Goal: Task Accomplishment & Management: Complete application form

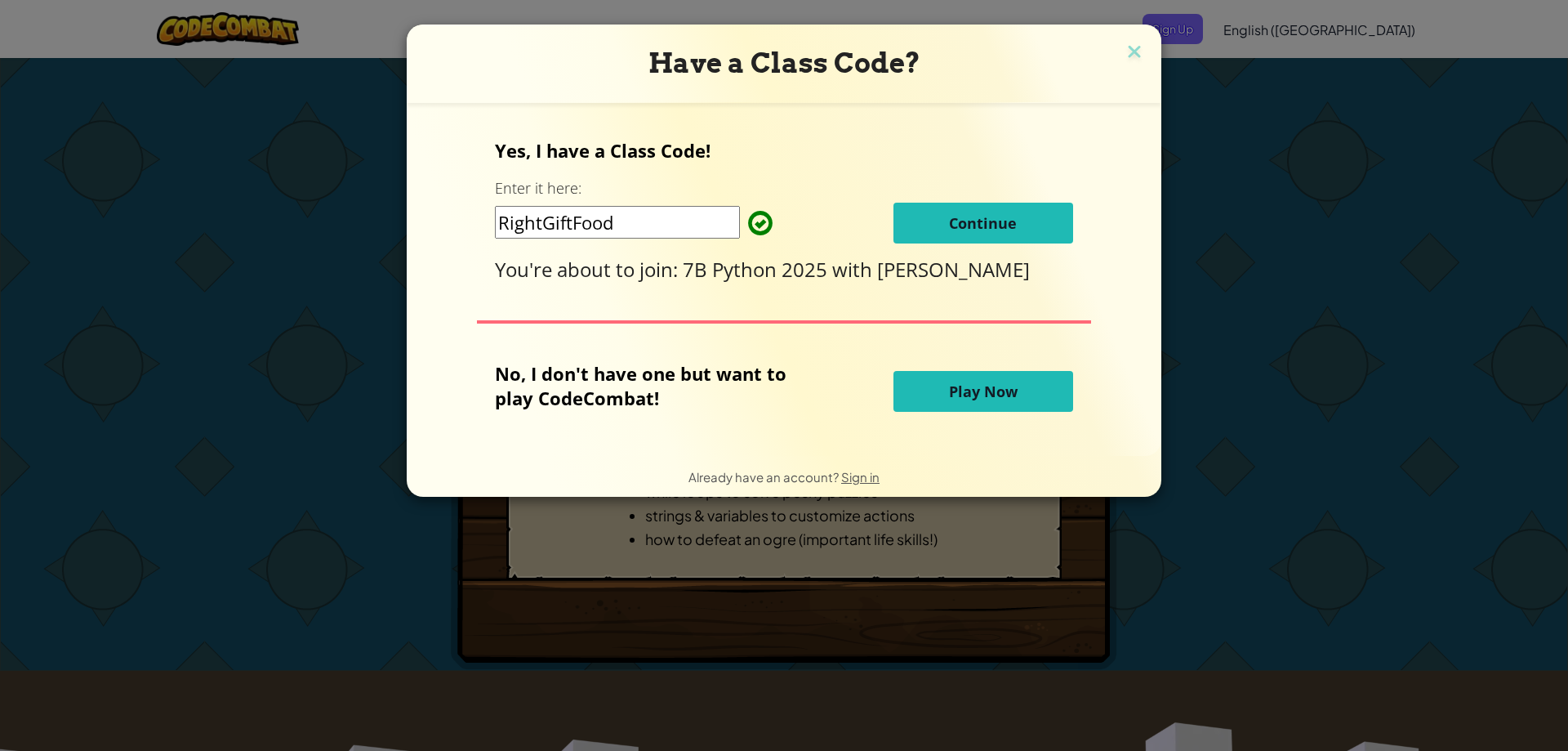
click at [1003, 221] on span "Continue" at bounding box center [983, 223] width 67 height 20
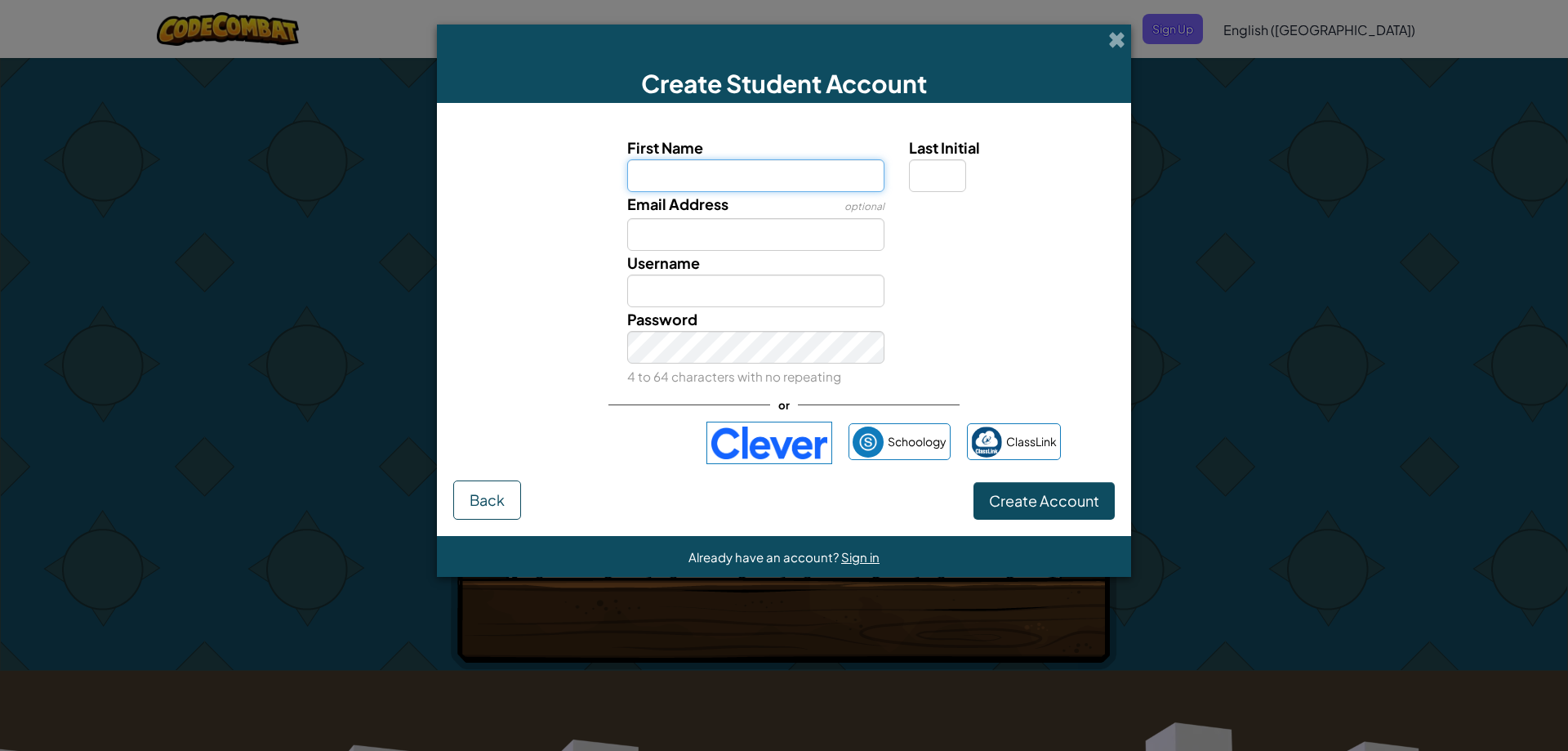
drag, startPoint x: 789, startPoint y: 158, endPoint x: 708, endPoint y: 144, distance: 82.2
click at [708, 144] on div "First Name" at bounding box center [756, 164] width 258 height 56
click at [760, 165] on input "First Name" at bounding box center [756, 175] width 258 height 33
click at [866, 233] on input "Email Address" at bounding box center [756, 234] width 258 height 33
type input "[PERSON_NAME][EMAIL_ADDRESS][PERSON_NAME][PERSON_NAME][DOMAIN_NAME]"
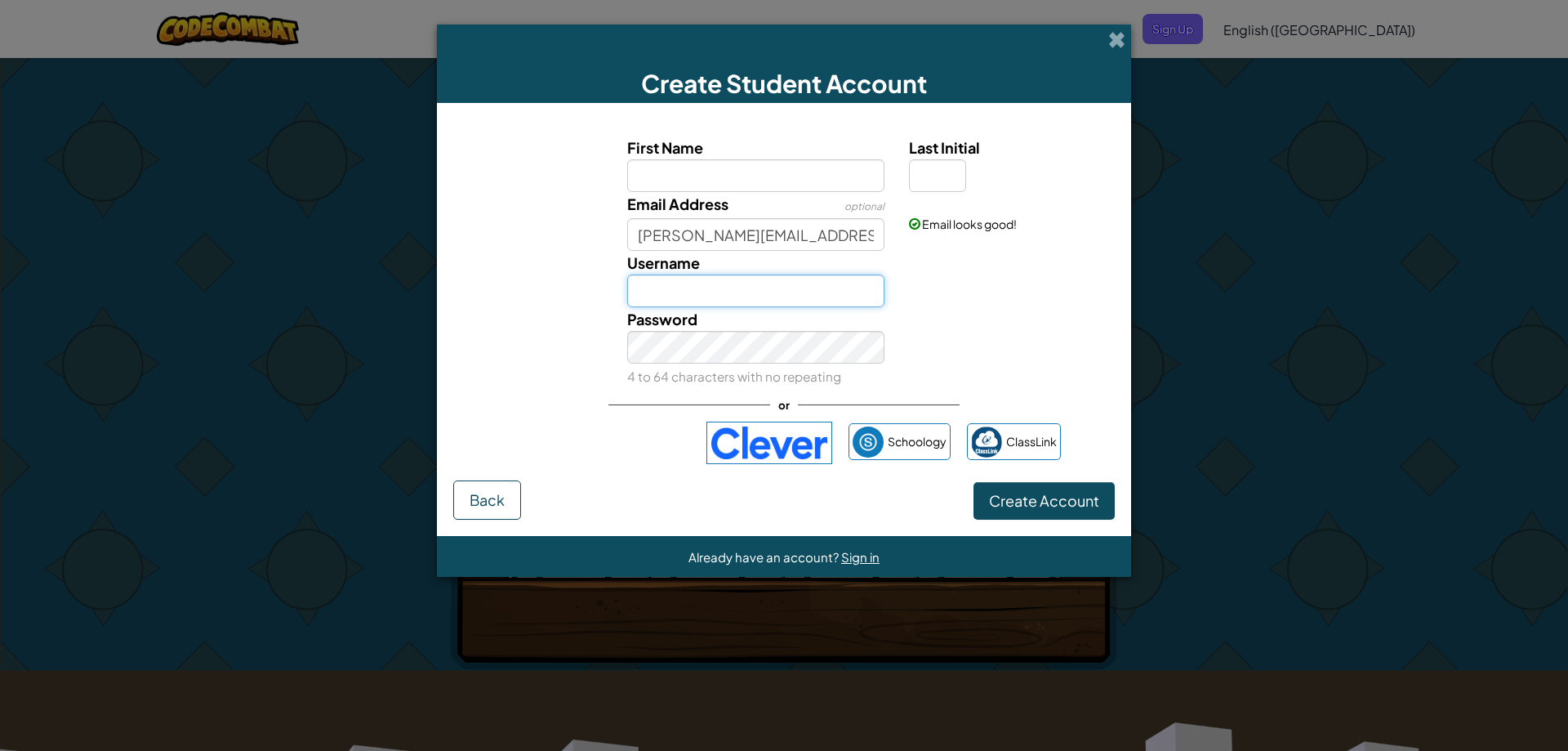
click at [828, 291] on input "Username" at bounding box center [756, 290] width 258 height 33
click at [851, 286] on input "Username" at bounding box center [756, 290] width 258 height 33
click at [995, 309] on div "Password 4 to 64 characters with no repeating" at bounding box center [784, 347] width 678 height 81
click at [815, 277] on input "Username" at bounding box center [756, 290] width 258 height 33
type input "J"
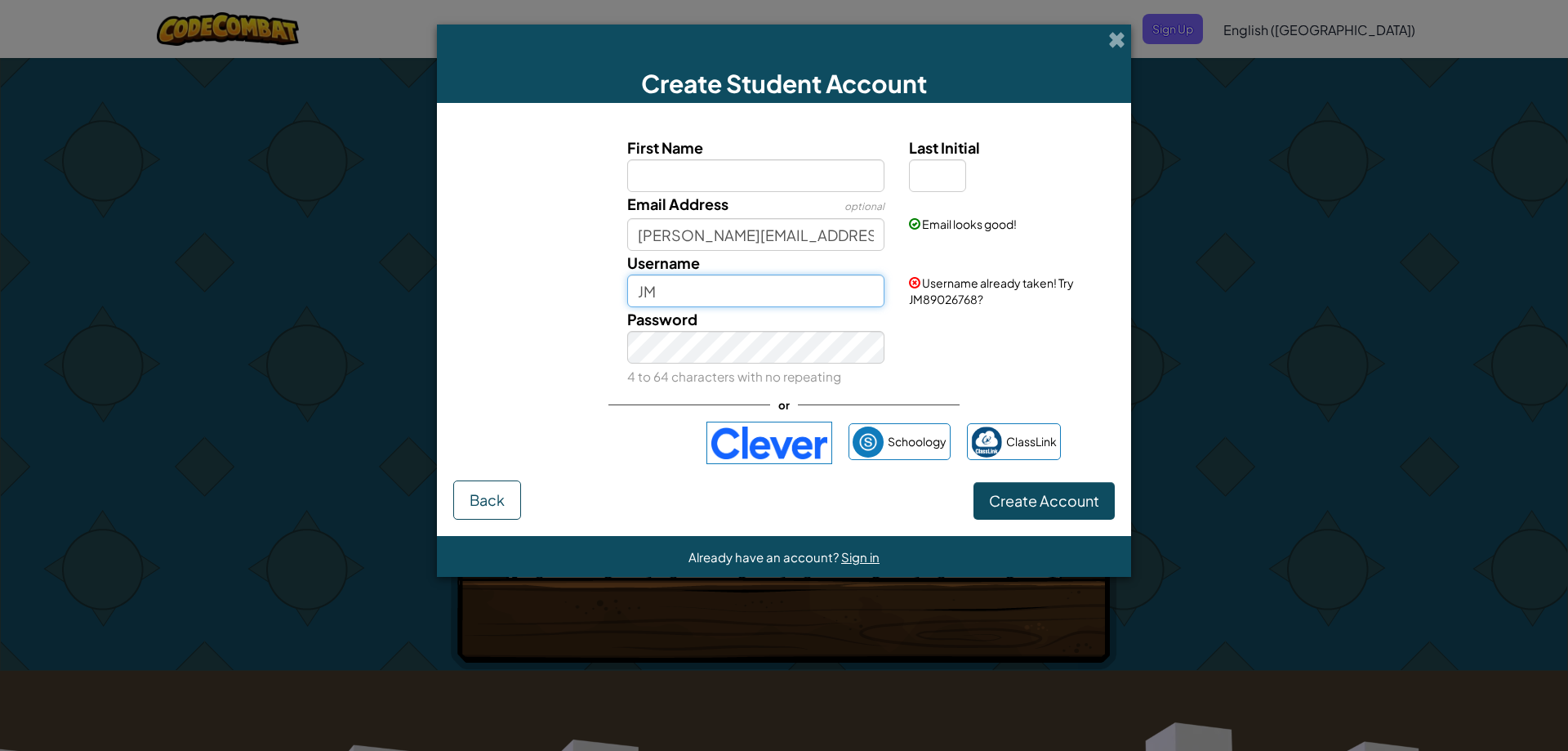
click at [790, 285] on input "JM" at bounding box center [756, 290] width 258 height 33
drag, startPoint x: 757, startPoint y: 298, endPoint x: 712, endPoint y: 282, distance: 47.8
click at [752, 297] on input "JoseM" at bounding box center [756, 290] width 258 height 33
click at [830, 383] on small "4 to 64 characters with no repeating" at bounding box center [734, 376] width 214 height 16
drag, startPoint x: 818, startPoint y: 298, endPoint x: 705, endPoint y: 293, distance: 113.1
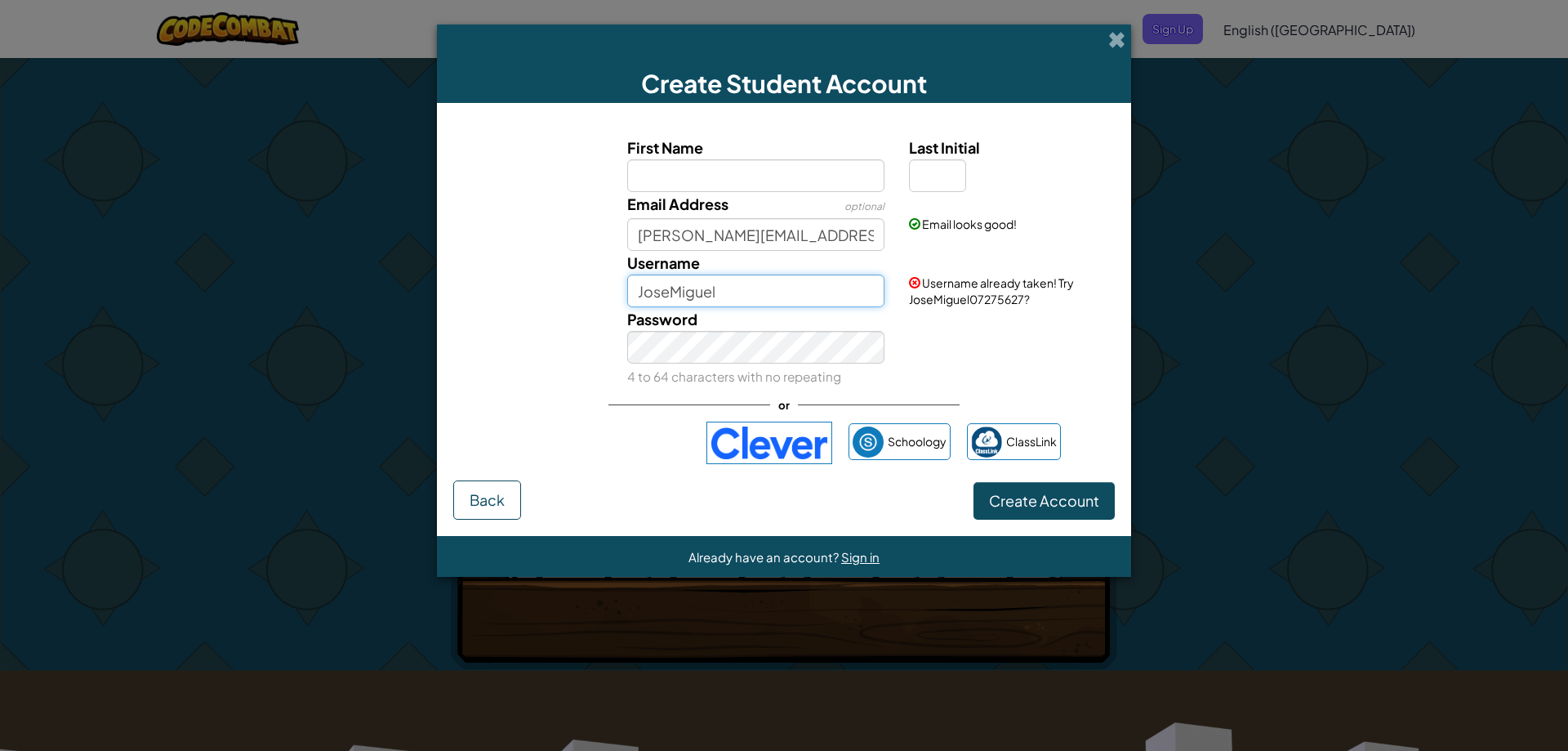
click at [705, 294] on input "JoseMiguel" at bounding box center [756, 290] width 258 height 33
click at [701, 301] on input "JM__" at bounding box center [756, 290] width 258 height 33
click at [693, 296] on input "JM_____" at bounding box center [756, 290] width 258 height 33
click at [708, 286] on input "JM_____" at bounding box center [756, 290] width 258 height 33
click at [681, 301] on input "JM.._" at bounding box center [756, 290] width 258 height 33
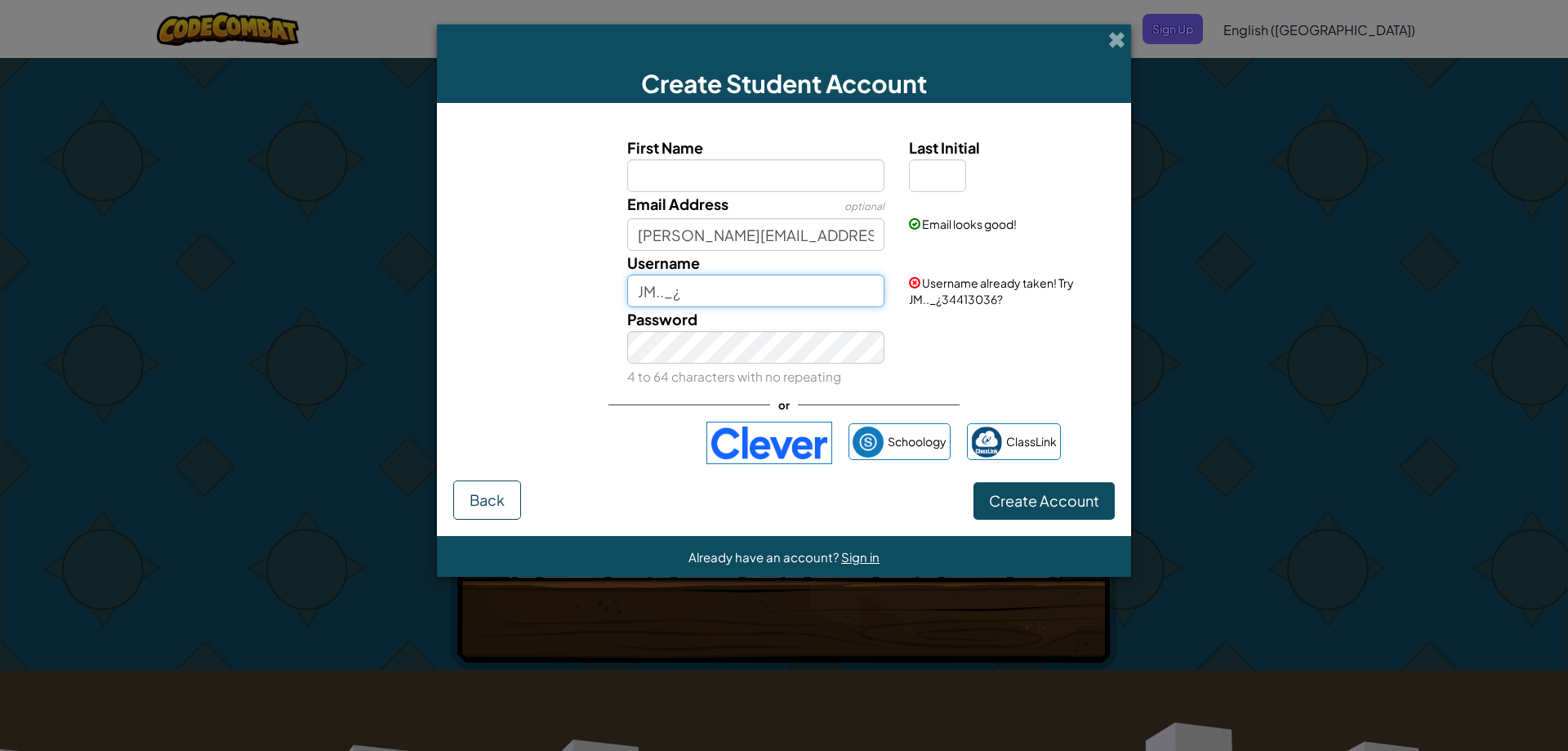
click at [699, 296] on input "JM.._¿" at bounding box center [756, 290] width 258 height 33
click at [706, 301] on input "JMºººººº" at bounding box center [756, 290] width 258 height 33
click at [744, 291] on input "JMºººººººººººº" at bounding box center [756, 290] width 258 height 33
drag, startPoint x: 865, startPoint y: 296, endPoint x: 847, endPoint y: 288, distance: 19.7
click at [858, 294] on input "JMºººººººººººººººººººººººº" at bounding box center [756, 290] width 258 height 33
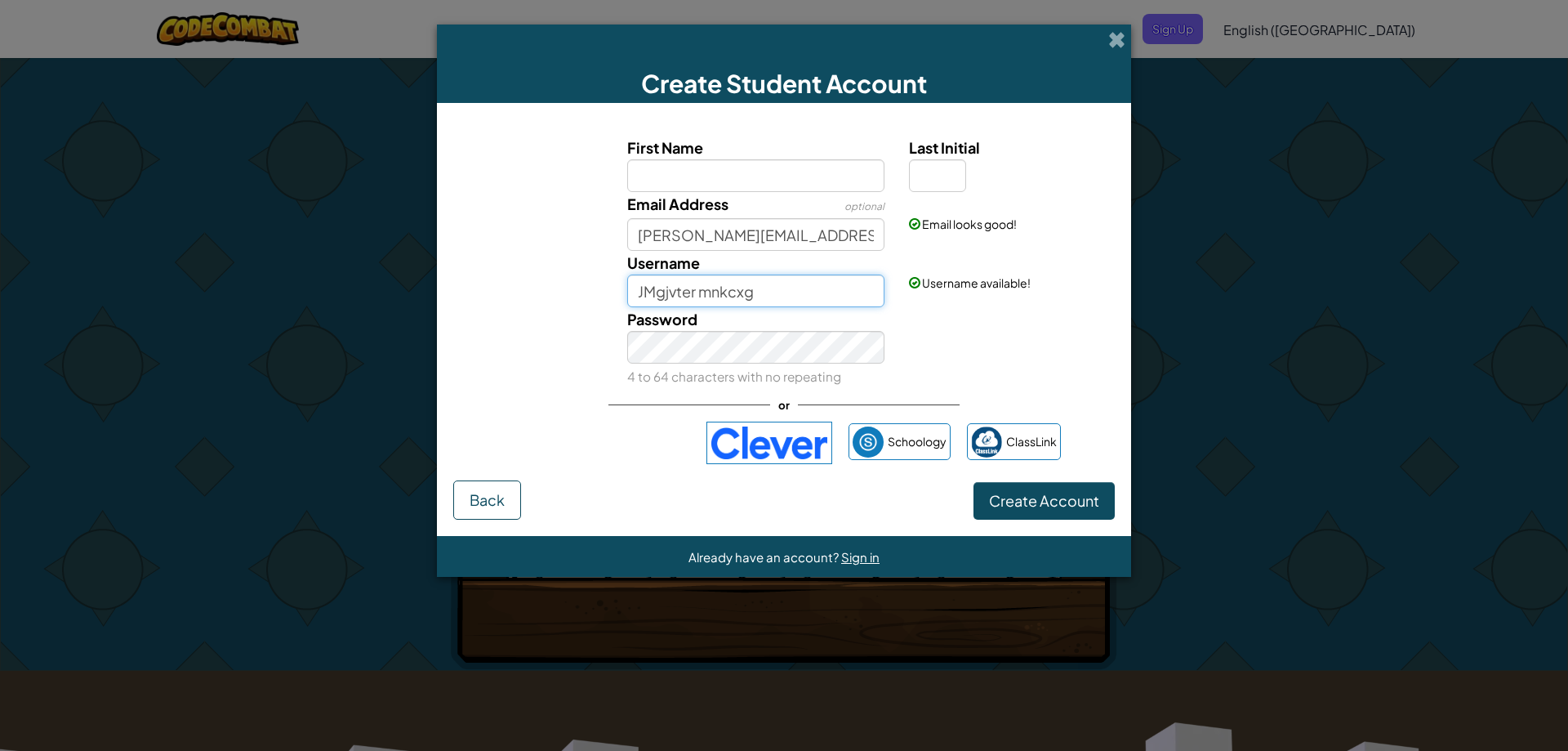
click at [764, 293] on input "JMgjvter mnkcxg" at bounding box center [756, 290] width 258 height 33
click at [736, 272] on div "Username JMgjvte" at bounding box center [756, 279] width 283 height 56
click at [735, 310] on div "Password 4 to 64 characters with no repeating" at bounding box center [756, 347] width 283 height 81
drag, startPoint x: 746, startPoint y: 292, endPoint x: 732, endPoint y: 283, distance: 16.6
click at [732, 283] on input "JMgjvte" at bounding box center [756, 290] width 258 height 33
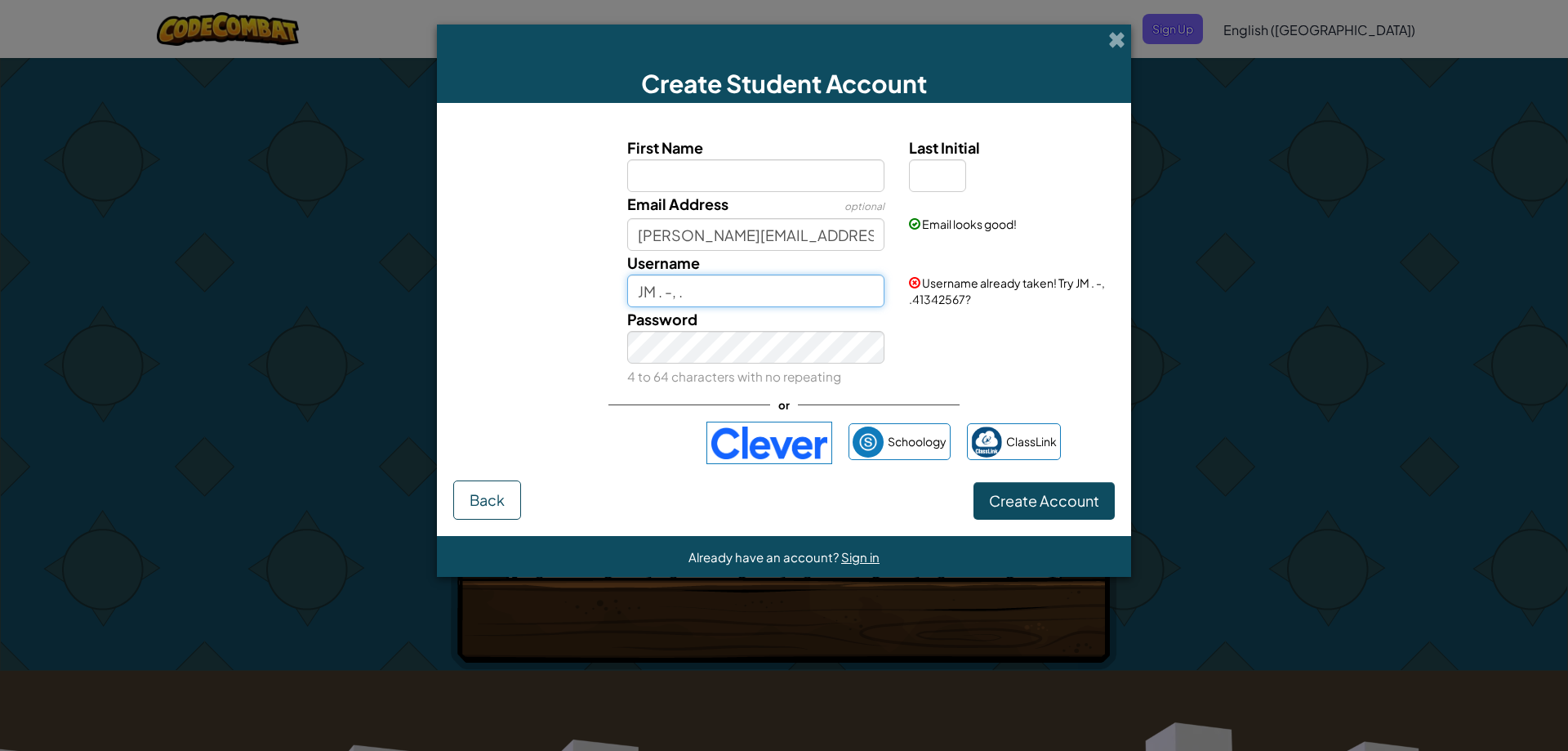
click at [796, 294] on input "JM . -, ." at bounding box center [756, 290] width 258 height 33
click at [801, 394] on div "or" at bounding box center [784, 405] width 351 height 34
click at [802, 289] on input "JM""" at bounding box center [756, 290] width 258 height 33
click at [808, 287] on input "JM♣" at bounding box center [756, 290] width 258 height 33
click at [809, 288] on input "JM☺" at bounding box center [756, 290] width 258 height 33
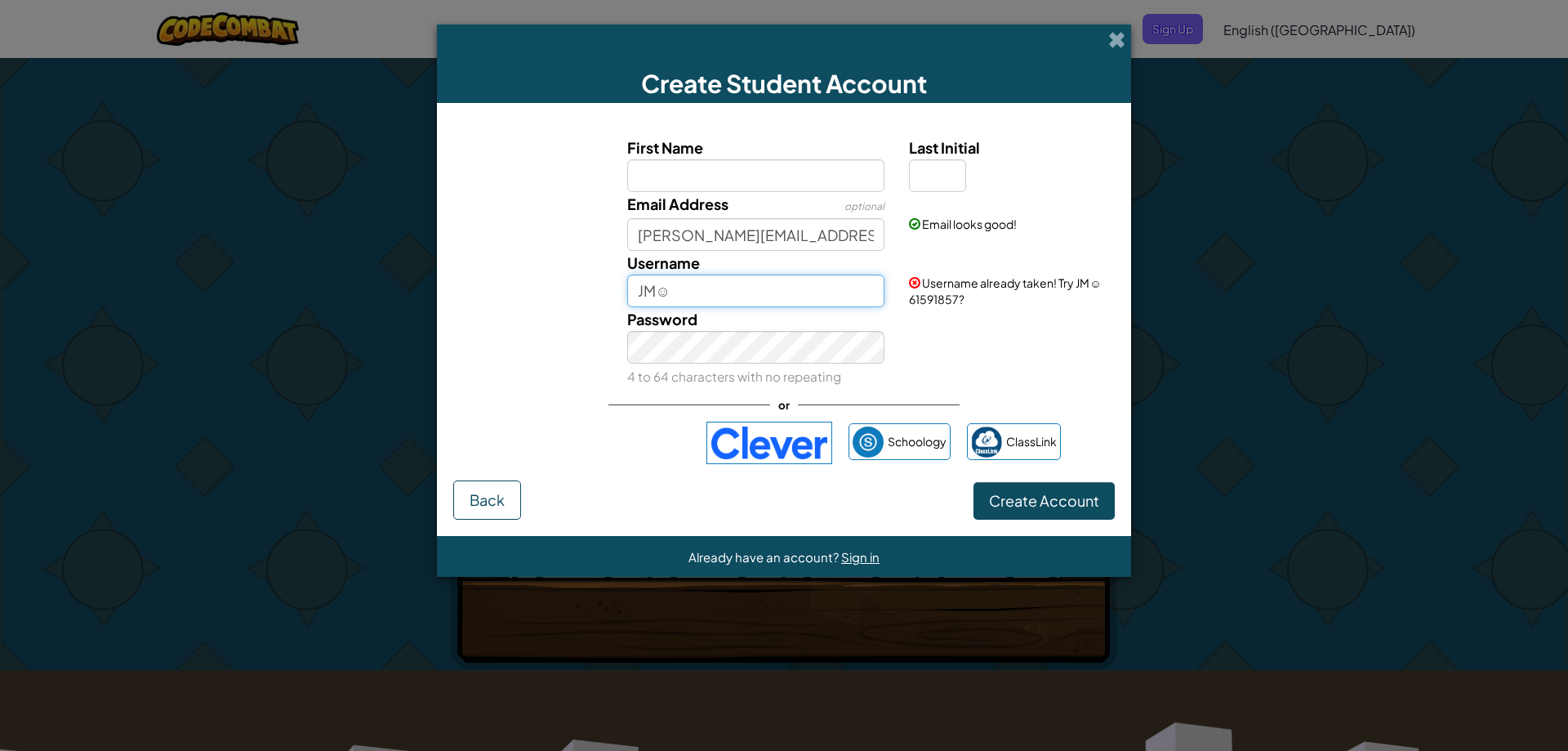
click at [806, 301] on input "JM☺" at bounding box center [756, 290] width 258 height 33
click at [806, 301] on input "JM♥♦" at bounding box center [756, 290] width 258 height 33
click at [807, 289] on input "JM♥♦♣♠" at bounding box center [756, 290] width 258 height 33
click at [812, 363] on div "Password 4 to 64 characters with no repeating" at bounding box center [756, 347] width 283 height 81
click at [801, 292] on input "JM♣•♠" at bounding box center [756, 290] width 258 height 33
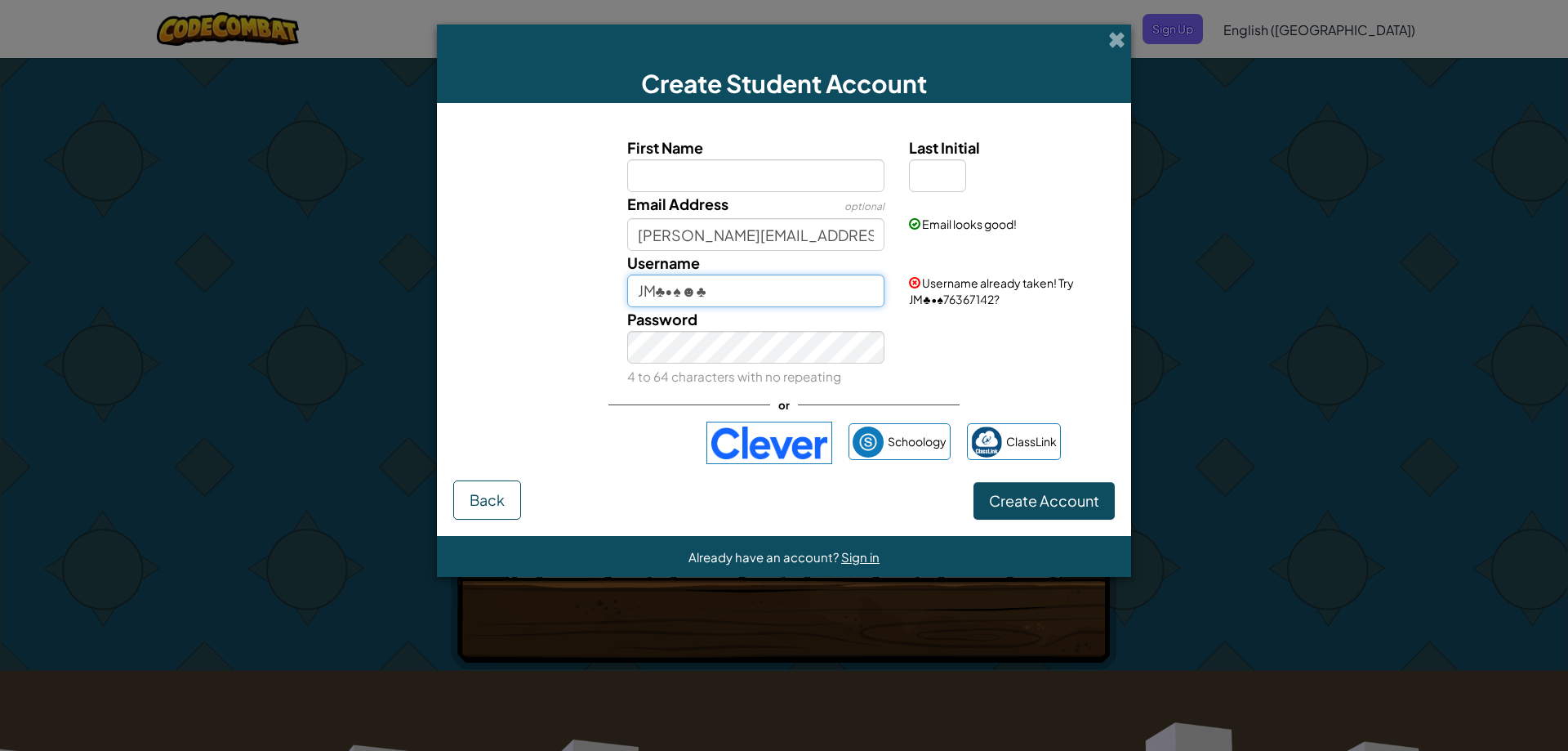
click at [800, 292] on input "JM♣•♠☻♣" at bounding box center [756, 290] width 258 height 33
drag, startPoint x: 817, startPoint y: 288, endPoint x: 933, endPoint y: 296, distance: 116.3
click at [921, 291] on span "Username already taken! Try JM♣•♠☼37100932?" at bounding box center [991, 290] width 165 height 31
click at [829, 303] on input "JM♣•♠☼" at bounding box center [756, 290] width 258 height 33
click at [843, 280] on input "JM♣•♠☼" at bounding box center [756, 290] width 258 height 33
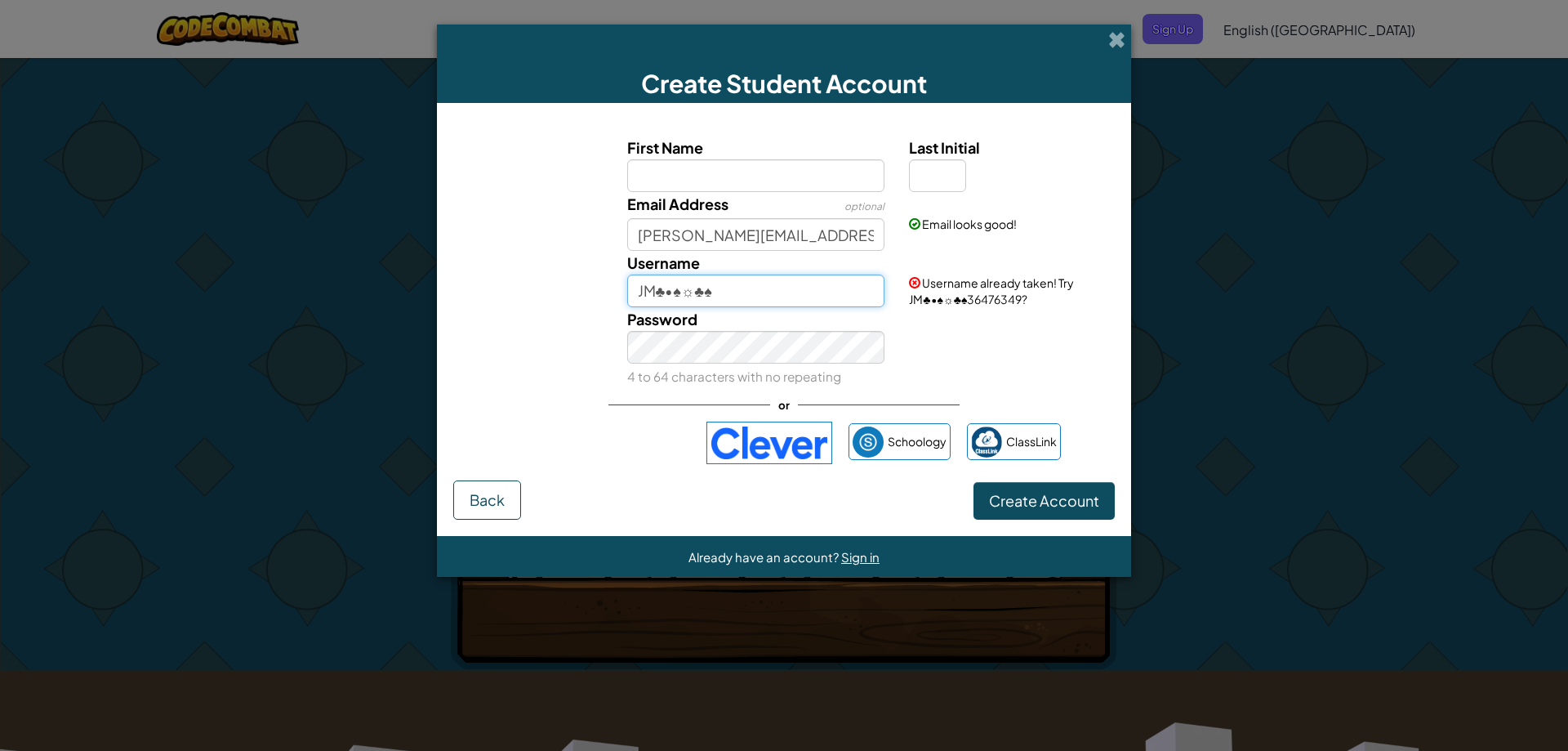
click at [831, 293] on input "JM♣•♠☼♣♠" at bounding box center [756, 290] width 258 height 33
click at [826, 293] on input "JM♣•♠☼1213" at bounding box center [756, 290] width 258 height 33
click at [796, 271] on div "Username JM♣•♠☼123" at bounding box center [756, 279] width 283 height 56
drag, startPoint x: 807, startPoint y: 283, endPoint x: 791, endPoint y: 283, distance: 16.0
click at [791, 283] on input "JM♣•♠☼123" at bounding box center [756, 290] width 258 height 33
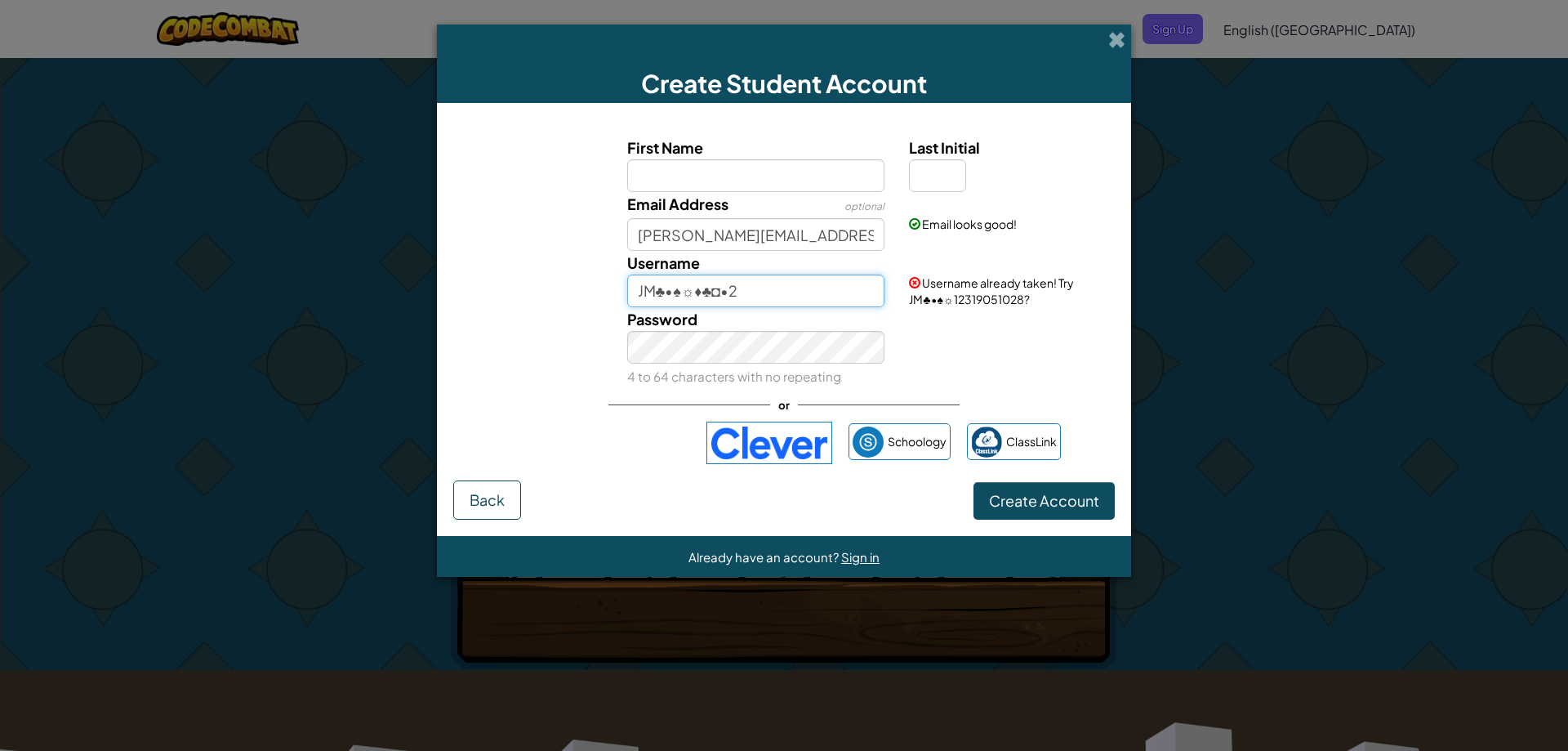
type input "JM♣•♠☼♦♣◘•2"
drag, startPoint x: 796, startPoint y: 291, endPoint x: 616, endPoint y: 277, distance: 180.5
click at [615, 275] on div "Username JM♣•♠☼♦♣◘•2" at bounding box center [756, 279] width 283 height 56
type input "J"
type input "c"
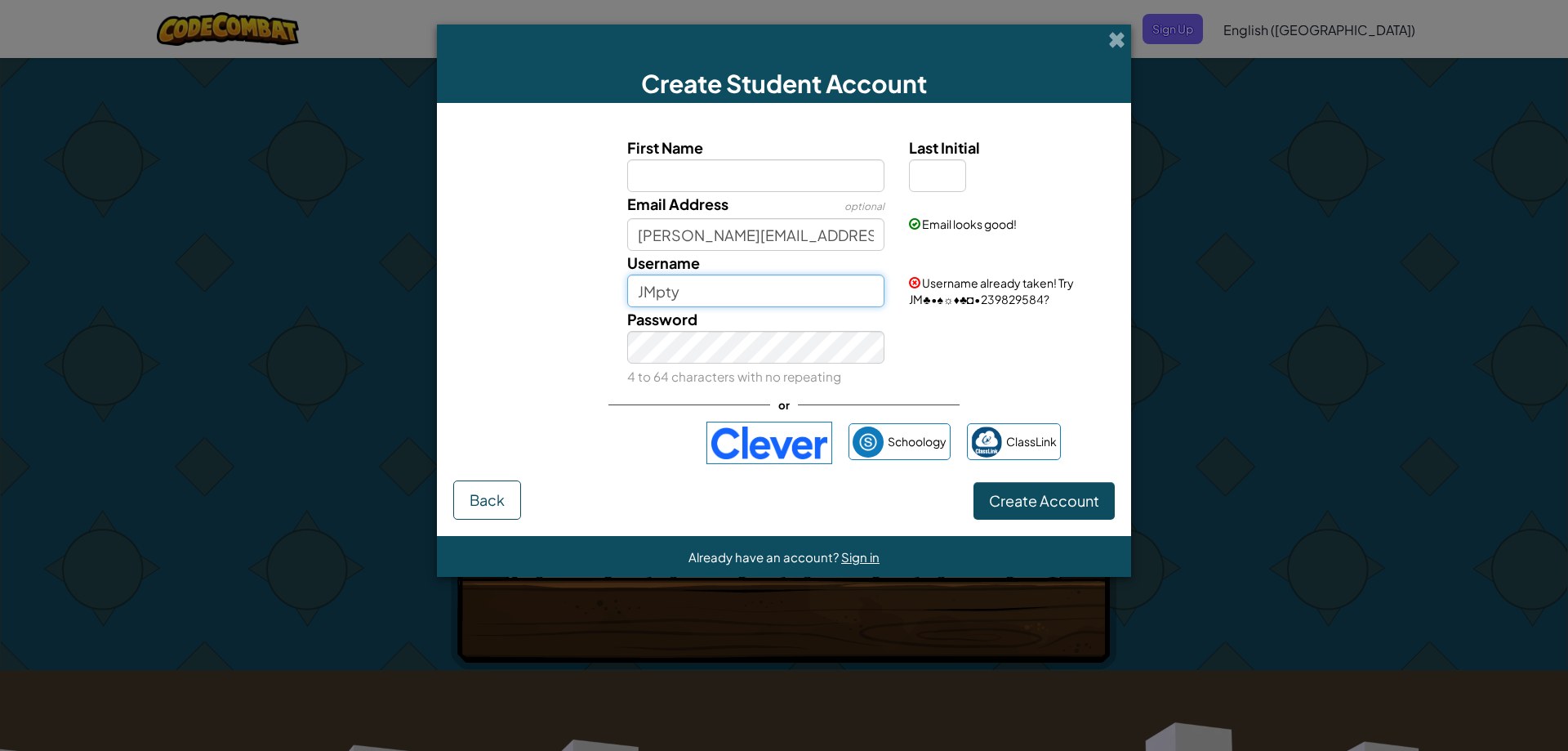
click at [974, 482] on button "Create Account" at bounding box center [1044, 501] width 141 height 37
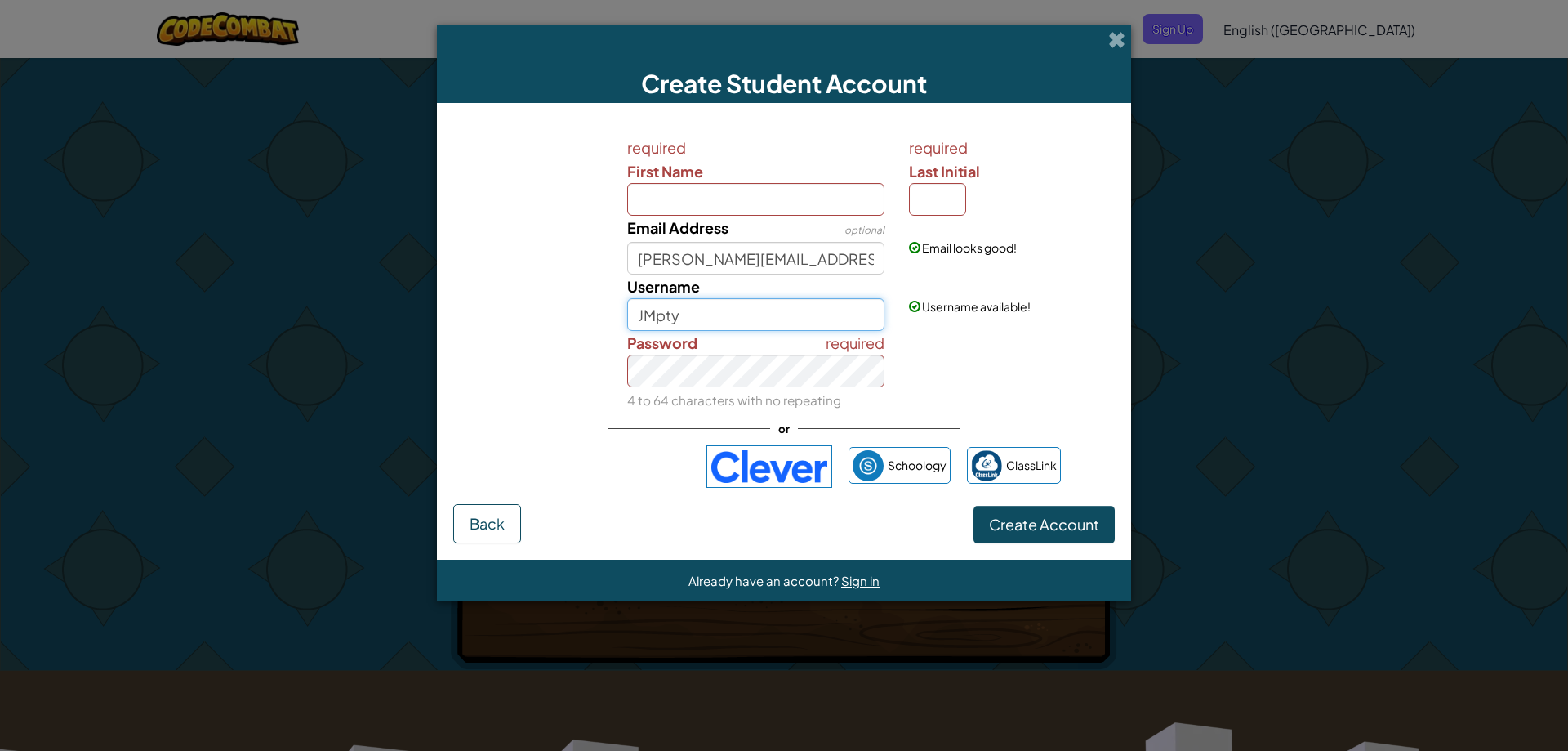
click at [703, 321] on input "JMpty" at bounding box center [756, 314] width 258 height 33
click at [696, 317] on input "JM" at bounding box center [756, 314] width 258 height 33
click at [728, 316] on input "JM☼" at bounding box center [756, 314] width 258 height 33
click at [802, 308] on input "JM☼Jm" at bounding box center [756, 314] width 258 height 33
type input "JM☼Aldana"
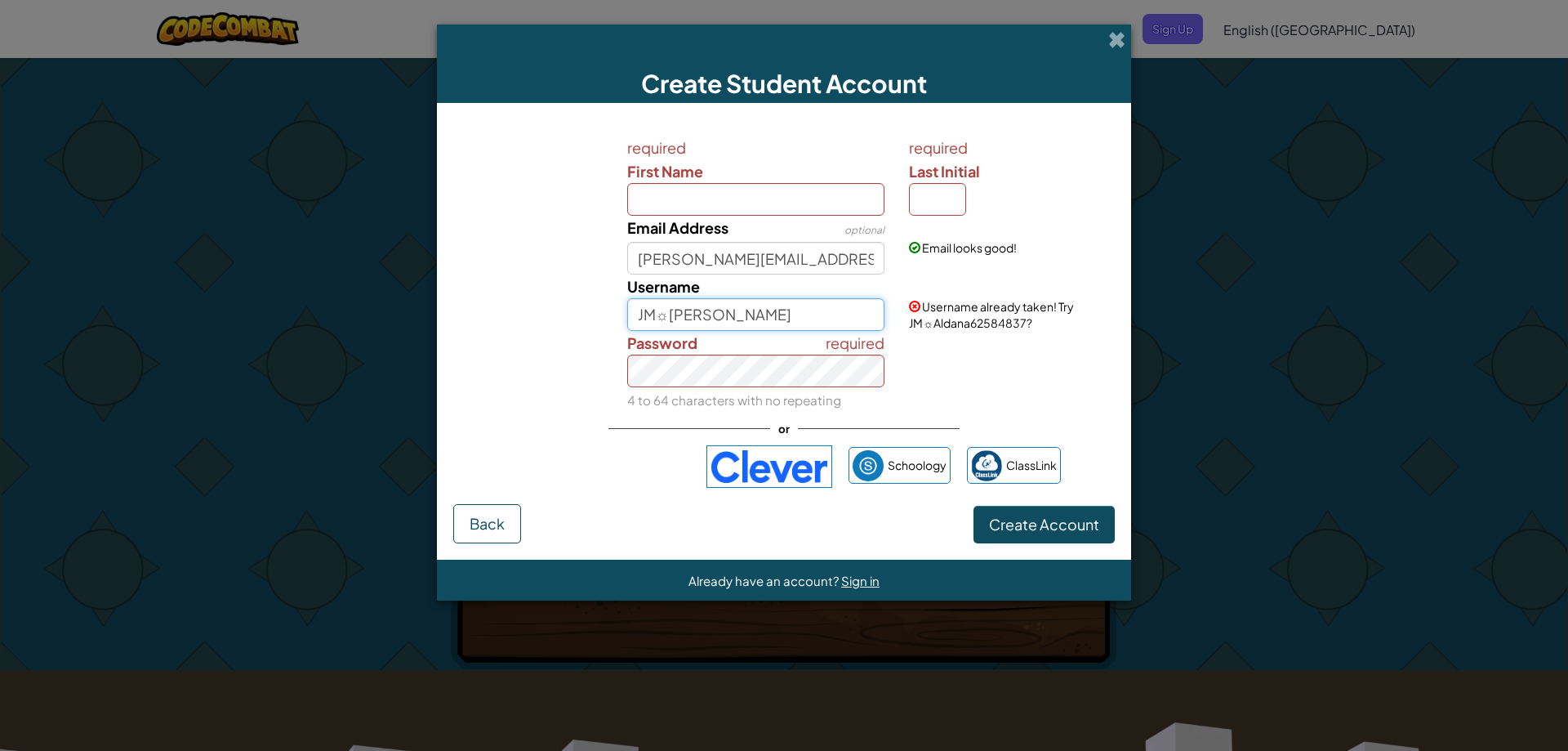
drag, startPoint x: 798, startPoint y: 315, endPoint x: 562, endPoint y: 300, distance: 236.5
click at [562, 300] on div "Username JM☼Aldana Username already taken! Try JM☼Aldana62584837?" at bounding box center [784, 302] width 678 height 56
drag, startPoint x: 777, startPoint y: 317, endPoint x: 720, endPoint y: 316, distance: 57.0
click at [720, 316] on input "Jose Miguel Aldana" at bounding box center [756, 314] width 258 height 33
click at [715, 317] on input "Jose Miguel(JM)☼" at bounding box center [756, 314] width 258 height 33
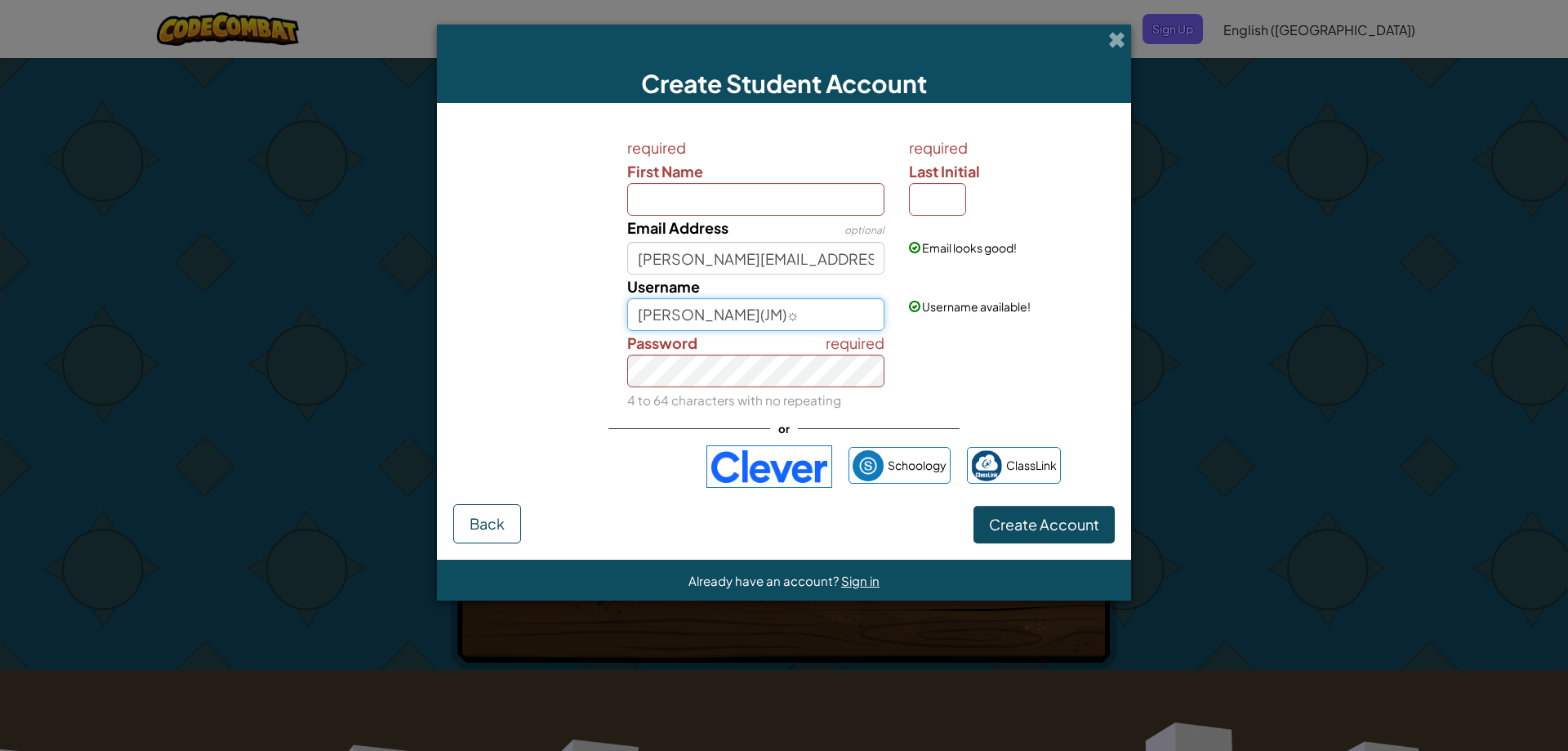
click at [716, 318] on input "Jose Miguel(JM)☼" at bounding box center [756, 314] width 258 height 33
drag, startPoint x: 717, startPoint y: 321, endPoint x: 612, endPoint y: 323, distance: 105.0
click at [612, 323] on div "Username Jose Miguel(JM)☼ Username available!" at bounding box center [784, 302] width 678 height 56
click at [617, 326] on div "Username (JM)☼" at bounding box center [756, 302] width 283 height 56
click at [718, 309] on input "(JM)☼" at bounding box center [756, 314] width 258 height 33
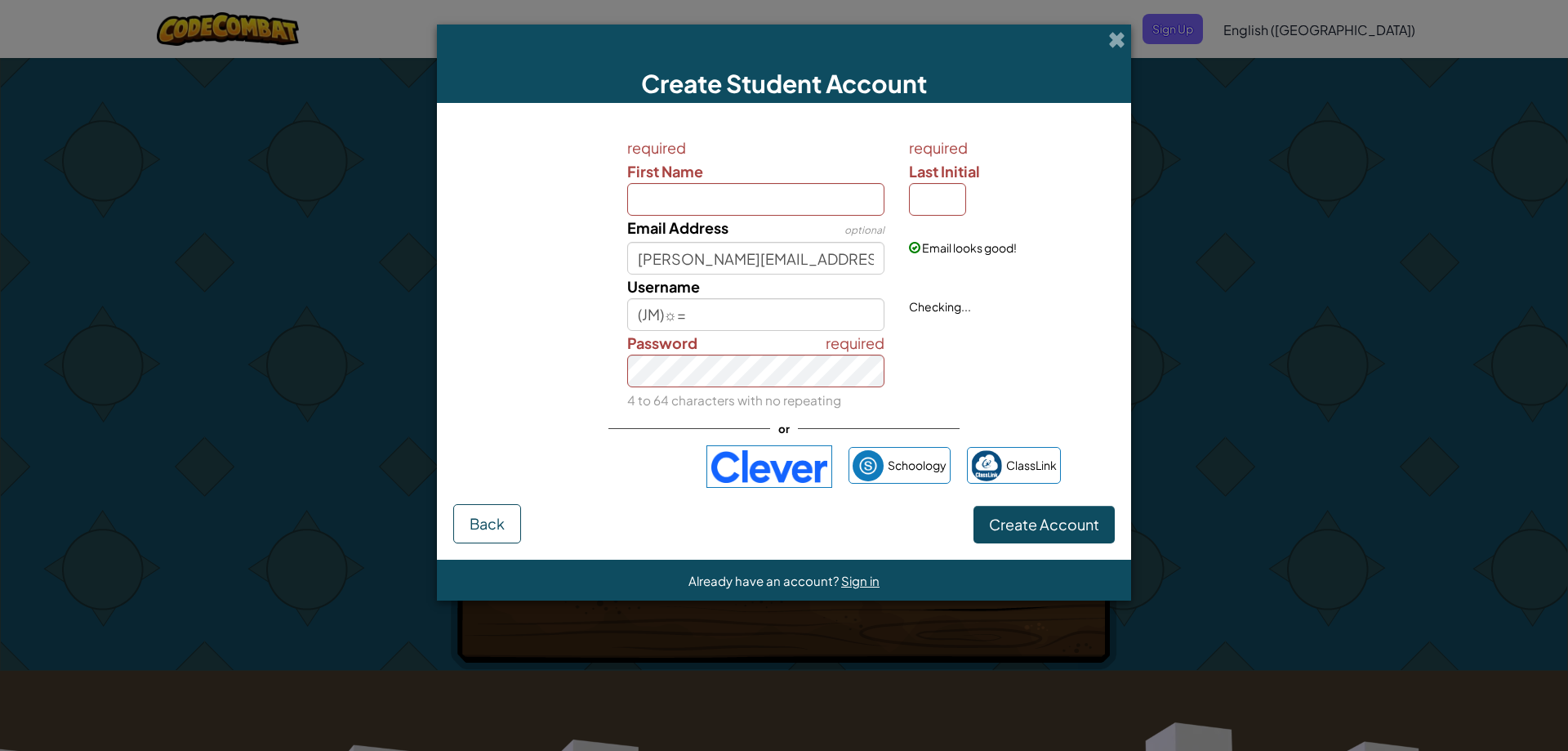
click at [740, 353] on div "required Password 4 to 64 characters with no repeating" at bounding box center [756, 371] width 283 height 81
click at [754, 307] on input "(JM)☼=" at bounding box center [756, 314] width 258 height 33
drag, startPoint x: 667, startPoint y: 310, endPoint x: 707, endPoint y: 328, distance: 43.9
click at [671, 310] on input "(JM)☼)" at bounding box center [756, 314] width 258 height 33
click at [668, 318] on input "(JM)☼)" at bounding box center [756, 314] width 258 height 33
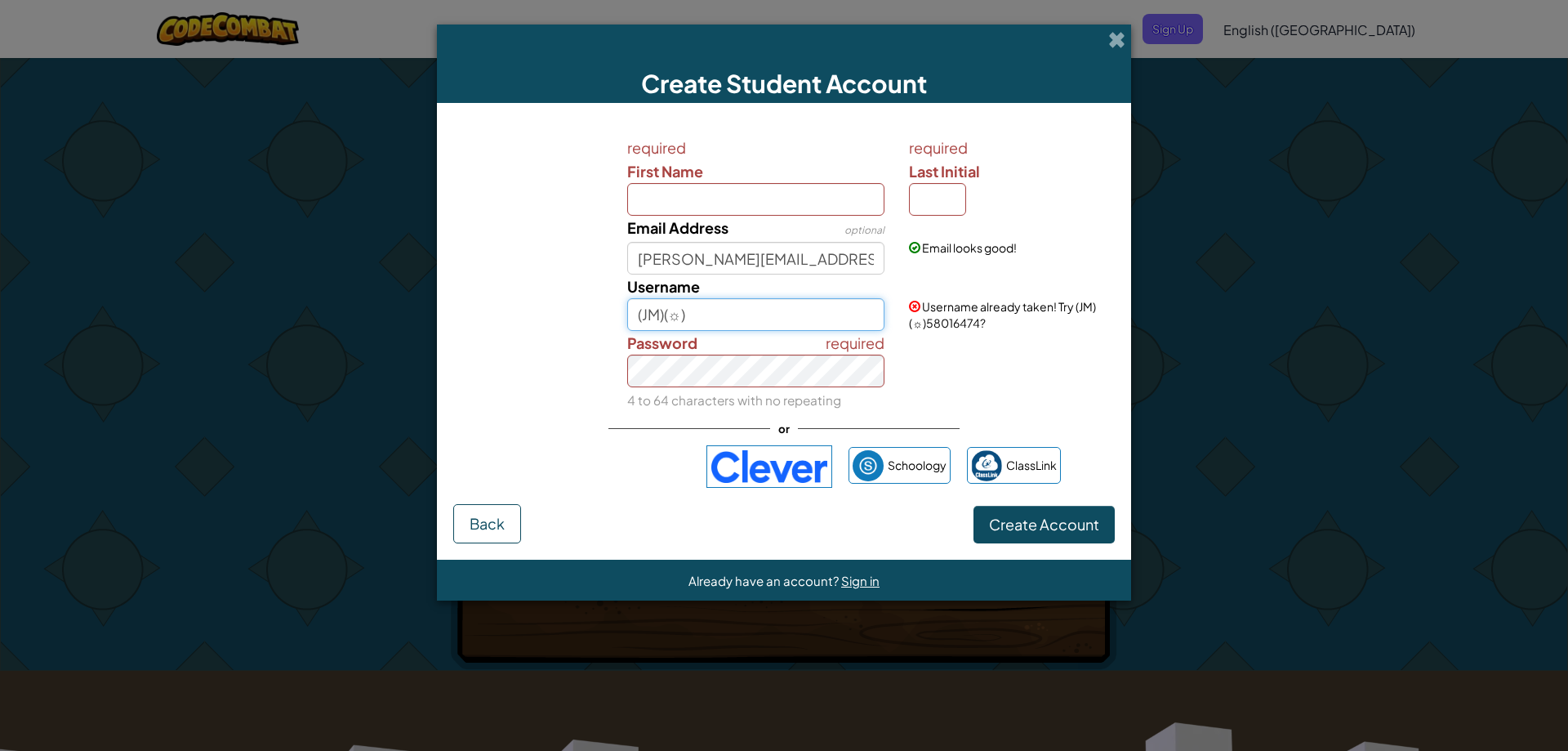
click at [662, 317] on input "(JM)(☼)" at bounding box center [756, 314] width 258 height 33
click at [719, 312] on input "(JM)/(☼)" at bounding box center [756, 314] width 258 height 33
click at [770, 305] on input "(JM)/(☼)º" at bounding box center [756, 314] width 258 height 33
type input "(JM)/(☼)Jose Miguel"
click at [813, 354] on div "required Password 4 to 64 characters with no repeating" at bounding box center [756, 371] width 283 height 81
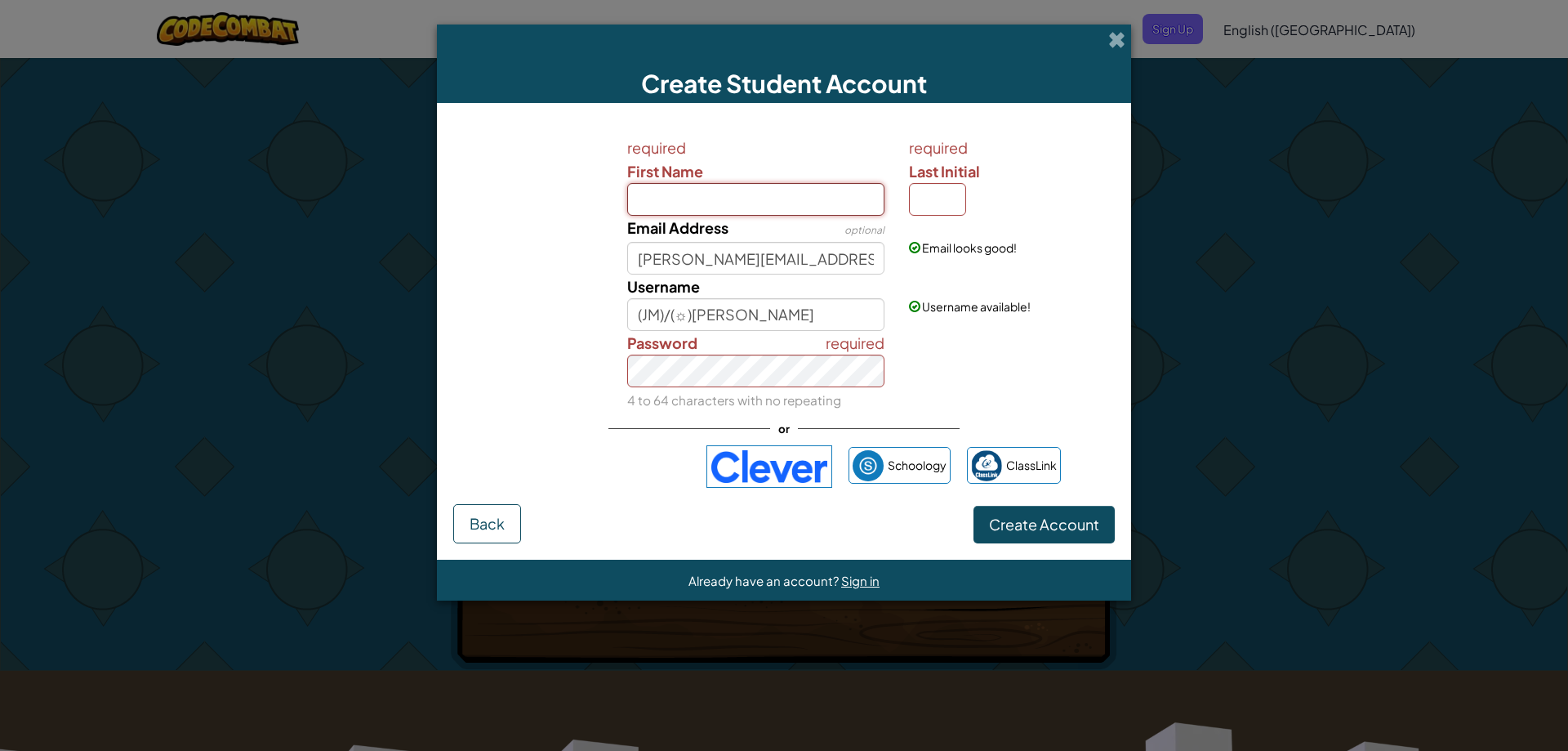
click at [769, 199] on input "First Name" at bounding box center [756, 199] width 258 height 33
type input "Jose Miguel"
drag, startPoint x: 943, startPoint y: 176, endPoint x: 926, endPoint y: 195, distance: 25.5
click at [935, 182] on label "Last Initial" at bounding box center [1009, 170] width 201 height 23
click at [926, 195] on input "Last Initial" at bounding box center [937, 199] width 57 height 33
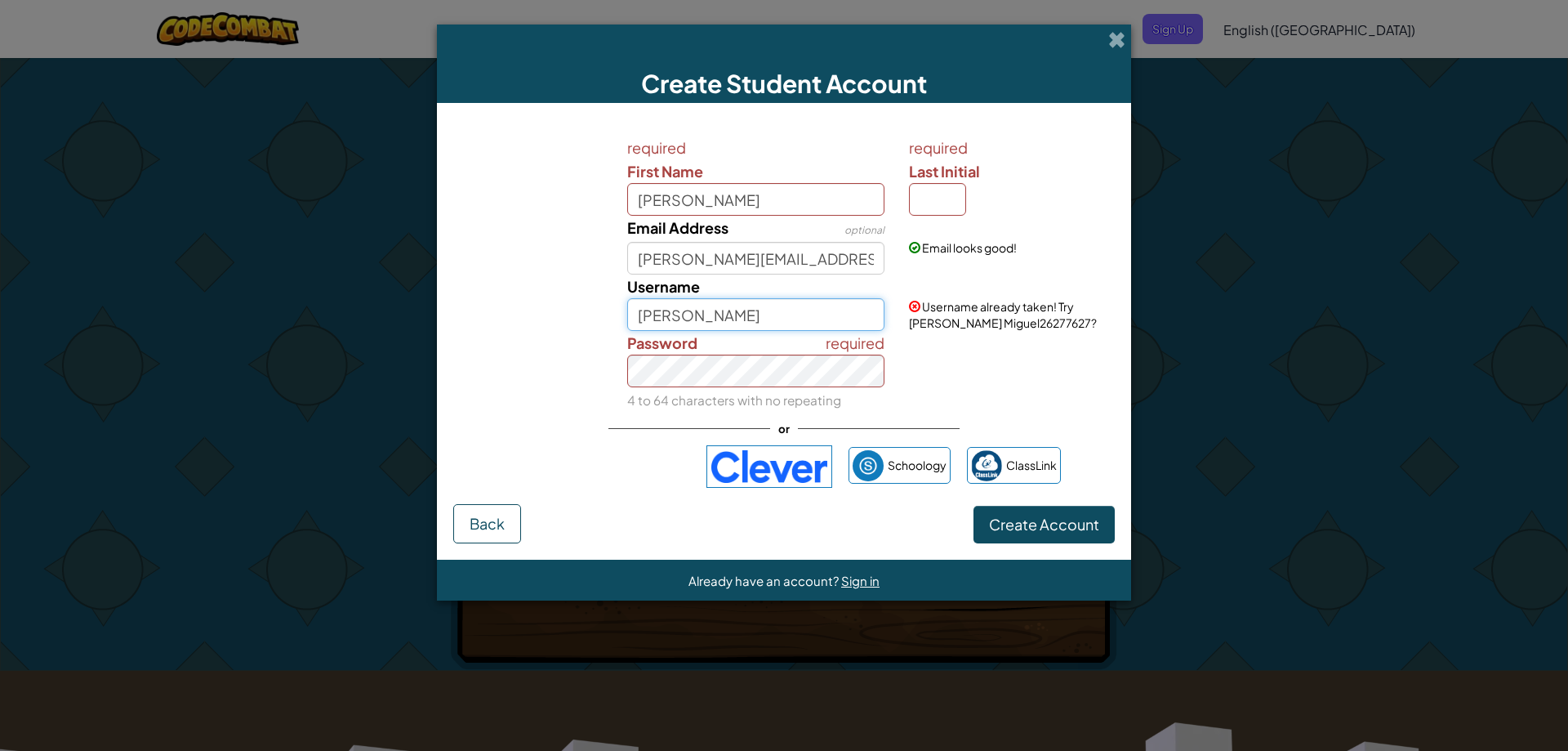
click at [809, 315] on input "Jose Miguel" at bounding box center [756, 314] width 258 height 33
drag, startPoint x: 804, startPoint y: 314, endPoint x: 621, endPoint y: 359, distance: 188.5
click at [621, 359] on div "required First Name Jose Miguel required Last Initial Email Address optional jo…" at bounding box center [784, 273] width 653 height 276
click at [776, 318] on input "Jose Miguel" at bounding box center [756, 314] width 258 height 33
click at [786, 317] on input "Jose Miguel☼" at bounding box center [756, 314] width 258 height 33
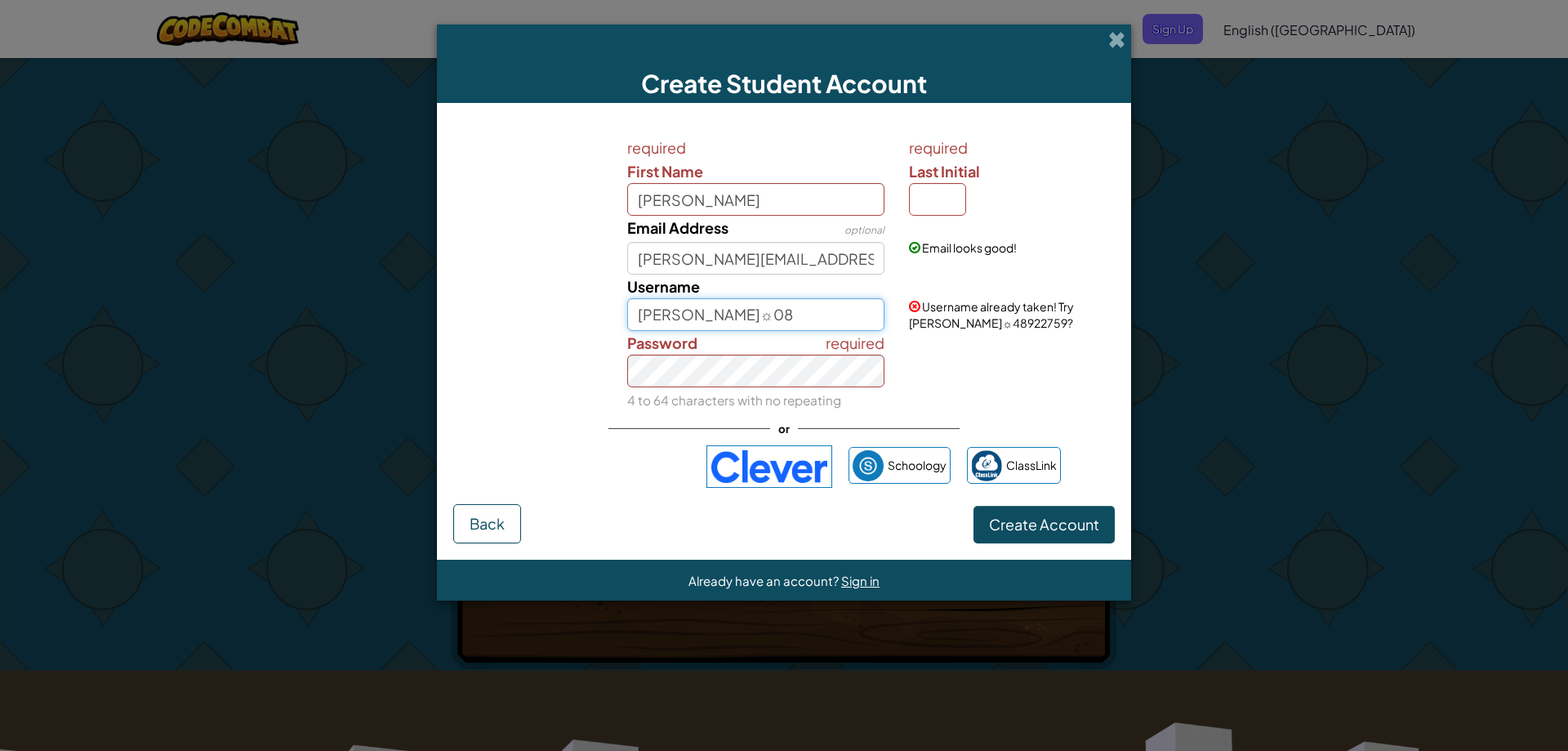
type input "Jose Miguel☼08"
click at [937, 191] on input "Last Initial" at bounding box center [937, 199] width 57 height 33
type input "A"
type input "[PERSON_NAME]"
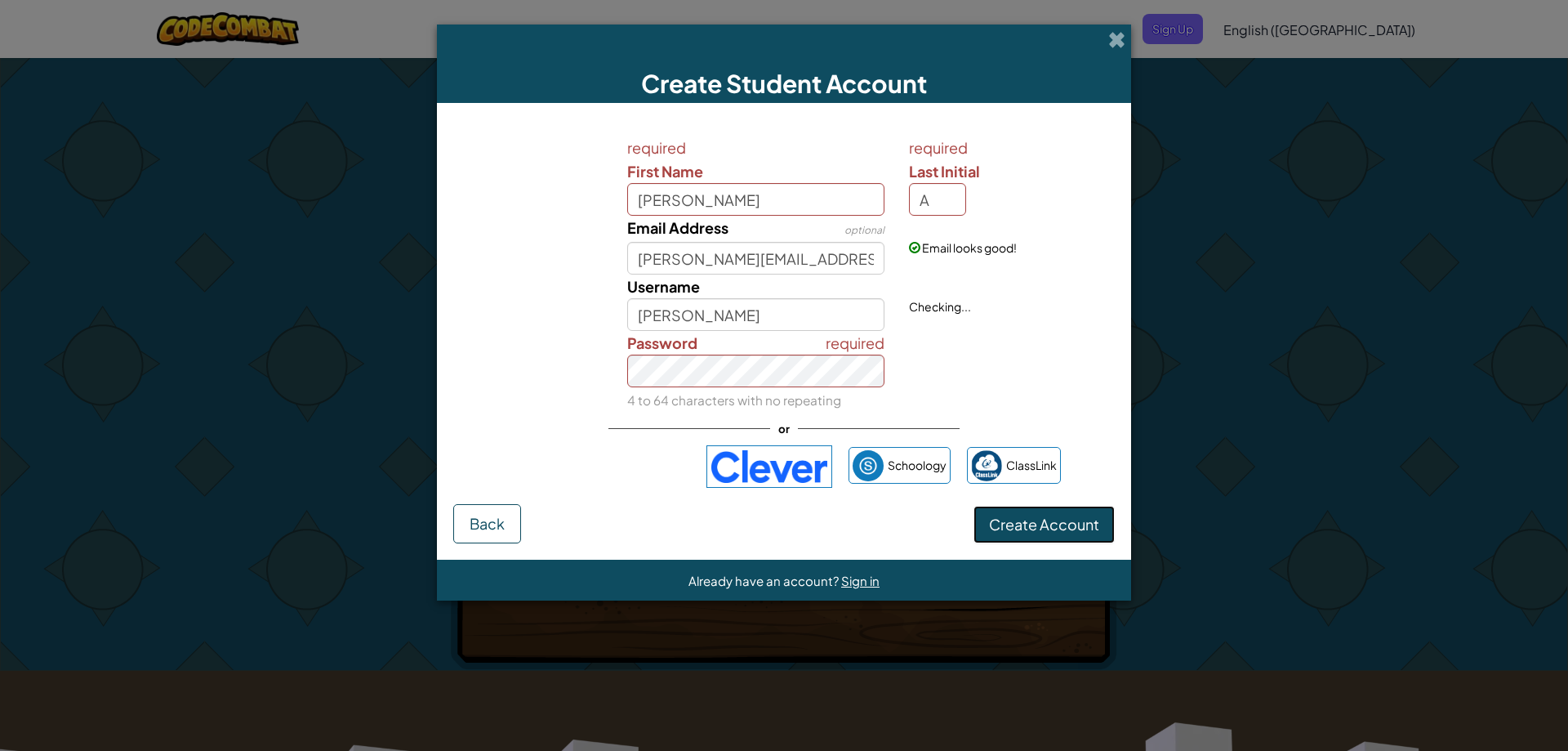
click at [1012, 519] on span "Create Account" at bounding box center [1044, 524] width 110 height 19
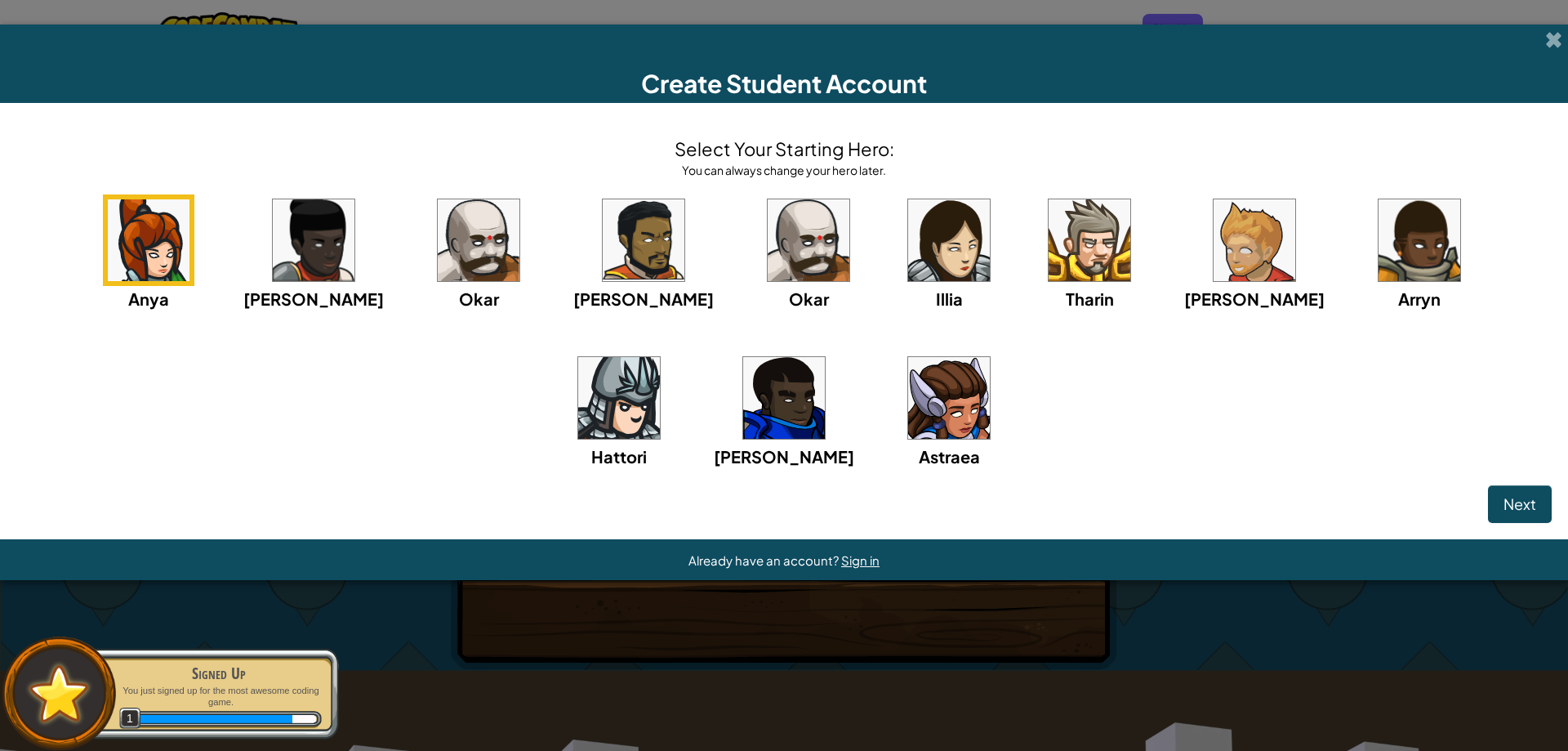
click at [660, 357] on img at bounding box center [619, 397] width 81 height 81
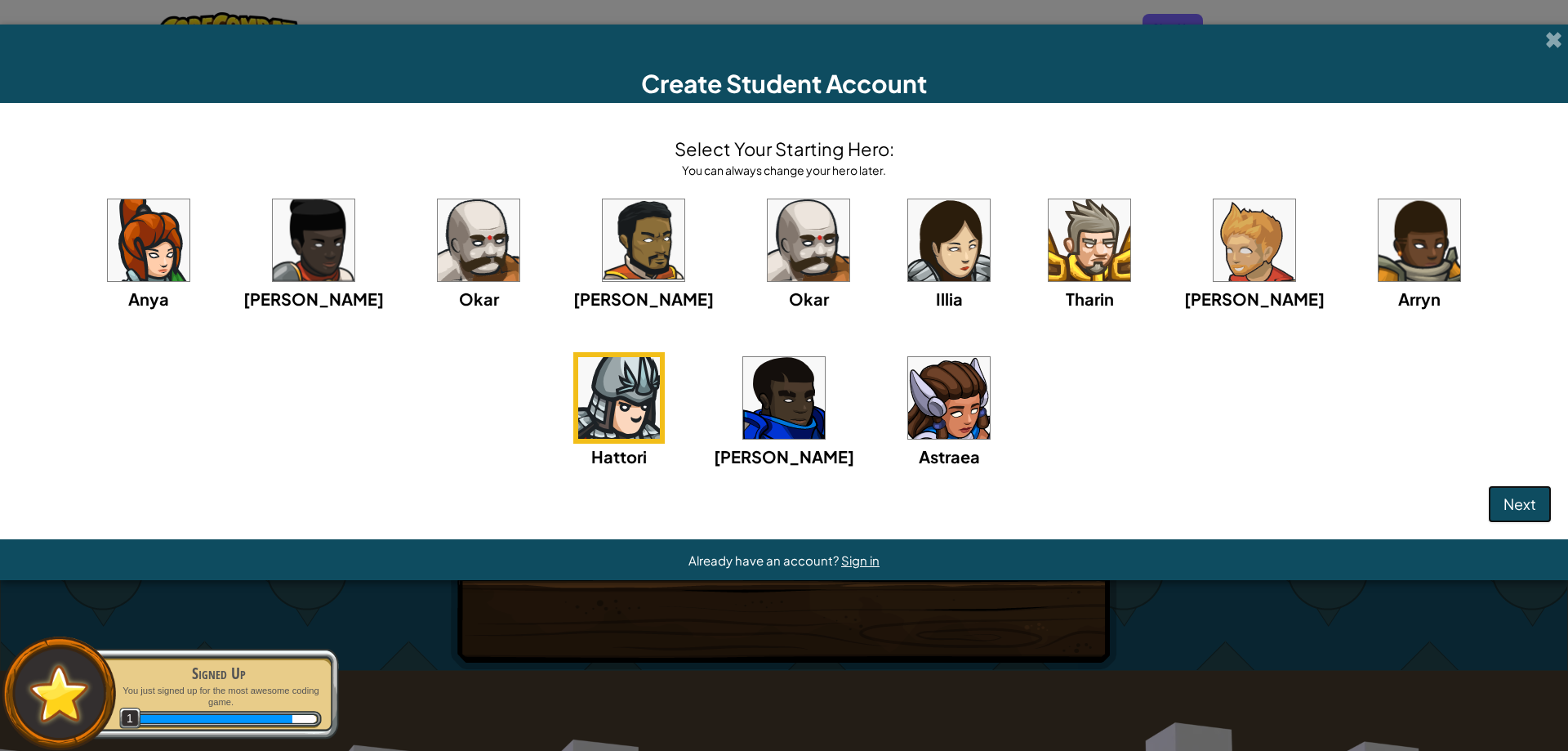
click at [1506, 492] on button "Next" at bounding box center [1519, 504] width 64 height 37
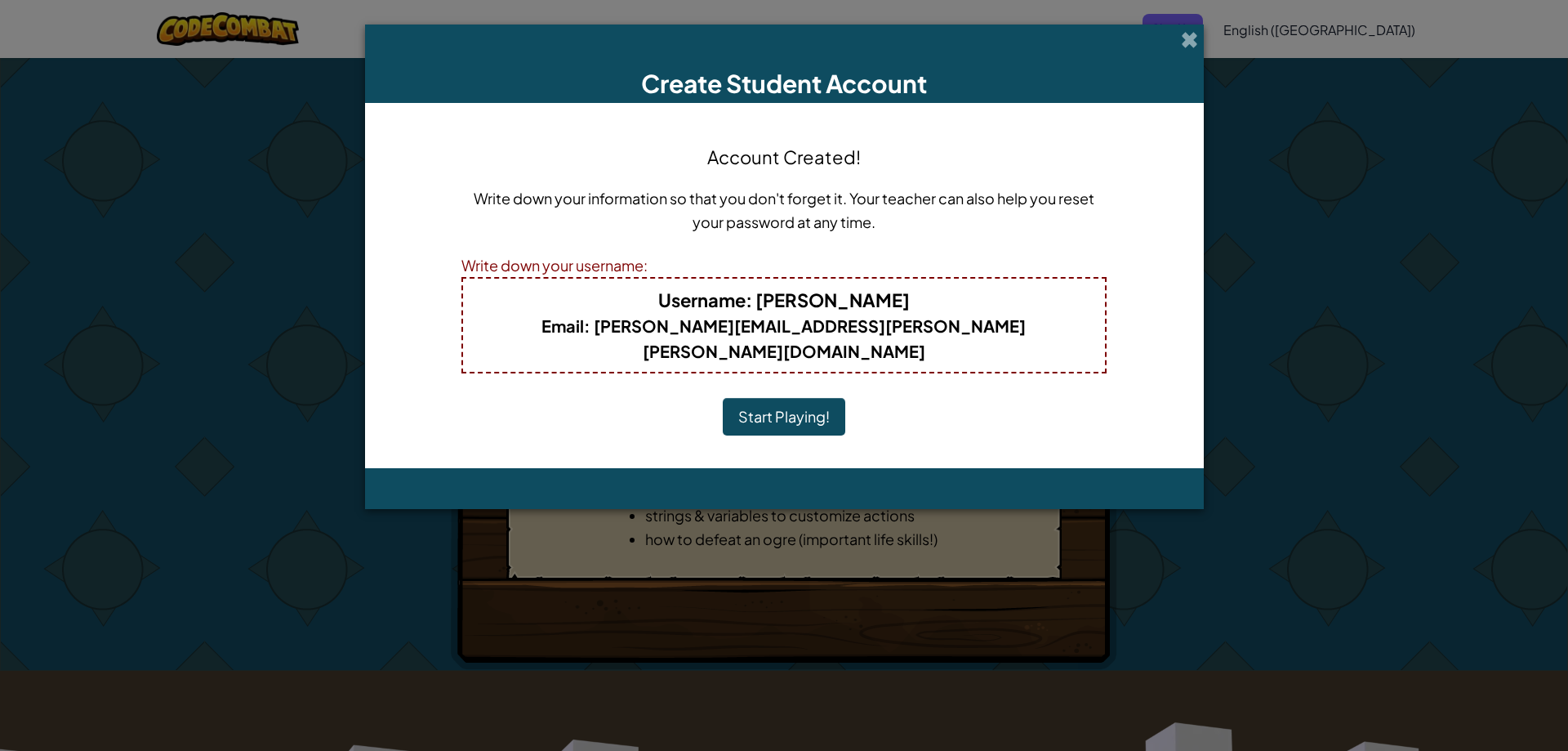
click at [745, 398] on button "Start Playing!" at bounding box center [784, 417] width 123 height 37
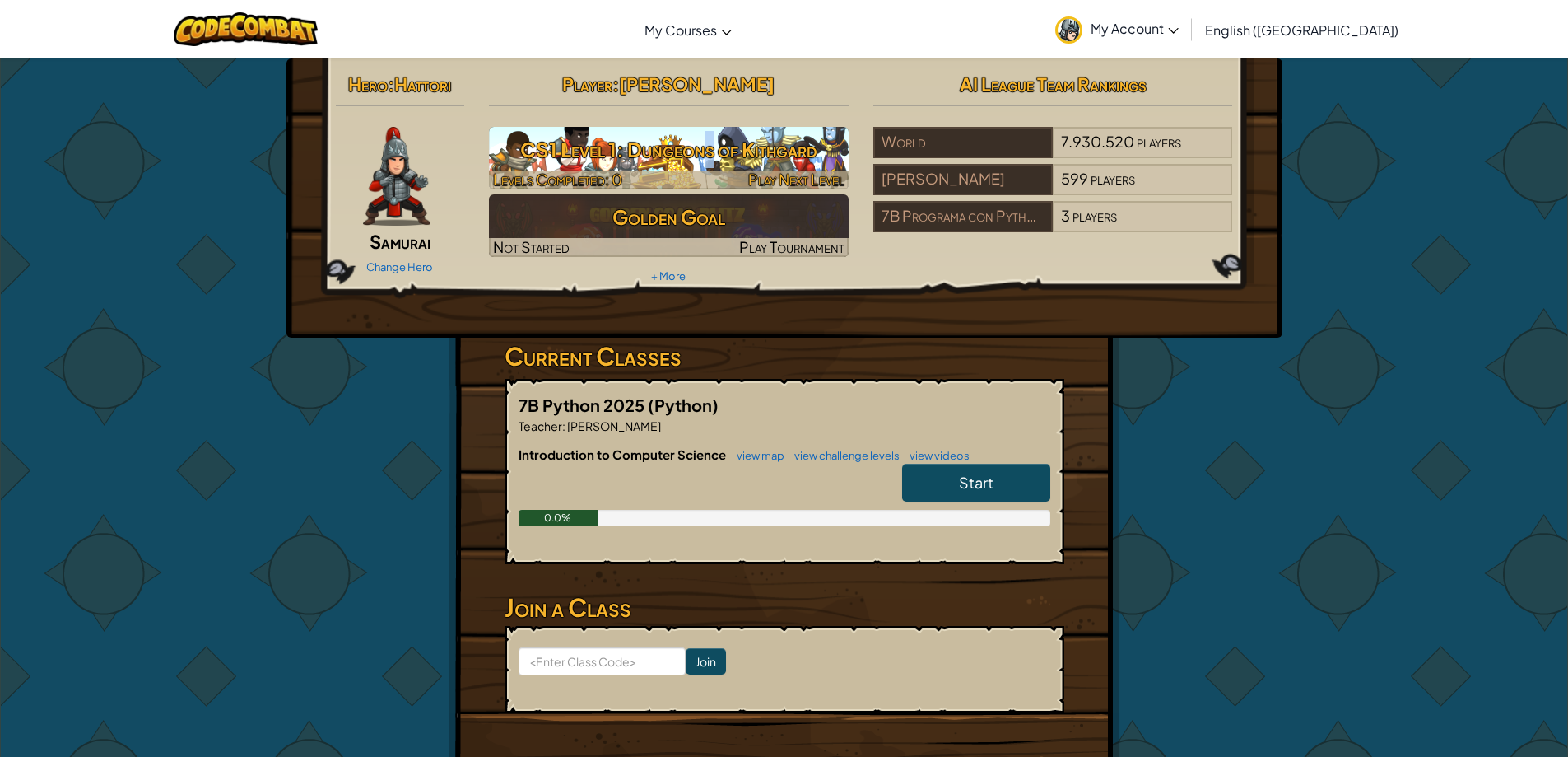
click at [711, 143] on h3 "CS1 Level 1: Dungeons of Kithgard" at bounding box center [668, 149] width 359 height 37
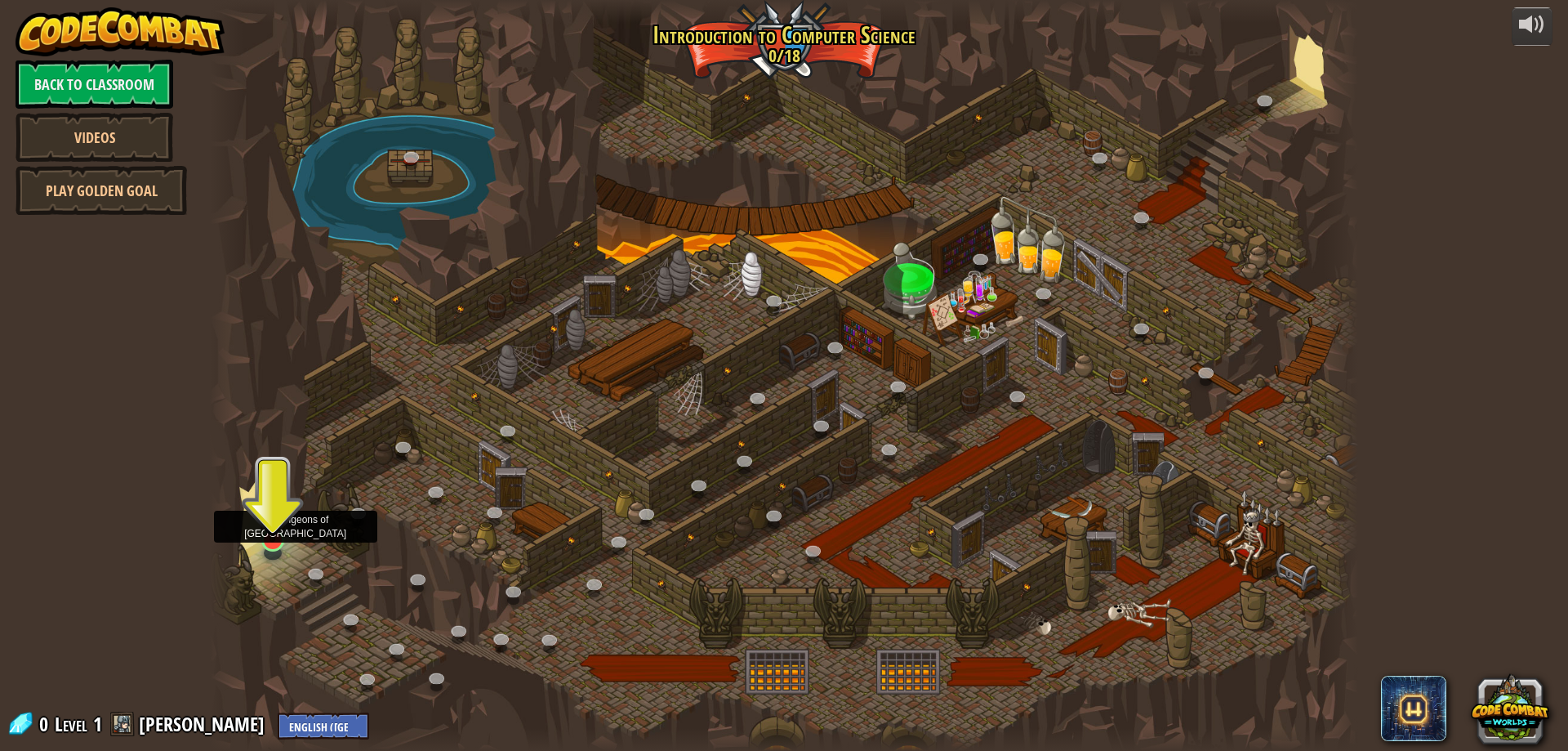
click at [266, 541] on img at bounding box center [272, 506] width 31 height 70
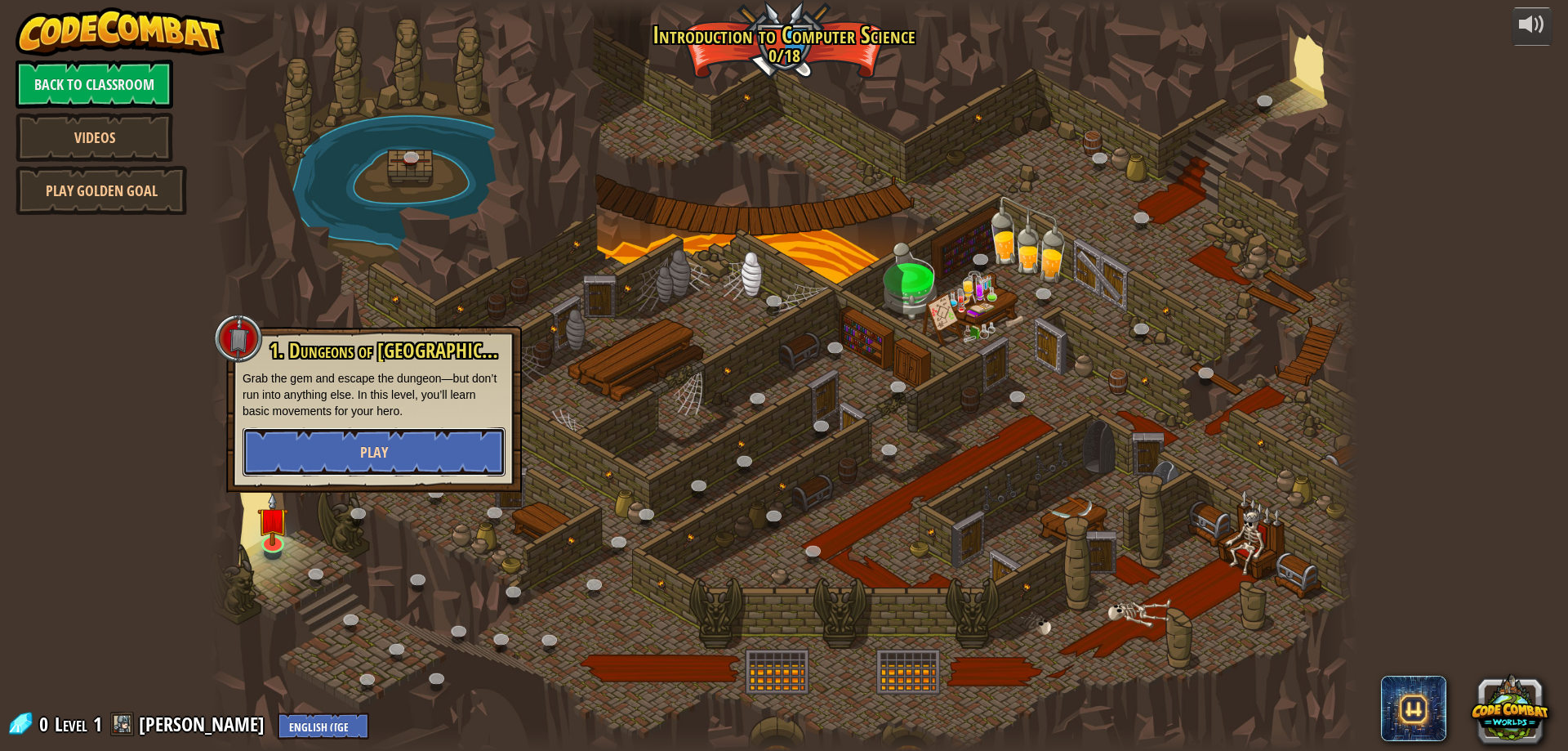
click at [298, 445] on button "Play" at bounding box center [374, 451] width 263 height 49
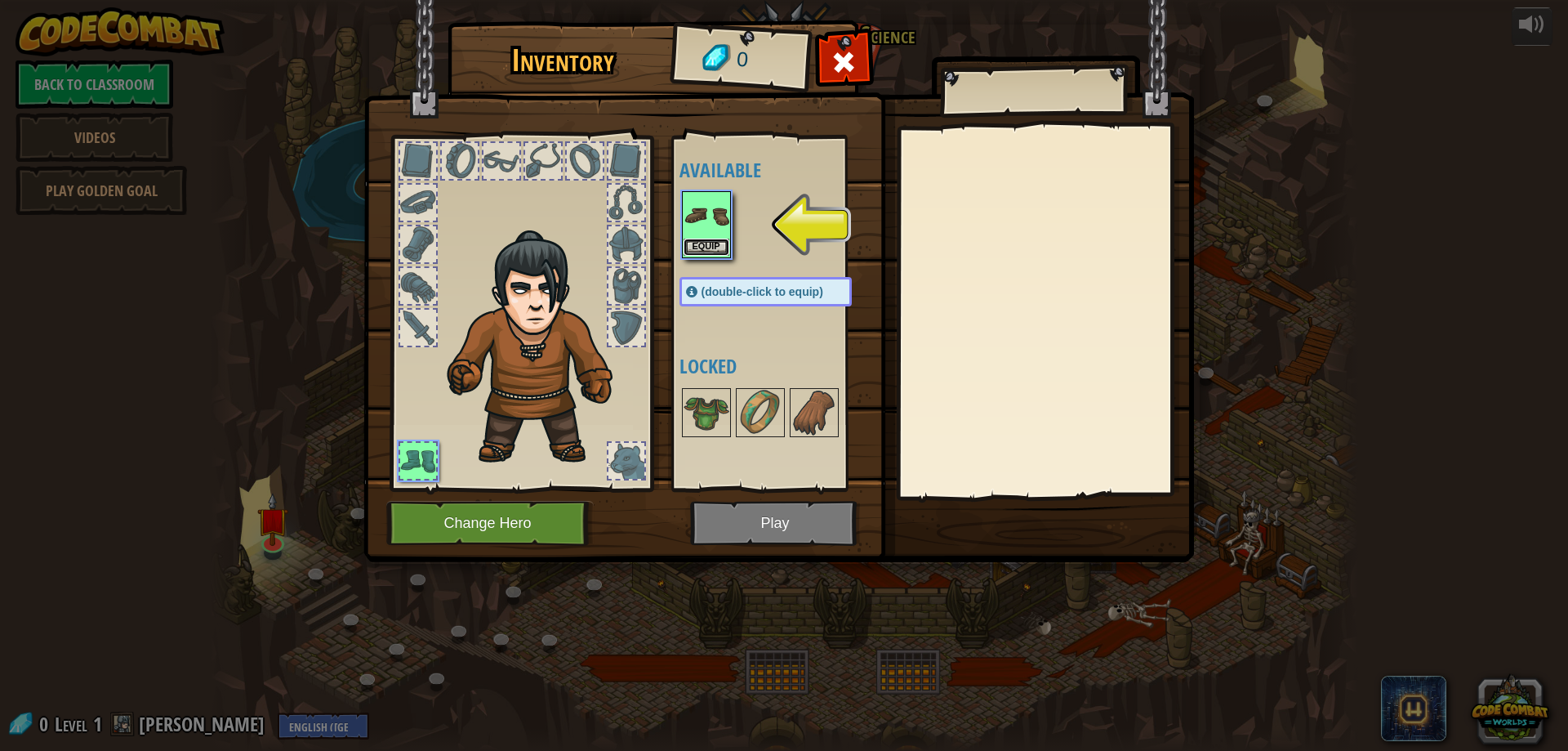
click at [695, 244] on button "Equip" at bounding box center [706, 247] width 46 height 17
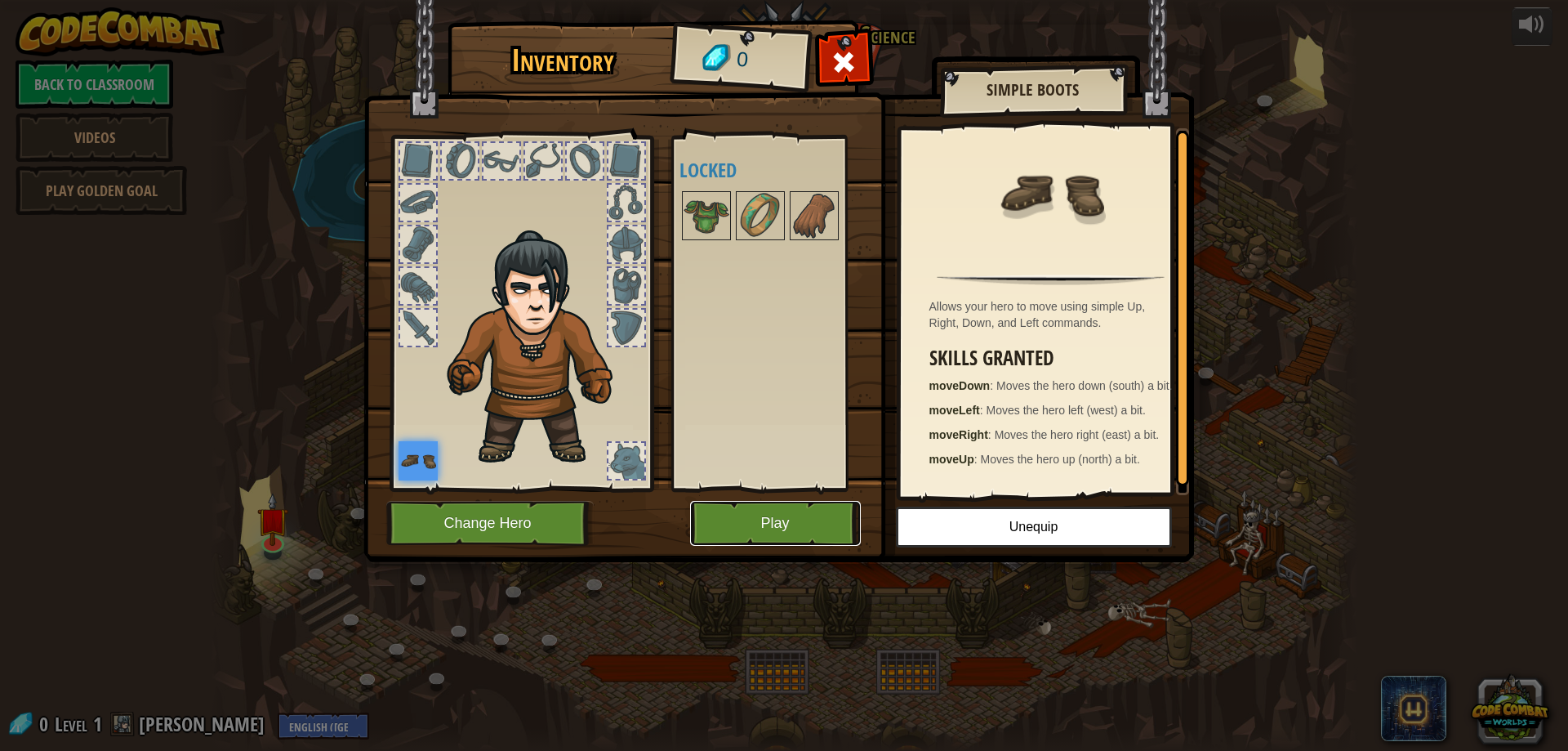
click at [761, 540] on button "Play" at bounding box center [775, 523] width 170 height 45
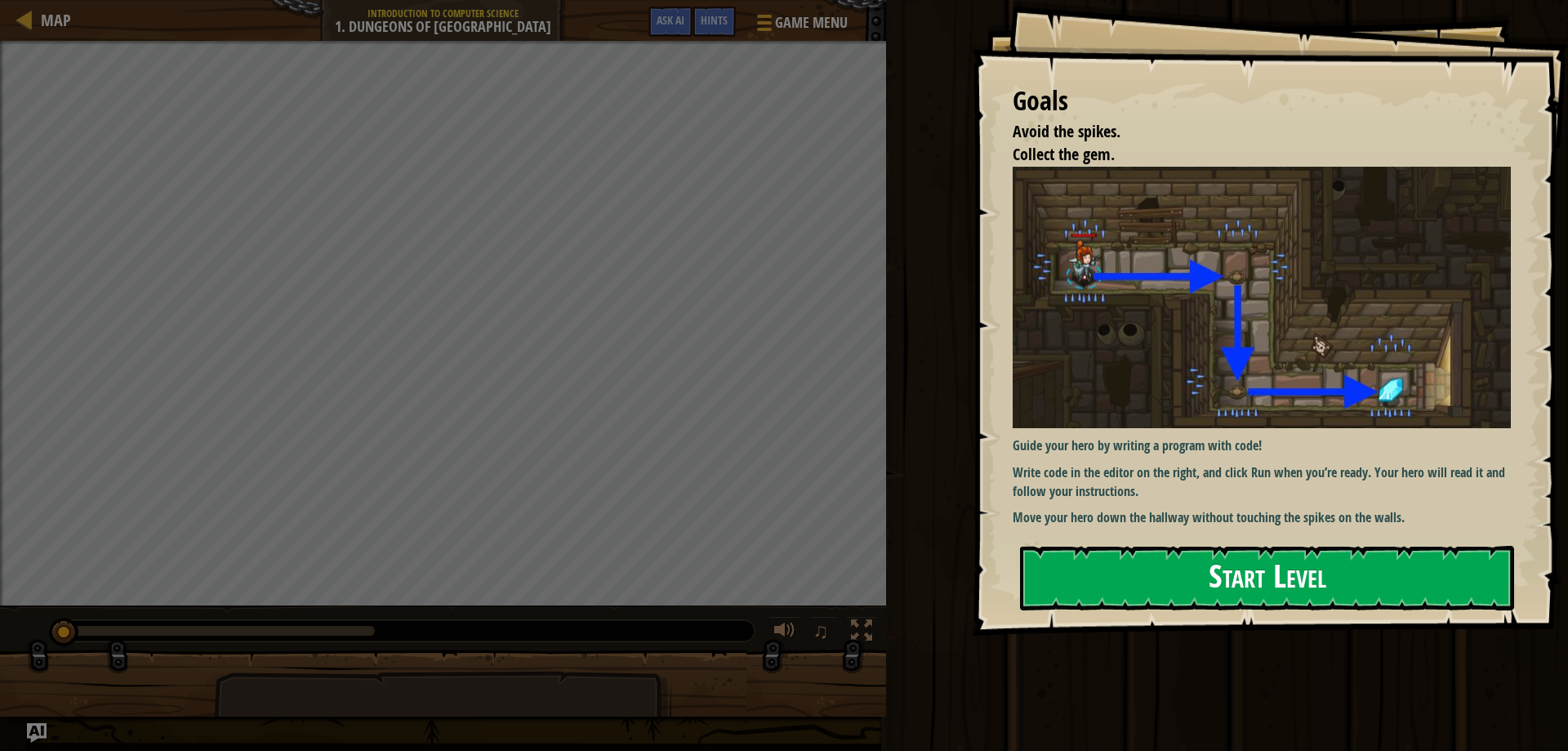
click at [1282, 567] on button "Start Level" at bounding box center [1268, 578] width 494 height 65
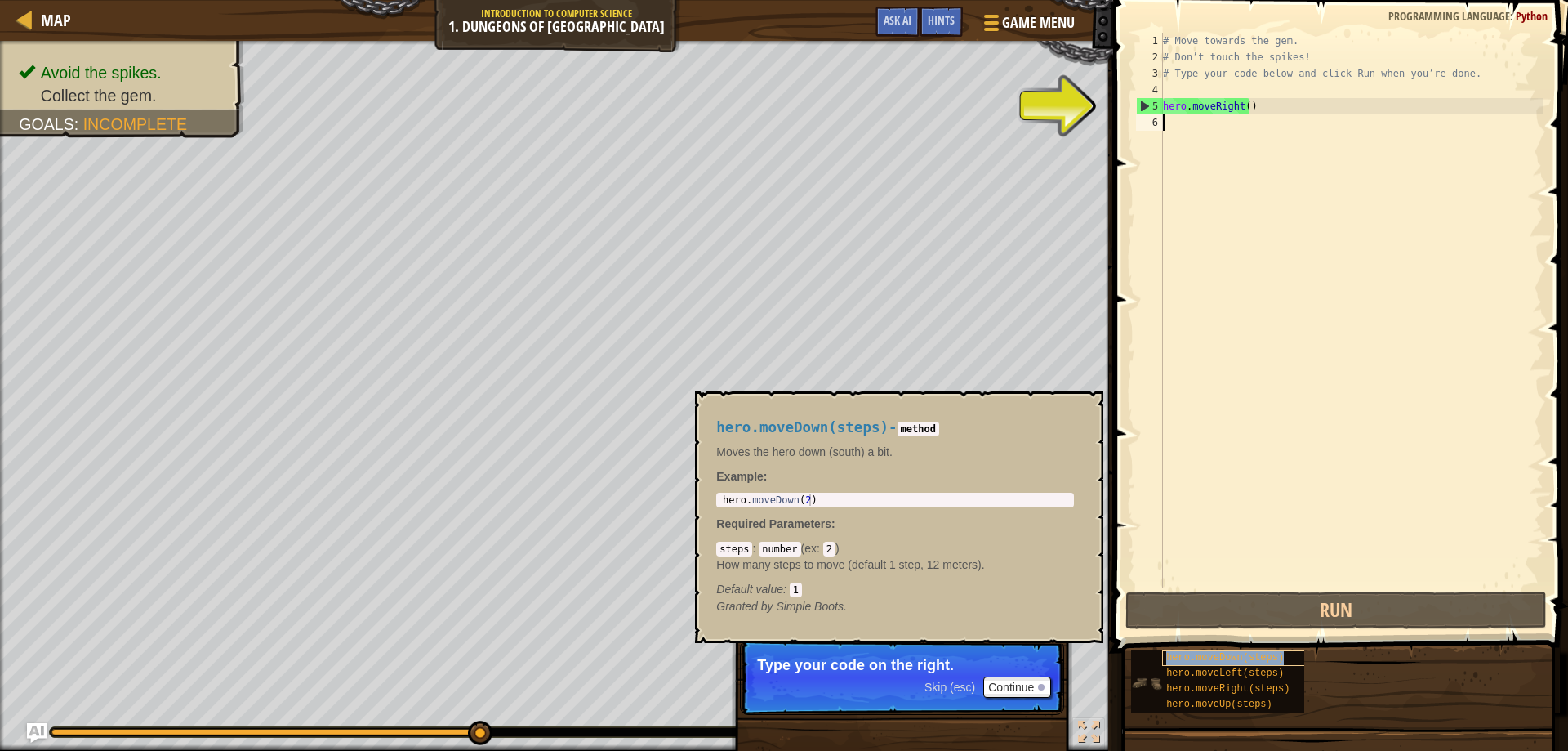
click at [1270, 650] on div "hero.moveDown(steps)" at bounding box center [1239, 657] width 156 height 16
copy span "hero.moveDown(steps)"
click at [1206, 125] on div "# Move towards the gem. # Don’t touch the spikes! # Type your code below and cl…" at bounding box center [1352, 327] width 384 height 588
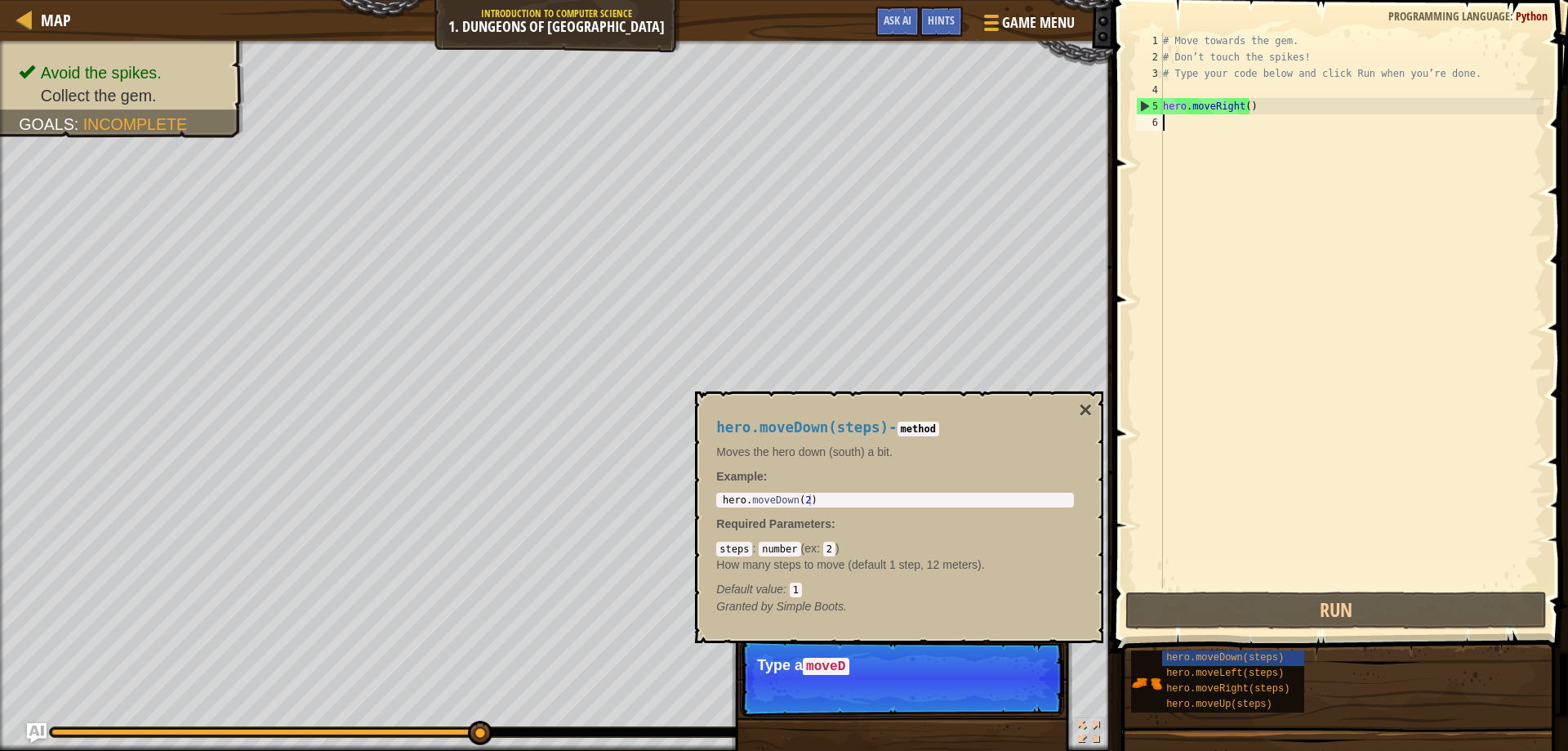
paste textarea "hero.moveDown(steps)"
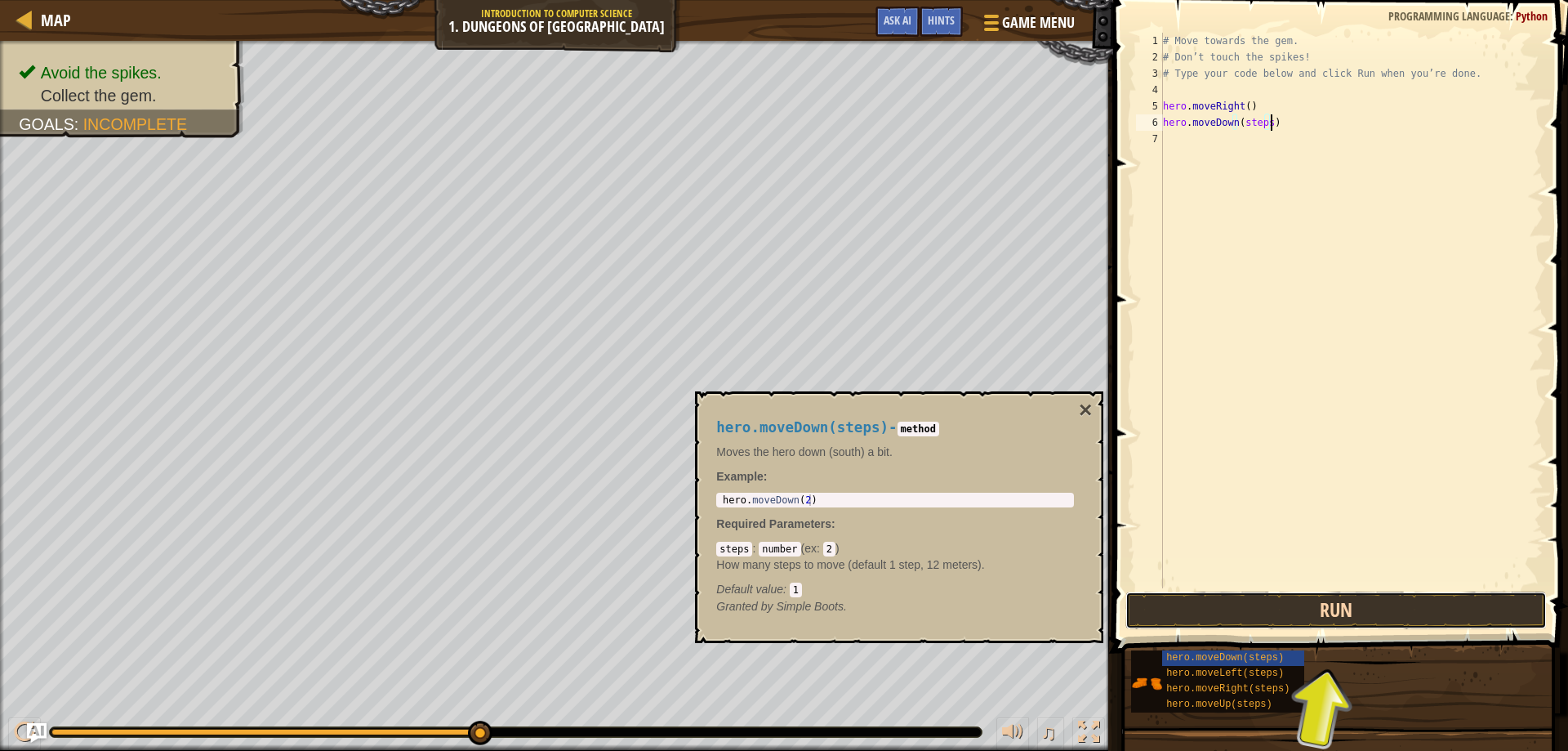
click at [1349, 611] on button "Run" at bounding box center [1336, 611] width 422 height 37
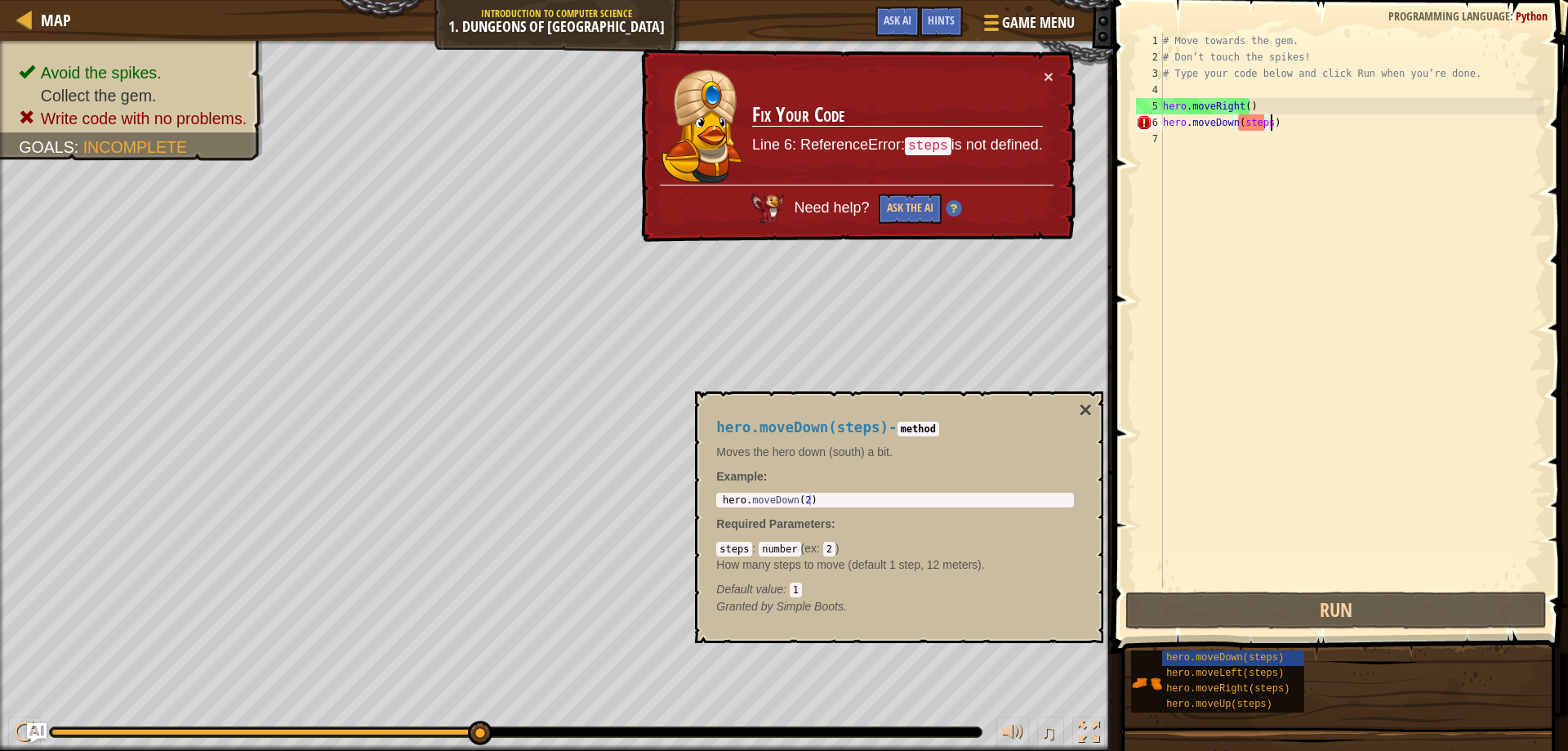
click at [1276, 124] on div "# Move towards the gem. # Don’t touch the spikes! # Type your code below and cl…" at bounding box center [1352, 327] width 384 height 588
click at [1264, 124] on div "# Move towards the gem. # Don’t touch the spikes! # Type your code below and cl…" at bounding box center [1352, 327] width 384 height 588
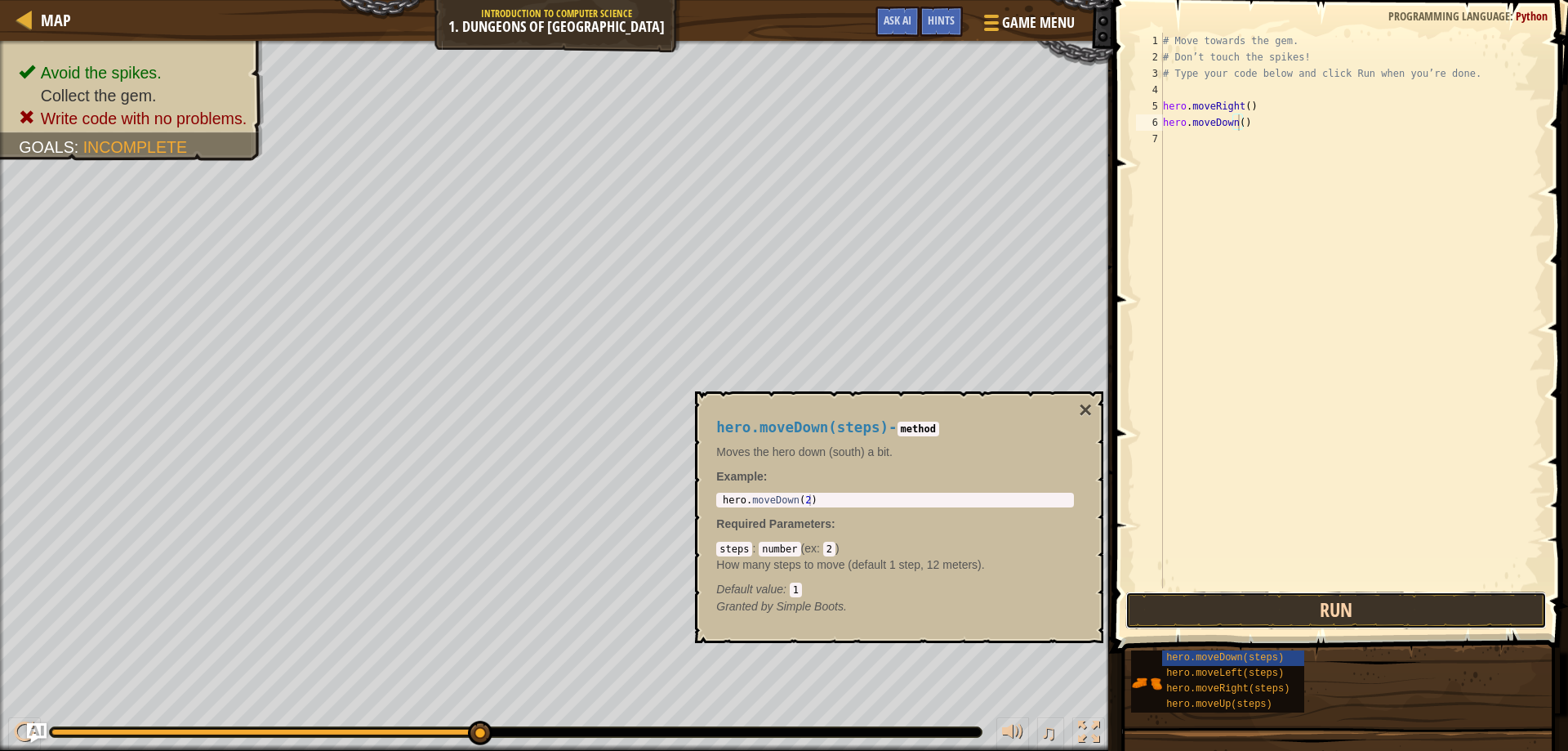
drag, startPoint x: 1231, startPoint y: 621, endPoint x: 1219, endPoint y: 617, distance: 12.6
click at [1228, 621] on button "Run" at bounding box center [1336, 611] width 422 height 37
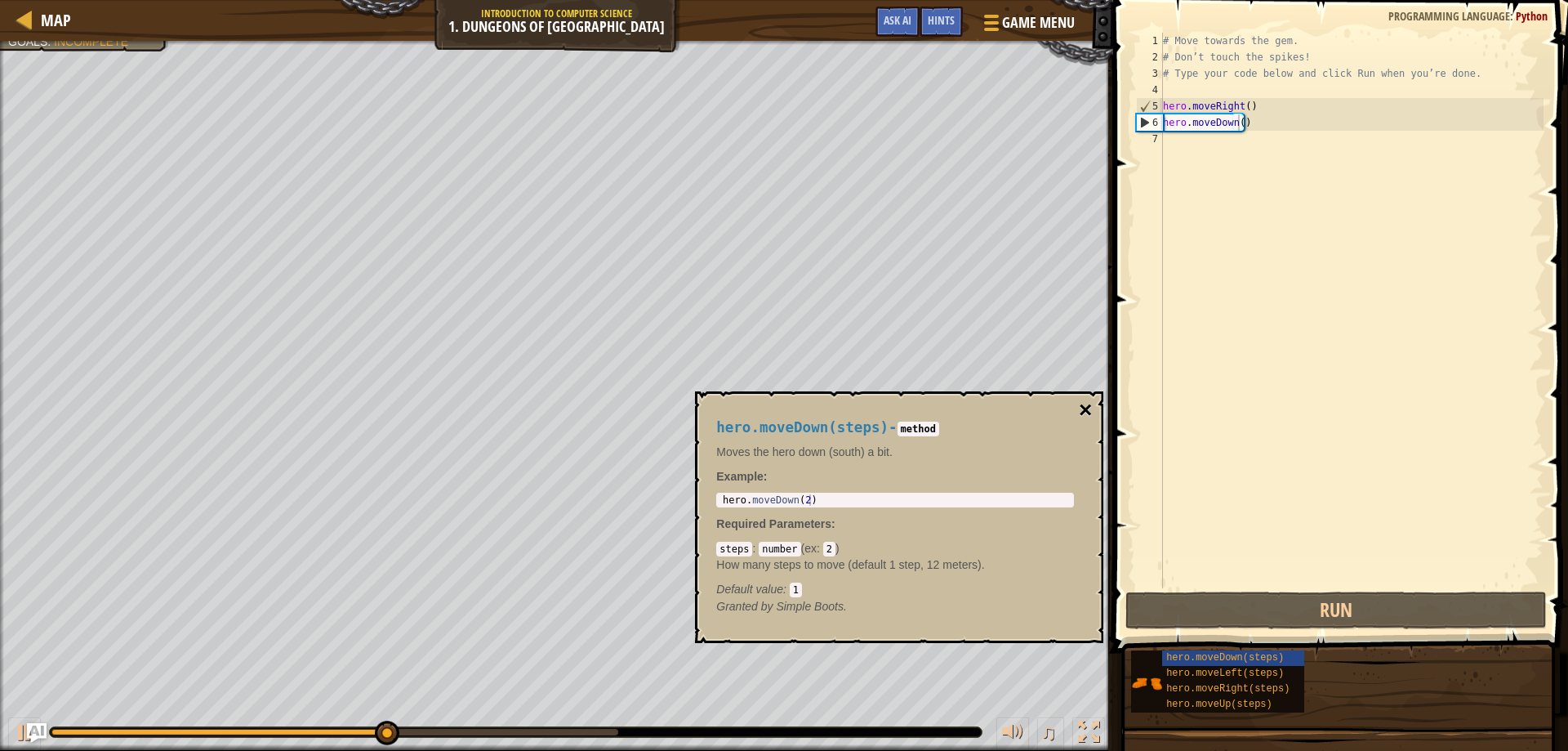
click at [1084, 405] on button "×" at bounding box center [1085, 410] width 13 height 22
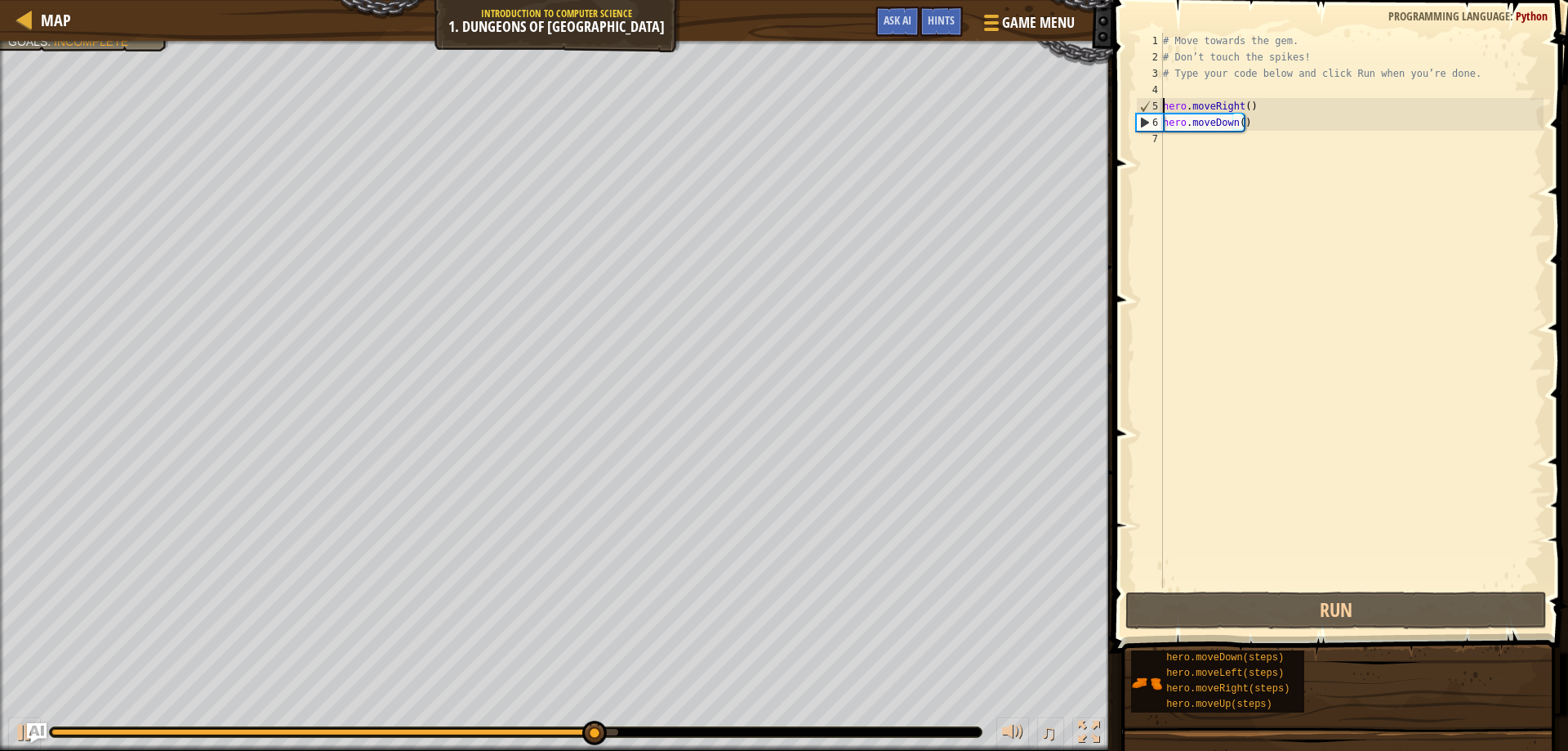
type textarea "hero.moveRight()"
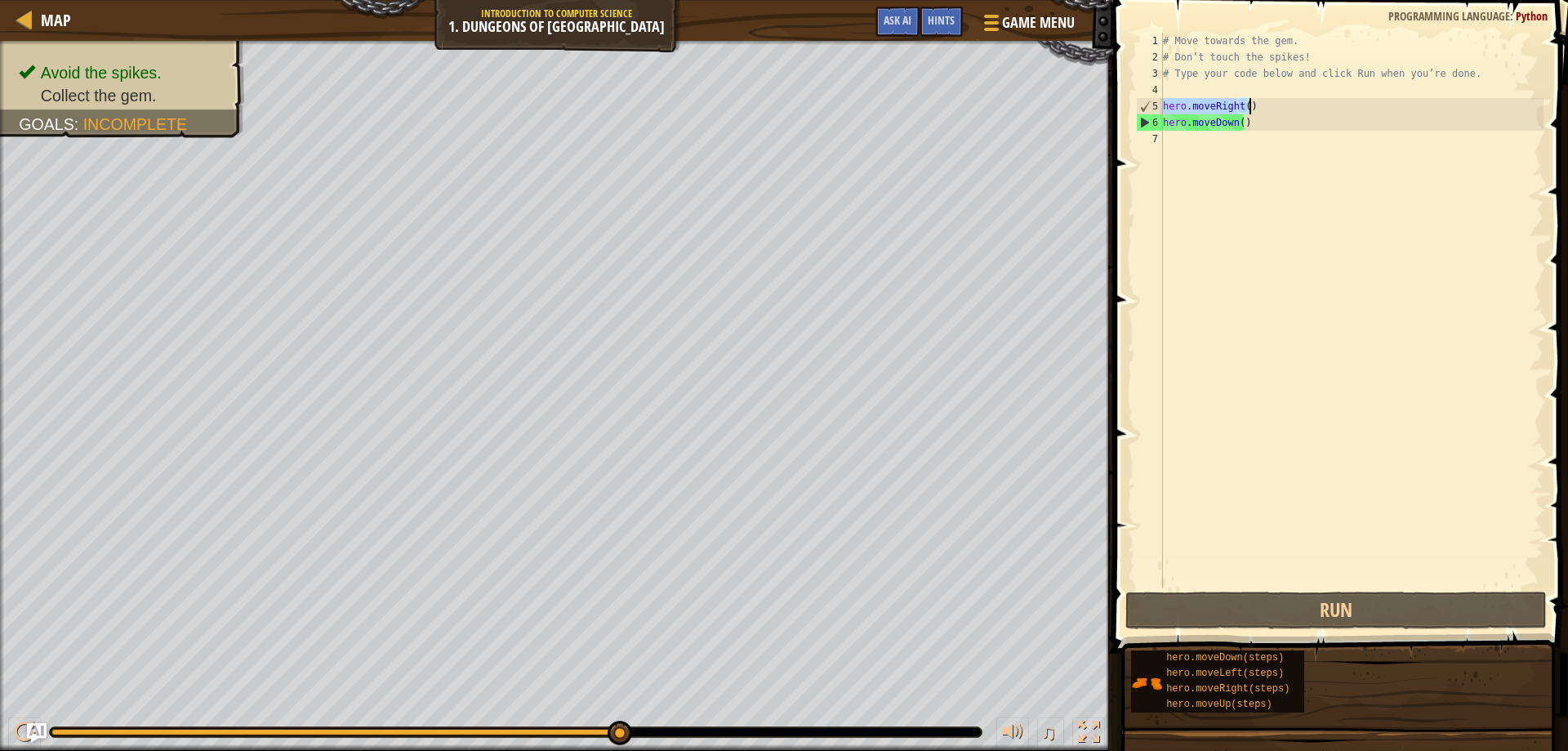
drag, startPoint x: 1164, startPoint y: 105, endPoint x: 1257, endPoint y: 107, distance: 93.0
click at [1257, 107] on div "# Move towards the gem. # Don’t touch the spikes! # Type your code below and cl…" at bounding box center [1352, 327] width 384 height 588
click at [1180, 155] on div "# Move towards the gem. # Don’t touch the spikes! # Type your code below and cl…" at bounding box center [1352, 327] width 384 height 588
paste textarea "hero.moveRight()"
type textarea "hero.moveRight()"
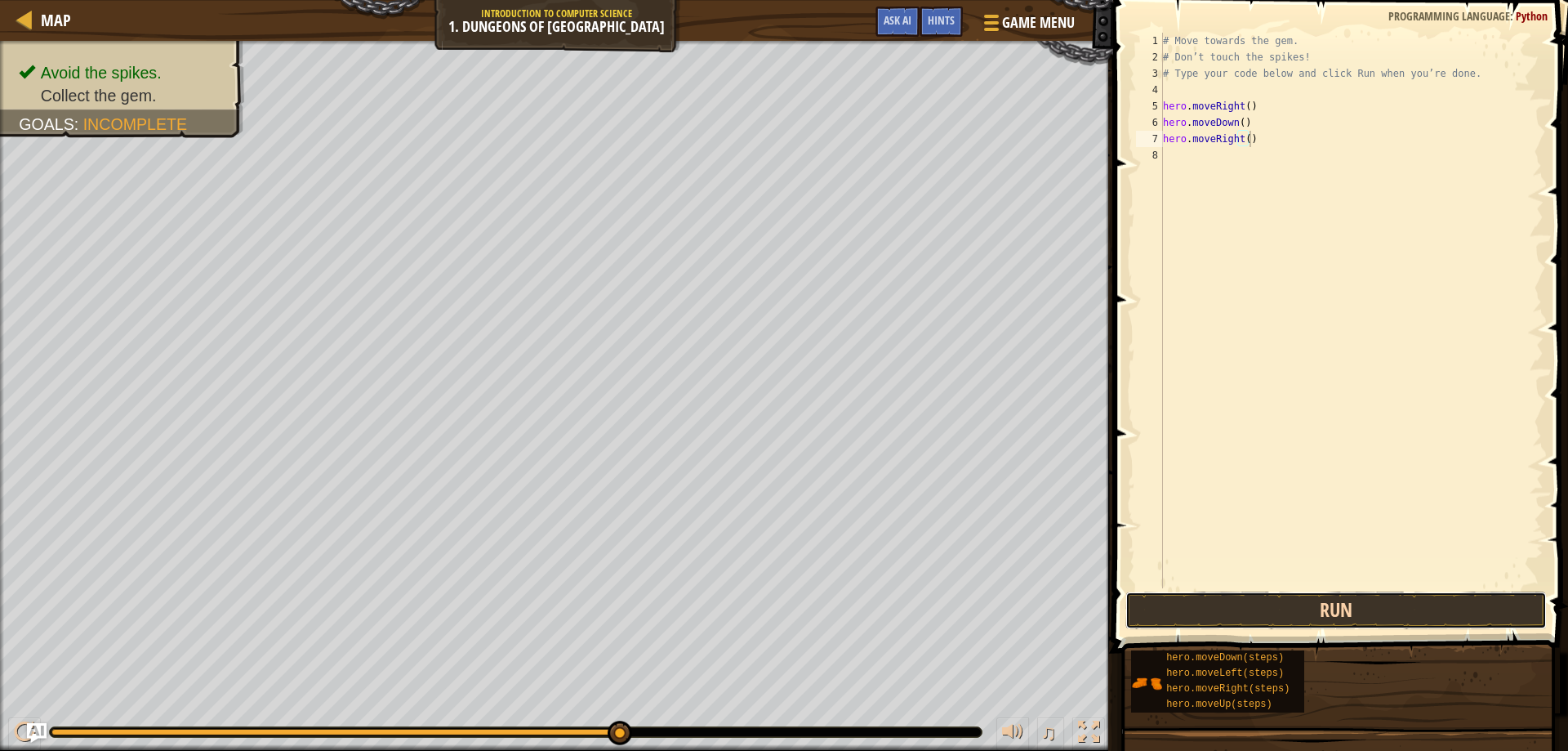
click at [1277, 603] on button "Run" at bounding box center [1336, 611] width 422 height 37
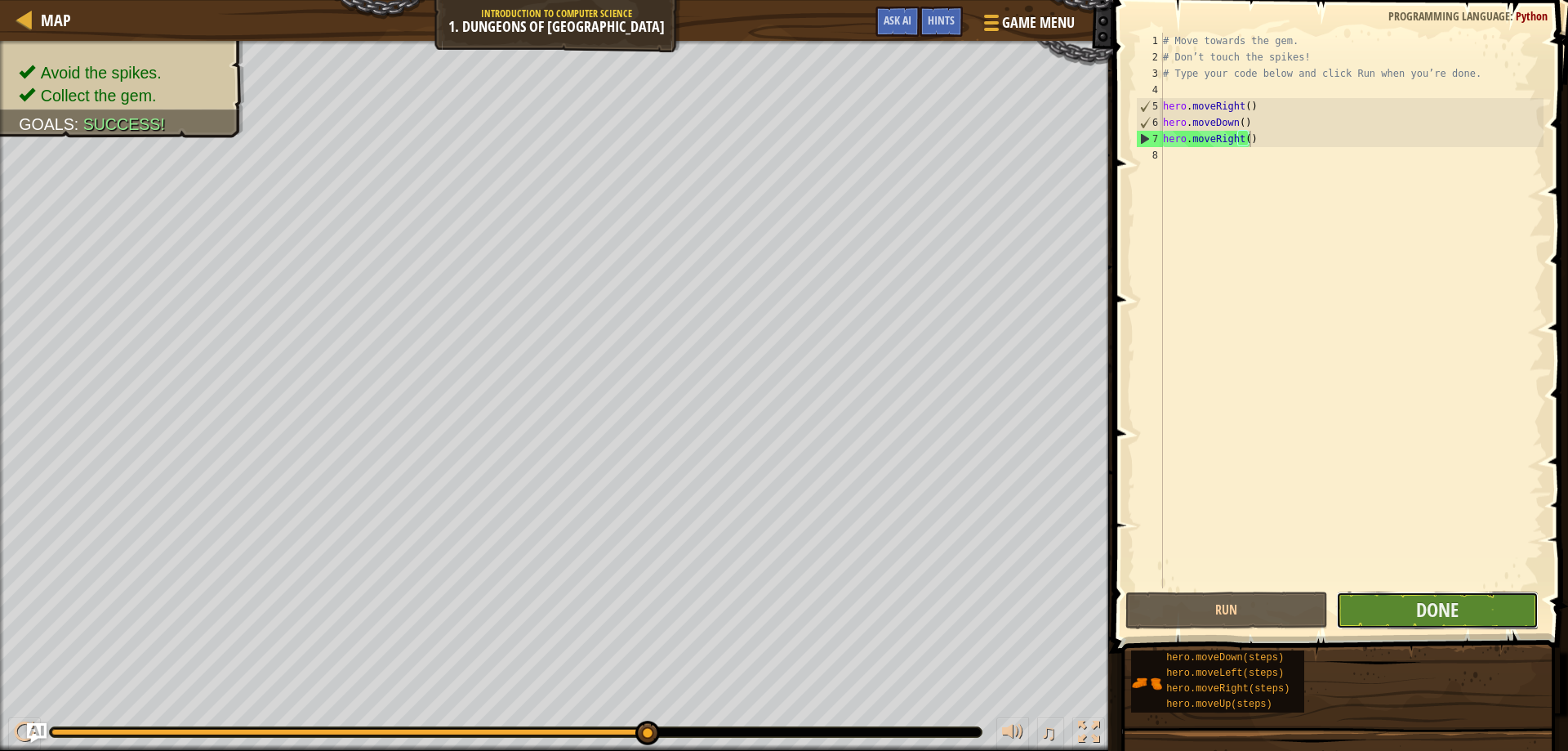
click at [1395, 598] on button "Done" at bounding box center [1437, 611] width 202 height 37
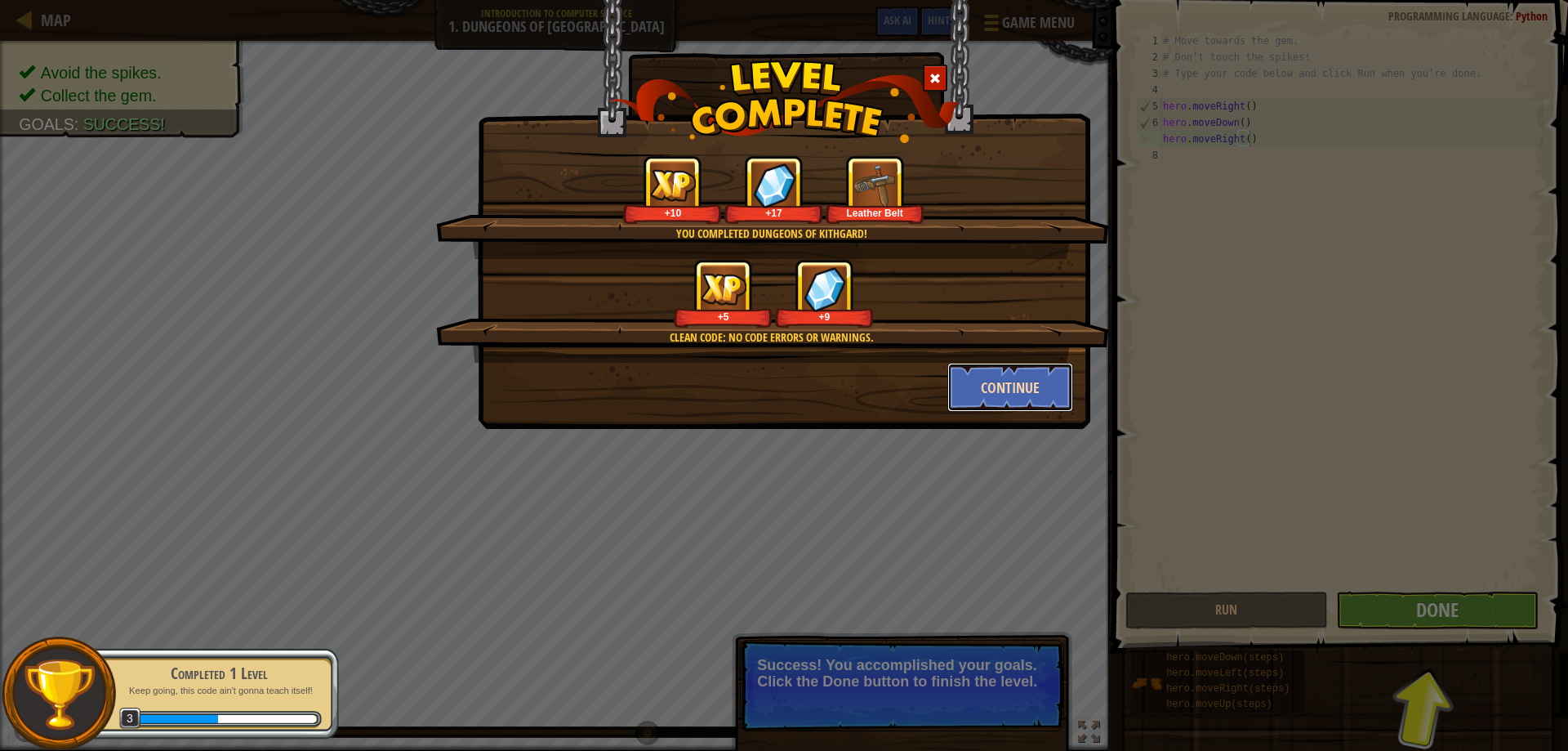
click at [965, 377] on button "Continue" at bounding box center [1010, 387] width 126 height 49
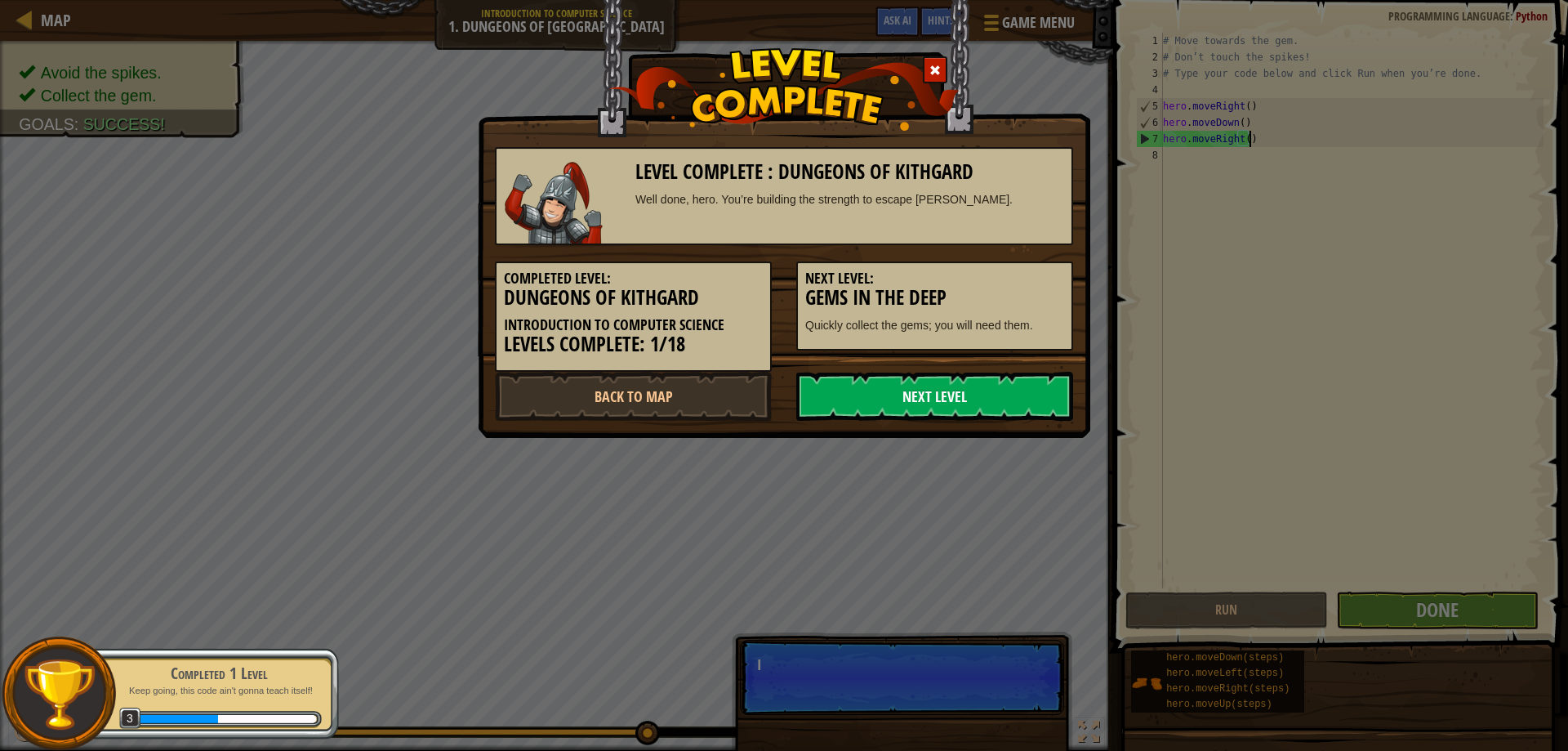
scroll to position [7, 7]
click at [685, 383] on link "Back to Map" at bounding box center [634, 396] width 277 height 49
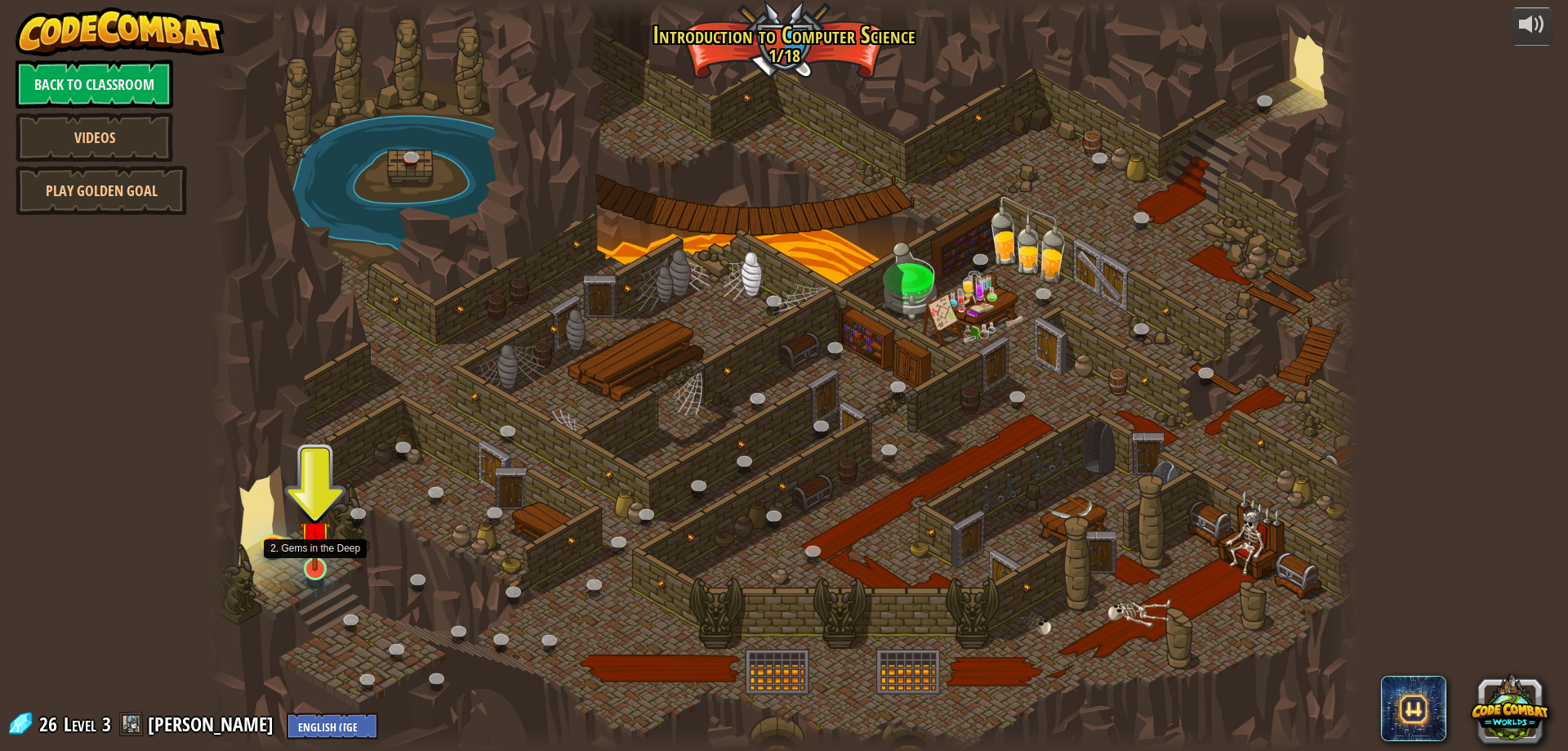
click at [304, 561] on img at bounding box center [315, 536] width 31 height 70
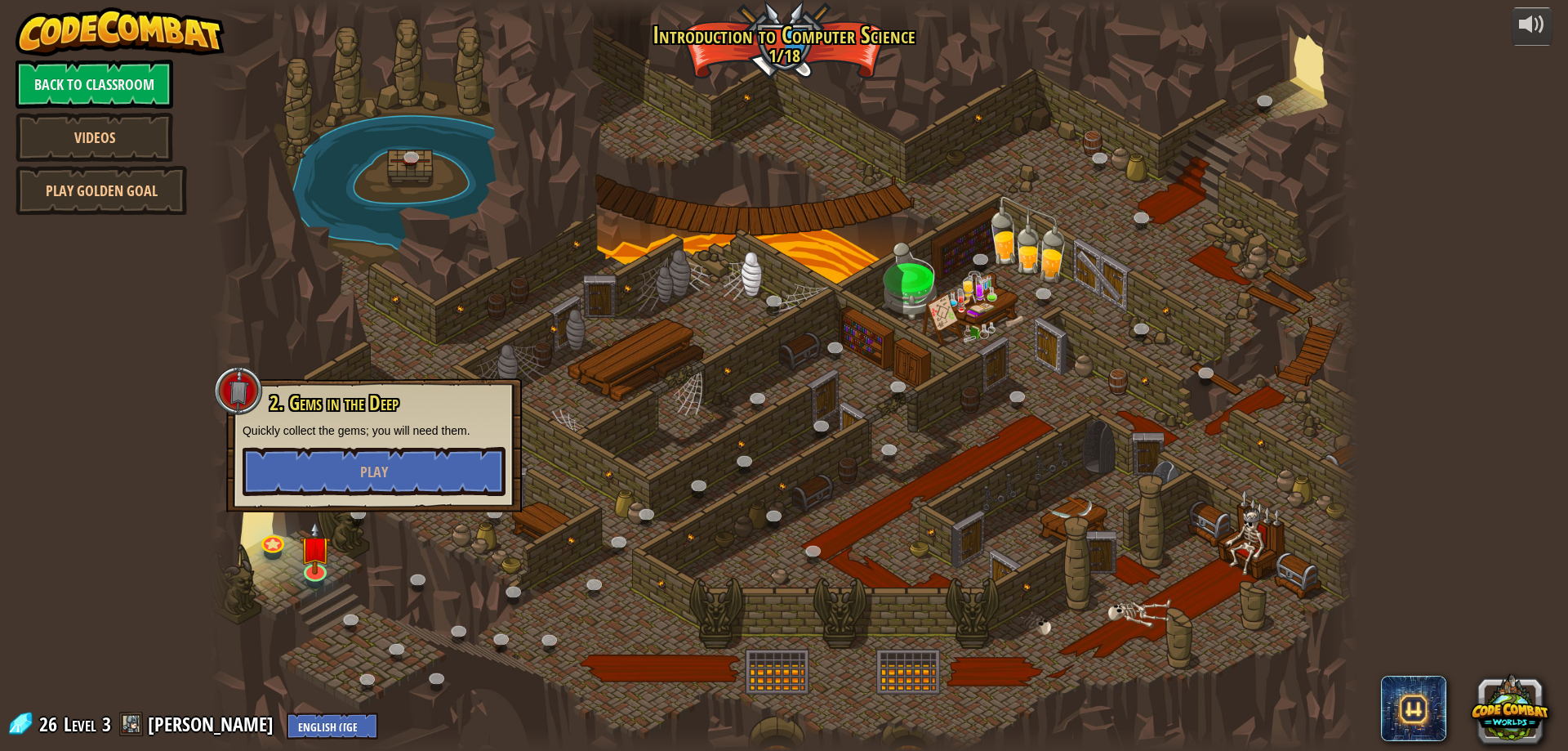
drag, startPoint x: 403, startPoint y: 593, endPoint x: 307, endPoint y: 131, distance: 471.9
click at [307, 131] on div at bounding box center [784, 376] width 1149 height 751
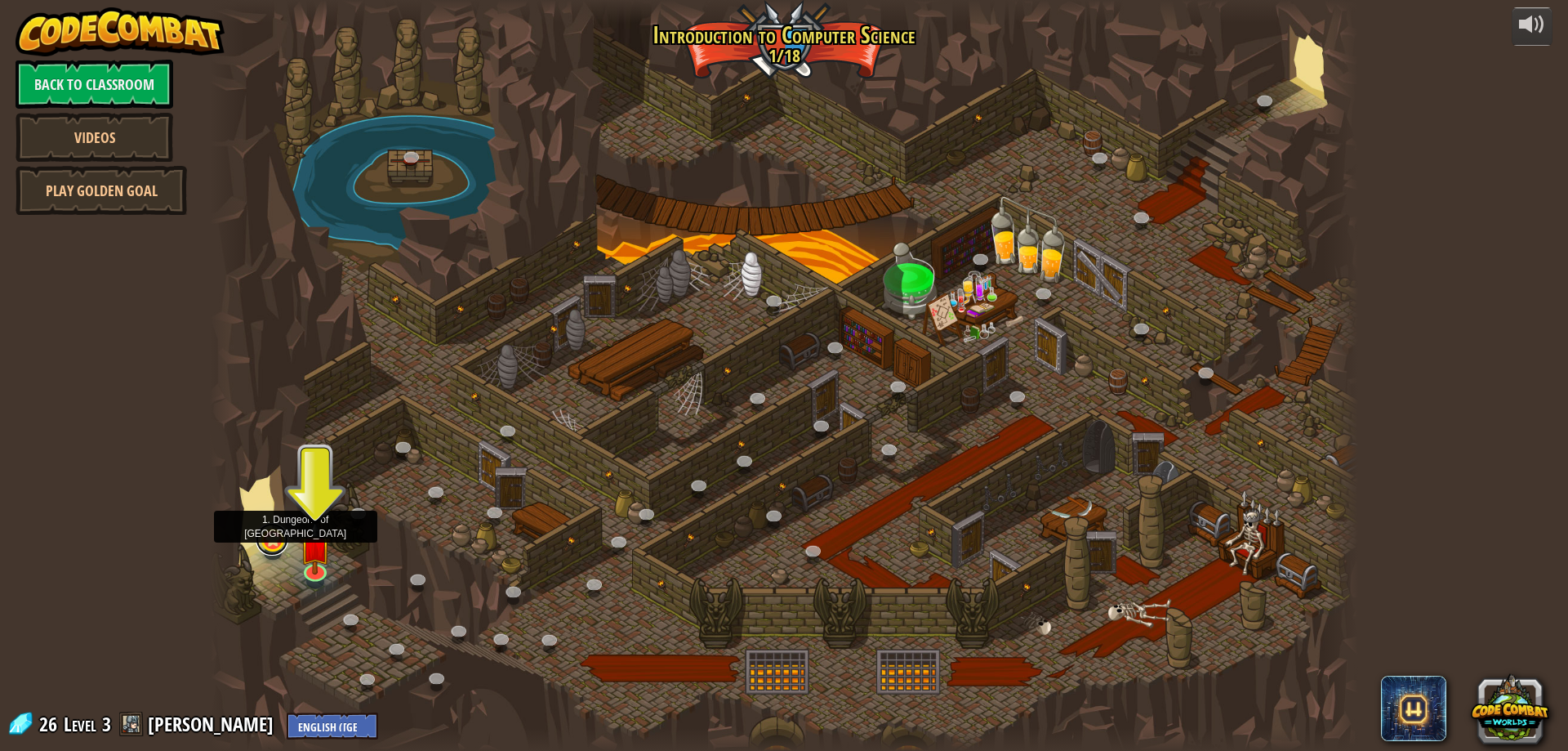
click at [271, 530] on link at bounding box center [271, 538] width 33 height 33
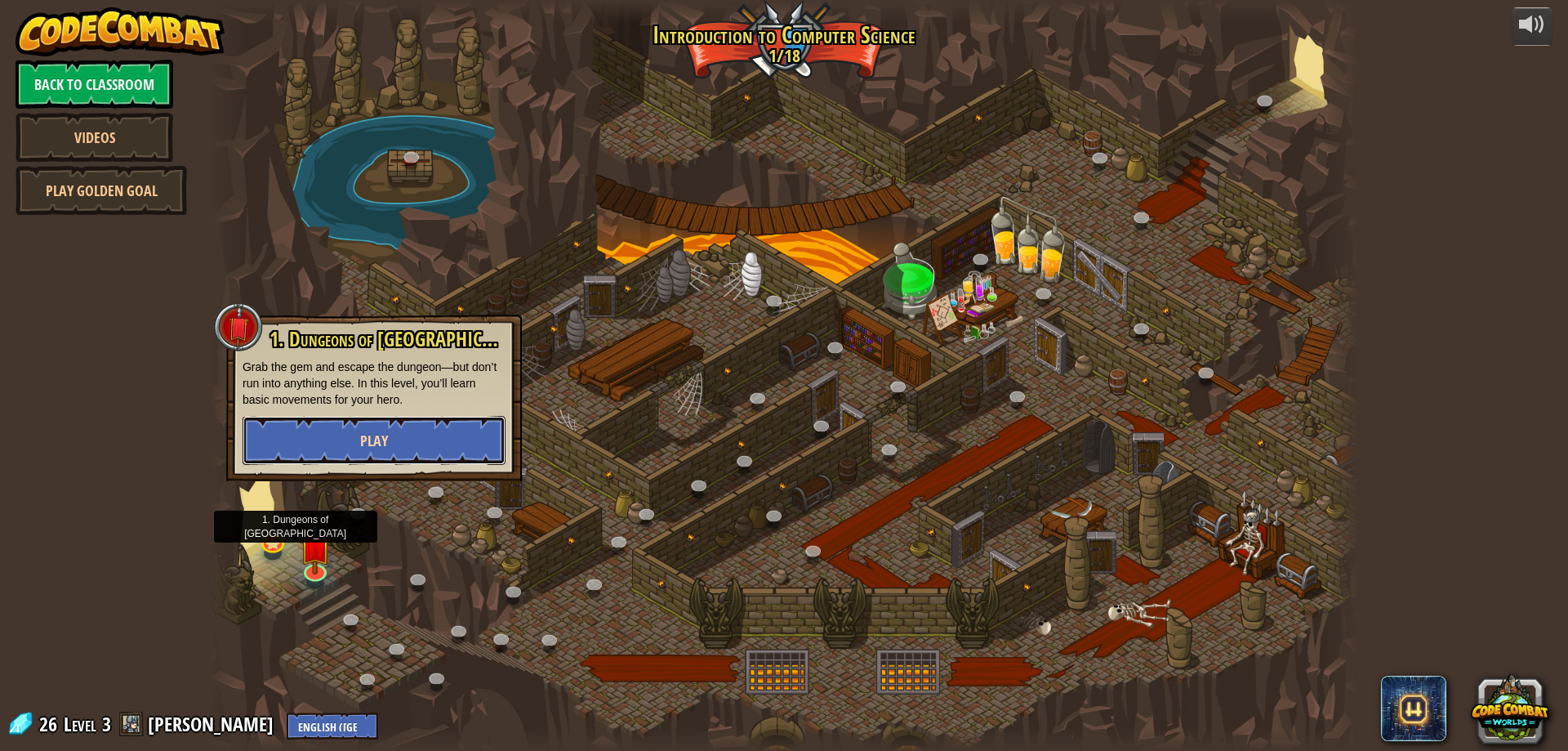
click at [346, 430] on button "Play" at bounding box center [374, 440] width 263 height 49
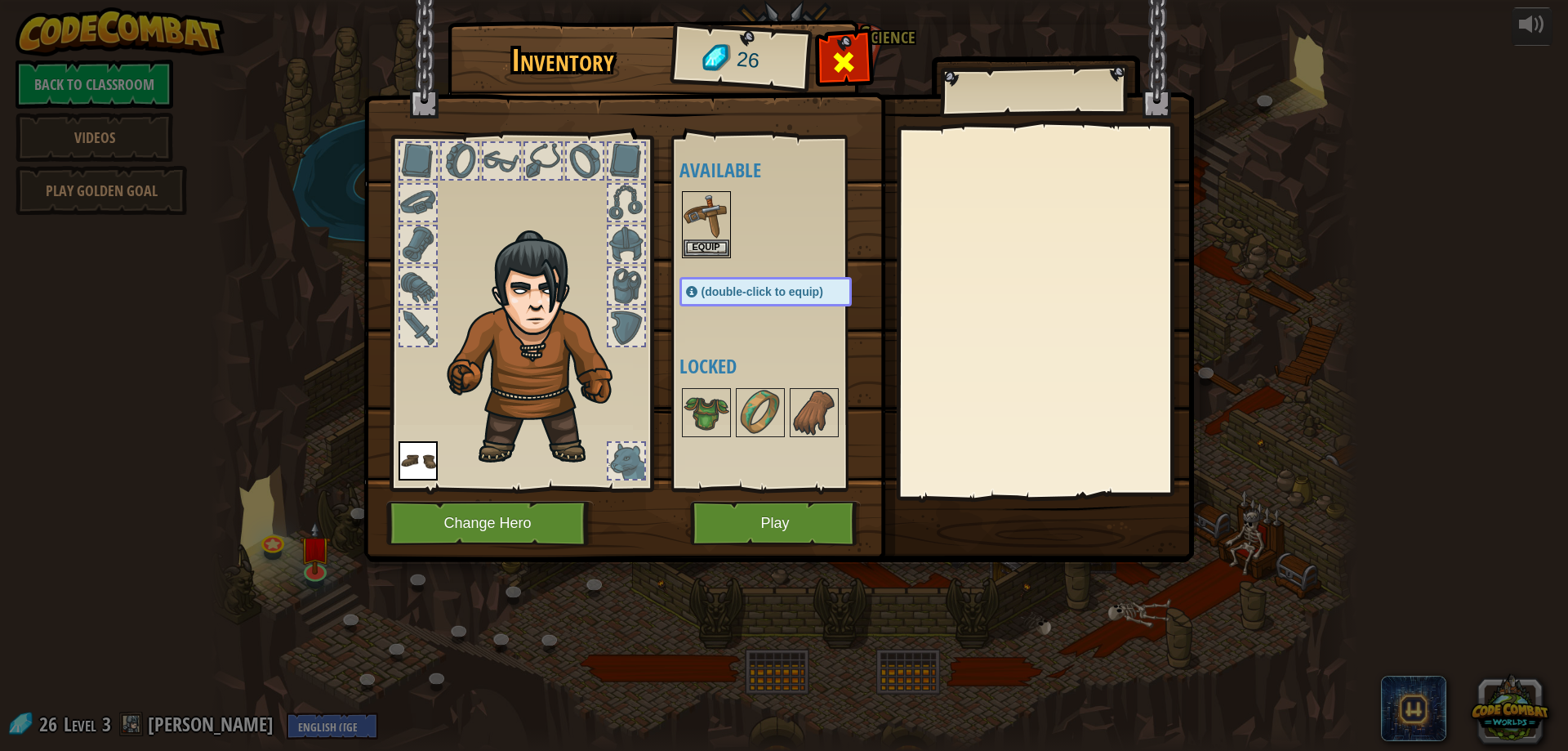
click at [836, 59] on span at bounding box center [843, 62] width 26 height 26
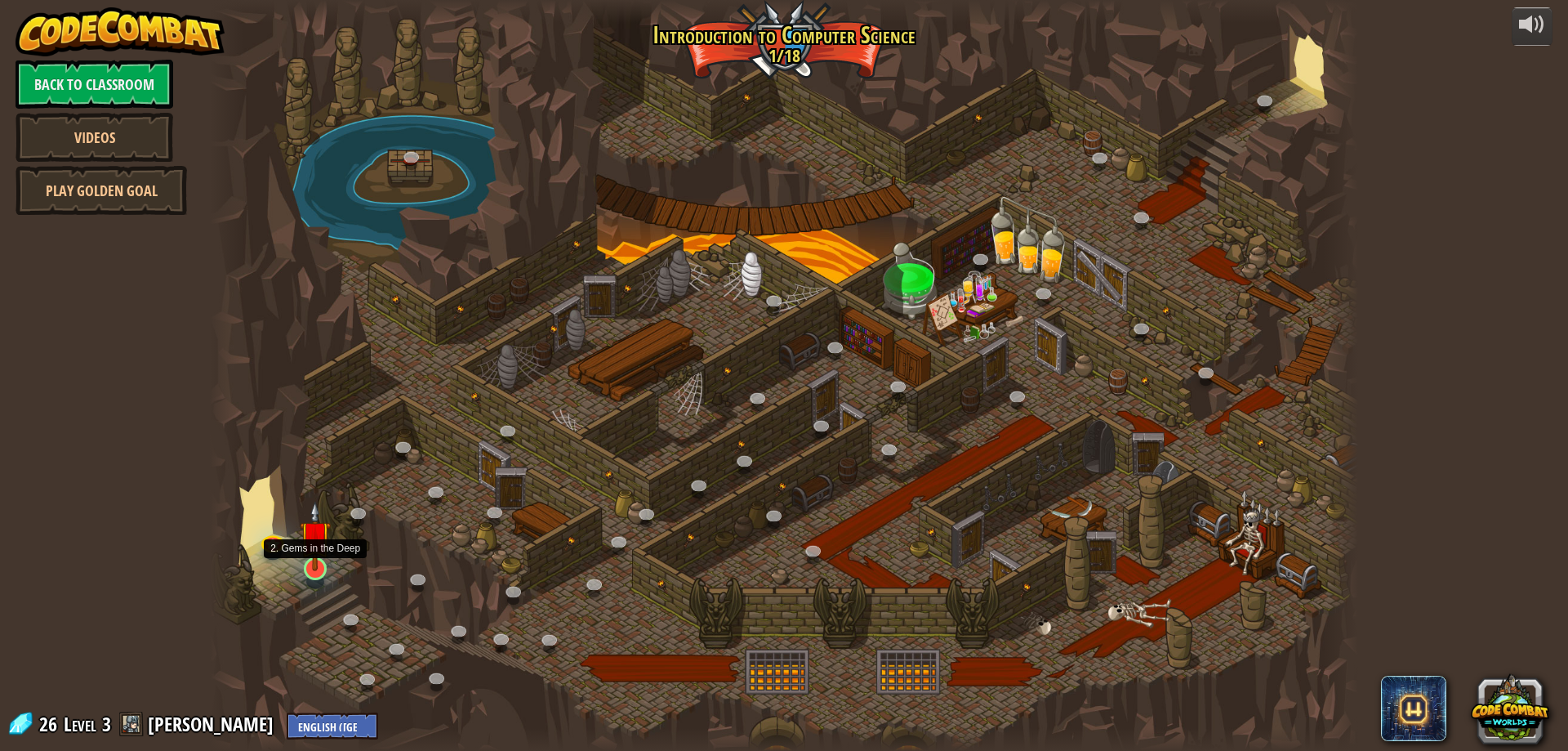
click at [323, 565] on img at bounding box center [315, 536] width 31 height 70
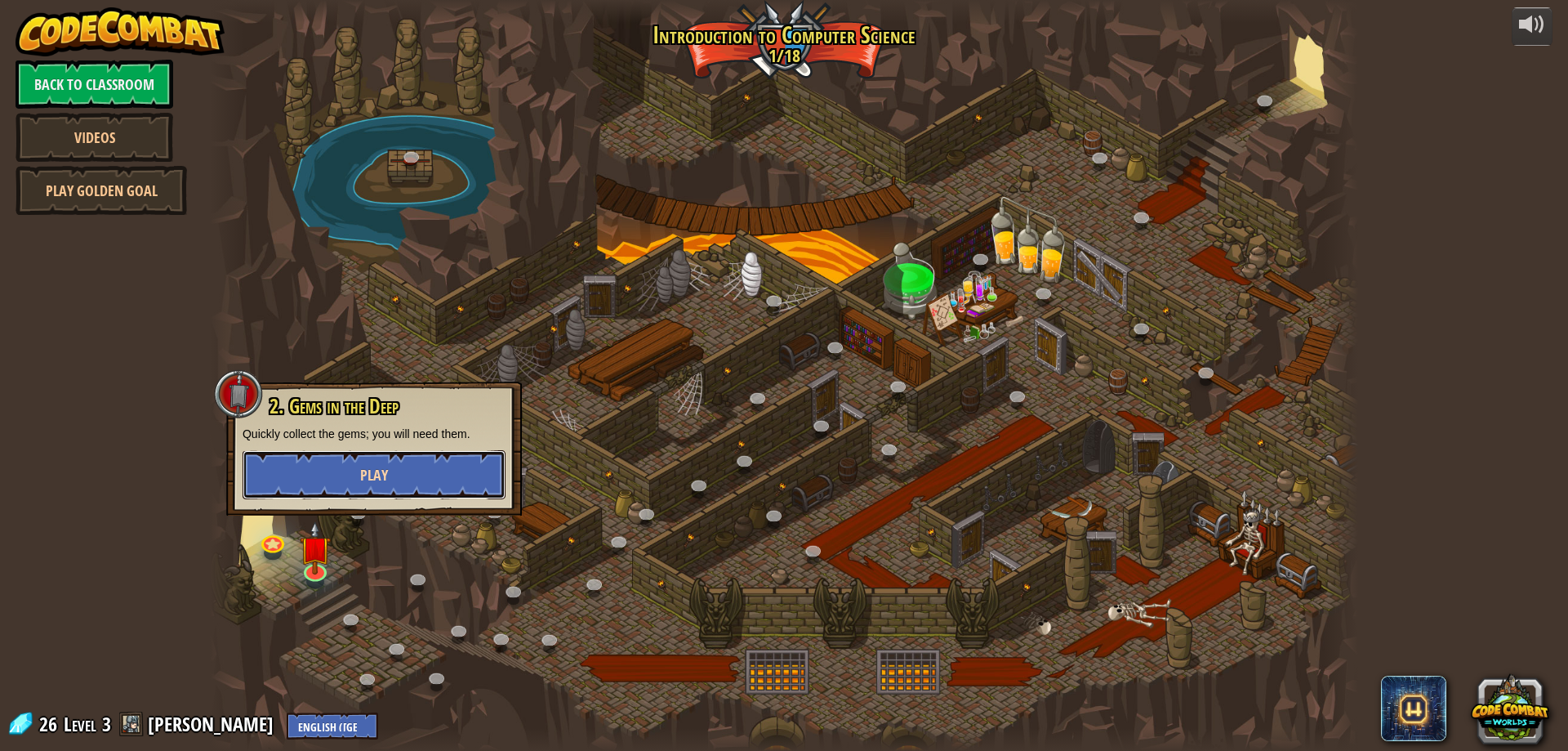
click at [387, 481] on span "Play" at bounding box center [374, 475] width 28 height 21
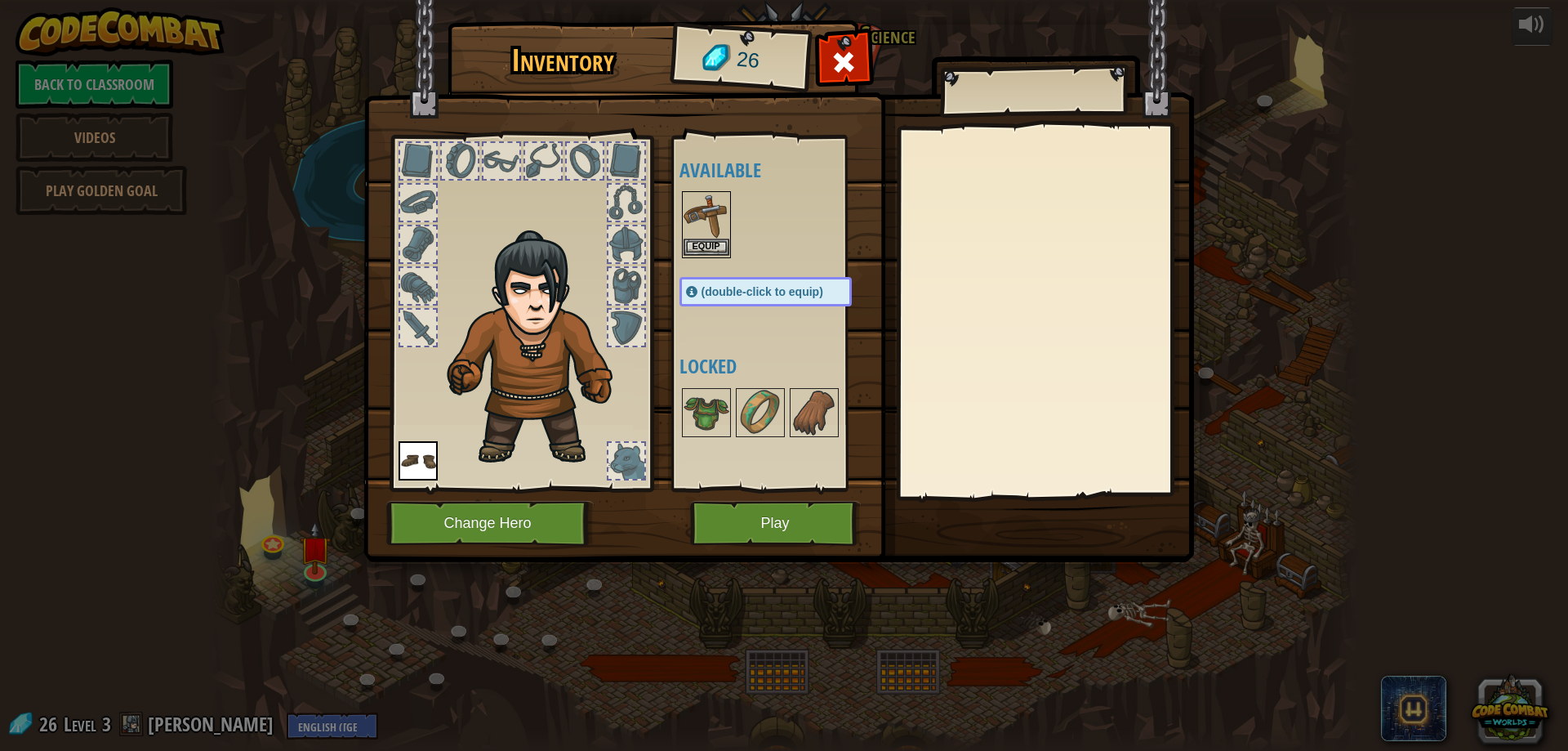
click at [707, 215] on img at bounding box center [706, 215] width 46 height 46
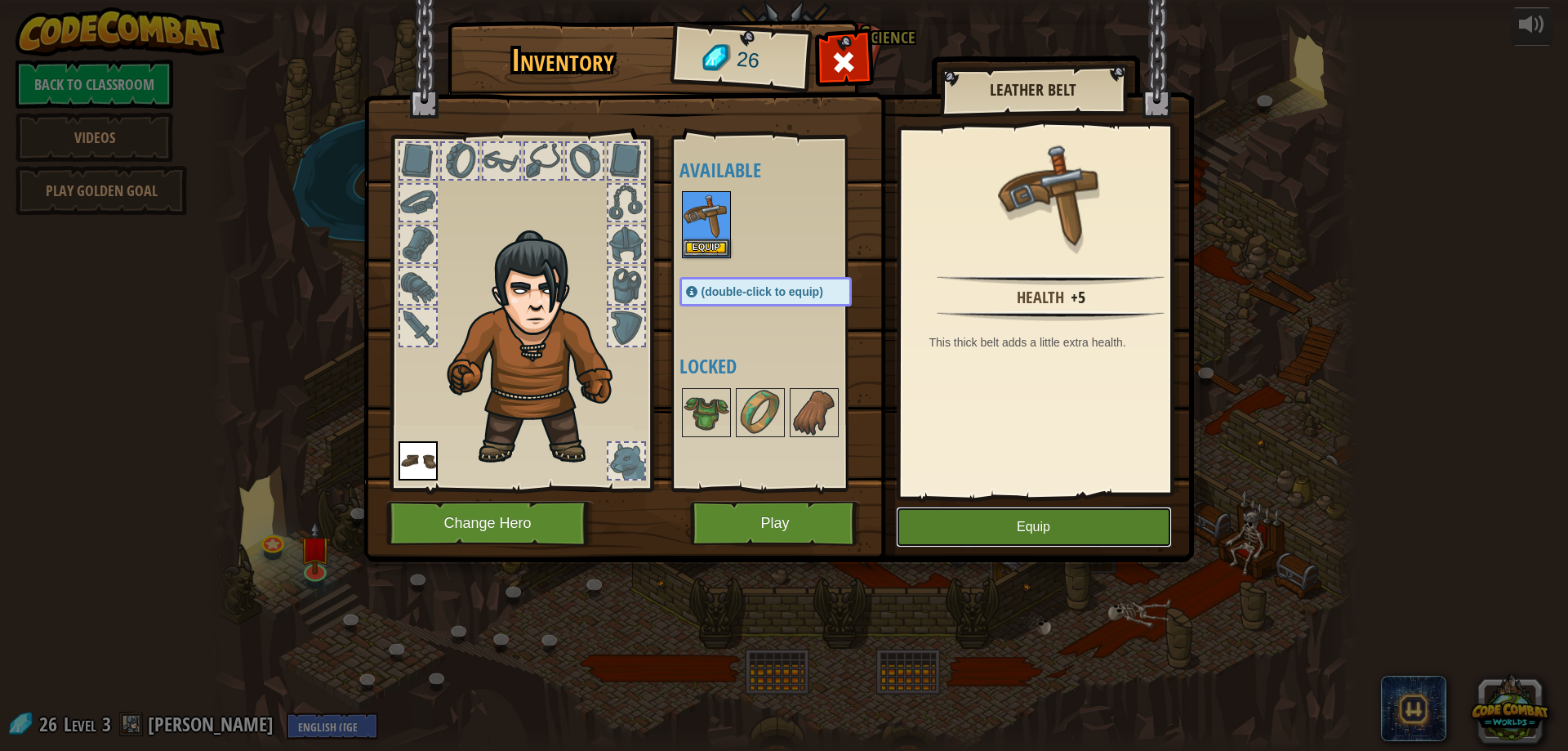
click at [1058, 535] on button "Equip" at bounding box center [1033, 527] width 276 height 41
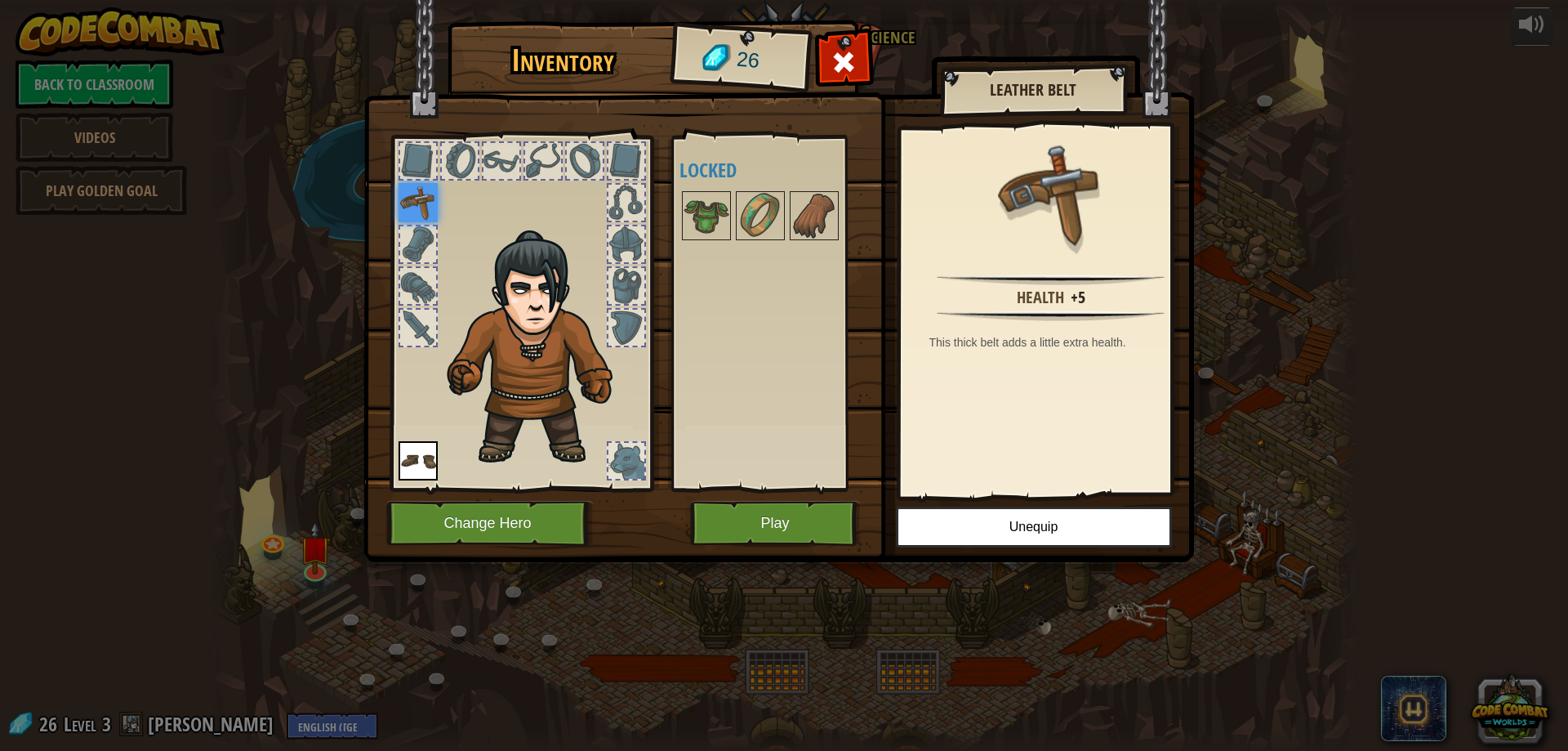
click at [405, 471] on img at bounding box center [418, 461] width 39 height 39
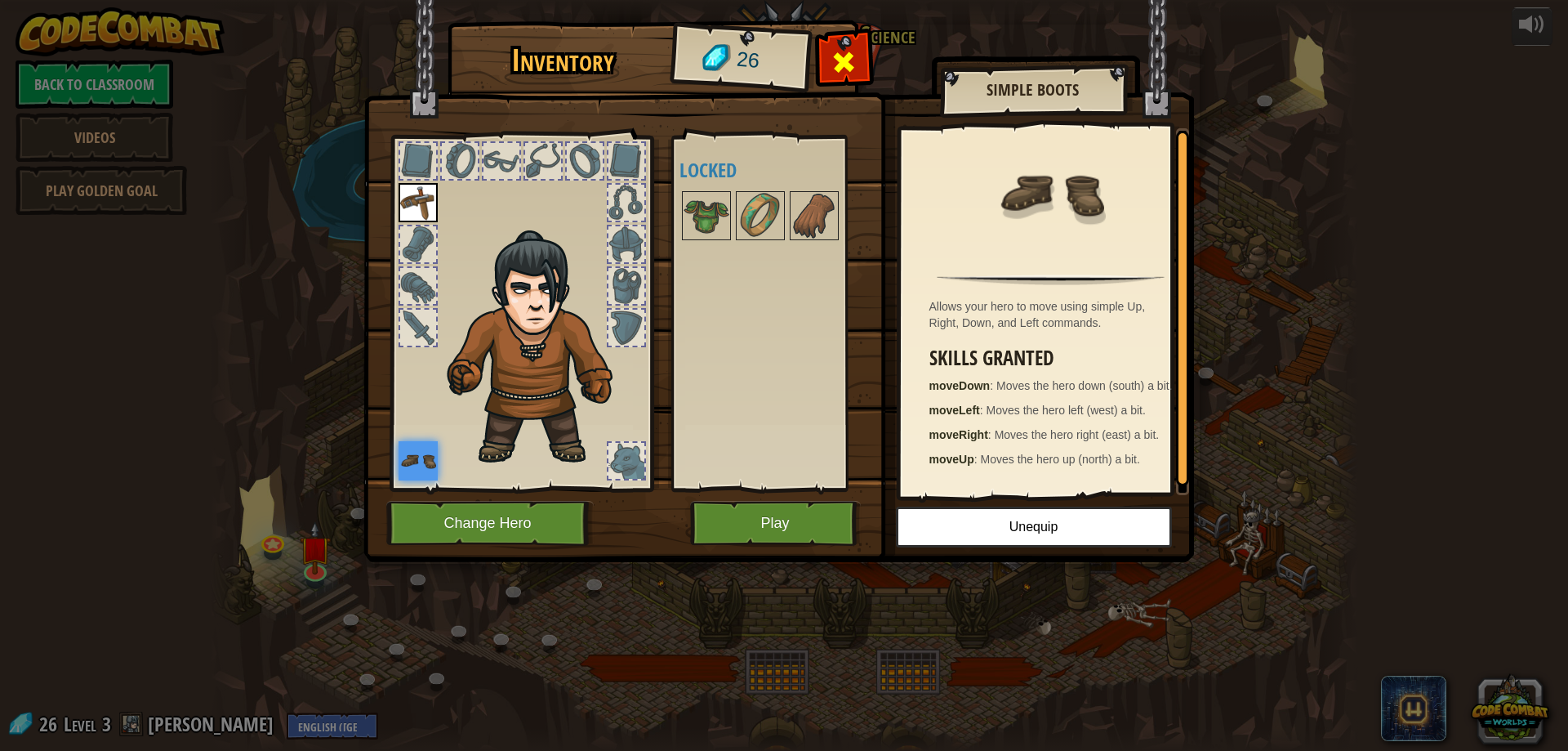
click at [839, 63] on span at bounding box center [843, 62] width 26 height 26
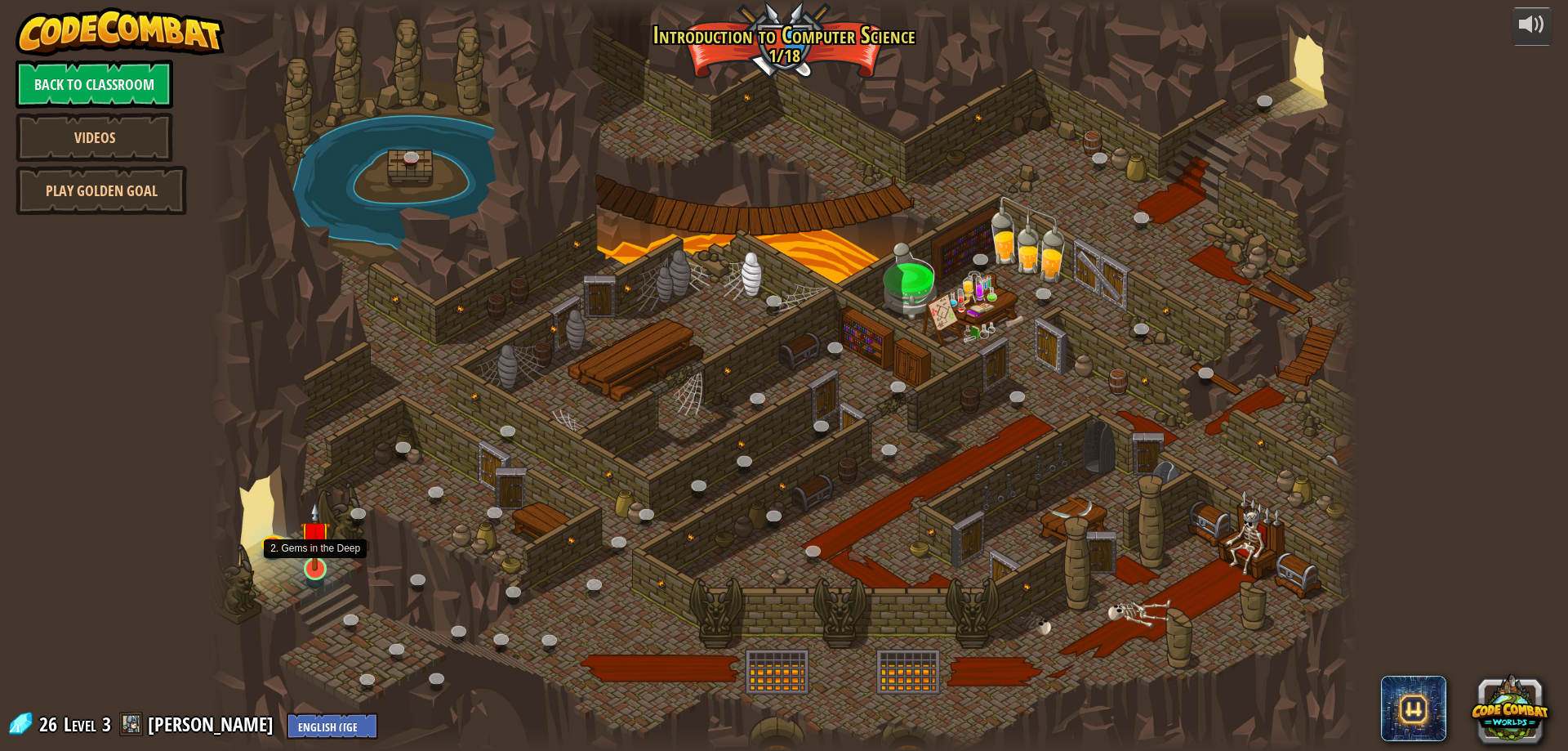
click at [316, 557] on img at bounding box center [315, 536] width 31 height 70
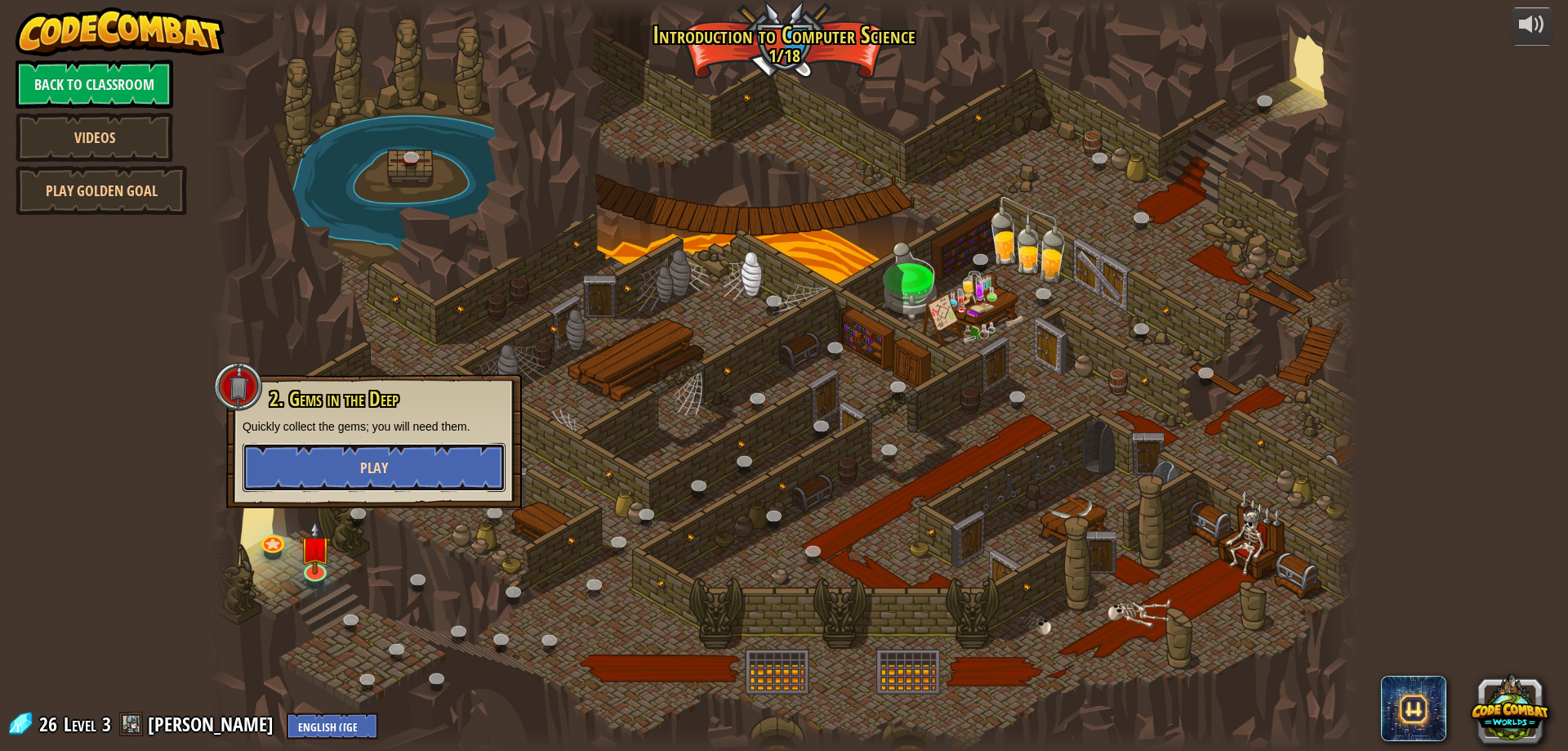
click at [394, 470] on button "Play" at bounding box center [374, 467] width 263 height 49
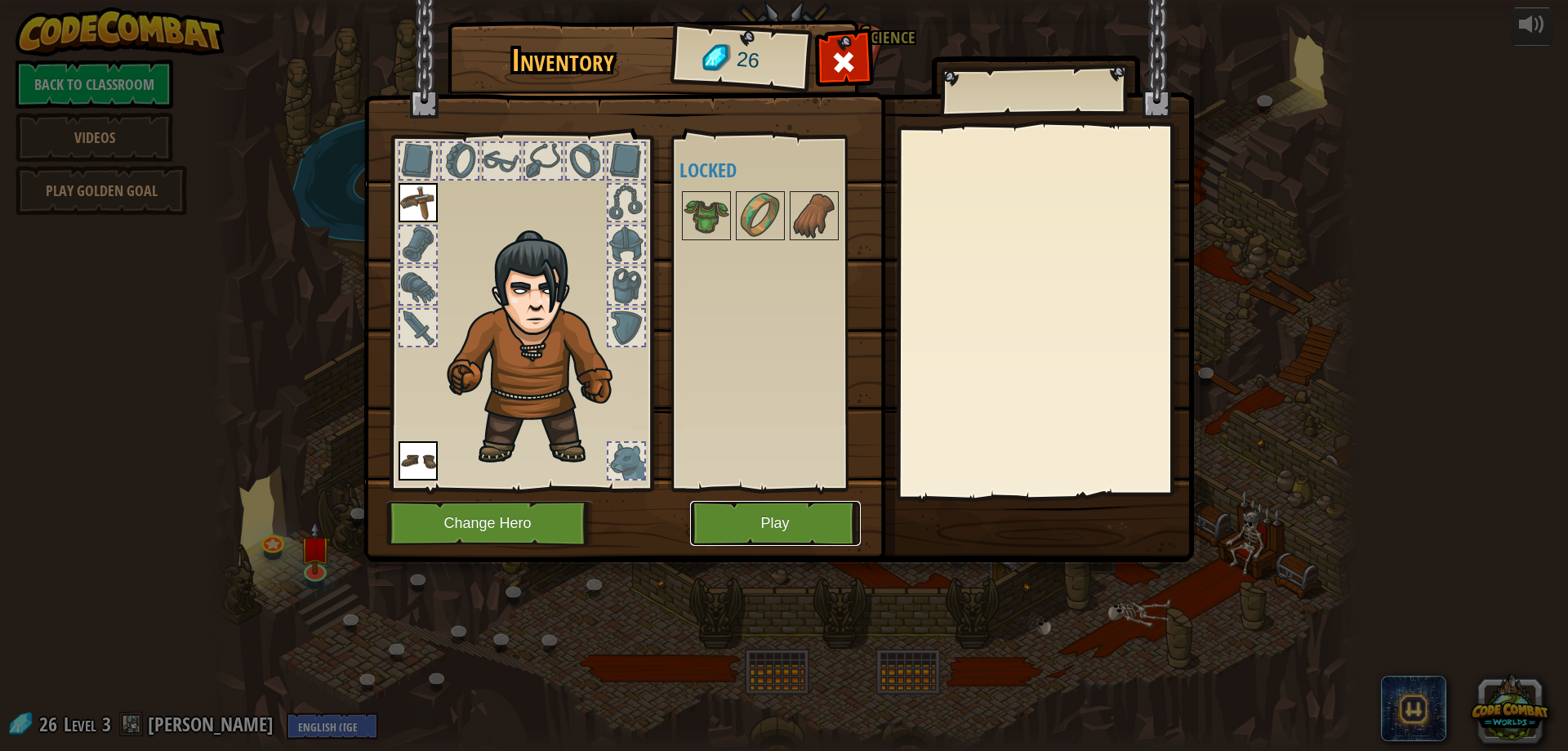
click at [707, 508] on button "Play" at bounding box center [775, 523] width 170 height 45
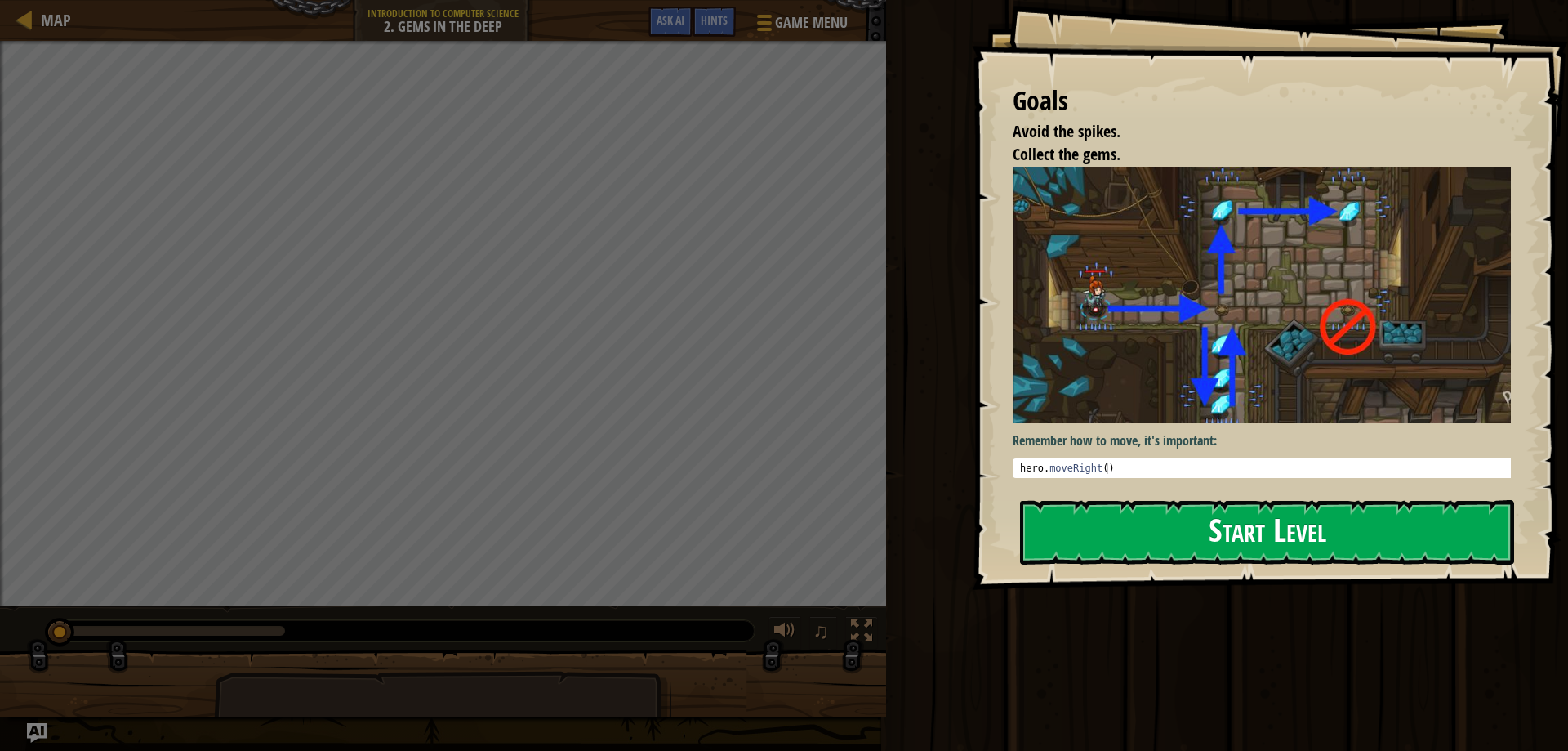
click at [1333, 553] on button "Start Level" at bounding box center [1268, 532] width 494 height 65
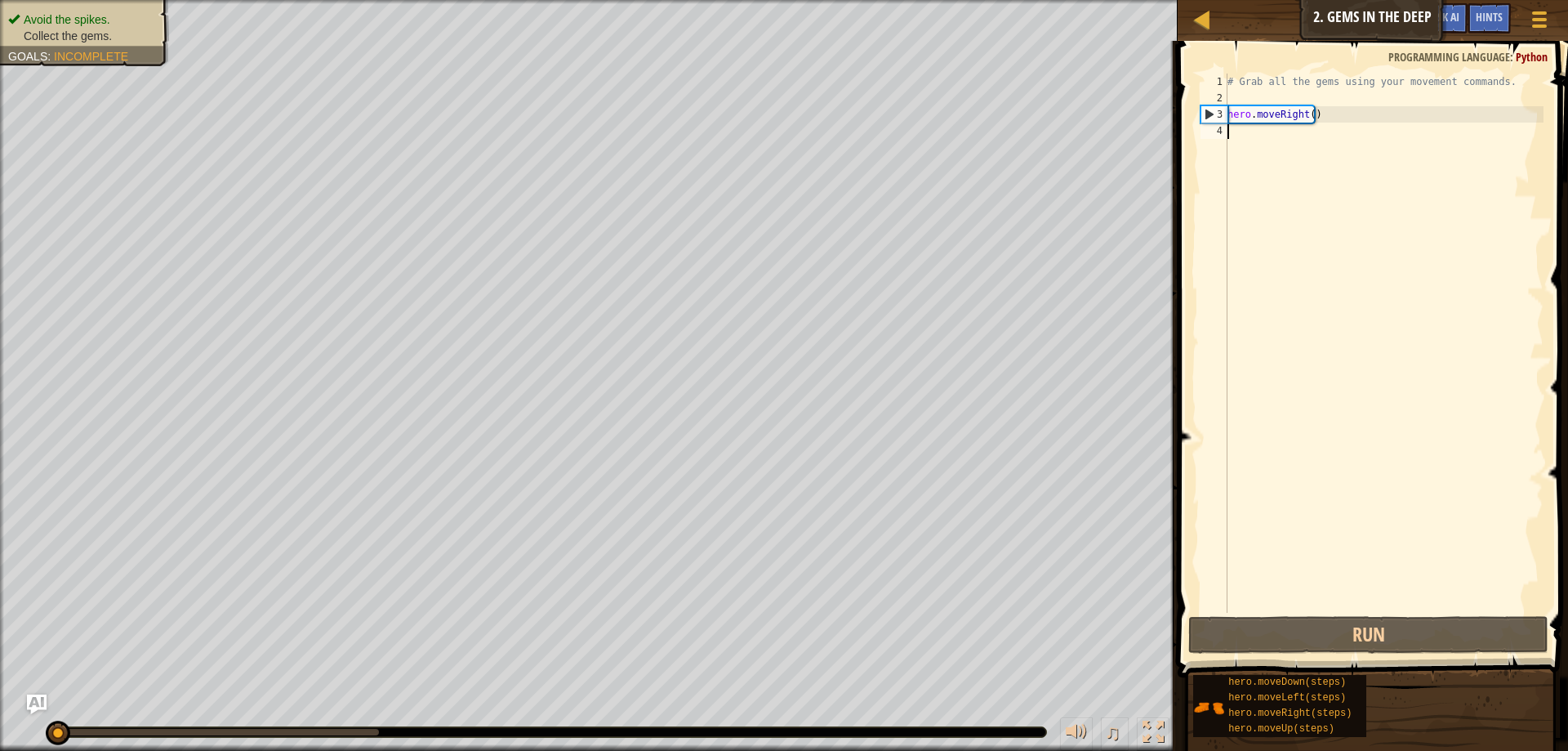
drag, startPoint x: 1252, startPoint y: 142, endPoint x: 1247, endPoint y: 150, distance: 9.4
click at [1243, 148] on div "# Grab all the gems using your movement commands. hero . moveRight ( )" at bounding box center [1384, 360] width 319 height 572
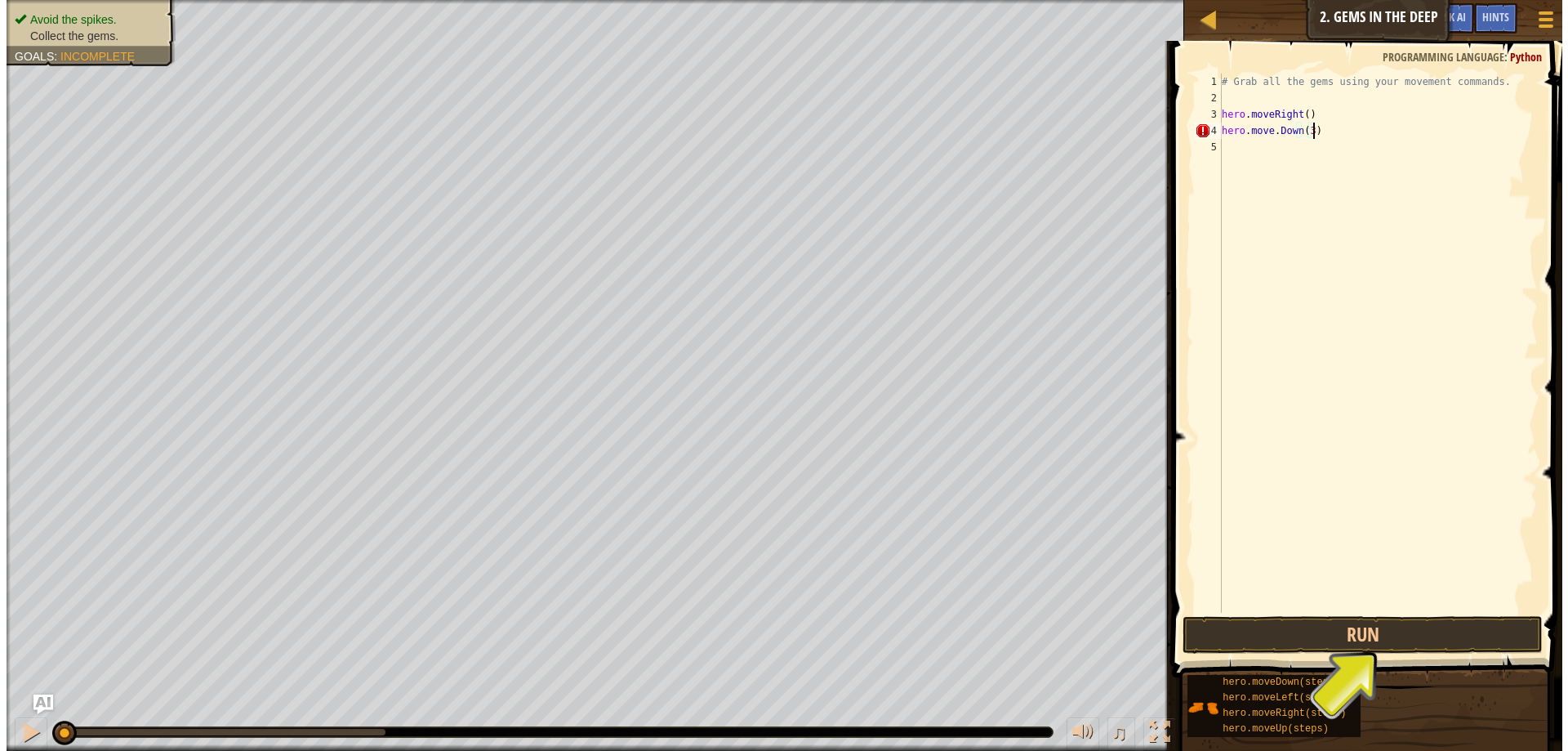
scroll to position [7, 7]
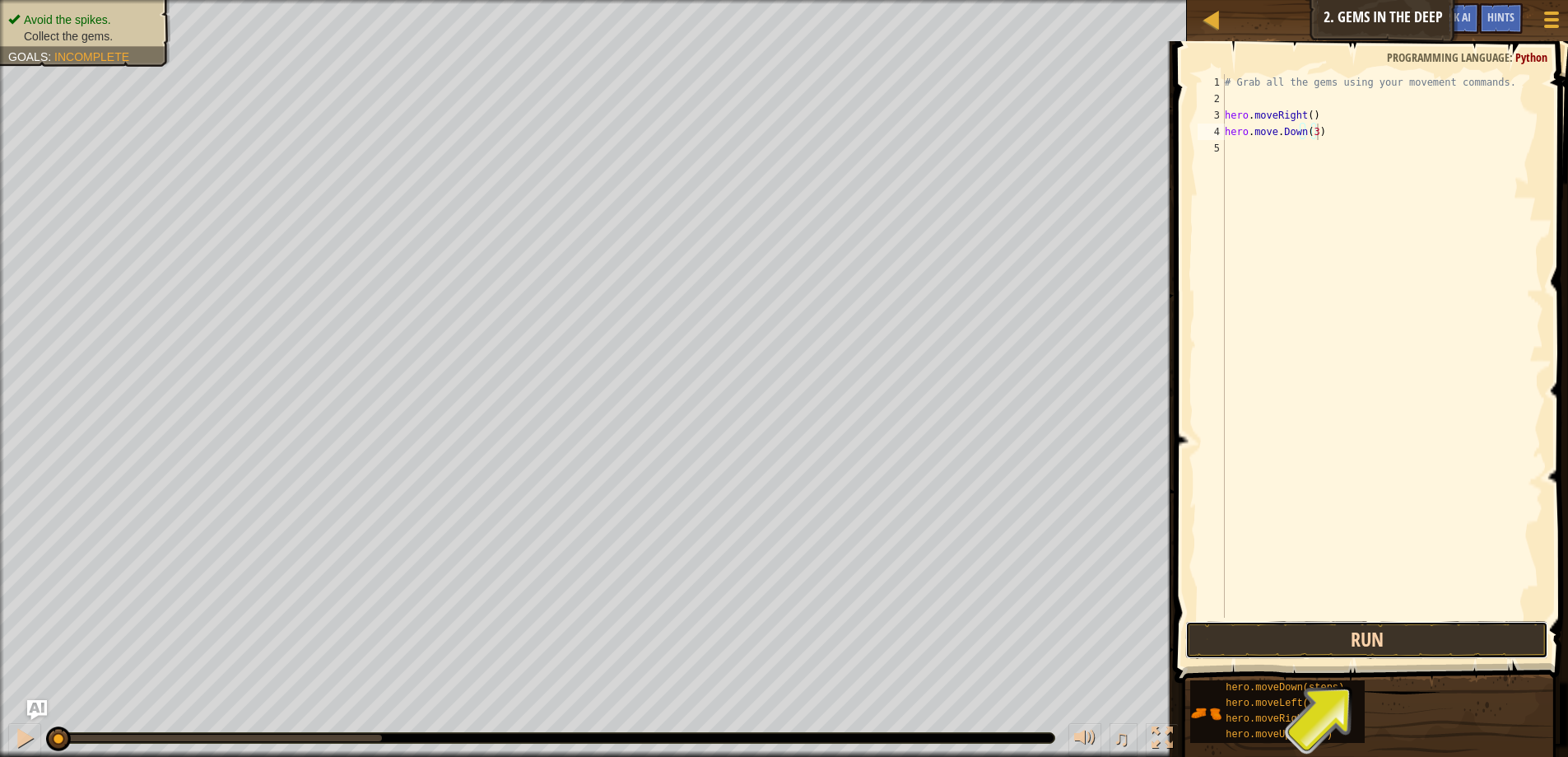
click at [1339, 638] on button "Run" at bounding box center [1366, 640] width 363 height 38
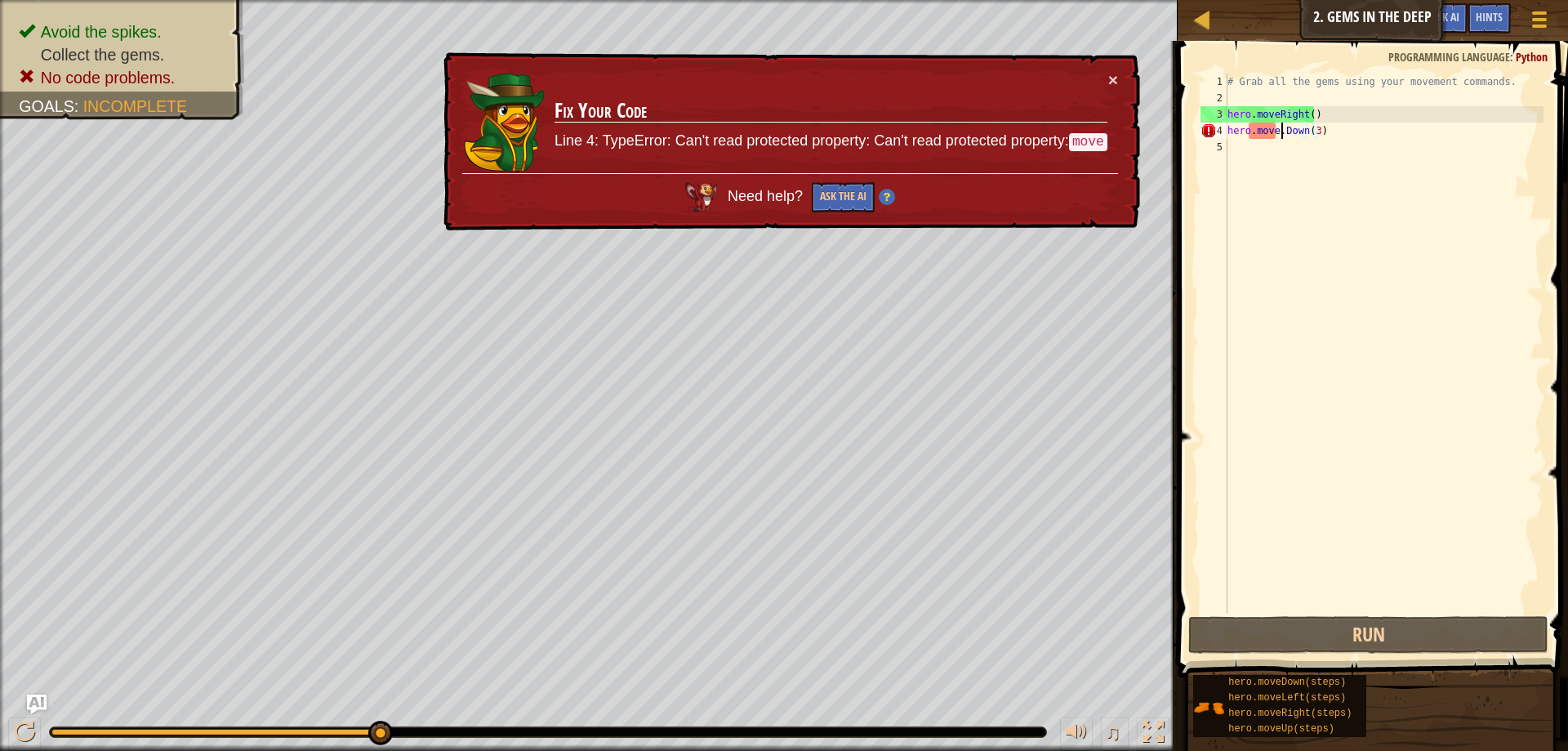
click at [1282, 132] on div "# Grab all the gems using your movement commands. hero . moveRight ( ) hero . m…" at bounding box center [1384, 360] width 319 height 572
type textarea "hero.moveDown(3)"
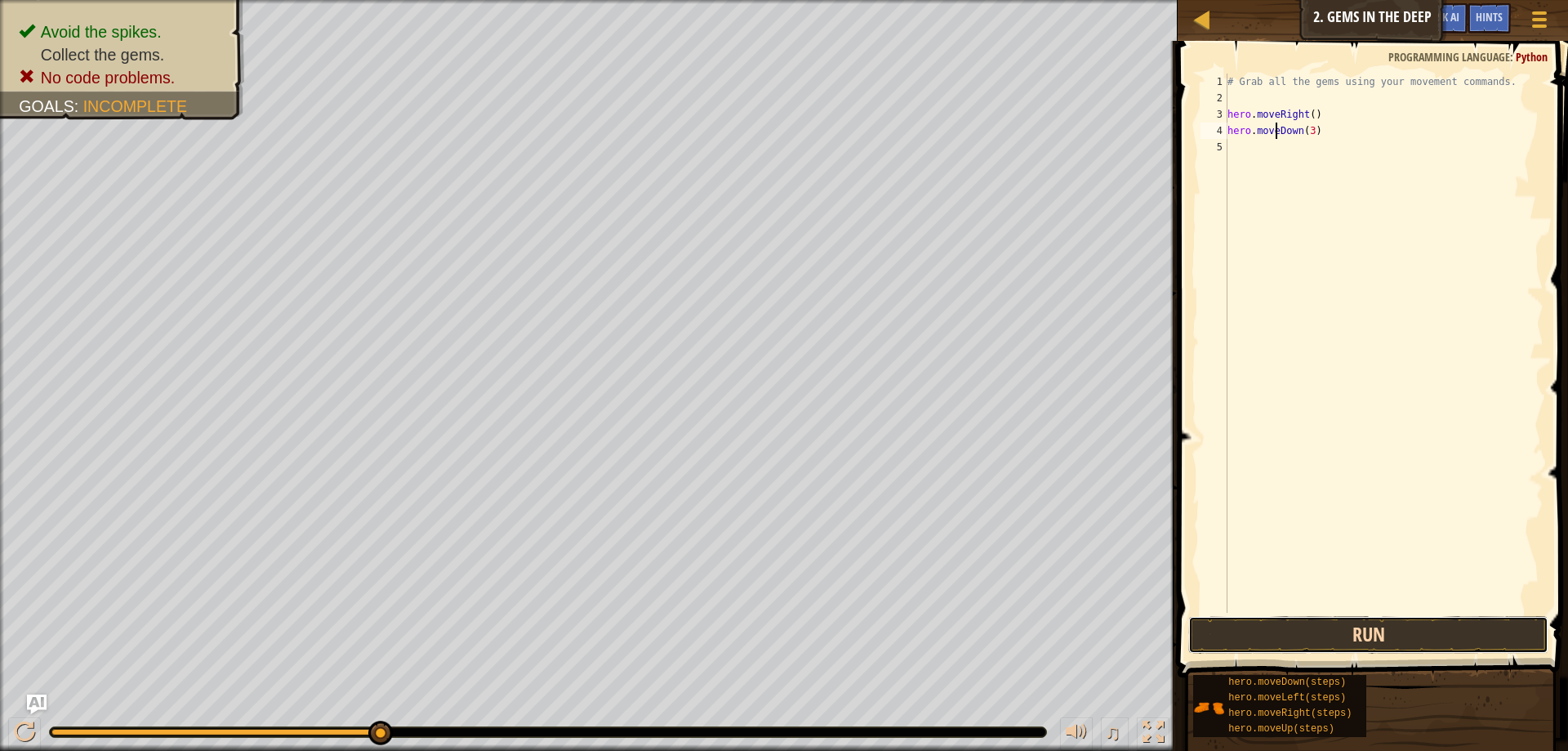
click at [1251, 633] on button "Run" at bounding box center [1368, 635] width 360 height 37
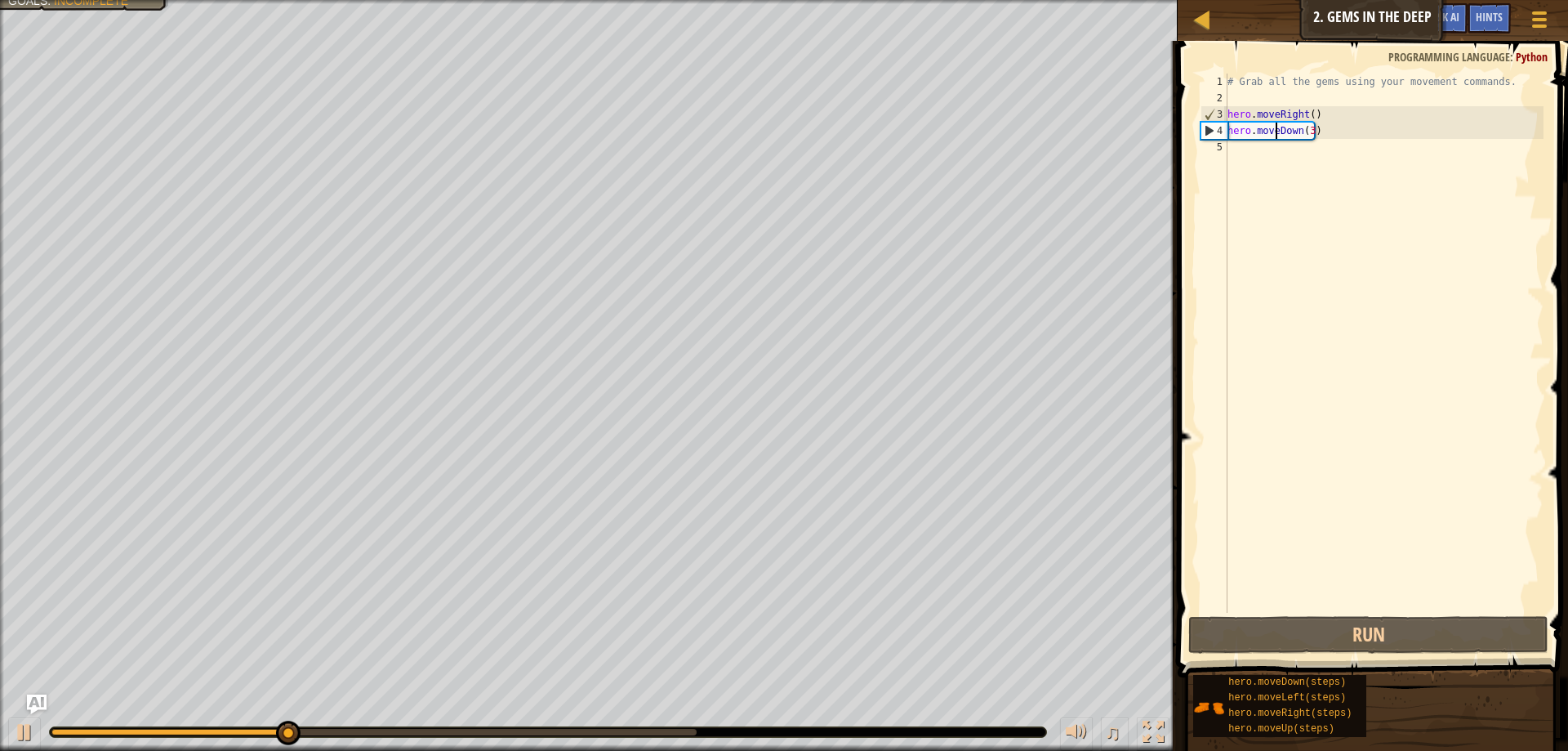
click at [1257, 157] on div "# Grab all the gems using your movement commands. hero . moveRight ( ) hero . m…" at bounding box center [1384, 360] width 319 height 572
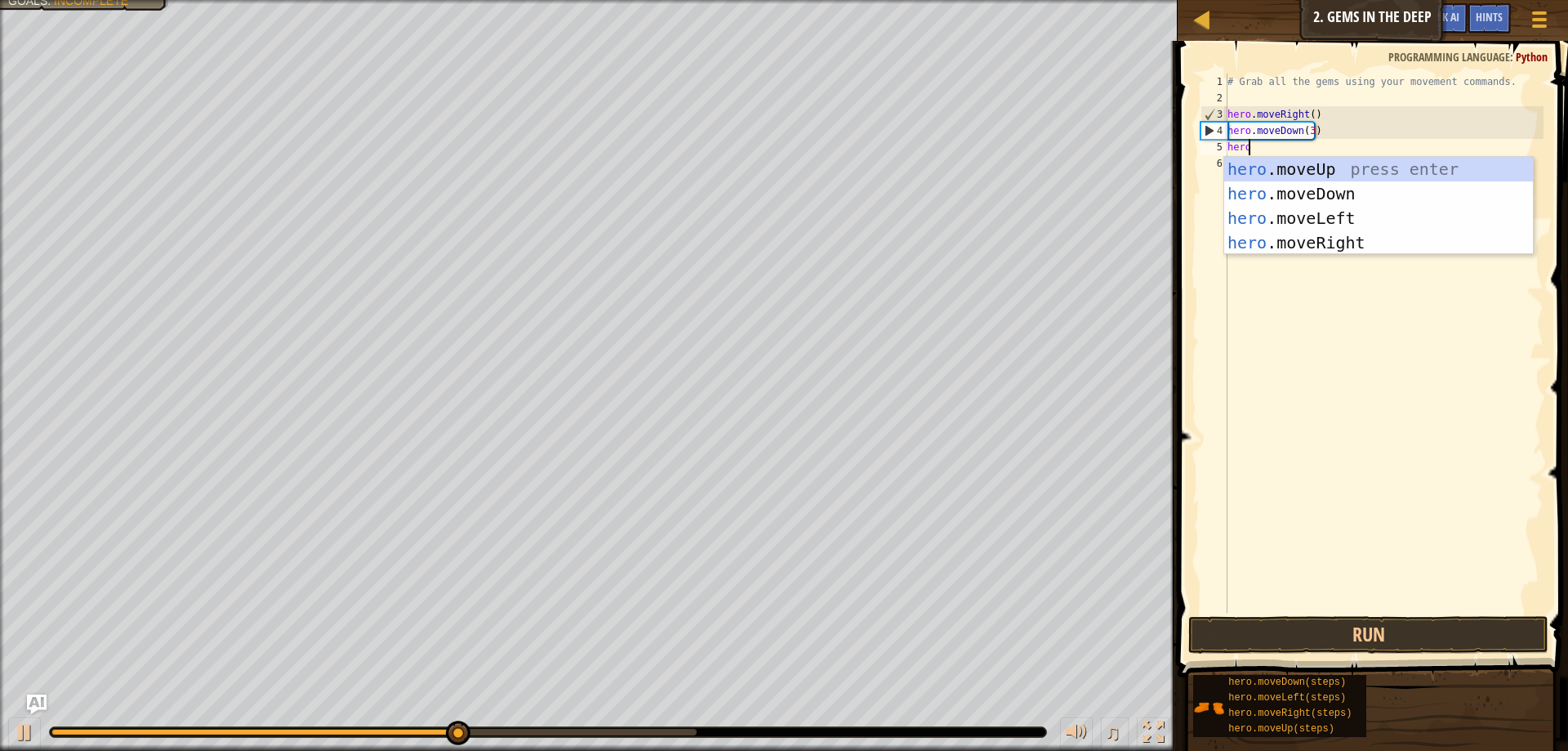
scroll to position [7, 1]
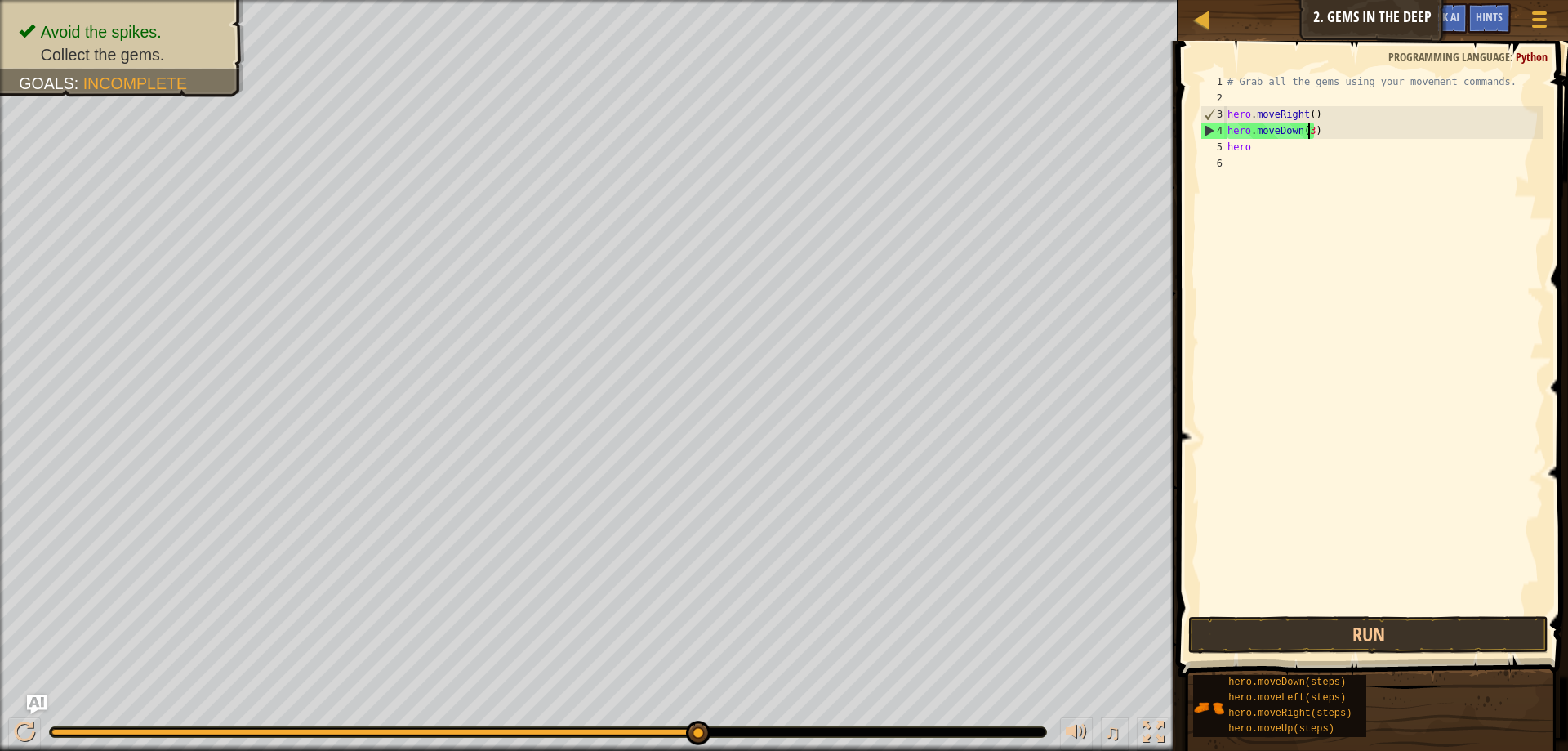
click at [1307, 131] on div "# Grab all the gems using your movement commands. hero . moveRight ( ) hero . m…" at bounding box center [1384, 360] width 319 height 572
drag, startPoint x: 1245, startPoint y: 142, endPoint x: 1217, endPoint y: 135, distance: 28.9
click at [1217, 135] on div "hero.moveDown() 1 2 3 4 5 6 # Grab all the gems using your movement commands. h…" at bounding box center [1370, 344] width 346 height 539
click at [1247, 149] on div "# Grab all the gems using your movement commands. hero . moveRight ( ) hero . m…" at bounding box center [1384, 344] width 319 height 539
click at [1252, 150] on div "# Grab all the gems using your movement commands. hero . moveRight ( ) hero . m…" at bounding box center [1384, 360] width 319 height 572
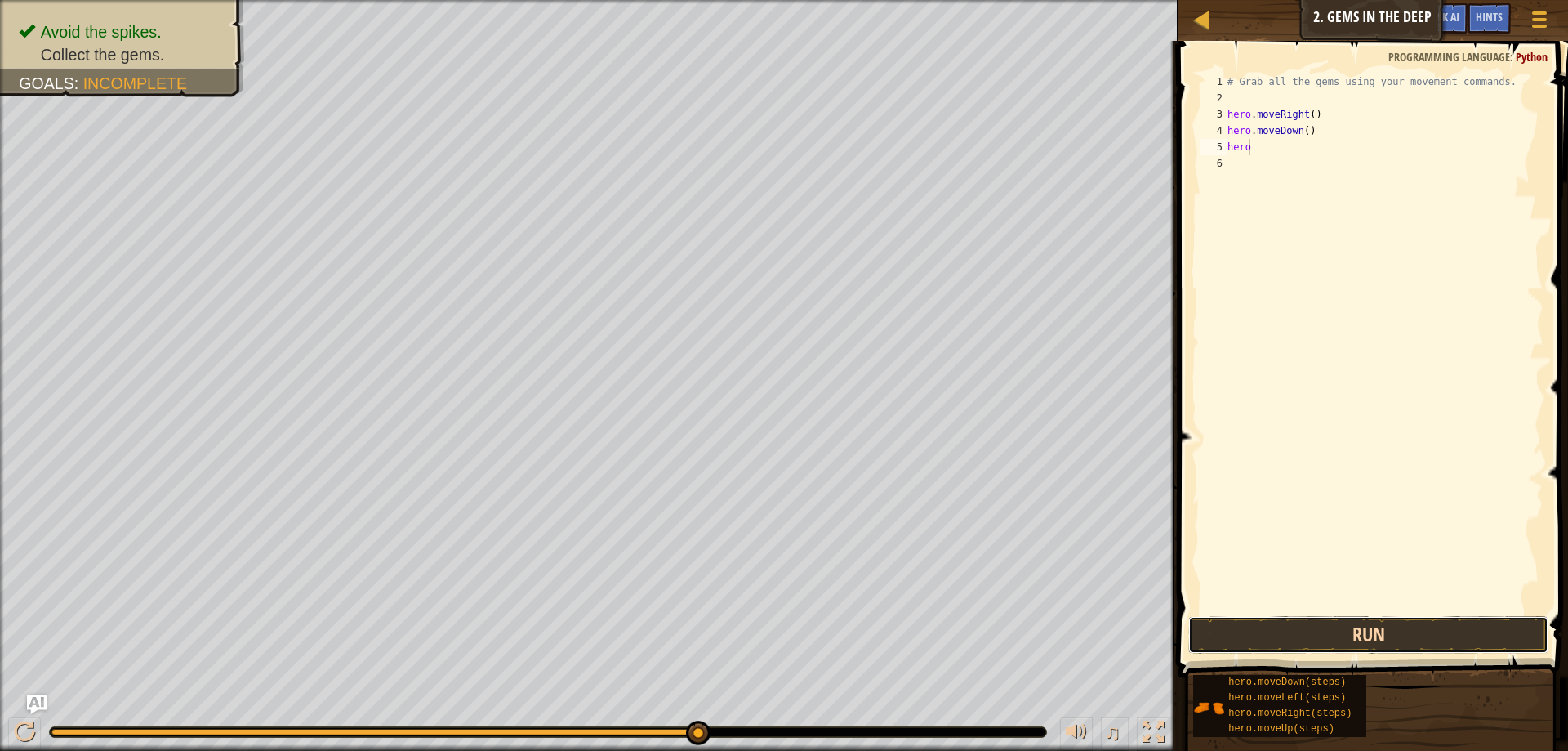
click at [1309, 617] on button "Run" at bounding box center [1368, 635] width 360 height 37
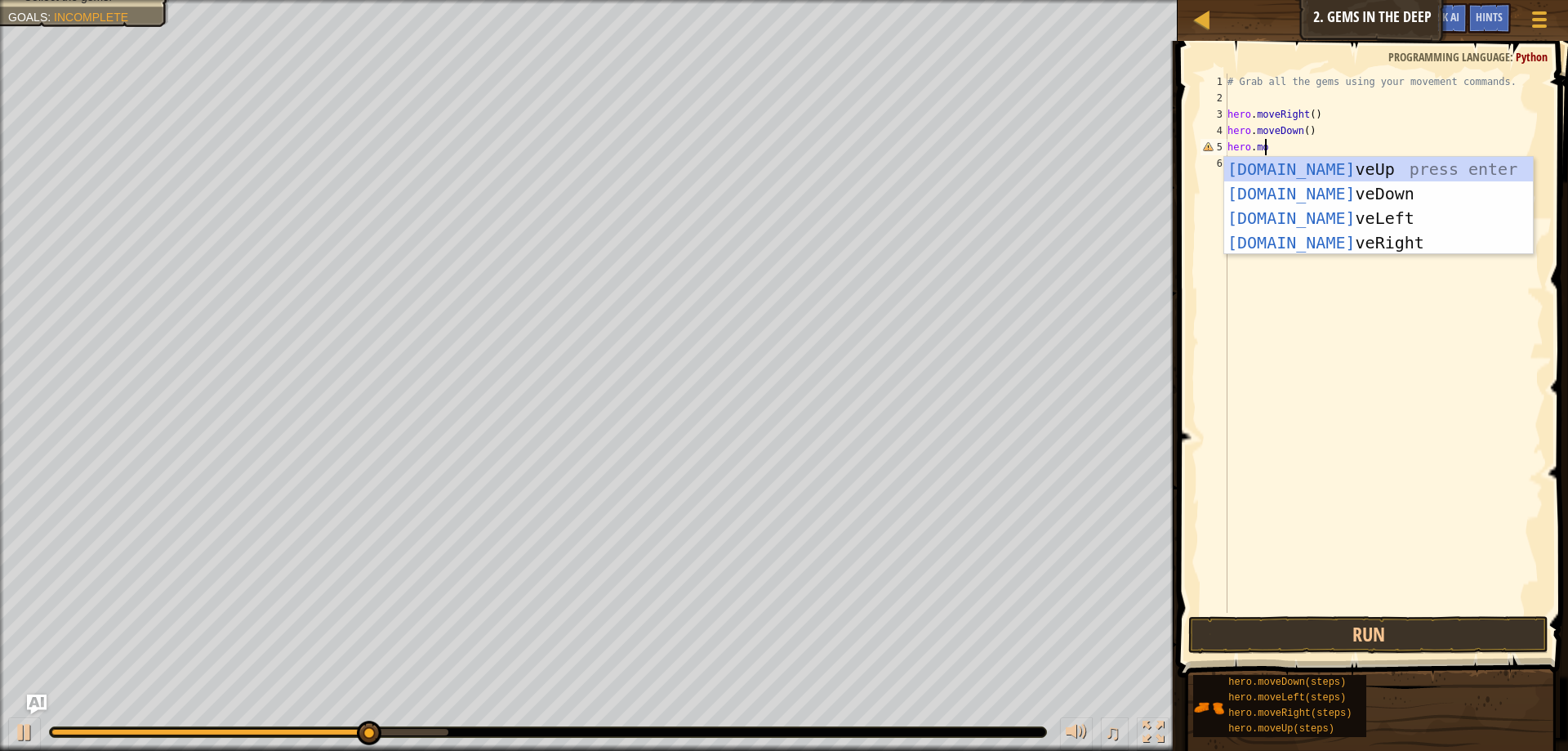
type textarea "hero.move"
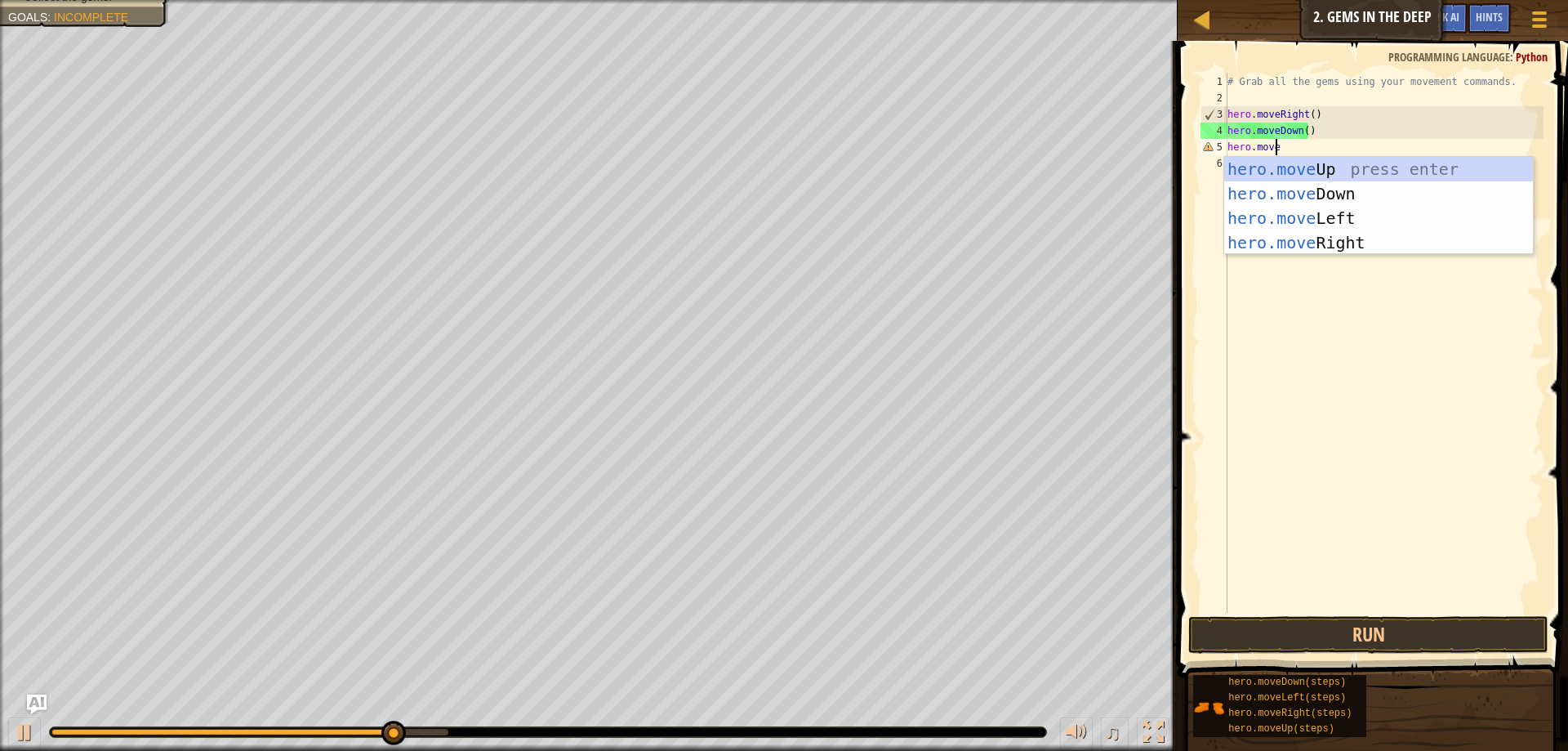
scroll to position [7, 3]
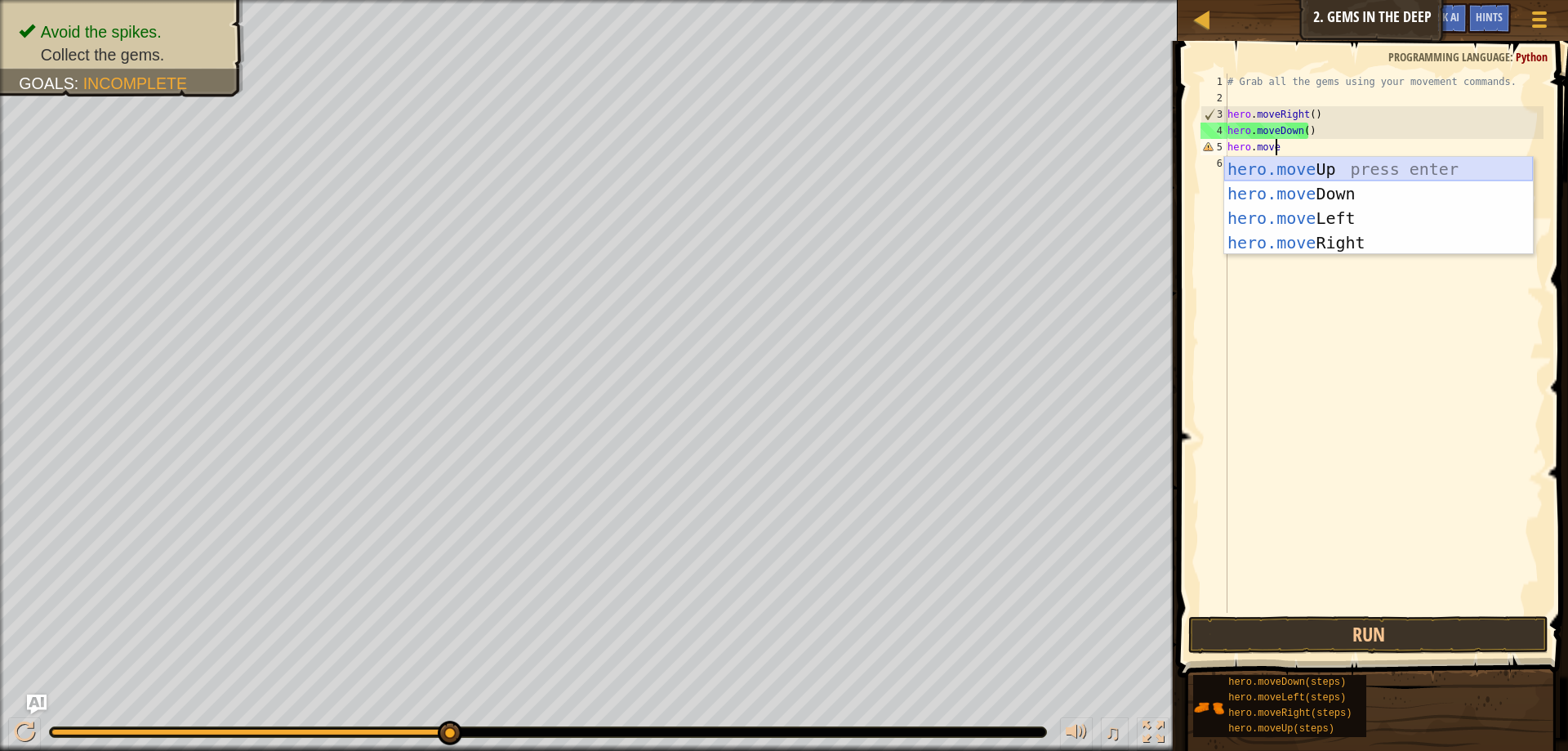
click at [1331, 170] on div "hero.move Up press enter hero.move Down press enter hero.move Left press enter …" at bounding box center [1379, 229] width 309 height 147
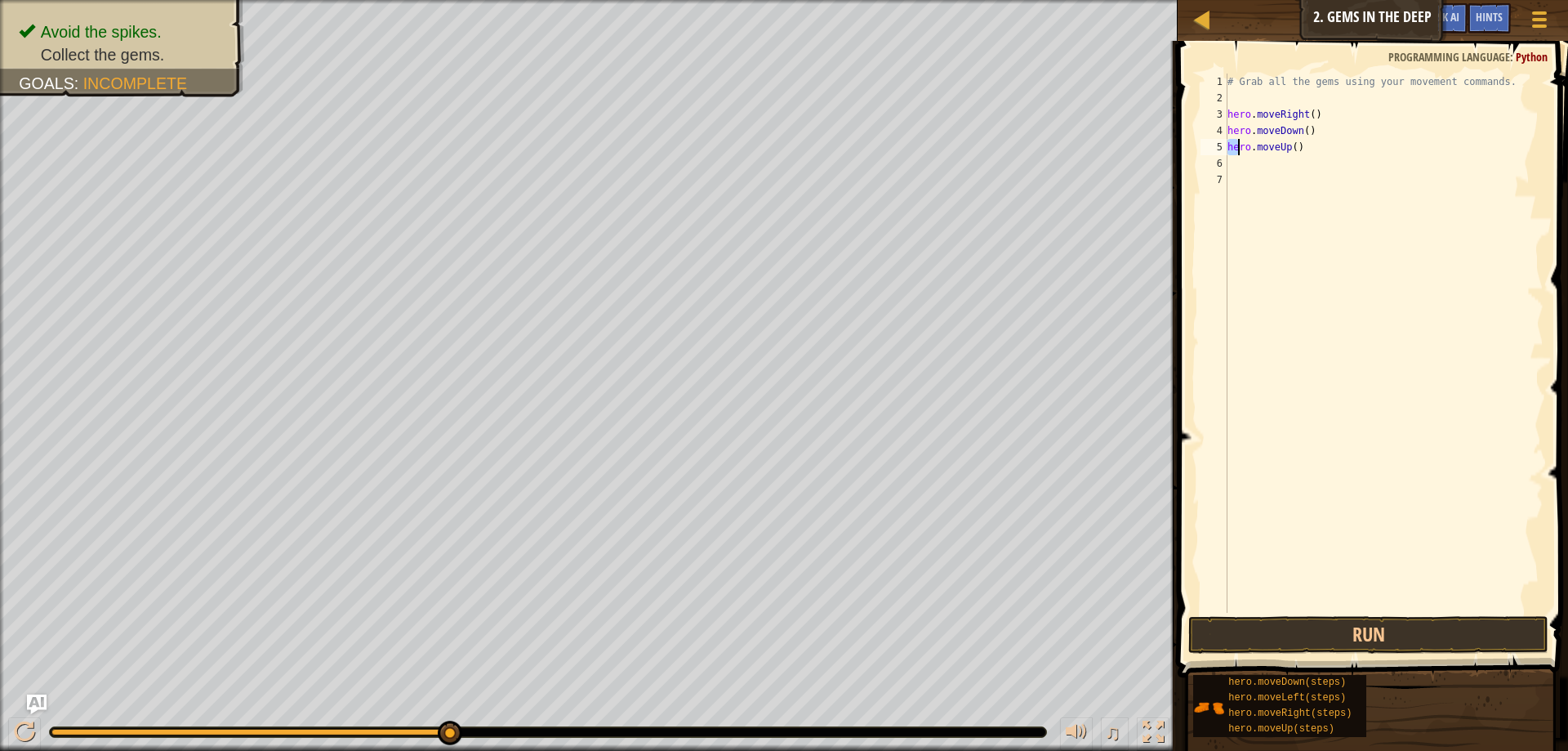
click at [1236, 150] on div "# Grab all the gems using your movement commands. hero . moveRight ( ) hero . m…" at bounding box center [1384, 360] width 319 height 572
click at [1292, 148] on div "# Grab all the gems using your movement commands. hero . moveRight ( ) hero . m…" at bounding box center [1384, 360] width 319 height 572
click at [1228, 116] on div "# Grab all the gems using your movement commands. hero . moveRight ( ) hero . m…" at bounding box center [1384, 360] width 319 height 572
type textarea "hero.moveRight()"
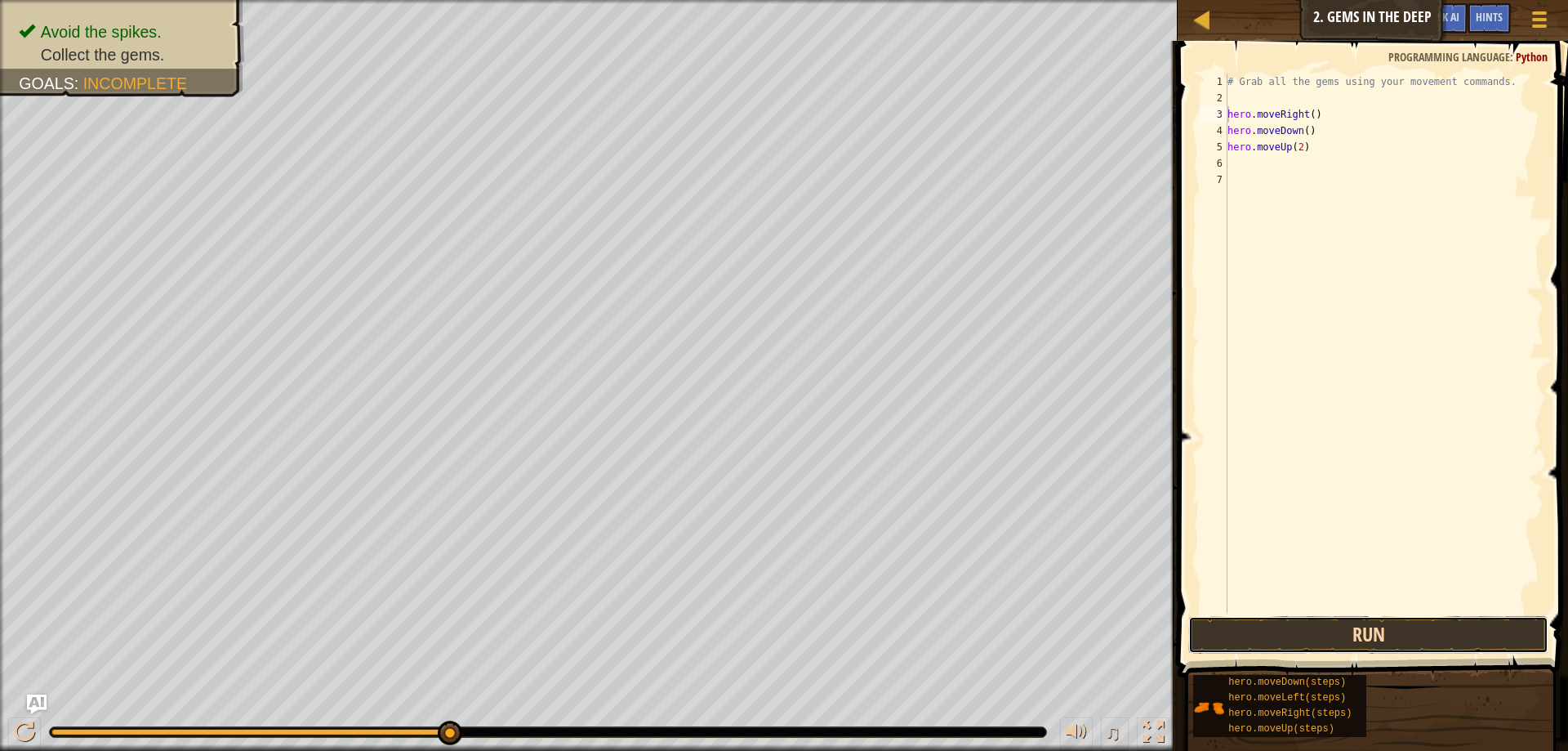
click at [1233, 620] on button "Run" at bounding box center [1368, 635] width 360 height 37
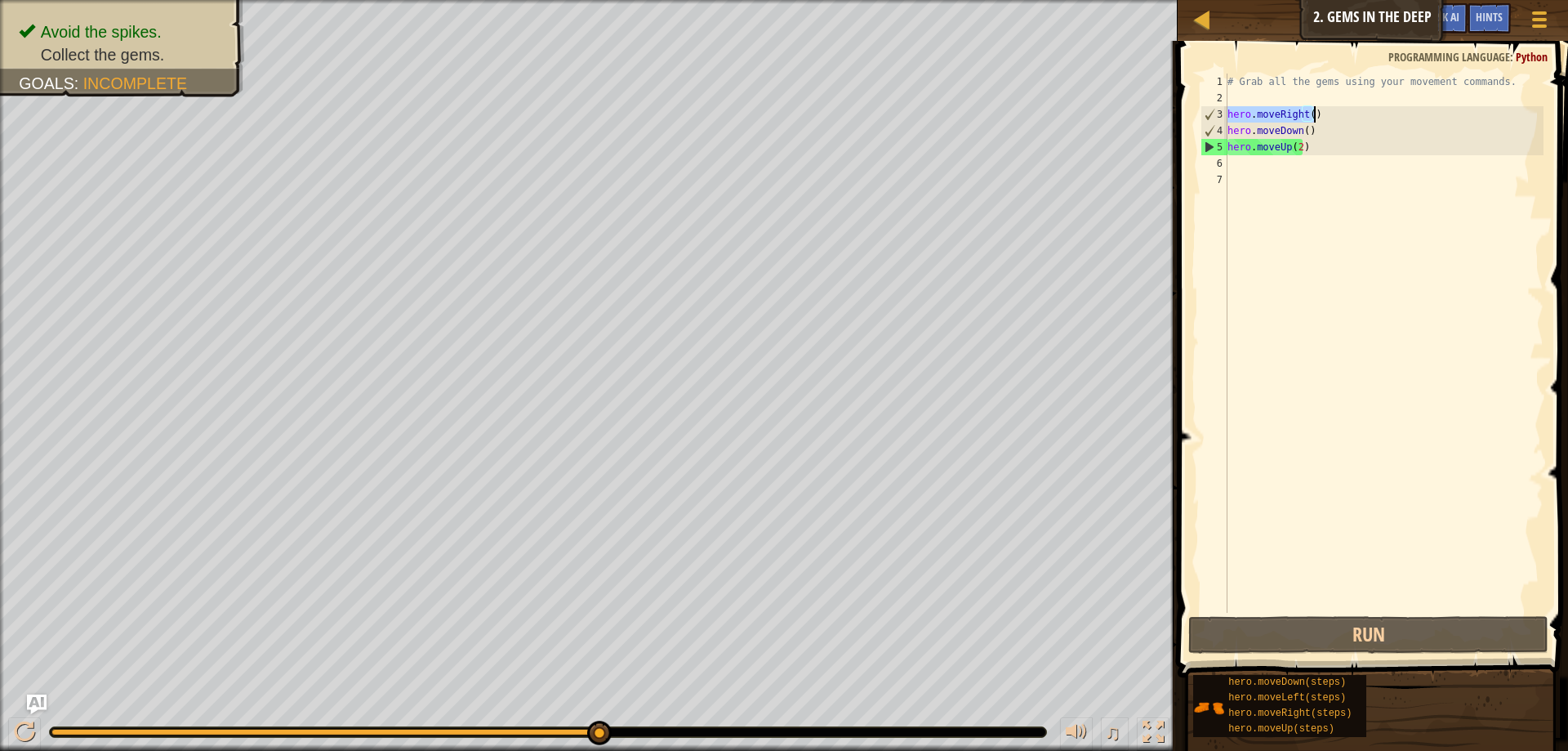
drag, startPoint x: 1228, startPoint y: 110, endPoint x: 1313, endPoint y: 115, distance: 85.1
click at [1313, 115] on div "# Grab all the gems using your movement commands. hero . moveRight ( ) hero . m…" at bounding box center [1384, 360] width 319 height 572
click at [1253, 167] on div "# Grab all the gems using your movement commands. hero . moveRight ( ) hero . m…" at bounding box center [1384, 360] width 319 height 572
paste textarea "hero.moveRight()"
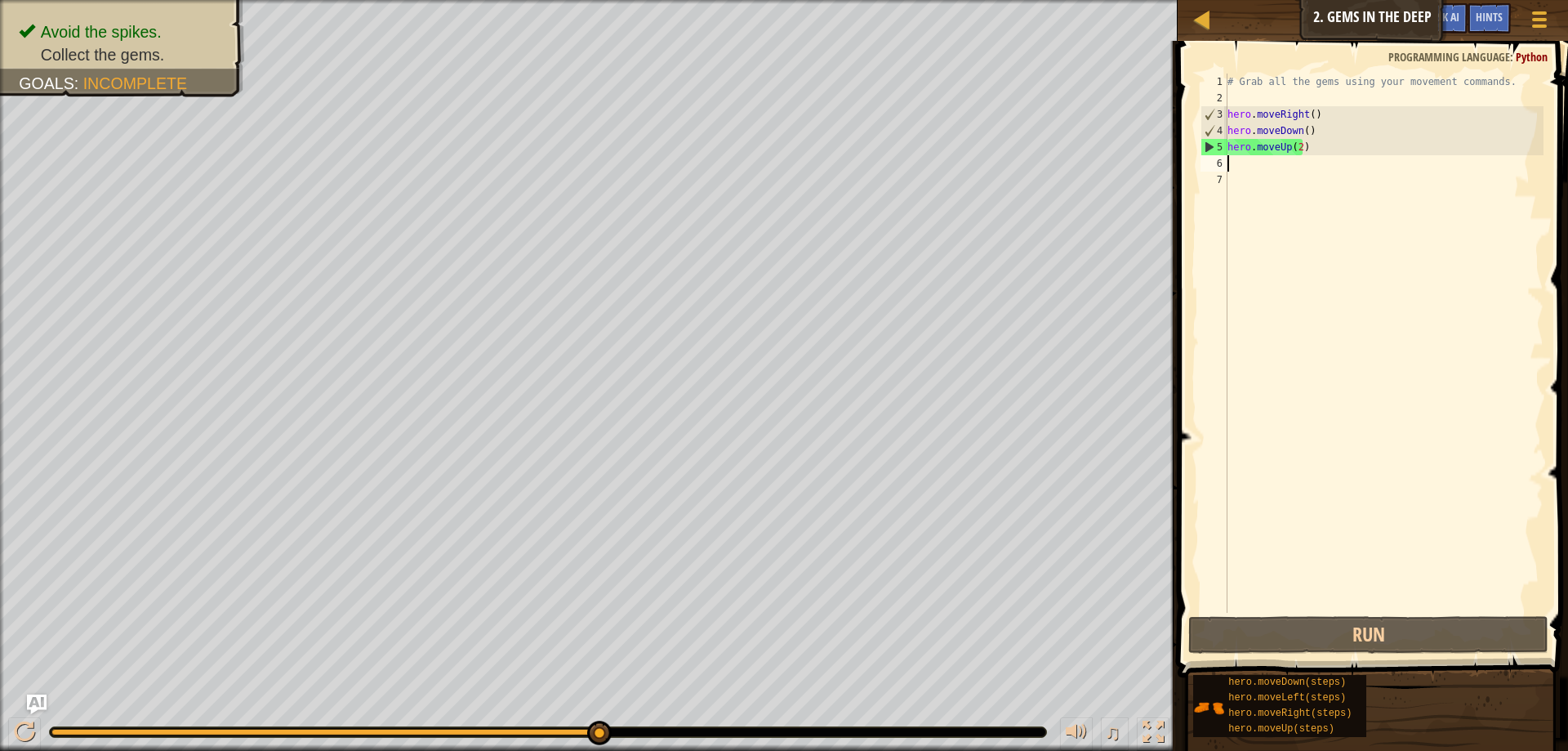
type textarea "hero.moveRight()"
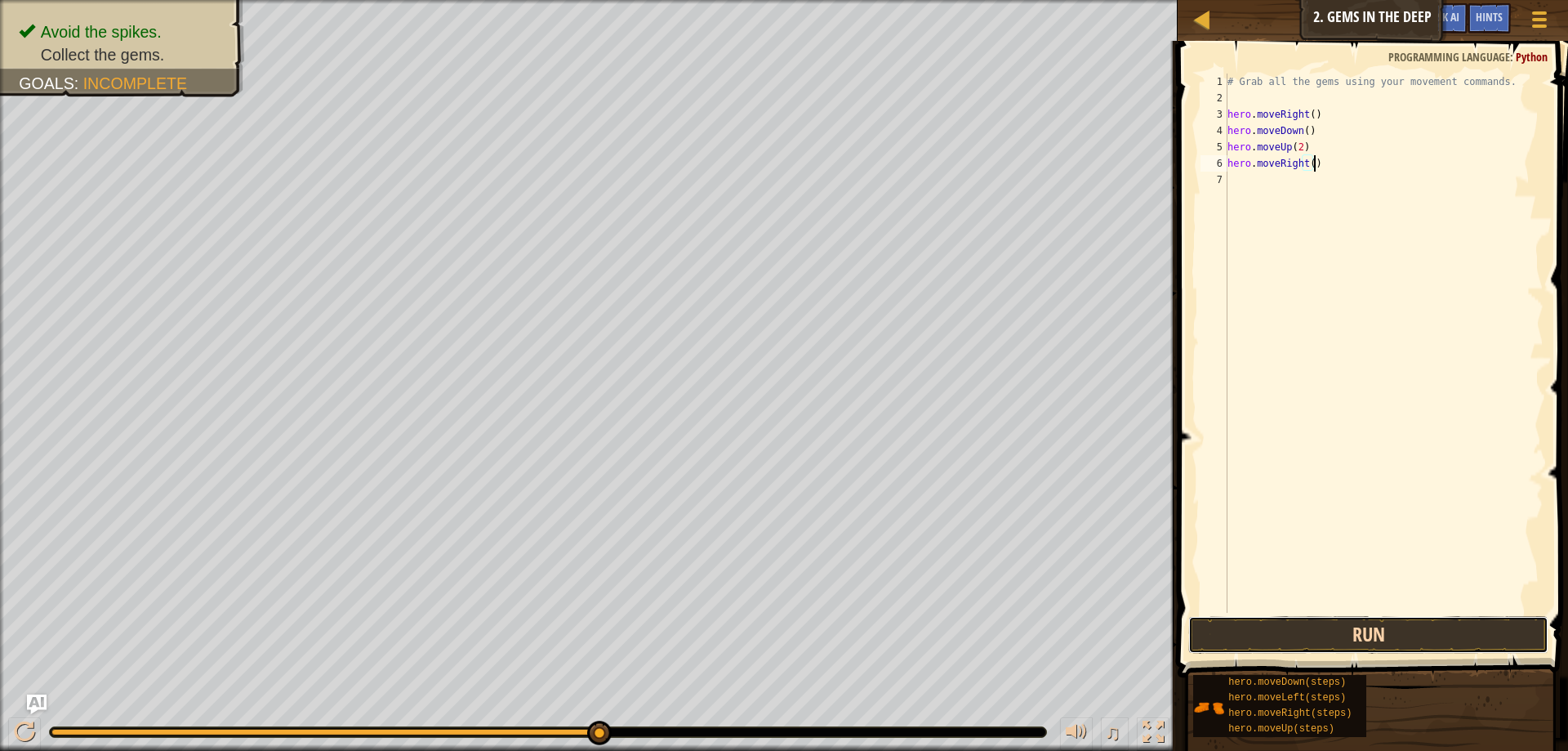
click at [1329, 632] on button "Run" at bounding box center [1368, 635] width 360 height 37
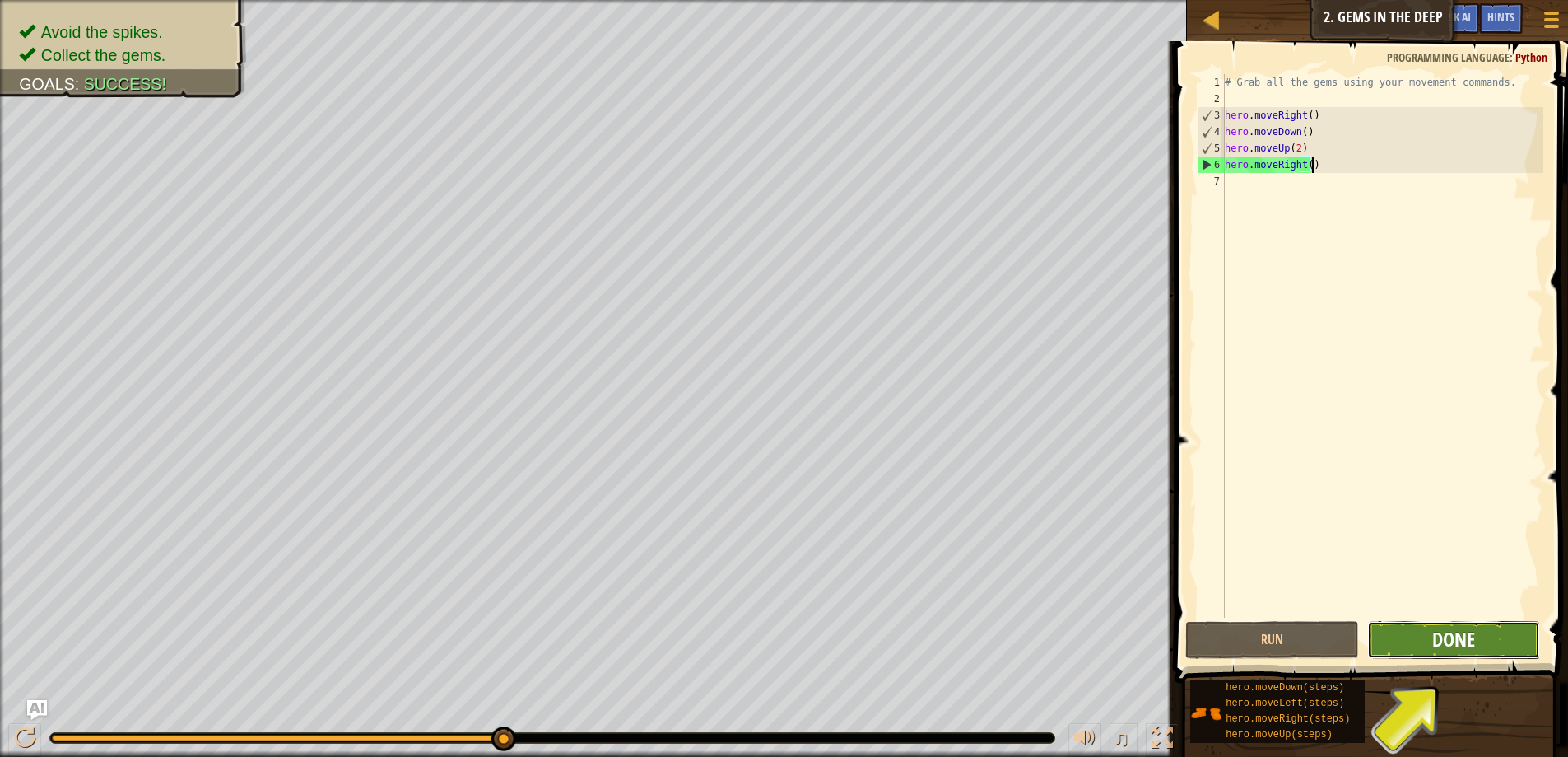
click at [1446, 629] on span "Done" at bounding box center [1453, 639] width 42 height 26
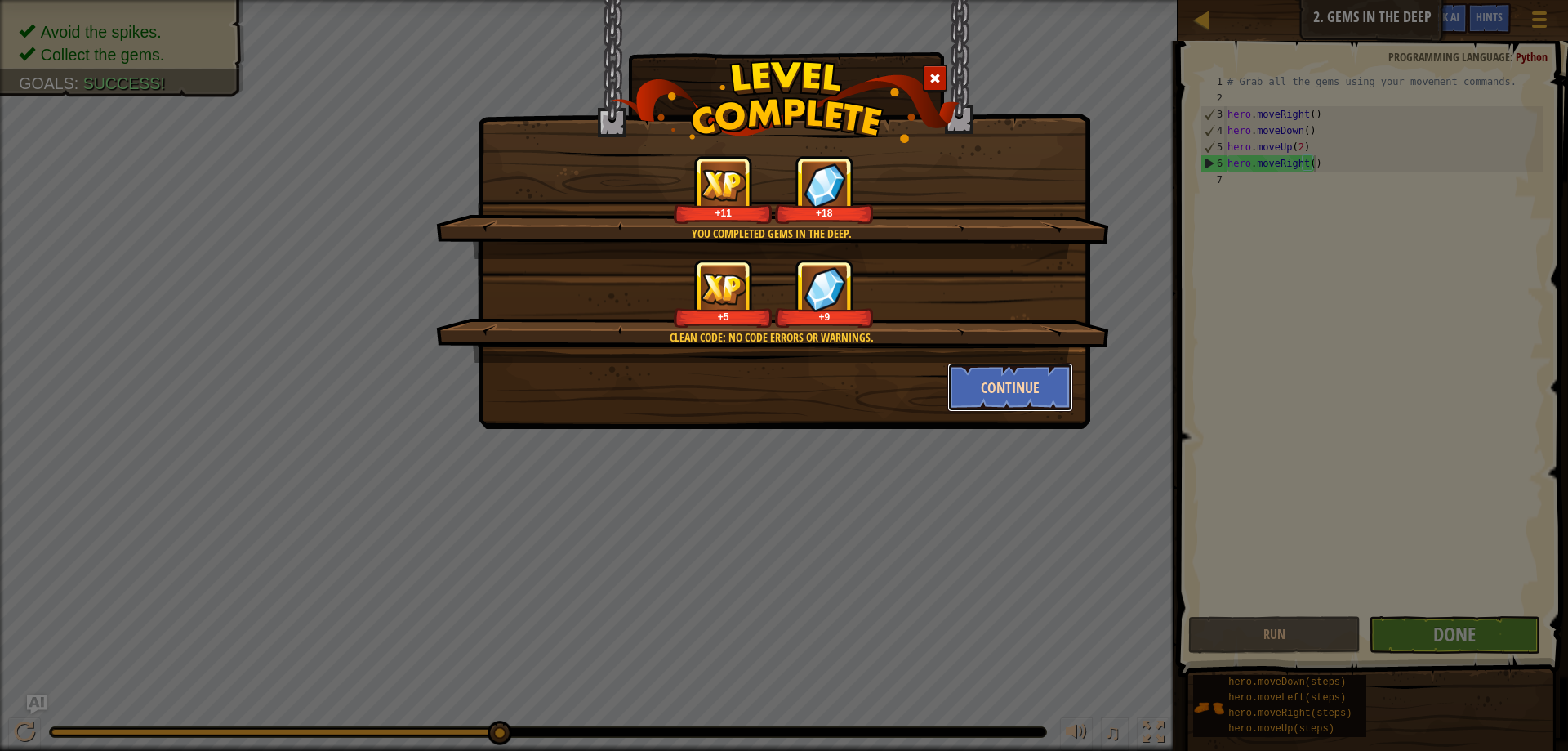
click at [1052, 388] on button "Continue" at bounding box center [1010, 387] width 126 height 49
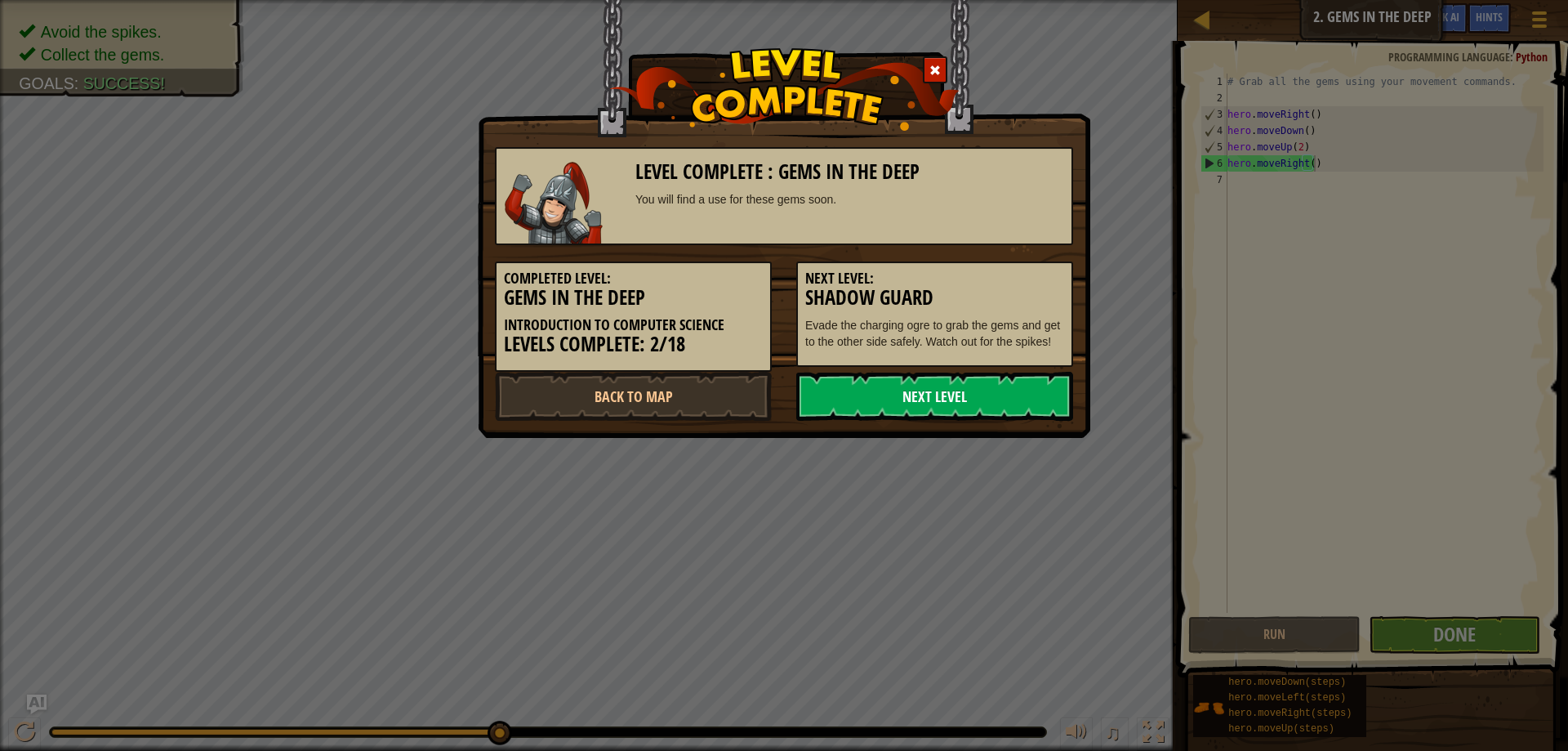
click at [994, 398] on link "Next Level" at bounding box center [935, 396] width 277 height 49
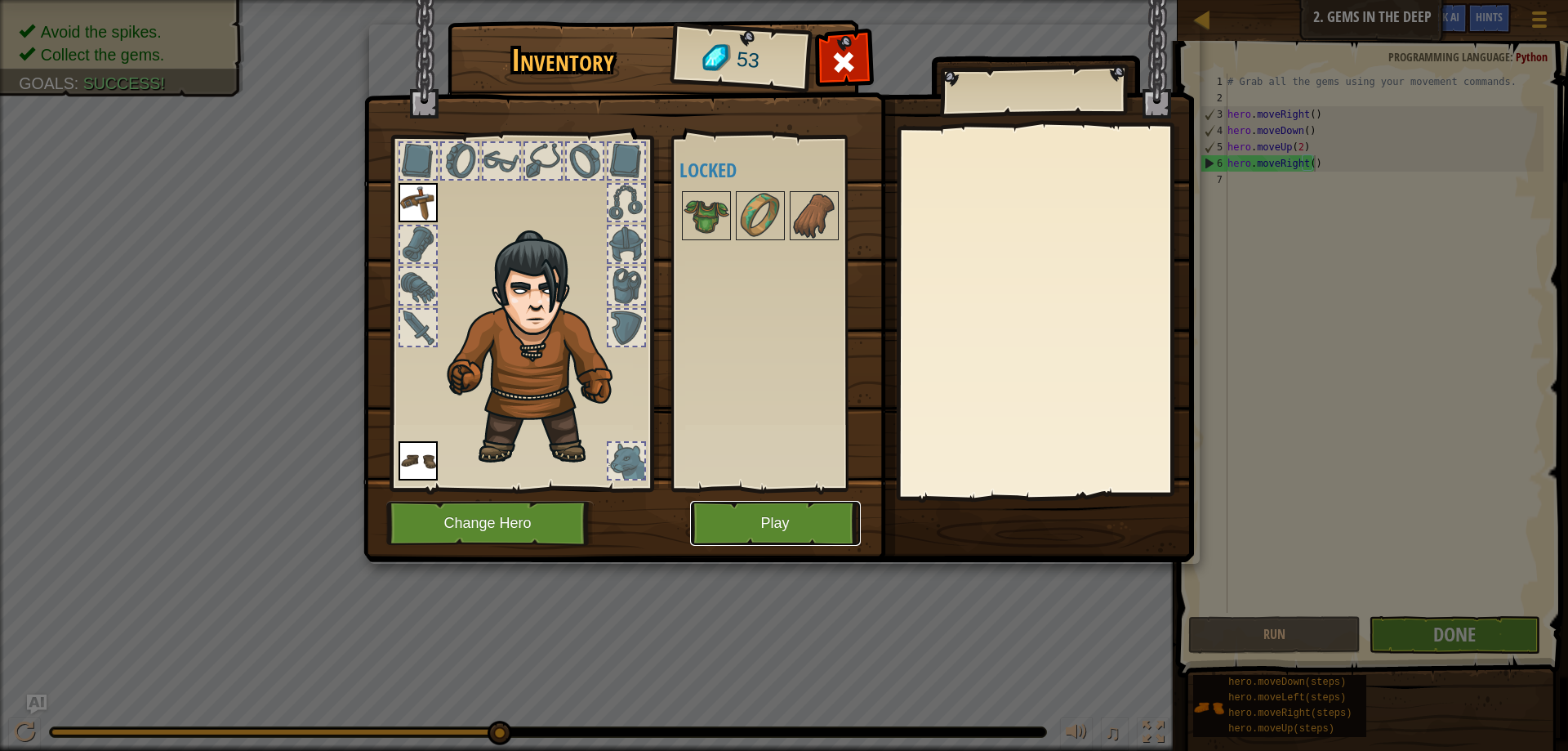
click at [769, 530] on button "Play" at bounding box center [775, 523] width 170 height 45
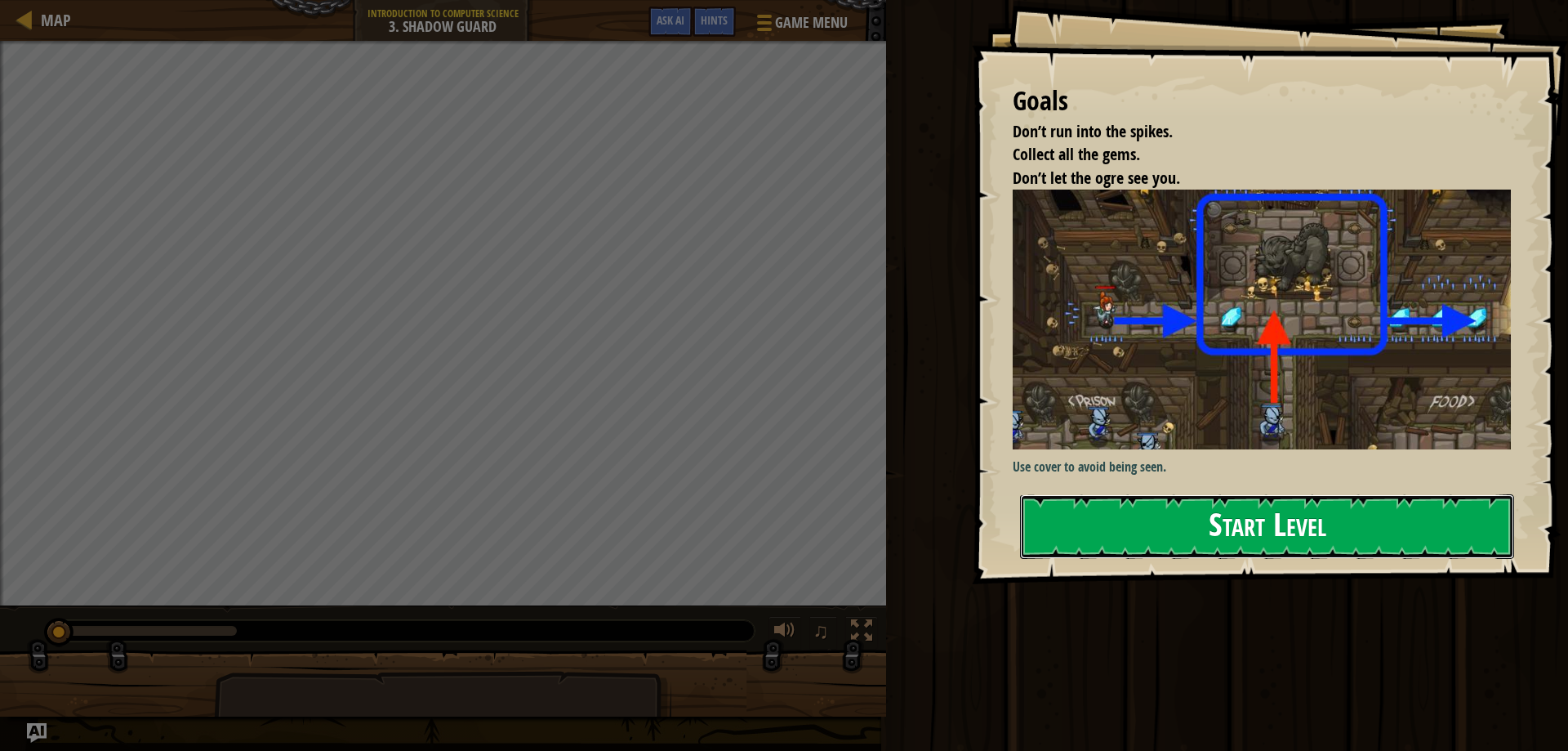
click at [1217, 525] on button "Start Level" at bounding box center [1268, 526] width 494 height 65
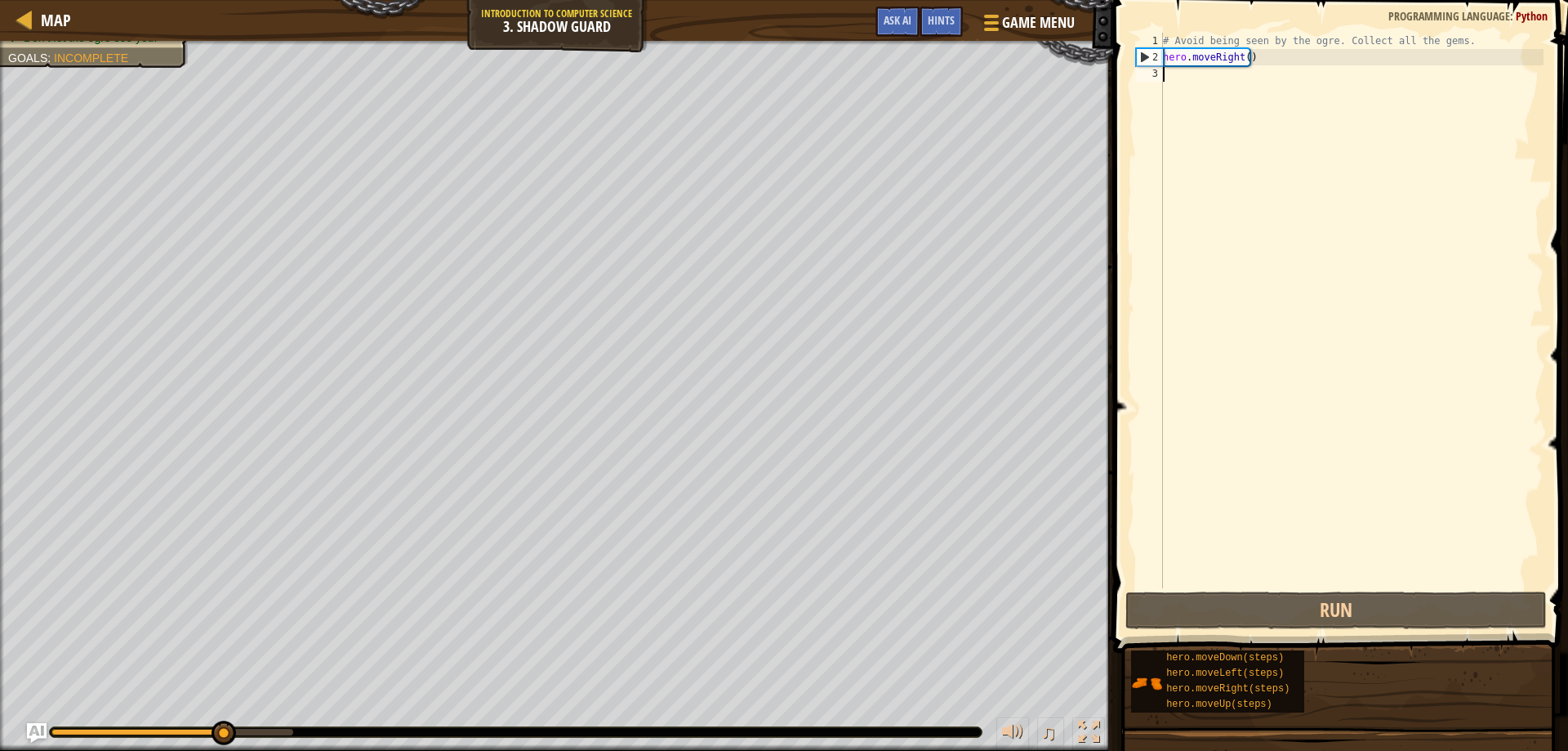
click at [1238, 72] on div "# Avoid being seen by the ogre. Collect all the gems. hero . moveRight ( )" at bounding box center [1352, 327] width 384 height 588
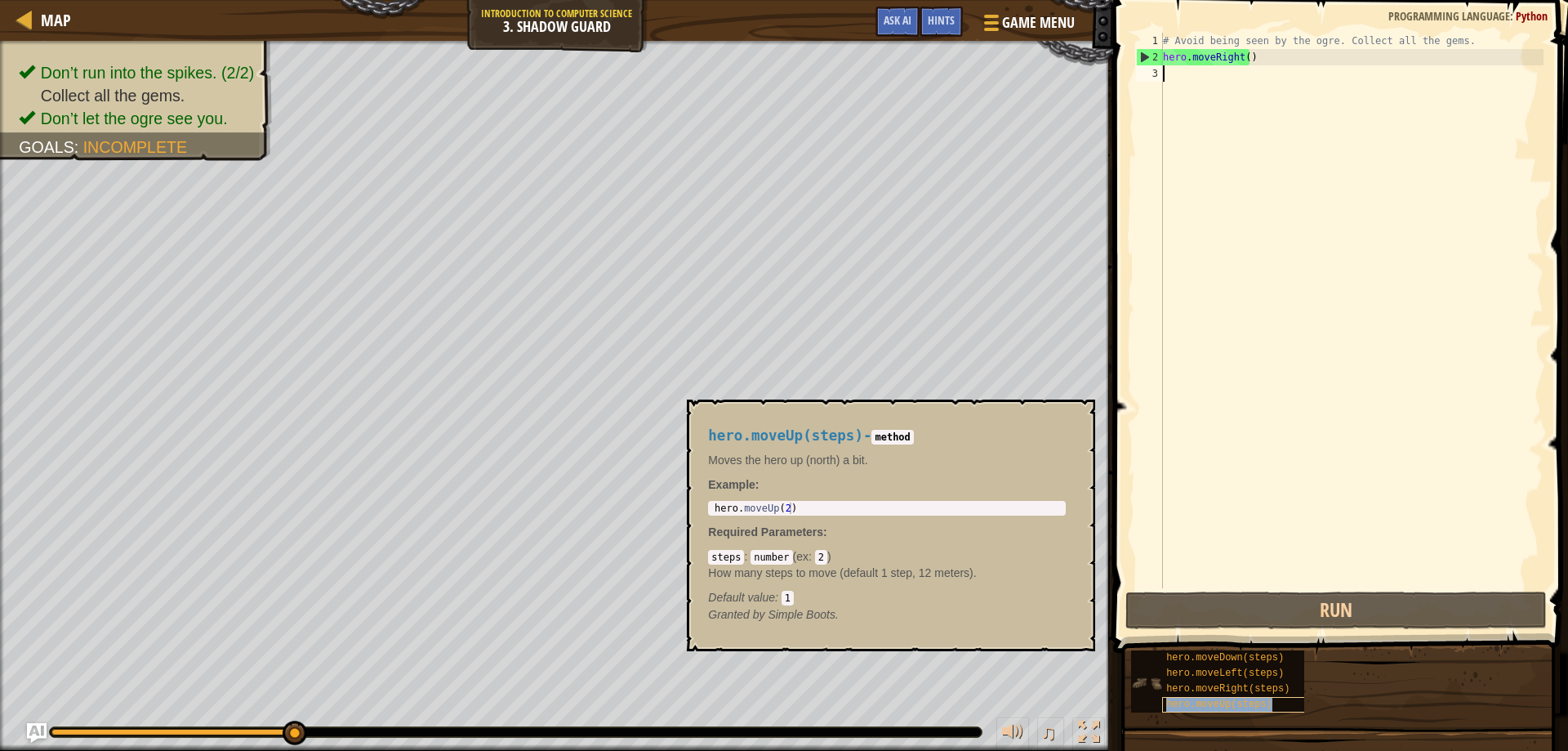
click at [1224, 703] on span "hero.moveUp(steps)" at bounding box center [1219, 704] width 106 height 11
click at [1174, 76] on div "# Avoid being seen by the ogre. Collect all the gems. hero . moveRight ( )" at bounding box center [1352, 327] width 384 height 588
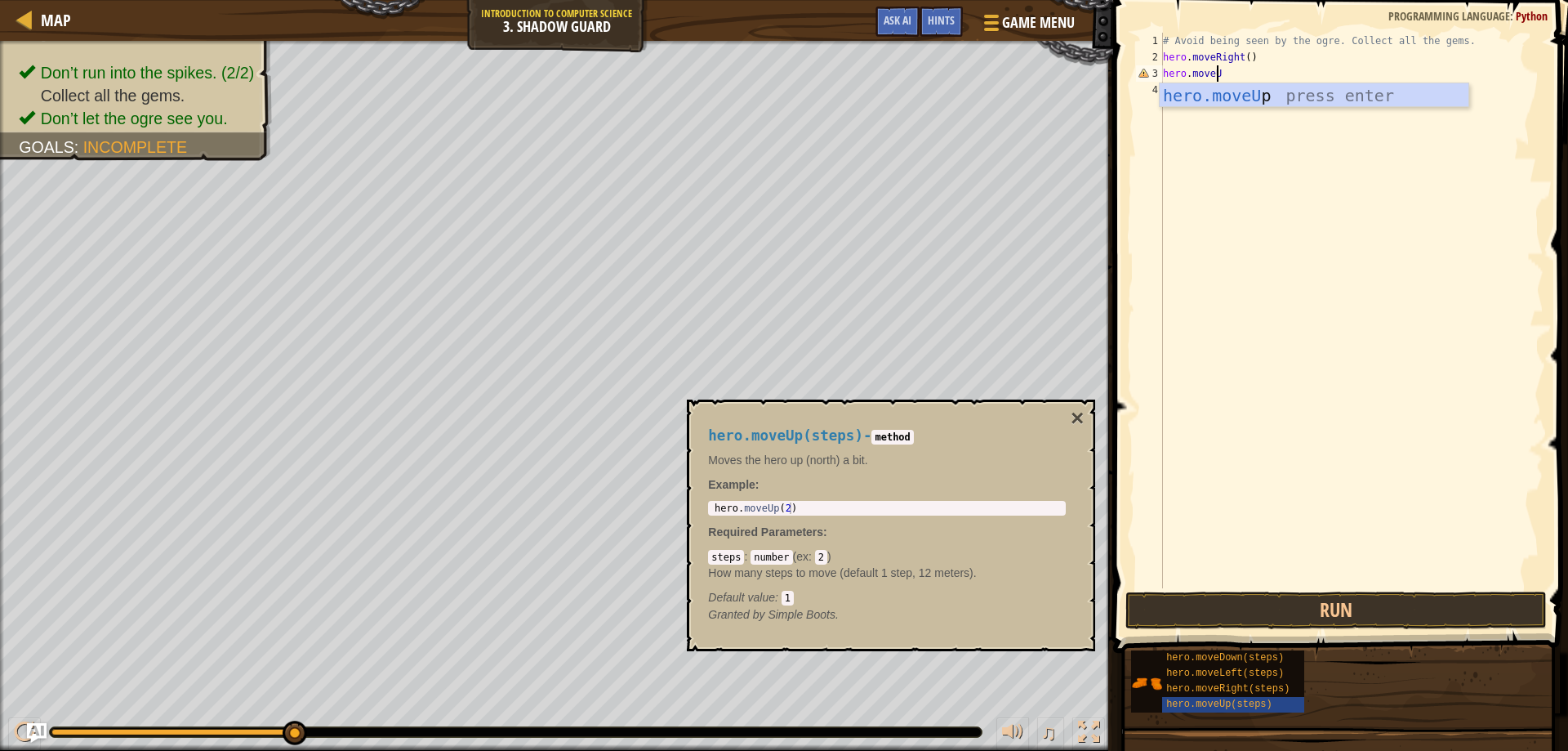
scroll to position [7, 4]
type textarea "hero.moveUp"
click at [1263, 74] on div "# Avoid being seen by the ogre. Collect all the gems. hero . moveRight ( ) hero…" at bounding box center [1352, 327] width 384 height 588
click at [1264, 81] on div "# Avoid being seen by the ogre. Collect all the gems. hero . moveRight ( ) hero…" at bounding box center [1352, 327] width 384 height 588
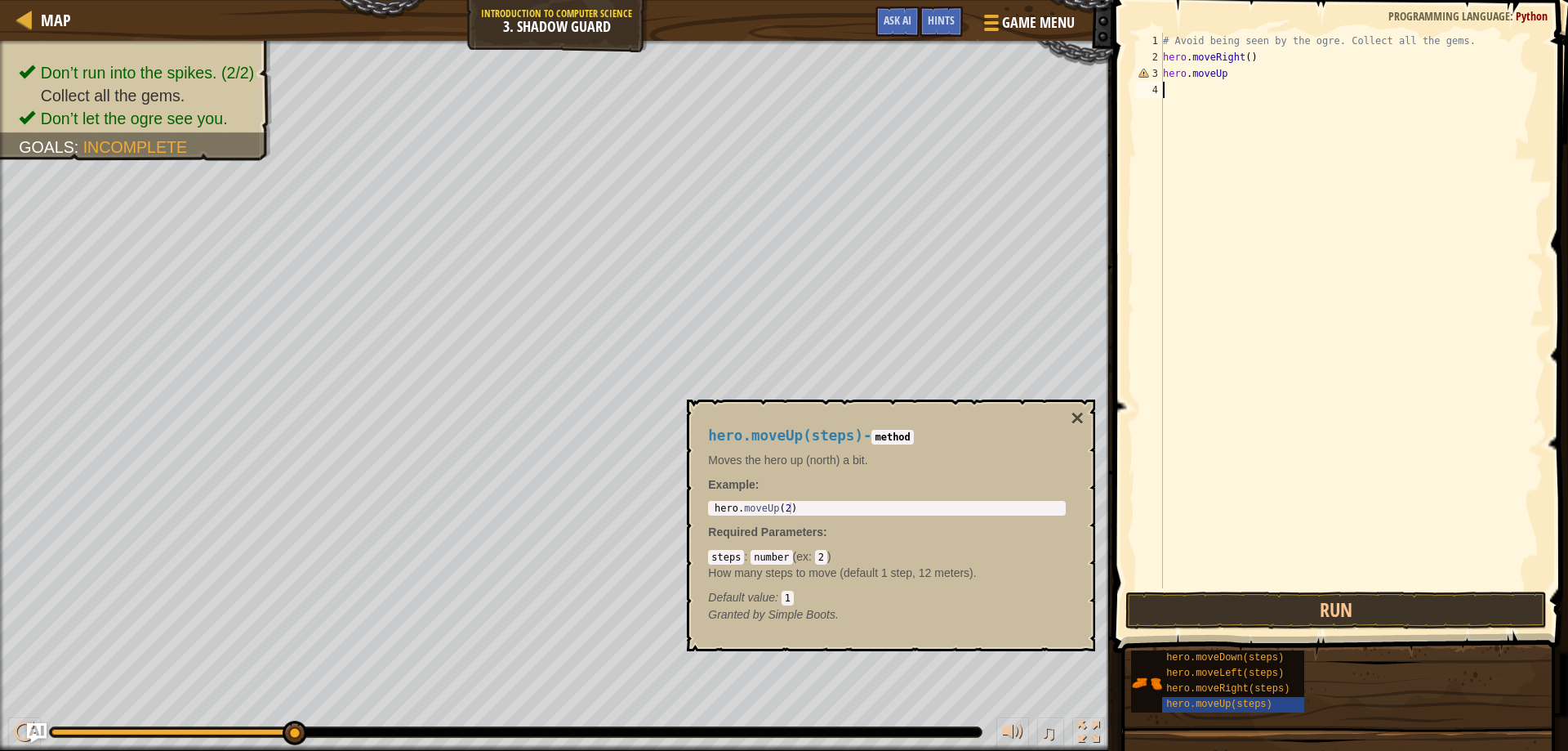
click at [1240, 78] on div "# Avoid being seen by the ogre. Collect all the gems. hero . moveRight ( ) hero…" at bounding box center [1352, 327] width 384 height 588
type textarea "hero.moveUp()"
click at [1220, 86] on div "# Avoid being seen by the ogre. Collect all the gems. hero . moveRight ( ) hero…" at bounding box center [1352, 327] width 384 height 588
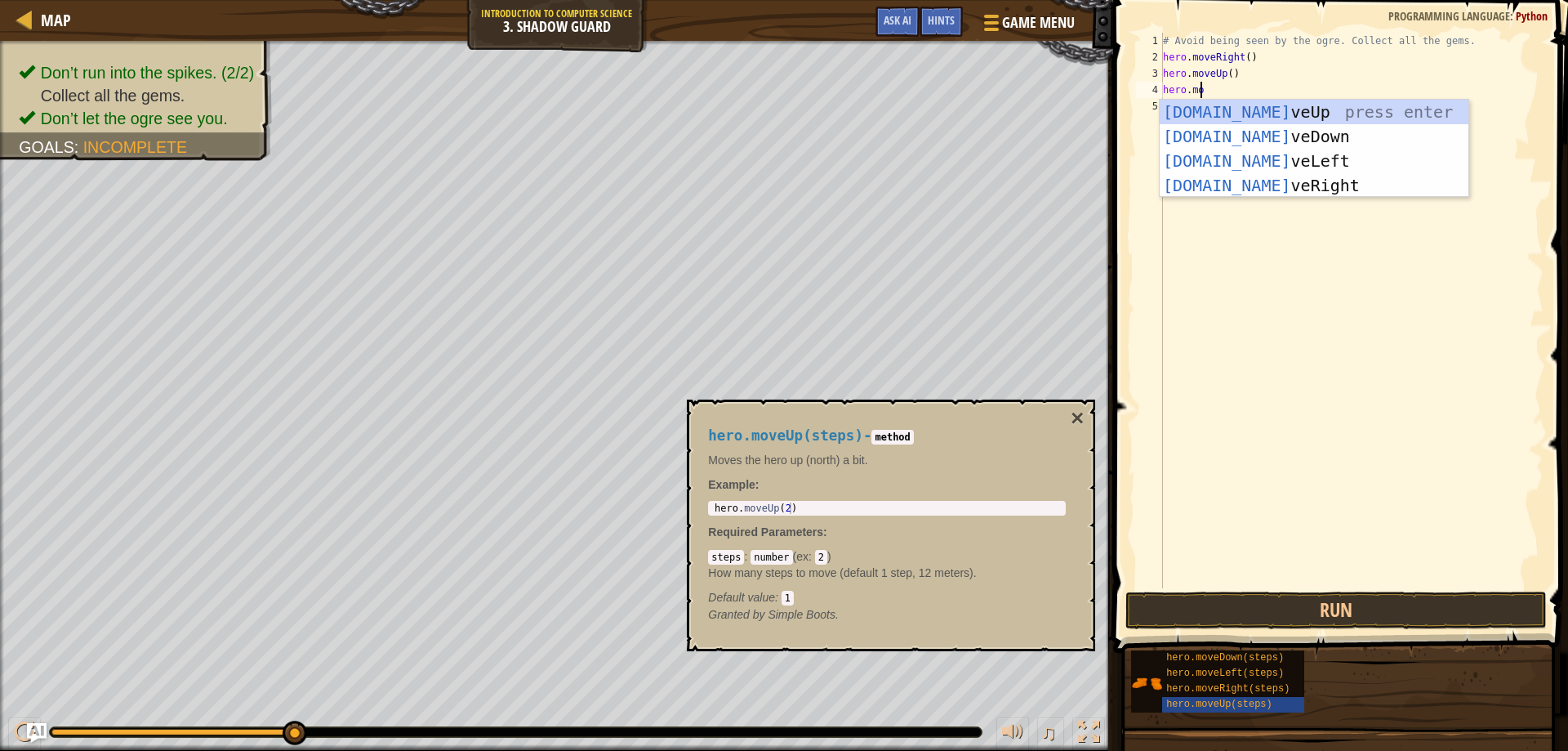
scroll to position [7, 3]
type textarea "hero.move"
click at [1304, 136] on div "hero.move Up press enter hero.move Down press enter hero.move Left press enter …" at bounding box center [1314, 172] width 309 height 147
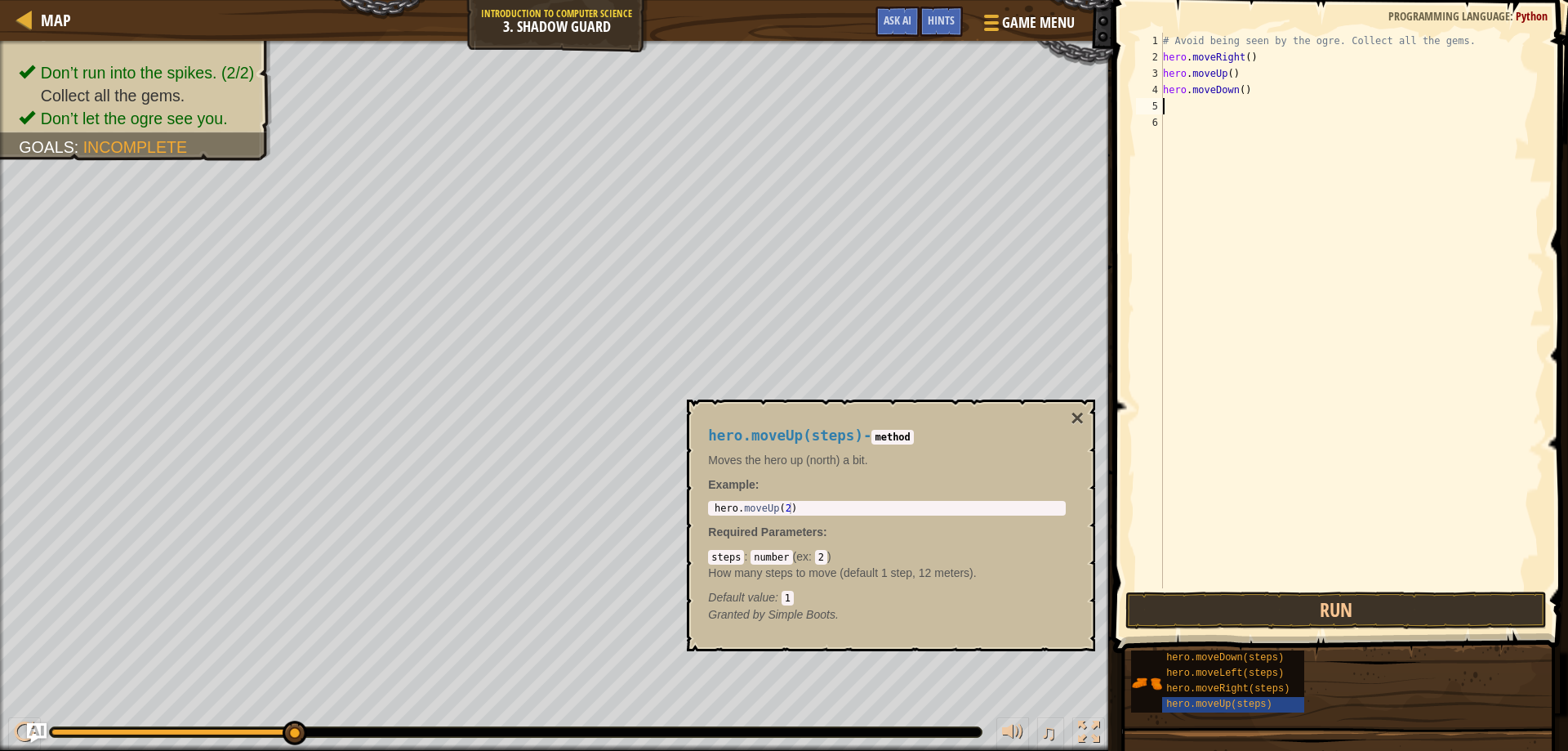
scroll to position [7, 0]
click at [1225, 80] on div "# Avoid being seen by the ogre. Collect all the gems. hero . moveRight ( ) hero…" at bounding box center [1352, 327] width 384 height 588
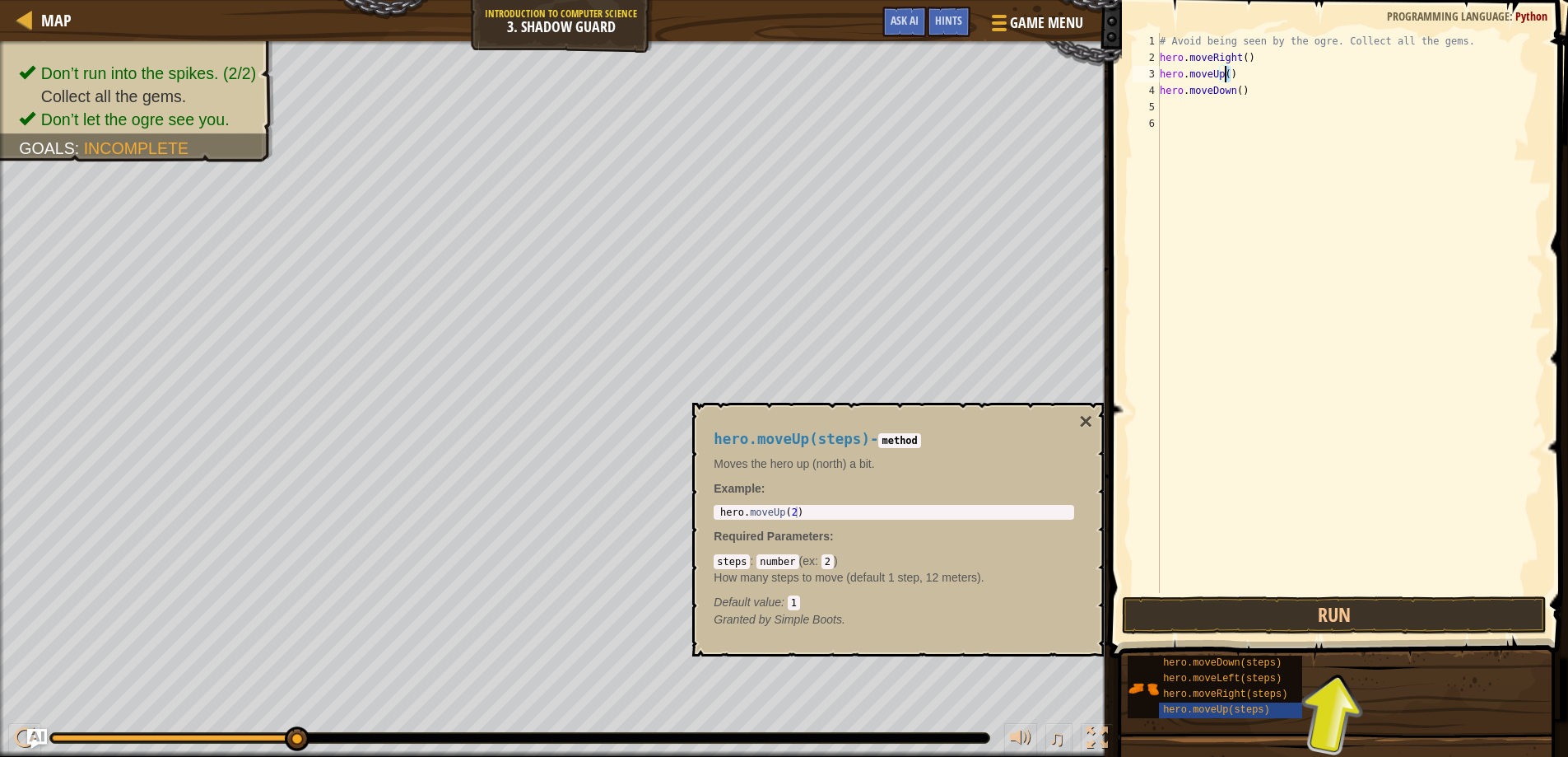
type textarea "hero.moveUp()"
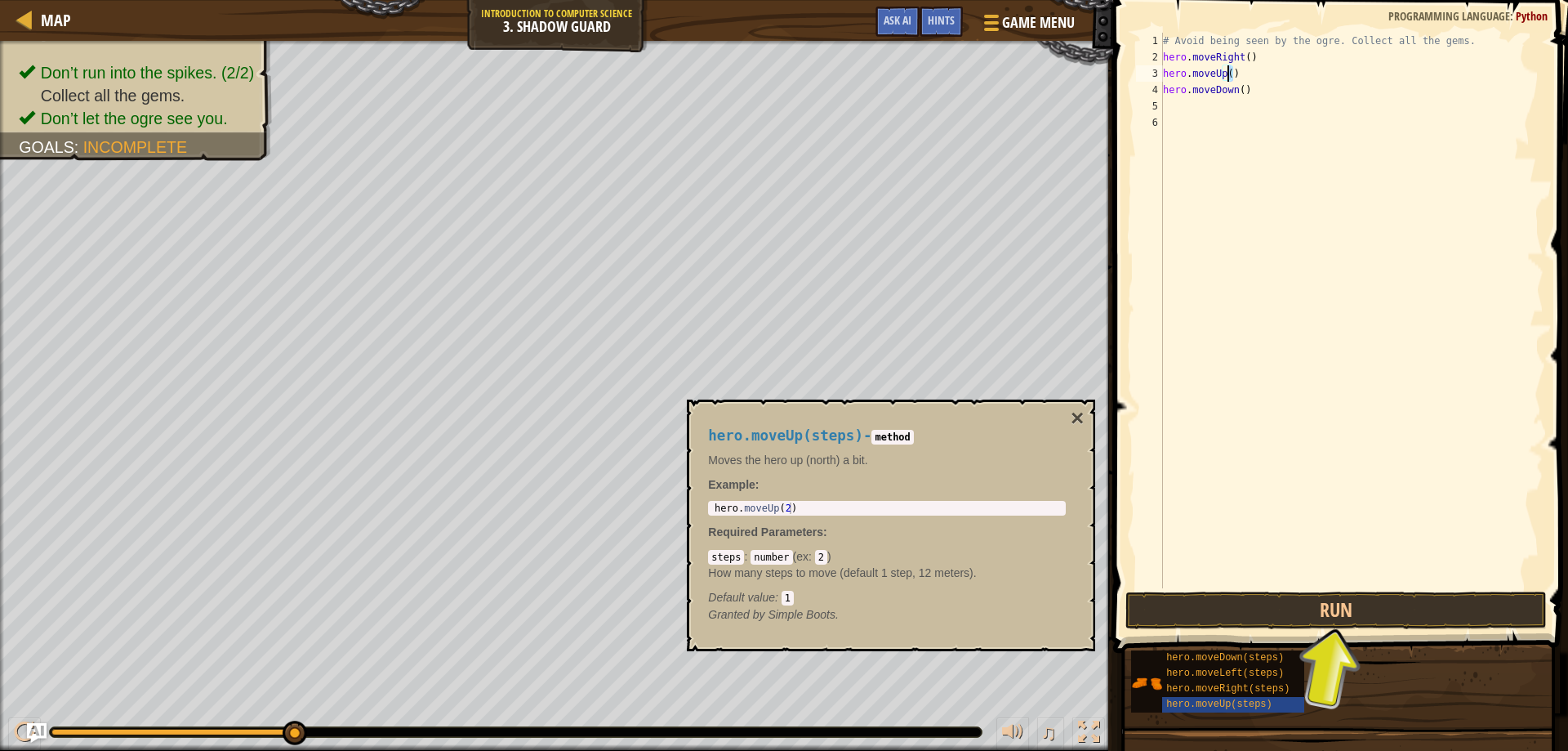
click at [1238, 75] on div "# Avoid being seen by the ogre. Collect all the gems. hero . moveRight ( ) hero…" at bounding box center [1352, 310] width 384 height 555
drag, startPoint x: 1161, startPoint y: 56, endPoint x: 1238, endPoint y: 64, distance: 77.4
click at [1238, 64] on div "# Avoid being seen by the ogre. Collect all the gems. hero . moveRight ( ) hero…" at bounding box center [1352, 327] width 384 height 588
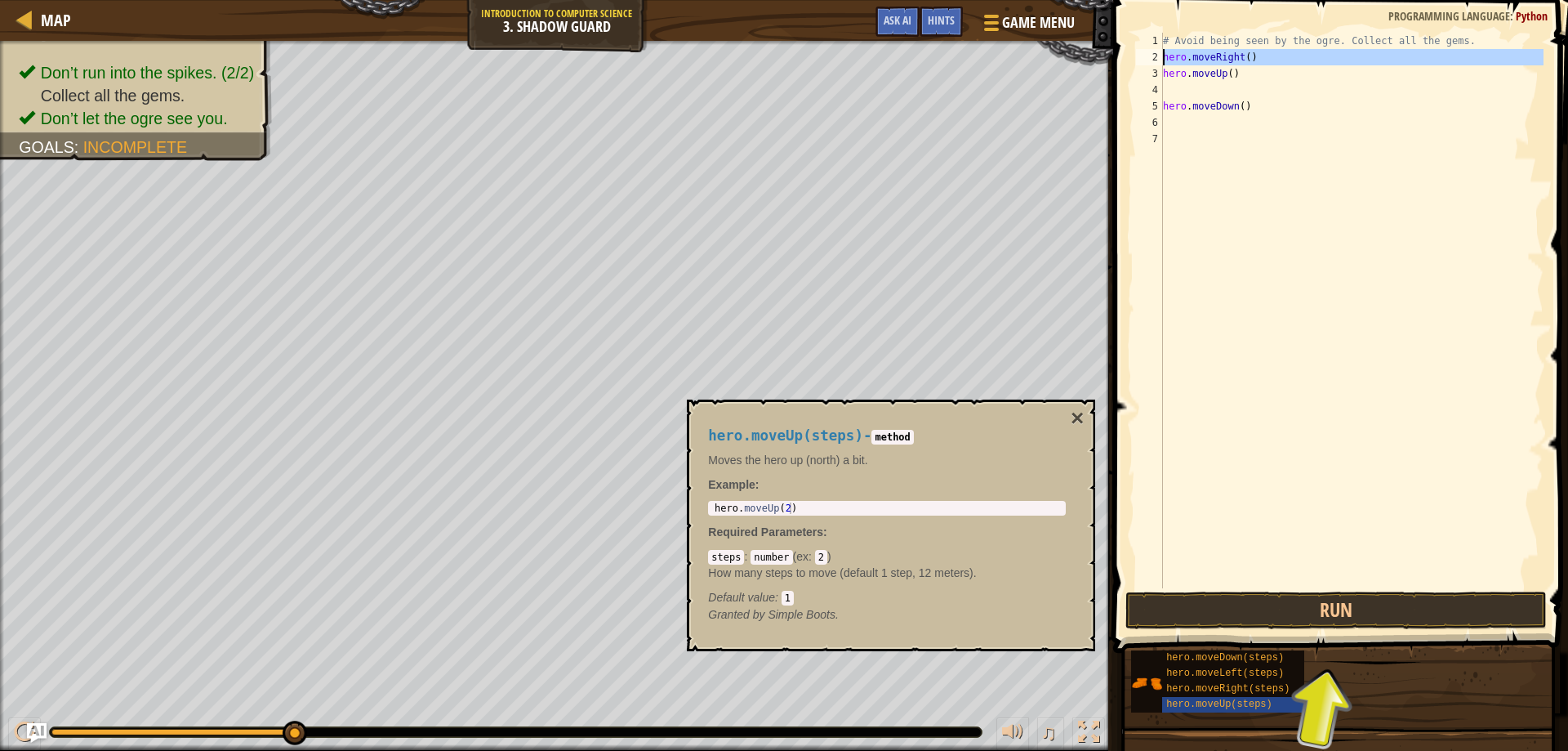
click at [1161, 52] on div "2" at bounding box center [1149, 56] width 27 height 16
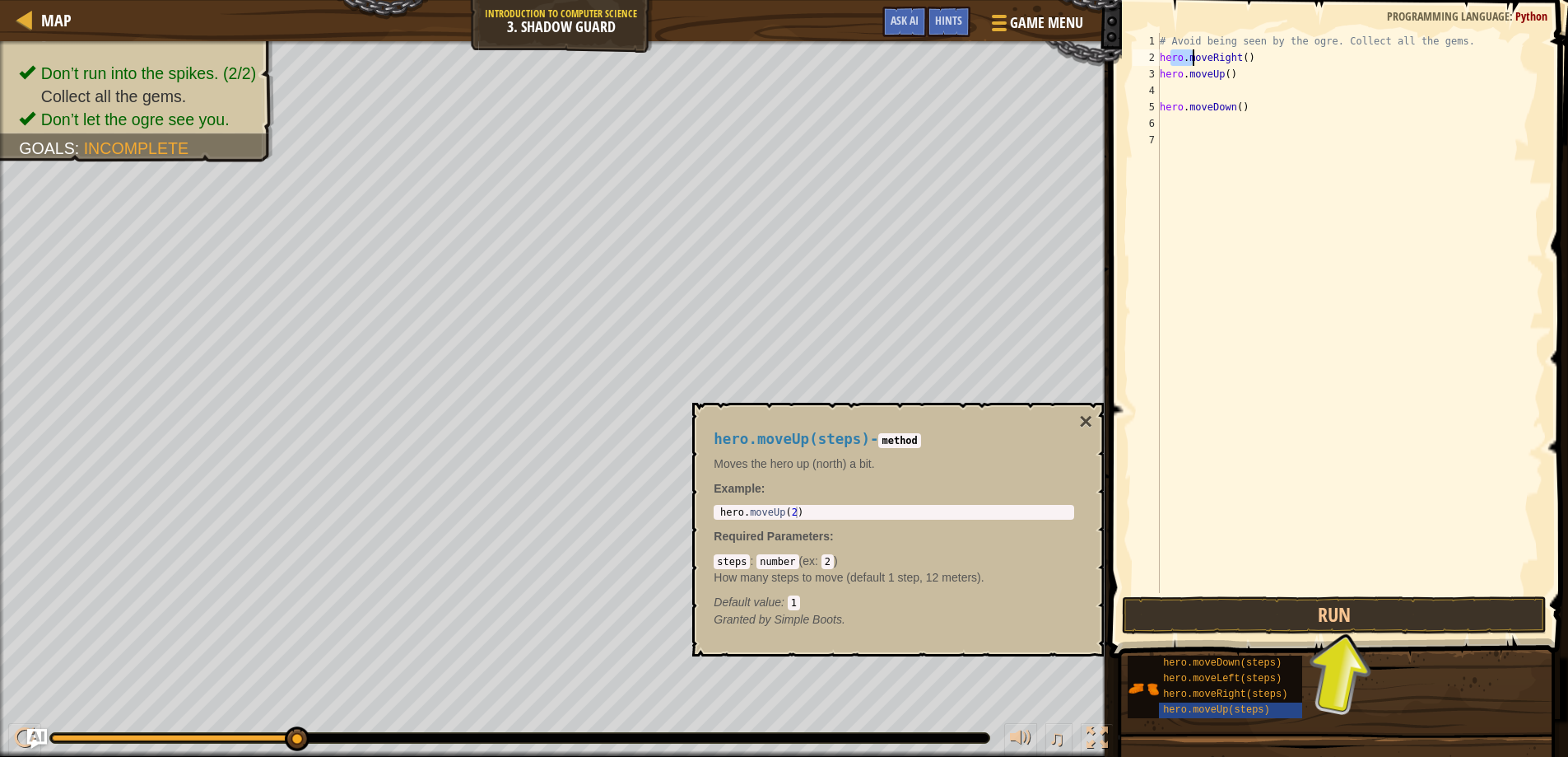
drag, startPoint x: 1170, startPoint y: 57, endPoint x: 1193, endPoint y: 62, distance: 23.5
click at [1193, 62] on div "# Avoid being seen by the ogre. Collect all the gems. hero . moveRight ( ) hero…" at bounding box center [1350, 329] width 387 height 593
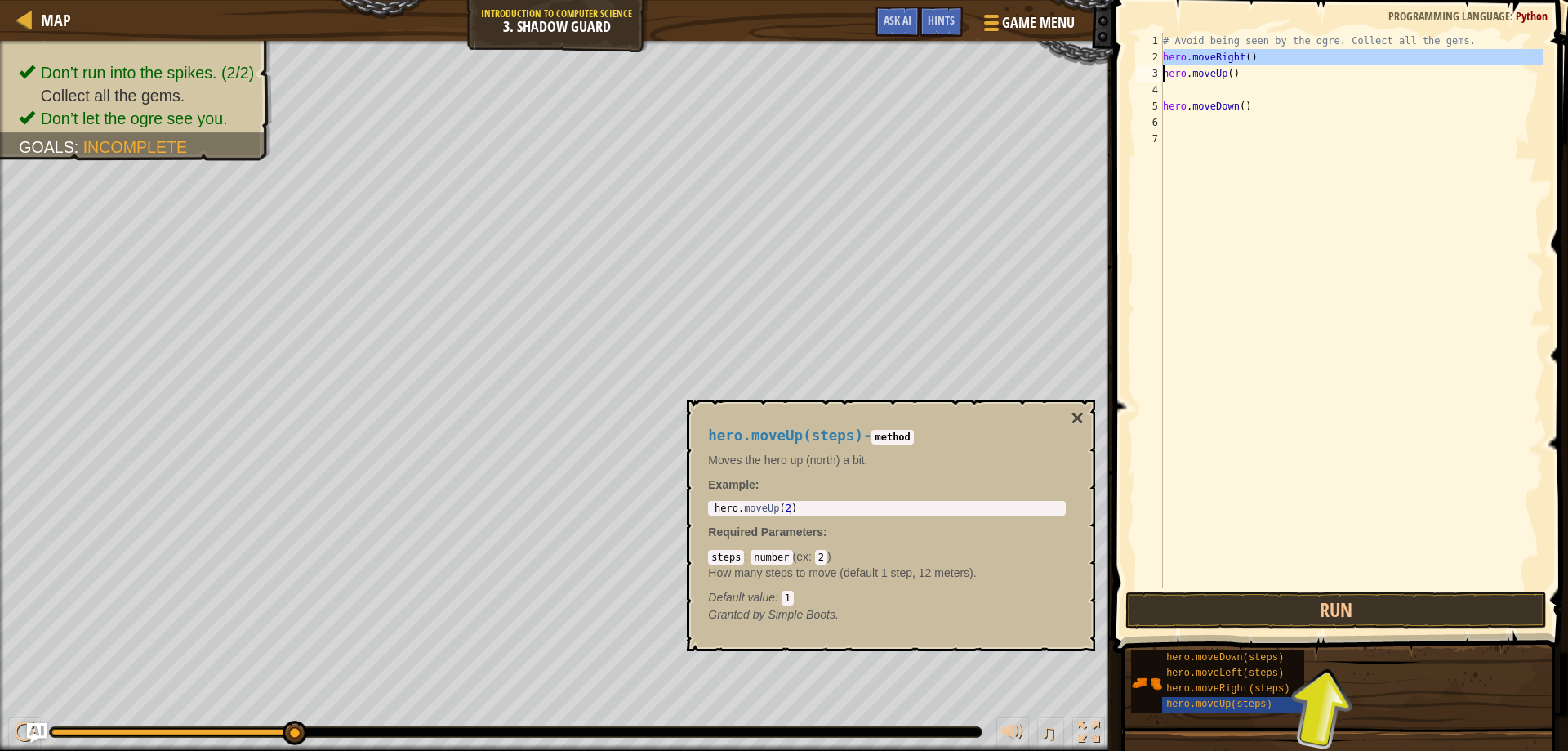
drag, startPoint x: 1161, startPoint y: 54, endPoint x: 1238, endPoint y: 65, distance: 77.8
click at [1238, 65] on div "hero.moveRight() 1 2 3 4 5 6 7 # Avoid being seen by the ogre. Collect all the …" at bounding box center [1338, 310] width 411 height 555
type textarea "hero.moveRight() hero.moveUp()"
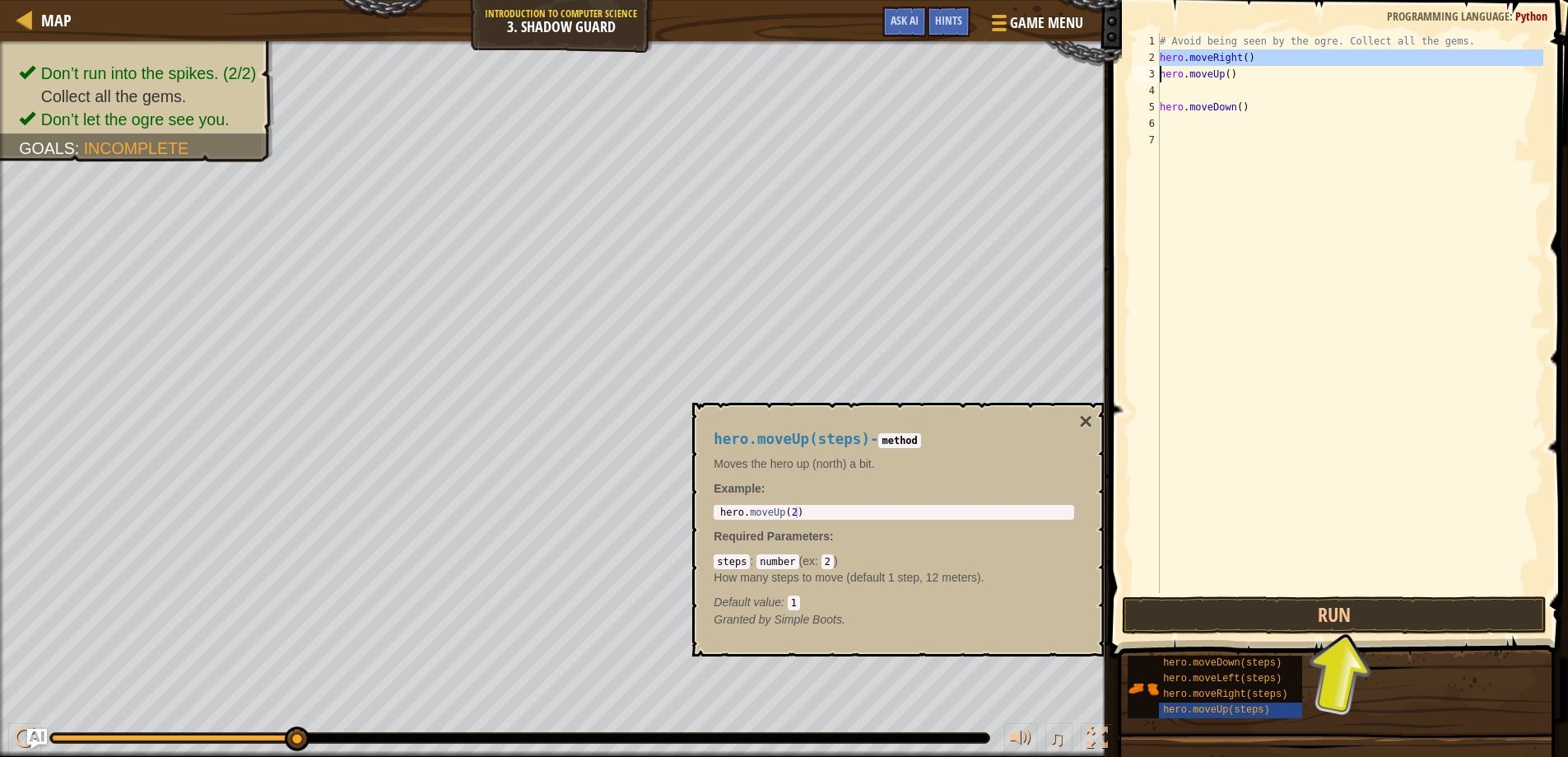
click at [1200, 85] on div "# Avoid being seen by the ogre. Collect all the gems. hero . moveRight ( ) hero…" at bounding box center [1350, 329] width 387 height 593
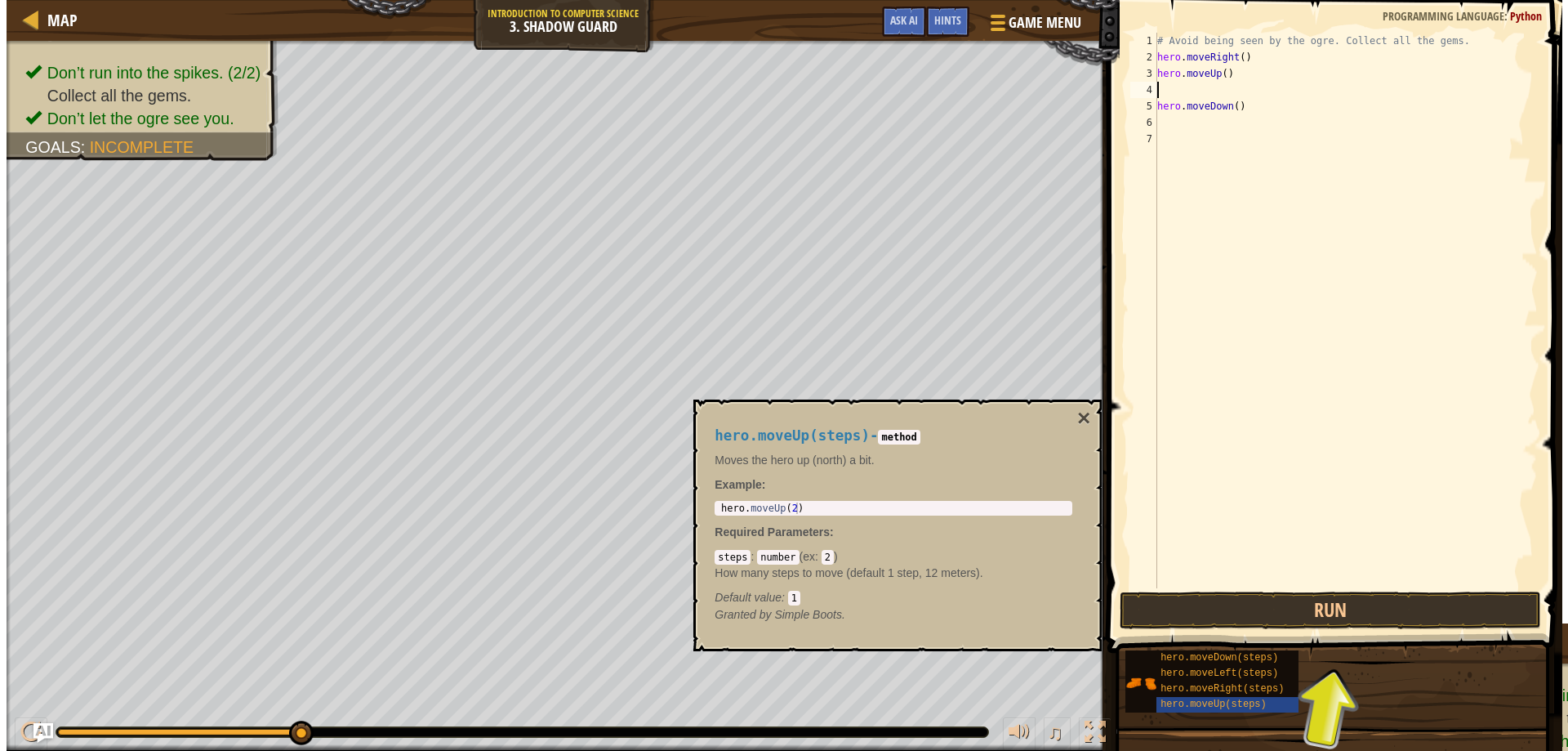
paste textarea "hero.moveRight()"
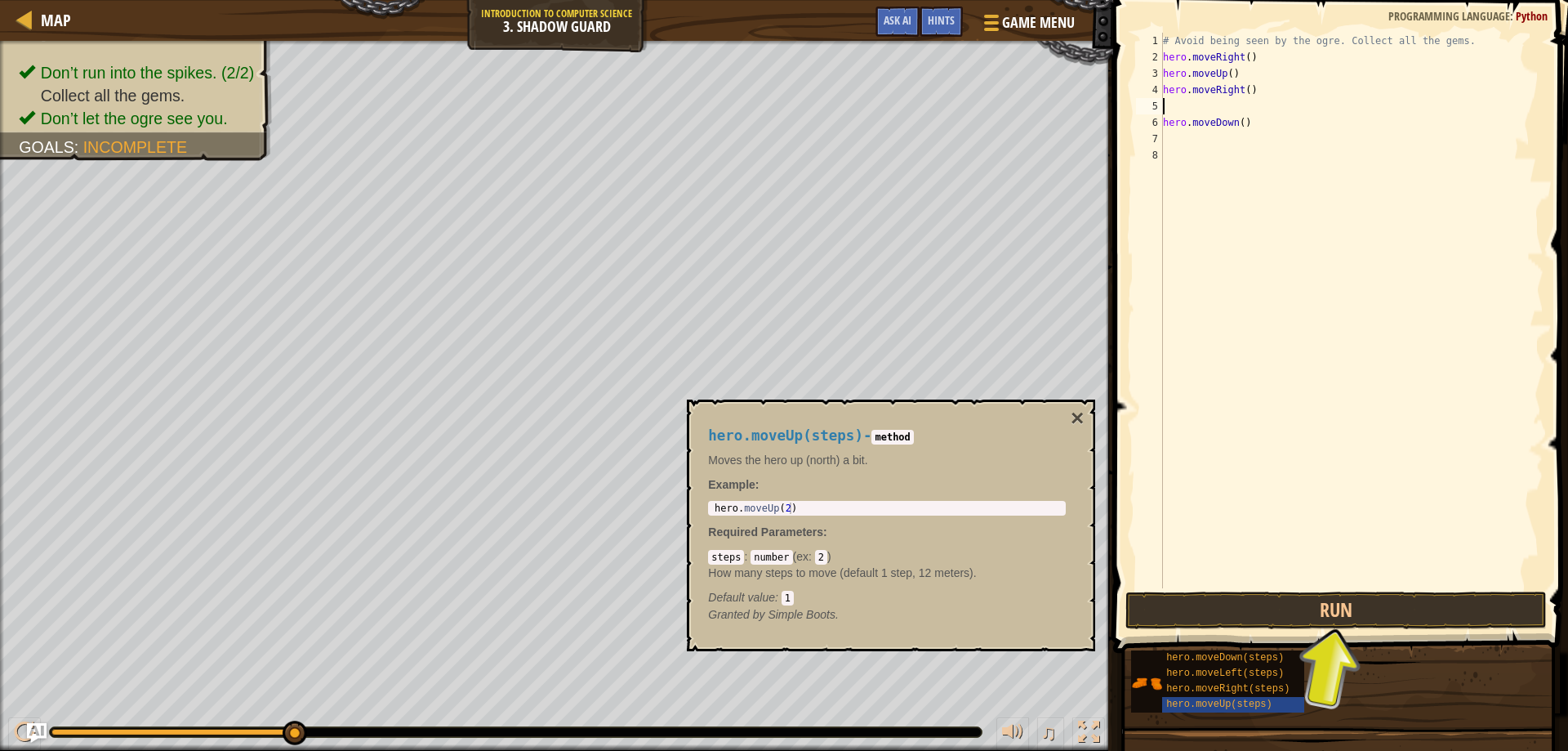
type textarea "hero.moveRight()"
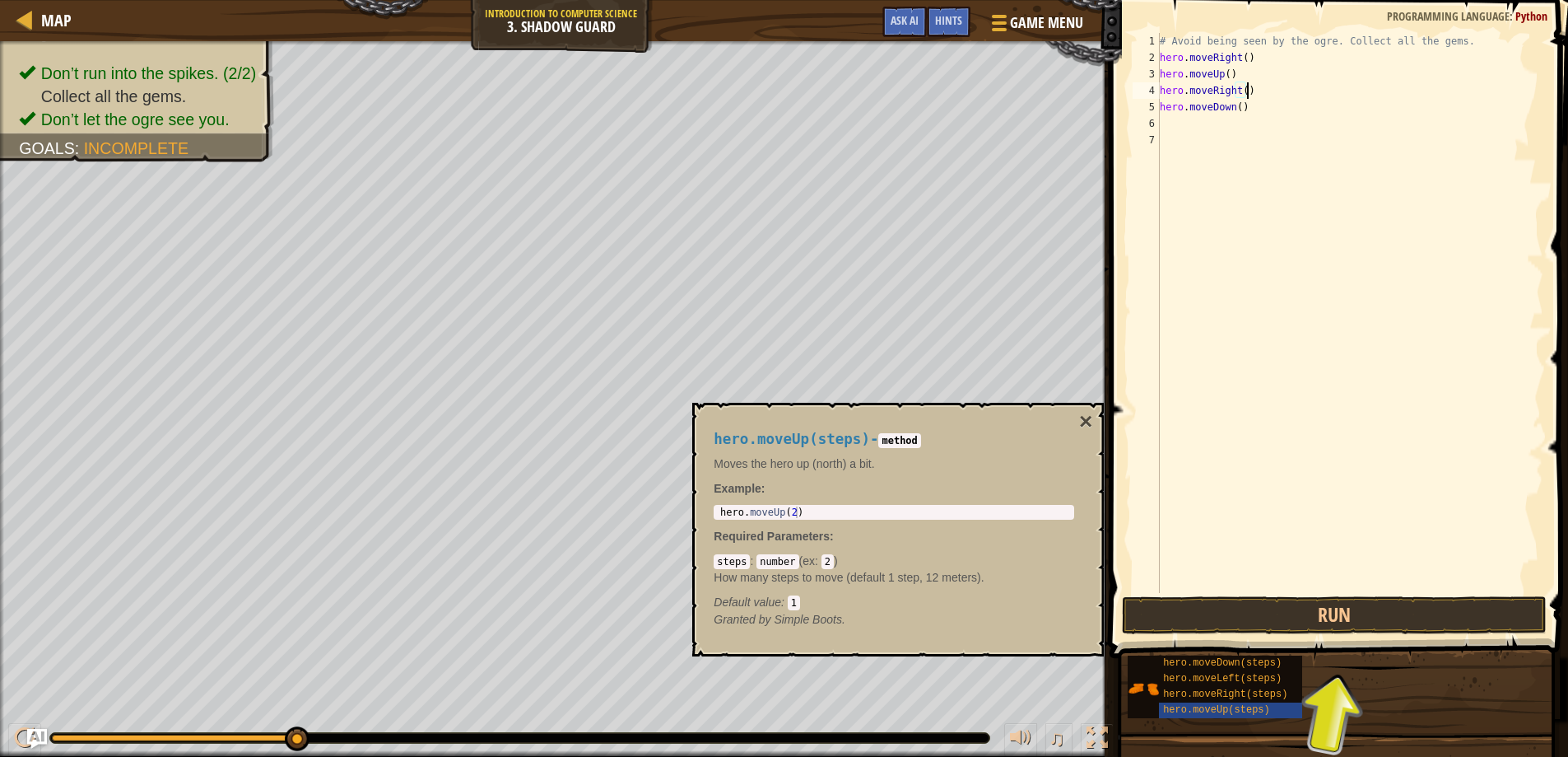
click at [1225, 126] on div "# Avoid being seen by the ogre. Collect all the gems. hero . moveRight ( ) hero…" at bounding box center [1350, 329] width 387 height 593
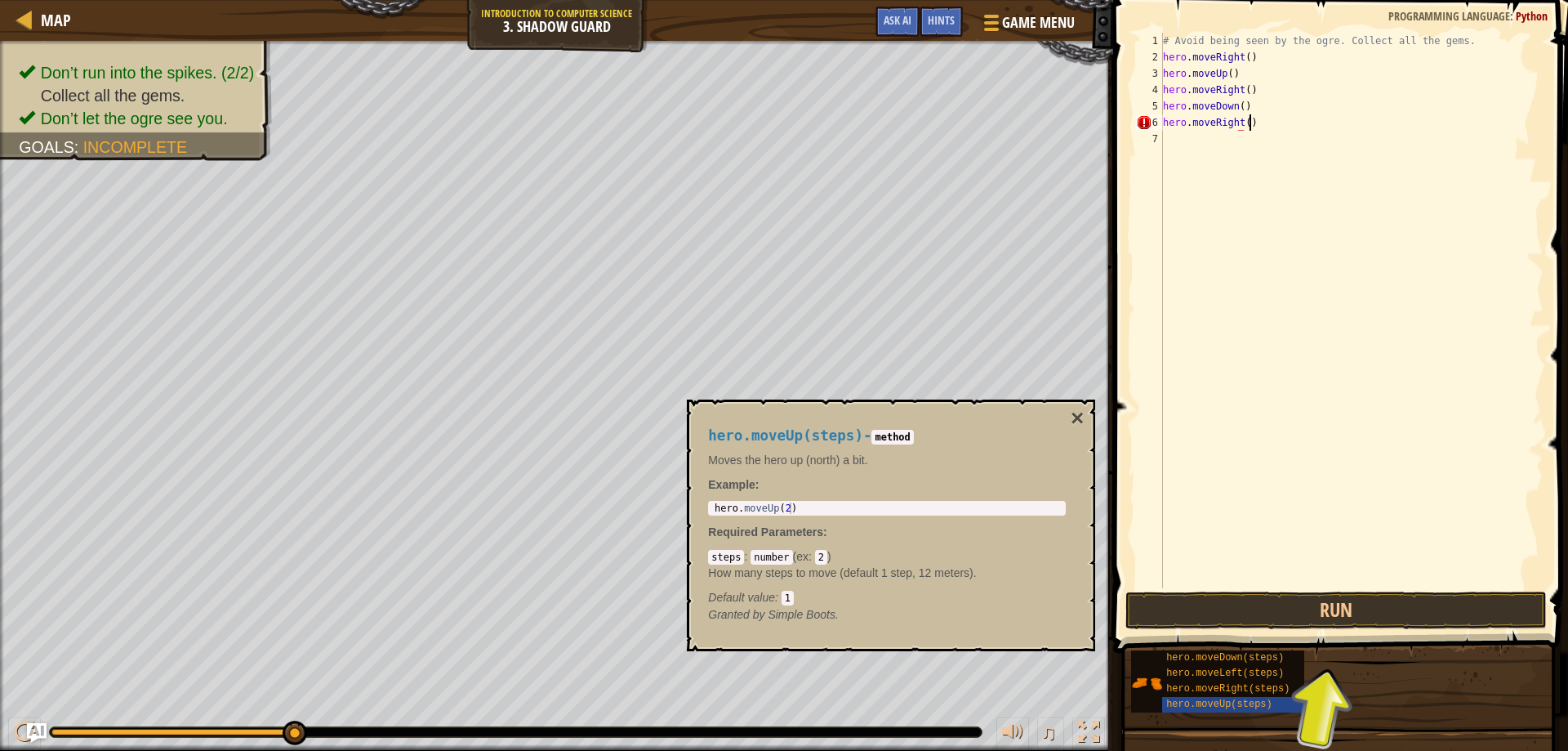
scroll to position [7, 7]
type textarea "hero.moveRight()"
click at [1238, 611] on button "Run" at bounding box center [1336, 611] width 422 height 37
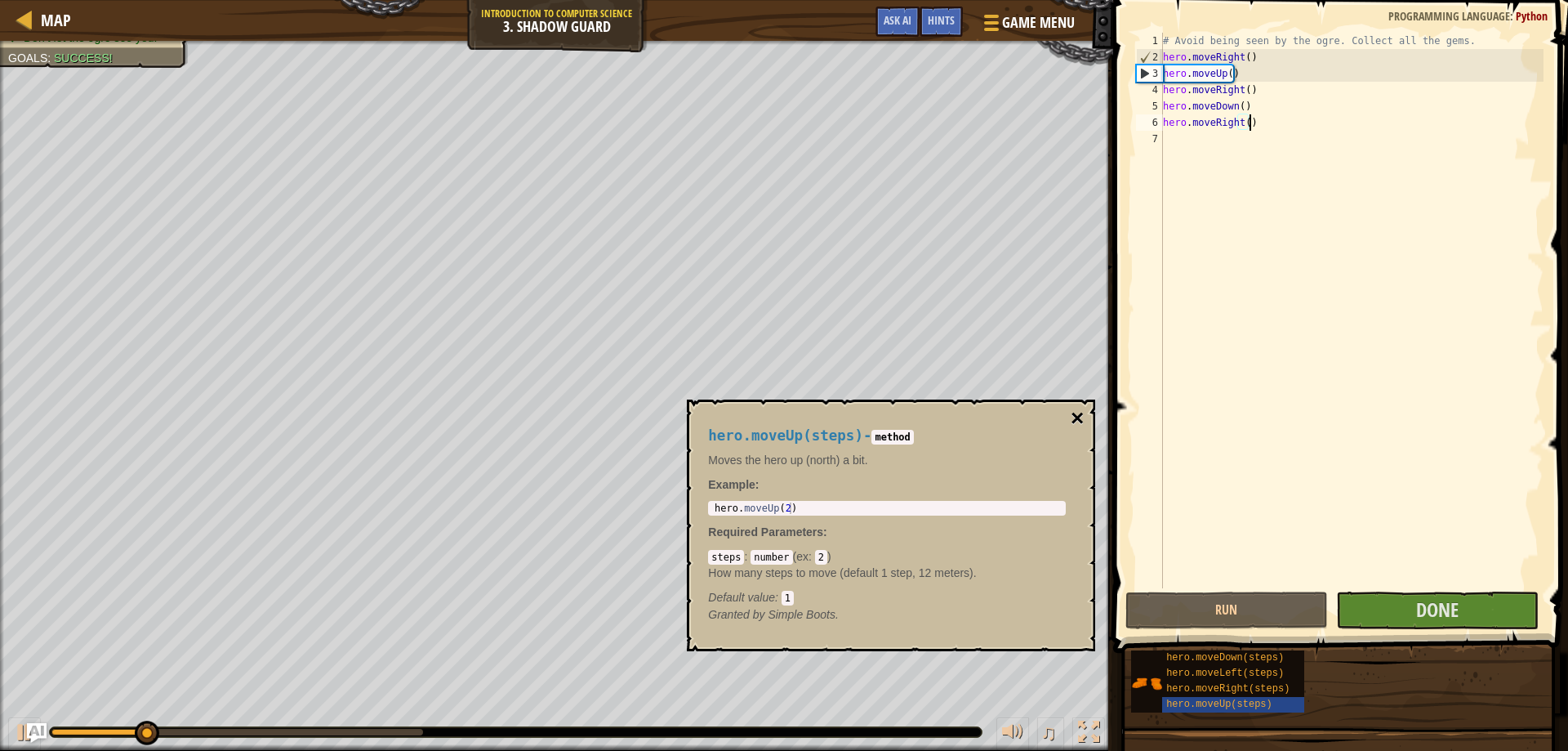
click at [1076, 419] on button "×" at bounding box center [1077, 418] width 13 height 22
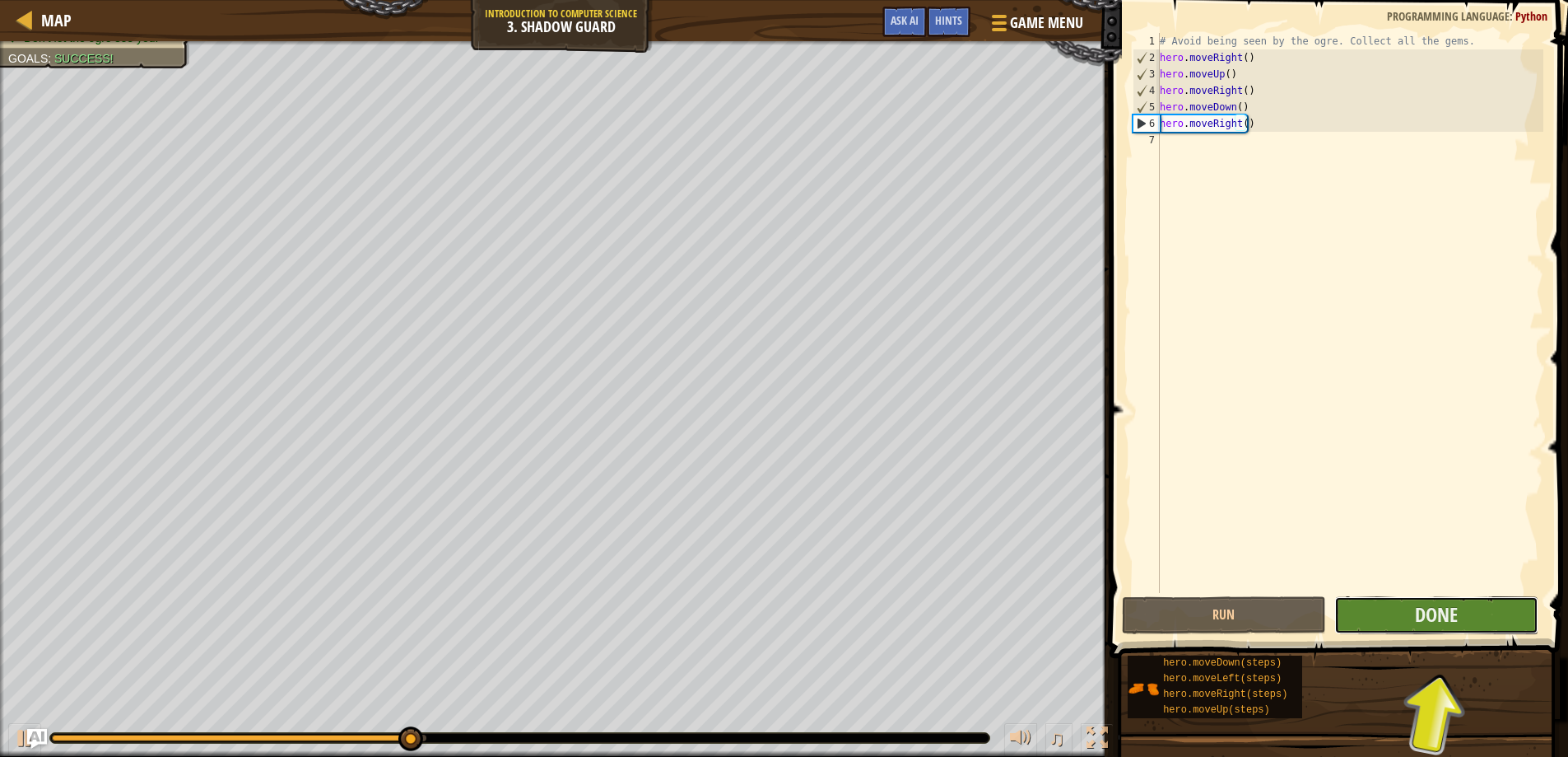
click at [1461, 614] on button "Done" at bounding box center [1436, 615] width 204 height 38
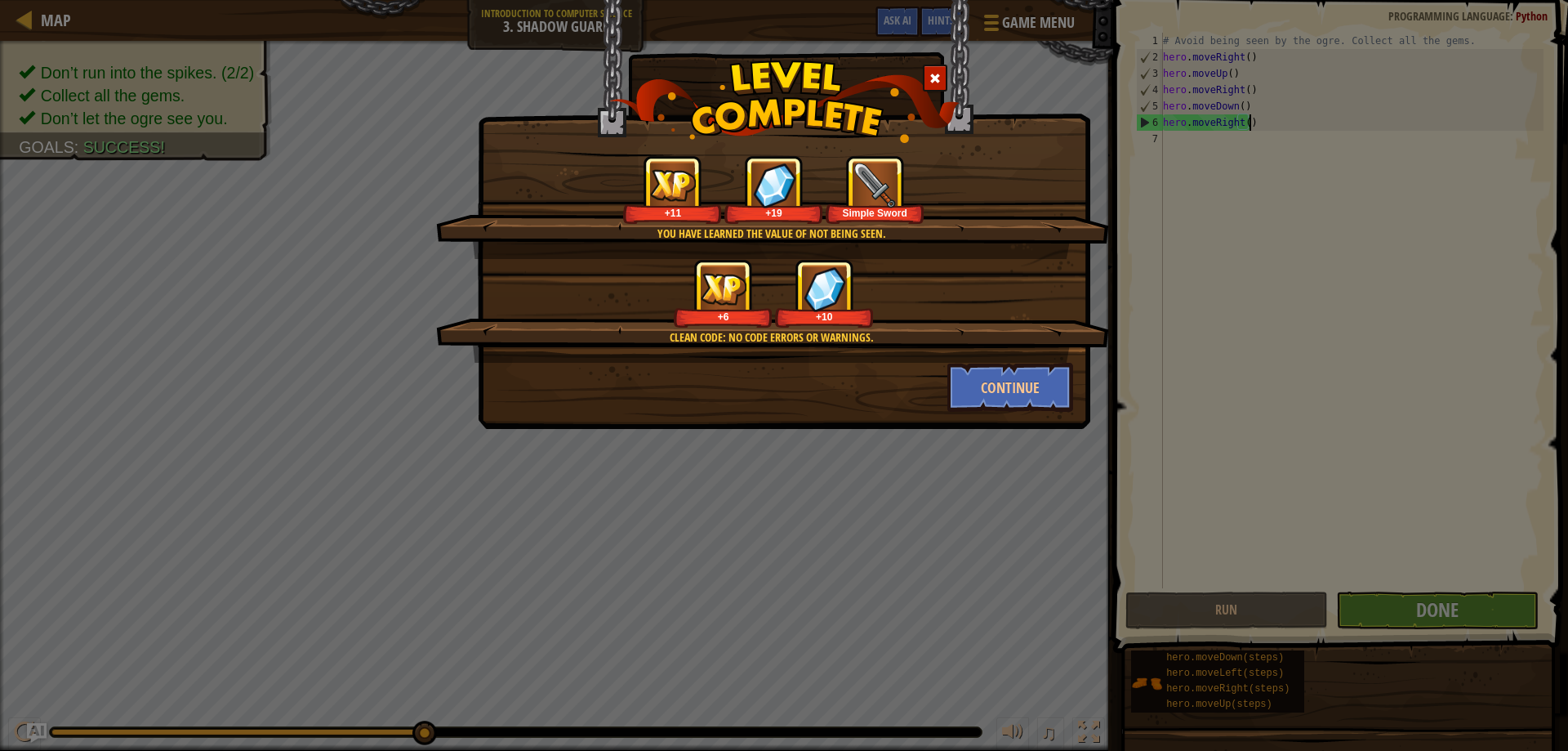
click at [1498, 199] on div "You have learned the value of not being seen. +11 +19 Simple Sword Clean code: …" at bounding box center [784, 376] width 1568 height 751
click at [1042, 376] on button "Continue" at bounding box center [1010, 387] width 126 height 49
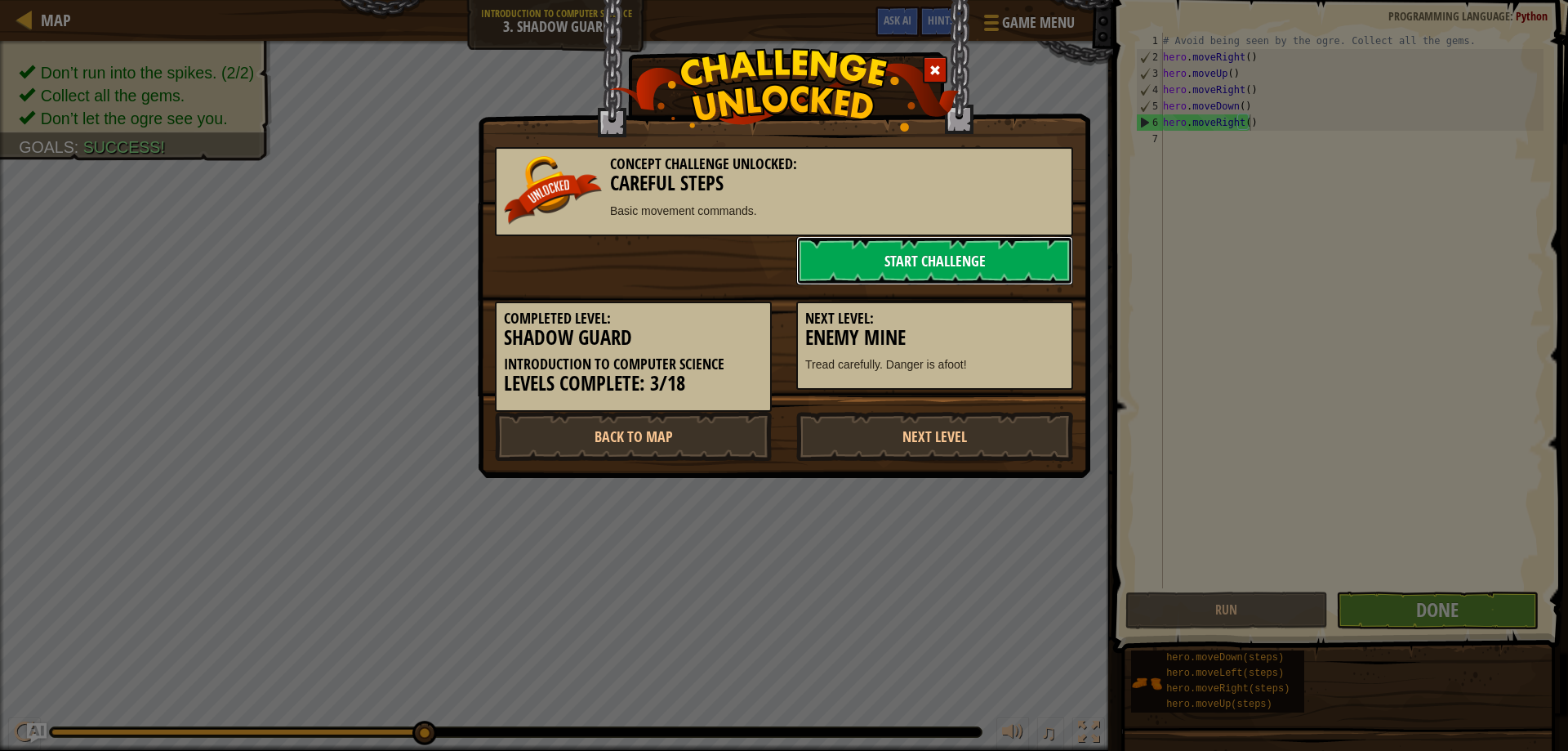
click at [1001, 253] on link "Start Challenge" at bounding box center [935, 260] width 277 height 49
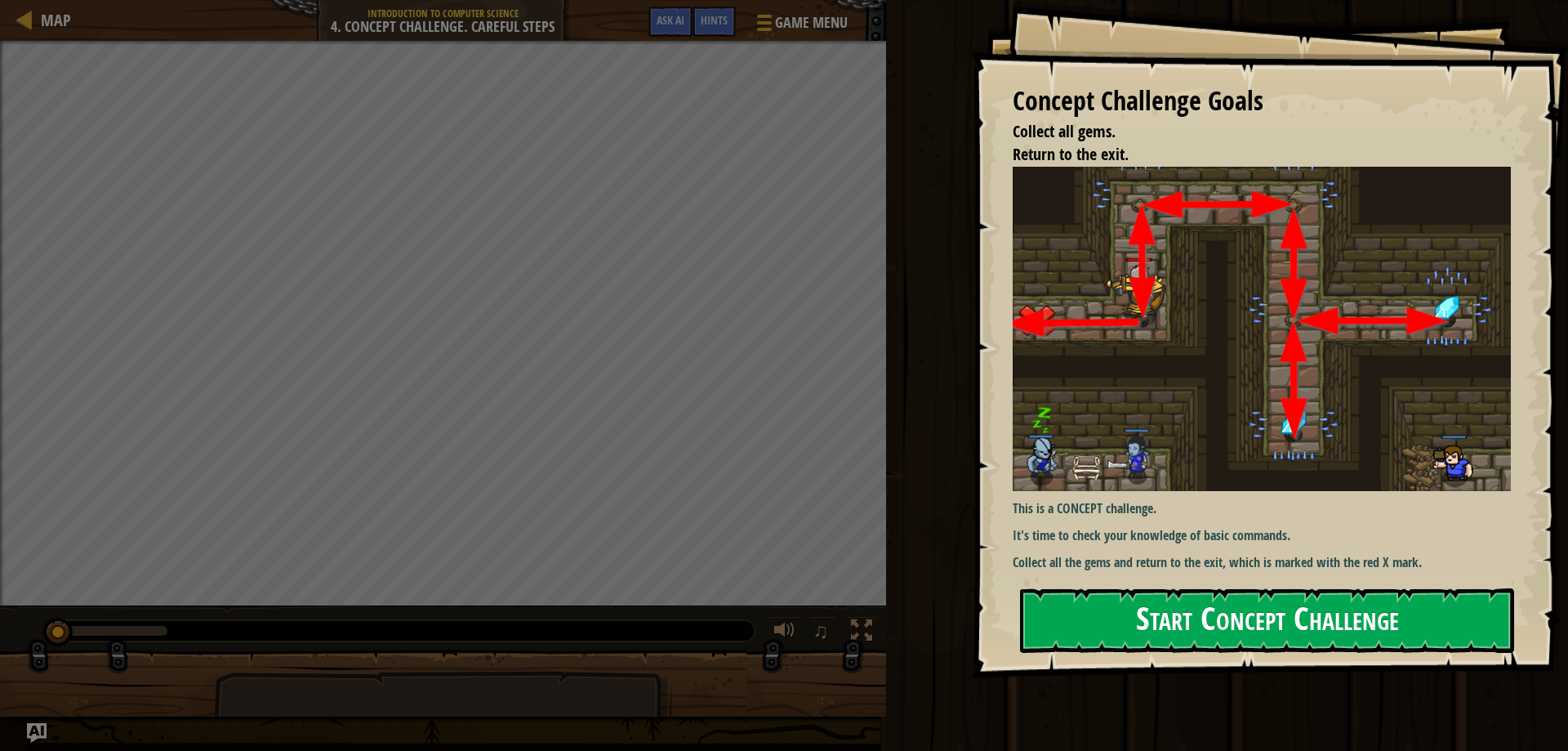
click at [1223, 611] on button "Start Concept Challenge" at bounding box center [1268, 620] width 494 height 65
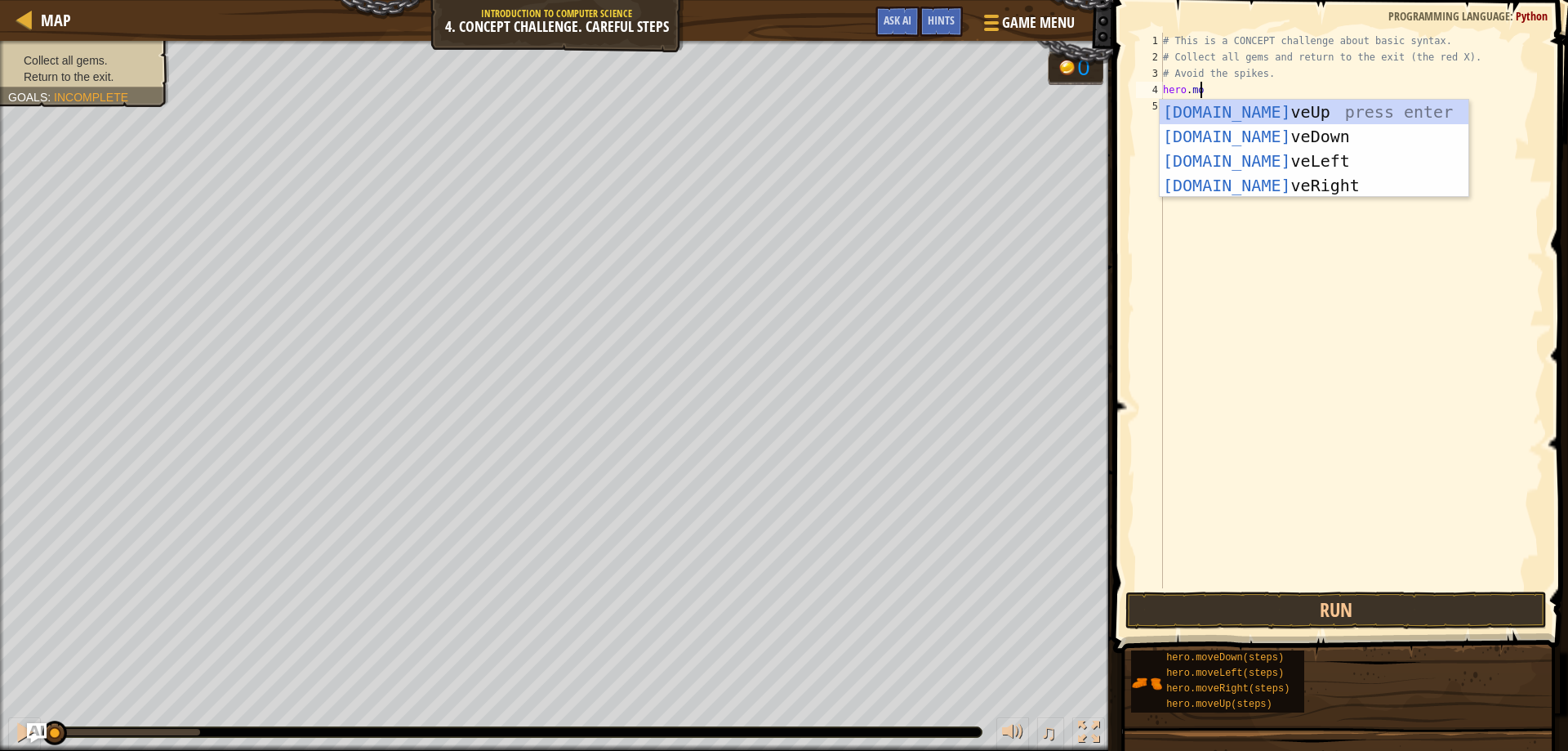
scroll to position [7, 3]
type textarea "hero.move"
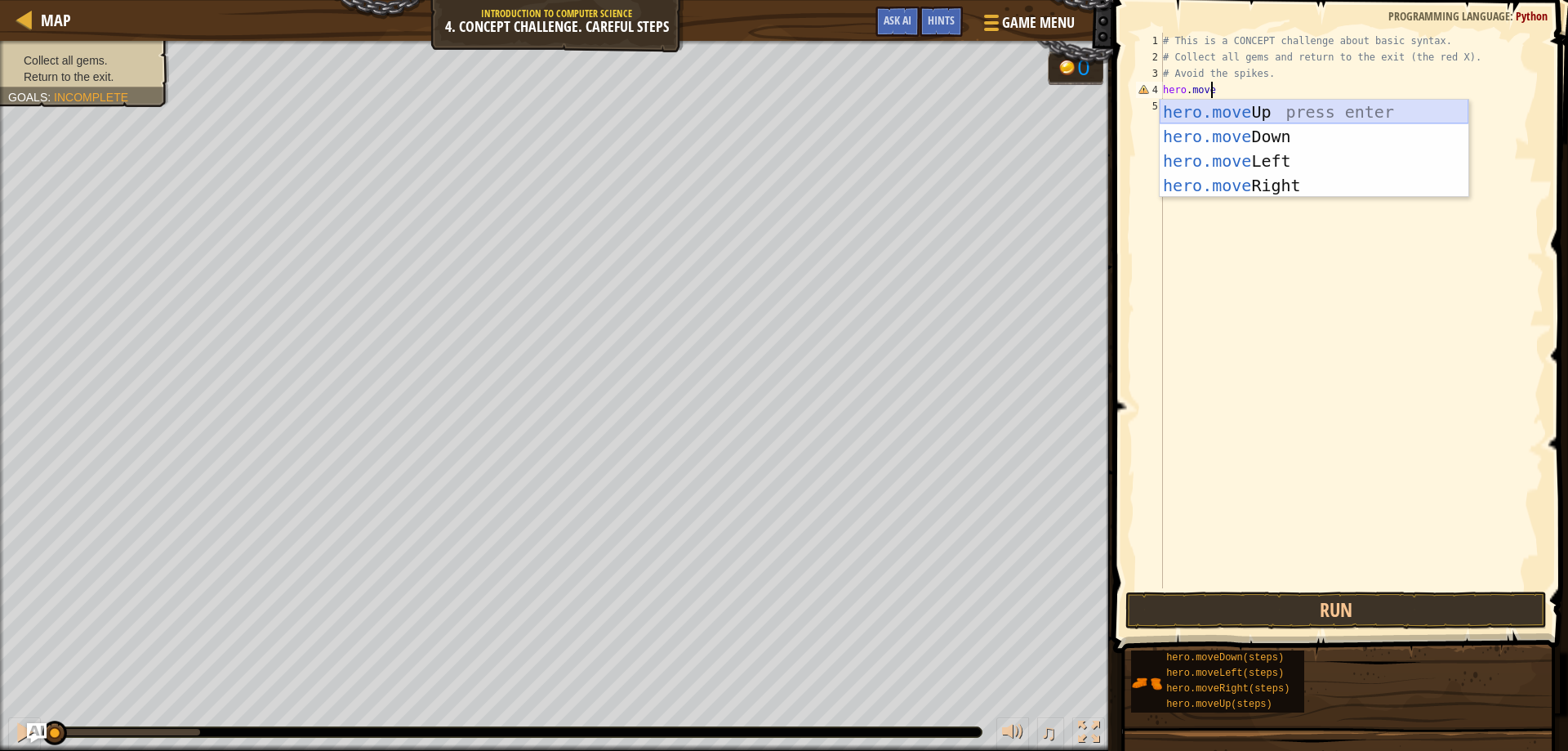
click at [1353, 106] on div "hero.move Up press enter hero.move Down press enter hero.move Left press enter …" at bounding box center [1314, 172] width 309 height 147
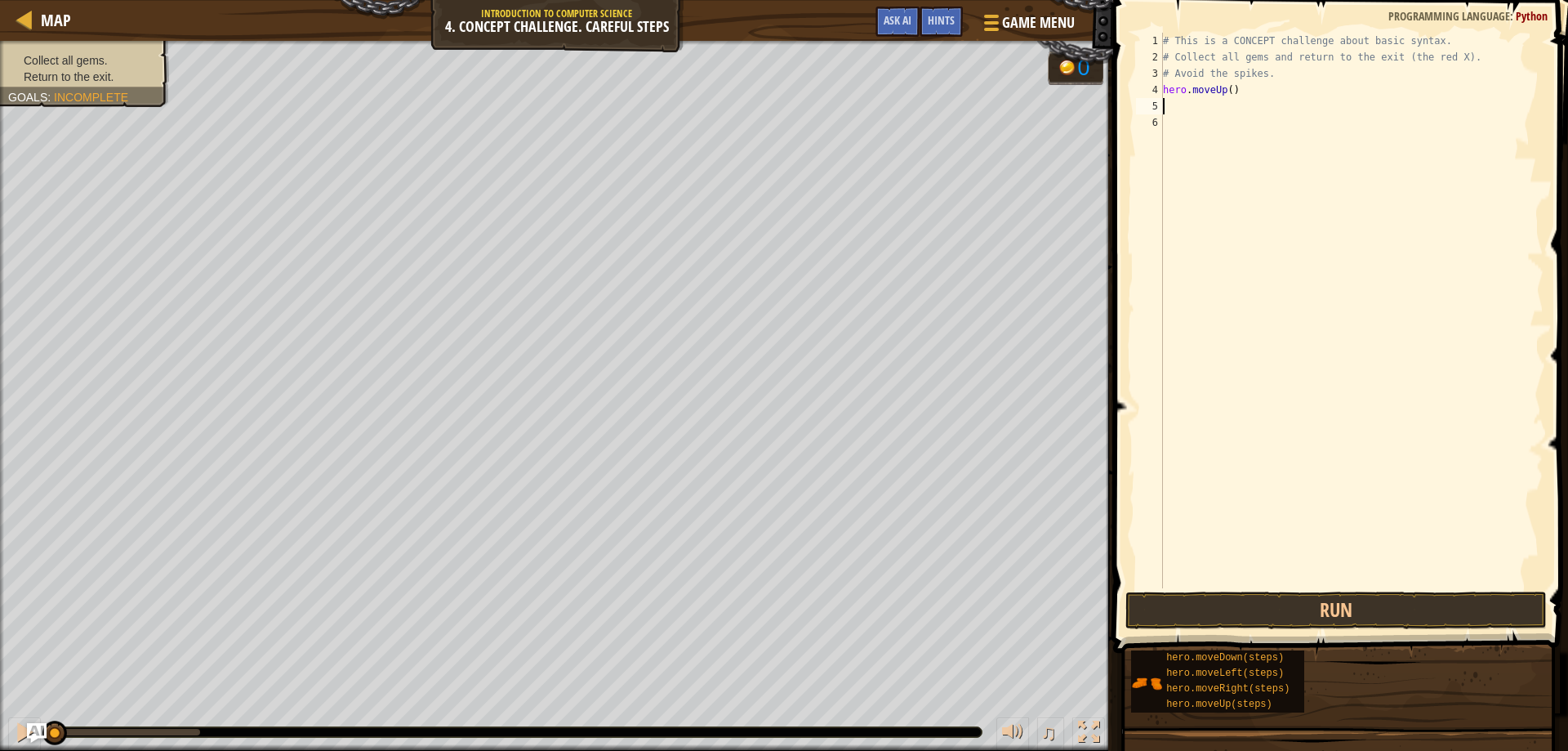
scroll to position [7, 0]
click at [1179, 98] on div "# This is a CONCEPT challenge about basic syntax. # Collect all gems and return…" at bounding box center [1352, 327] width 384 height 588
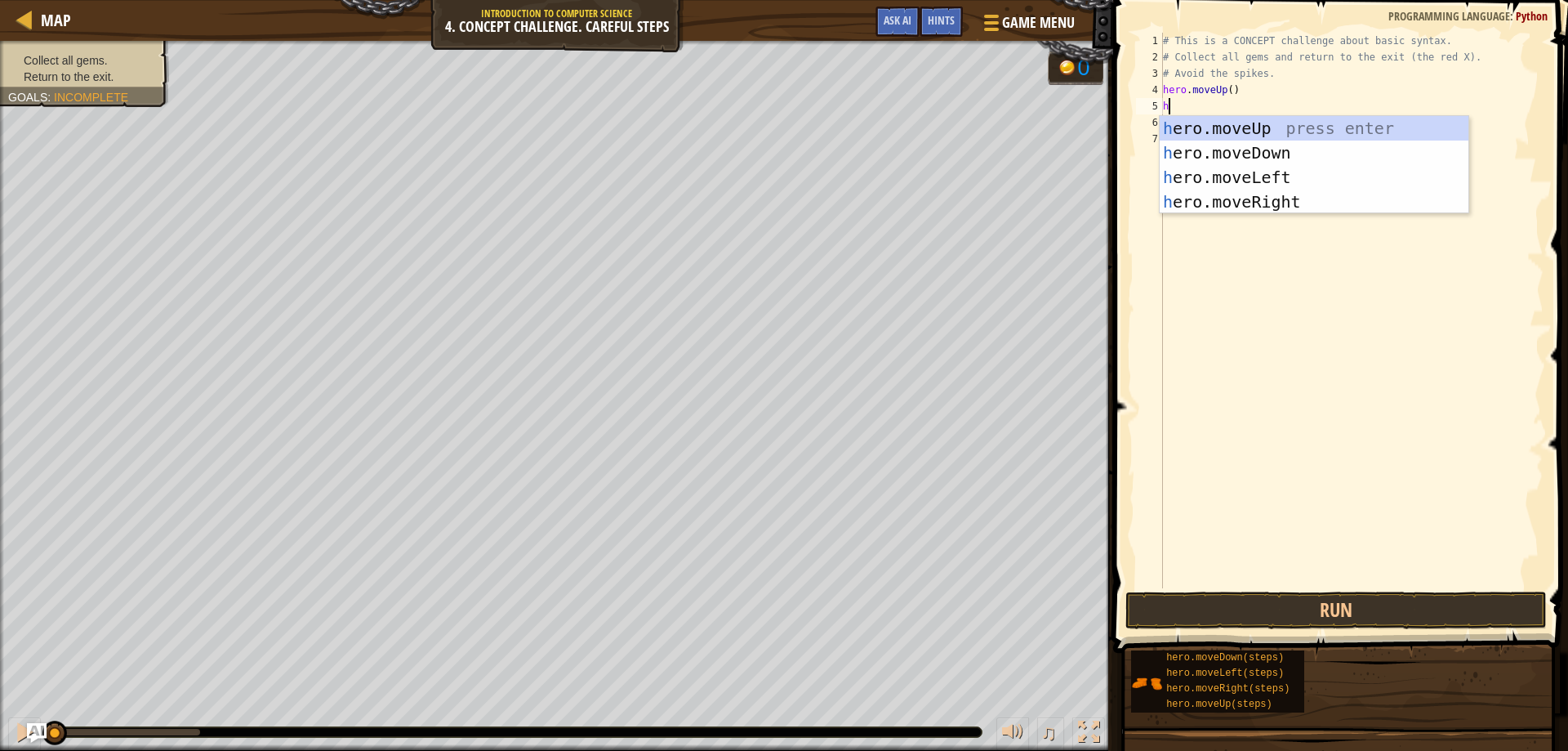
type textarea "h"
click at [1279, 197] on div "h ero.moveUp press enter h ero.moveDown press enter h ero.moveLeft press enter …" at bounding box center [1314, 189] width 309 height 147
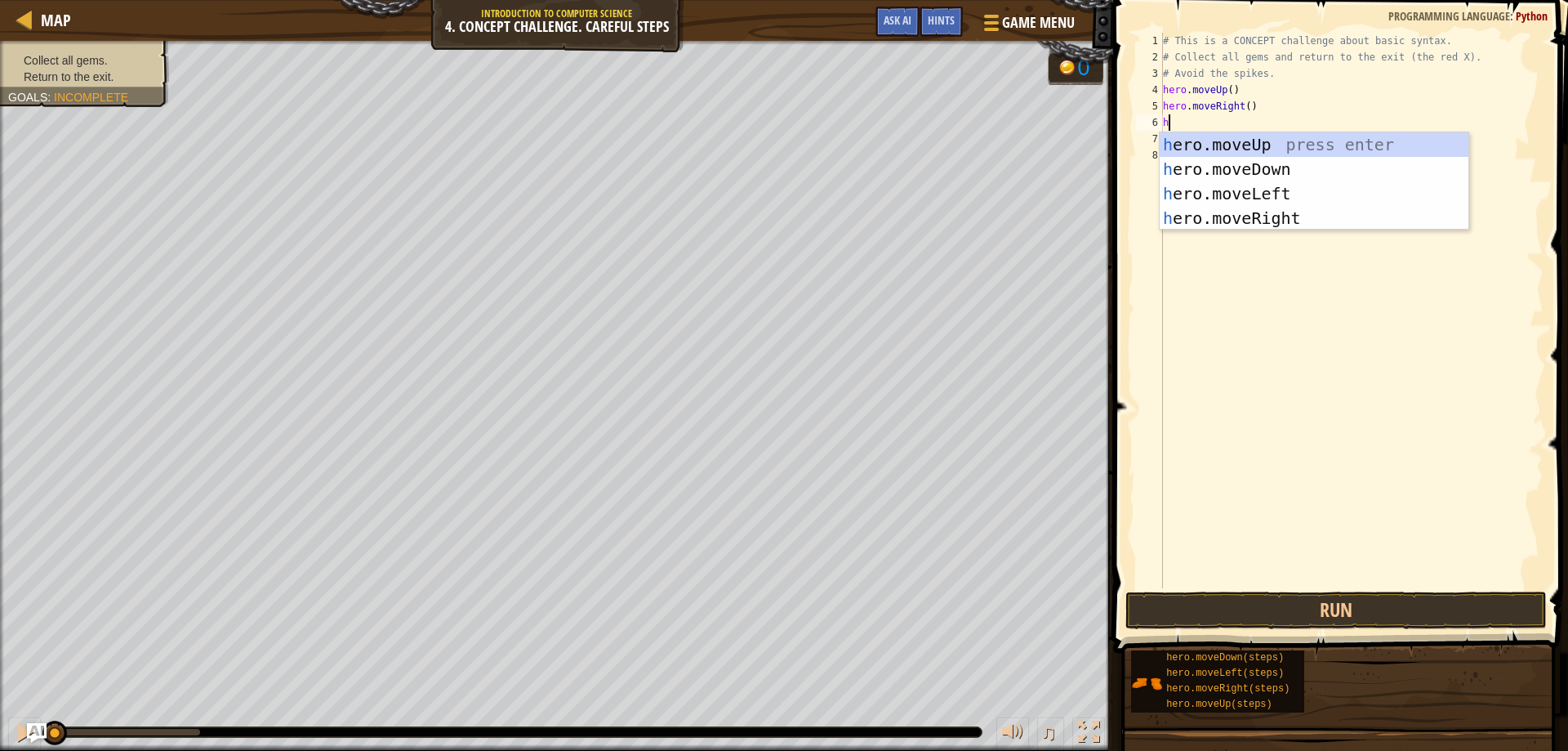
type textarea "h"
click at [1237, 172] on div "h ero.moveUp press enter h ero.moveDown press enter h ero.moveLeft press enter …" at bounding box center [1314, 205] width 309 height 147
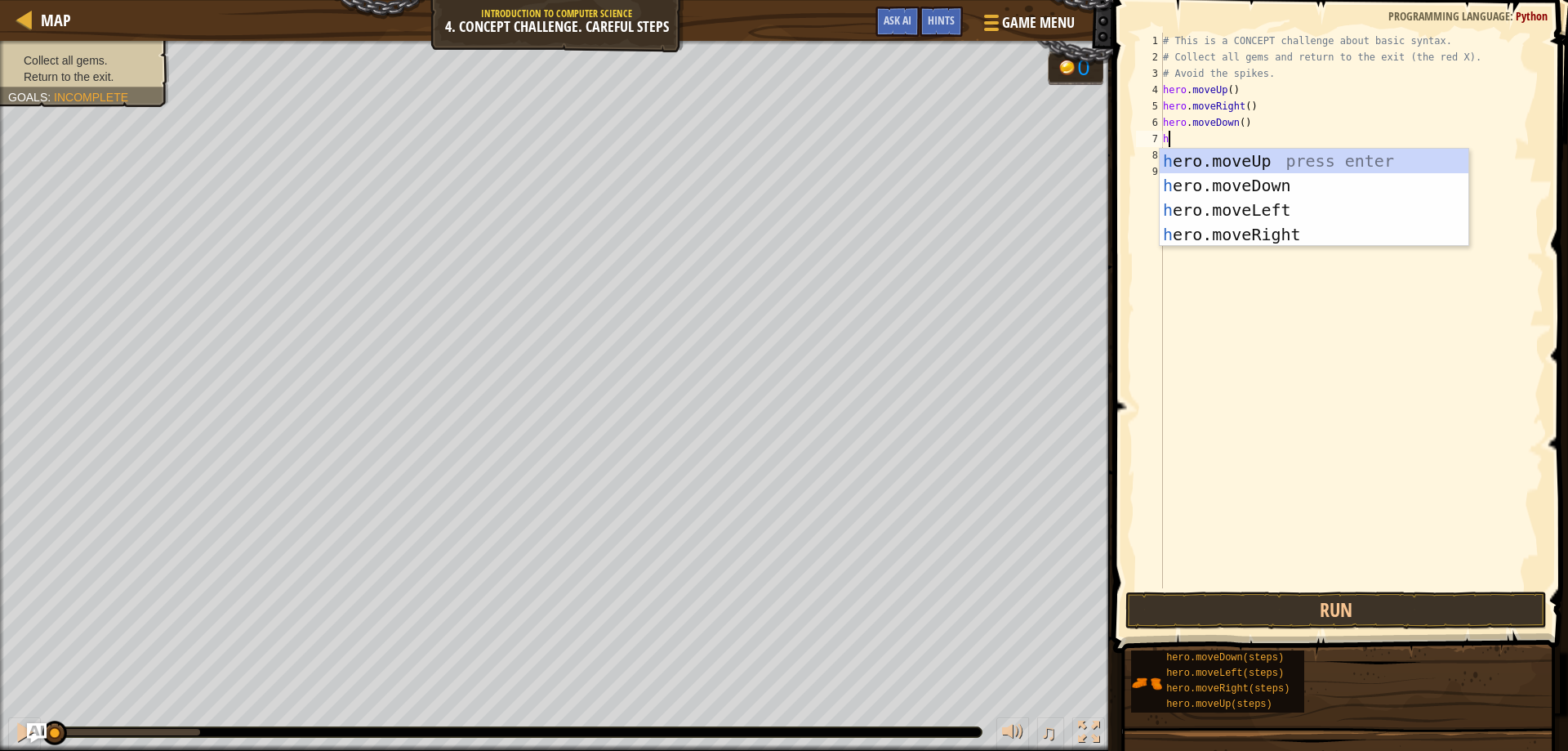
type textarea "h"
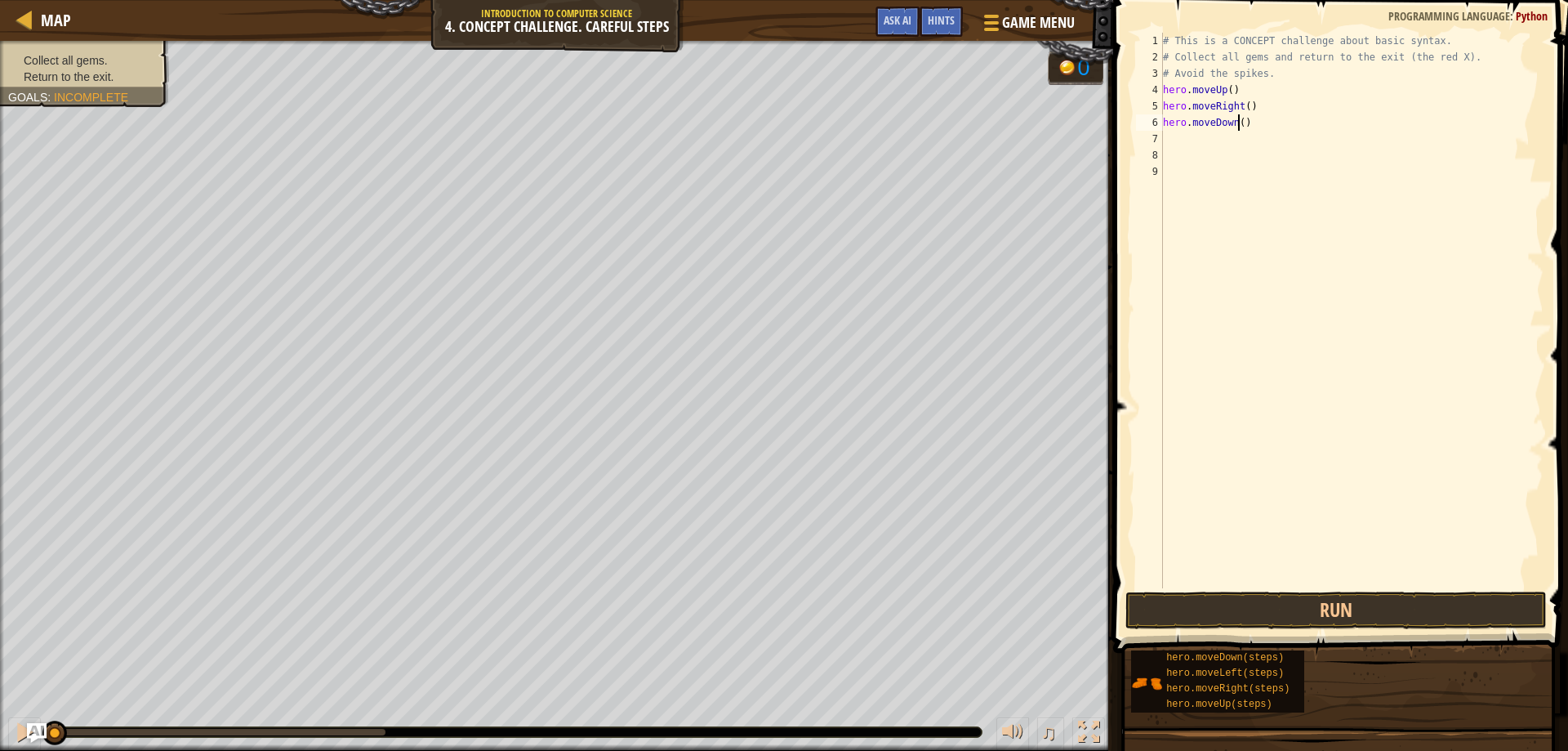
drag, startPoint x: 1238, startPoint y: 117, endPoint x: 1245, endPoint y: 121, distance: 8.1
click at [1238, 118] on div "# This is a CONCEPT challenge about basic syntax. # Collect all gems and return…" at bounding box center [1352, 327] width 384 height 588
type textarea "hero.moveDown(2)"
click at [1221, 140] on div "# This is a CONCEPT challenge about basic syntax. # Collect all gems and return…" at bounding box center [1352, 327] width 384 height 588
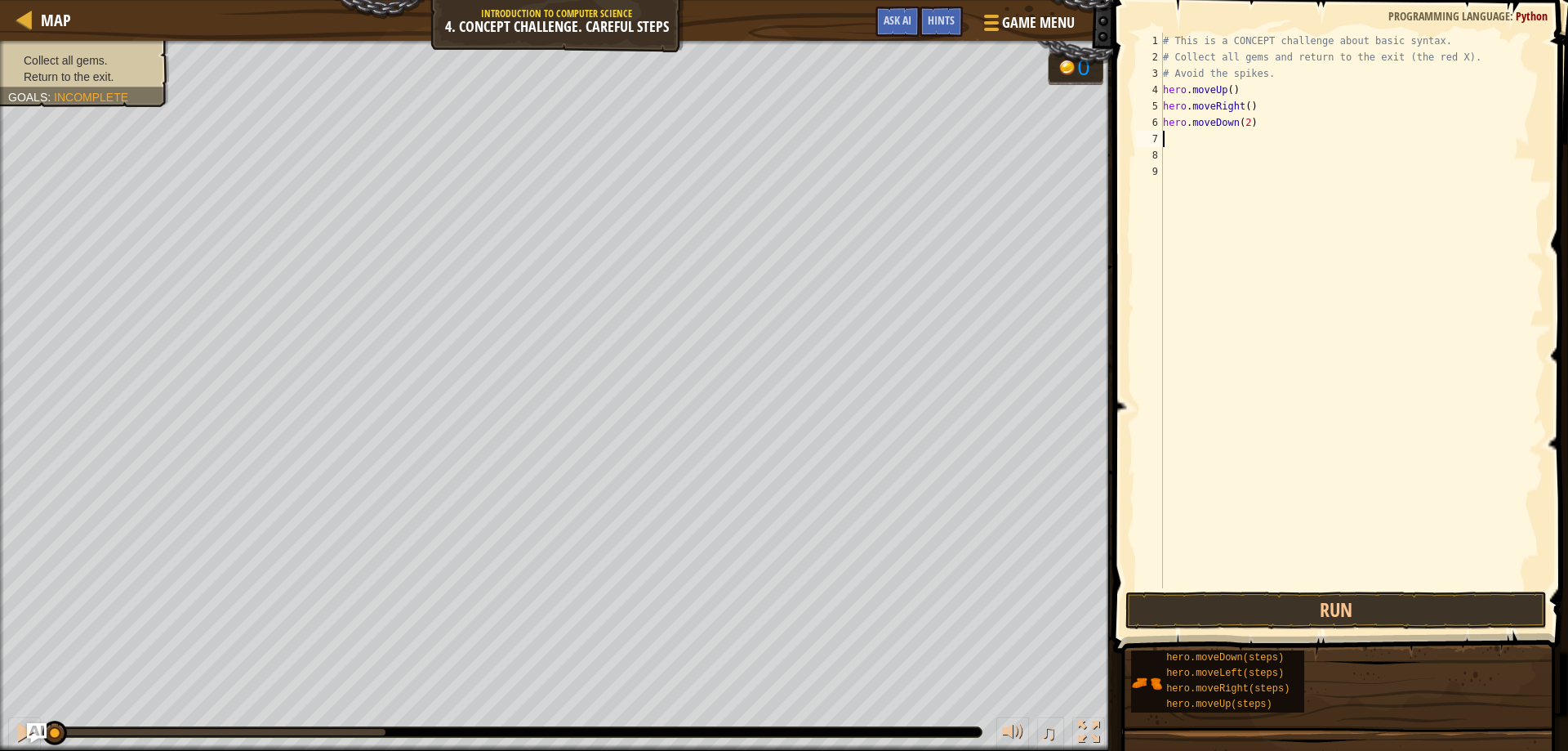
scroll to position [7, 0]
click at [1244, 120] on div "# This is a CONCEPT challenge about basic syntax. # Collect all gems and return…" at bounding box center [1352, 327] width 384 height 588
type textarea "hero.moveDown(2)"
click at [1236, 138] on div "# This is a CONCEPT challenge about basic syntax. # Collect all gems and return…" at bounding box center [1352, 327] width 384 height 588
type textarea "h"
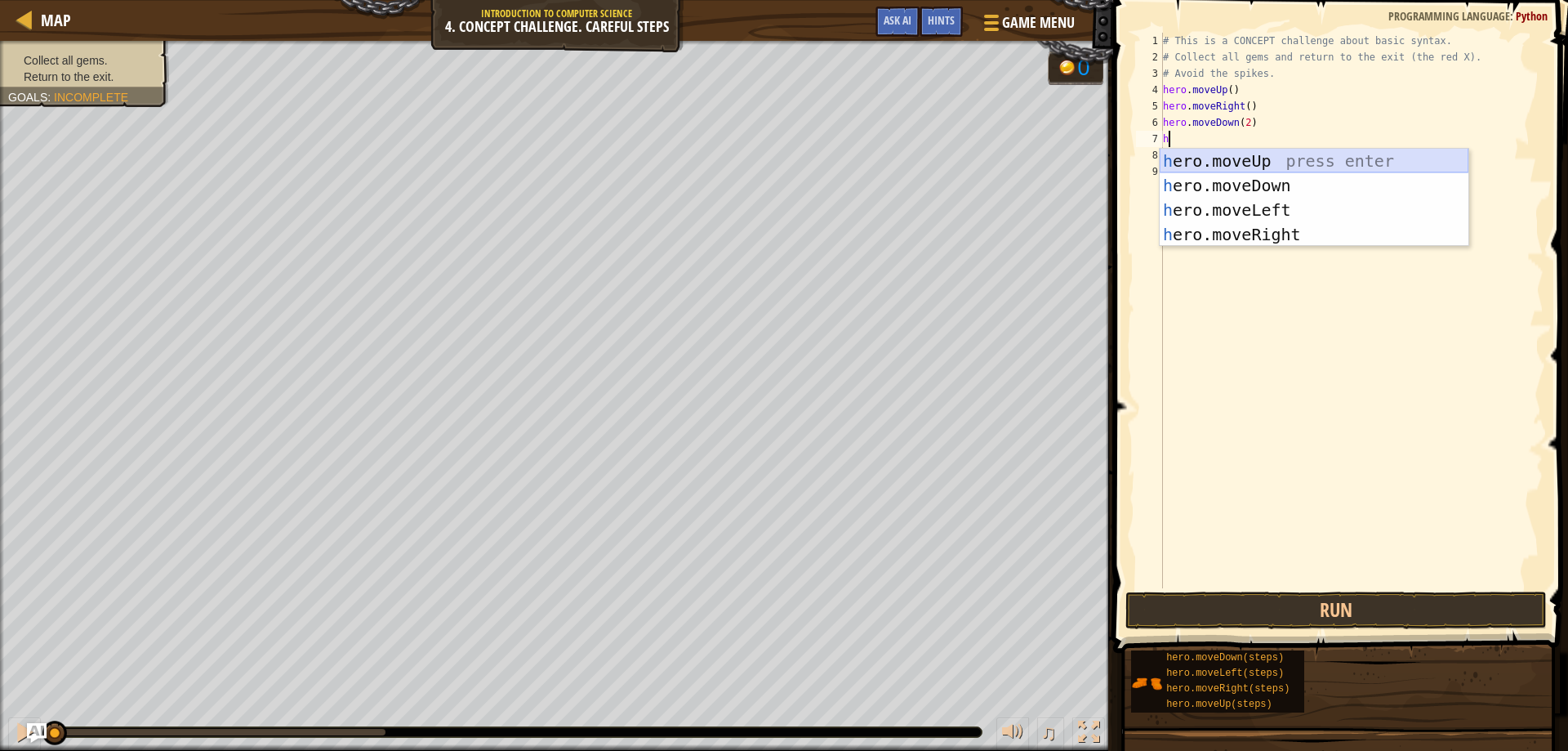
click at [1224, 159] on div "h ero.moveUp press enter h ero.moveDown press enter h ero.moveLeft press enter …" at bounding box center [1314, 222] width 309 height 147
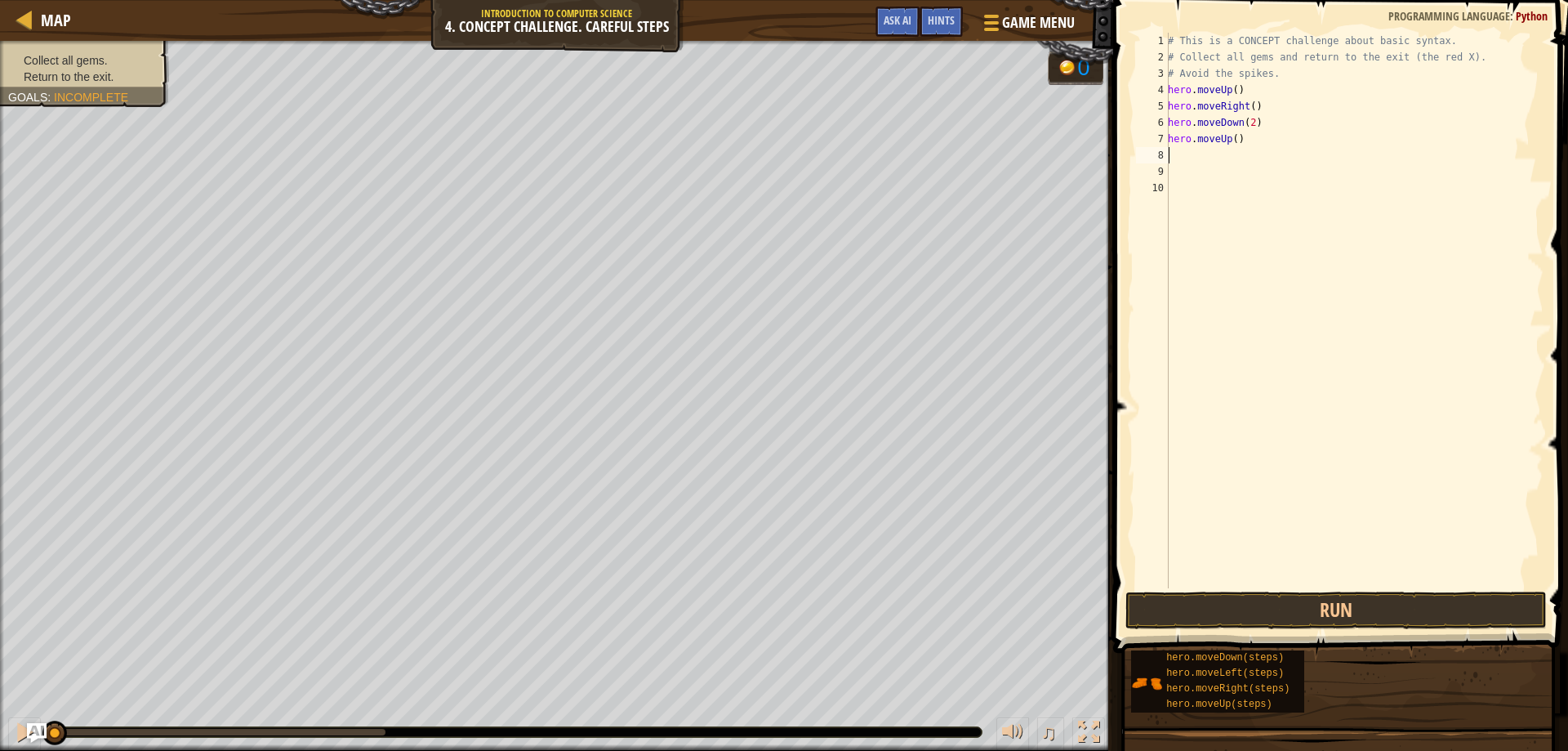
click at [1208, 154] on div "# This is a CONCEPT challenge about basic syntax. # Collect all gems and return…" at bounding box center [1354, 327] width 379 height 588
type textarea "h"
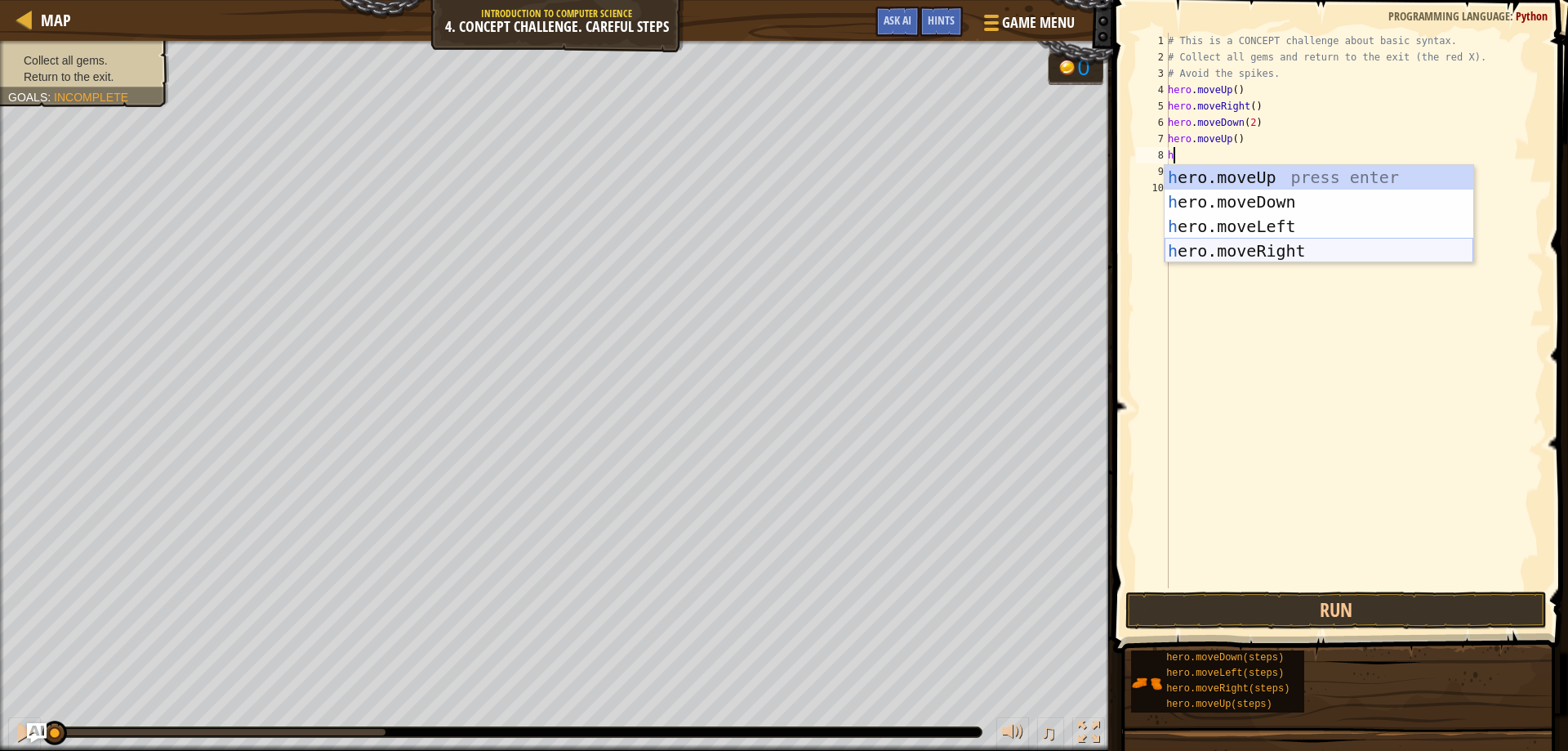
click at [1230, 254] on div "h ero.moveUp press enter h ero.moveDown press enter h ero.moveLeft press enter …" at bounding box center [1319, 238] width 309 height 147
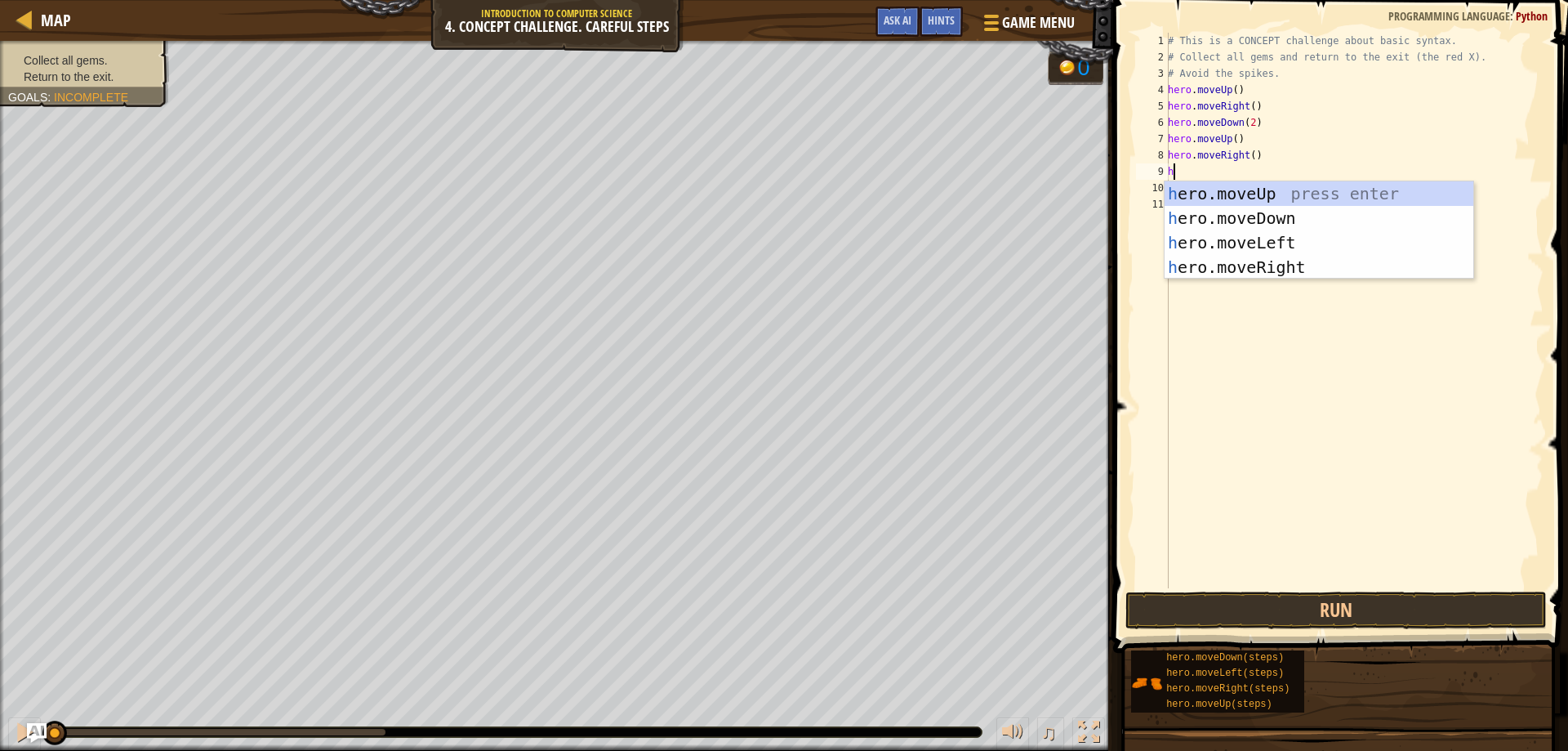
type textarea "h"
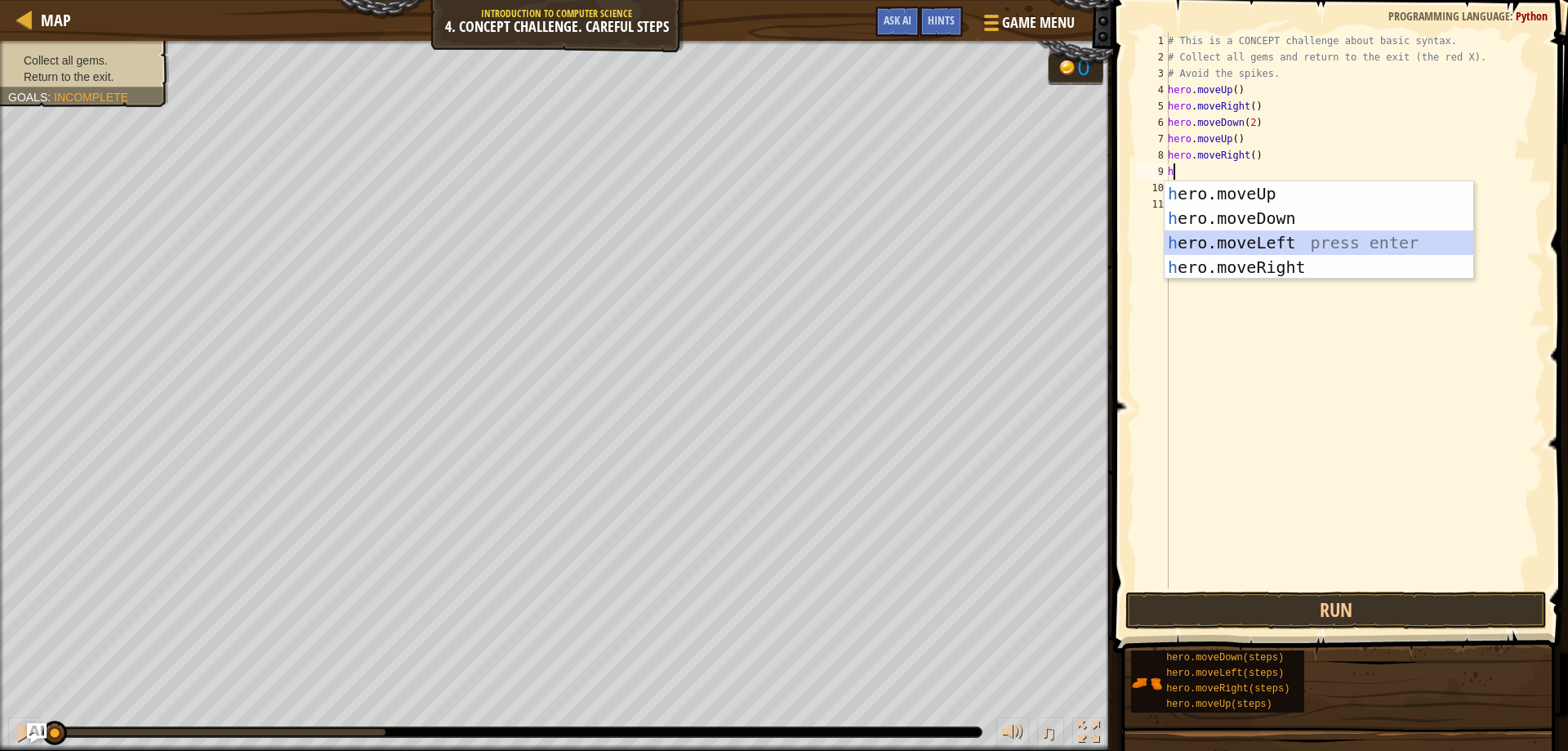
click at [1235, 237] on div "h ero.moveUp press enter h ero.moveDown press enter h ero.moveLeft press enter …" at bounding box center [1319, 255] width 309 height 147
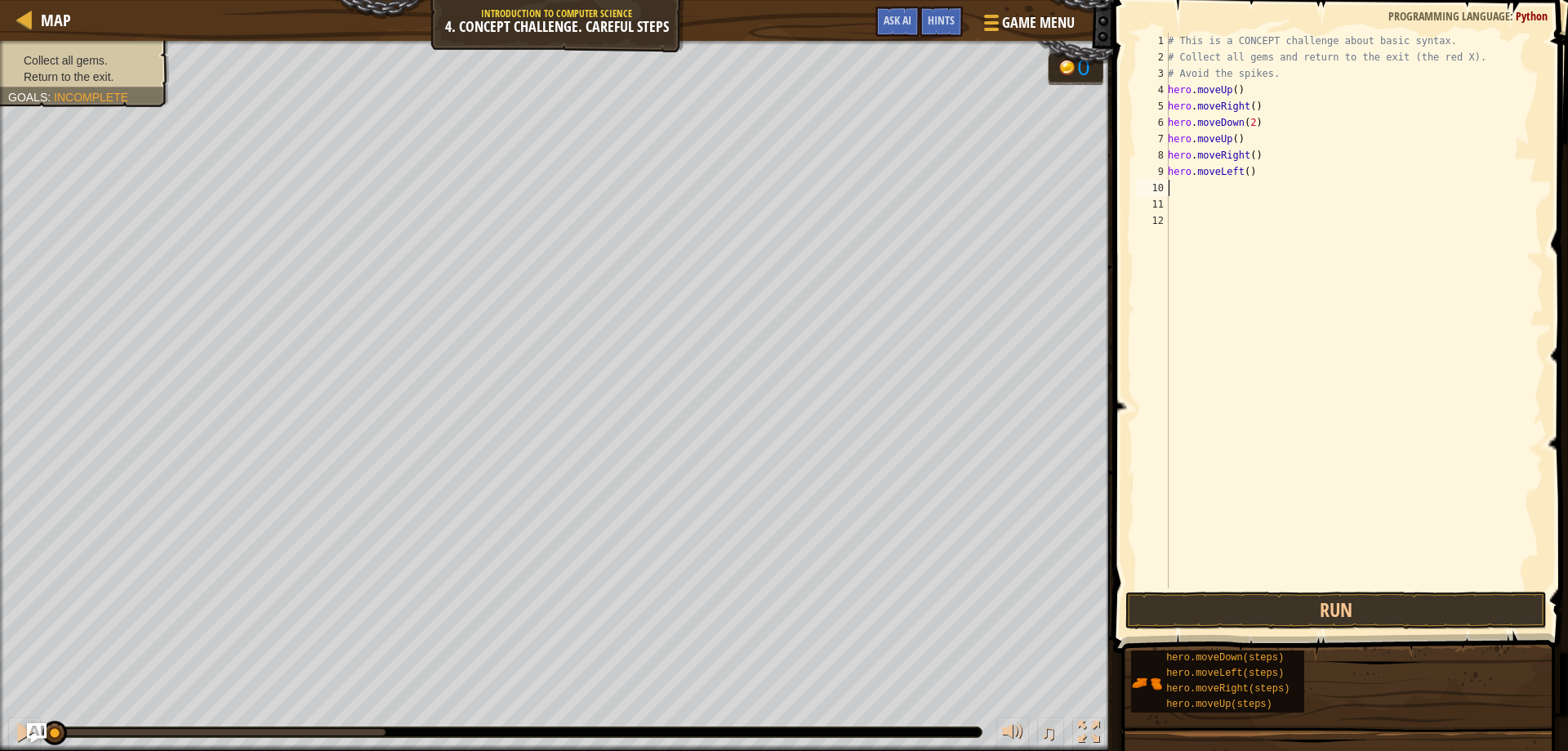
click at [1189, 190] on div "# This is a CONCEPT challenge about basic syntax. # Collect all gems and return…" at bounding box center [1354, 327] width 379 height 588
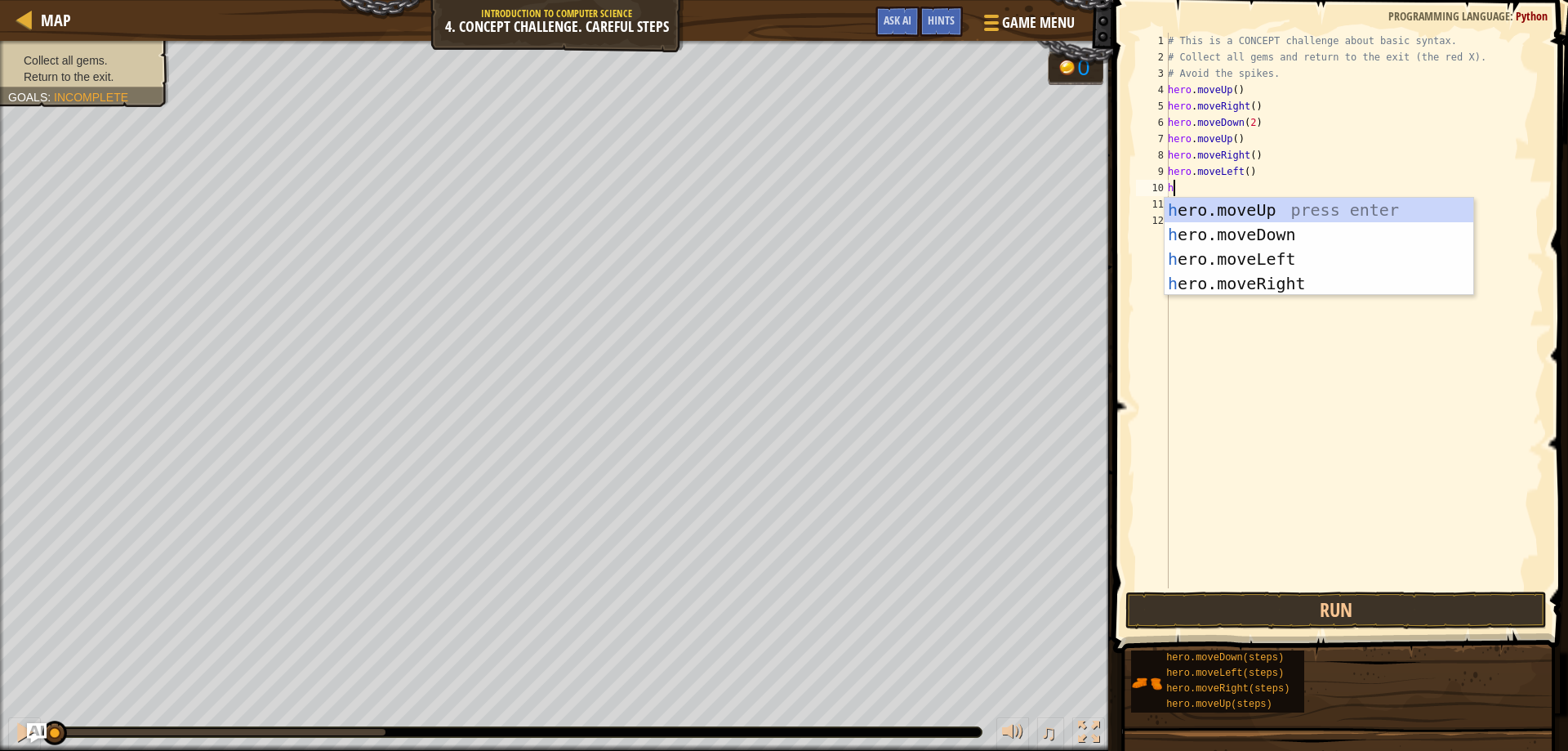
type textarea "h"
click at [1201, 207] on div "h ero.moveUp press enter h ero.moveDown press enter h ero.moveLeft press enter …" at bounding box center [1319, 271] width 309 height 147
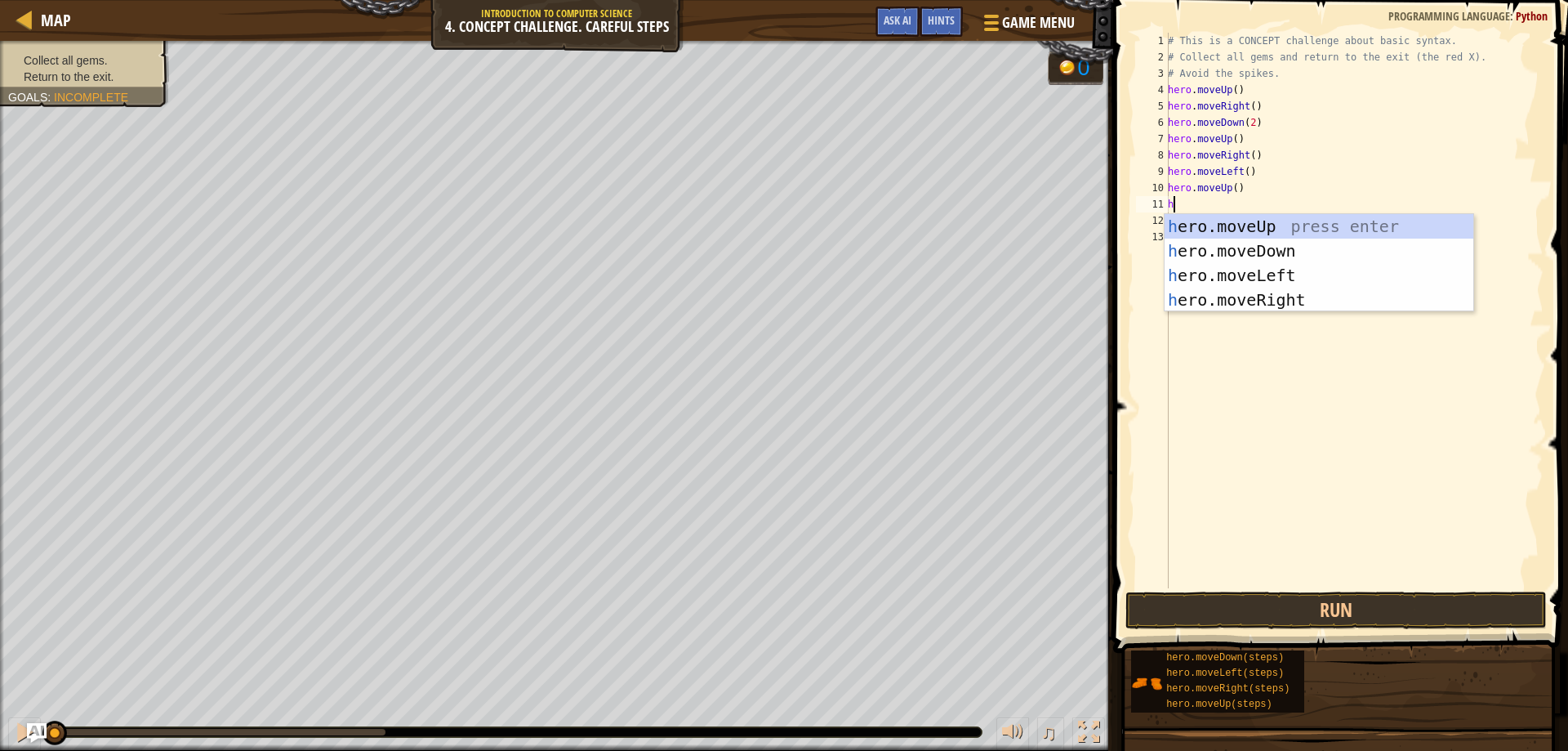
type textarea "h"
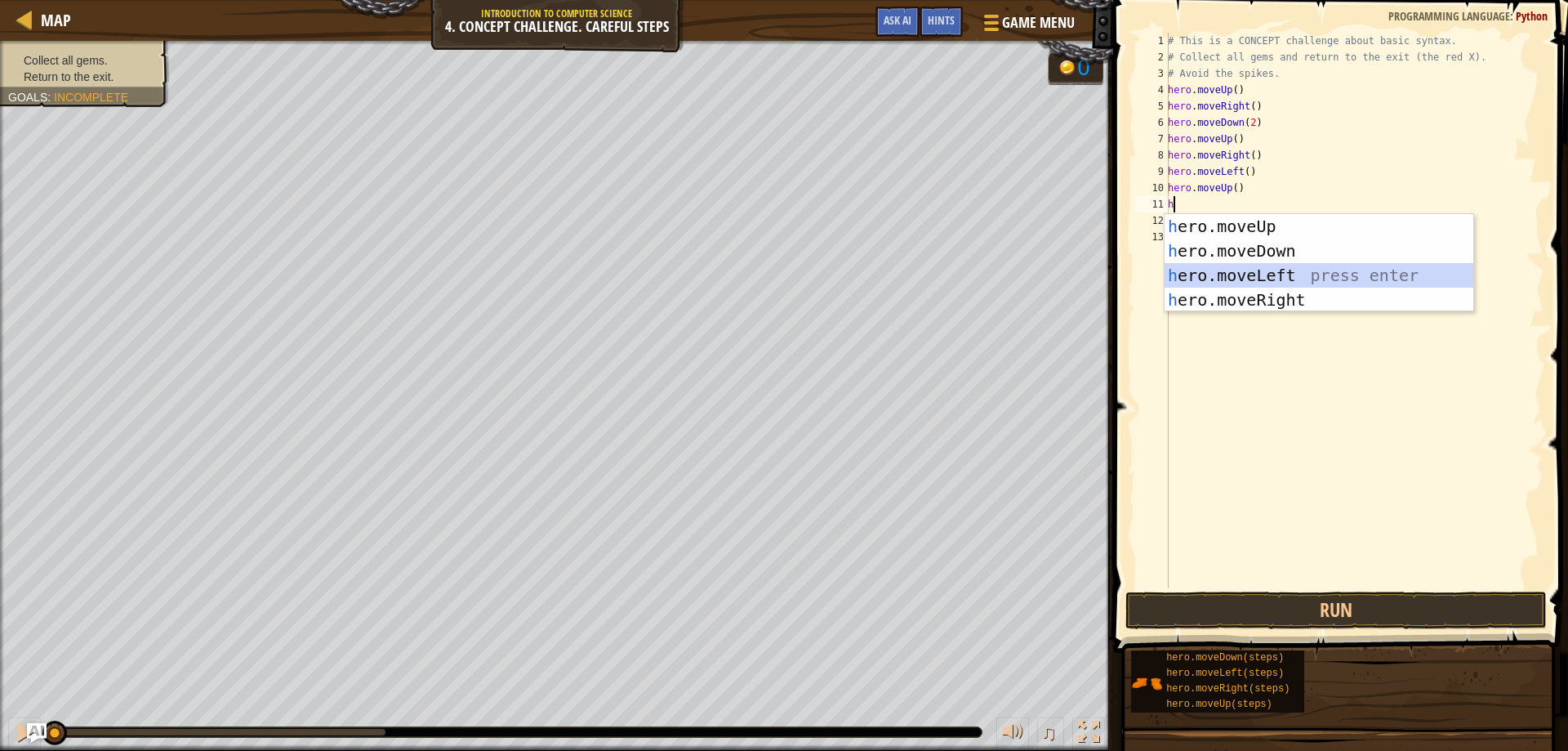
click at [1212, 277] on div "h ero.moveUp press enter h ero.moveDown press enter h ero.moveLeft press enter …" at bounding box center [1319, 287] width 309 height 147
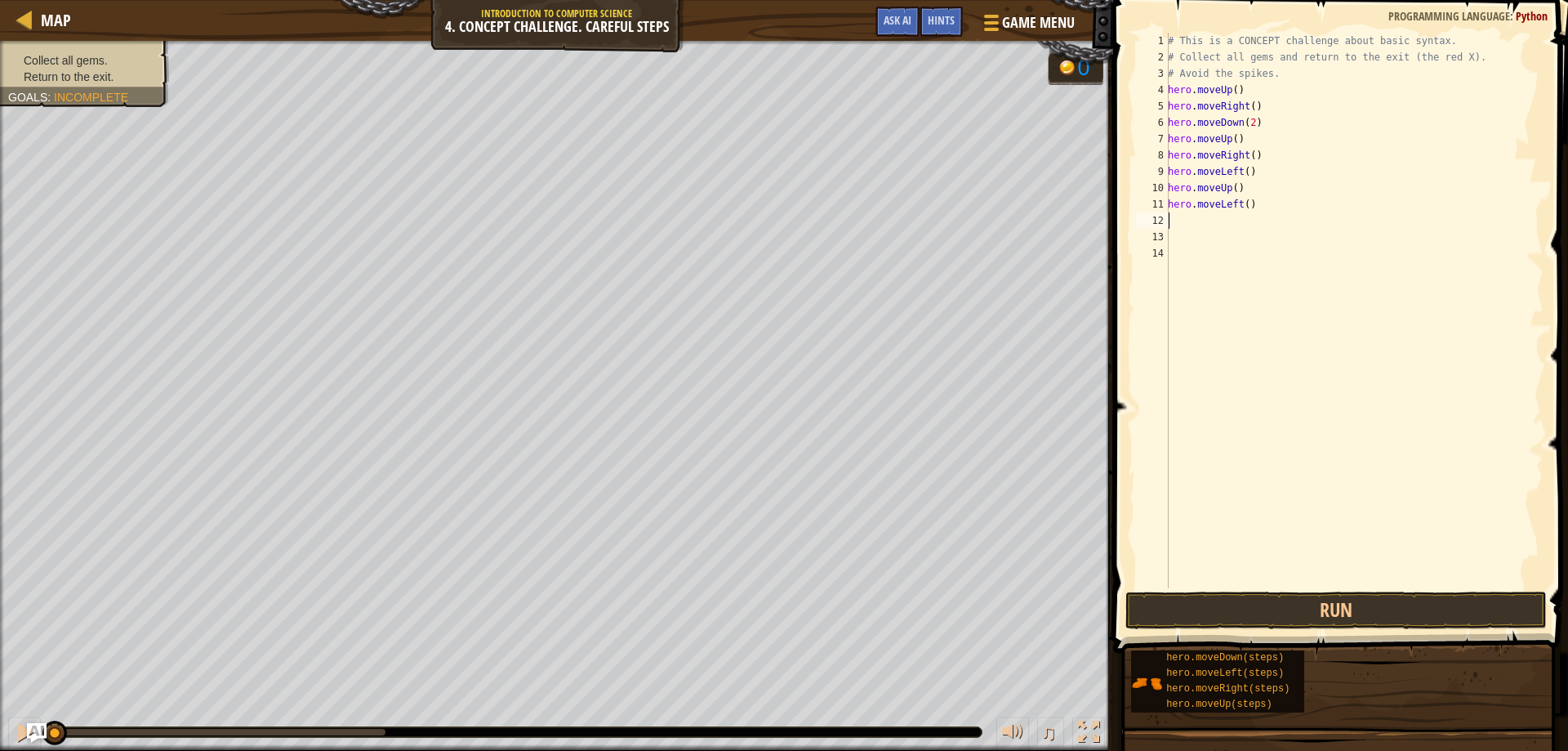
click at [1180, 228] on div "# This is a CONCEPT challenge about basic syntax. # Collect all gems and return…" at bounding box center [1354, 327] width 379 height 588
type textarea "h"
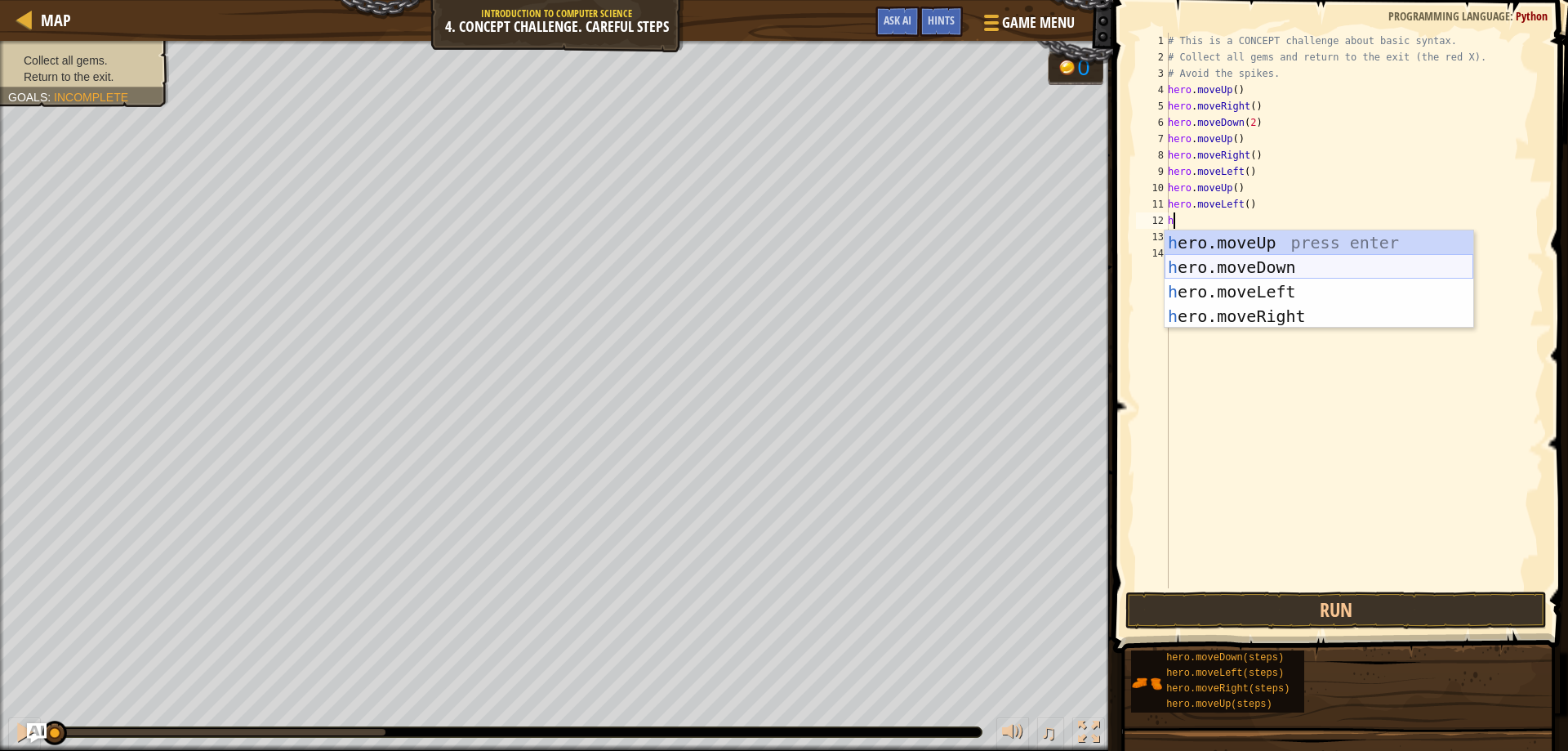
click at [1247, 271] on div "h ero.moveUp press enter h ero.moveDown press enter h ero.moveLeft press enter …" at bounding box center [1319, 303] width 309 height 147
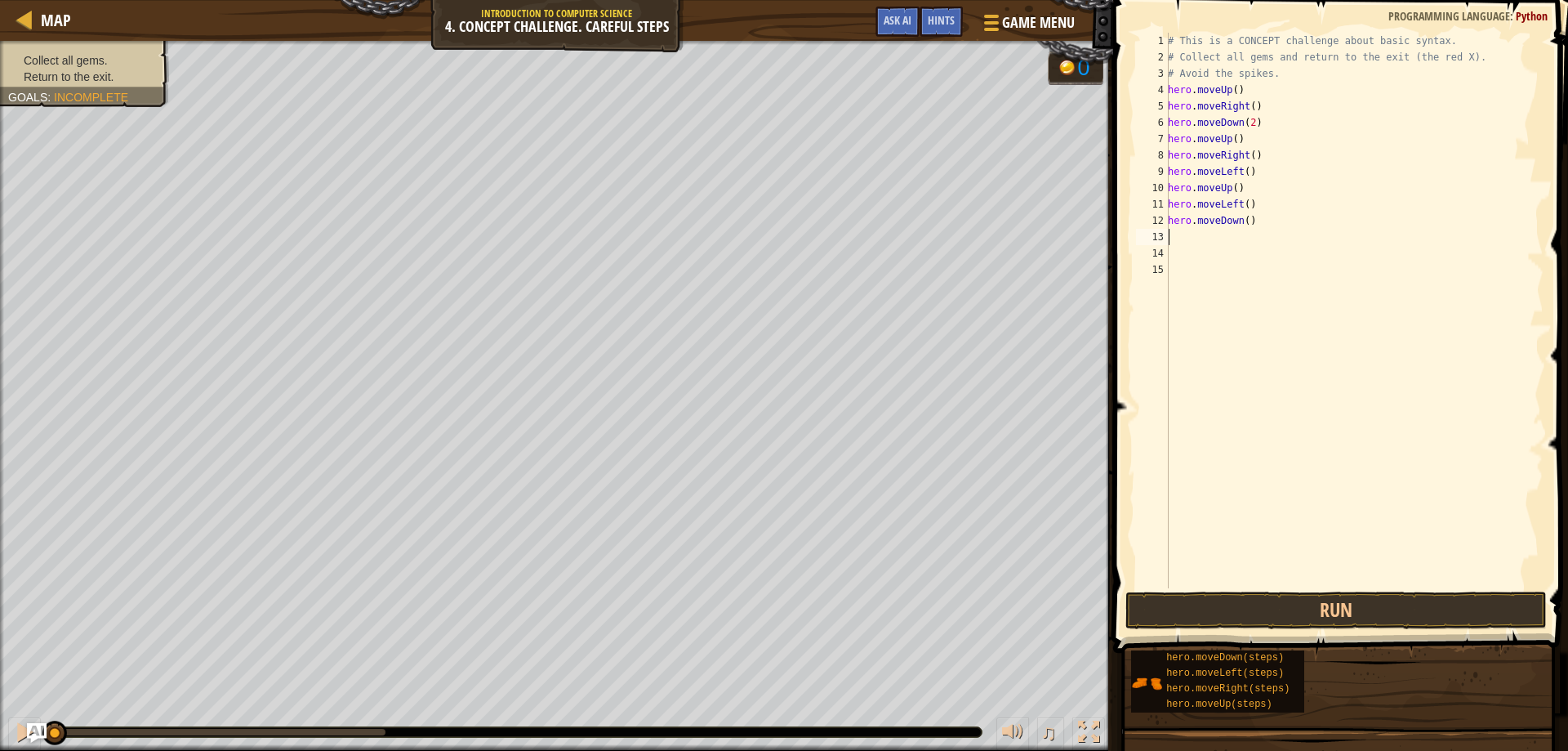
click at [1194, 236] on div "# This is a CONCEPT challenge about basic syntax. # Collect all gems and return…" at bounding box center [1354, 327] width 379 height 588
type textarea "h"
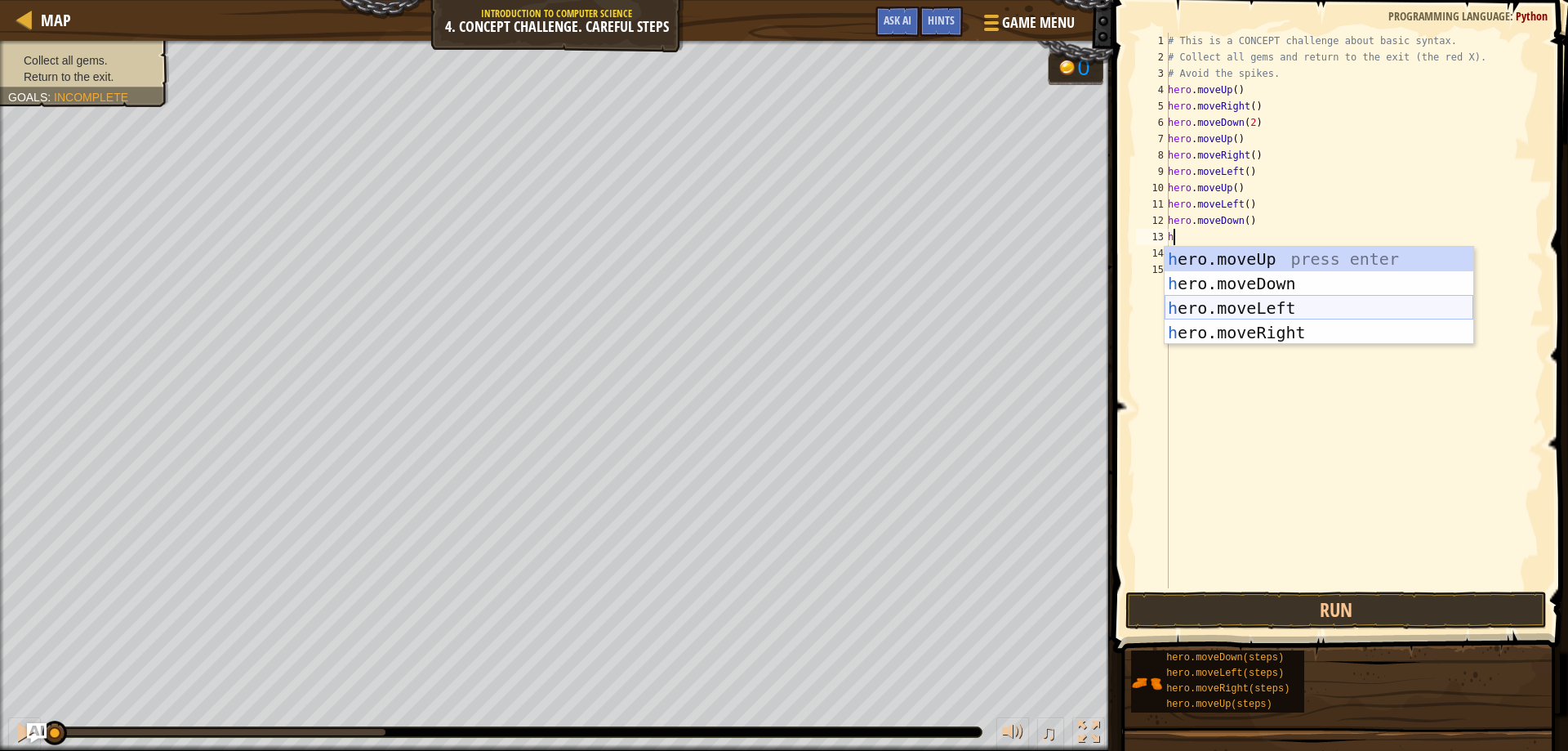
click at [1275, 315] on div "h ero.moveUp press enter h ero.moveDown press enter h ero.moveLeft press enter …" at bounding box center [1319, 319] width 309 height 147
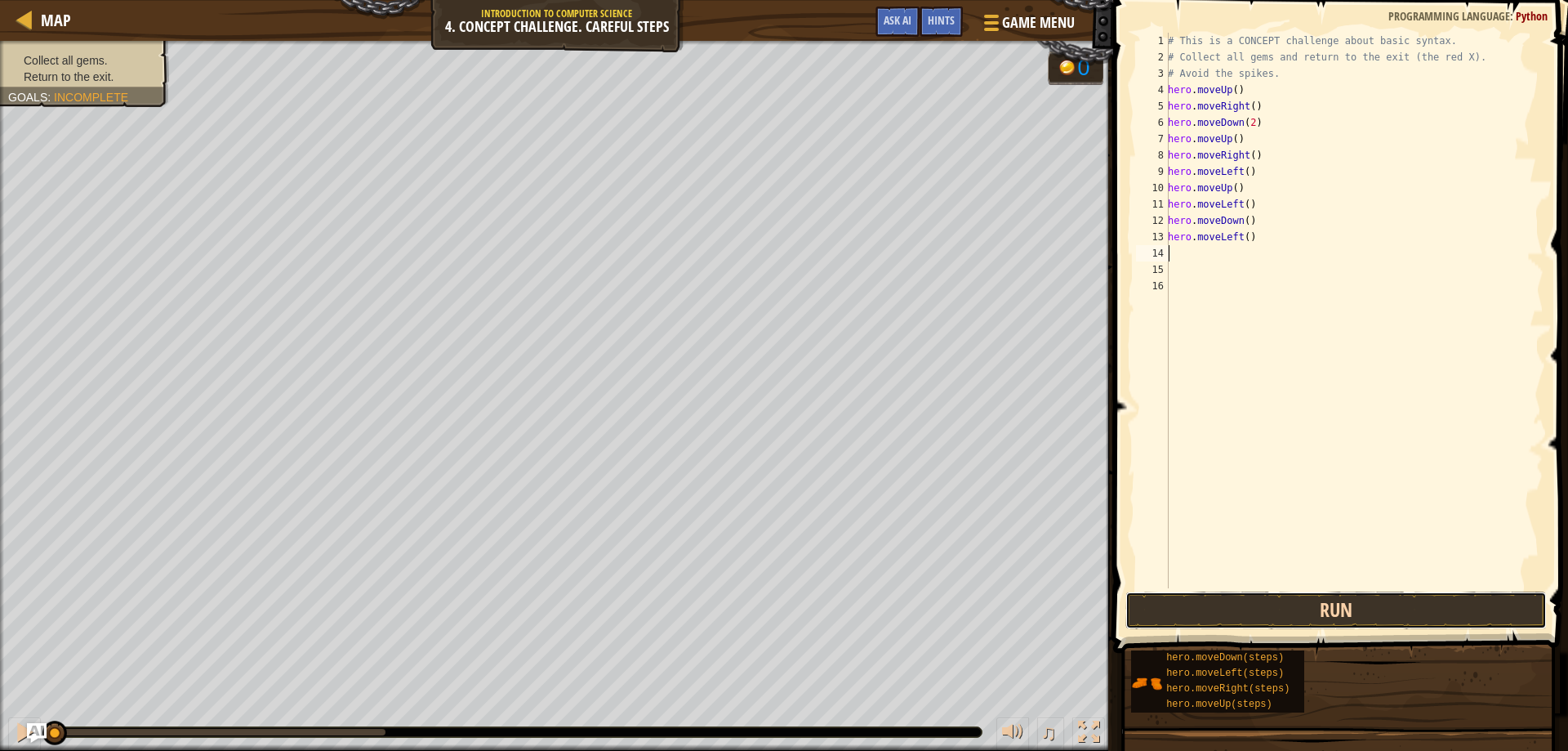
click at [1267, 611] on button "Run" at bounding box center [1336, 611] width 422 height 37
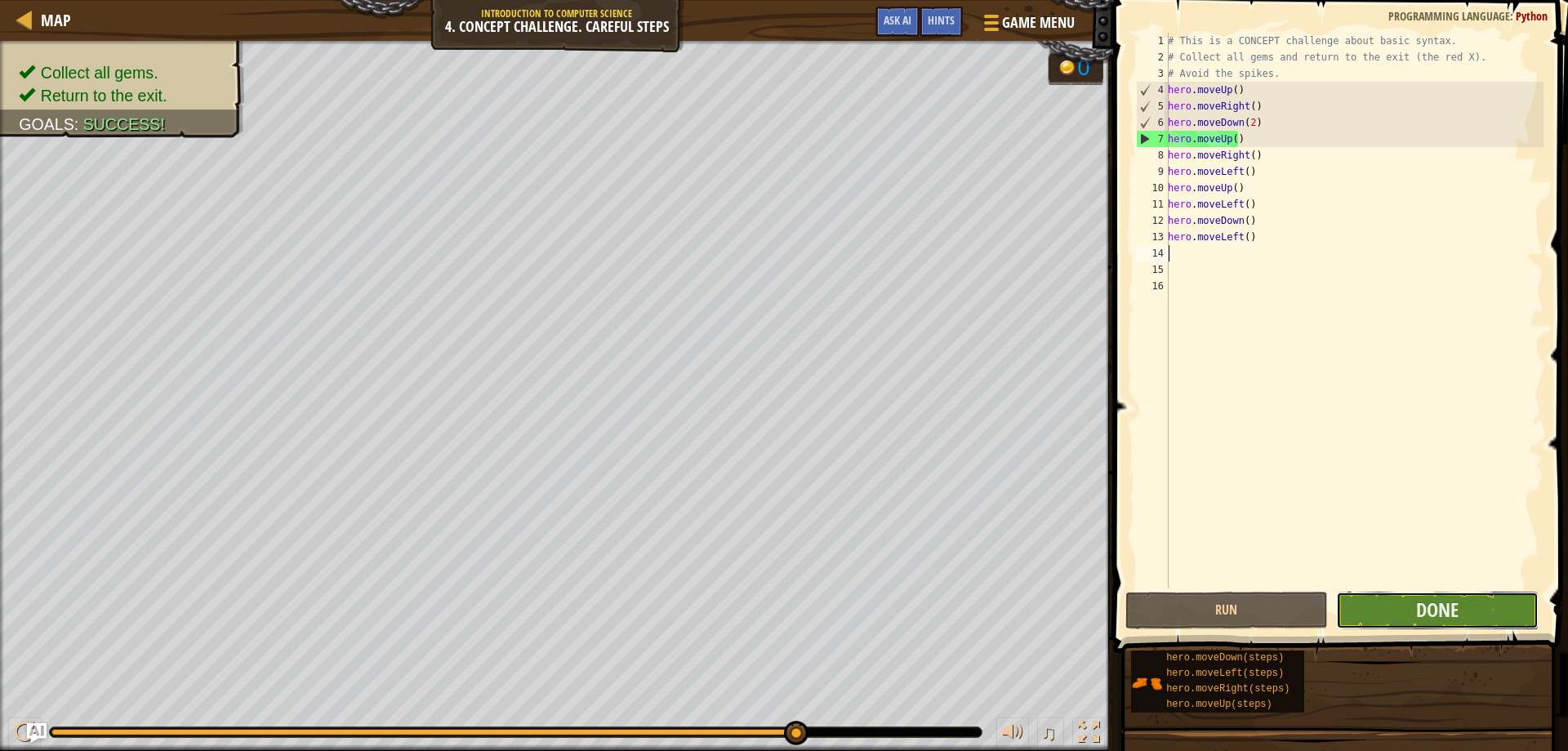
click at [1407, 611] on button "Done" at bounding box center [1437, 611] width 202 height 37
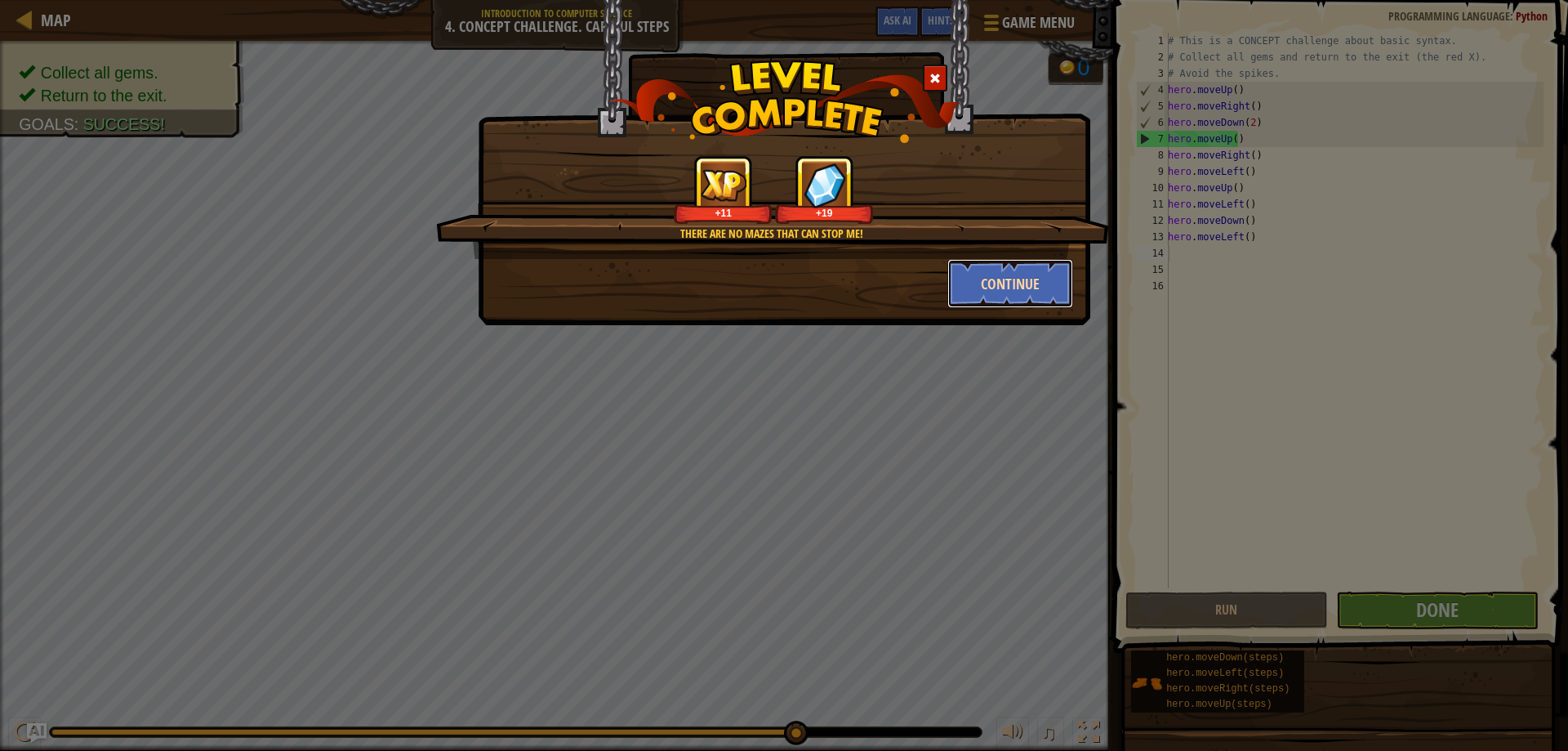
click at [975, 287] on button "Continue" at bounding box center [1010, 284] width 126 height 49
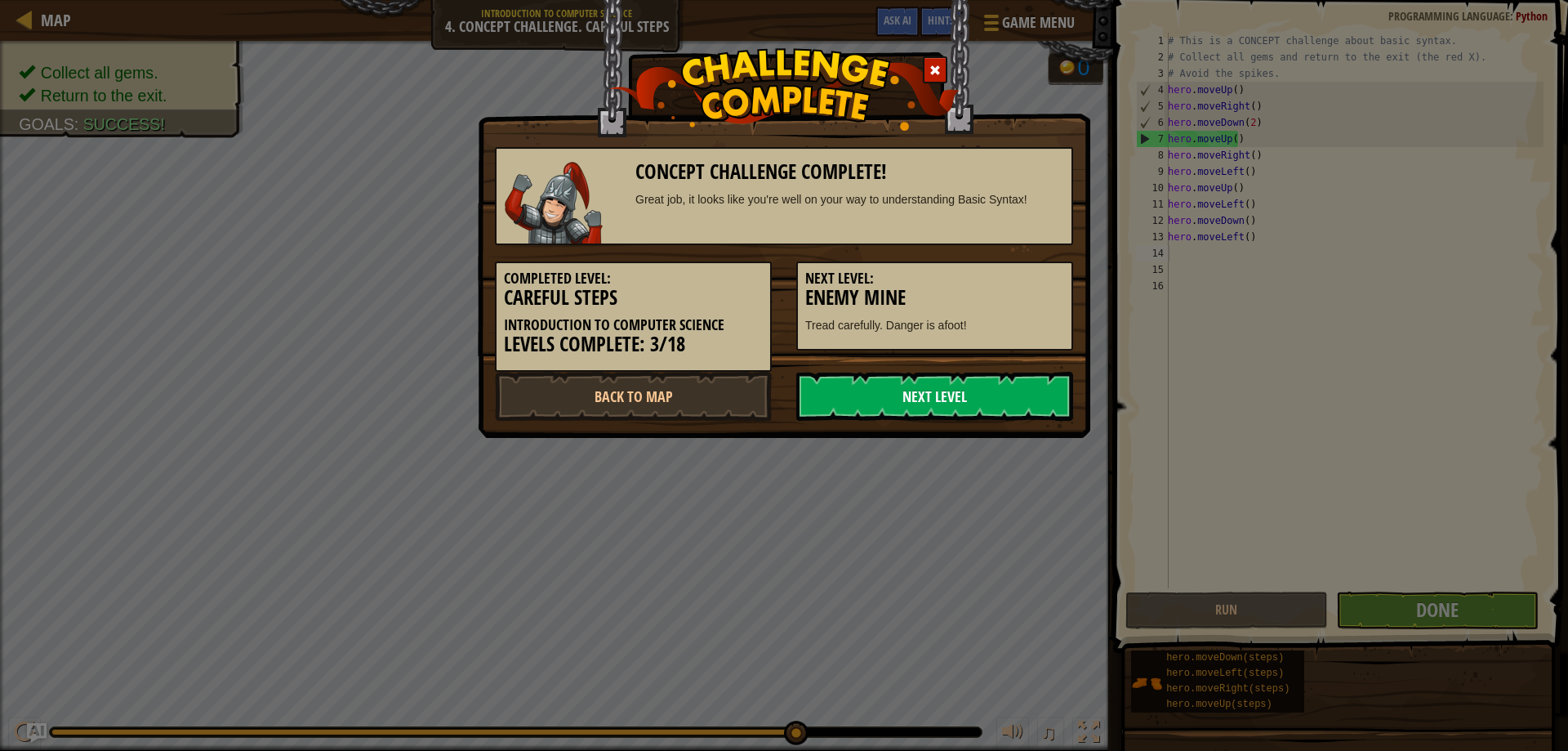
click at [881, 387] on link "Next Level" at bounding box center [935, 396] width 277 height 49
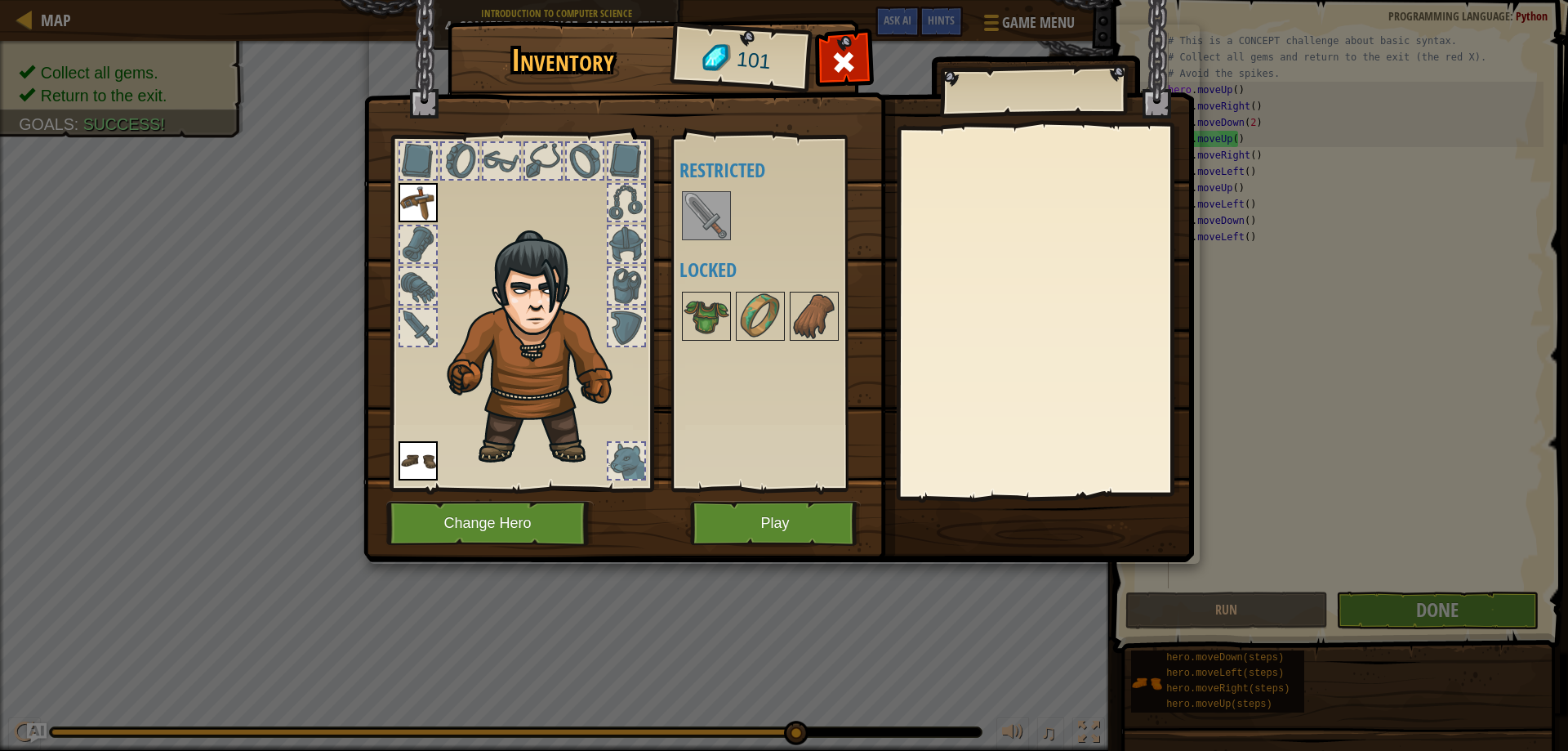
click at [710, 204] on img at bounding box center [706, 215] width 46 height 46
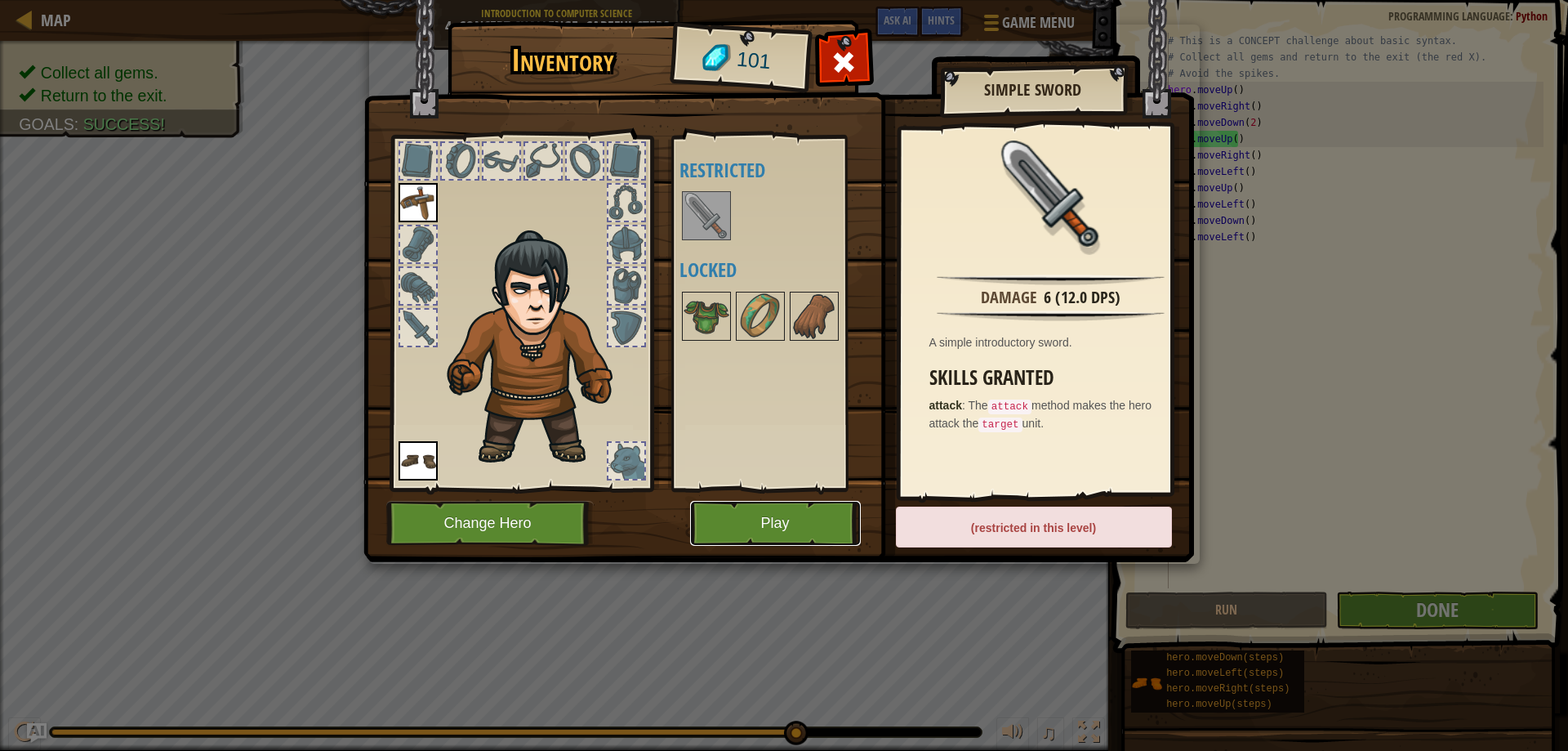
click at [736, 529] on button "Play" at bounding box center [775, 523] width 170 height 45
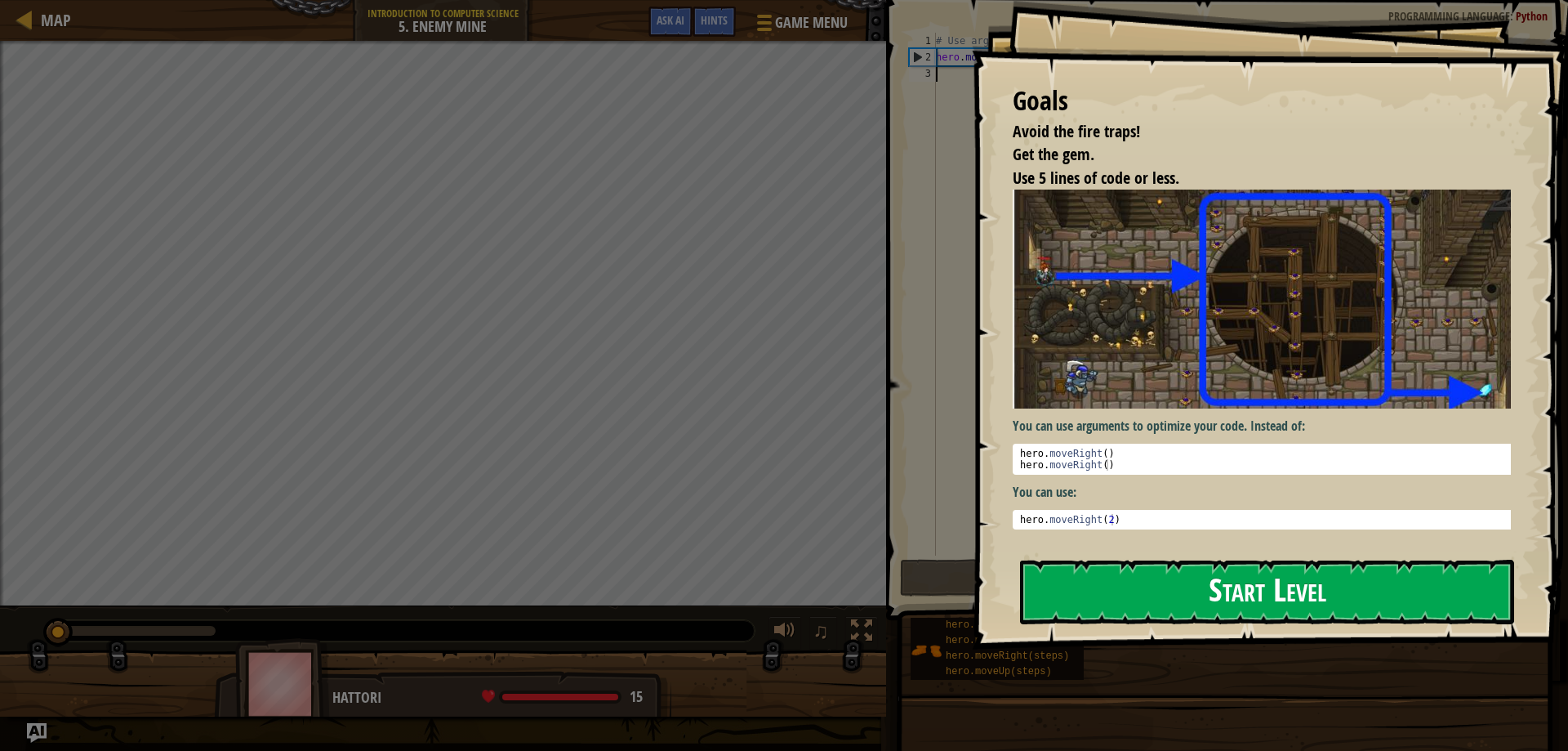
click at [1188, 602] on button "Start Level" at bounding box center [1268, 592] width 494 height 65
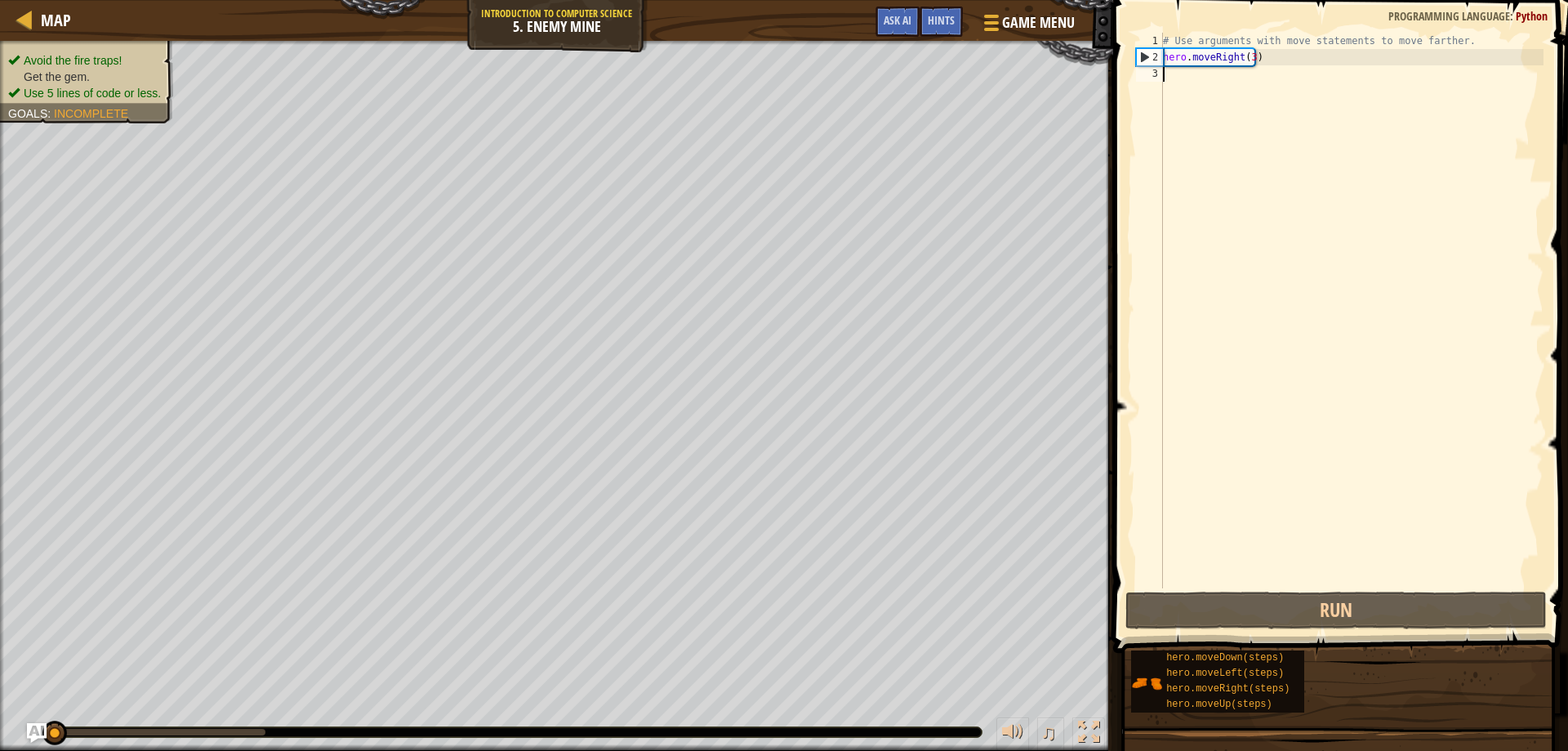
click at [1136, 490] on div "Map Introduction to Computer Science 5. Enemy Mine Game Menu Done Hints Ask AI …" at bounding box center [784, 376] width 1568 height 751
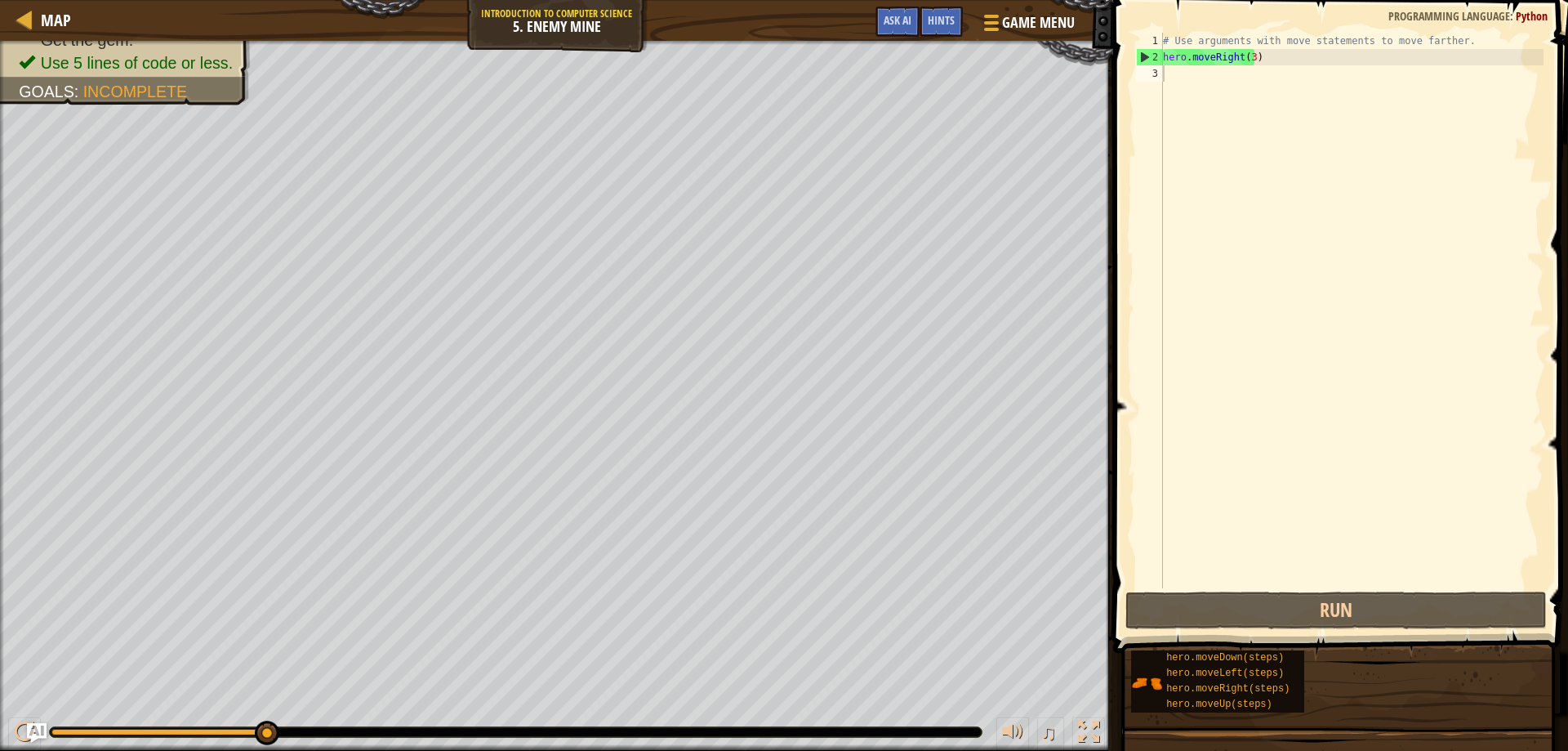
click at [66, 51] on ul "Avoid the fire traps! Get the gem. Use 5 lines of code or less." at bounding box center [128, 39] width 220 height 68
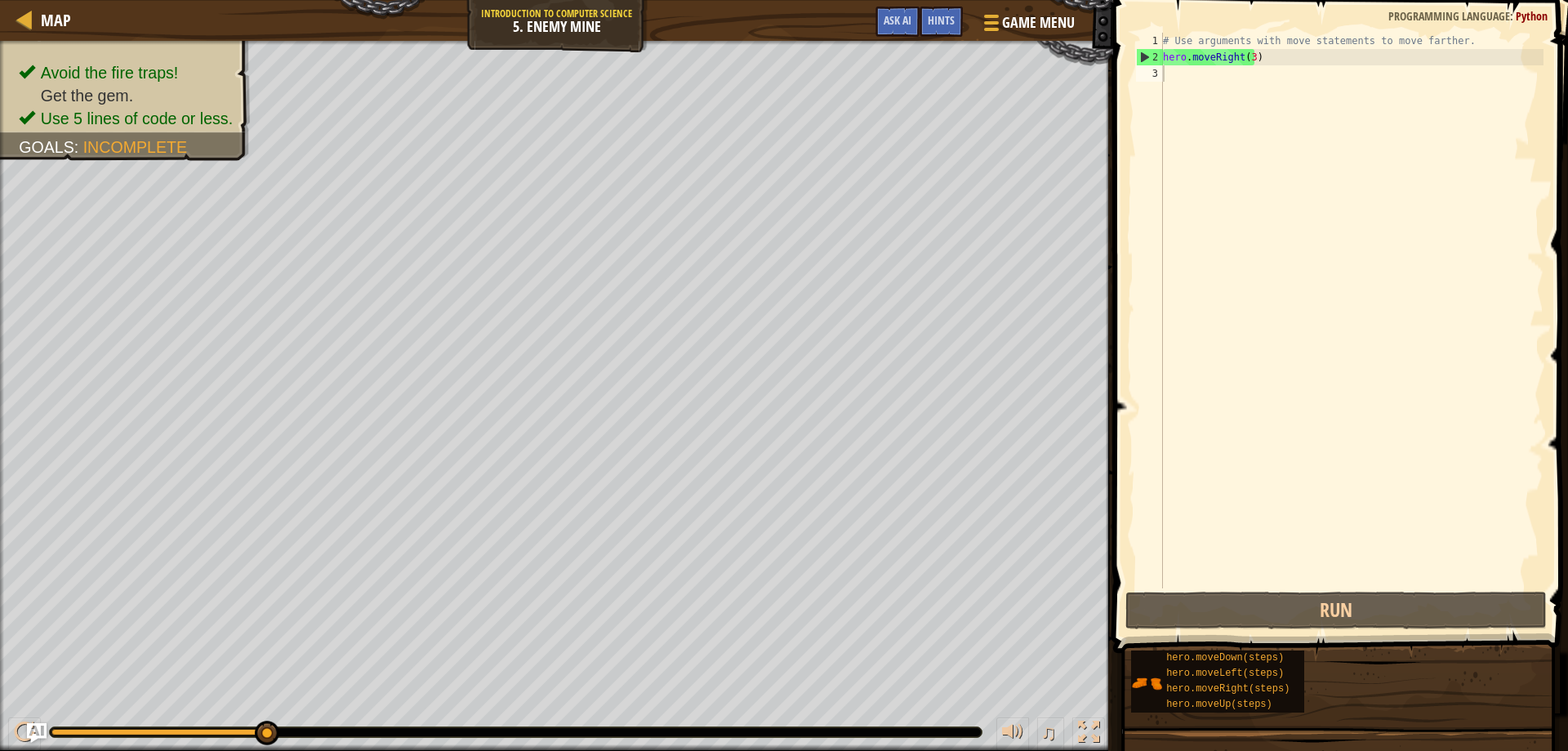
click at [115, 195] on div "Avoid the fire traps! Get the gem. Use 5 lines of code or less. Goals : Incompl…" at bounding box center [556, 396] width 1113 height 710
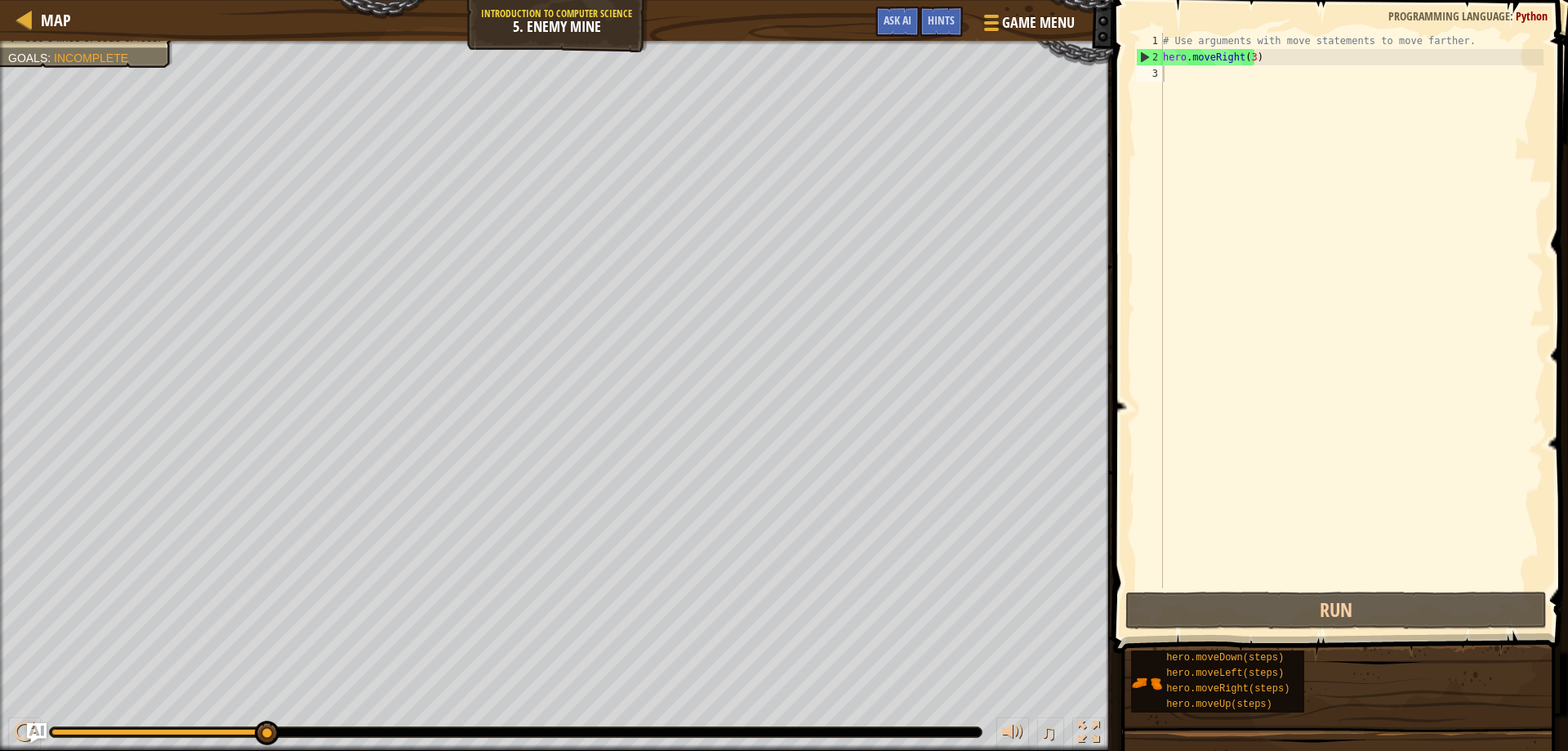
click at [1196, 76] on div "# Use arguments with move statements to move farther. hero . moveRight ( 3 )" at bounding box center [1352, 327] width 384 height 588
click at [1250, 61] on div "# Use arguments with move statements to move farther. hero . moveRight ( 3 )" at bounding box center [1352, 327] width 384 height 588
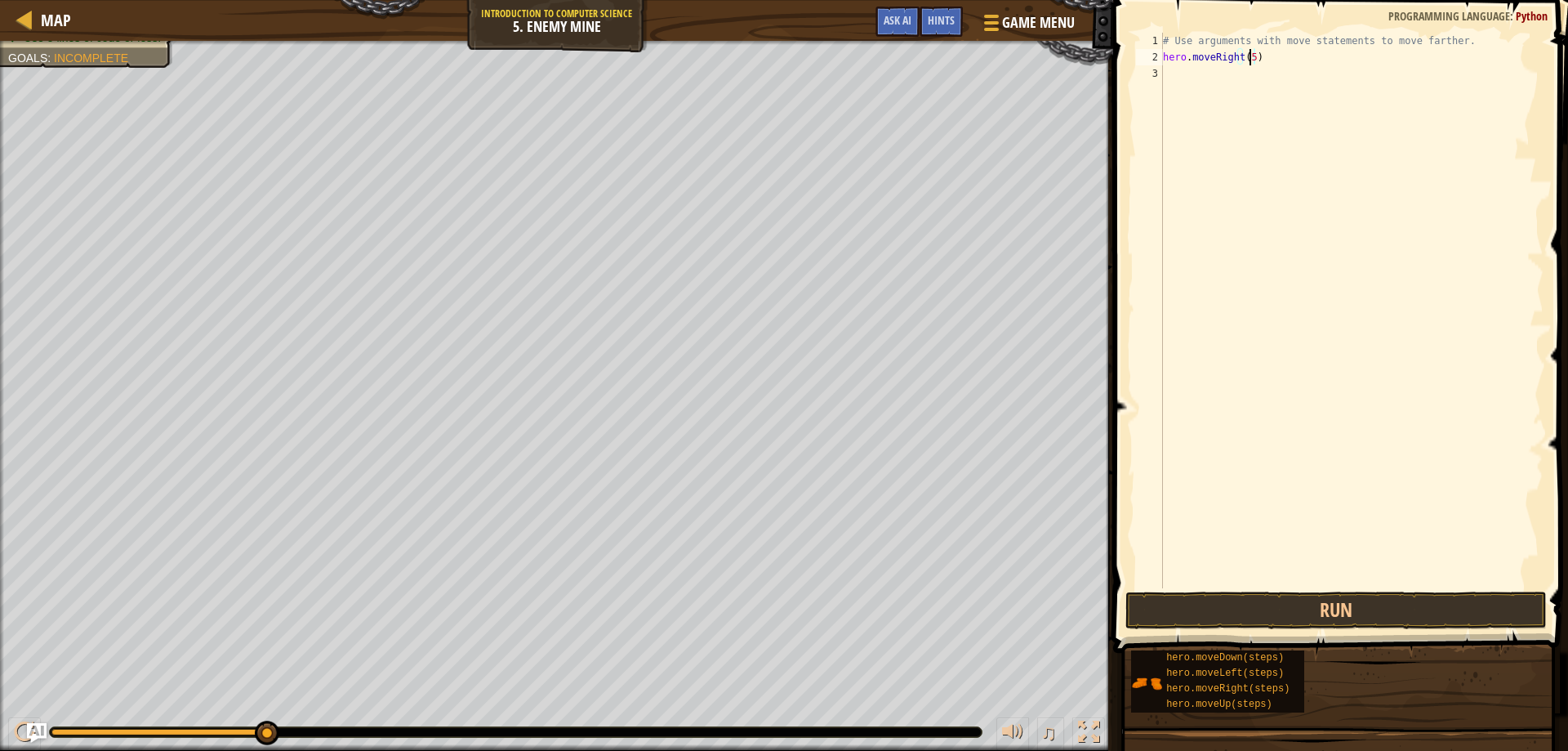
scroll to position [7, 7]
type textarea "hero.moveRight(4)"
click at [1180, 68] on div "# Use arguments with move statements to move farther. hero . moveRight ( 4 )" at bounding box center [1352, 327] width 384 height 588
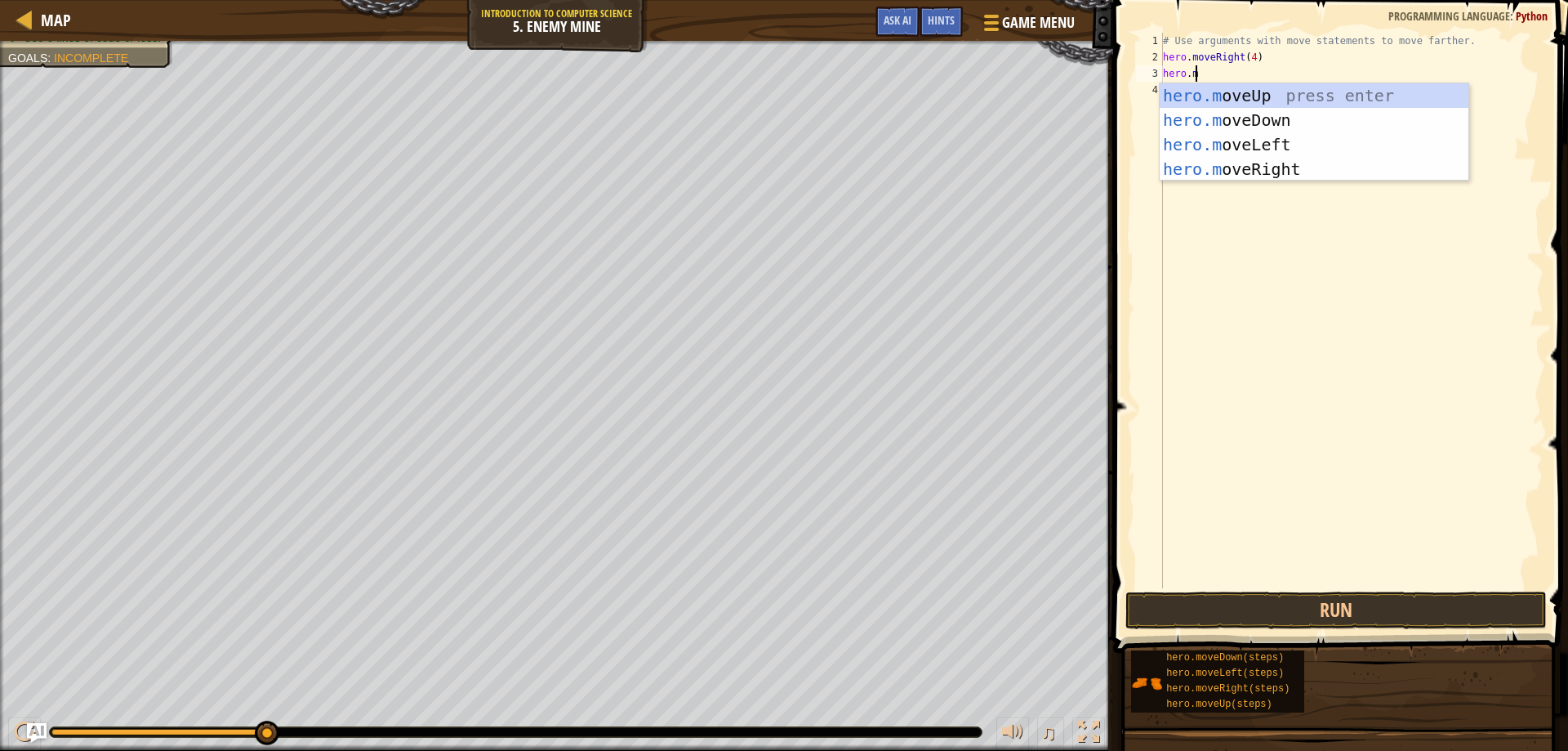
type textarea "[DOMAIN_NAME]"
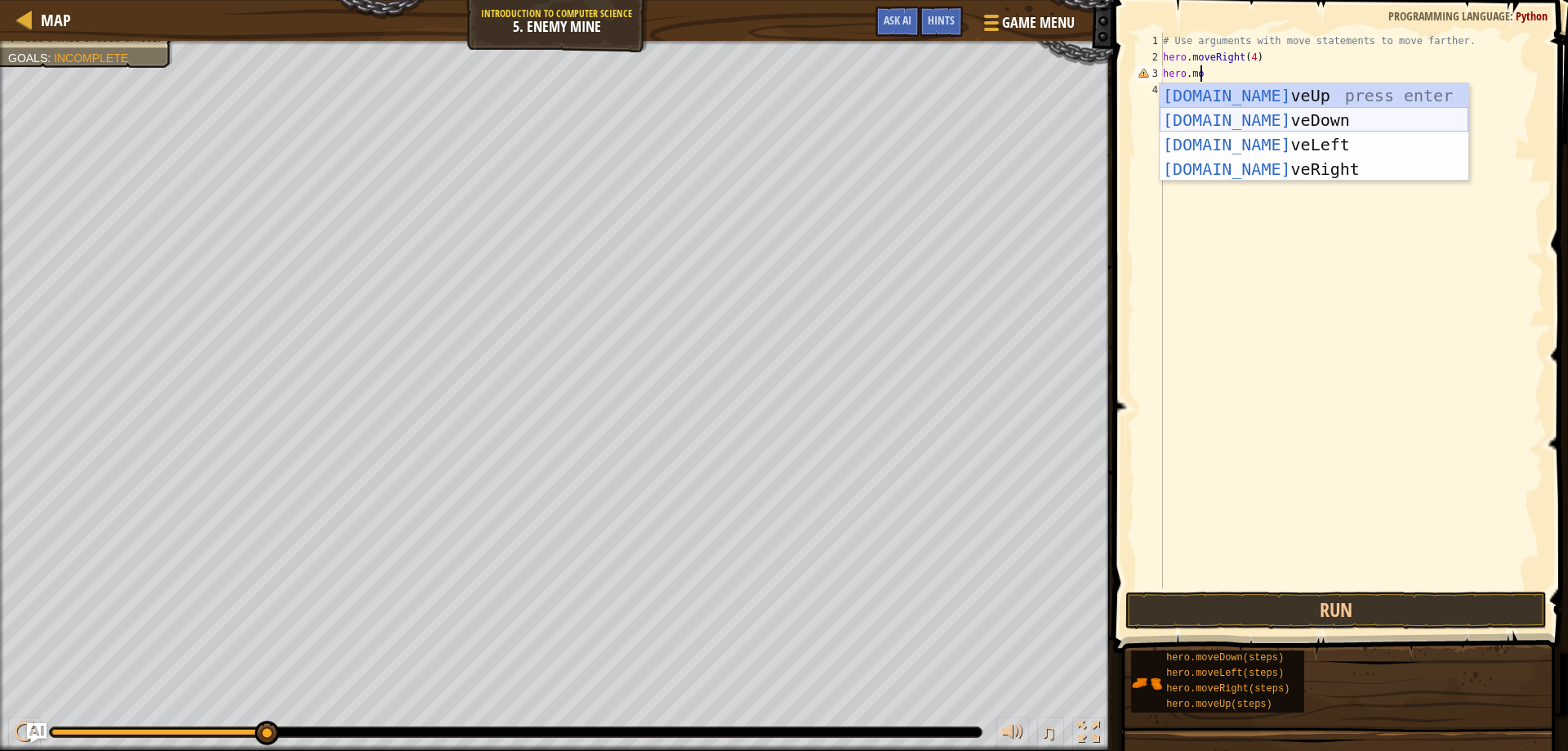
click at [1264, 118] on div "[DOMAIN_NAME] veUp press enter [DOMAIN_NAME] veDown press enter [DOMAIN_NAME] v…" at bounding box center [1314, 156] width 309 height 147
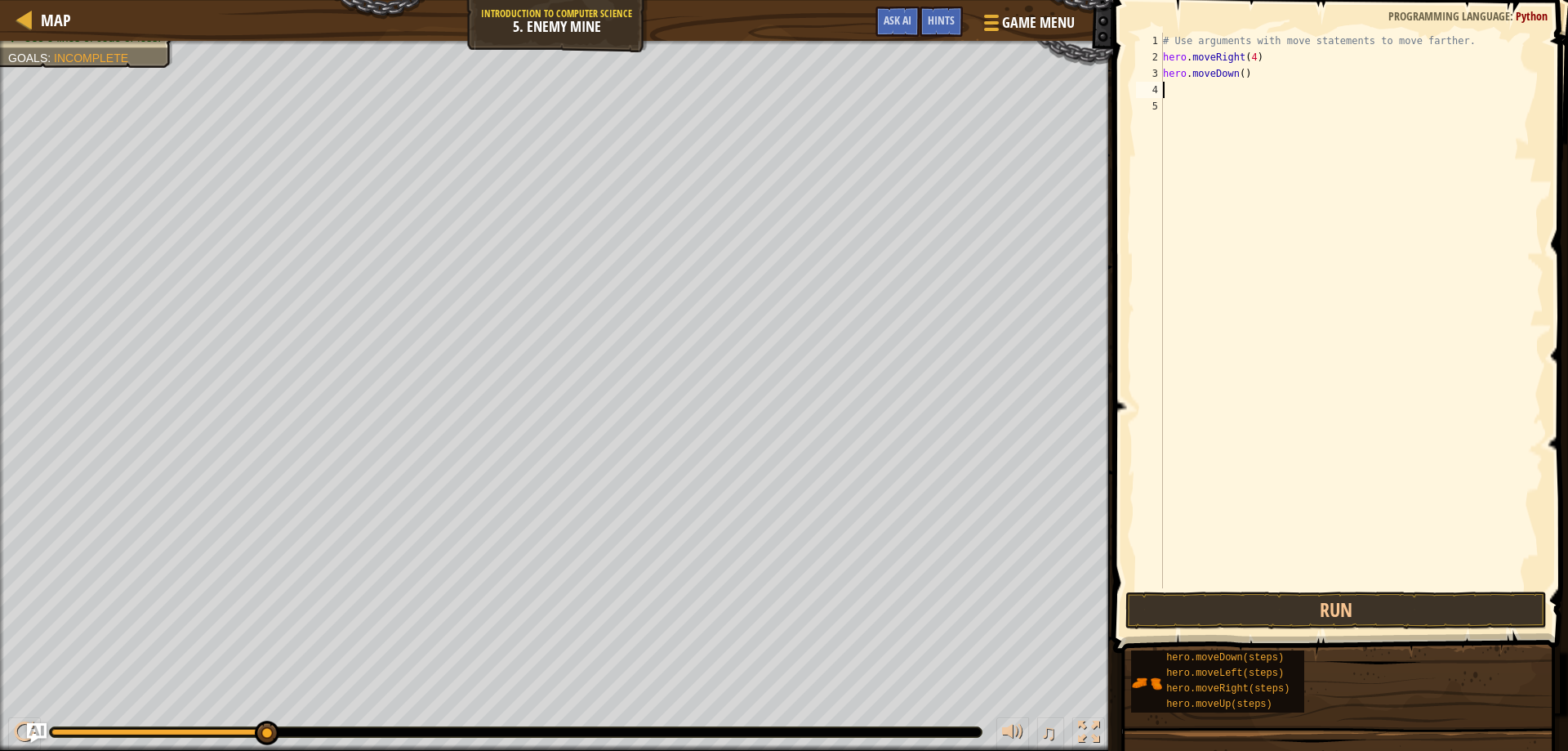
click at [1238, 77] on div "# Use arguments with move statements to move farther. hero . moveRight ( 4 ) he…" at bounding box center [1352, 327] width 384 height 588
type textarea "hero.moveDown(2)"
click at [1217, 93] on div "# Use arguments with move statements to move farther. hero . moveRight ( 4 ) he…" at bounding box center [1352, 327] width 384 height 588
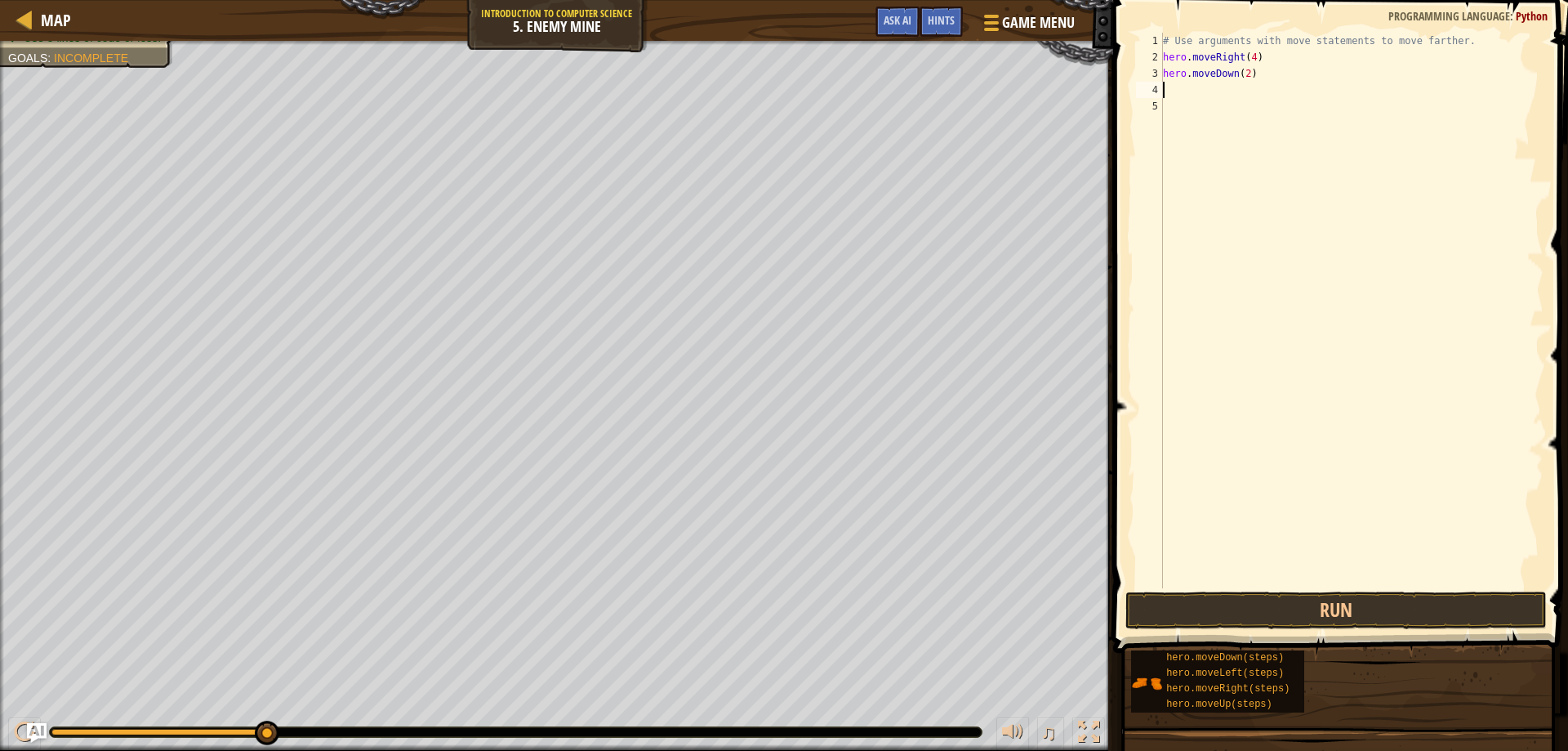
type textarea "h"
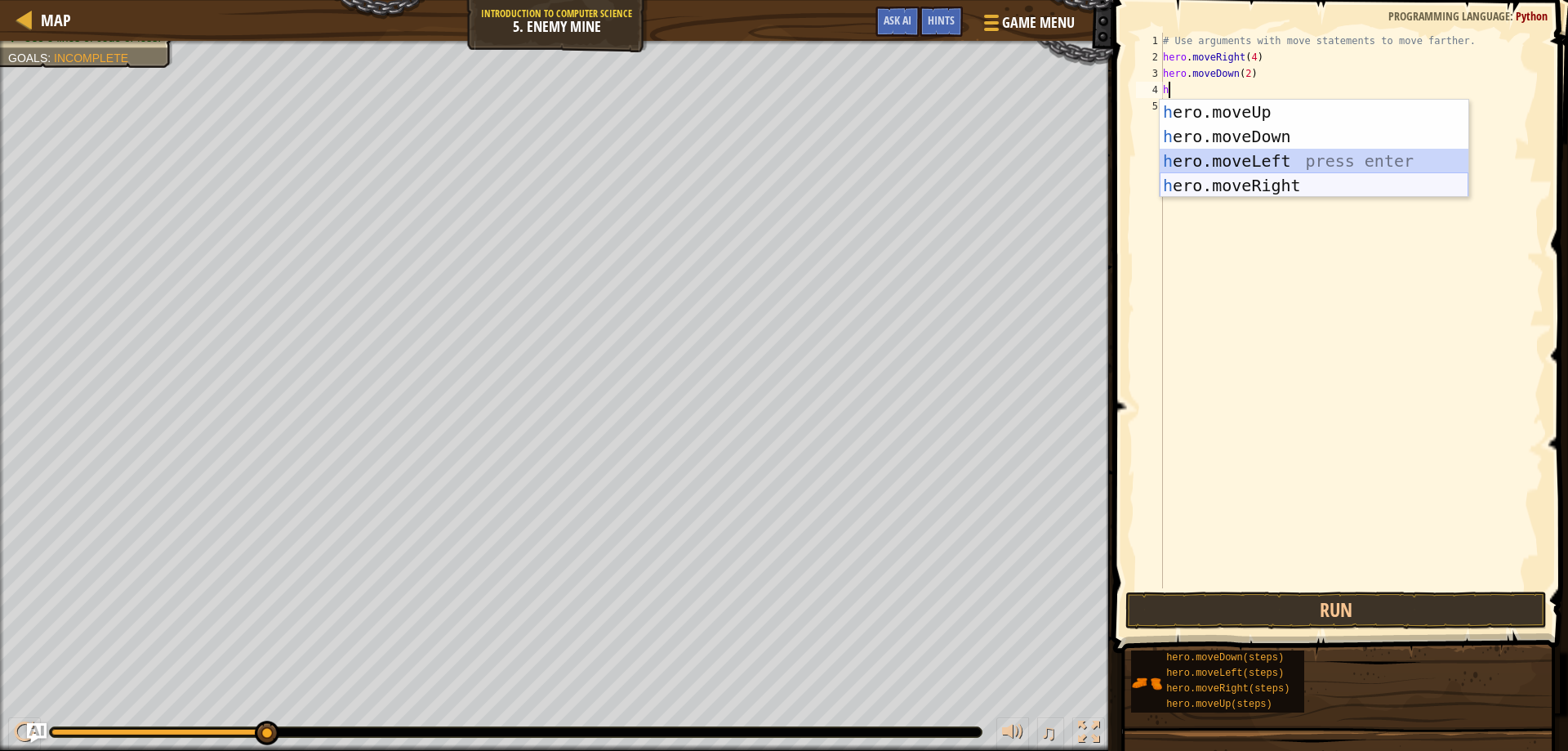
drag, startPoint x: 1276, startPoint y: 170, endPoint x: 1265, endPoint y: 186, distance: 19.4
click at [1265, 186] on div "h ero.moveUp press enter h ero.moveDown press enter h ero.moveLeft press enter …" at bounding box center [1314, 172] width 309 height 147
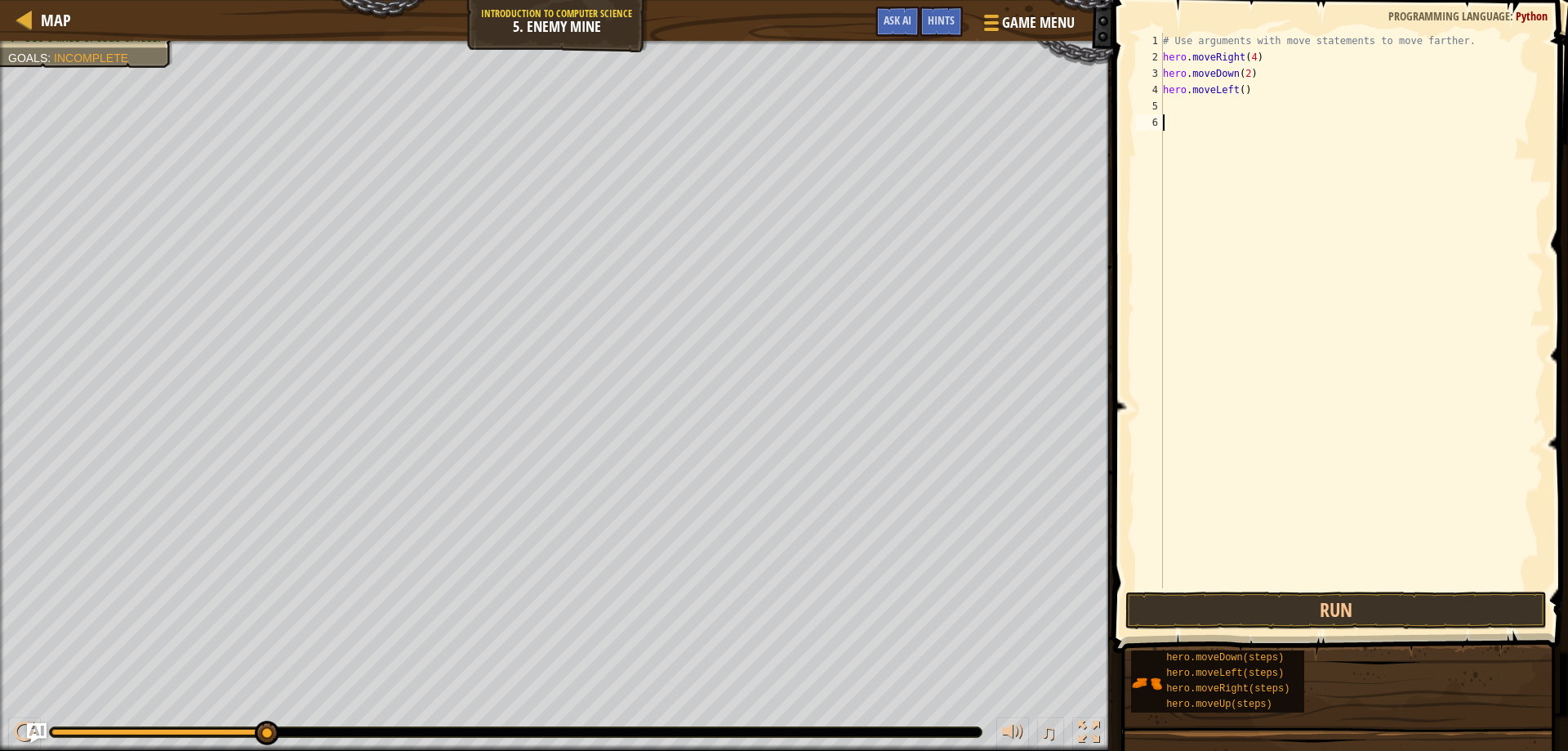
click at [1265, 186] on div "# Use arguments with move statements to move farther. hero . moveRight ( 4 ) he…" at bounding box center [1352, 327] width 384 height 588
click at [1233, 95] on div "# Use arguments with move statements to move farther. hero . moveRight ( 4 ) he…" at bounding box center [1352, 327] width 384 height 588
click at [1242, 92] on div "# Use arguments with move statements to move farther. hero . moveRight ( 4 ) he…" at bounding box center [1352, 327] width 384 height 588
type textarea "hero.moveRight(2)"
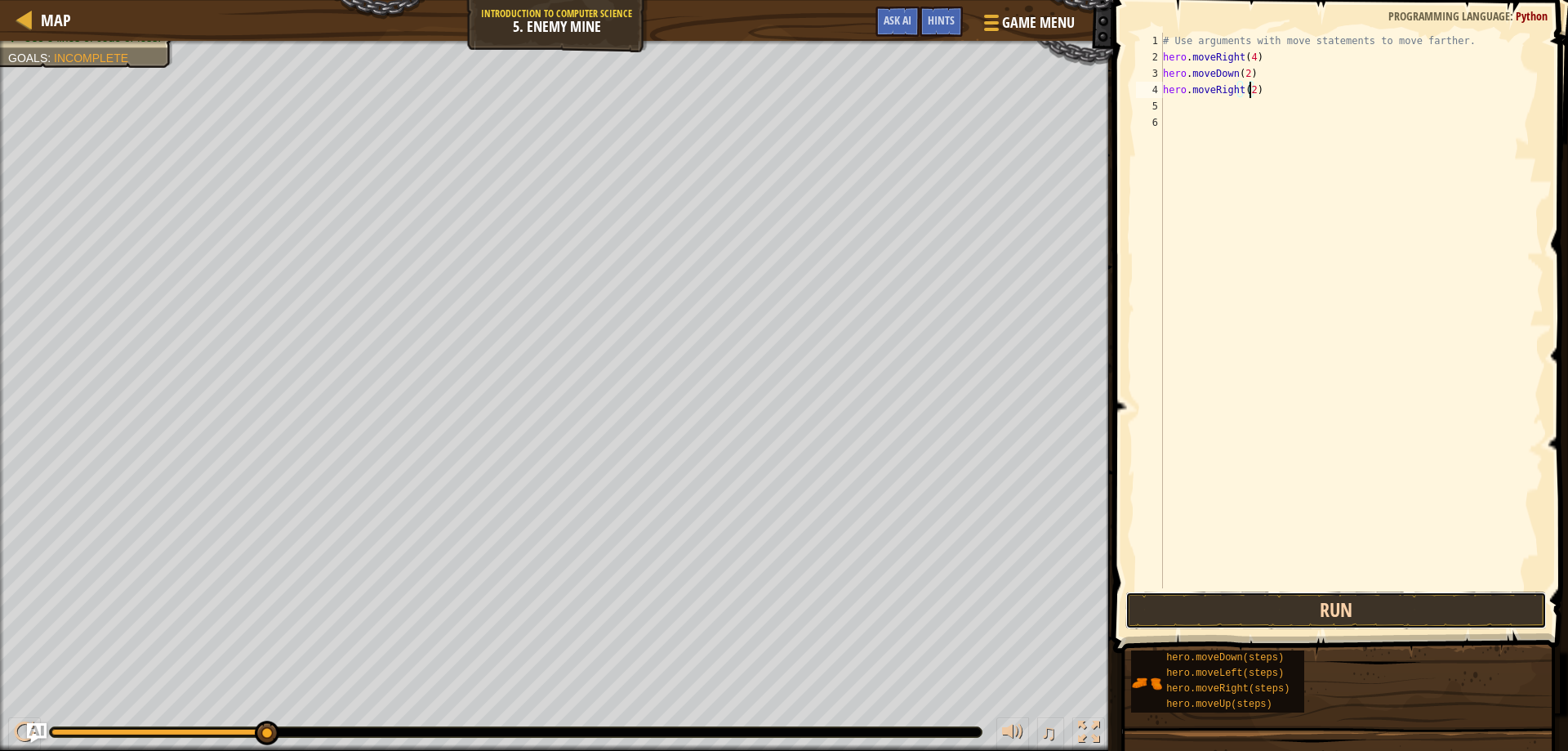
click at [1374, 605] on button "Run" at bounding box center [1336, 611] width 422 height 37
click at [1242, 605] on button "Run" at bounding box center [1336, 611] width 422 height 37
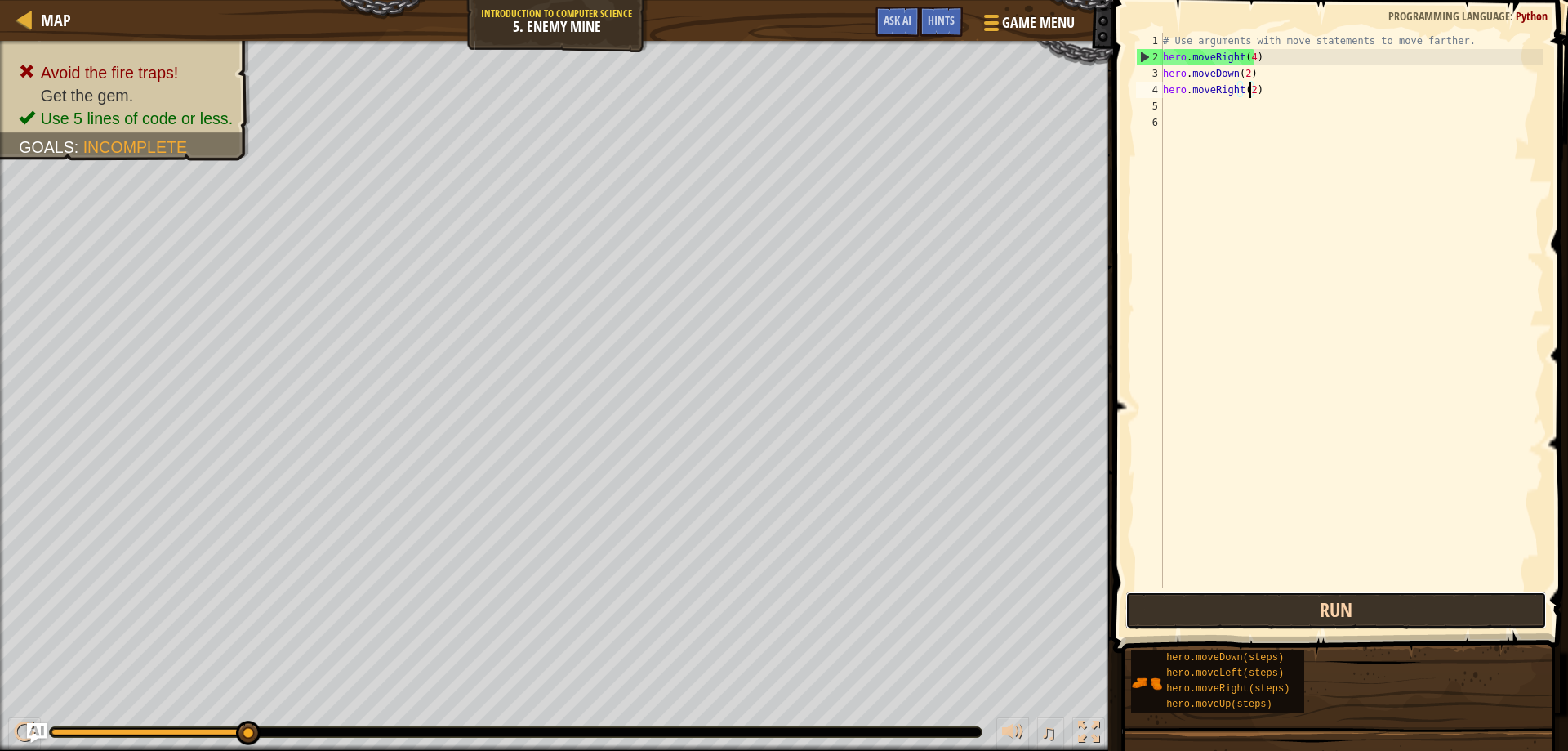
click at [1206, 599] on button "Run" at bounding box center [1336, 611] width 422 height 37
click at [1196, 595] on button "Run" at bounding box center [1336, 611] width 422 height 37
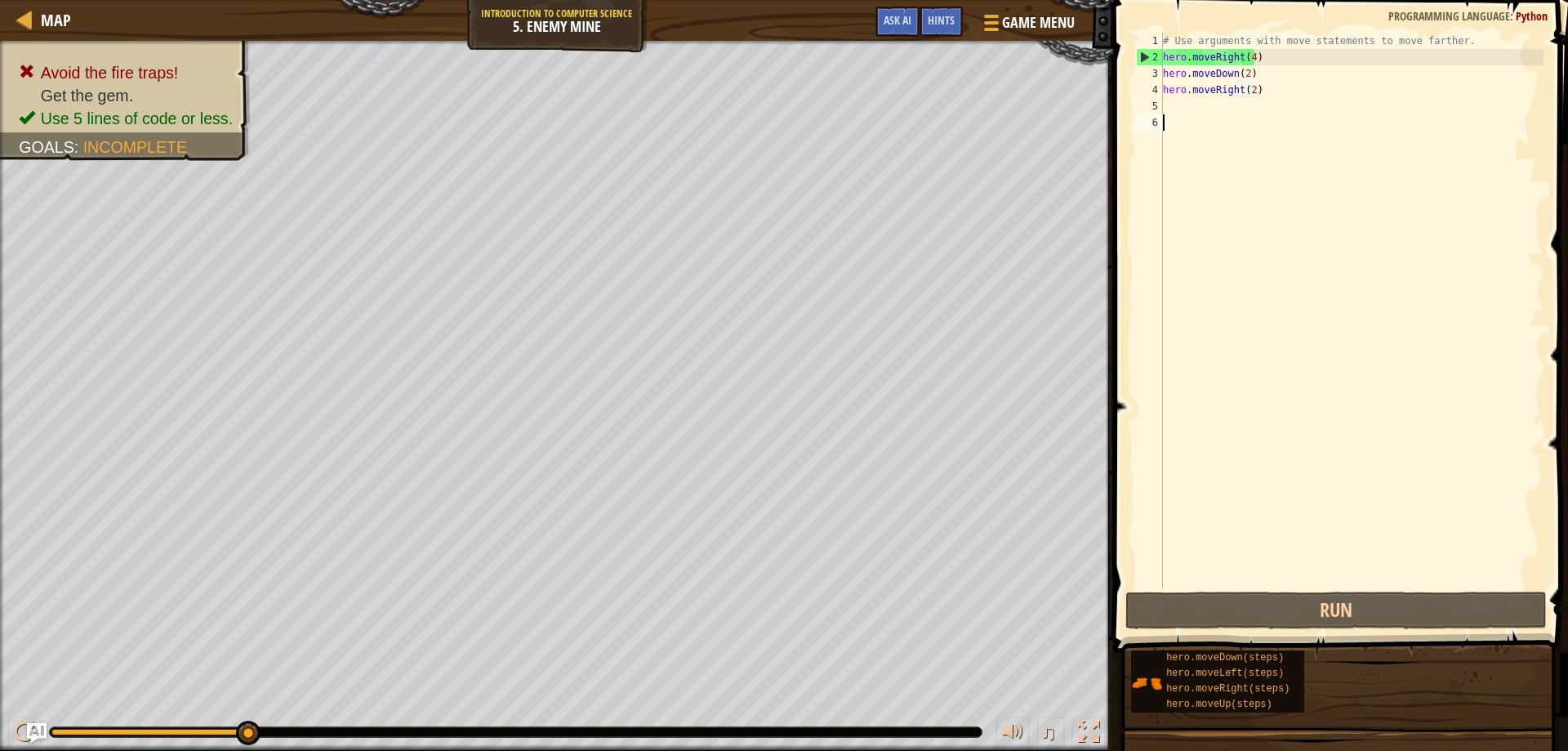
click at [1317, 146] on div "# Use arguments with move statements to move farther. hero . moveRight ( 4 ) he…" at bounding box center [1352, 327] width 384 height 588
click at [1281, 119] on div "# Use arguments with move statements to move farther. hero . moveRight ( 4 ) he…" at bounding box center [1352, 327] width 384 height 588
click at [1258, 110] on div "# Use arguments with move statements to move farther. hero . moveRight ( 4 ) he…" at bounding box center [1352, 327] width 384 height 588
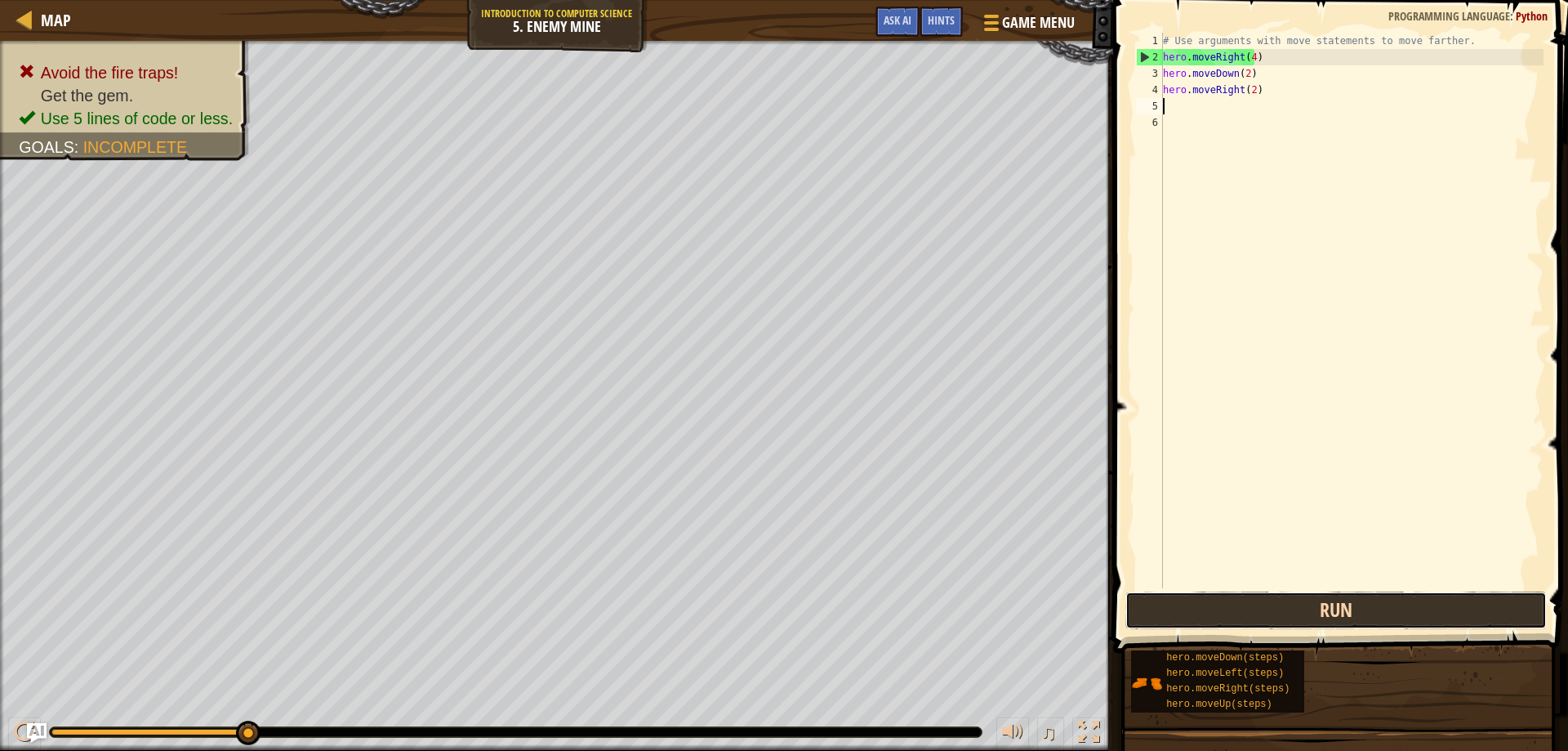
click at [1313, 611] on button "Run" at bounding box center [1336, 611] width 422 height 37
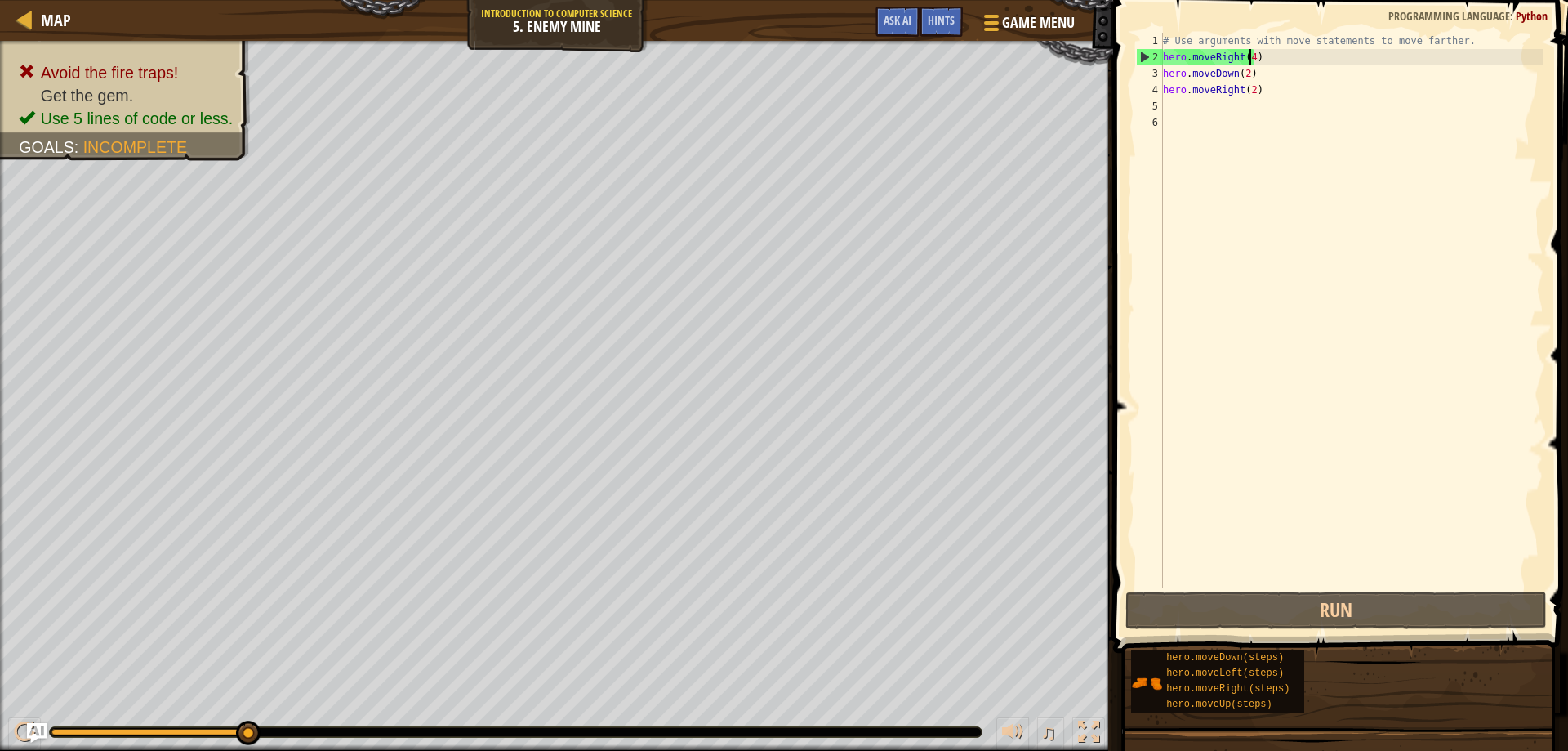
click at [1248, 54] on div "# Use arguments with move statements to move farther. hero . moveRight ( 4 ) he…" at bounding box center [1352, 327] width 384 height 588
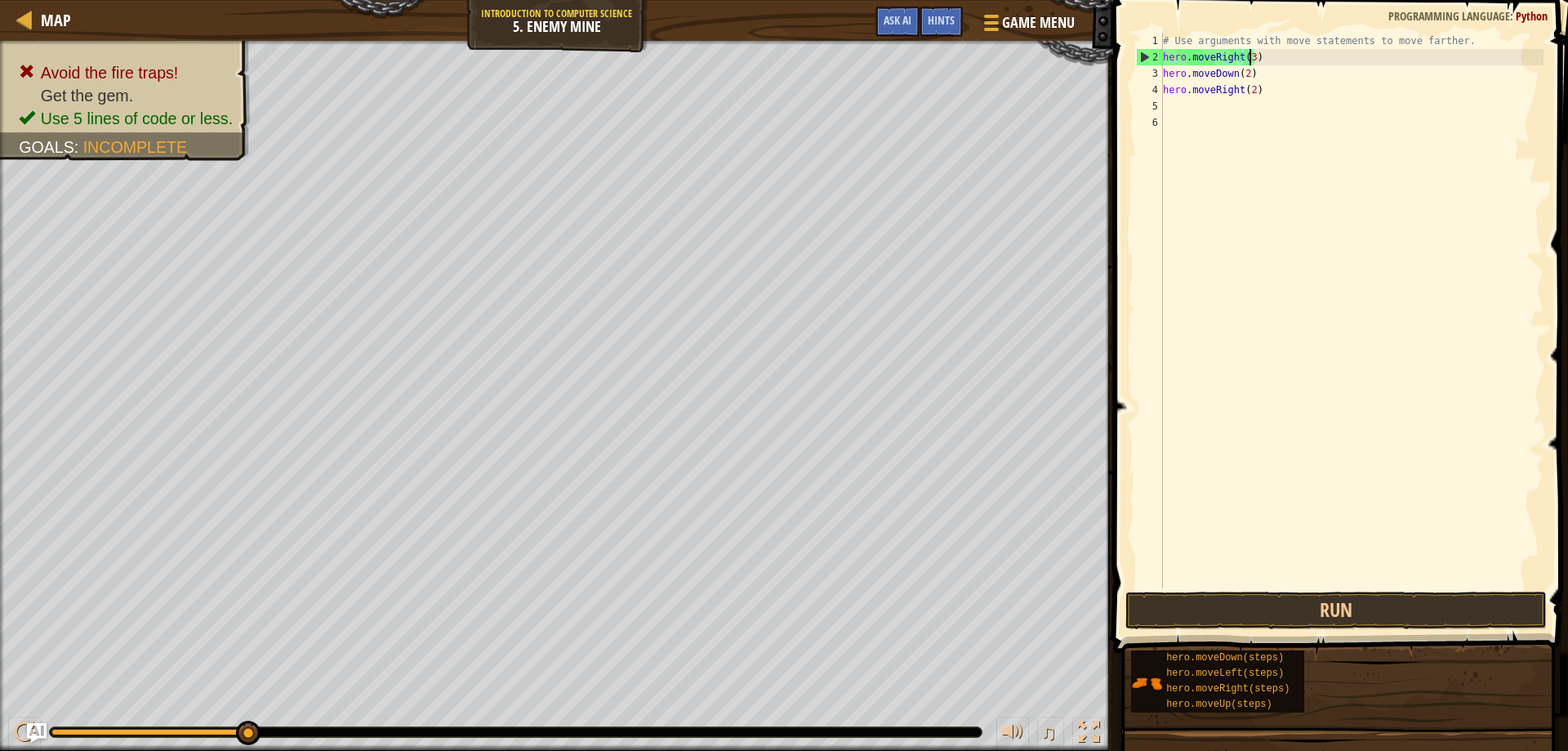
scroll to position [7, 7]
click at [1253, 68] on div "# Use arguments with move statements to move farther. hero . moveRight ( 3 ) he…" at bounding box center [1352, 327] width 384 height 588
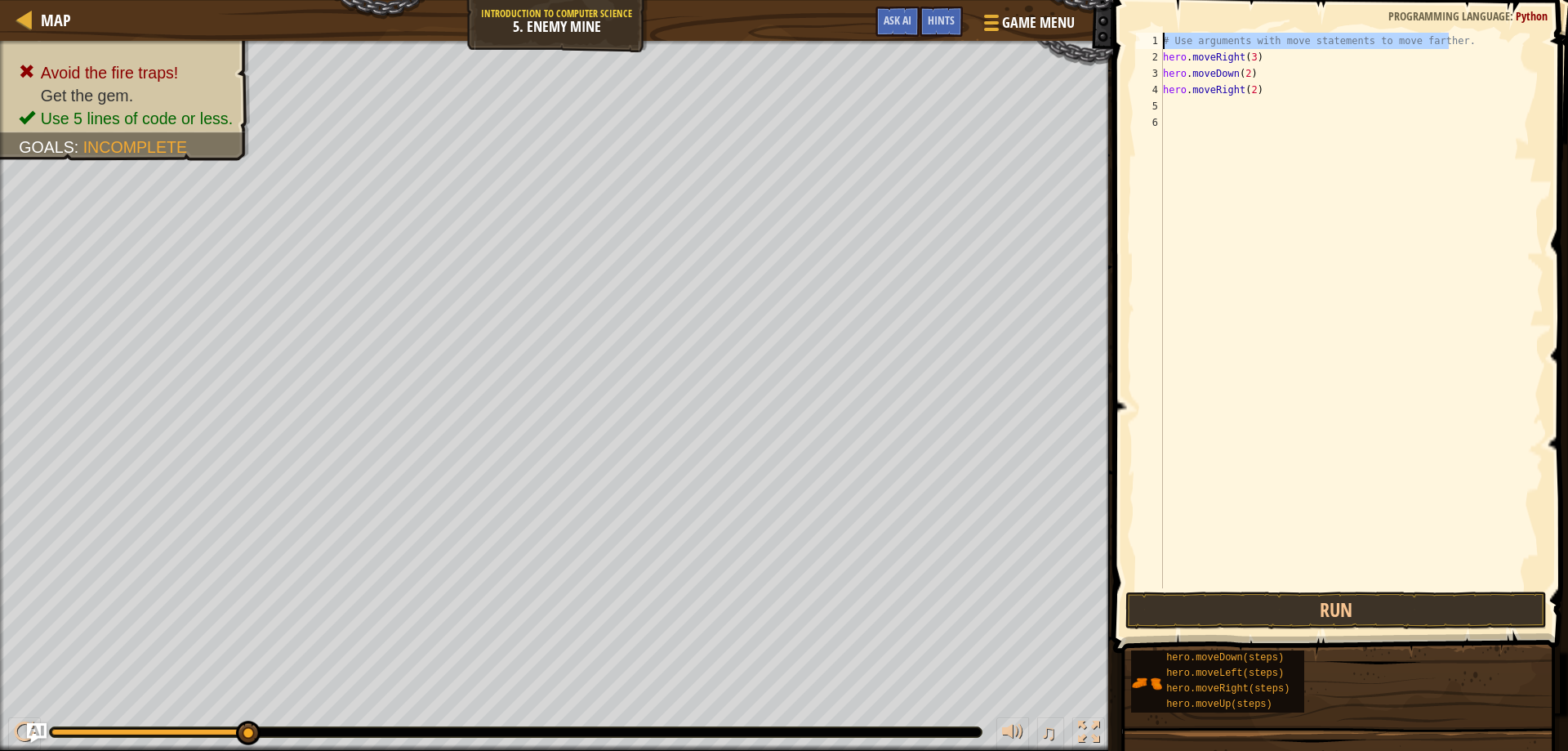
drag, startPoint x: 1450, startPoint y: 36, endPoint x: 1156, endPoint y: 27, distance: 294.1
click at [1156, 27] on div "hero.moveDown(2) 1 2 3 4 5 6 # Use arguments with move statements to move farth…" at bounding box center [1338, 359] width 460 height 700
type textarea "# Use arguments with move statements to move farther."
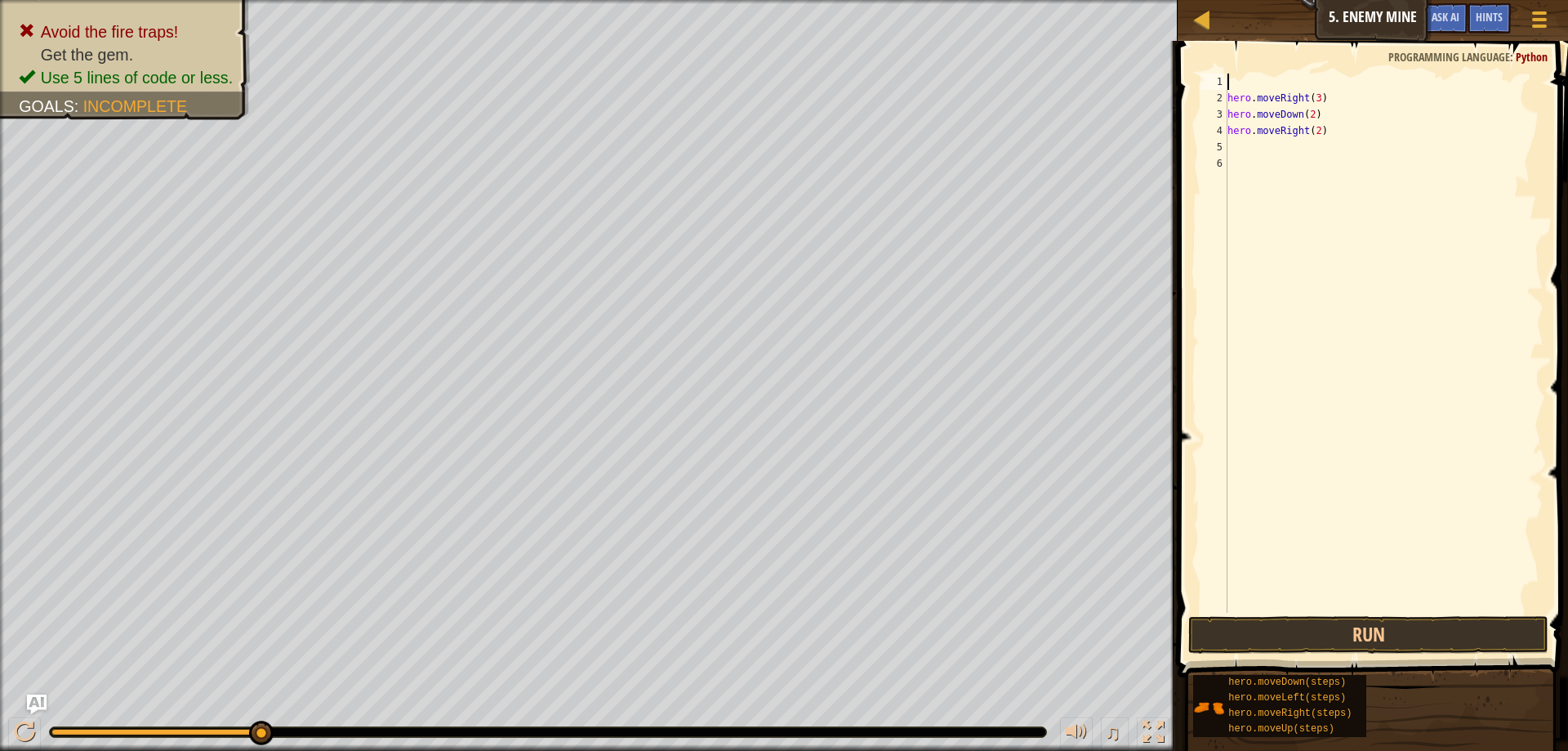
click at [1248, 73] on span at bounding box center [1374, 335] width 403 height 685
click at [1295, 147] on div "hero . moveRight ( 3 ) hero . moveDown ( 2 ) hero . moveRight ( 2 )" at bounding box center [1384, 360] width 319 height 572
click at [1320, 103] on div "hero . moveRight ( 3 ) hero . moveDown ( 2 ) hero . moveRight ( 2 )" at bounding box center [1384, 360] width 319 height 572
type textarea "hero.moveRight(3)"
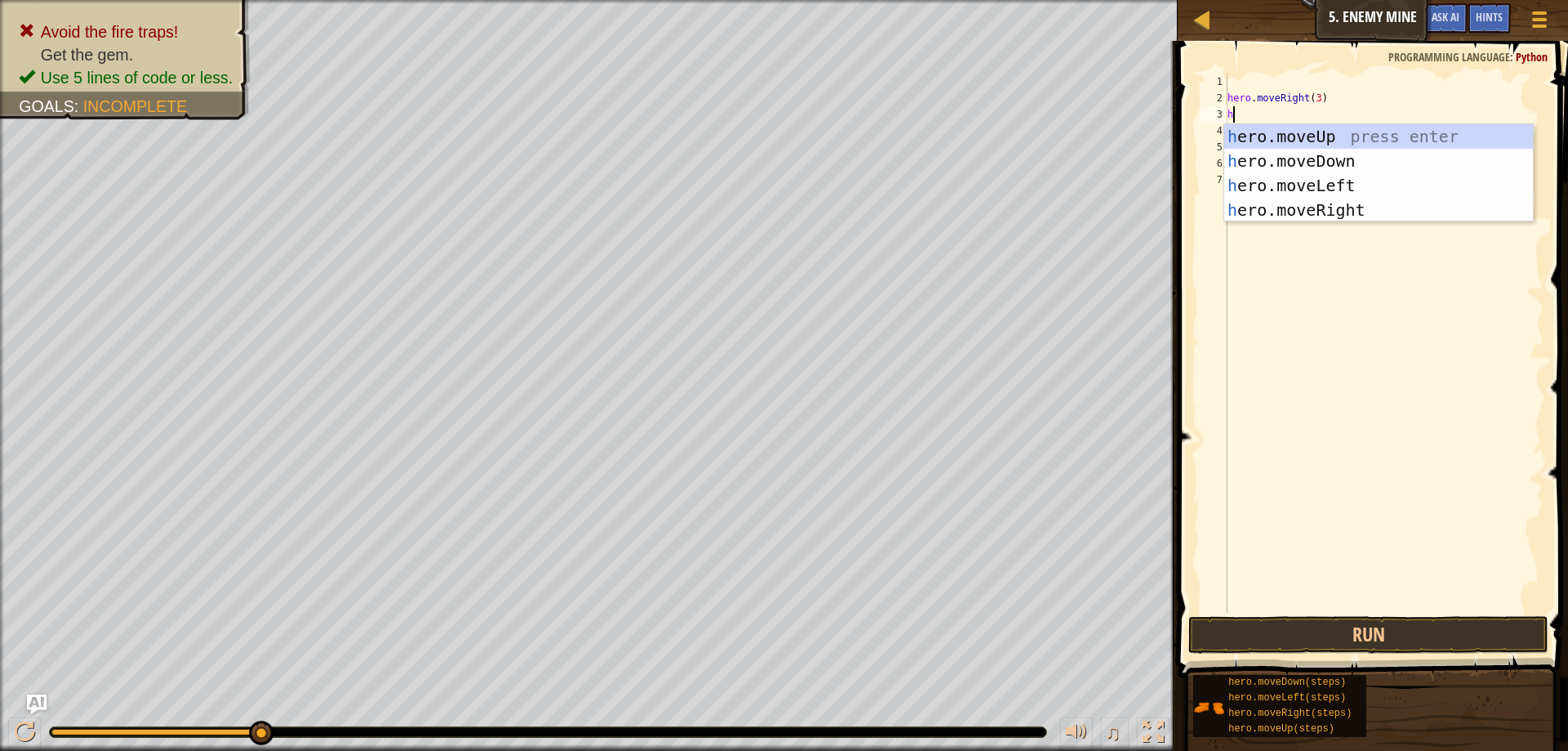
type textarea "h"
click at [1270, 127] on div "h ero.moveUp press enter h ero.moveDown press enter h ero.moveLeft press enter …" at bounding box center [1379, 198] width 309 height 147
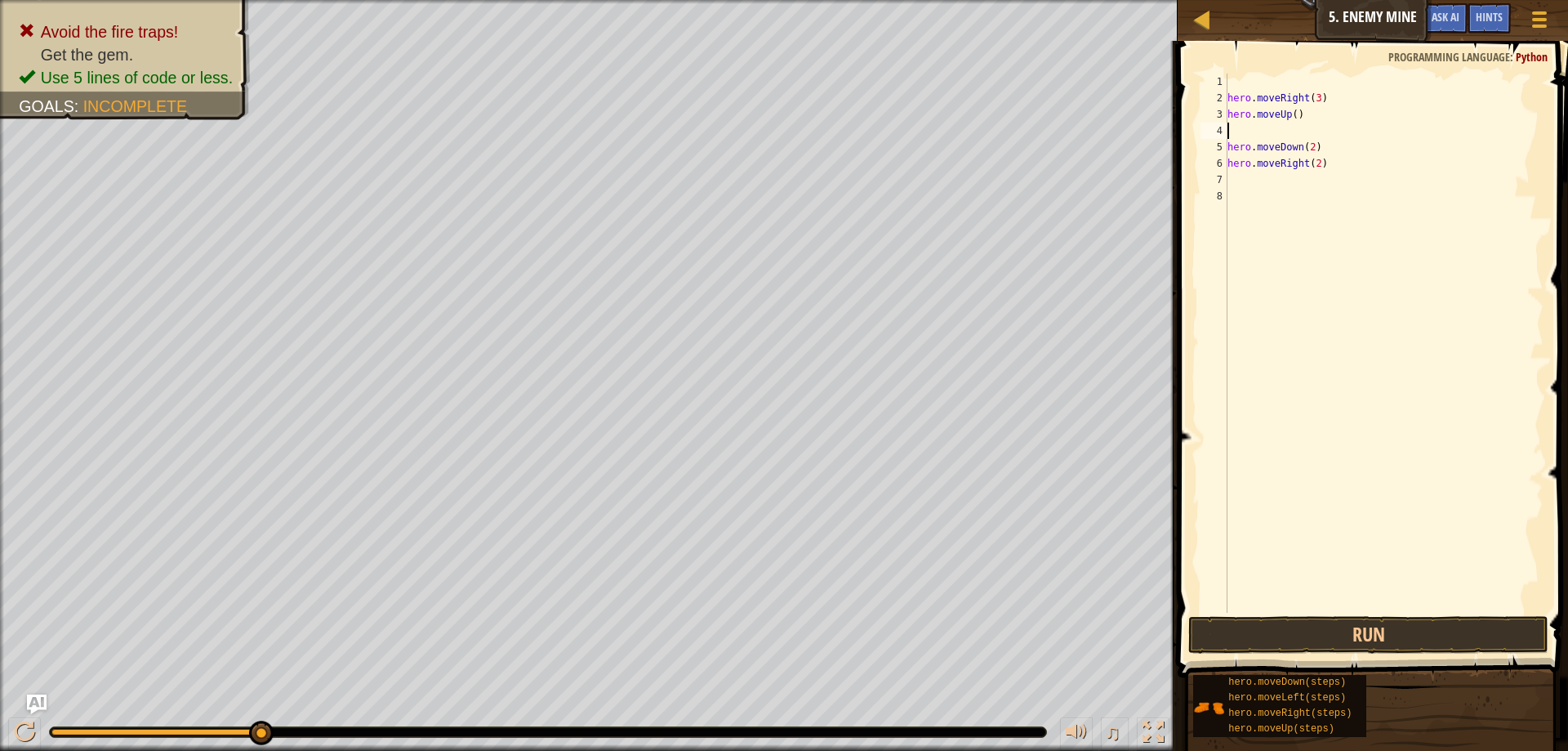
click at [1294, 137] on div "hero . moveRight ( 3 ) hero . moveUp ( ) hero . moveDown ( 2 ) hero . moveRight…" at bounding box center [1384, 360] width 319 height 572
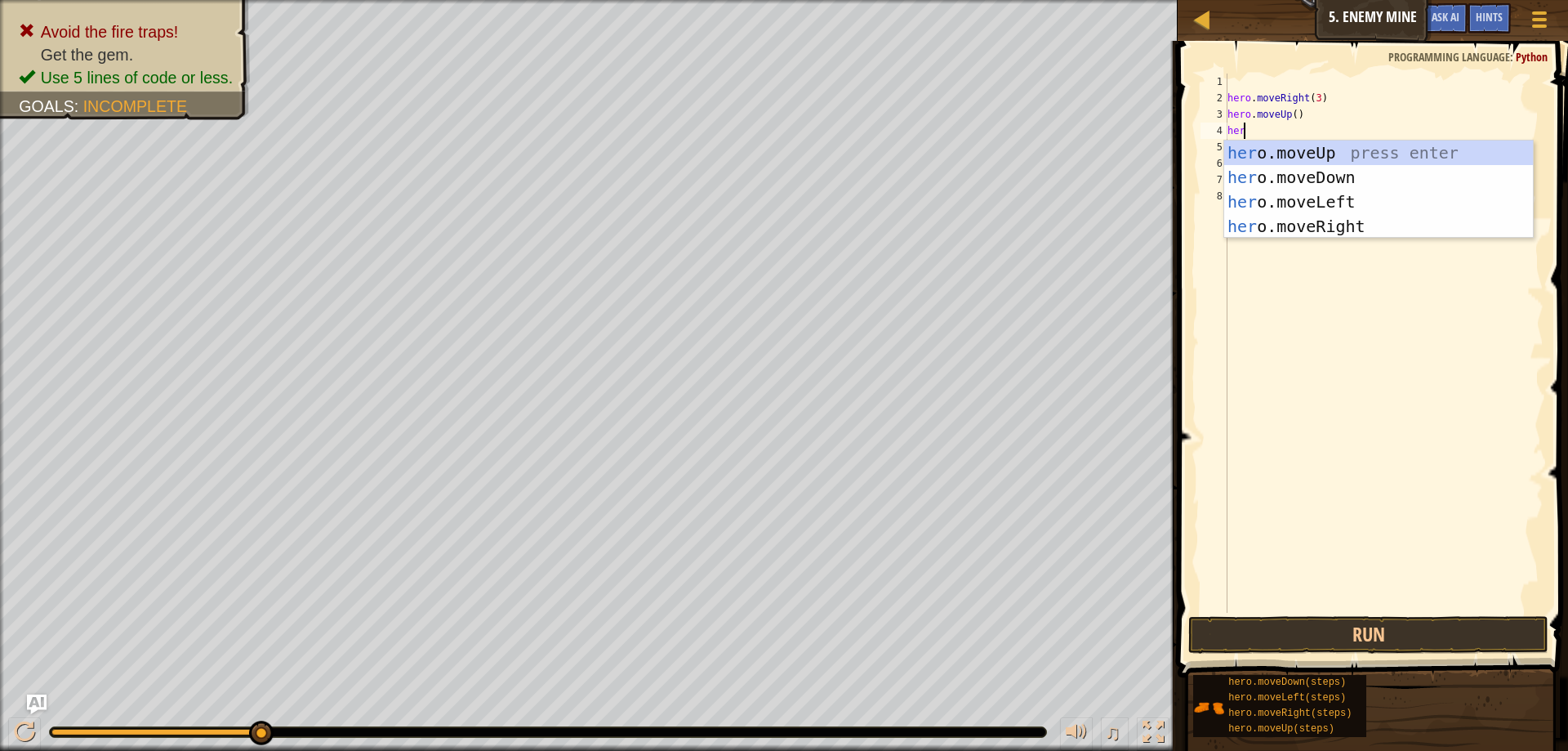
type textarea "hero"
click at [1330, 225] on div "hero .moveUp press enter hero .moveDown press enter hero .moveLeft press enter …" at bounding box center [1379, 214] width 309 height 147
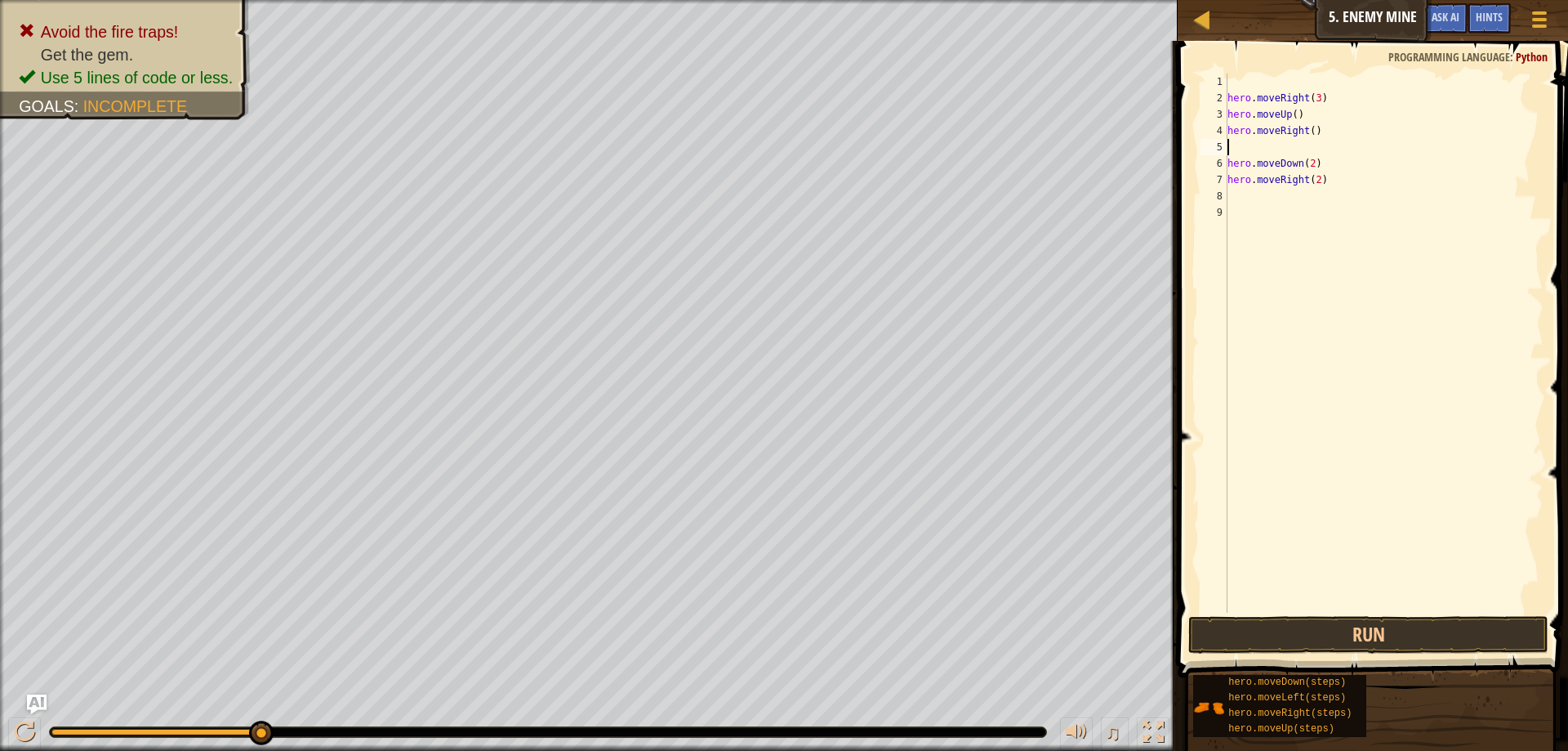
scroll to position [7, 0]
type textarea "hero.moveRight()"
click at [1286, 631] on button "Run" at bounding box center [1368, 635] width 360 height 37
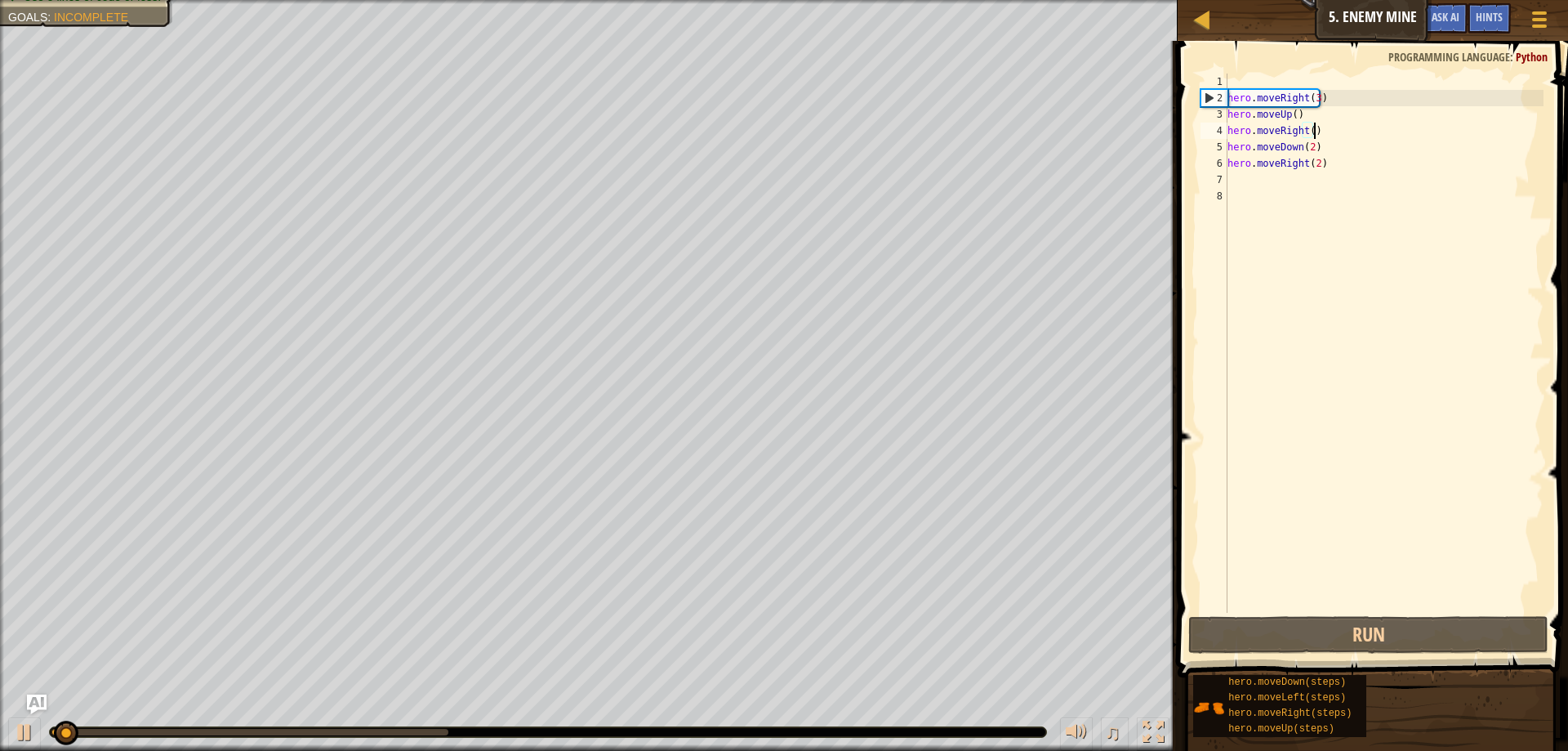
drag, startPoint x: 1286, startPoint y: 631, endPoint x: 1414, endPoint y: 467, distance: 208.0
click at [1411, 467] on div "hero . moveRight ( 3 ) hero . moveUp ( ) hero . moveRight ( ) hero . moveDown (…" at bounding box center [1384, 360] width 319 height 572
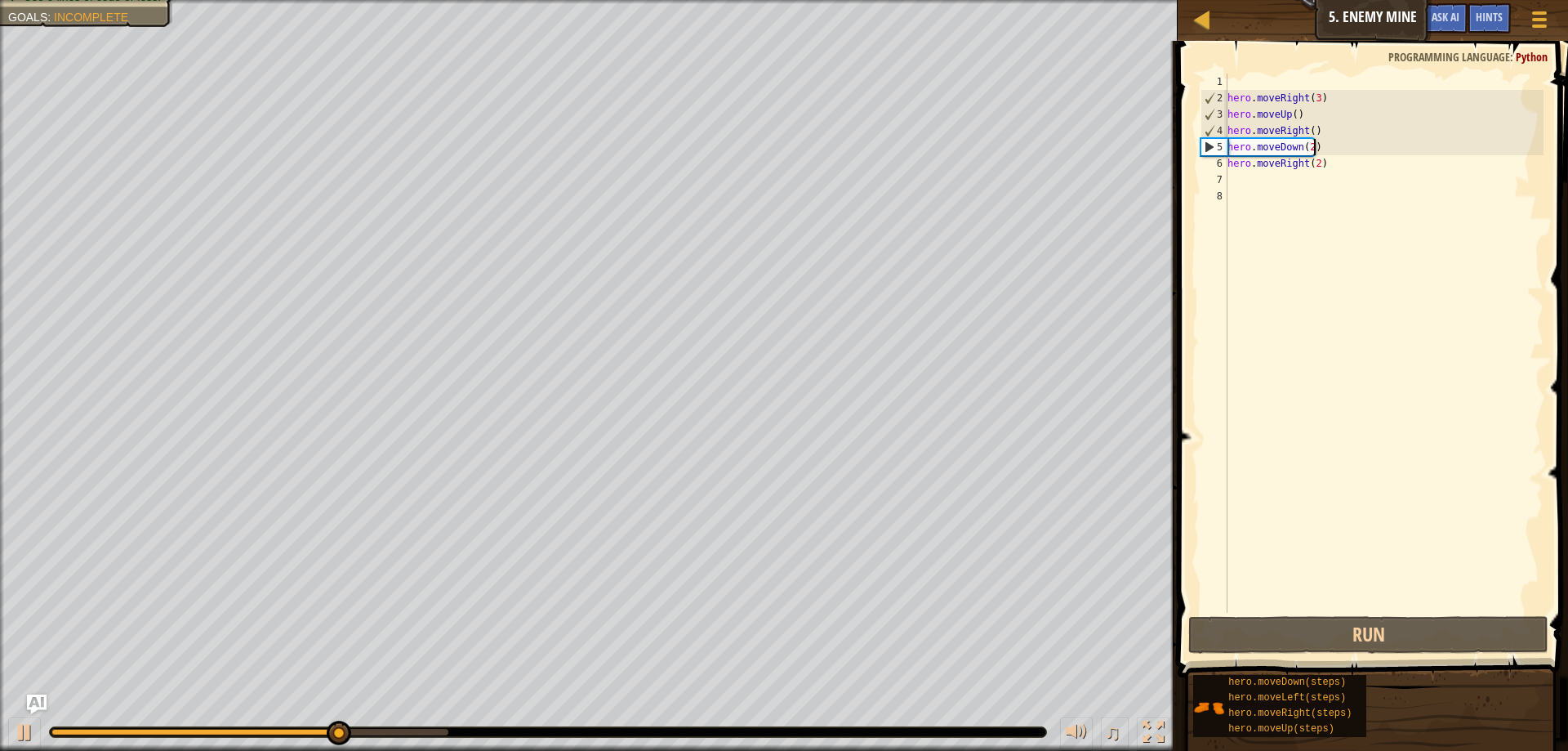
click at [1312, 145] on div "hero . moveRight ( 3 ) hero . moveUp ( ) hero . moveRight ( ) hero . moveDown (…" at bounding box center [1384, 360] width 319 height 572
click at [1308, 144] on div "hero . moveRight ( 3 ) hero . moveUp ( ) hero . moveRight ( ) hero . moveDown (…" at bounding box center [1384, 360] width 319 height 572
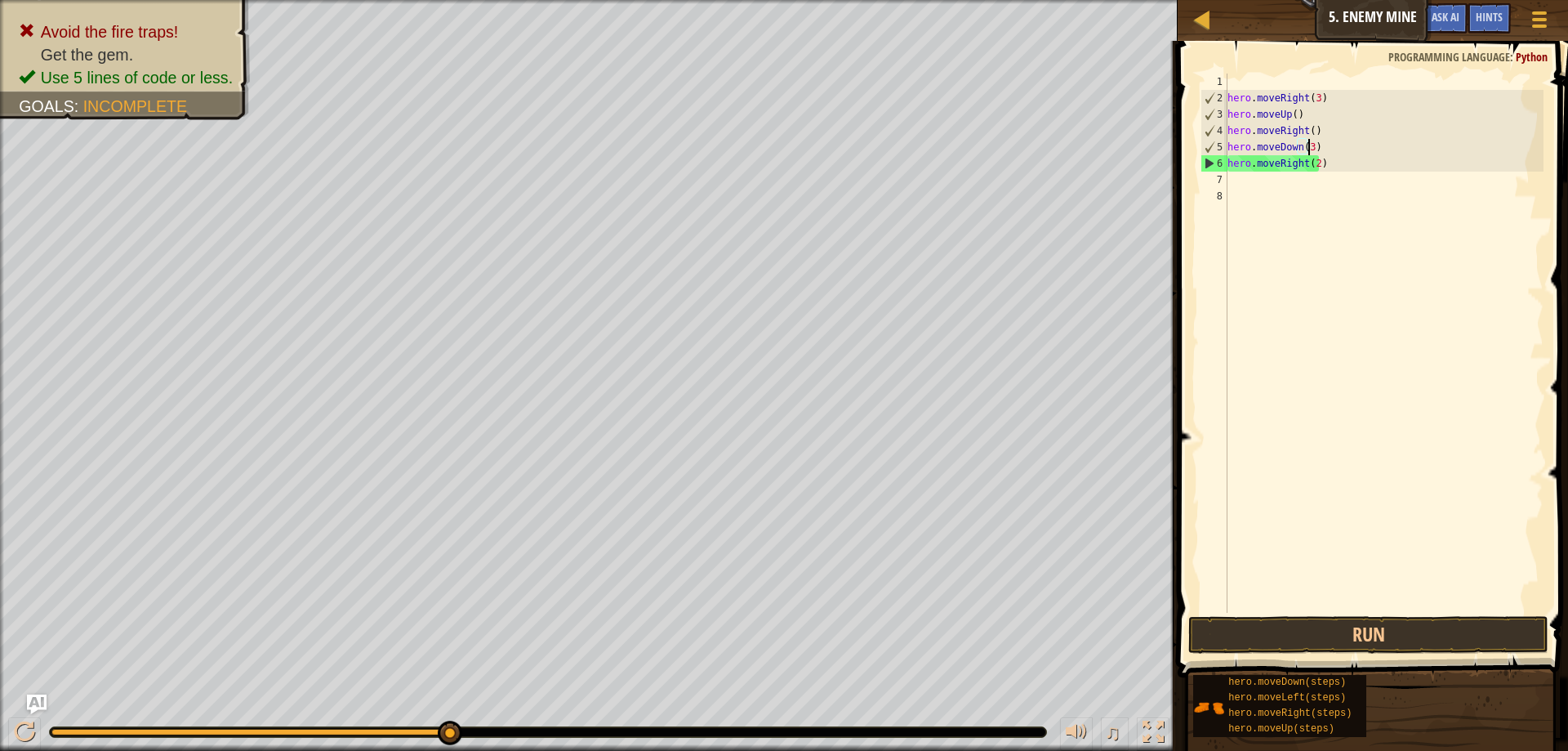
scroll to position [7, 6]
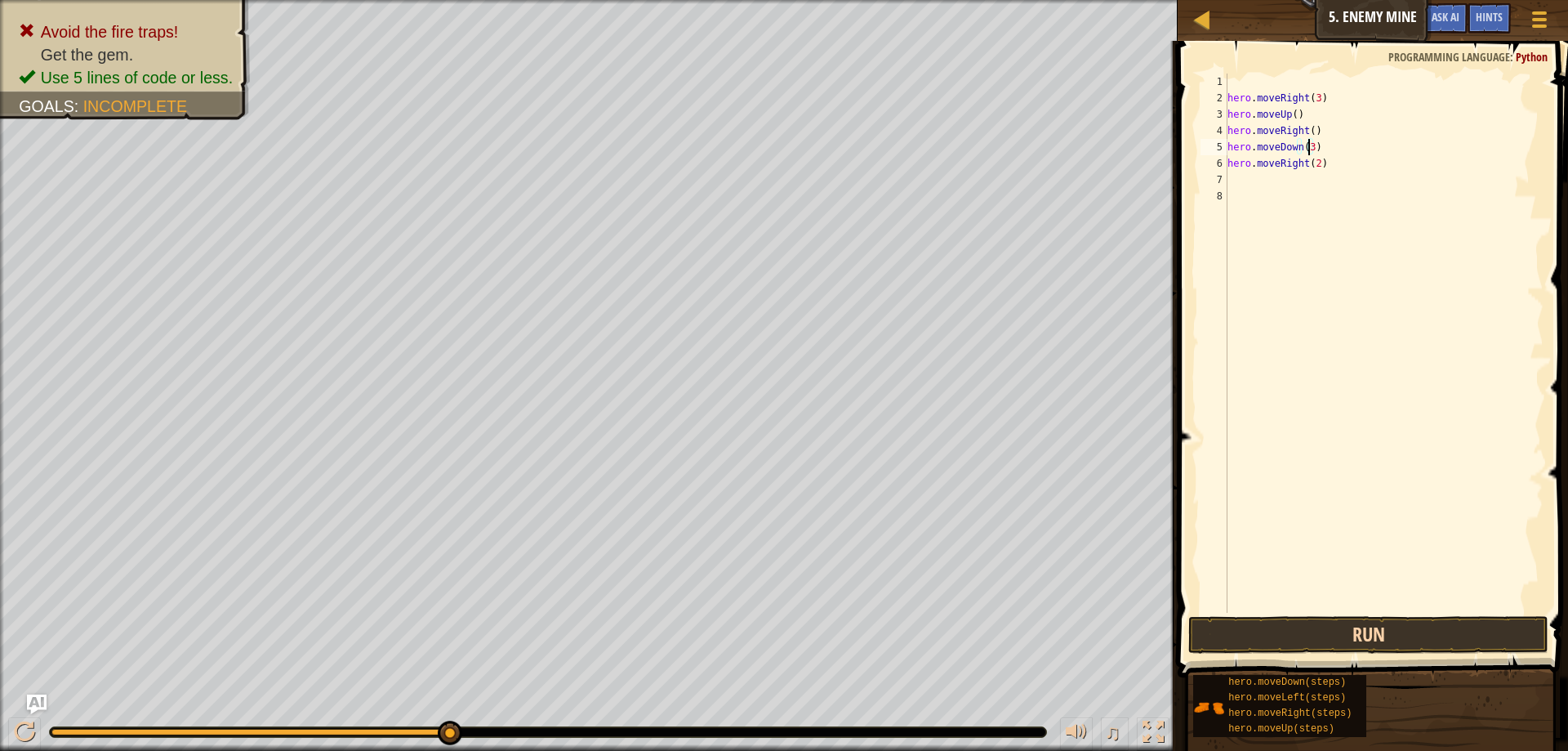
type textarea "hero.moveDown(3)"
click at [1407, 636] on button "Run" at bounding box center [1368, 635] width 360 height 37
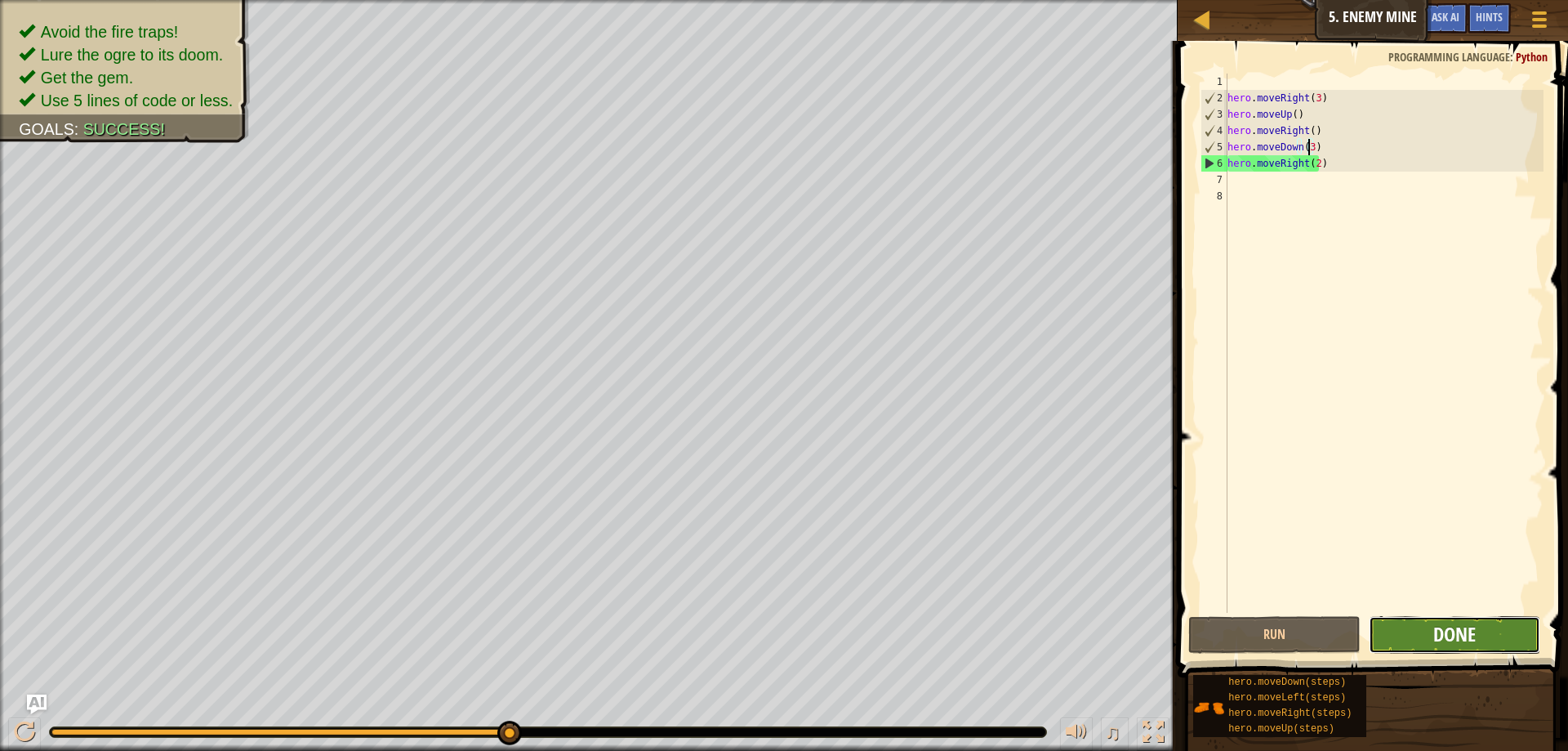
click at [1464, 642] on span "Done" at bounding box center [1454, 634] width 42 height 26
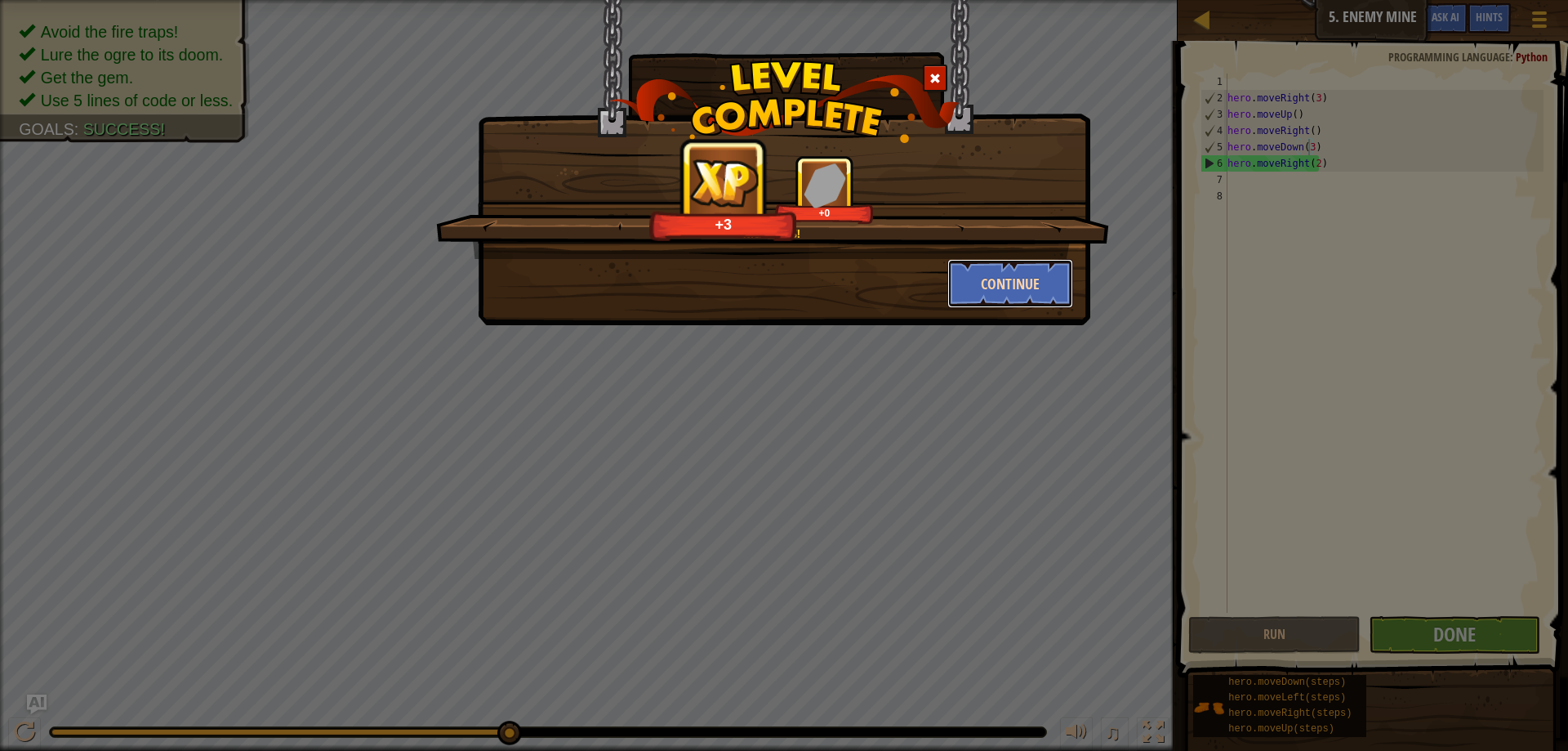
click at [1042, 287] on button "Continue" at bounding box center [1010, 284] width 126 height 49
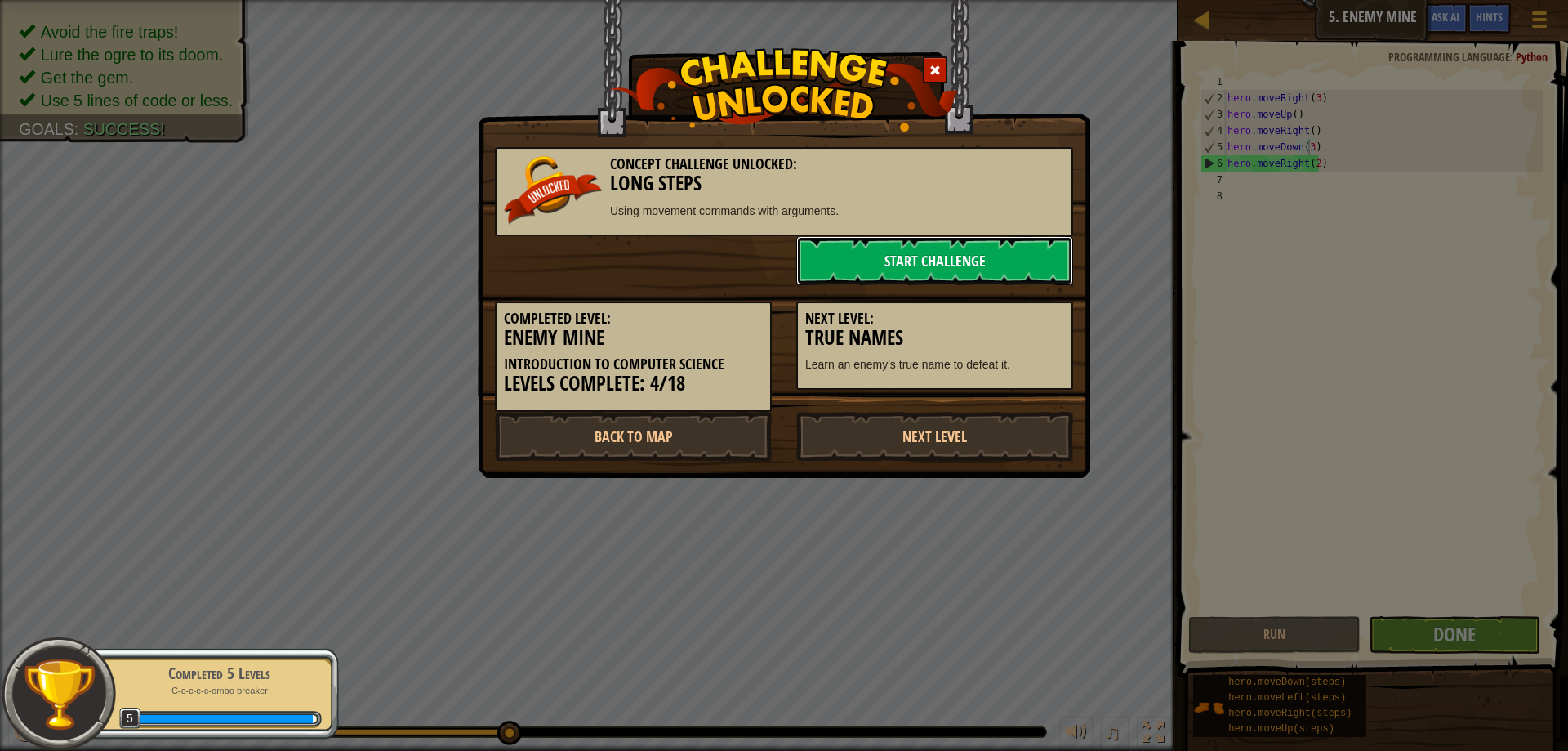
click at [1018, 261] on link "Start Challenge" at bounding box center [935, 260] width 277 height 49
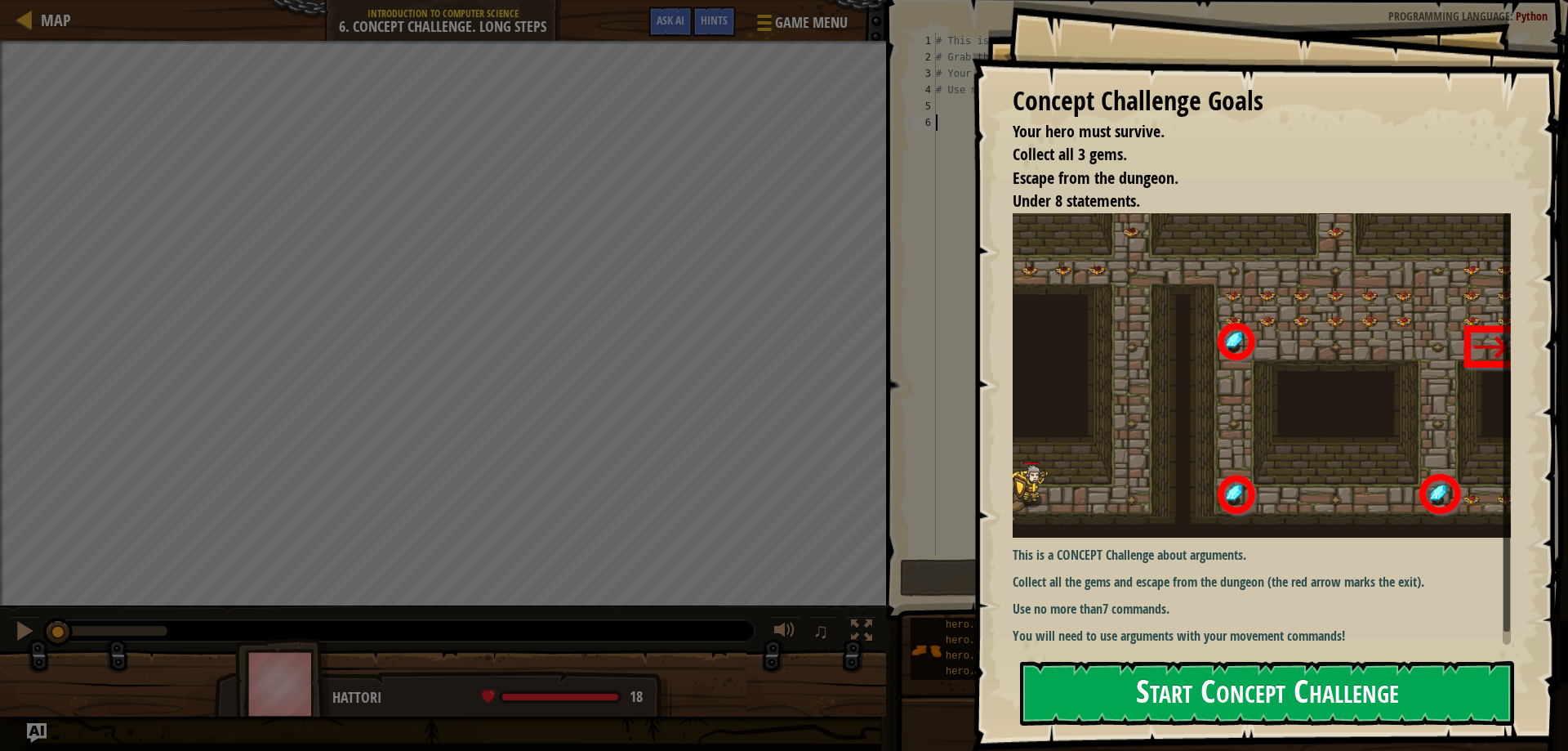
click at [1148, 701] on button "Start Concept Challenge" at bounding box center [1268, 693] width 494 height 65
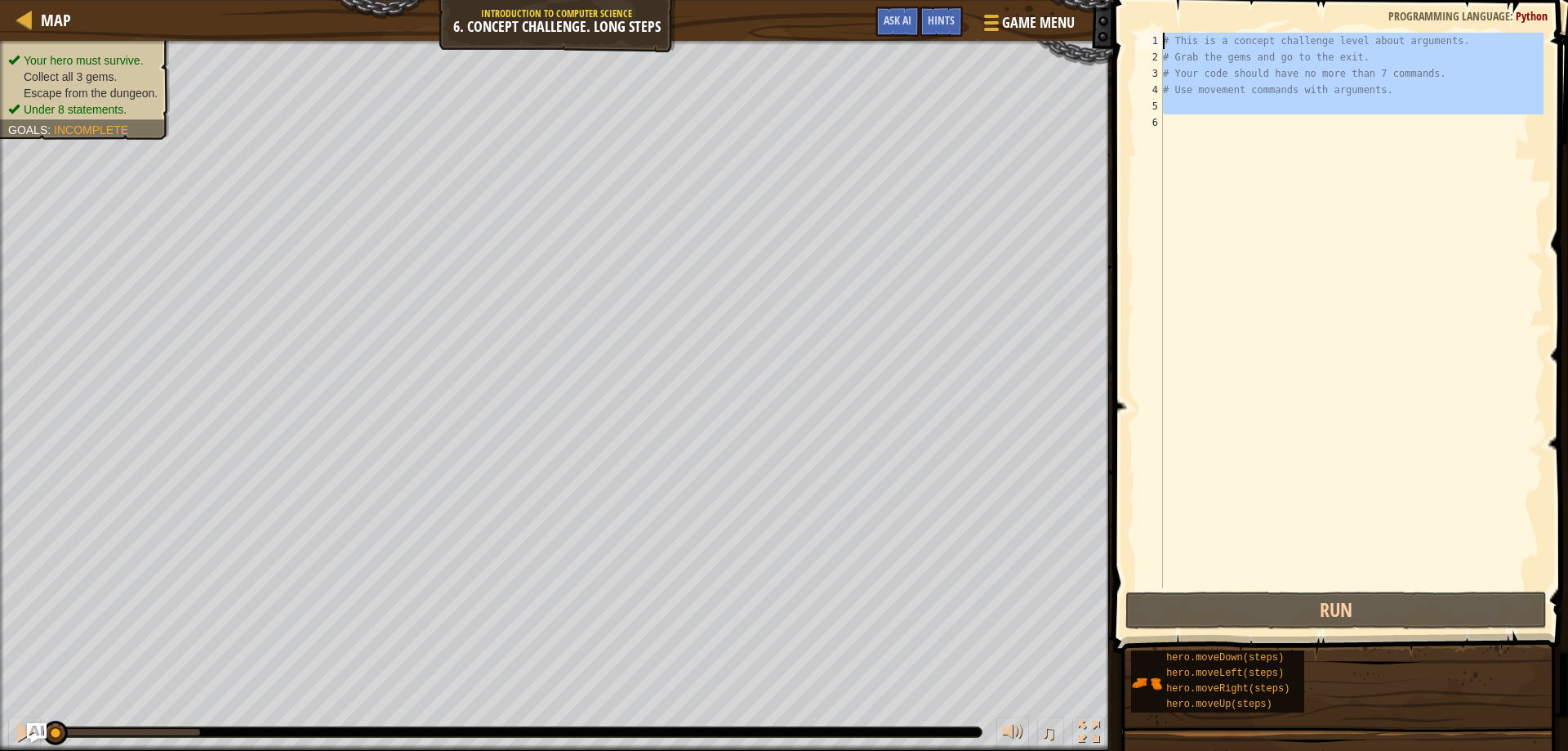
drag, startPoint x: 1404, startPoint y: 128, endPoint x: 1206, endPoint y: 17, distance: 227.0
click at [1206, 17] on div "1 2 3 4 5 6 # This is a concept challenge level about arguments. # Grab the gem…" at bounding box center [1338, 359] width 460 height 700
type textarea "# This is a concept challenge level about arguments. # Grab the gems and go to …"
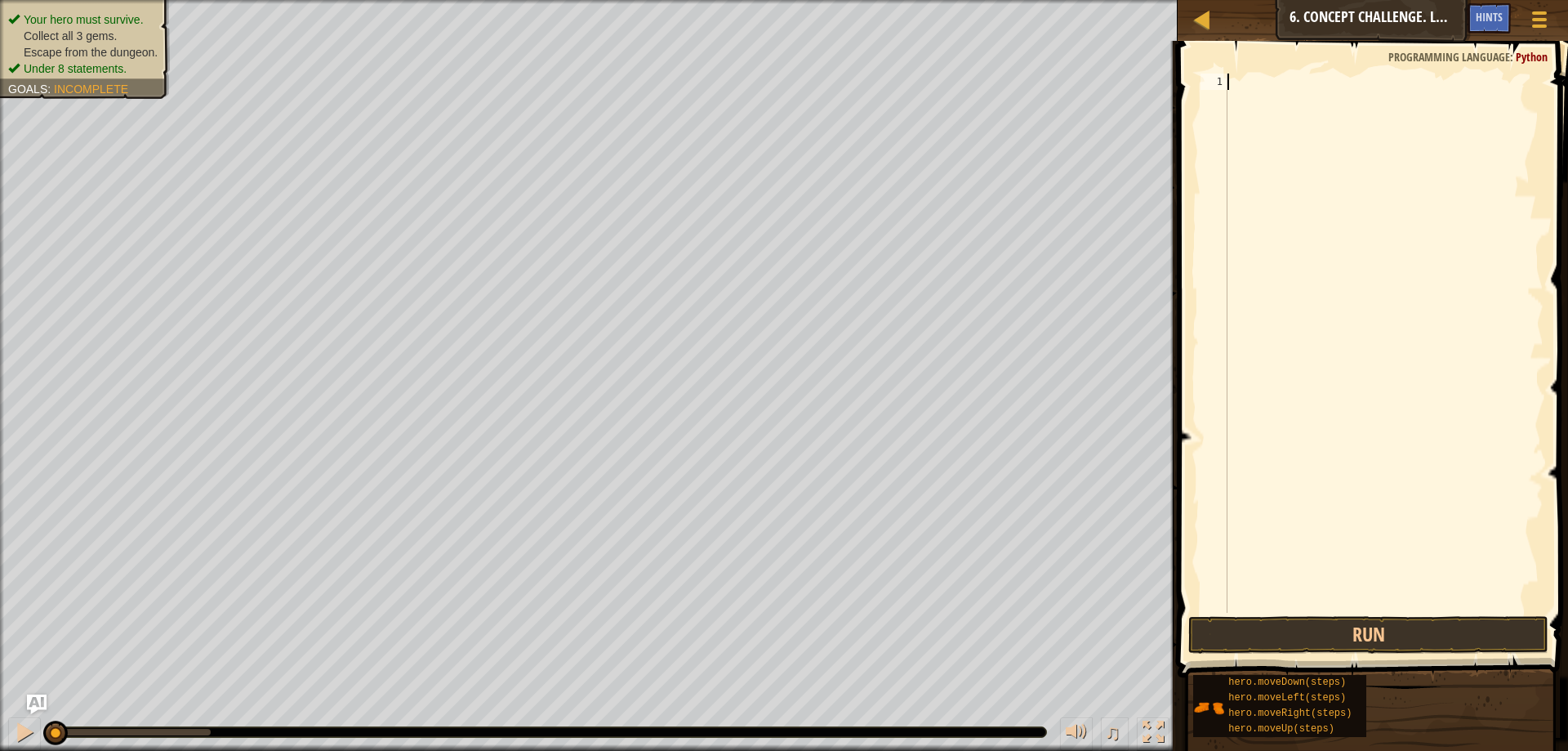
type textarea "h"
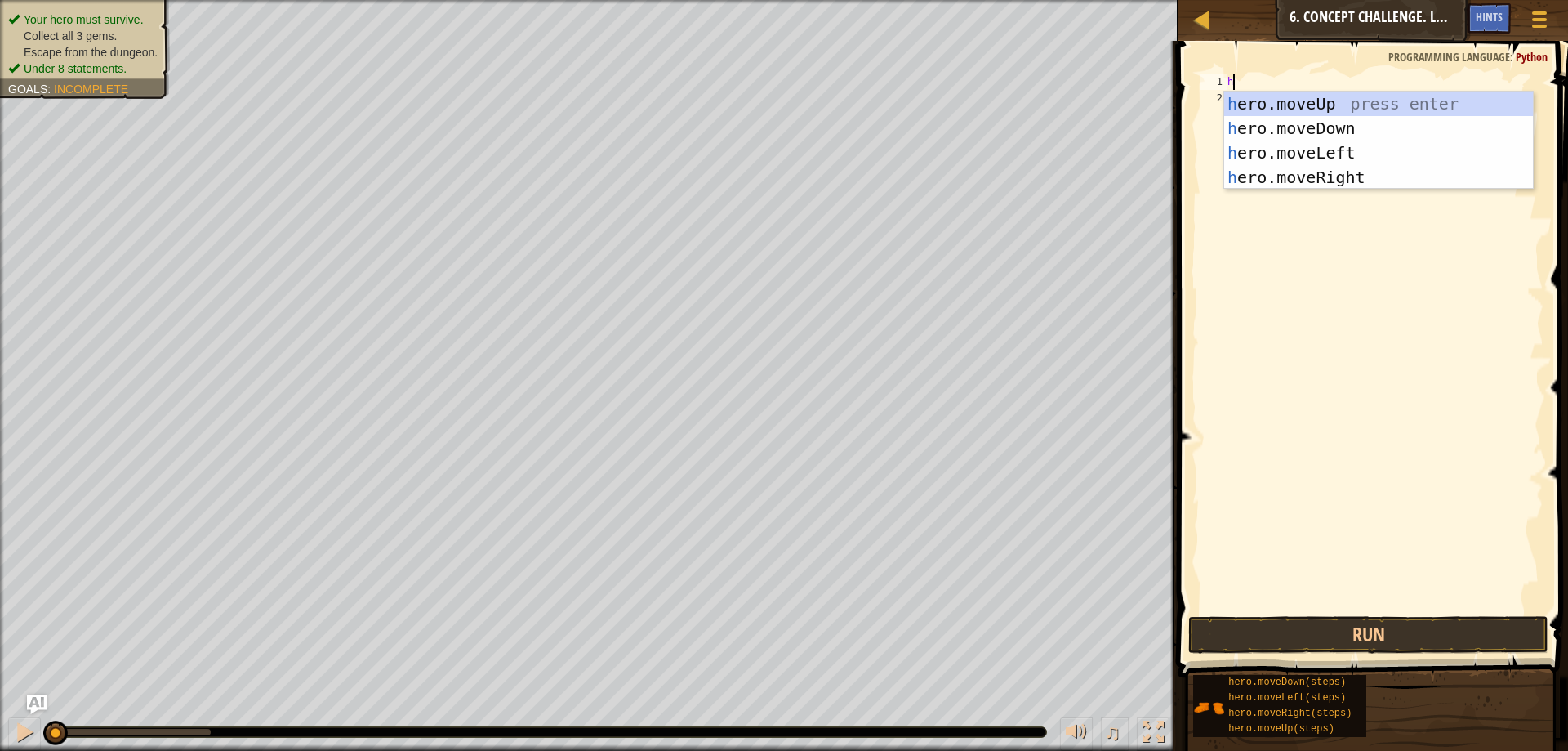
scroll to position [7, 0]
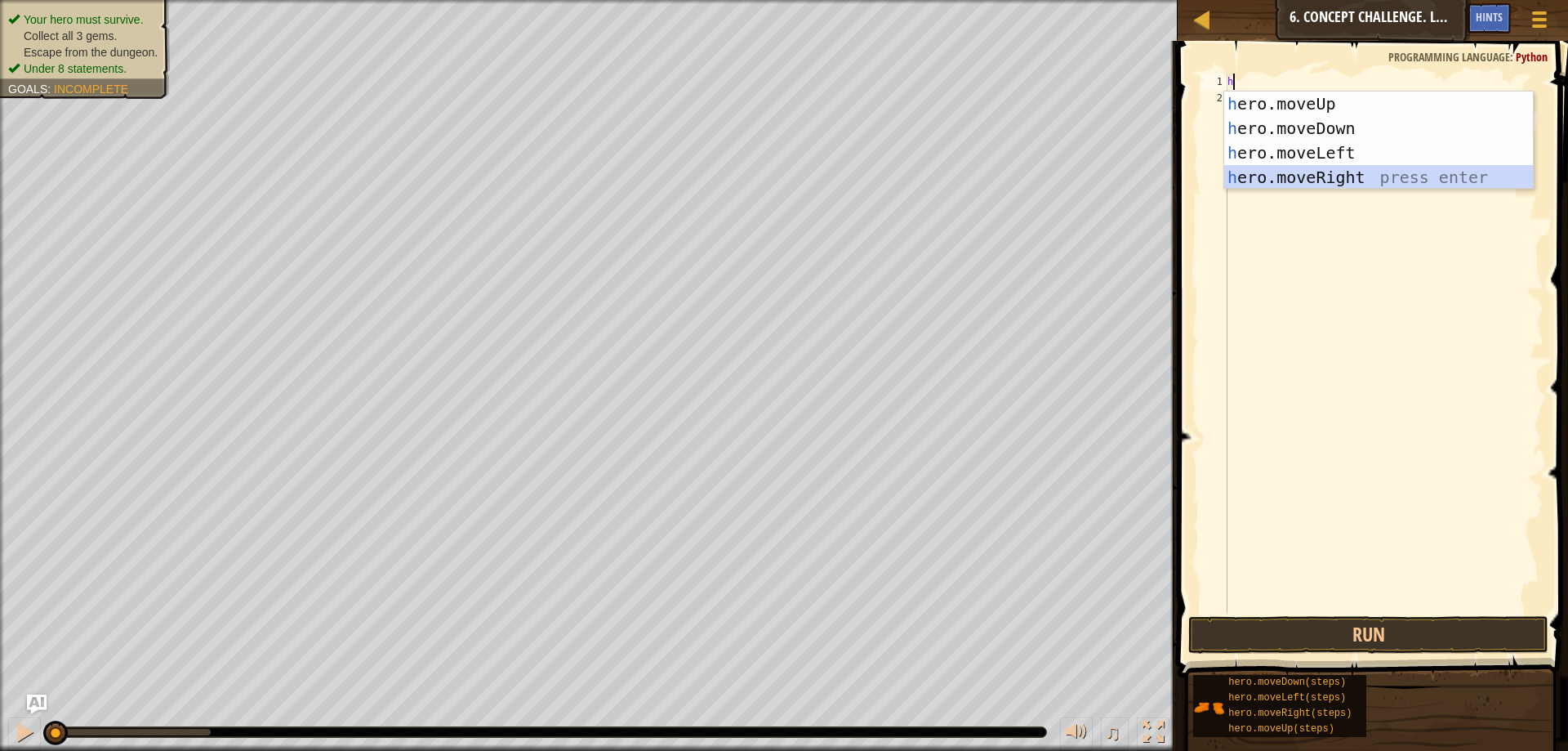
click at [1318, 170] on div "h ero.moveUp press enter h ero.moveDown press enter h ero.moveLeft press enter …" at bounding box center [1379, 165] width 309 height 147
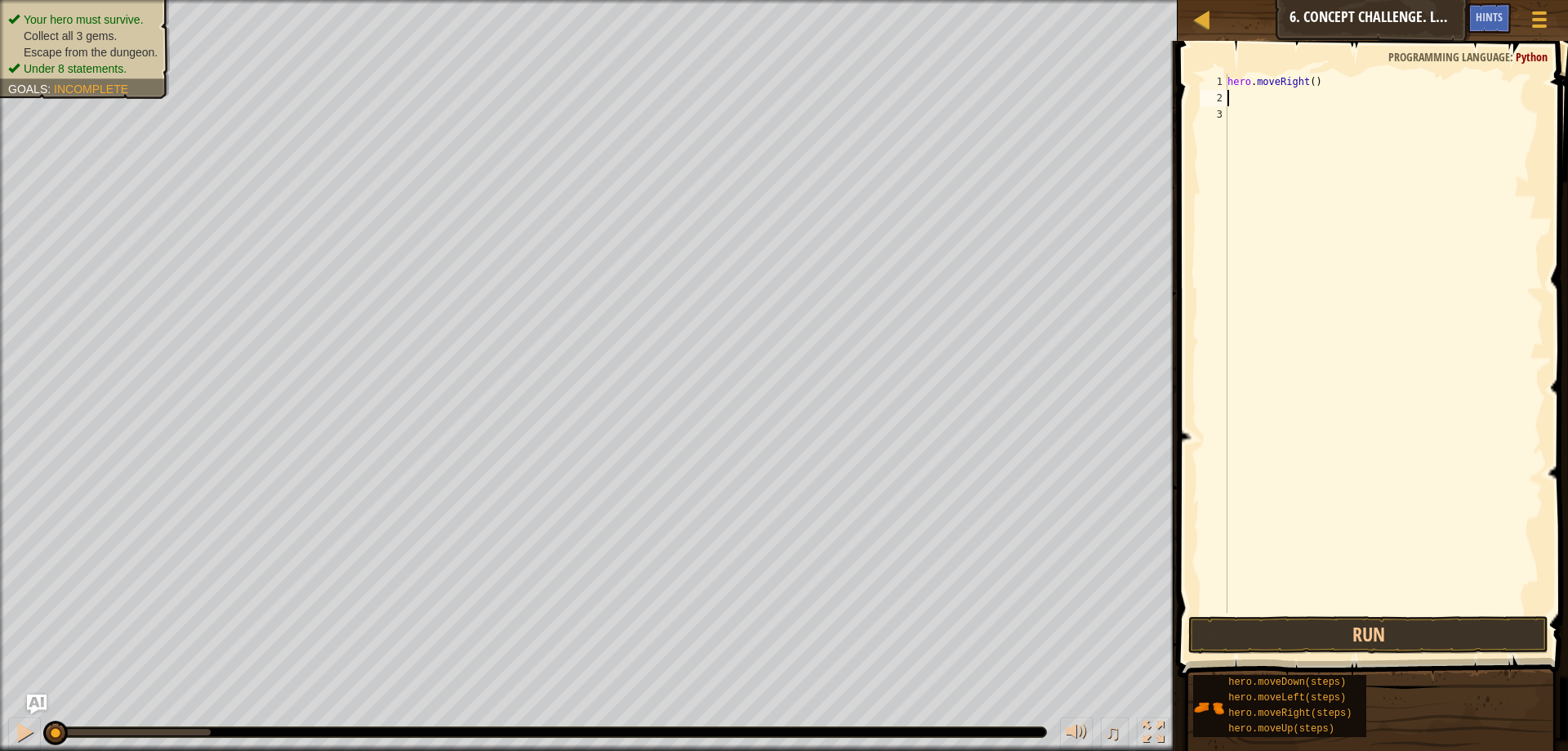
type textarea "h"
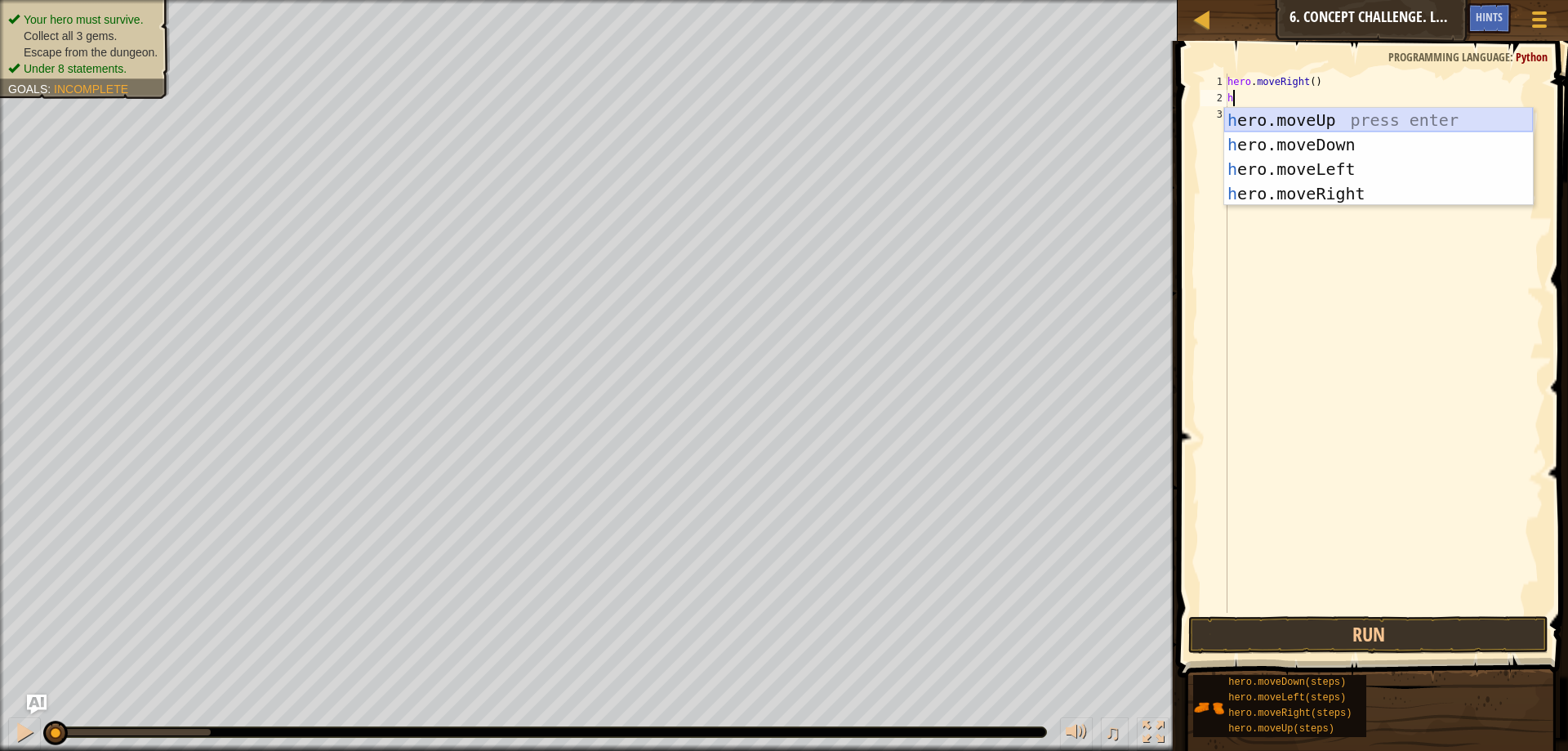
click at [1282, 114] on div "h ero.moveUp press enter h ero.moveDown press enter h ero.moveLeft press enter …" at bounding box center [1379, 181] width 309 height 147
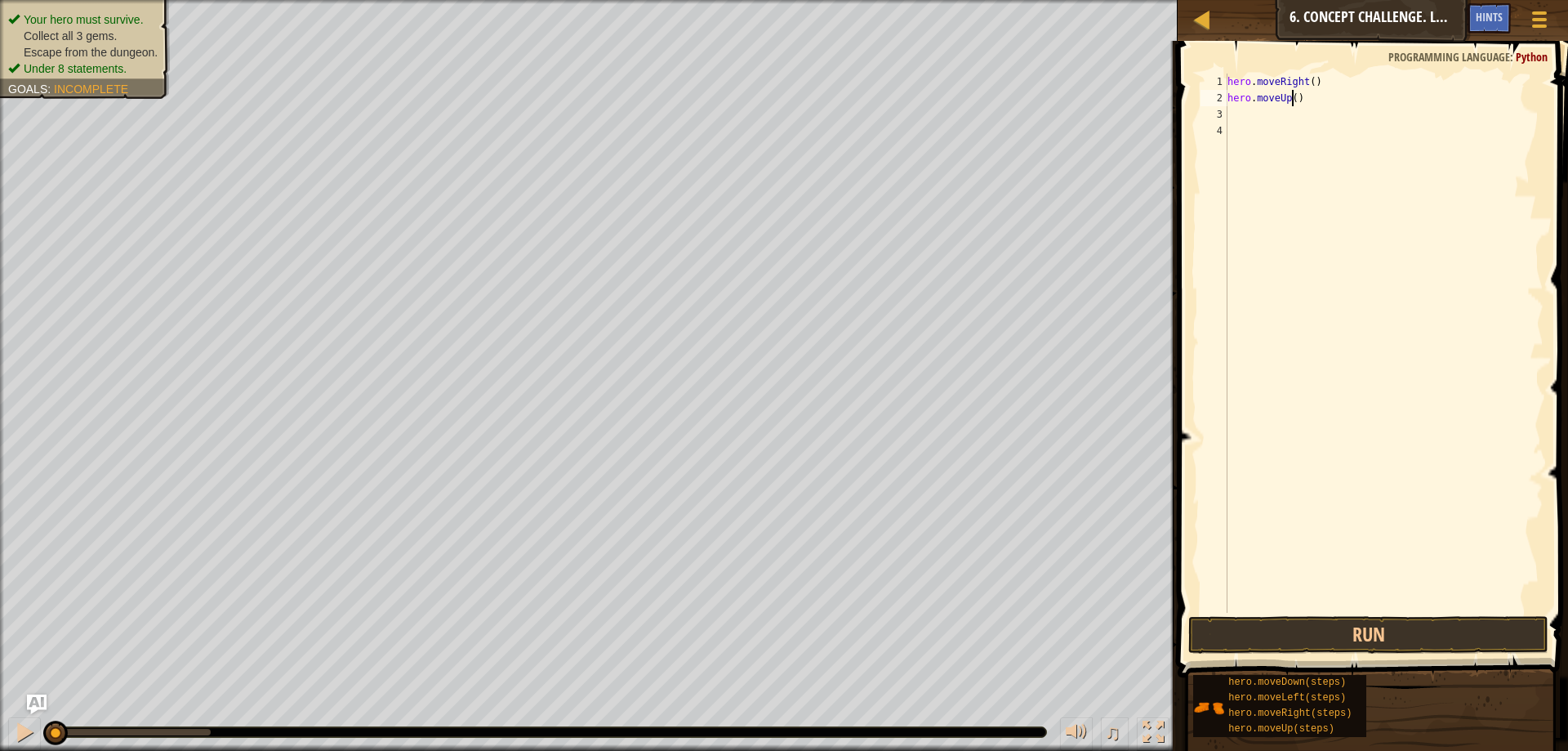
click at [1290, 97] on div "hero . moveRight ( ) hero . moveUp ( )" at bounding box center [1384, 360] width 319 height 572
type textarea "hero.moveUp(3)"
click at [1267, 111] on div "hero . moveRight ( ) hero . moveUp ( 3 )" at bounding box center [1384, 360] width 319 height 572
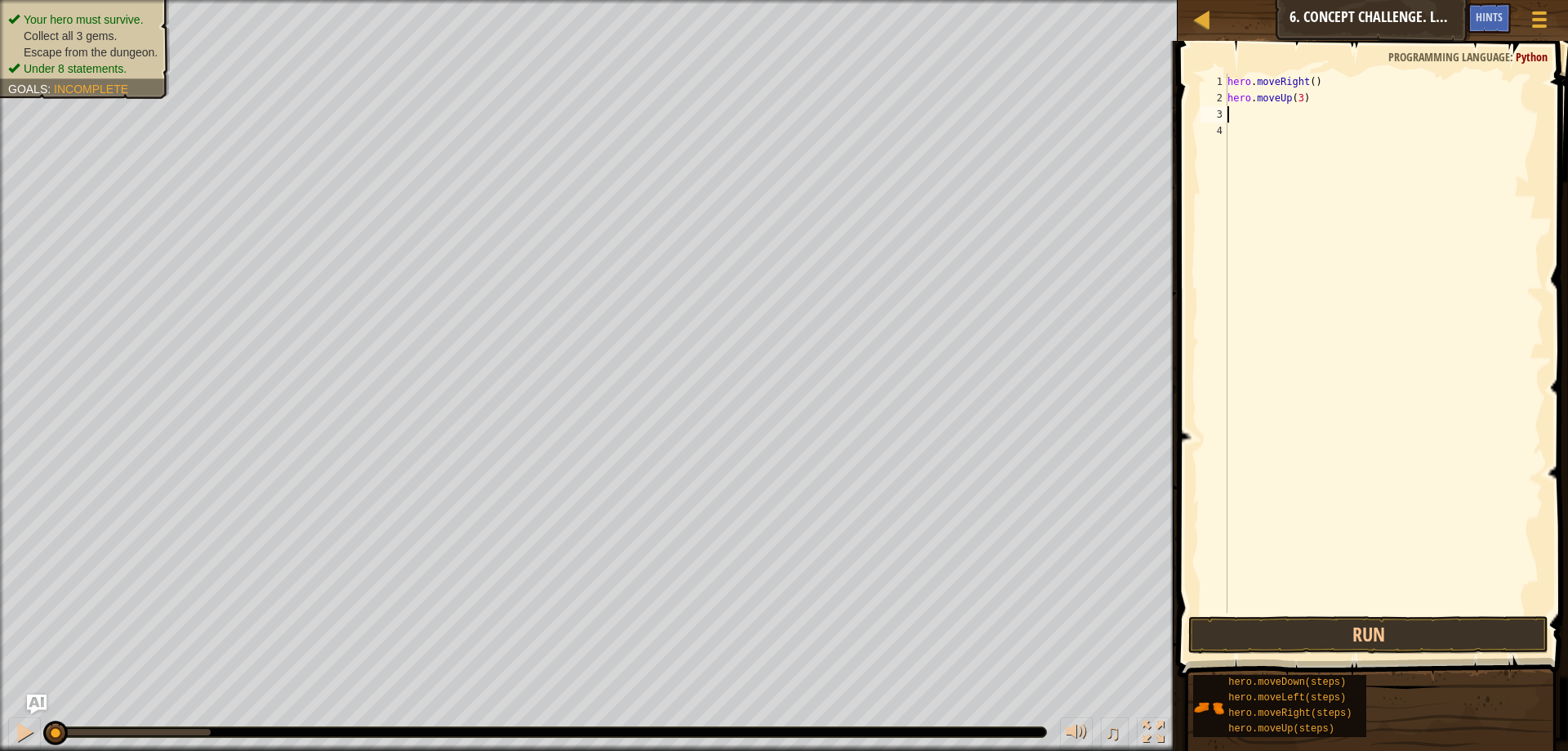
type textarea "h"
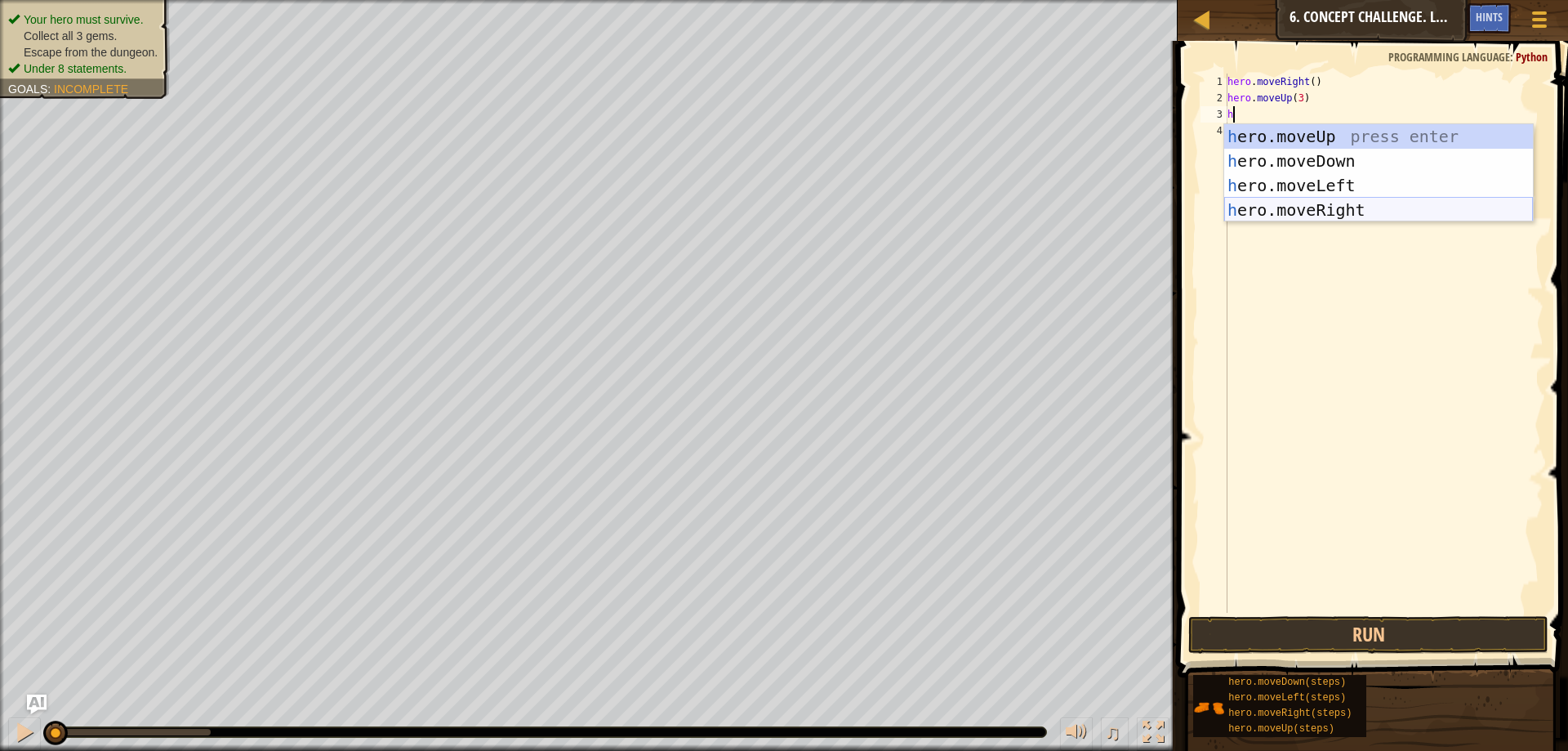
click at [1295, 207] on div "h ero.moveUp press enter h ero.moveDown press enter h ero.moveLeft press enter …" at bounding box center [1379, 198] width 309 height 147
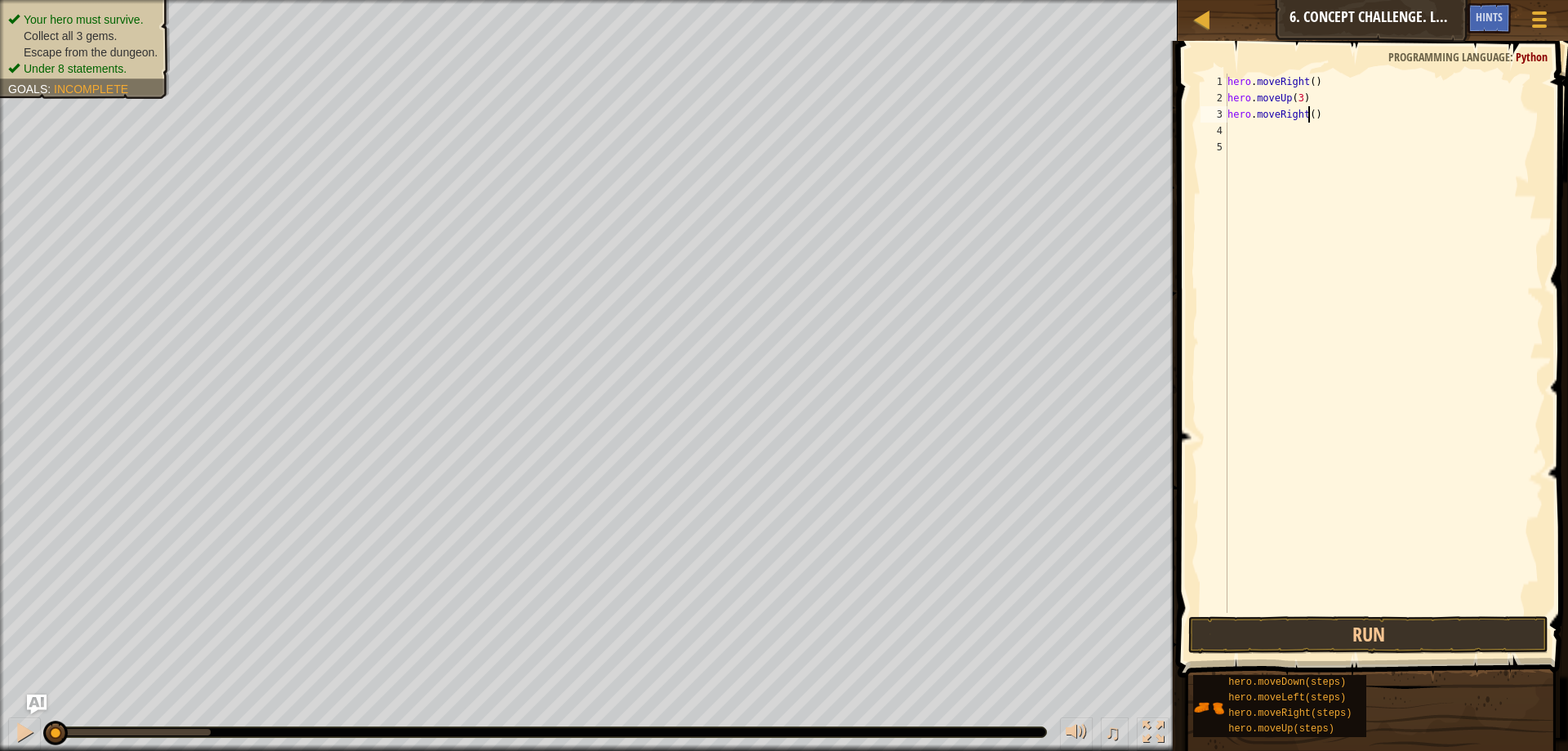
click at [1308, 113] on div "hero . moveRight ( ) hero . moveUp ( 3 ) hero . moveRight ( )" at bounding box center [1384, 360] width 319 height 572
type textarea "hero.moveRight(2)"
click at [1264, 140] on div "hero . moveRight ( ) hero . moveUp ( 3 ) hero . moveRight ( 2 )" at bounding box center [1384, 360] width 319 height 572
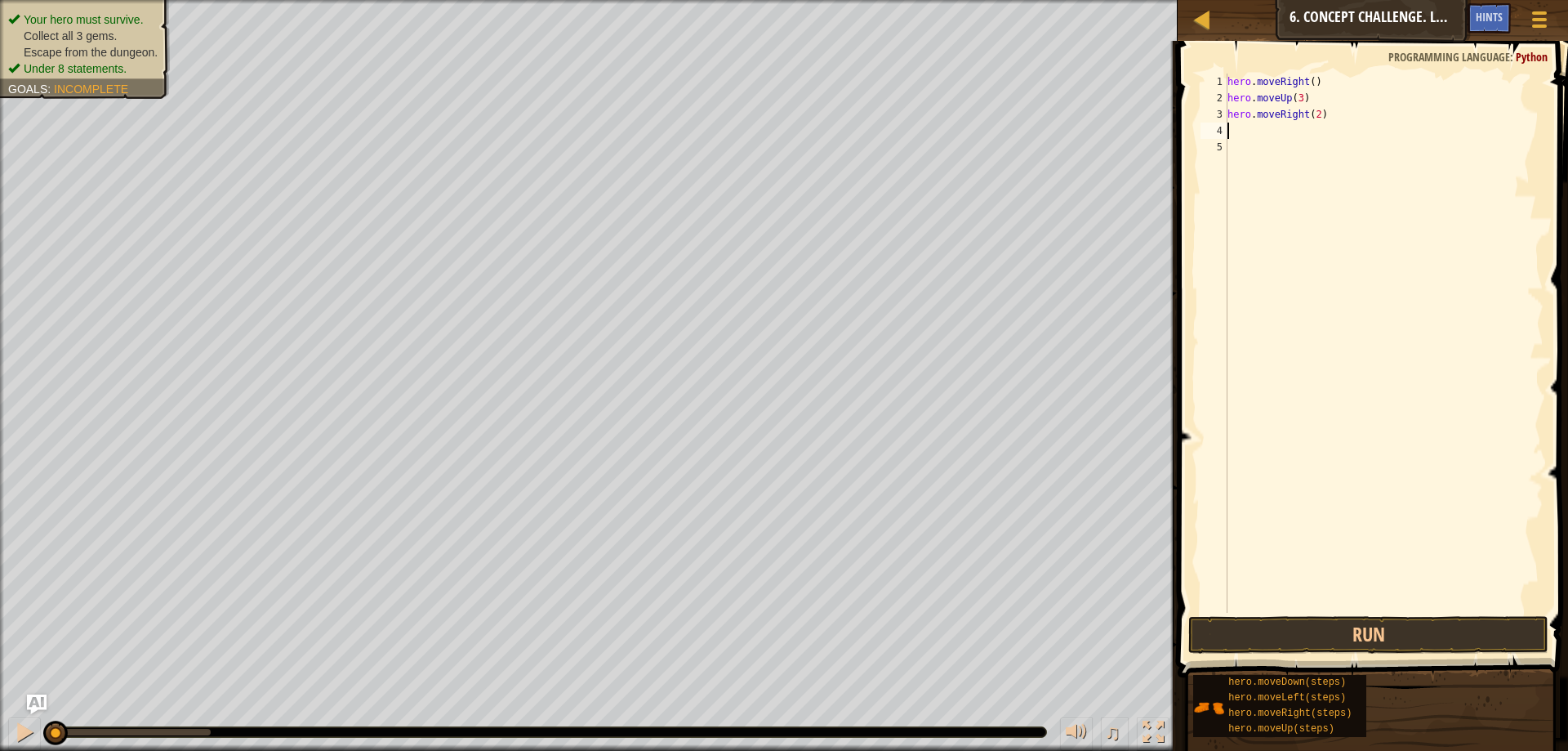
click at [1242, 131] on div "hero . moveRight ( ) hero . moveUp ( 3 ) hero . moveRight ( 2 )" at bounding box center [1384, 360] width 319 height 572
click at [1338, 655] on span at bounding box center [1374, 335] width 403 height 685
click at [1313, 117] on div "hero . moveRight ( ) hero . moveUp ( 3 ) hero . moveRight ( 2 )" at bounding box center [1384, 360] width 319 height 572
click at [1302, 625] on button "Run" at bounding box center [1368, 635] width 360 height 37
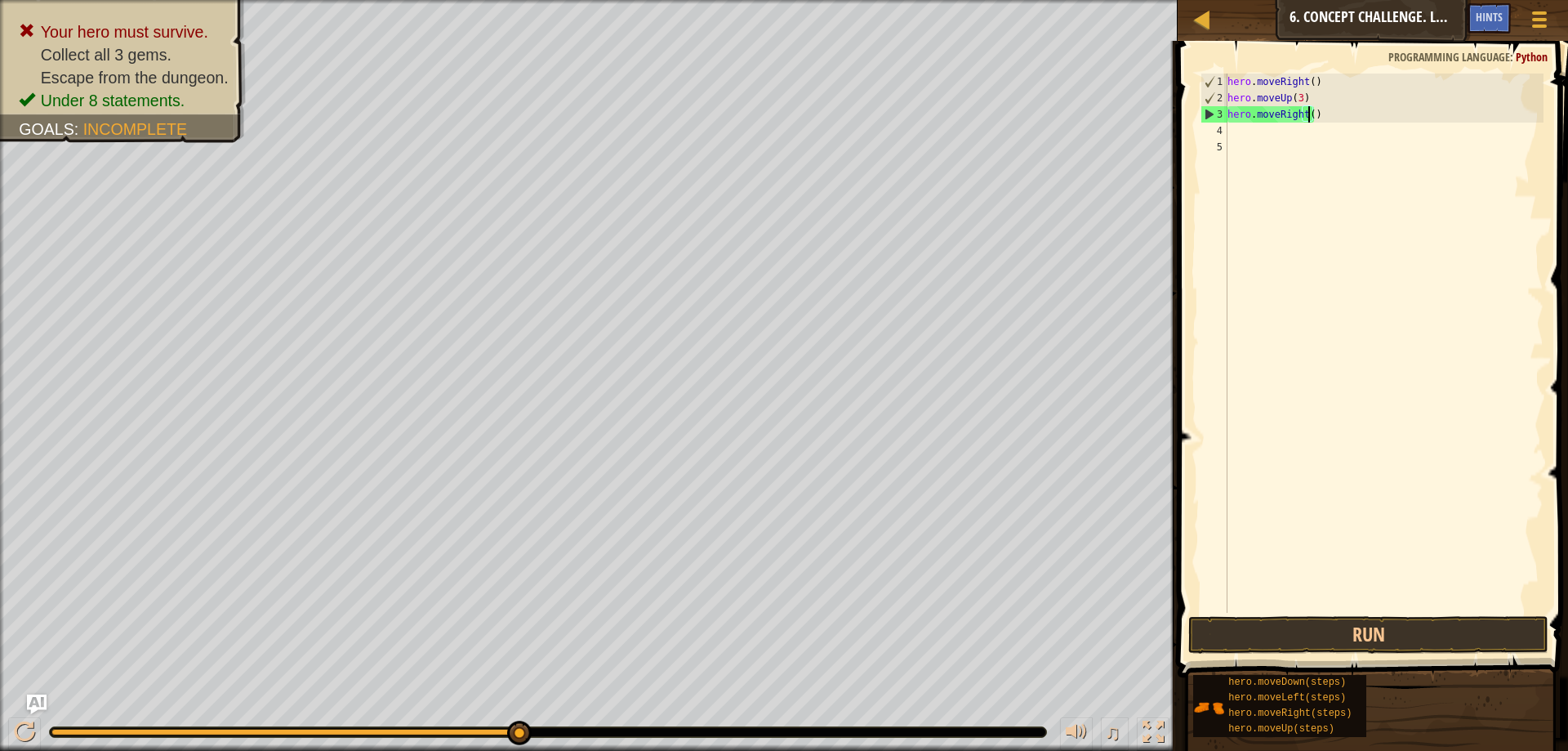
type textarea "hero.moveRight(2)"
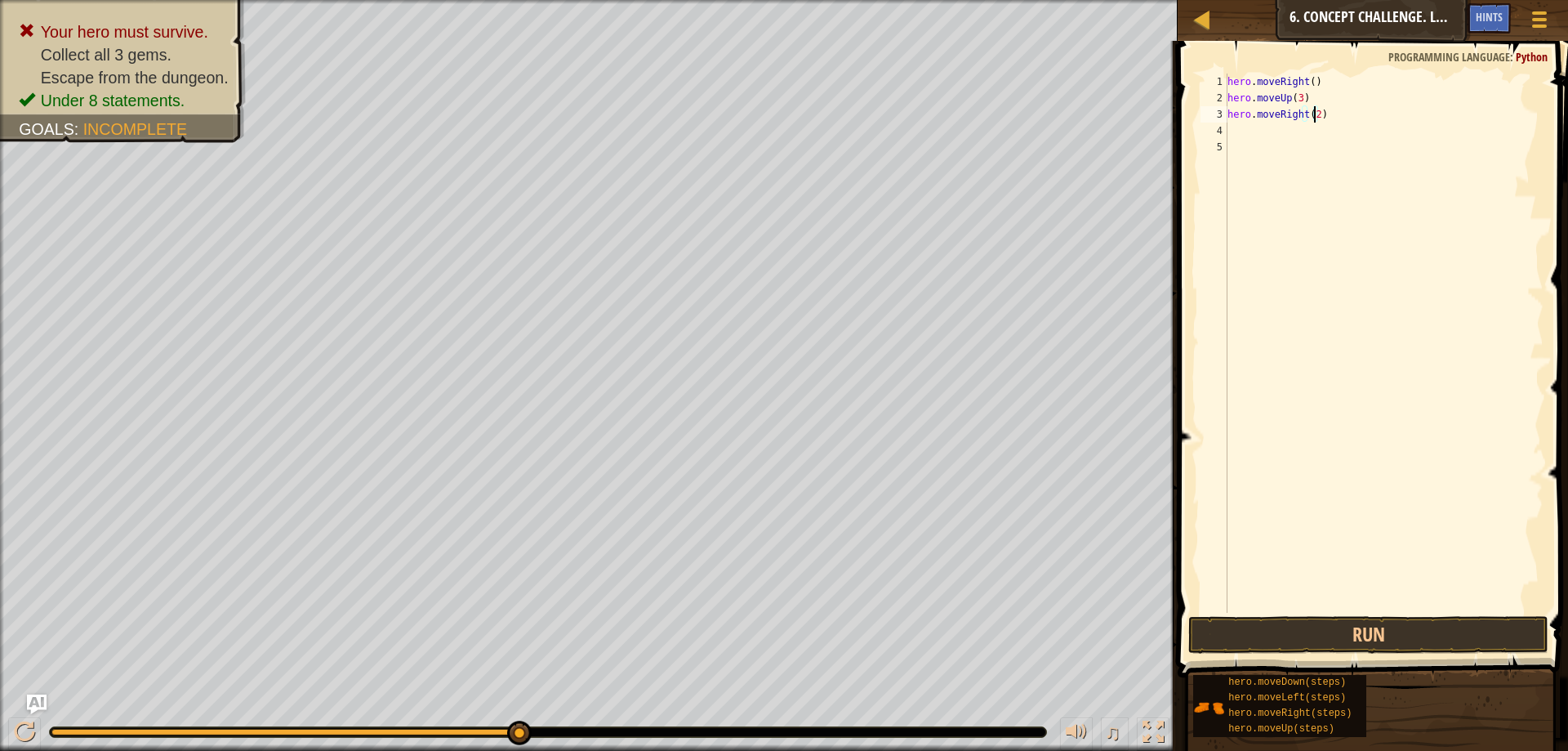
click at [1294, 122] on div "hero . moveRight ( ) hero . moveUp ( 3 ) hero . moveRight ( 2 )" at bounding box center [1384, 360] width 319 height 572
click at [1290, 147] on div "hero . moveRight ( ) hero . moveUp ( 3 ) hero . moveRight ( 2 )" at bounding box center [1384, 360] width 319 height 572
click at [1268, 133] on div "hero . moveRight ( ) hero . moveUp ( 3 ) hero . moveRight ( 2 )" at bounding box center [1384, 360] width 319 height 572
type textarea "h"
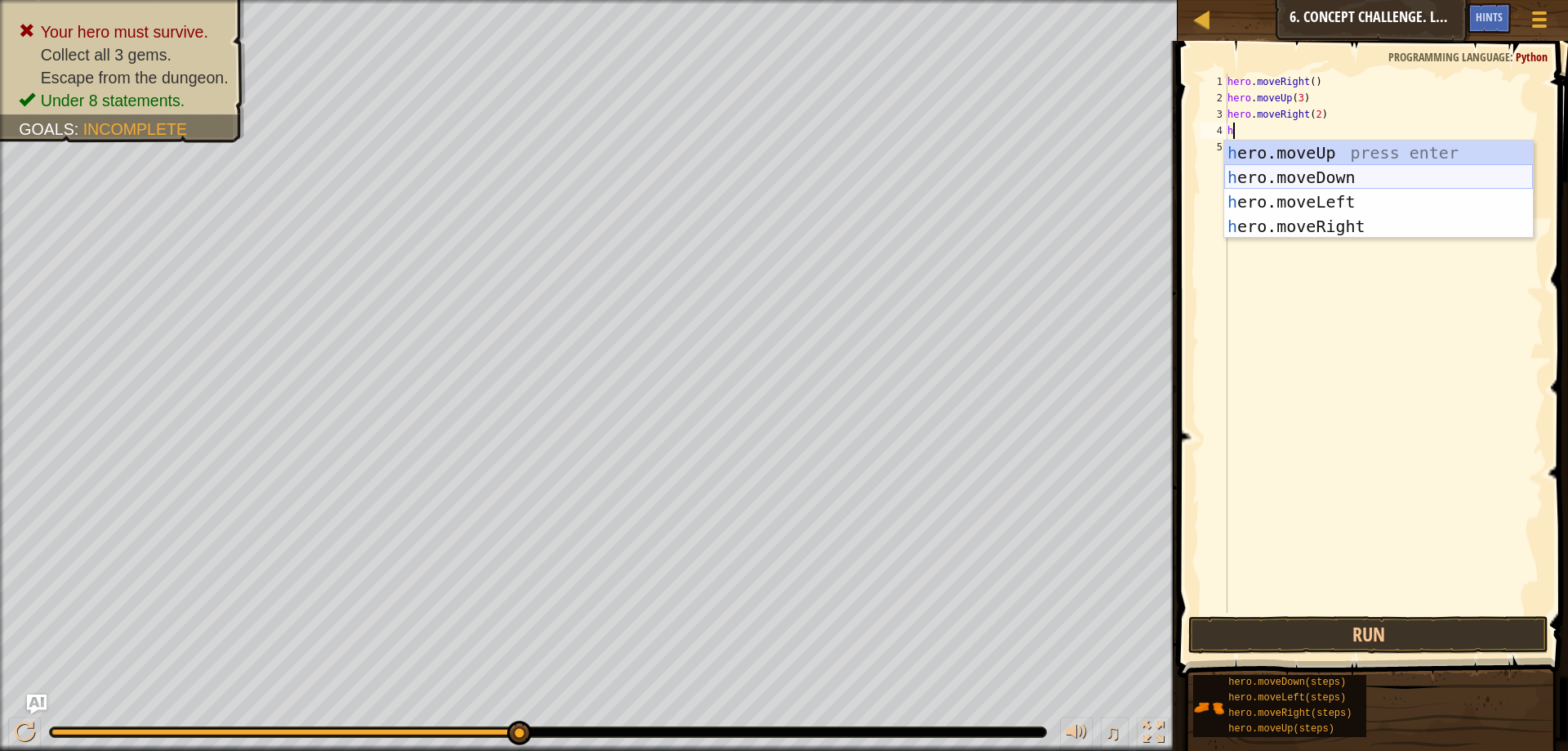
click at [1283, 174] on div "h ero.moveUp press enter h ero.moveDown press enter h ero.moveLeft press enter …" at bounding box center [1379, 214] width 309 height 147
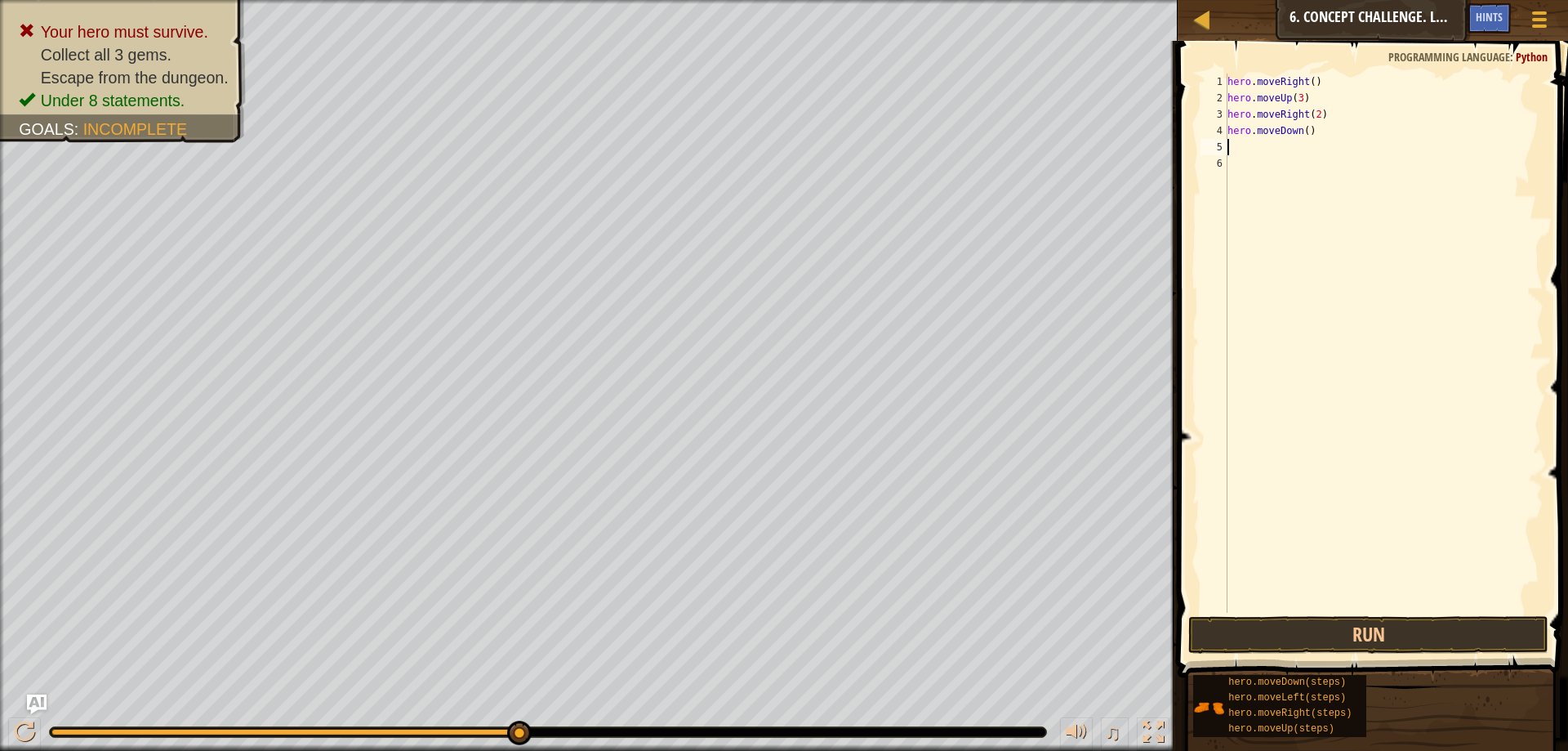
click at [1302, 128] on div "hero . moveRight ( ) hero . moveUp ( 3 ) hero . moveRight ( 2 ) hero . moveDown…" at bounding box center [1384, 360] width 319 height 572
type textarea "hero.moveDown(2)"
click at [1297, 148] on div "hero . moveRight ( ) hero . moveUp ( 3 ) hero . moveRight ( 2 ) hero . moveDown…" at bounding box center [1384, 360] width 319 height 572
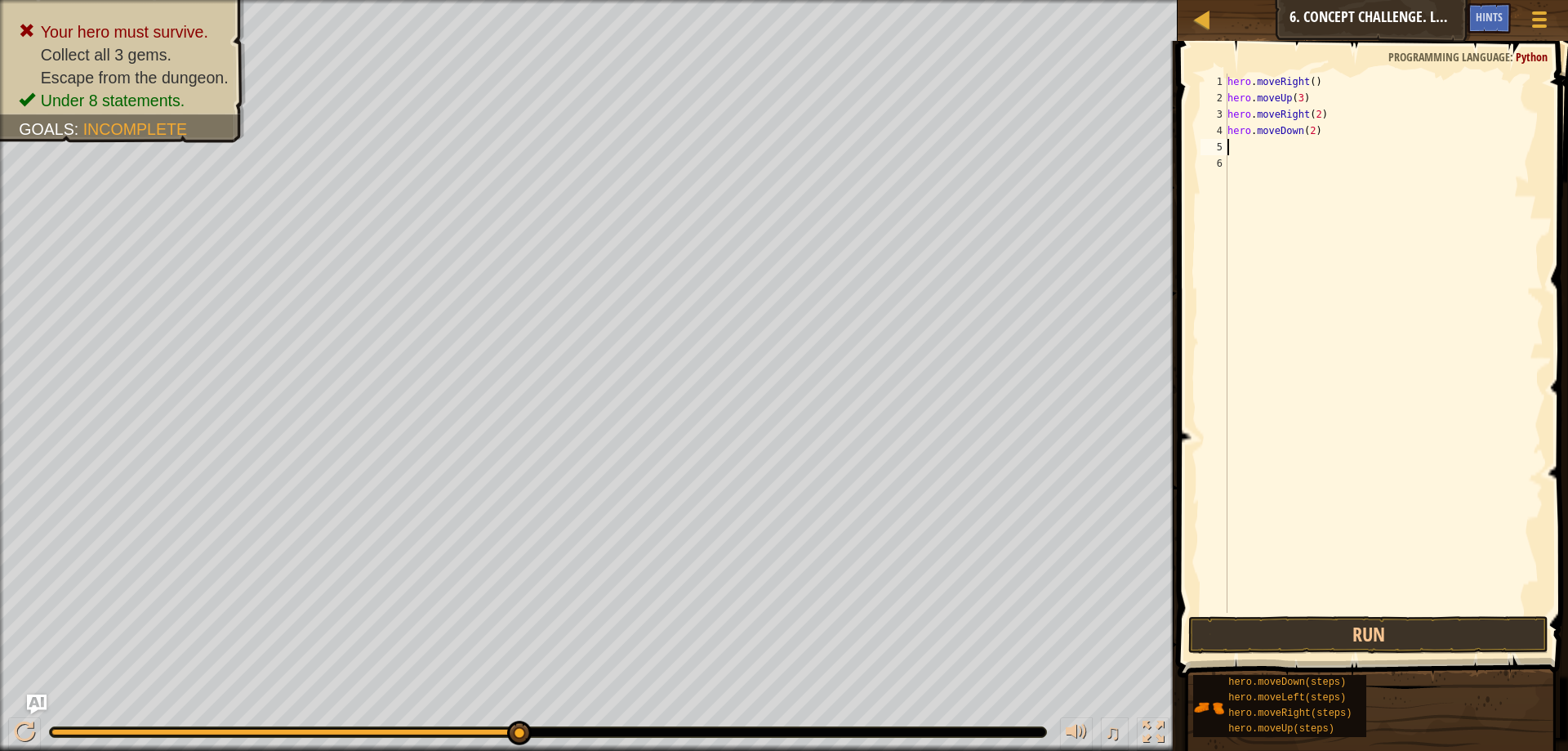
type textarea "h"
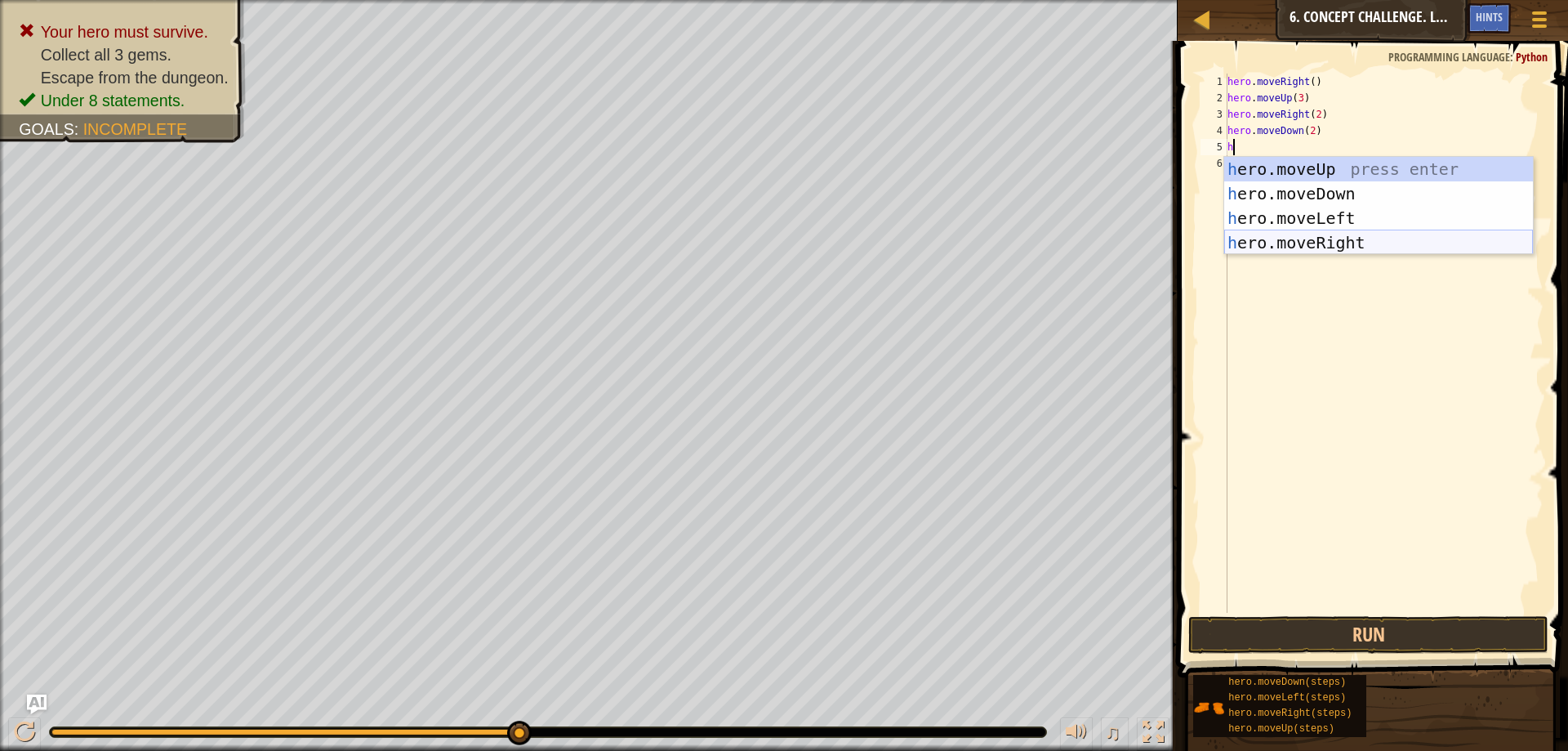
click at [1302, 241] on div "h ero.moveUp press enter h ero.moveDown press enter h ero.moveLeft press enter …" at bounding box center [1379, 229] width 309 height 147
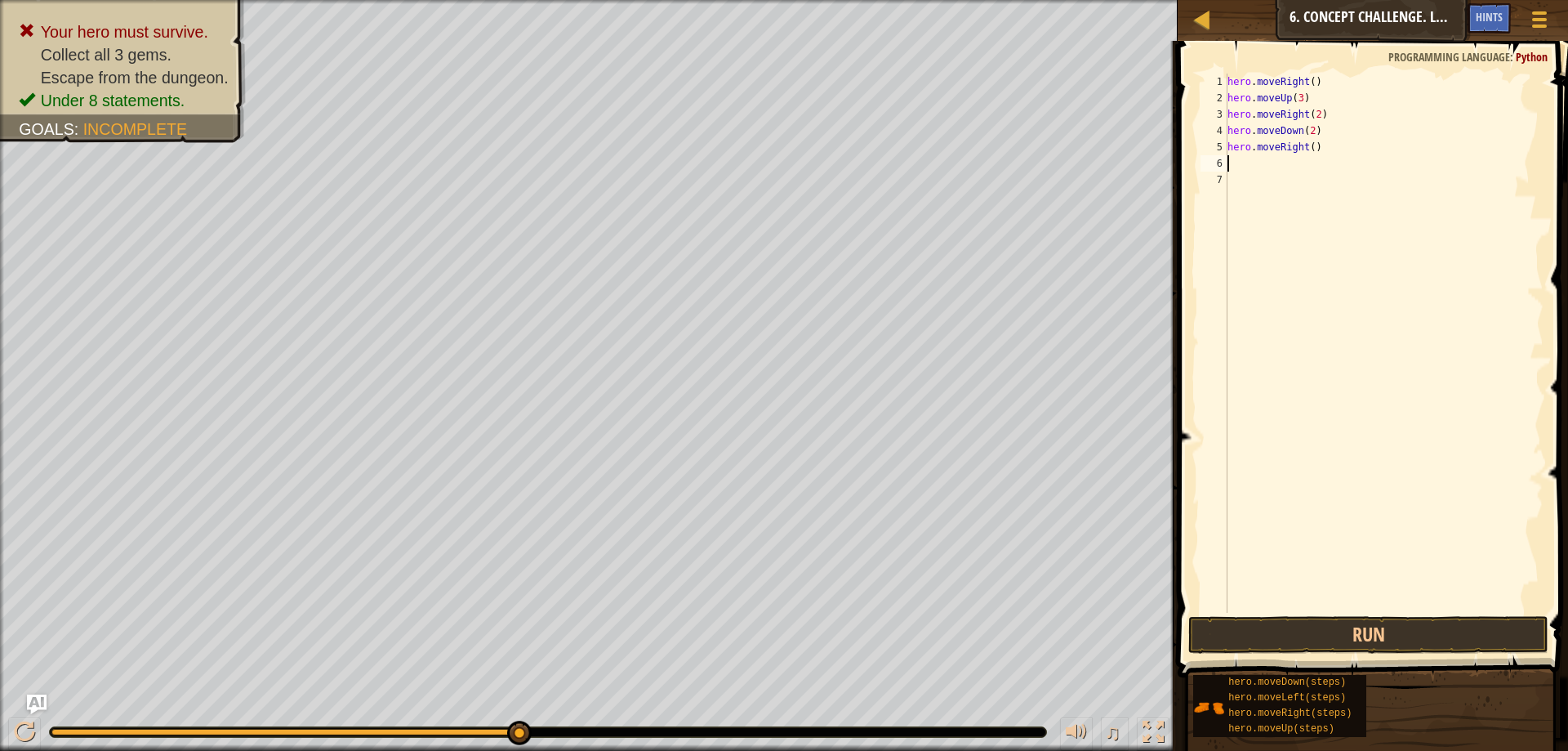
type textarea "h"
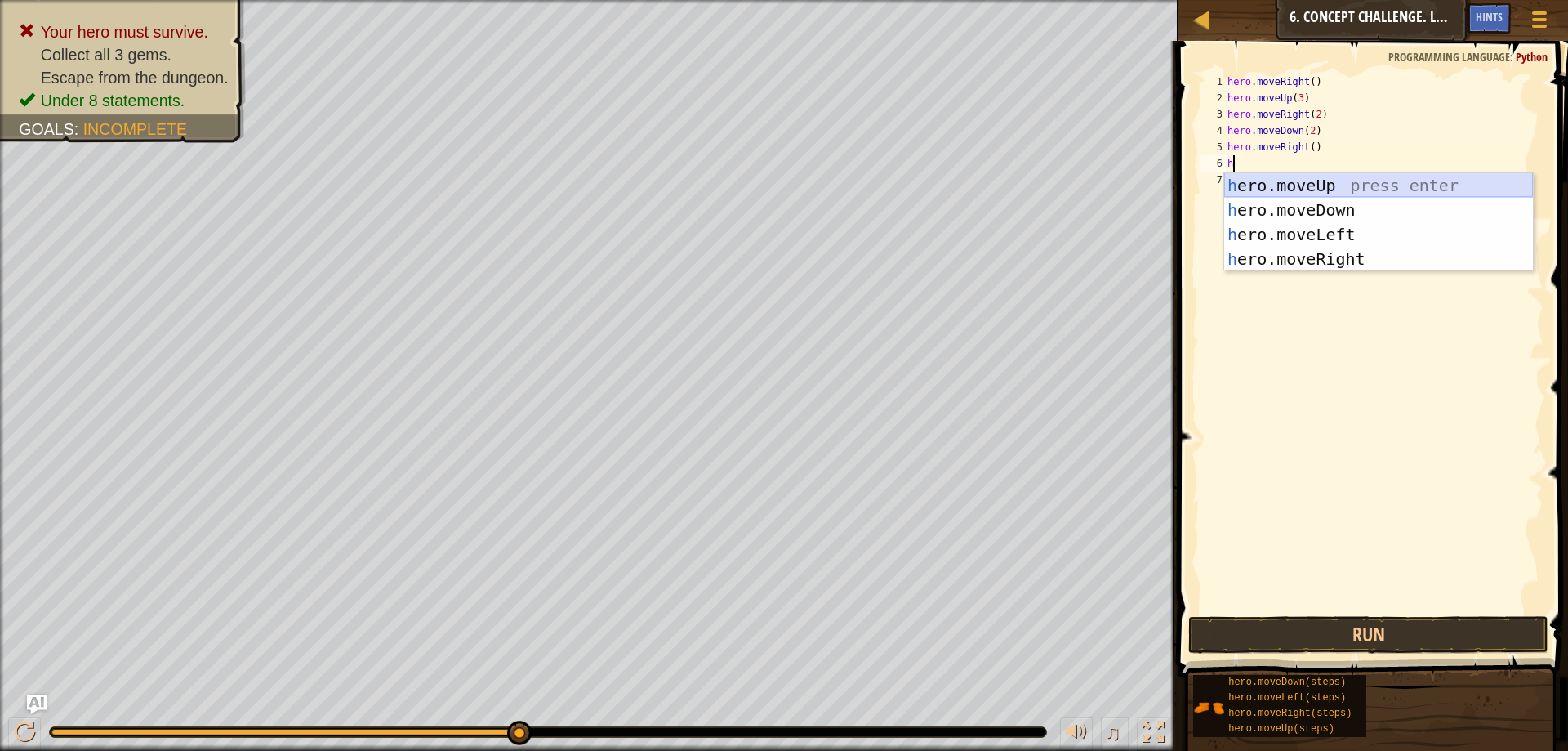
click at [1278, 188] on div "h ero.moveUp press enter h ero.moveDown press enter h ero.moveLeft press enter …" at bounding box center [1379, 246] width 309 height 147
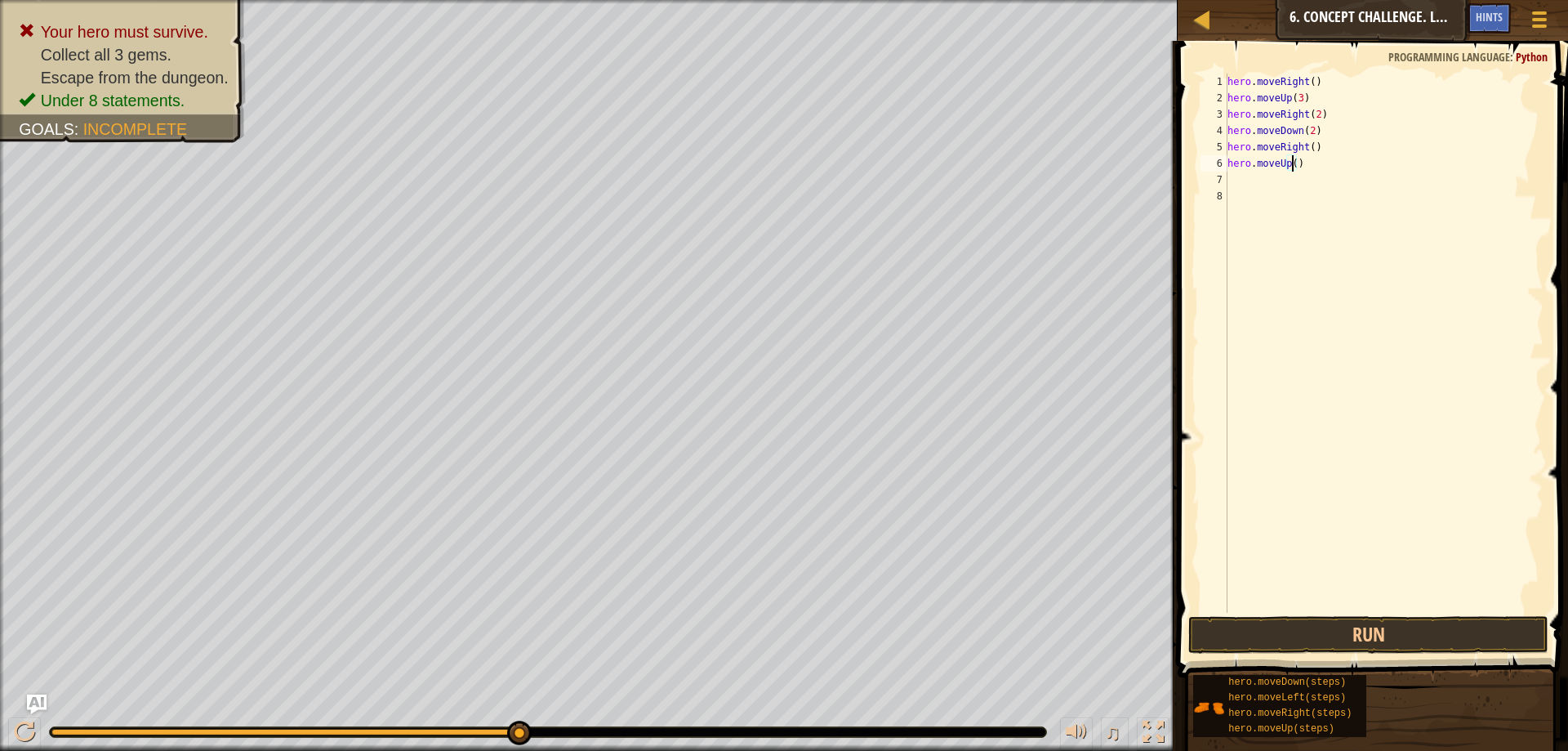
click at [1291, 158] on div "hero . moveRight ( ) hero . moveUp ( 3 ) hero . moveRight ( 2 ) hero . moveDown…" at bounding box center [1384, 360] width 319 height 572
type textarea "hero.moveUp(2)"
click at [1282, 184] on div "hero . moveRight ( ) hero . moveUp ( 3 ) hero . moveRight ( 2 ) hero . moveDown…" at bounding box center [1384, 360] width 319 height 572
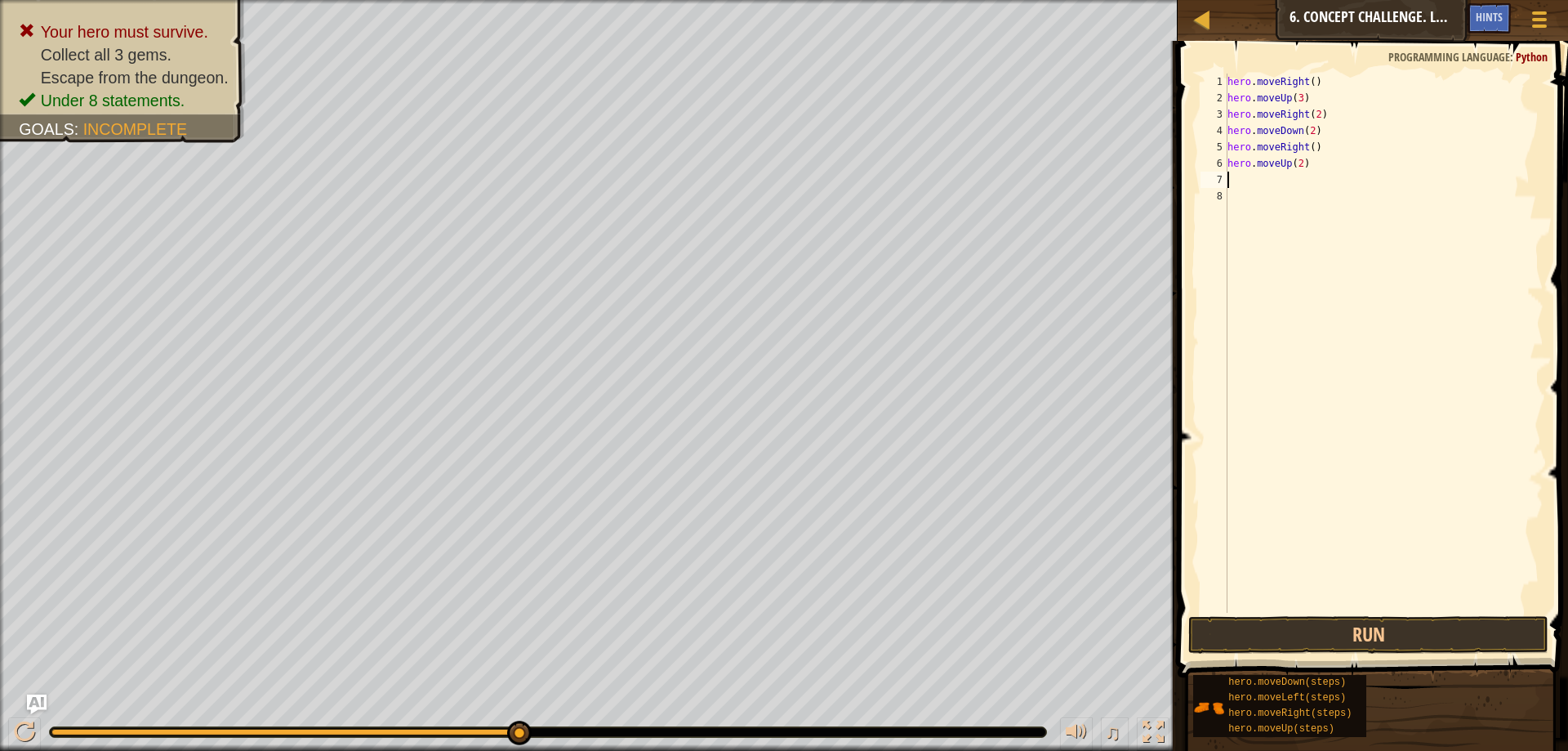
type textarea "h"
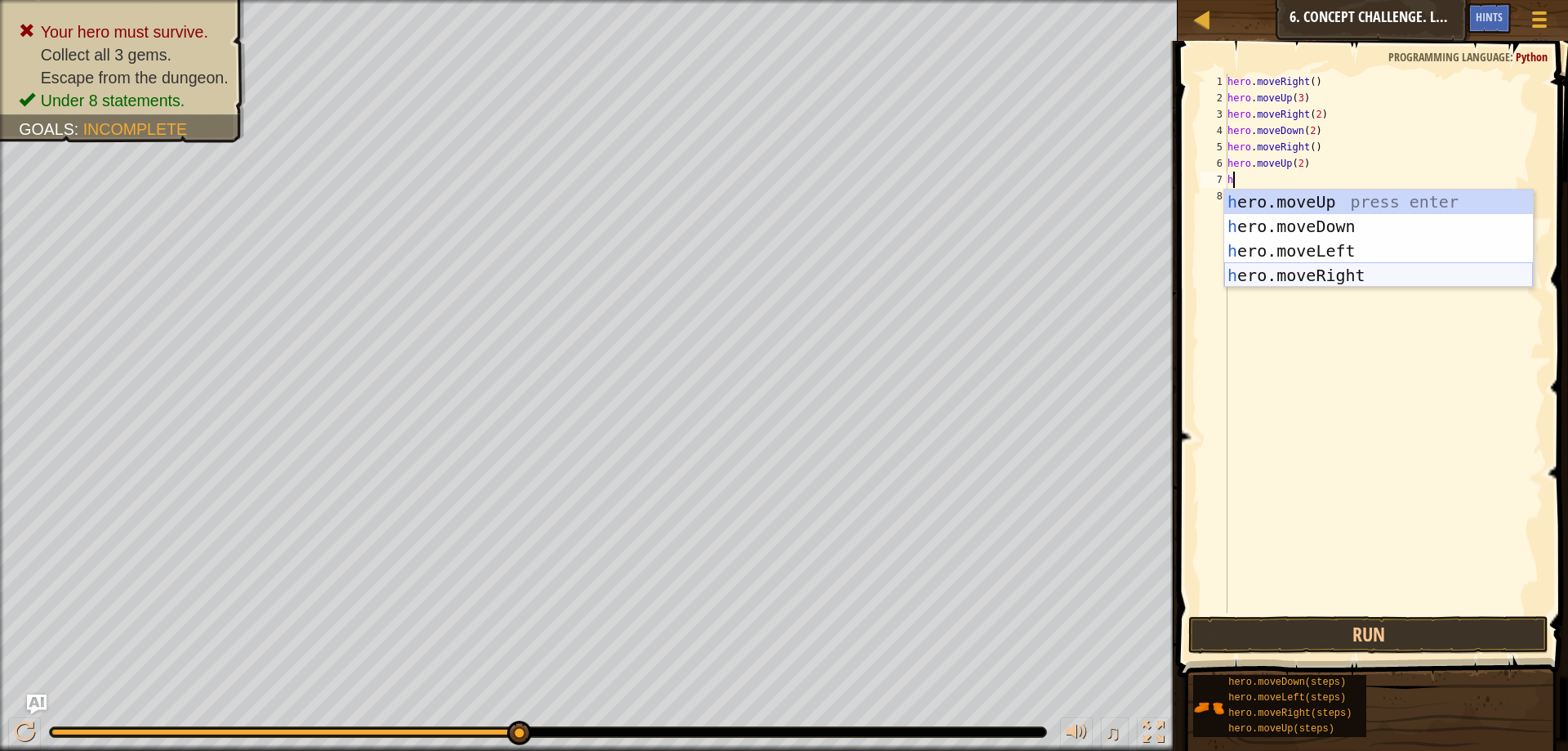
click at [1357, 266] on div "h ero.moveUp press enter h ero.moveDown press enter h ero.moveLeft press enter …" at bounding box center [1379, 262] width 309 height 147
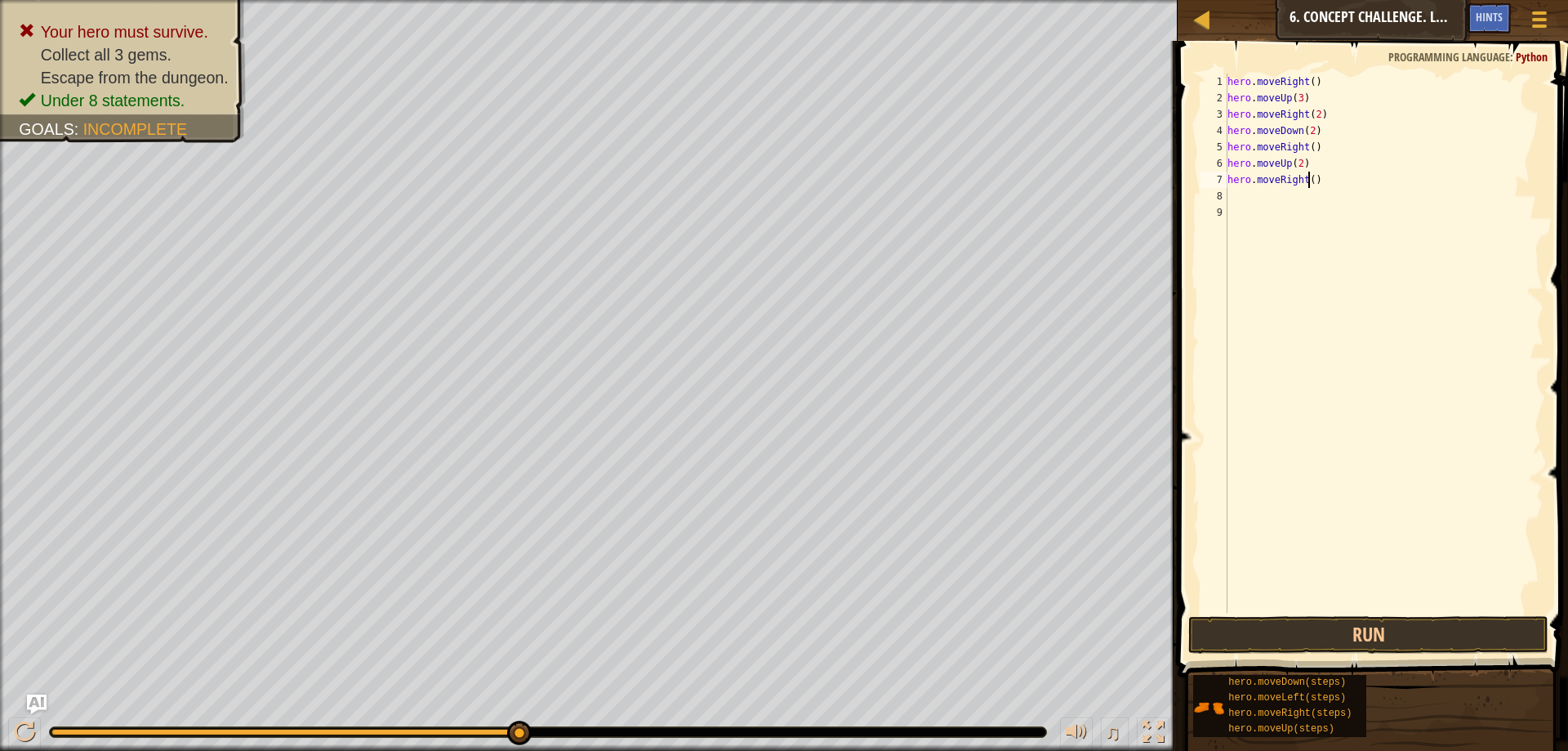
click at [1308, 183] on div "hero . moveRight ( ) hero . moveUp ( 3 ) hero . moveRight ( 2 ) hero . moveDown…" at bounding box center [1384, 360] width 319 height 572
click at [1380, 634] on button "Run" at bounding box center [1368, 635] width 360 height 37
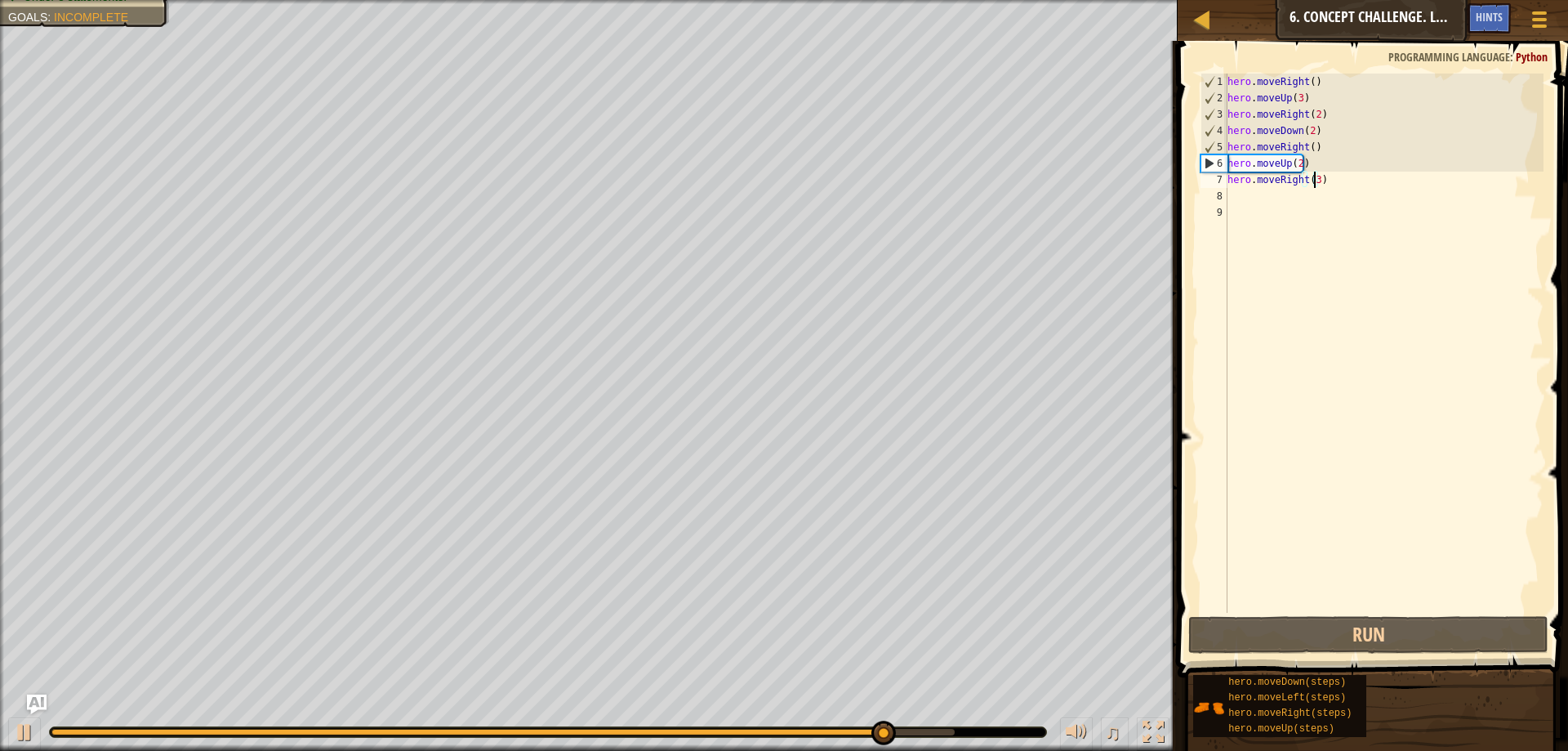
click at [1307, 131] on div "hero . moveRight ( ) hero . moveUp ( 3 ) hero . moveRight ( 2 ) hero . moveDown…" at bounding box center [1384, 360] width 319 height 572
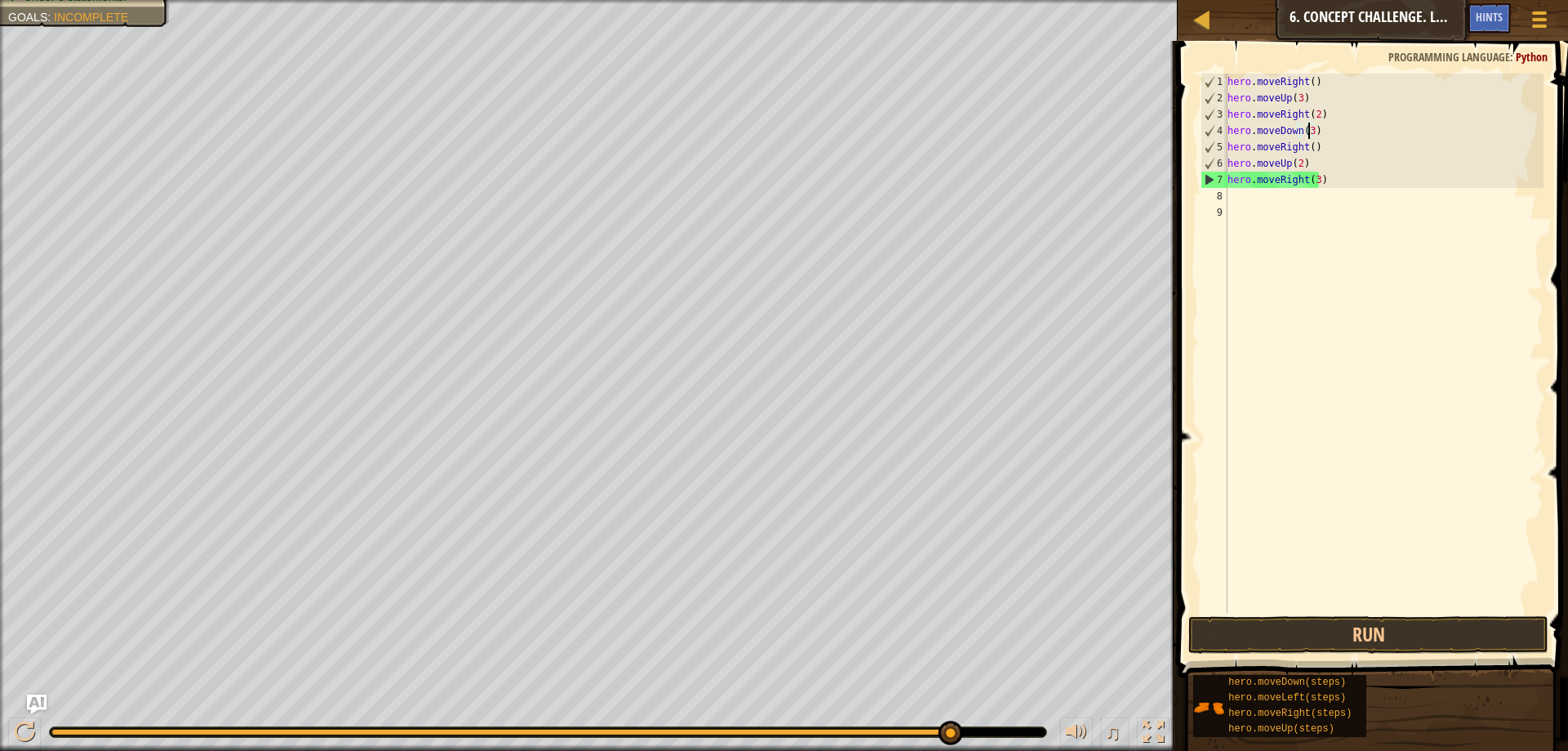
scroll to position [7, 6]
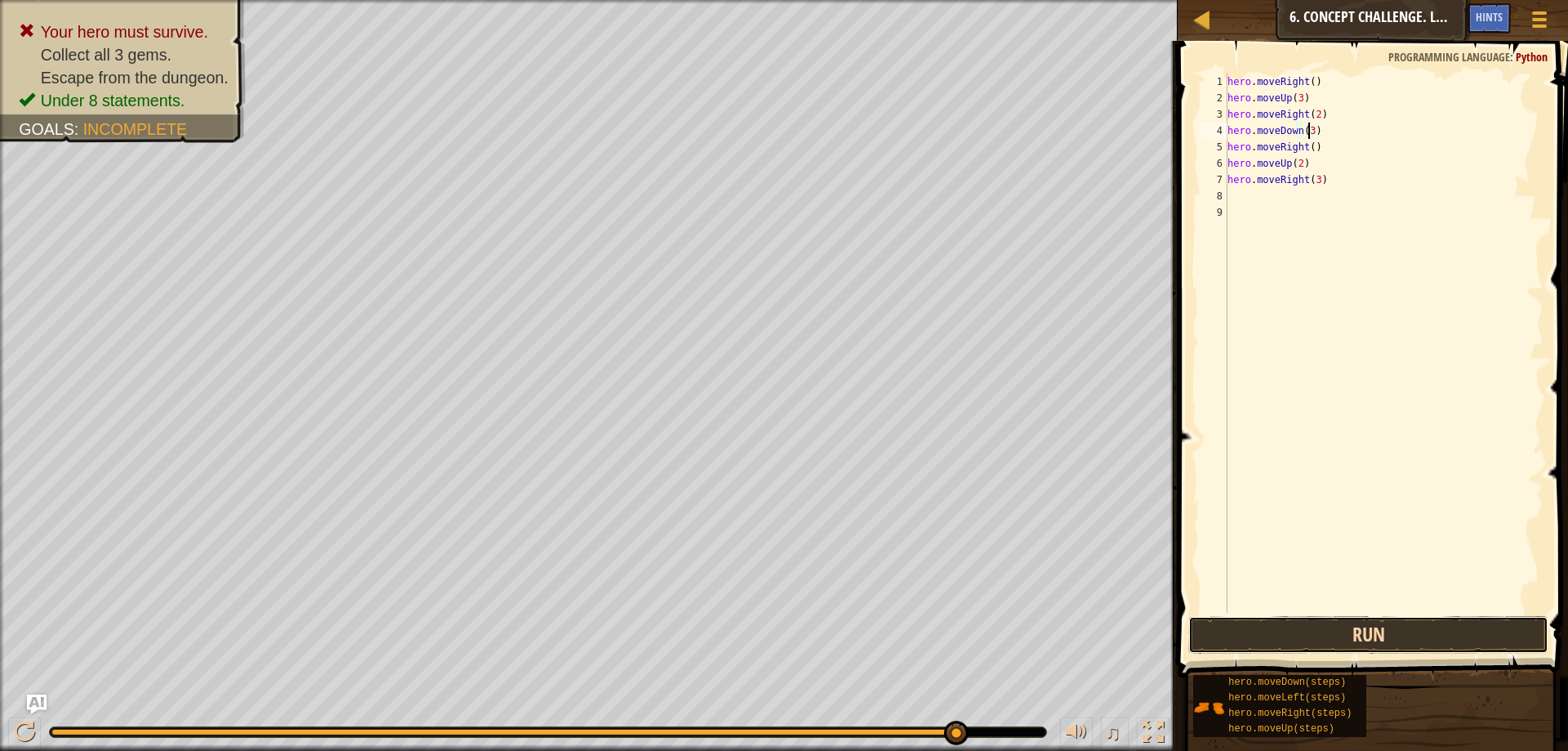
click at [1320, 633] on button "Run" at bounding box center [1368, 635] width 360 height 37
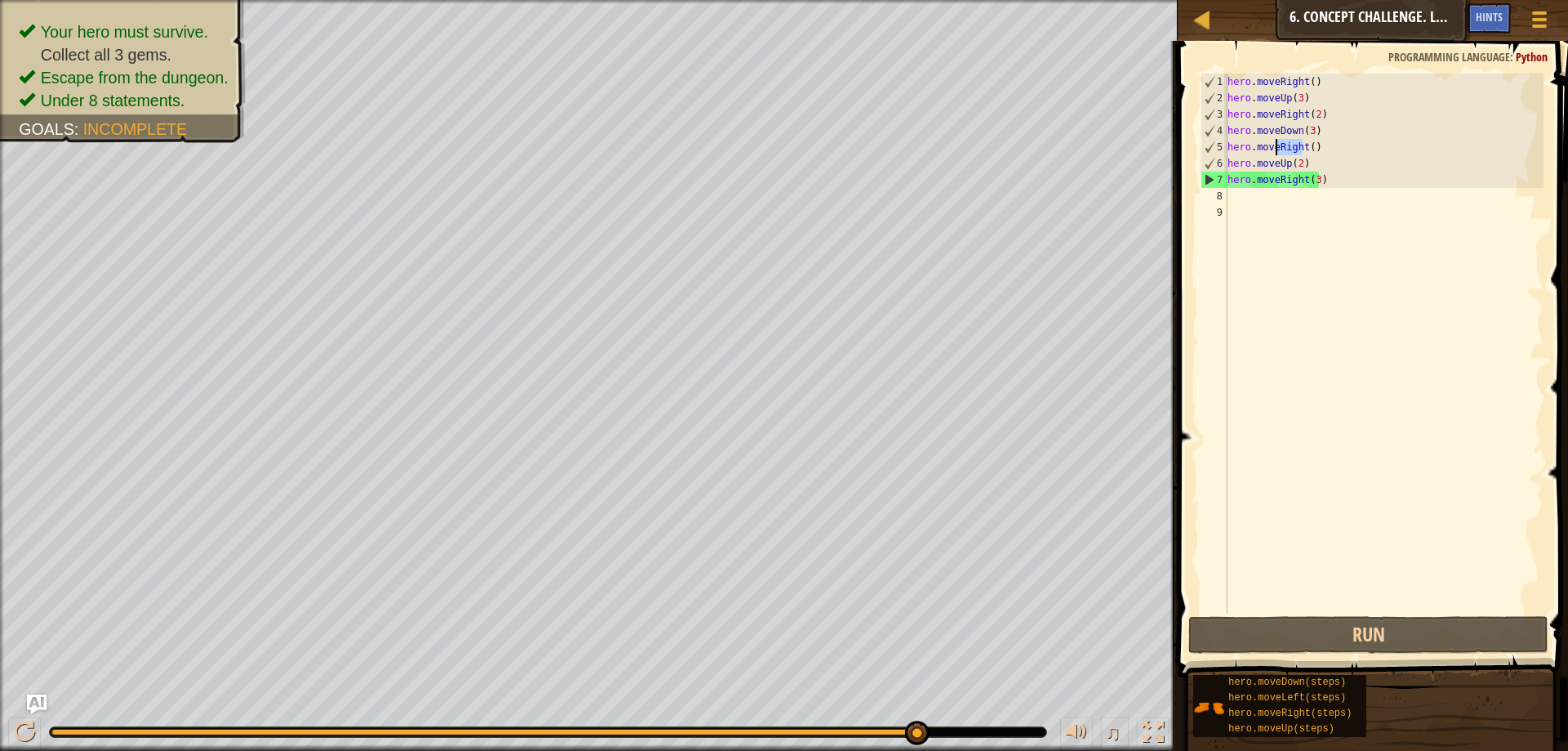
drag, startPoint x: 1302, startPoint y: 150, endPoint x: 1319, endPoint y: 167, distance: 24.0
click at [1281, 146] on div "hero . moveRight ( ) hero . moveUp ( 3 ) hero . moveRight ( 2 ) hero . moveDown…" at bounding box center [1384, 360] width 319 height 572
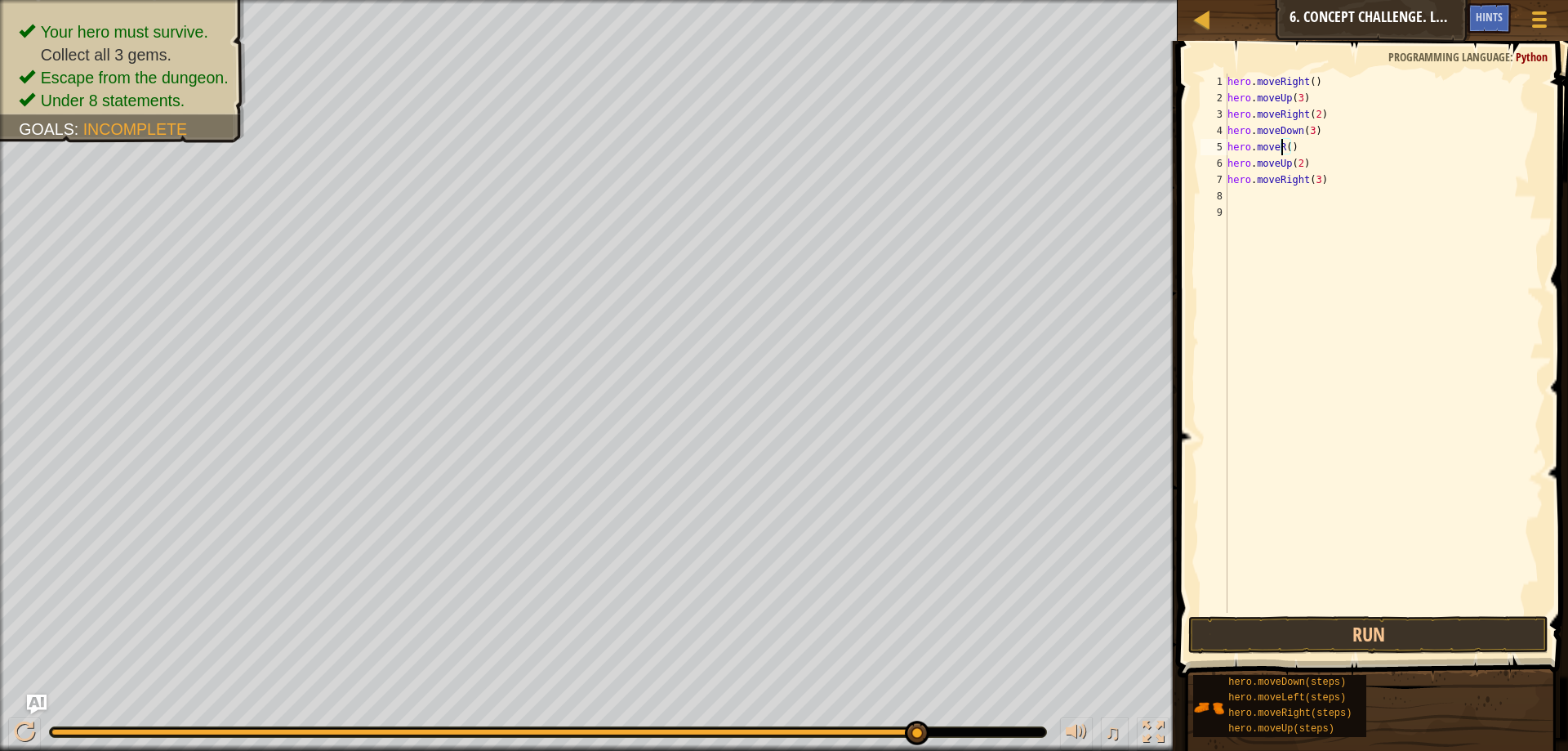
scroll to position [7, 4]
type textarea "hero.moveLeft()"
click at [1350, 201] on div "hero . moveRight ( ) hero . moveUp ( 3 ) hero . moveRight ( 2 ) hero . moveDown…" at bounding box center [1384, 360] width 319 height 572
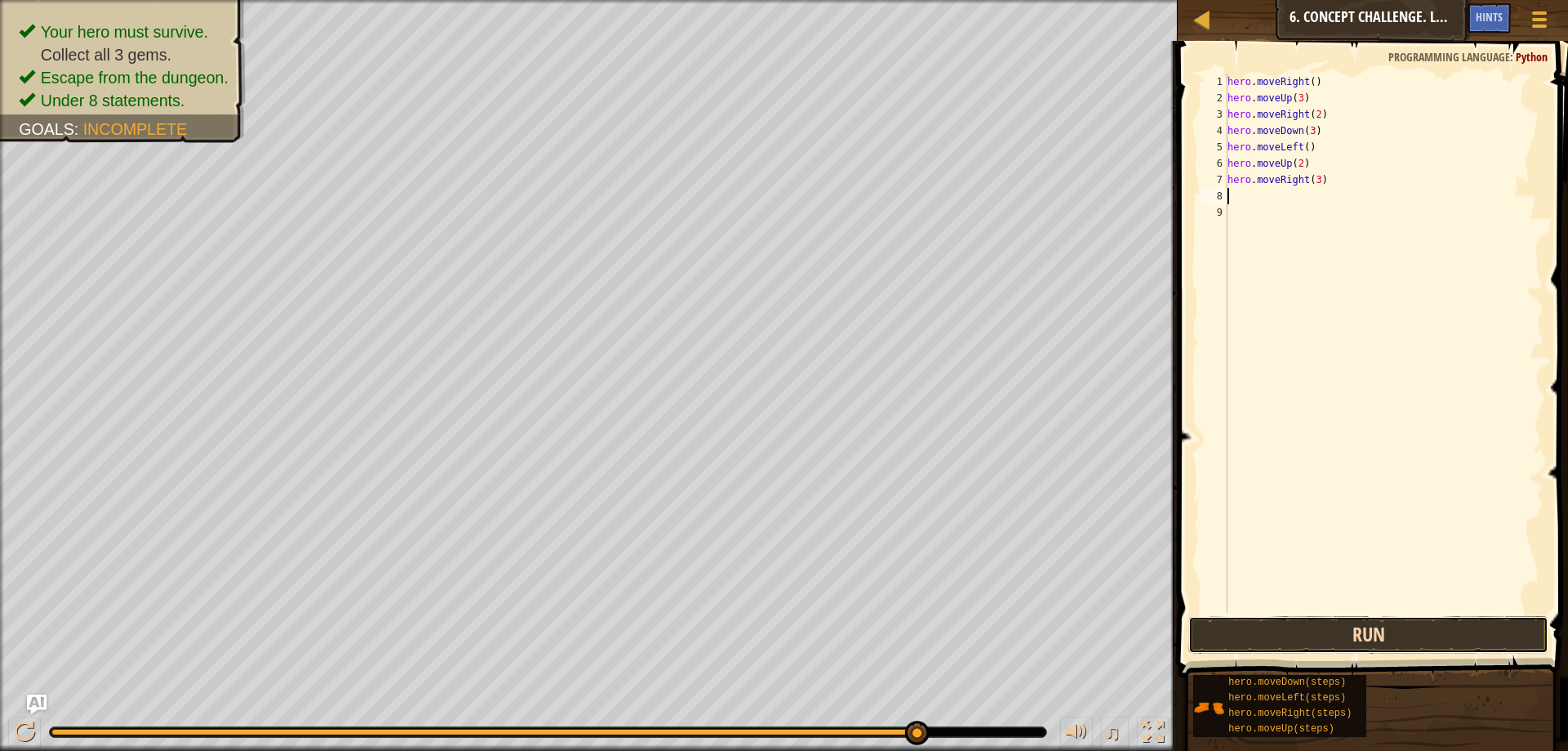
click at [1383, 640] on button "Run" at bounding box center [1368, 635] width 360 height 37
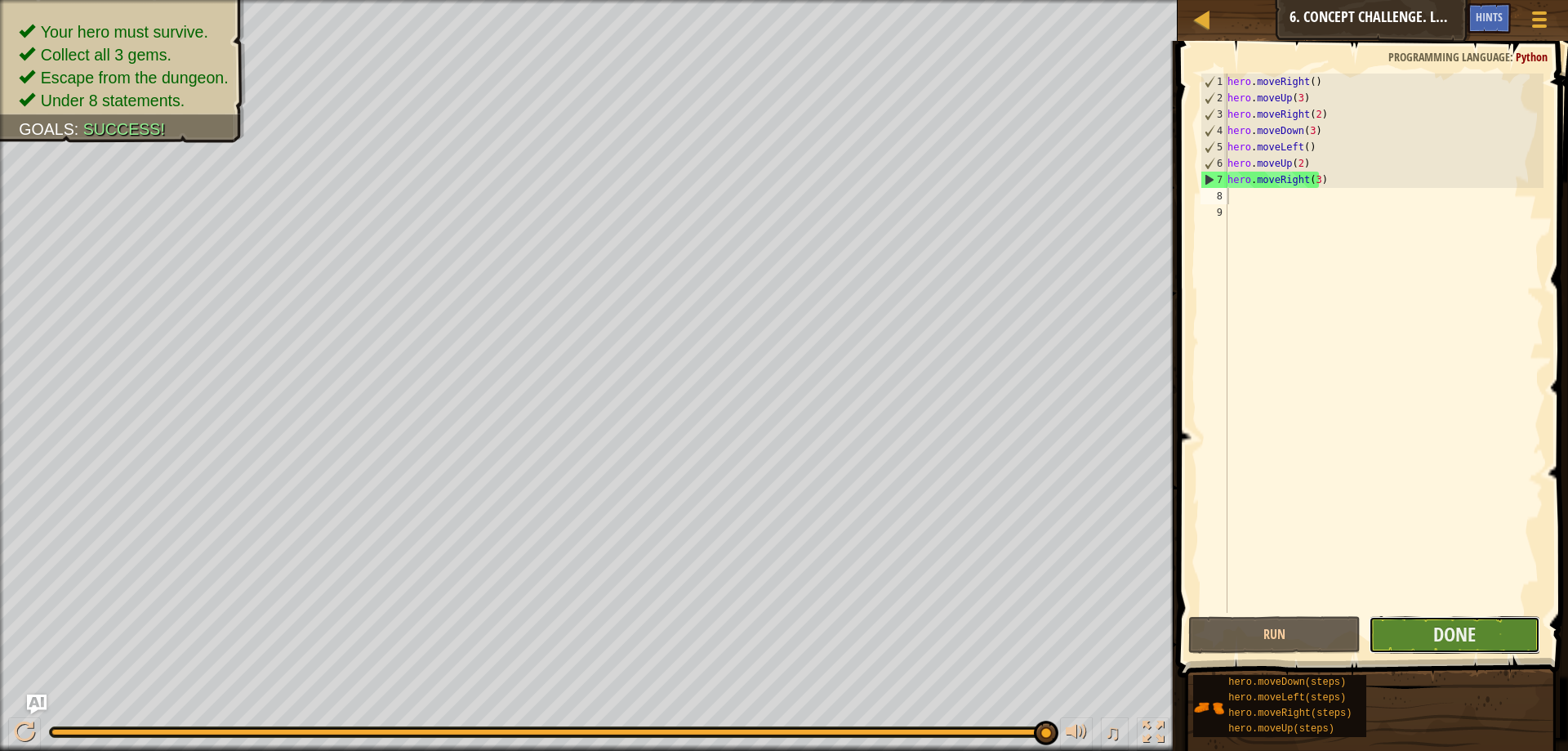
click at [1490, 643] on button "Done" at bounding box center [1454, 635] width 171 height 37
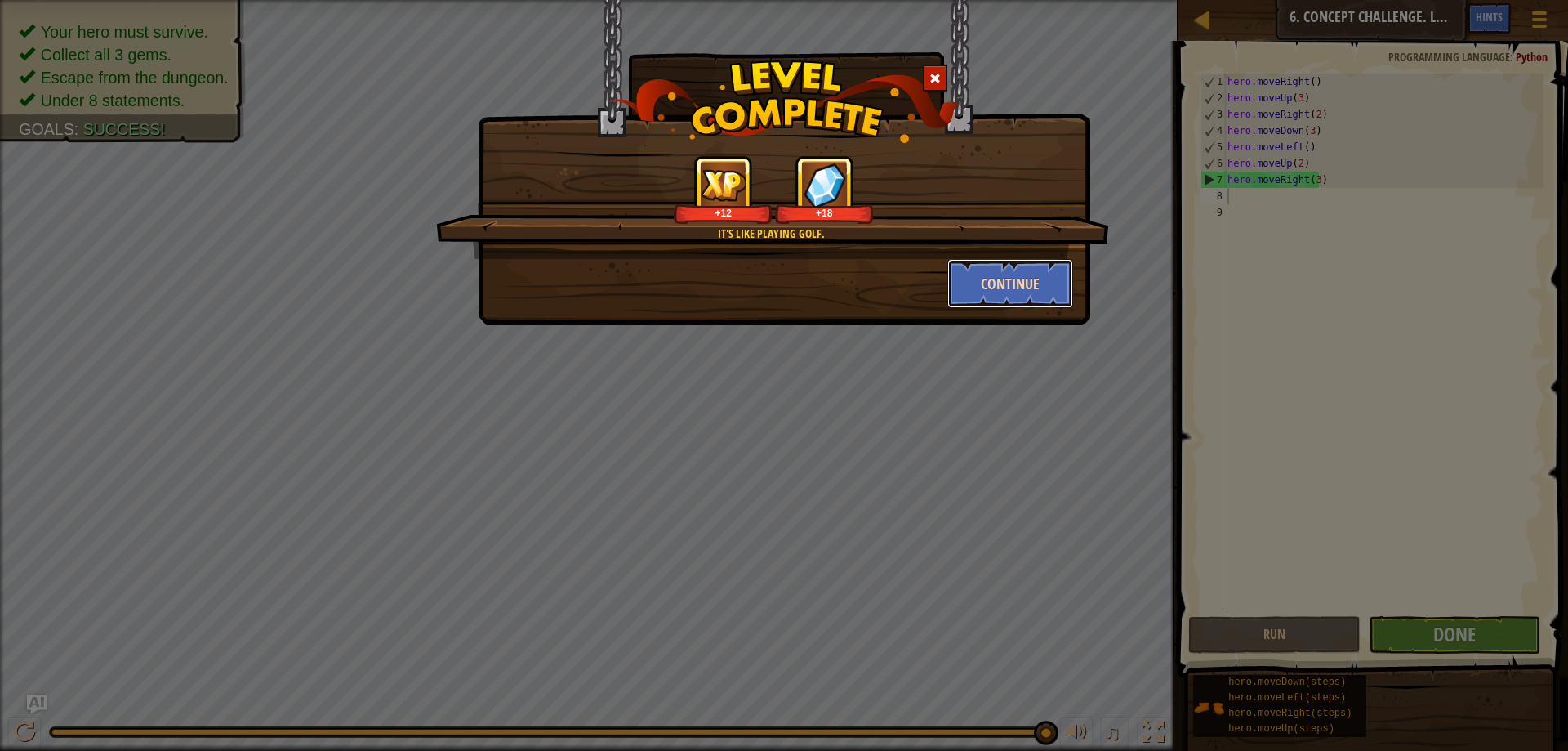
click at [1028, 303] on button "Continue" at bounding box center [1010, 284] width 126 height 49
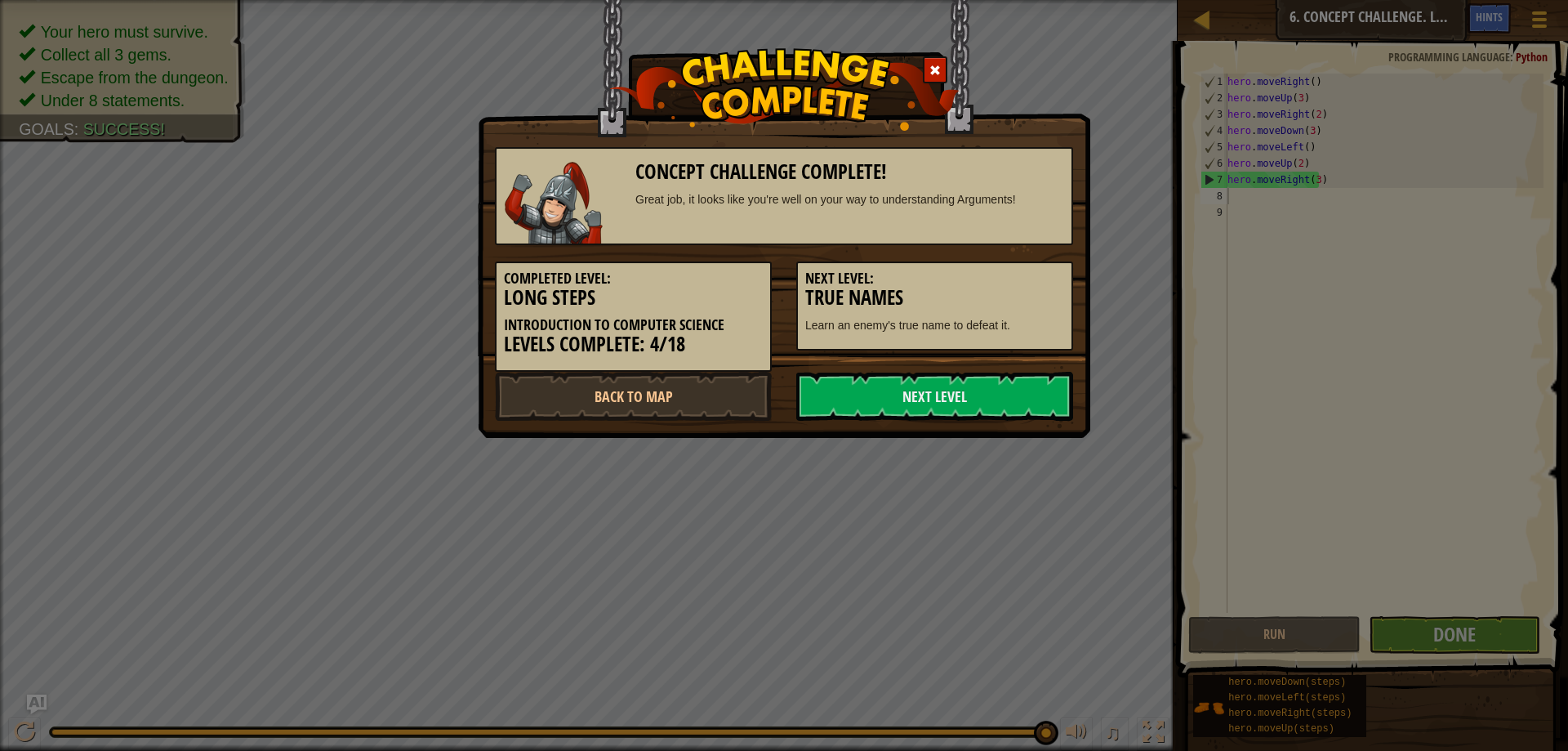
click at [1025, 302] on h3 "True Names" at bounding box center [934, 298] width 259 height 22
click at [1023, 408] on link "Next Level" at bounding box center [935, 396] width 277 height 49
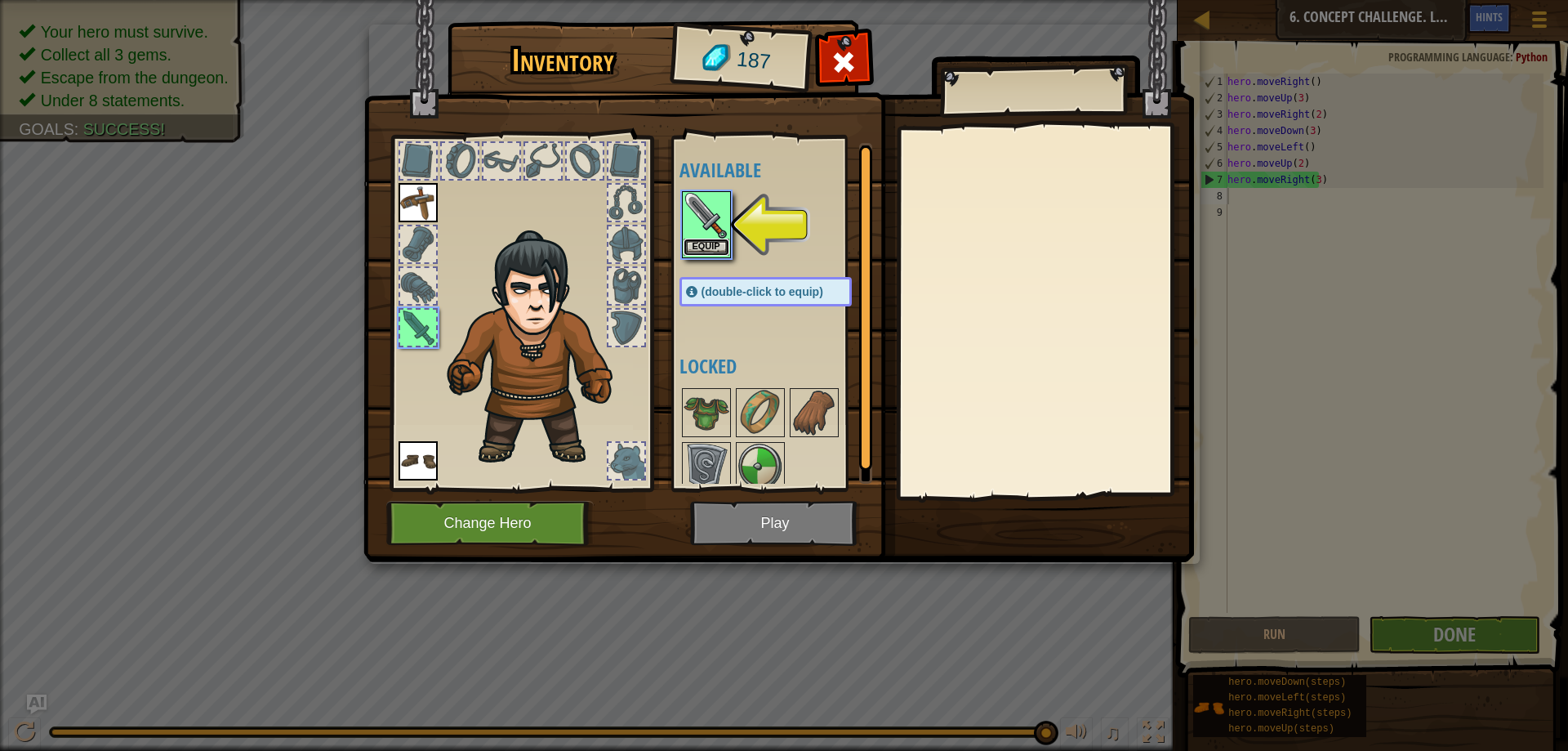
click at [699, 241] on button "Equip" at bounding box center [706, 247] width 46 height 17
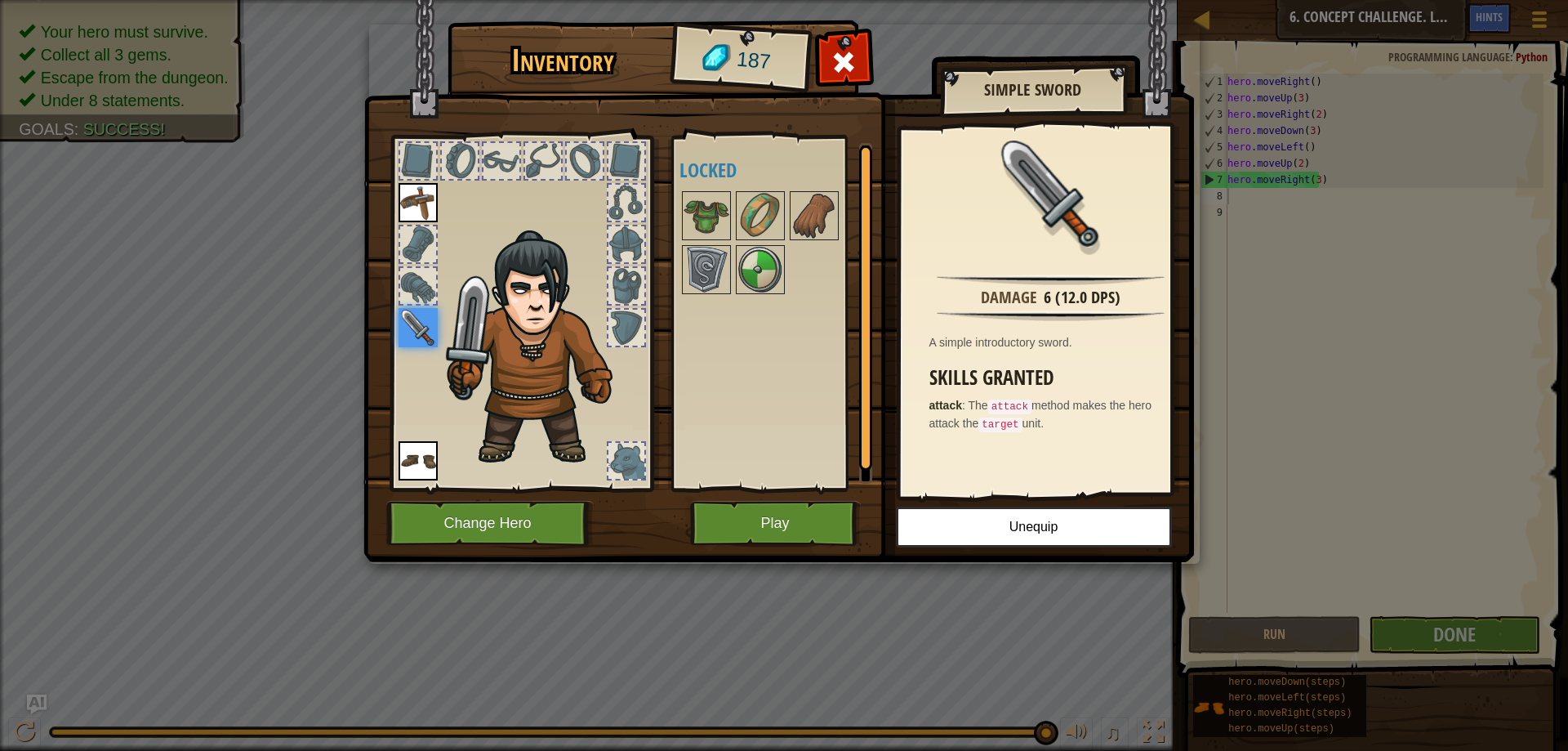
click at [789, 495] on img at bounding box center [778, 265] width 830 height 593
click at [622, 478] on div at bounding box center [626, 461] width 36 height 36
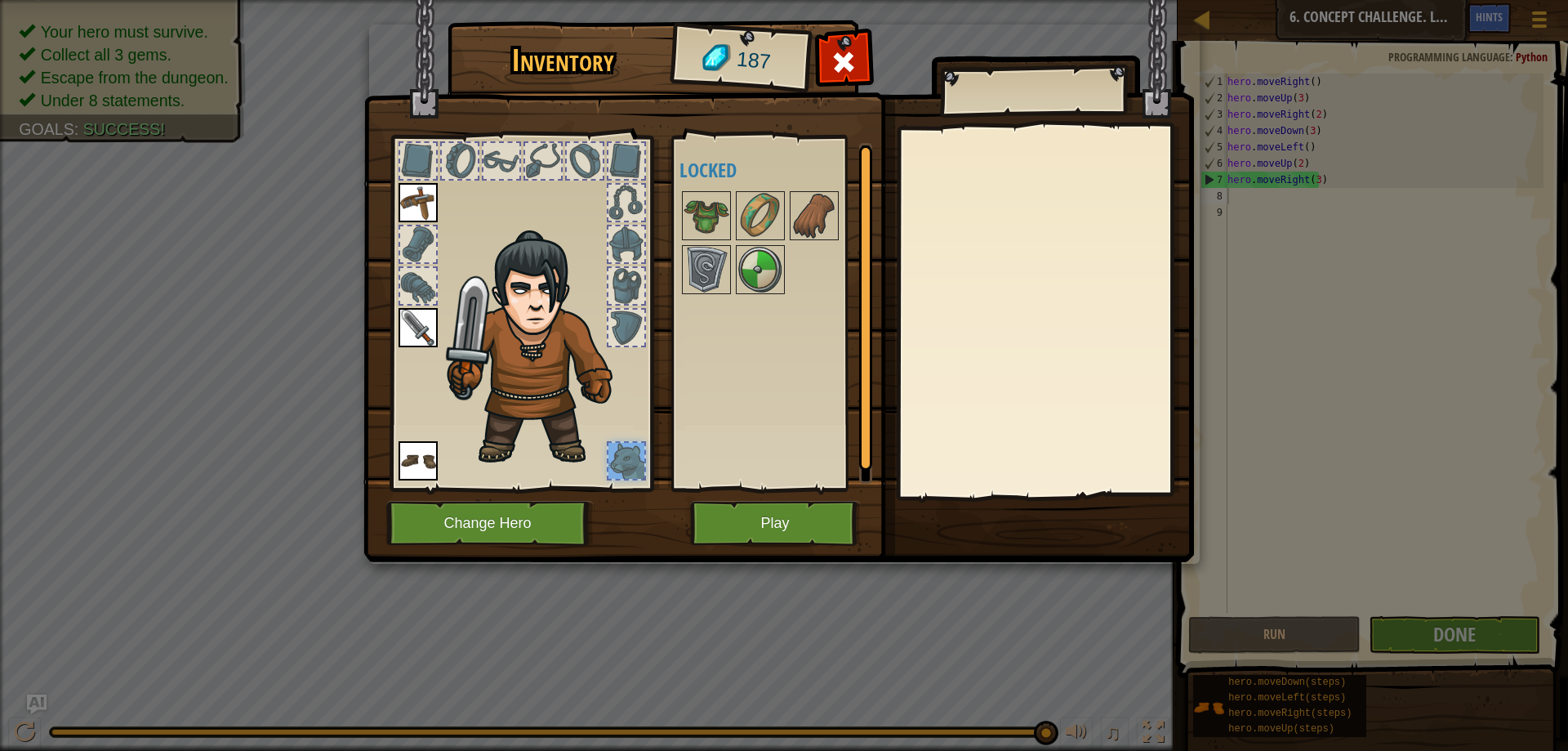
click at [408, 341] on img at bounding box center [418, 328] width 39 height 39
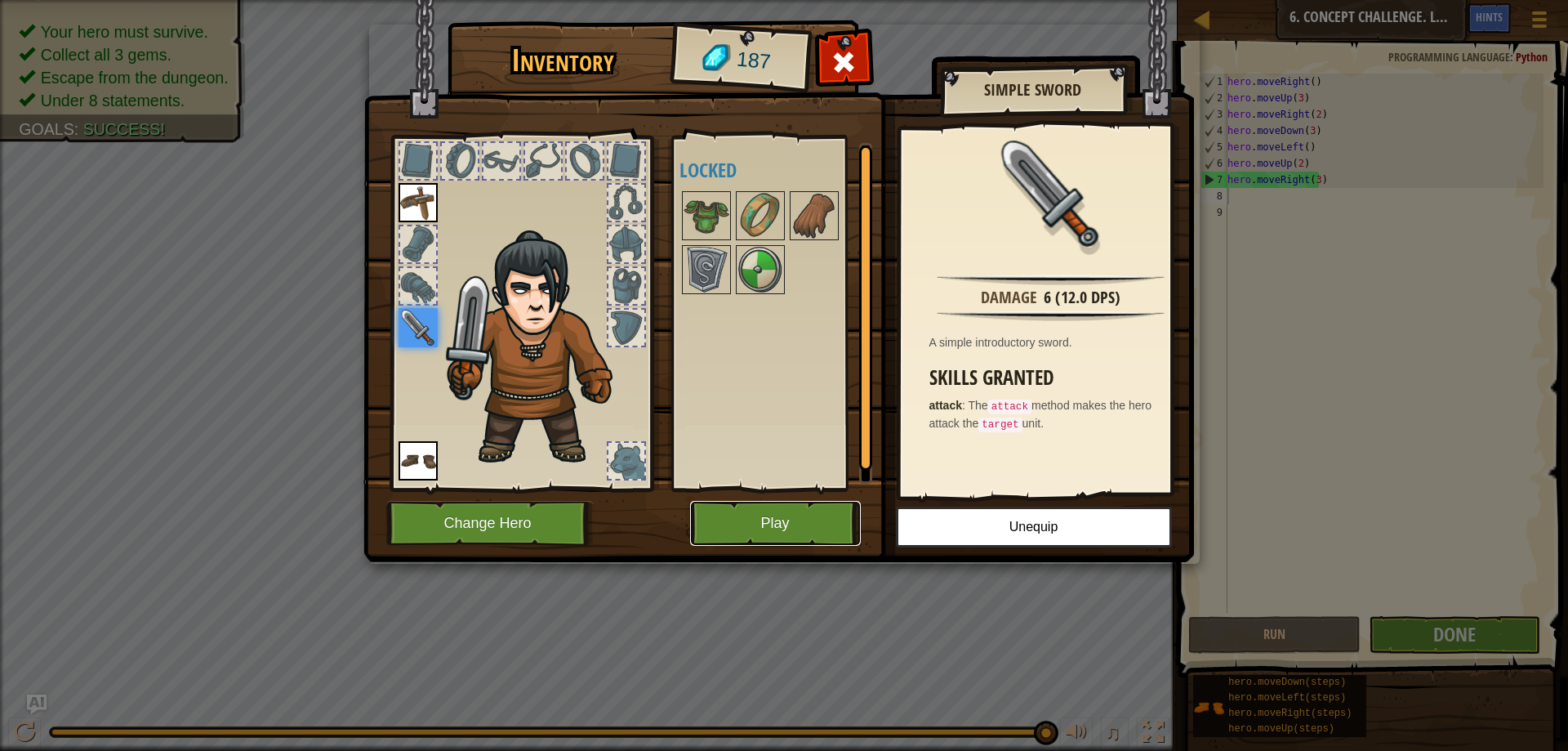
click at [707, 508] on button "Play" at bounding box center [775, 523] width 170 height 45
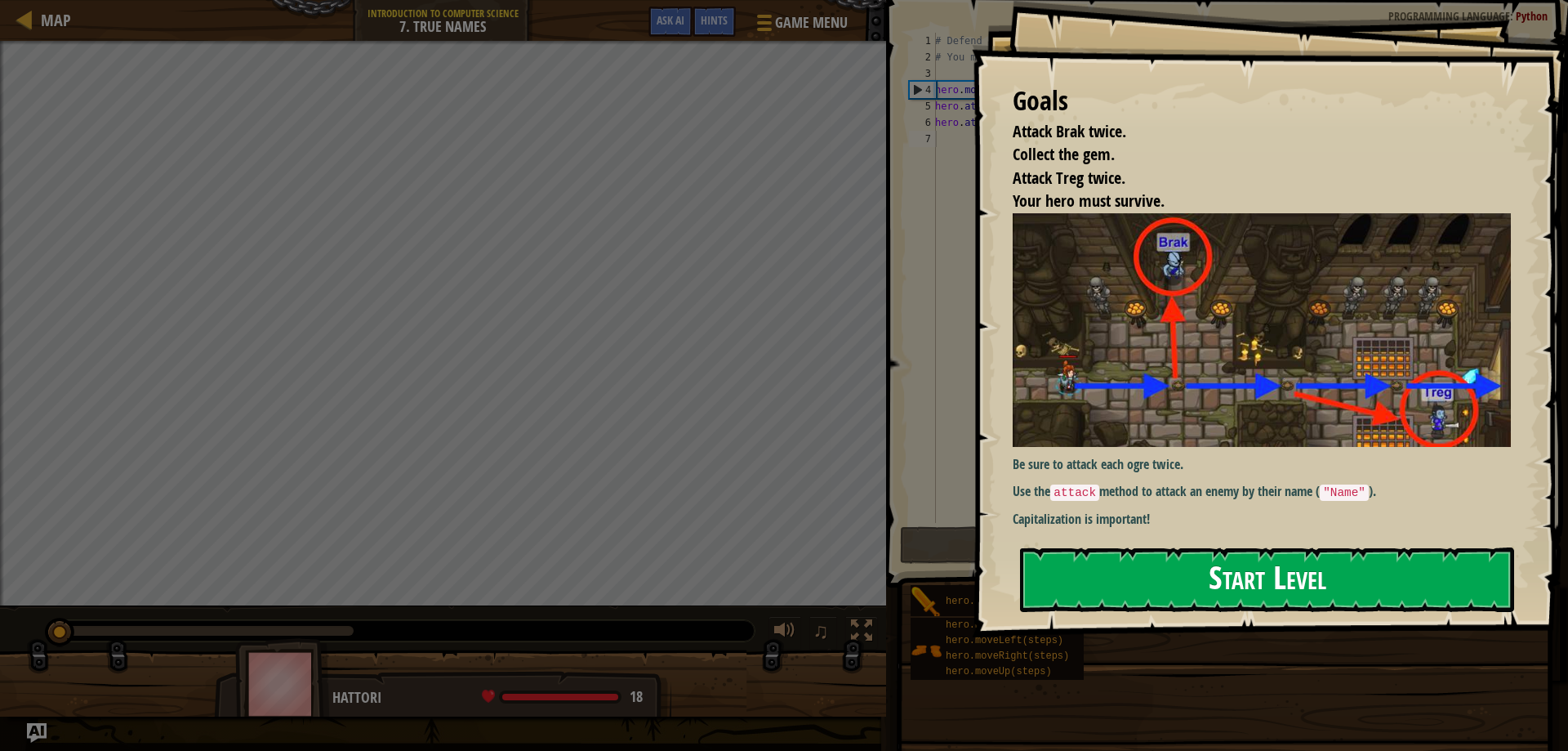
click at [1302, 576] on button "Start Level" at bounding box center [1268, 579] width 494 height 65
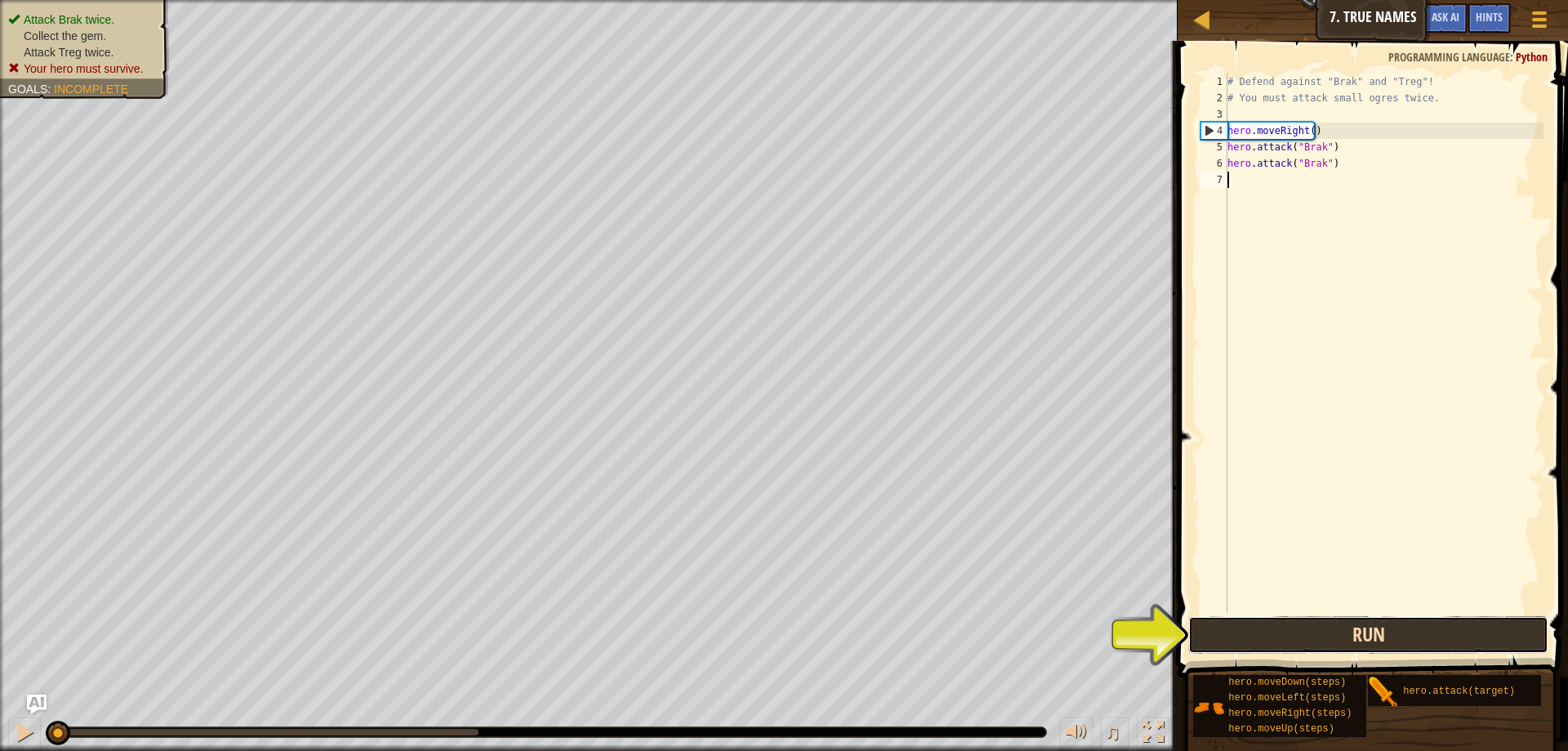
click at [1346, 643] on button "Run" at bounding box center [1368, 635] width 360 height 37
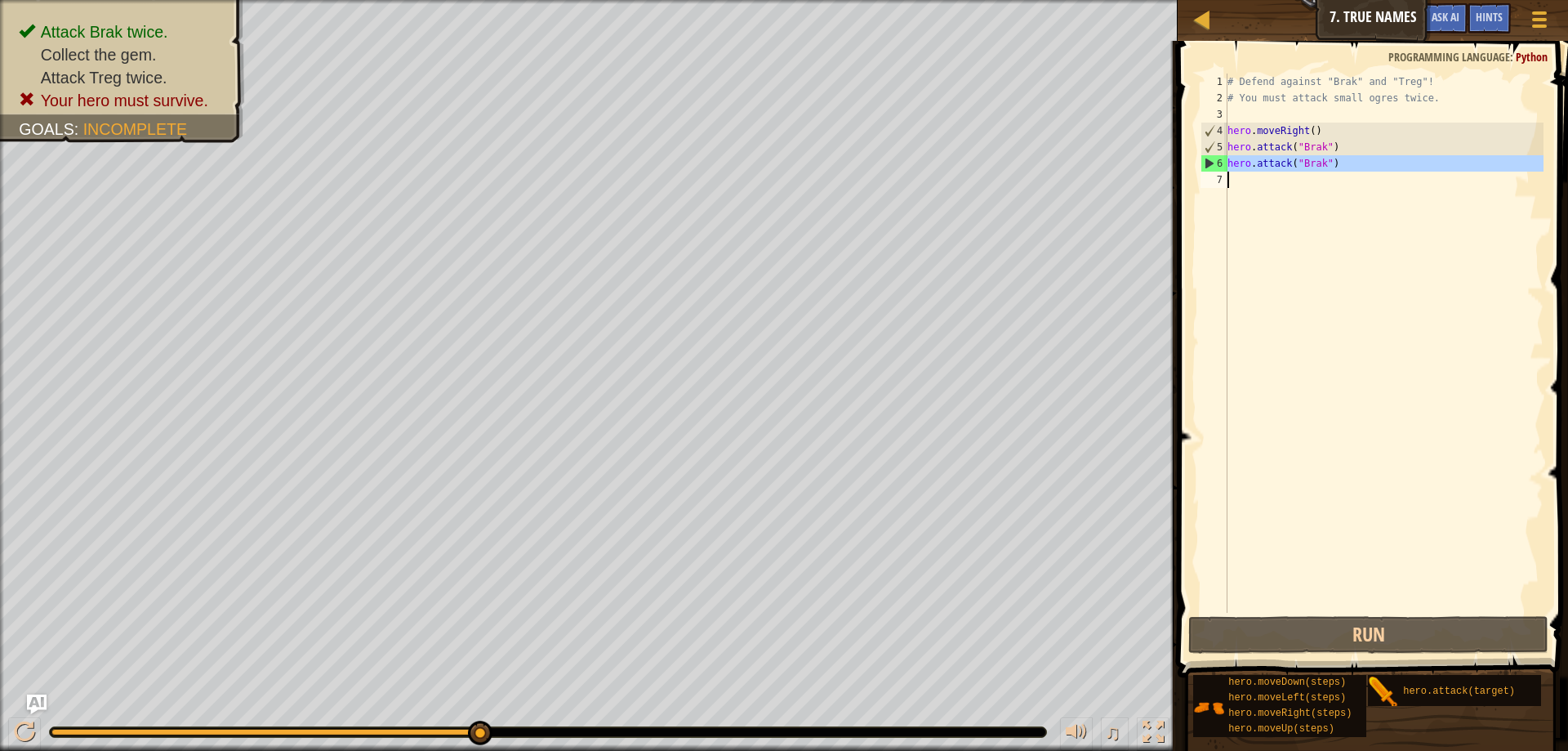
drag, startPoint x: 1229, startPoint y: 159, endPoint x: 1334, endPoint y: 172, distance: 105.8
click at [1334, 172] on div "# Defend against "Brak" and "Treg"! # You must attack small ogres twice. hero .…" at bounding box center [1384, 360] width 319 height 572
type textarea "hero.attack("Brak")"
paste textarea
click at [1316, 165] on div "# Defend against "Brak" and "Treg"! # You must attack small ogres twice. hero .…" at bounding box center [1384, 360] width 319 height 572
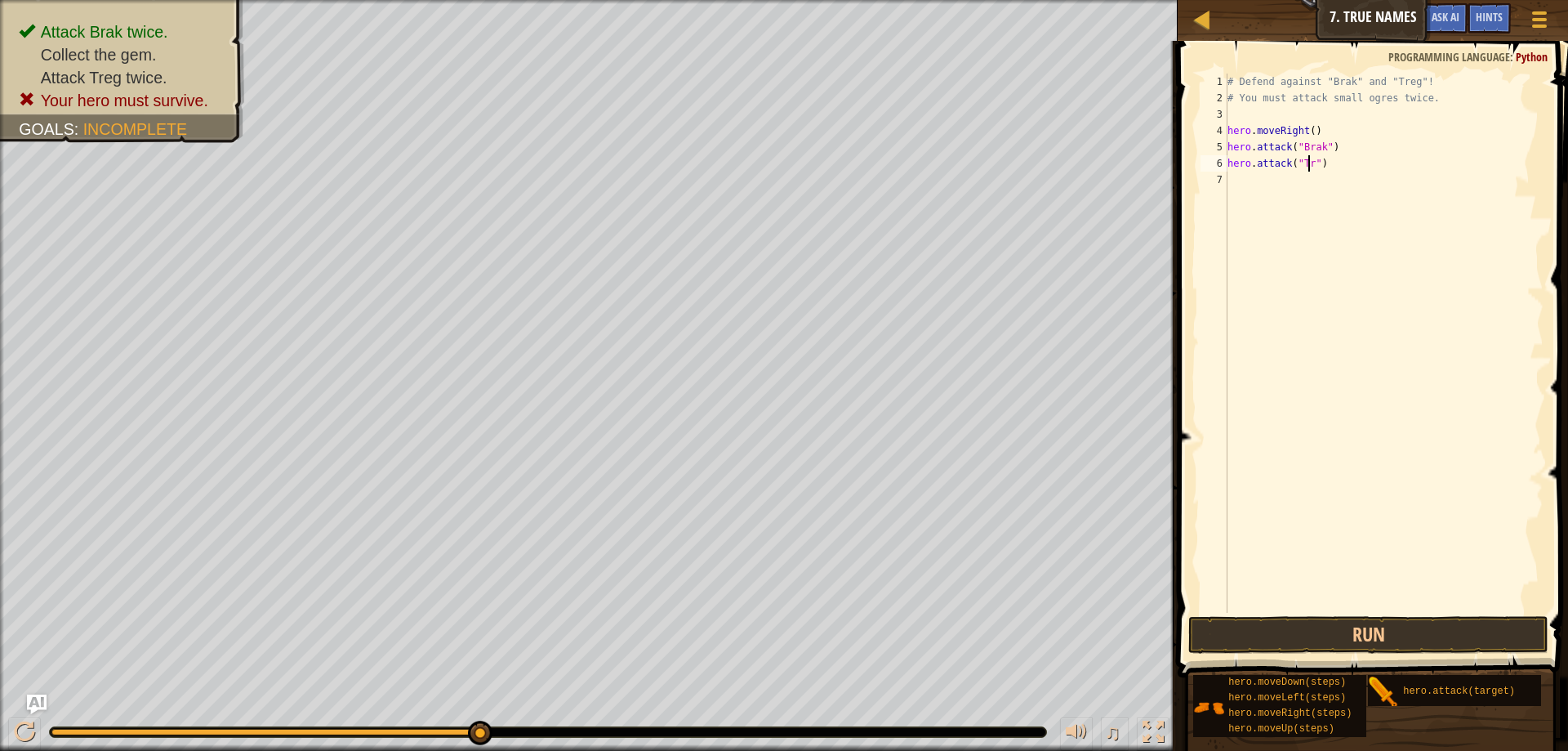
scroll to position [7, 7]
type textarea "hero.attack("Treg")"
drag, startPoint x: 1334, startPoint y: 168, endPoint x: 1228, endPoint y: 166, distance: 106.0
click at [1228, 166] on div "# Defend against "Brak" and "Treg"! # You must attack small ogres twice. hero .…" at bounding box center [1384, 360] width 319 height 572
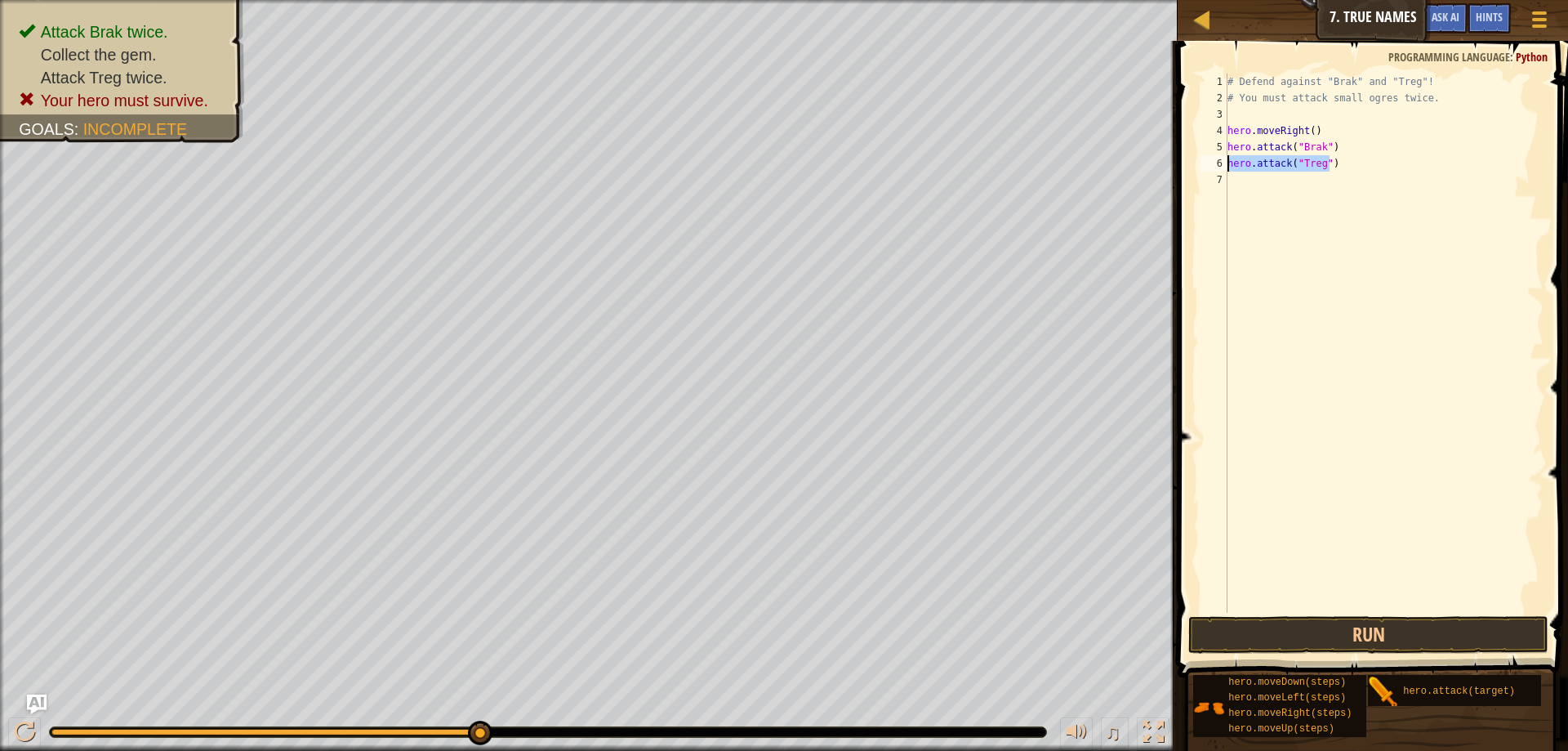
click at [1250, 183] on div "# Defend against "Brak" and "Treg"! # You must attack small ogres twice. hero .…" at bounding box center [1384, 360] width 319 height 572
paste textarea "hero.attack("Treg")"
click at [1274, 623] on button "Run" at bounding box center [1368, 635] width 360 height 37
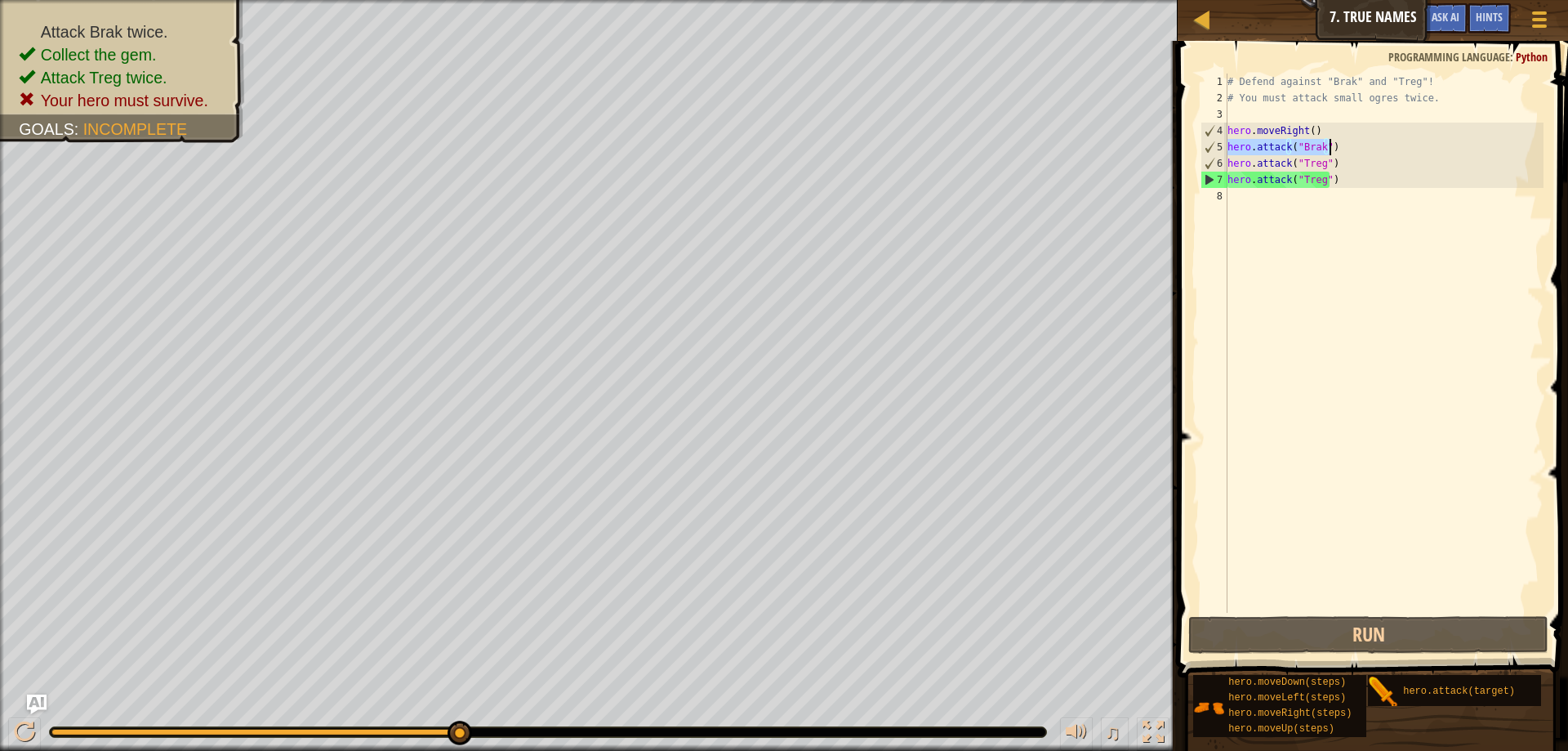
drag, startPoint x: 1227, startPoint y: 145, endPoint x: 1336, endPoint y: 151, distance: 109.2
click at [1336, 151] on div "# Defend against "Brak" and "Treg"! # You must attack small ogres twice. hero .…" at bounding box center [1384, 360] width 319 height 572
type textarea "hero.attack("Brak")"
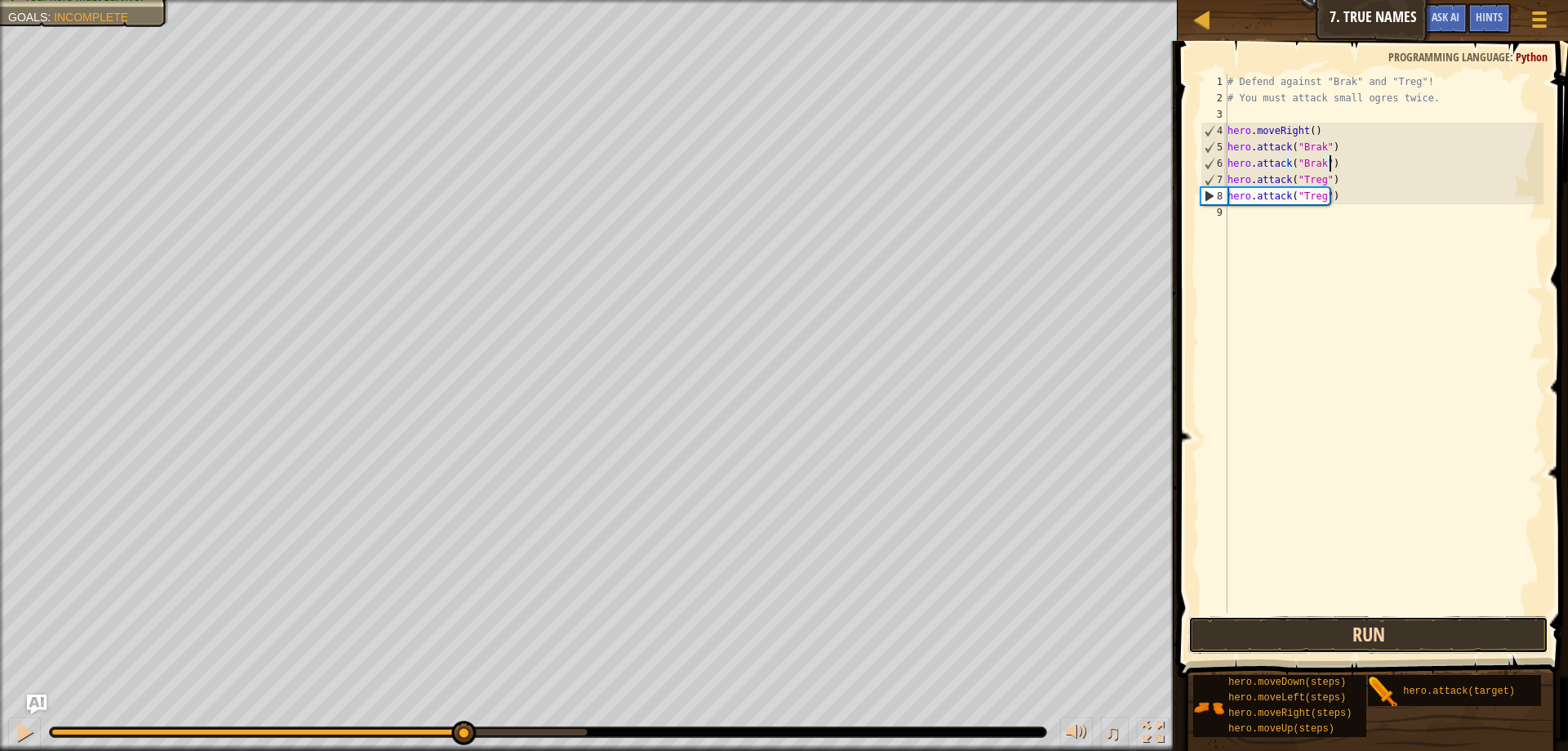
click at [1493, 641] on button "Run" at bounding box center [1368, 635] width 360 height 37
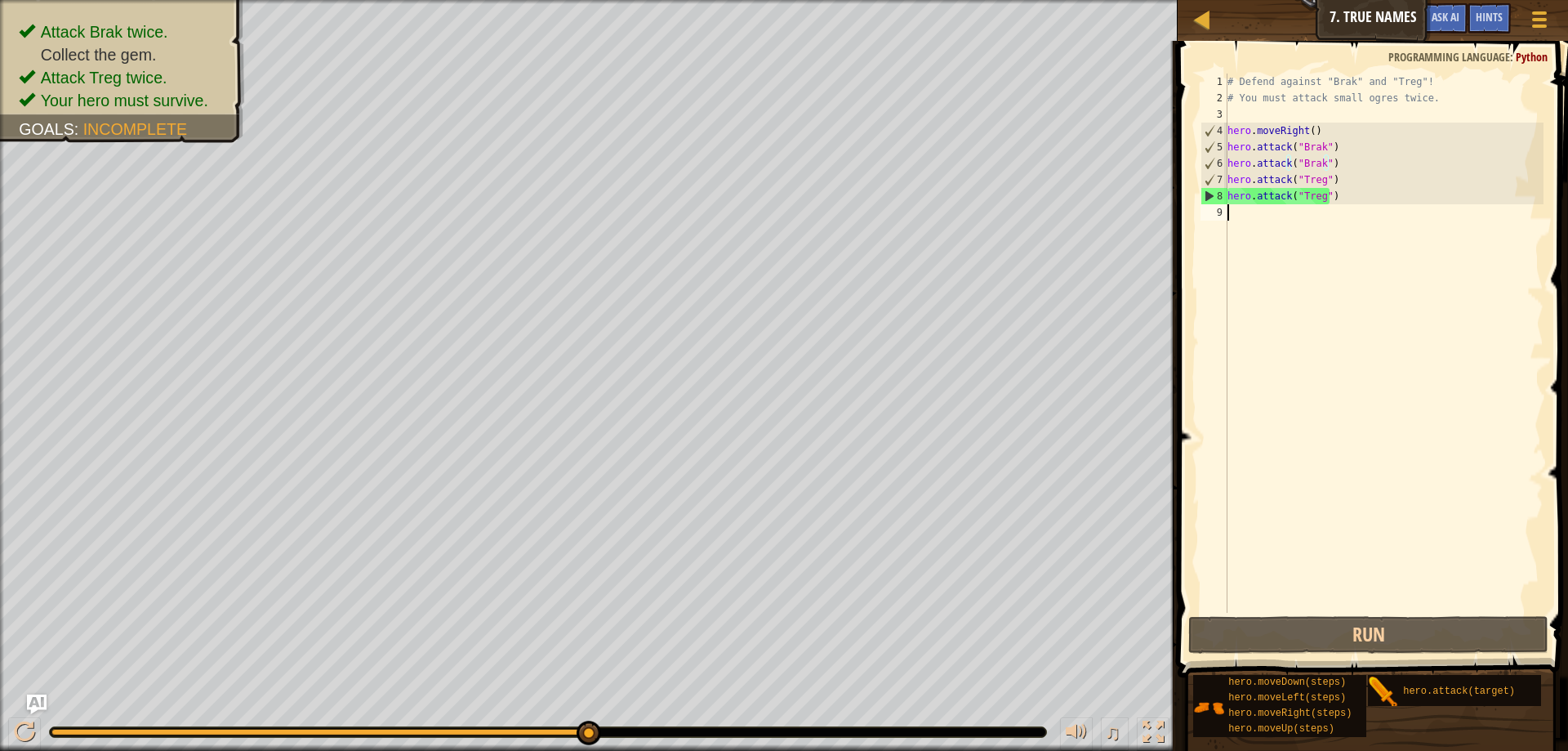
click at [1324, 214] on div "# Defend against "Brak" and "Treg"! # You must attack small ogres twice. hero .…" at bounding box center [1384, 360] width 319 height 572
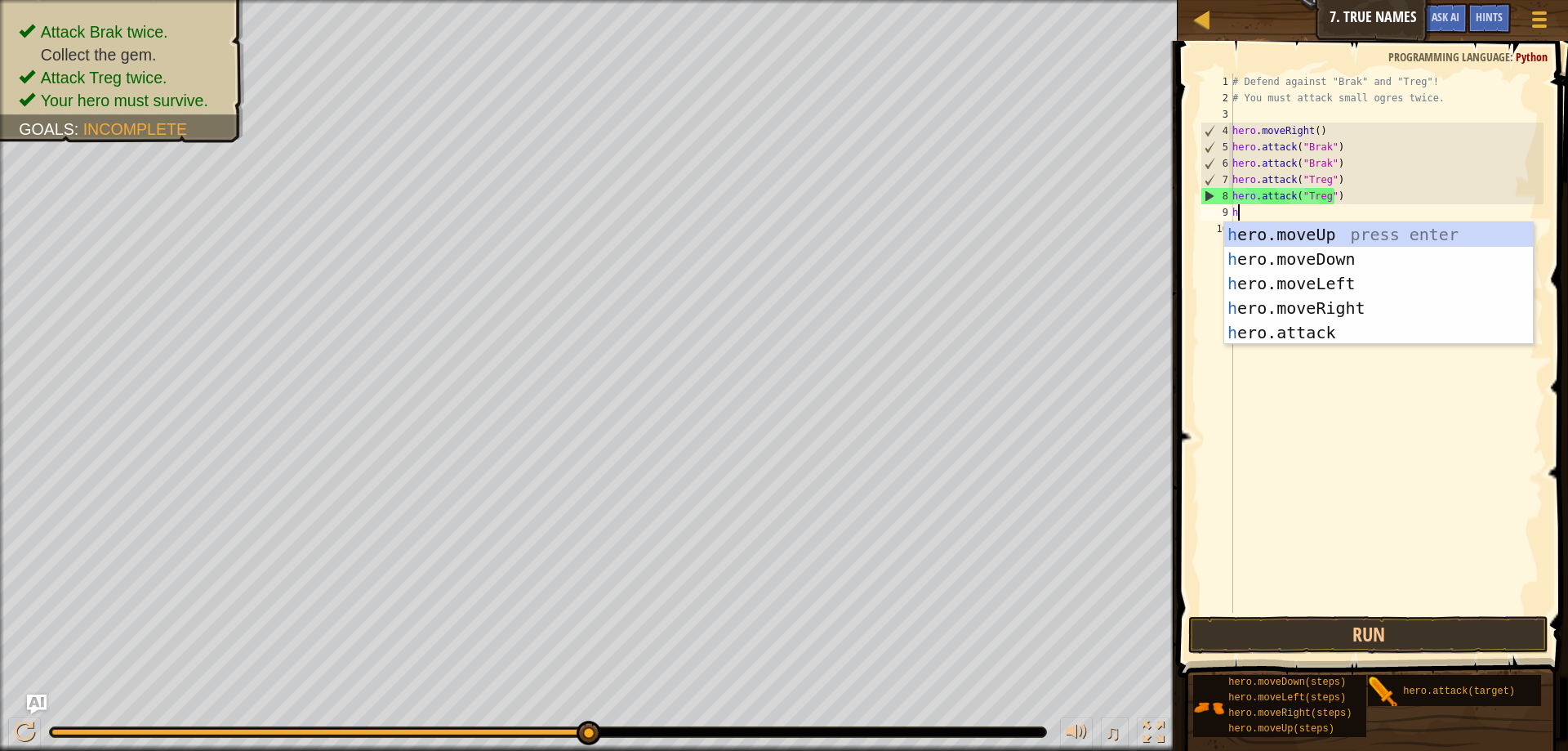
type textarea "her"
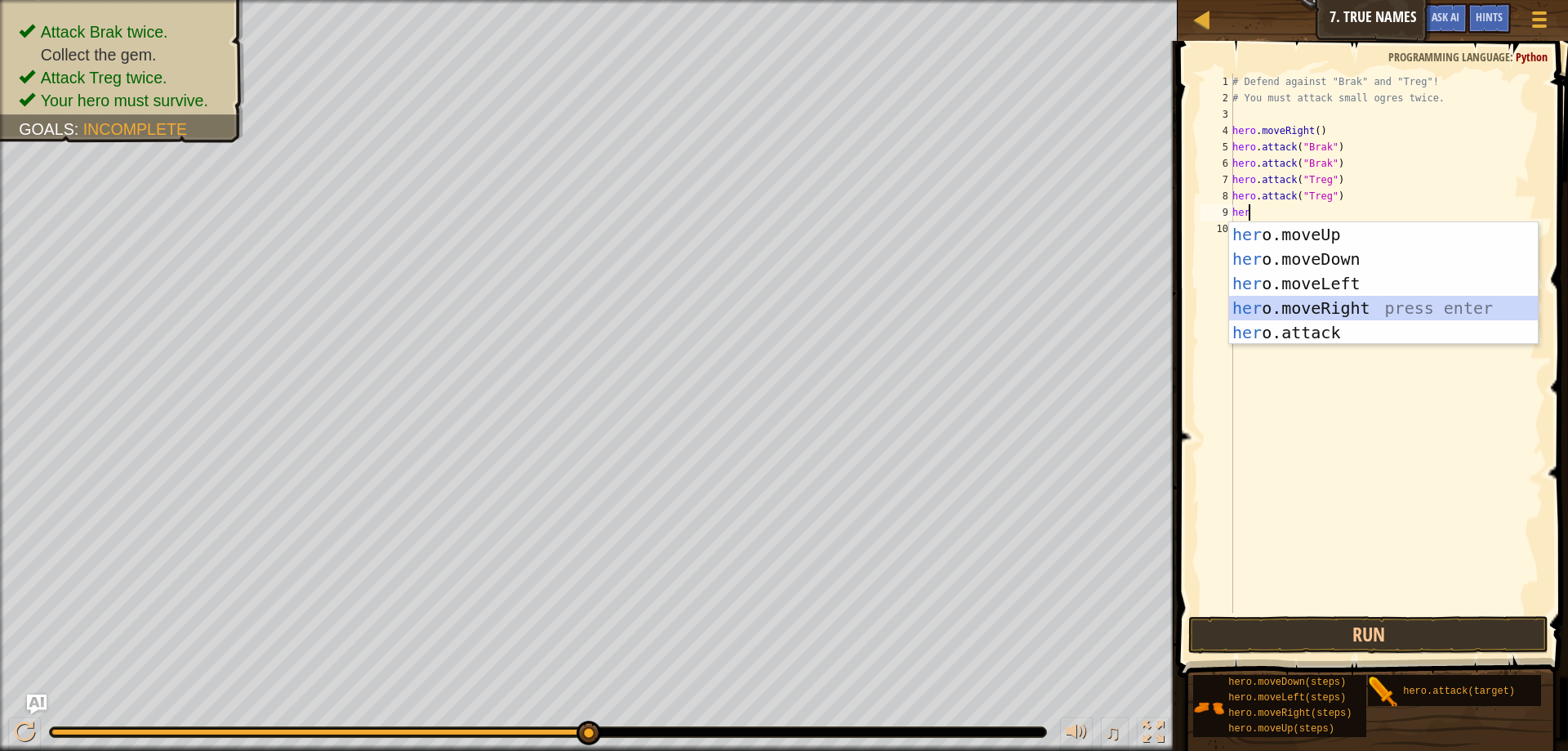
click at [1411, 297] on div "her o.moveUp press enter her o.moveDown press enter her o.moveLeft press enter …" at bounding box center [1384, 307] width 309 height 171
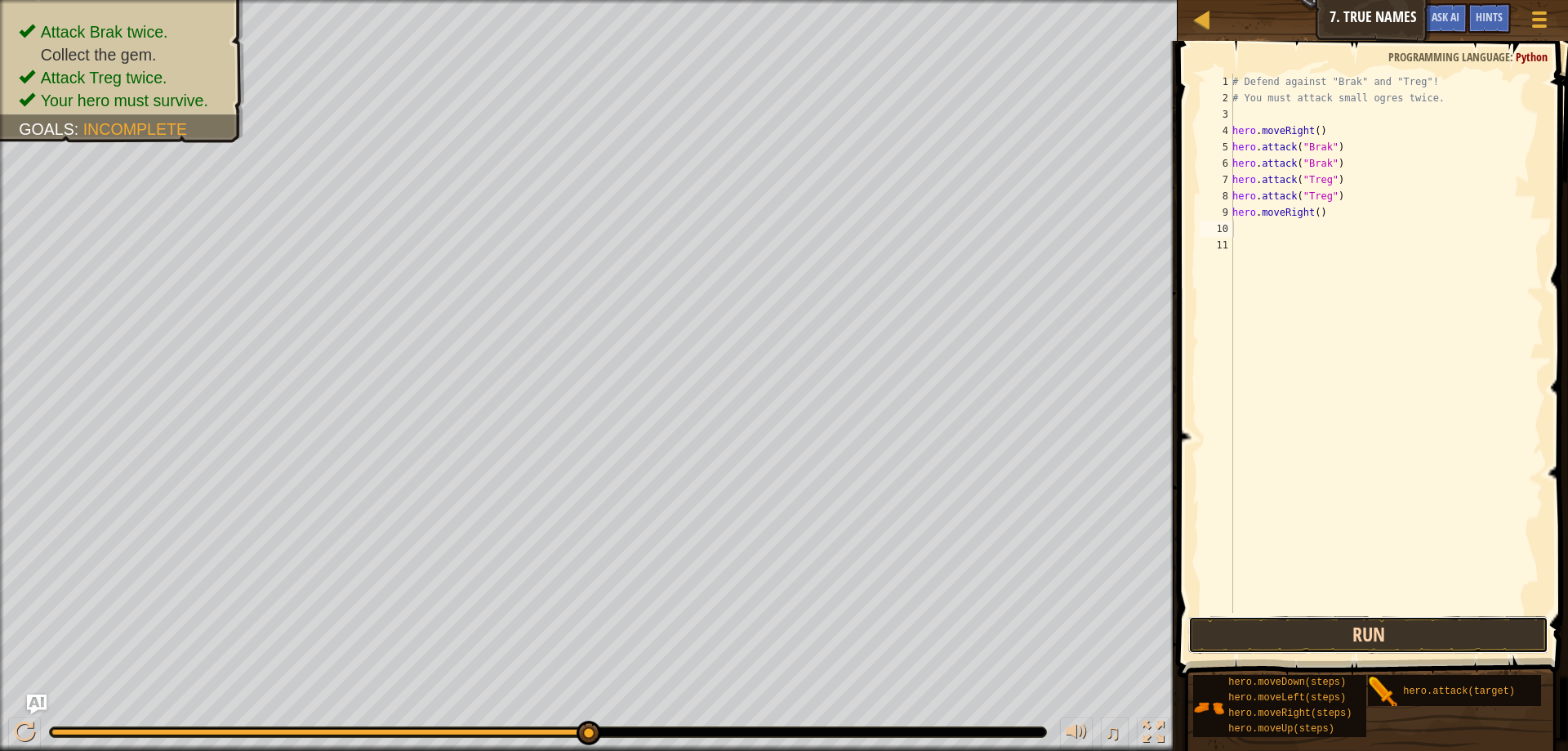
click at [1432, 626] on button "Run" at bounding box center [1368, 635] width 360 height 37
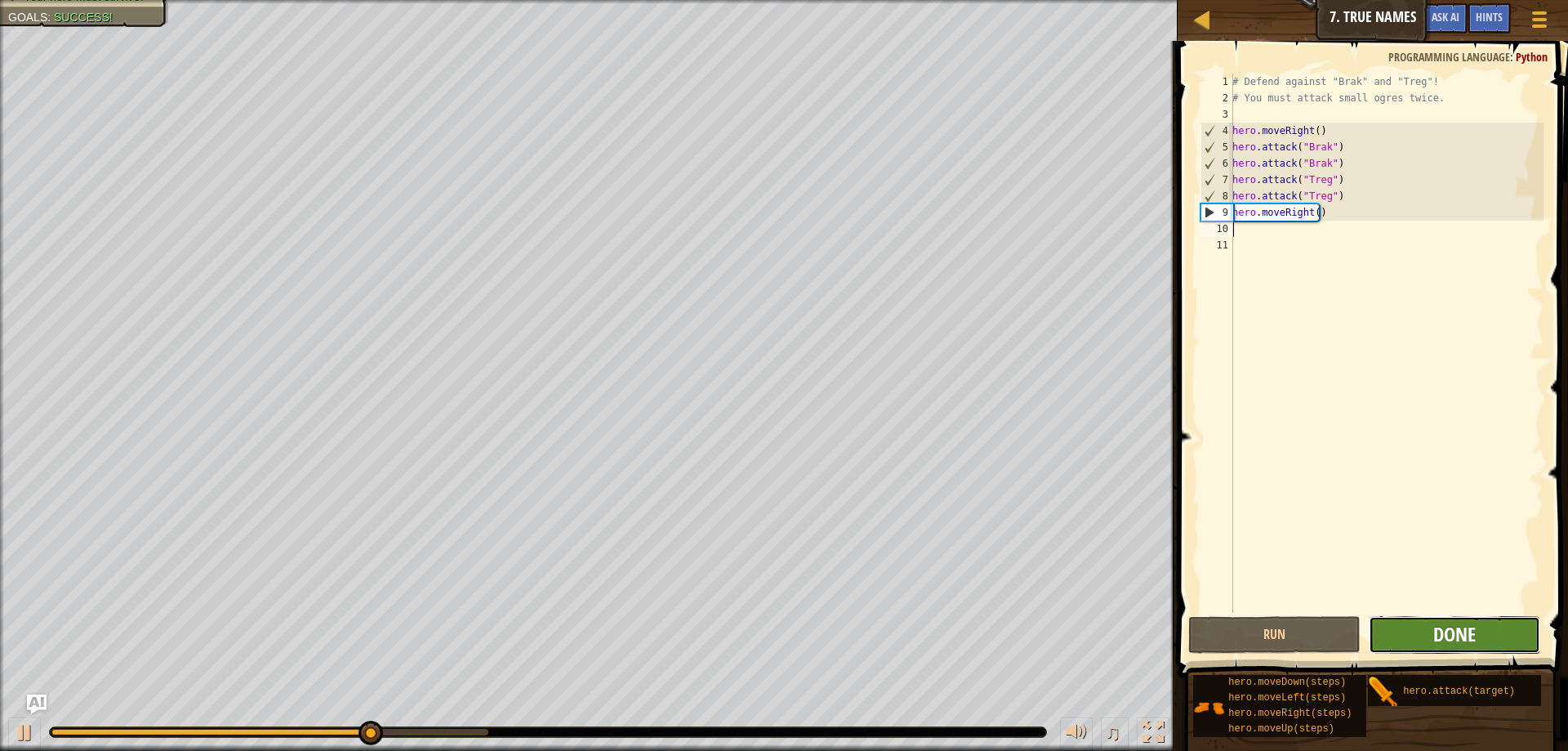
click at [1440, 629] on span "Done" at bounding box center [1454, 634] width 42 height 26
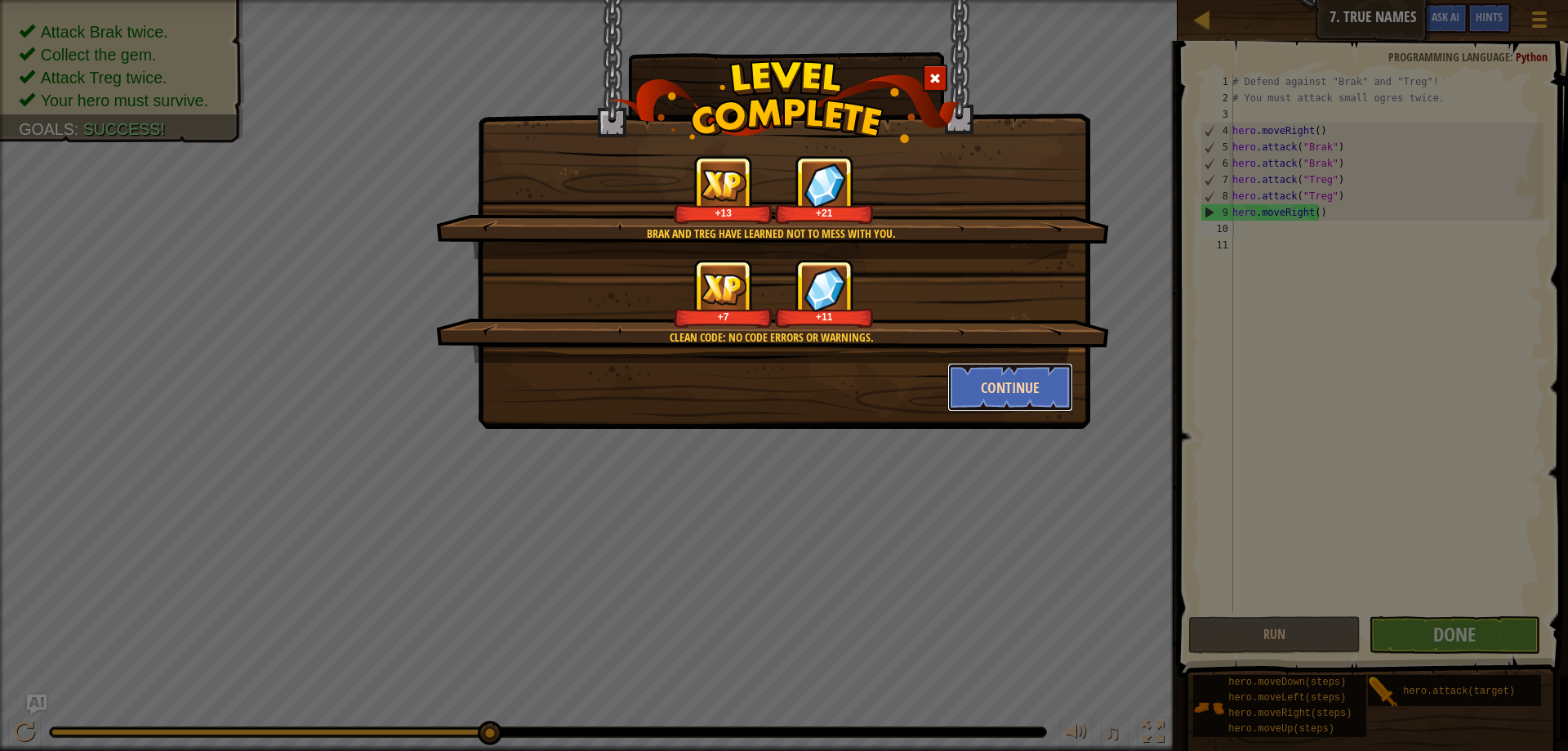
click at [985, 380] on button "Continue" at bounding box center [1010, 387] width 126 height 49
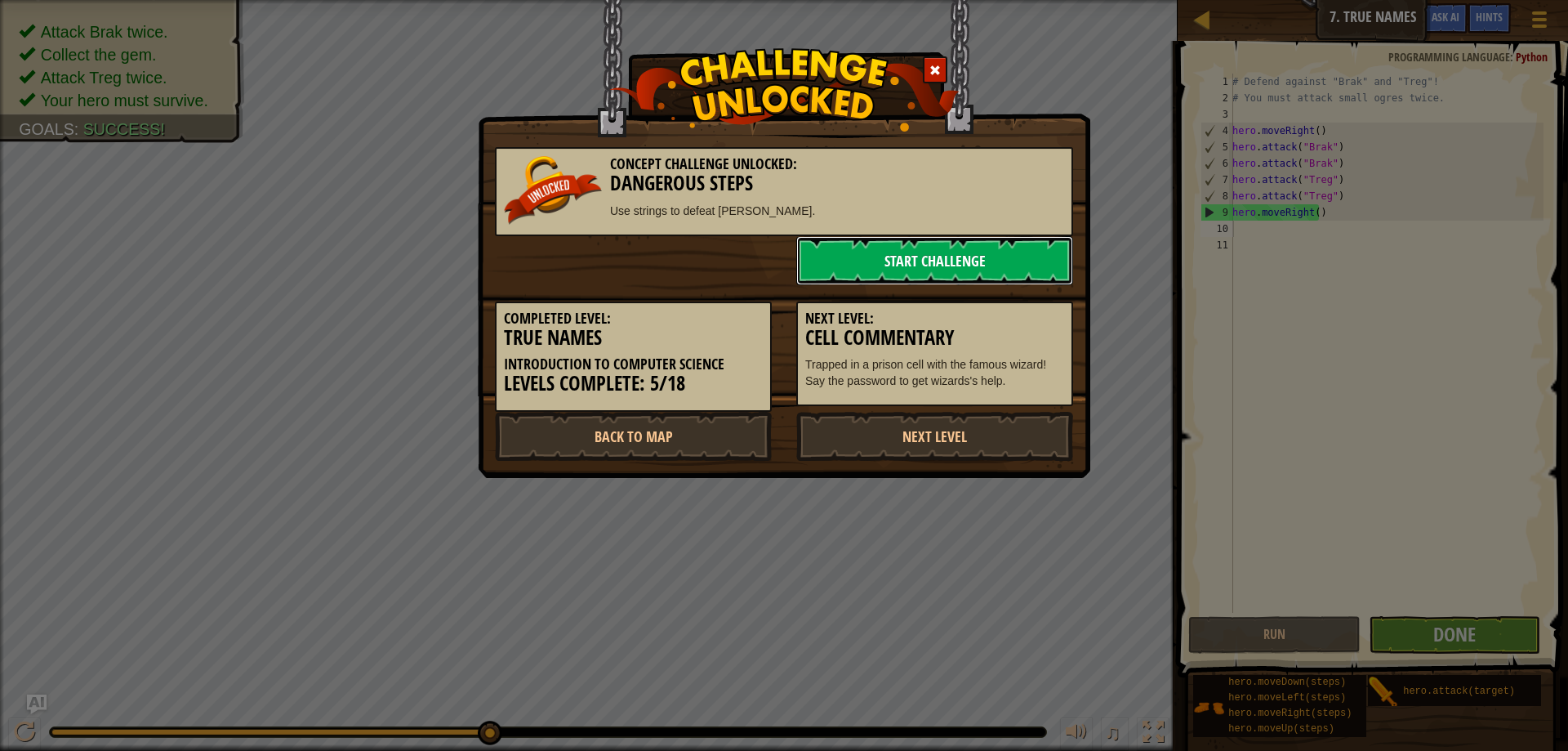
click at [957, 257] on link "Start Challenge" at bounding box center [935, 260] width 277 height 49
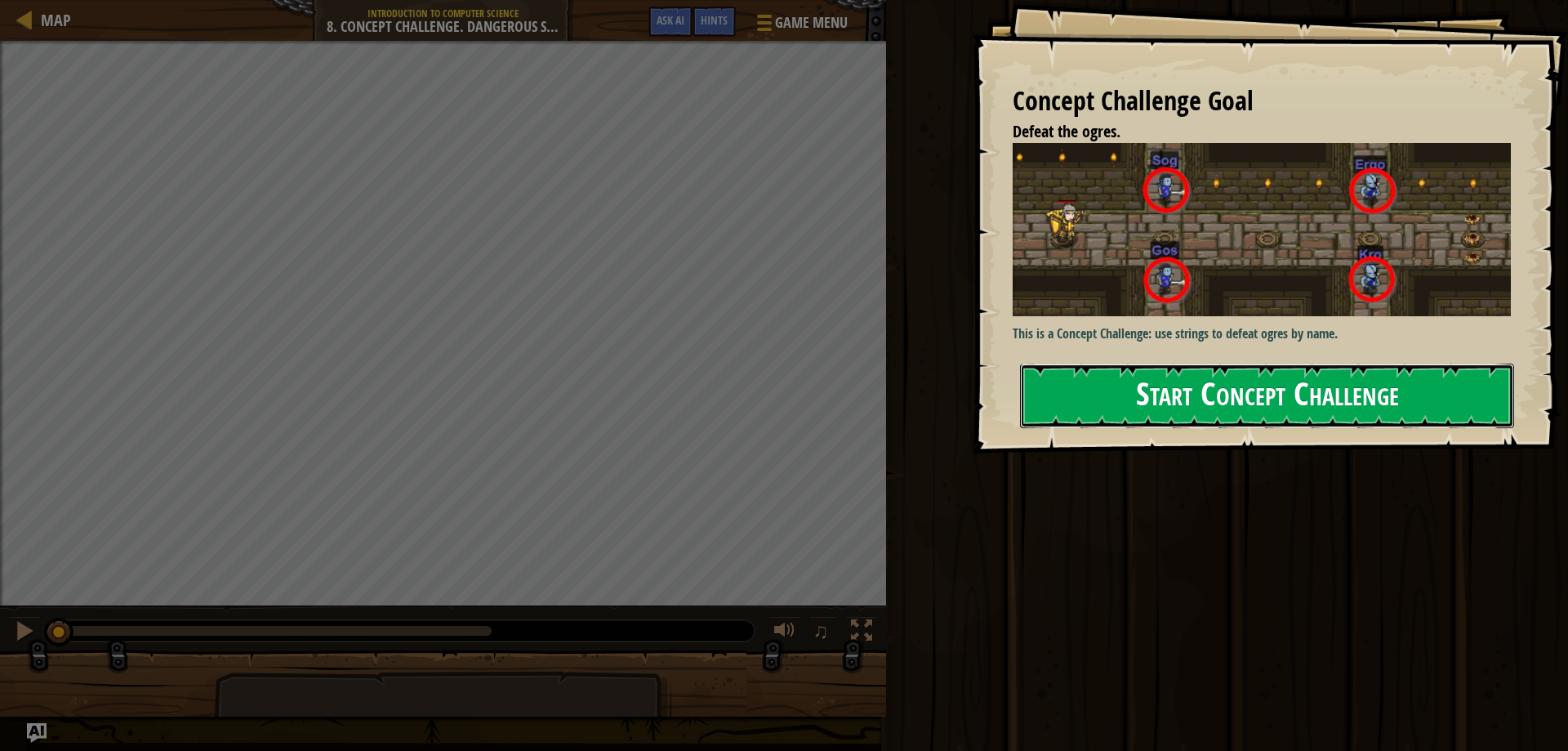
click at [1229, 390] on button "Start Concept Challenge" at bounding box center [1268, 395] width 494 height 65
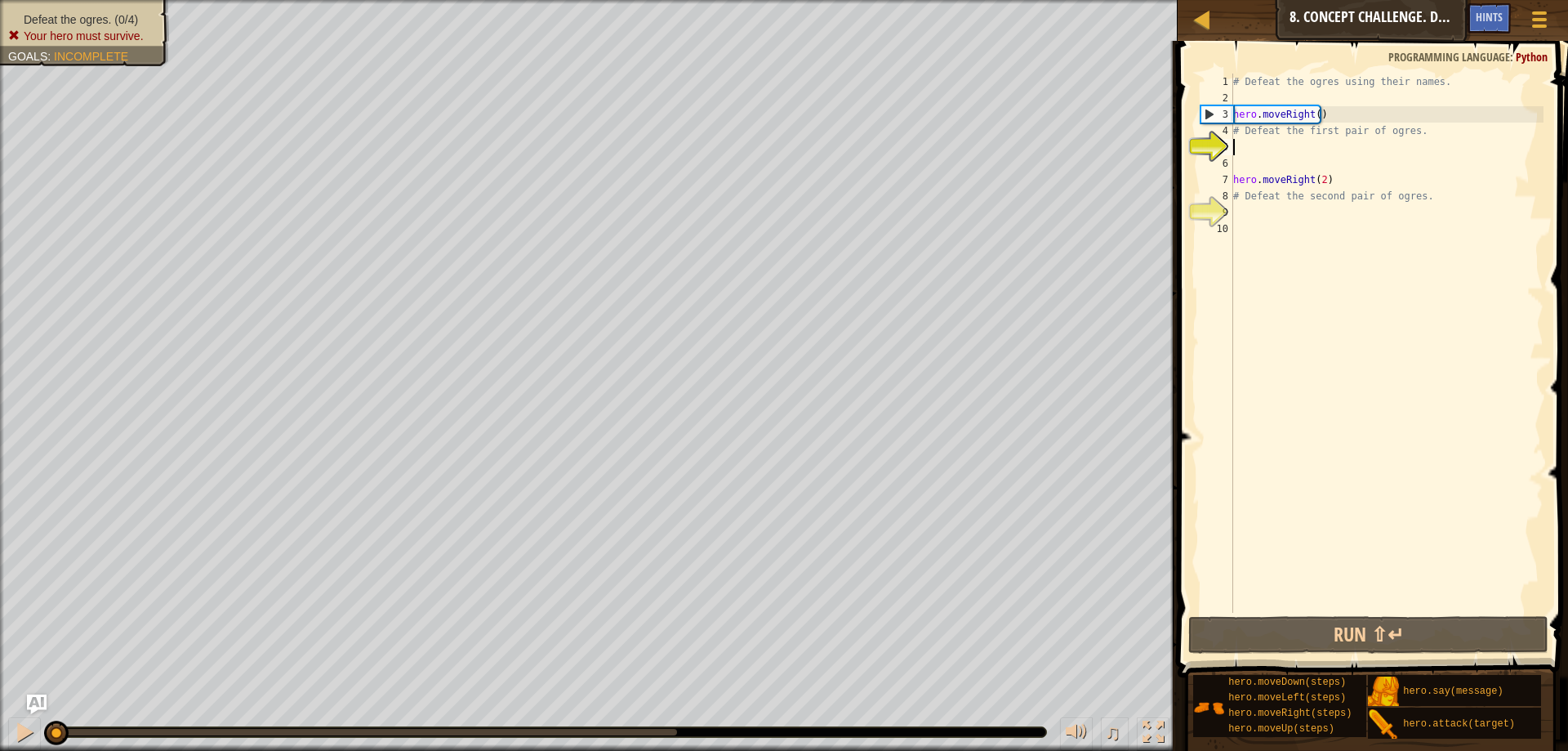
click at [1256, 142] on div "# Defeat the ogres using their names. hero . moveRight ( ) # Defeat the first p…" at bounding box center [1386, 360] width 314 height 572
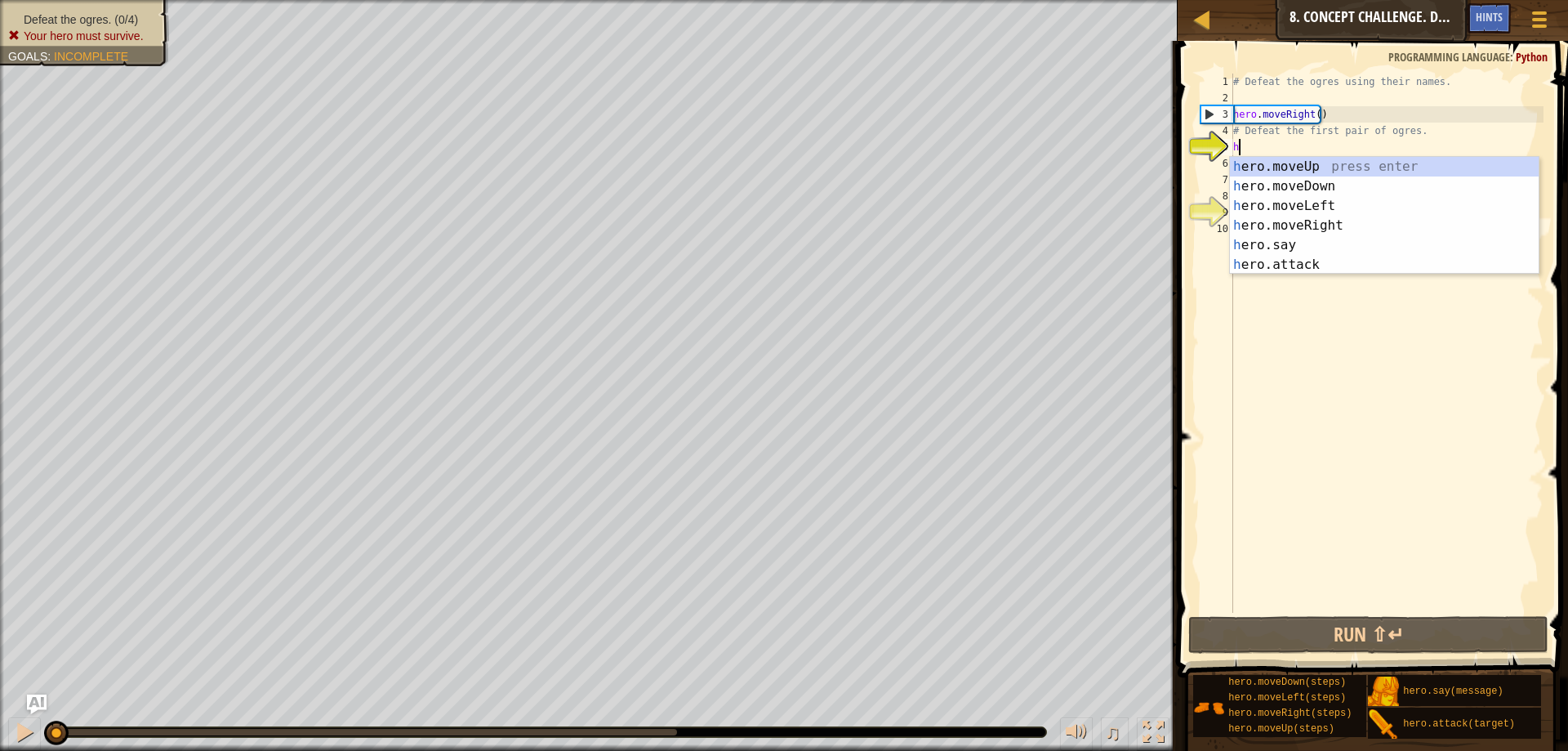
scroll to position [7, 0]
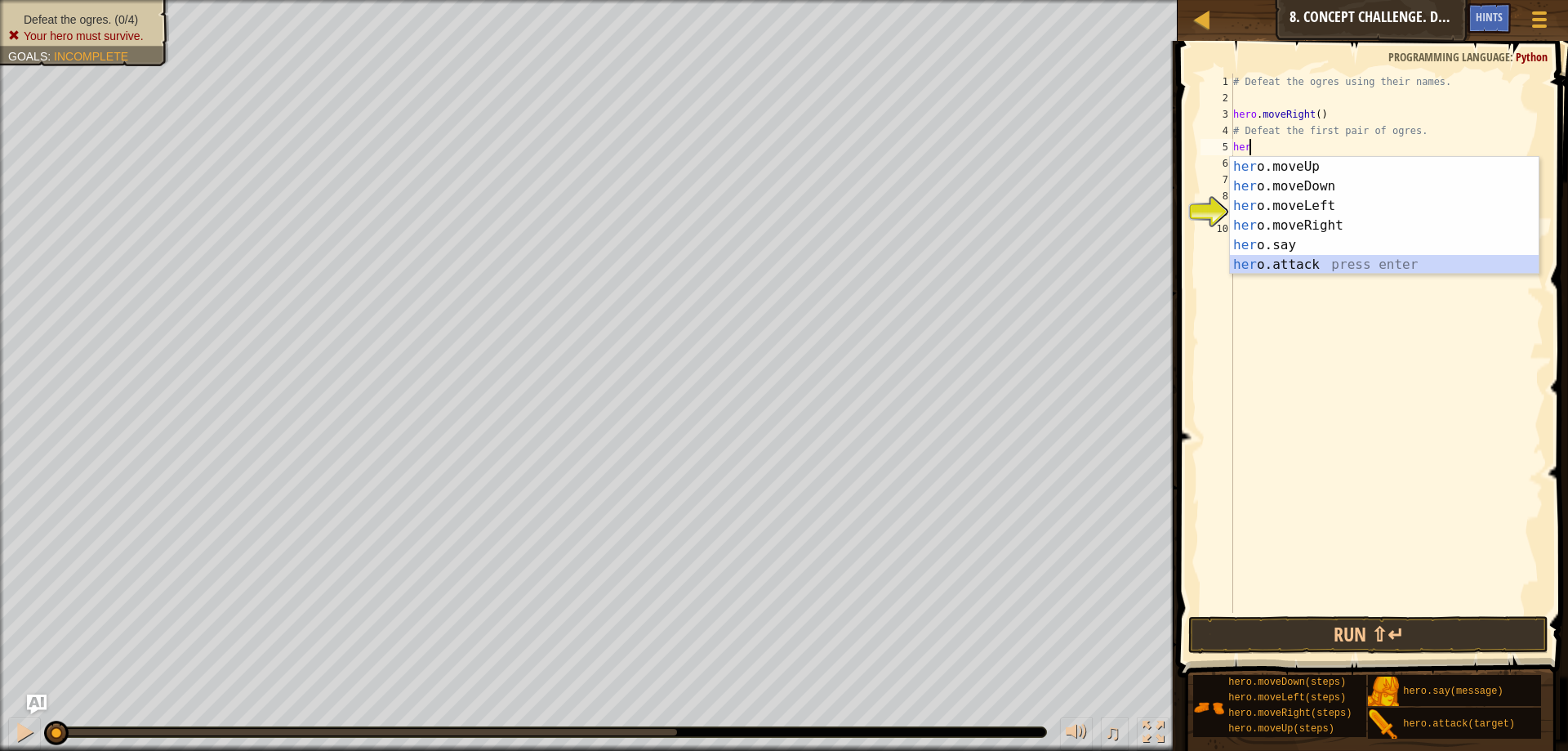
click at [1327, 260] on div "her o.moveUp press enter her o.moveDown press enter her o.moveLeft press enter …" at bounding box center [1385, 234] width 309 height 156
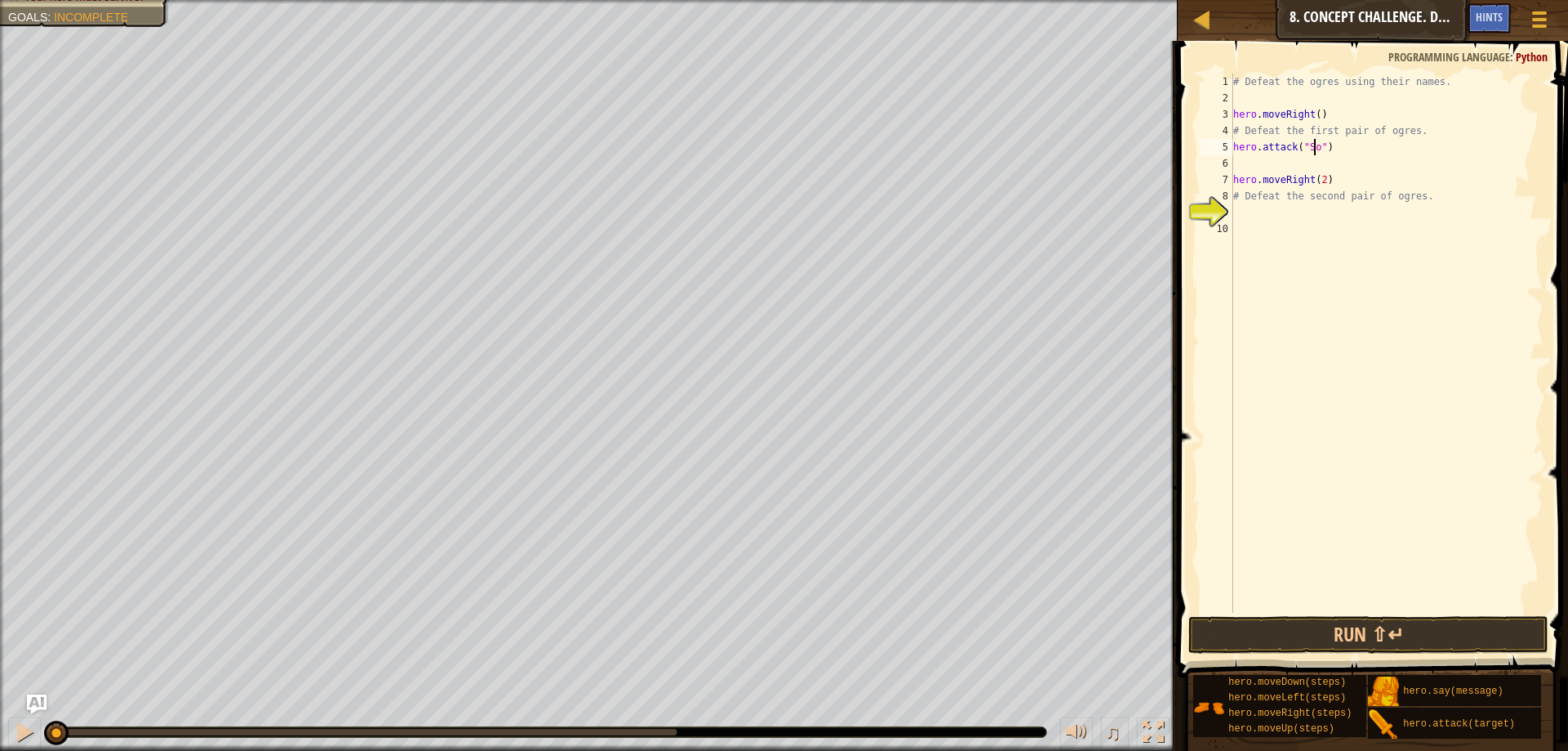
scroll to position [7, 7]
click at [1358, 622] on button "Run ⇧↵" at bounding box center [1368, 635] width 360 height 37
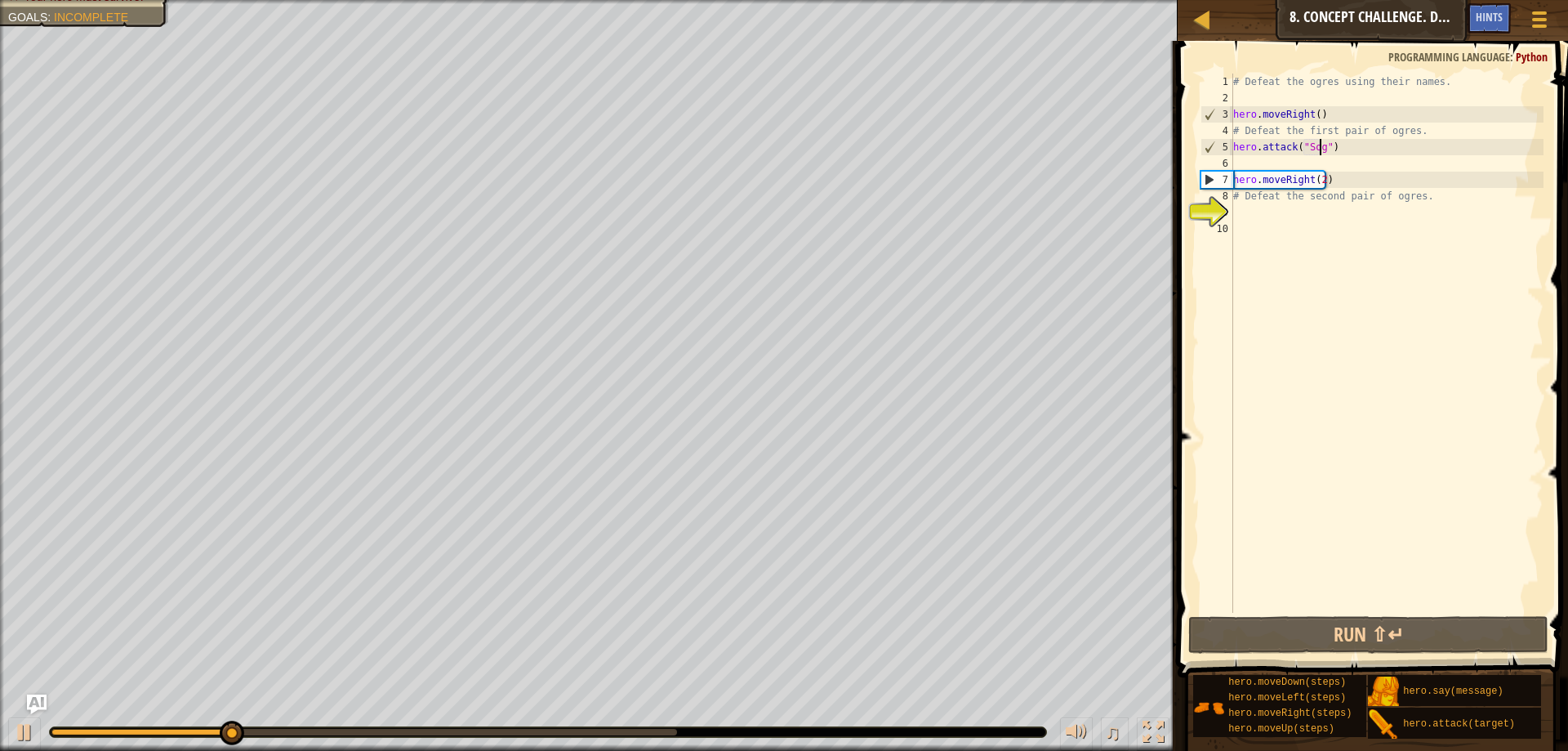
click at [1332, 150] on div "# Defeat the ogres using their names. hero . moveRight ( ) # Defeat the first p…" at bounding box center [1386, 360] width 314 height 572
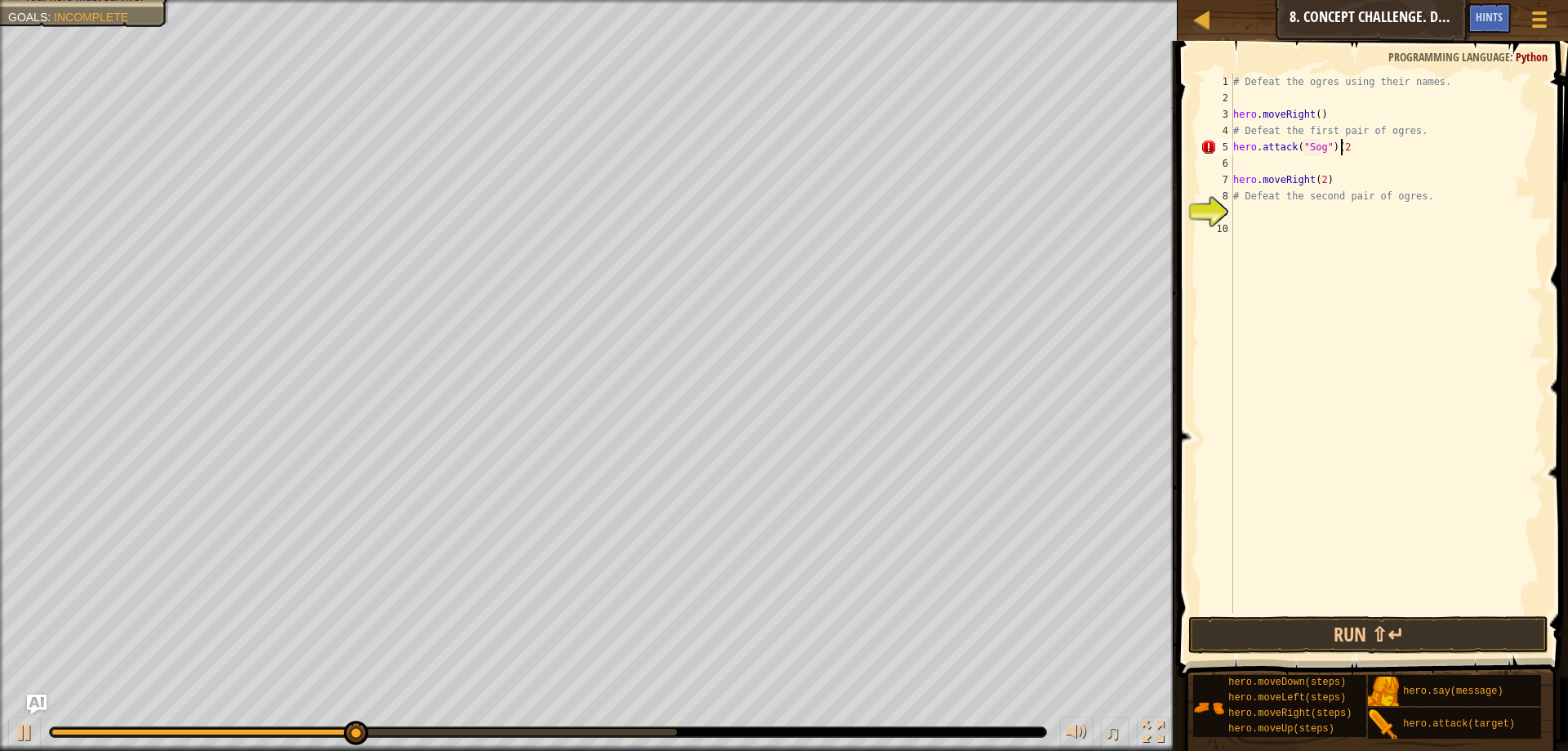
scroll to position [7, 8]
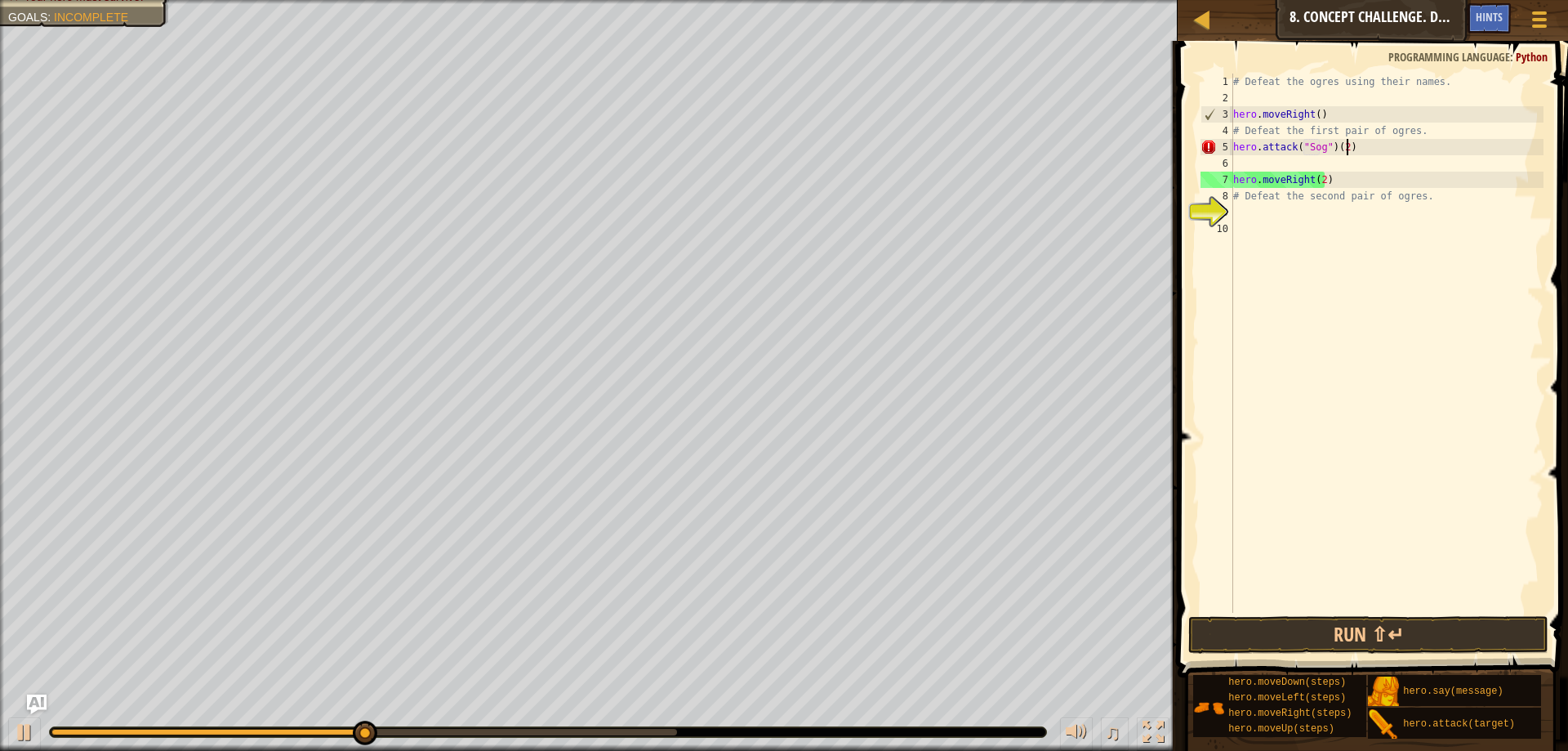
type textarea "hero.attack("Sog")(2)"
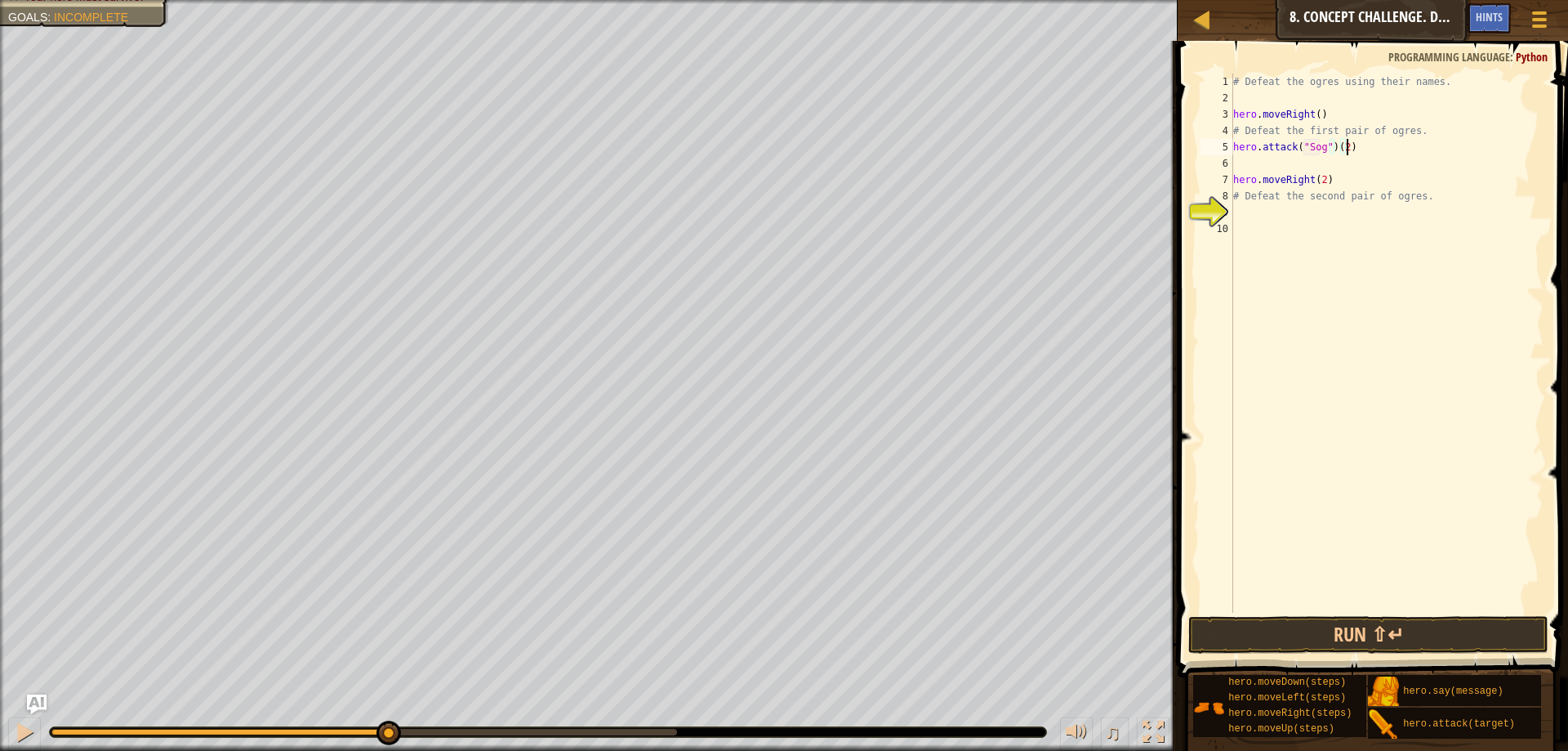
click at [1395, 162] on div "# Defeat the ogres using their names. hero . moveRight ( ) # Defeat the first p…" at bounding box center [1386, 360] width 314 height 572
click at [1232, 146] on div "5" at bounding box center [1216, 146] width 33 height 16
type textarea "hero.attack("Sog")(2)"
drag, startPoint x: 1235, startPoint y: 147, endPoint x: 1349, endPoint y: 153, distance: 114.2
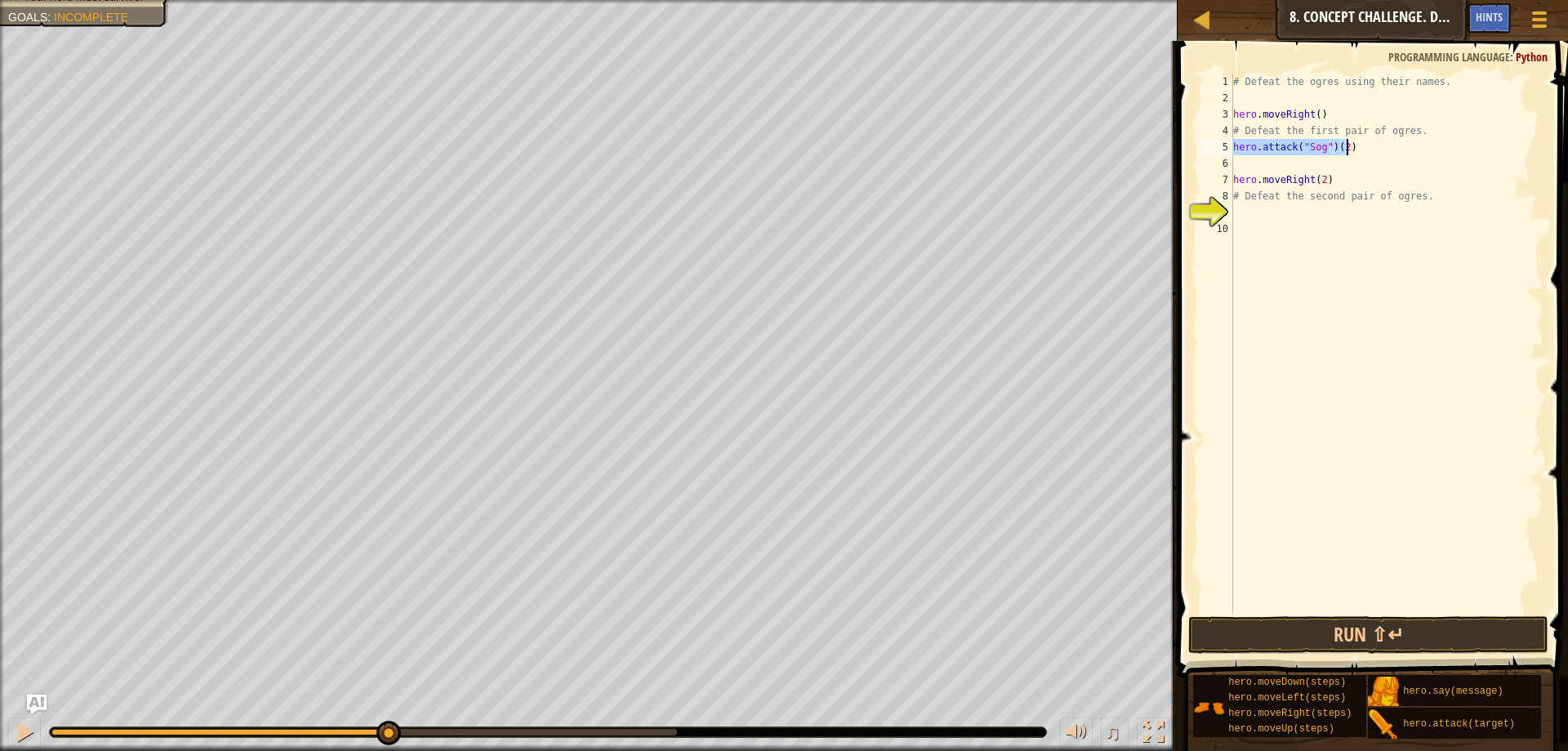
click at [1353, 148] on div "# Defeat the ogres using their names. hero . moveRight ( ) # Defeat the first p…" at bounding box center [1386, 360] width 314 height 572
click at [1418, 205] on div "# Defeat the ogres using their names. hero . moveRight ( ) # Defeat the first p…" at bounding box center [1386, 360] width 314 height 572
drag, startPoint x: 1235, startPoint y: 149, endPoint x: 1342, endPoint y: 147, distance: 107.0
click at [1347, 148] on div "# Defeat the ogres using their names. hero . moveRight ( ) # Defeat the first p…" at bounding box center [1386, 360] width 314 height 572
type textarea "hero.attack("Sog")(2)"
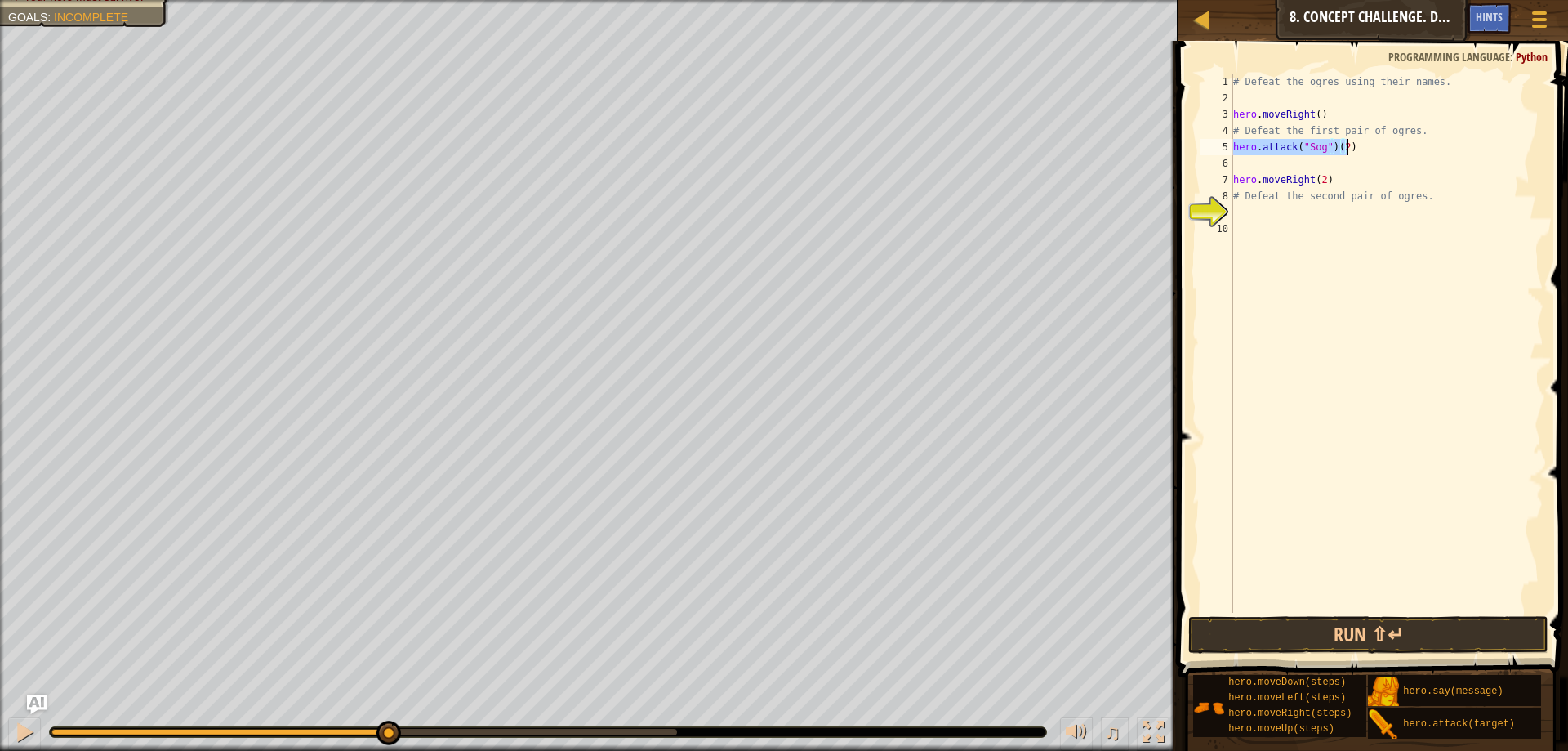
click at [1261, 159] on div "# Defeat the ogres using their names. hero . moveRight ( ) # Defeat the first p…" at bounding box center [1386, 360] width 314 height 572
paste textarea "hero.attack("Sog")(2)"
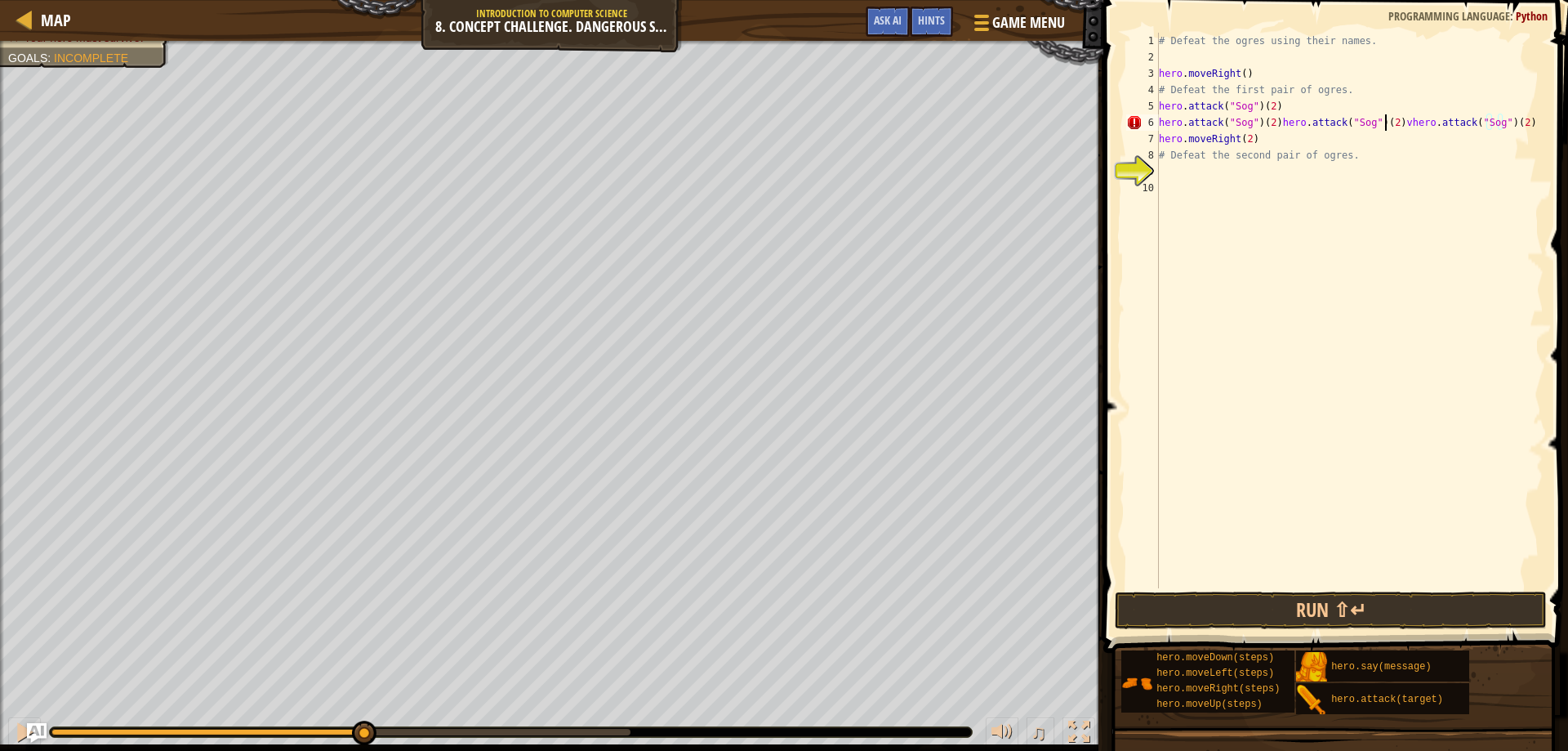
click at [1387, 130] on div "# Defeat the ogres using their names. hero . moveRight ( ) # Defeat the first p…" at bounding box center [1349, 327] width 388 height 588
click at [1389, 130] on div "# Defeat the ogres using their names. hero . moveRight ( ) # Defeat the first p…" at bounding box center [1349, 327] width 388 height 588
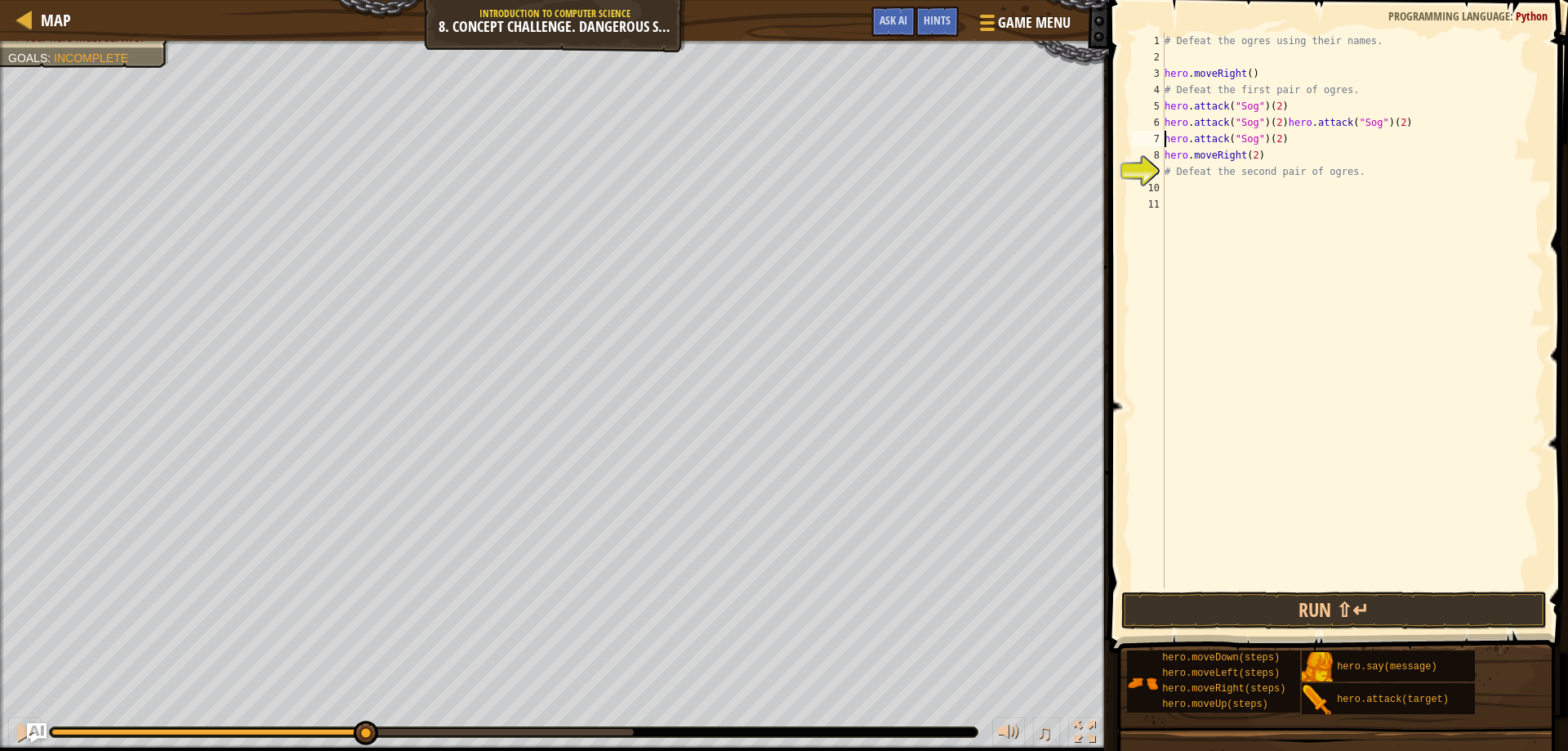
scroll to position [7, 9]
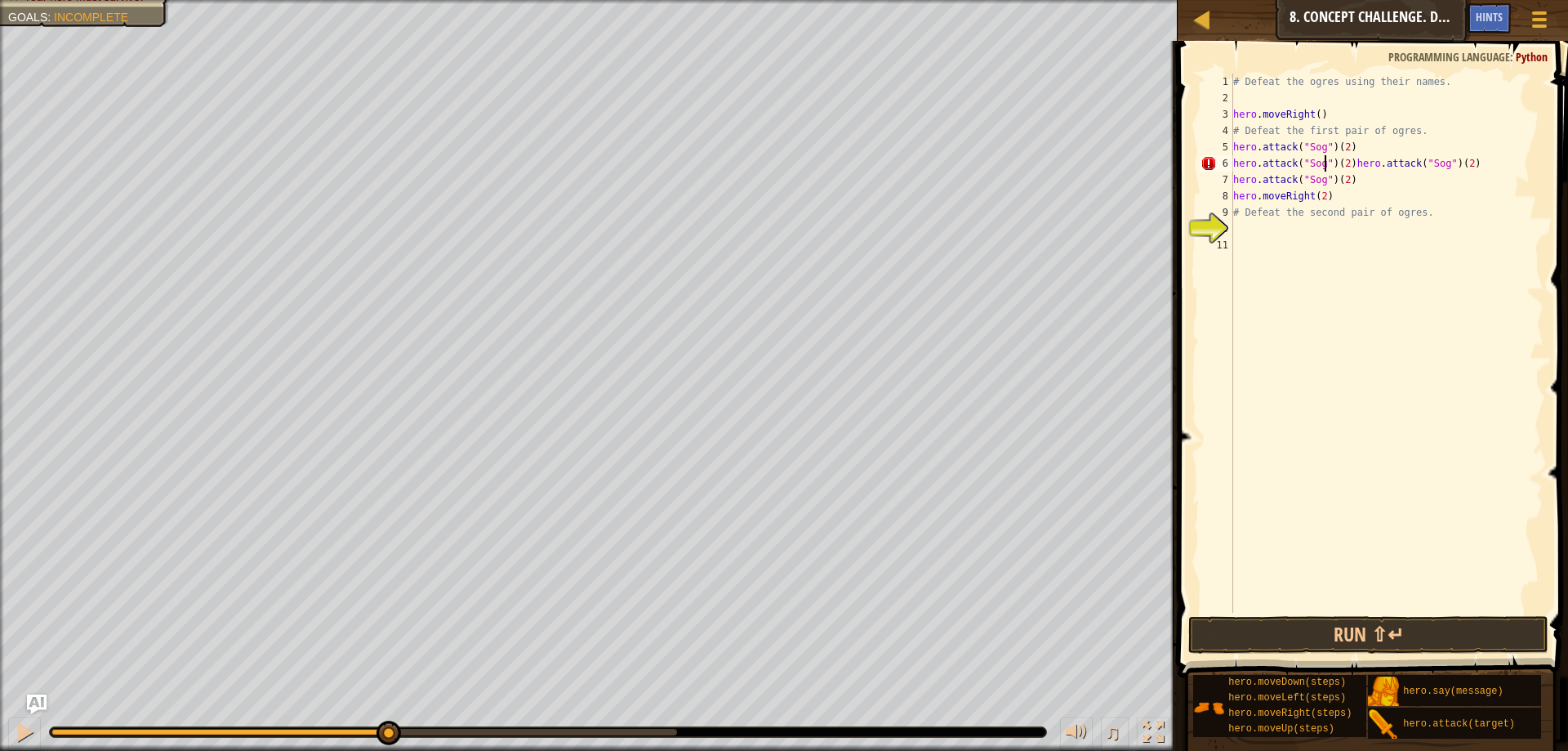
click at [1326, 166] on div "# Defeat the ogres using their names. hero . moveRight ( ) # Defeat the first p…" at bounding box center [1386, 360] width 314 height 572
click at [1347, 171] on div "# Defeat the ogres using their names. hero . moveRight ( ) # Defeat the first p…" at bounding box center [1386, 360] width 314 height 572
click at [1346, 157] on div "# Defeat the ogres using their names. hero . moveRight ( ) # Defeat the first p…" at bounding box center [1386, 360] width 314 height 572
click at [1319, 159] on div "# Defeat the ogres using their names. hero . moveRight ( ) # Defeat the first p…" at bounding box center [1386, 360] width 314 height 572
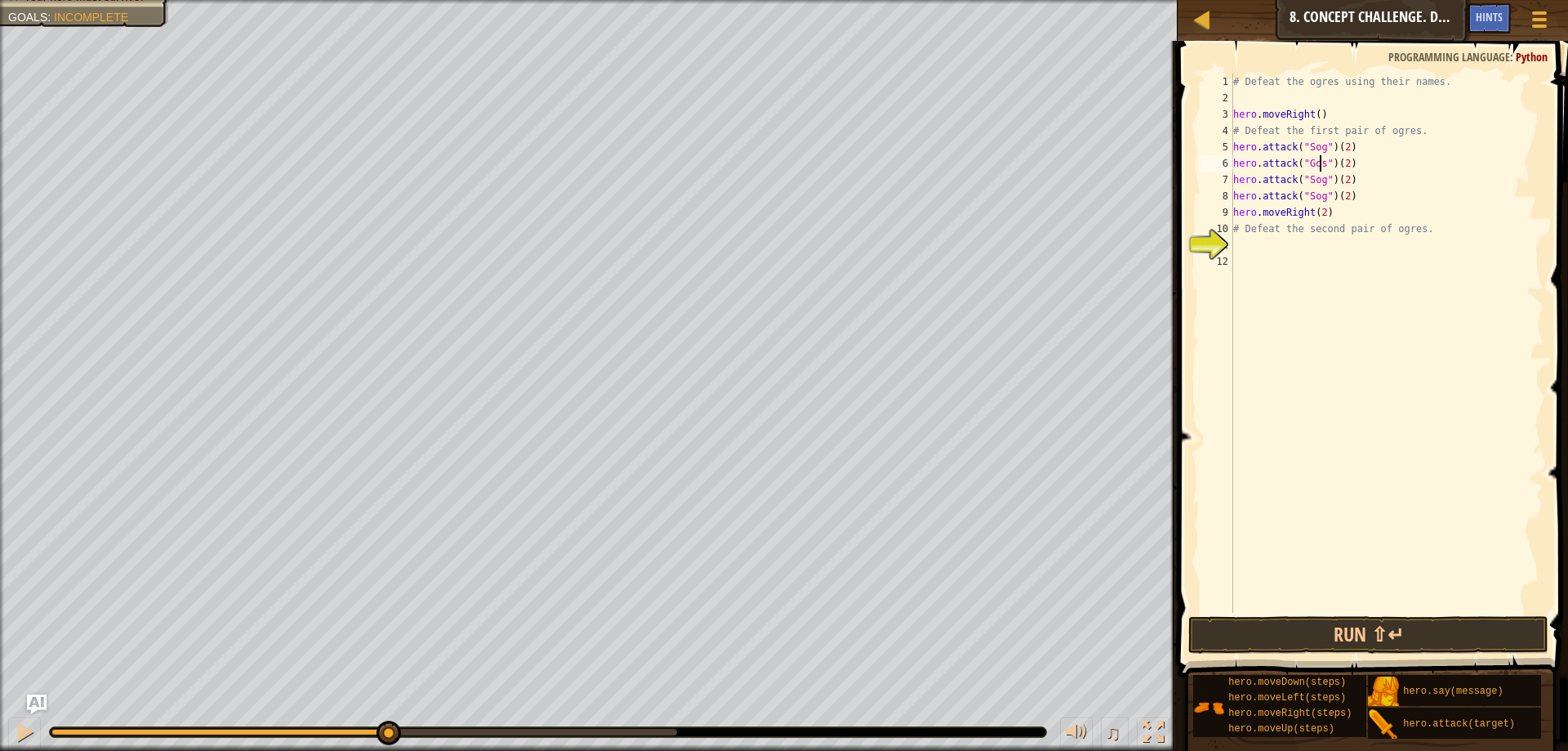
click at [1321, 184] on div "# Defeat the ogres using their names. hero . moveRight ( ) # Defeat the first p…" at bounding box center [1386, 360] width 314 height 572
click at [1318, 184] on div "# Defeat the ogres using their names. hero . moveRight ( ) # Defeat the first p…" at bounding box center [1386, 360] width 314 height 572
click at [1319, 196] on div "# Defeat the ogres using their names. hero . moveRight ( ) # Defeat the first p…" at bounding box center [1386, 360] width 314 height 572
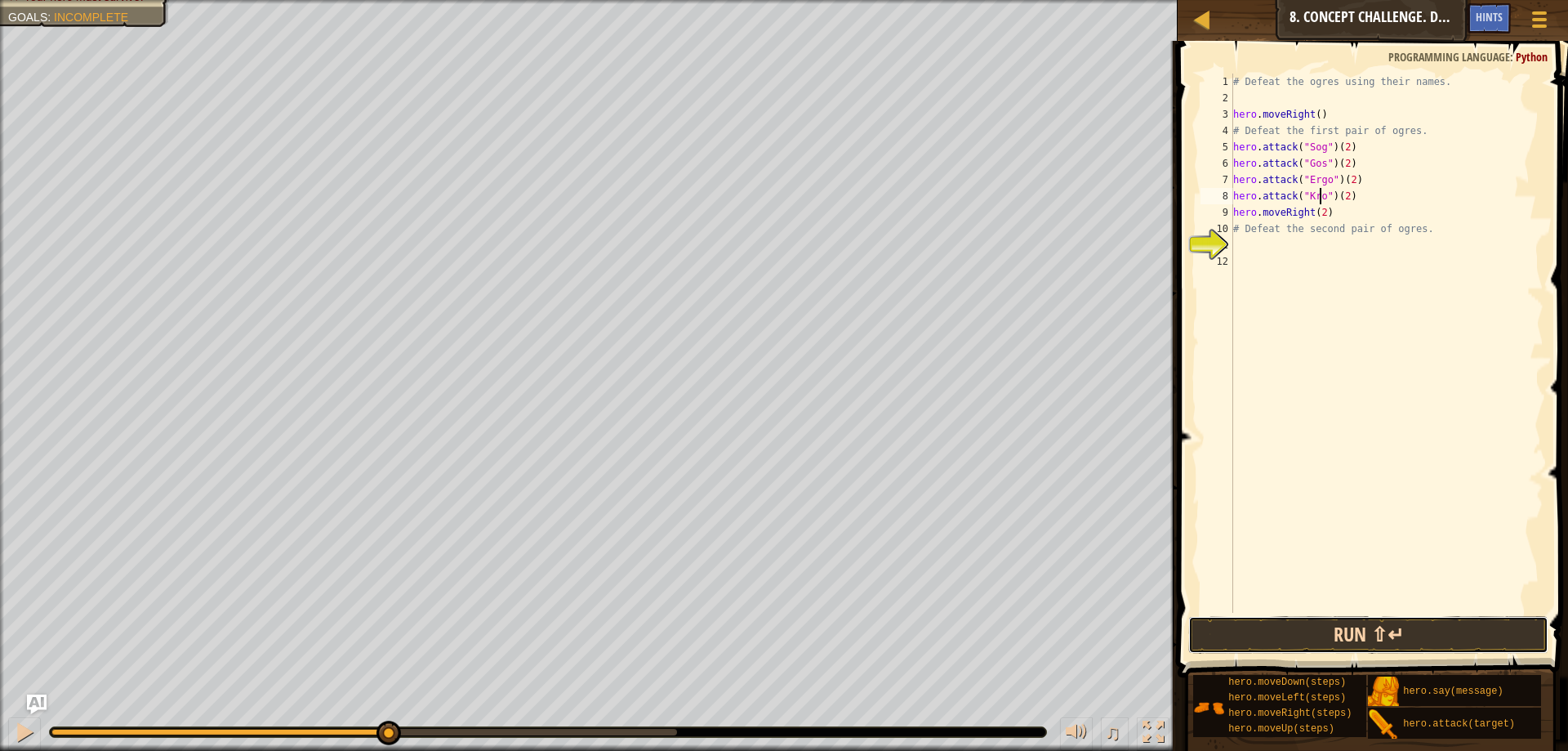
click at [1336, 639] on button "Run ⇧↵" at bounding box center [1368, 635] width 360 height 37
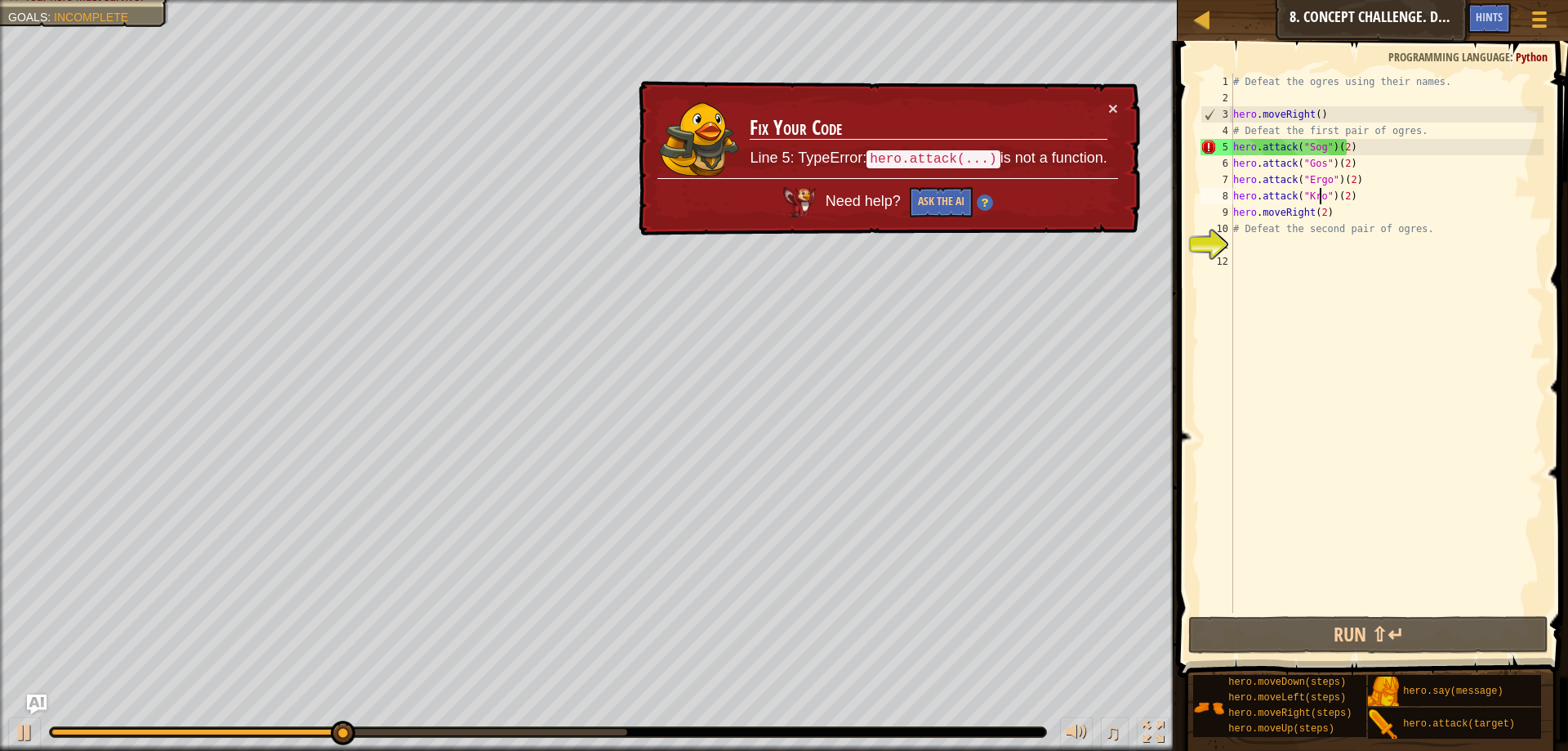
click at [1359, 149] on div "# Defeat the ogres using their names. hero . moveRight ( ) # Defeat the first p…" at bounding box center [1386, 360] width 314 height 572
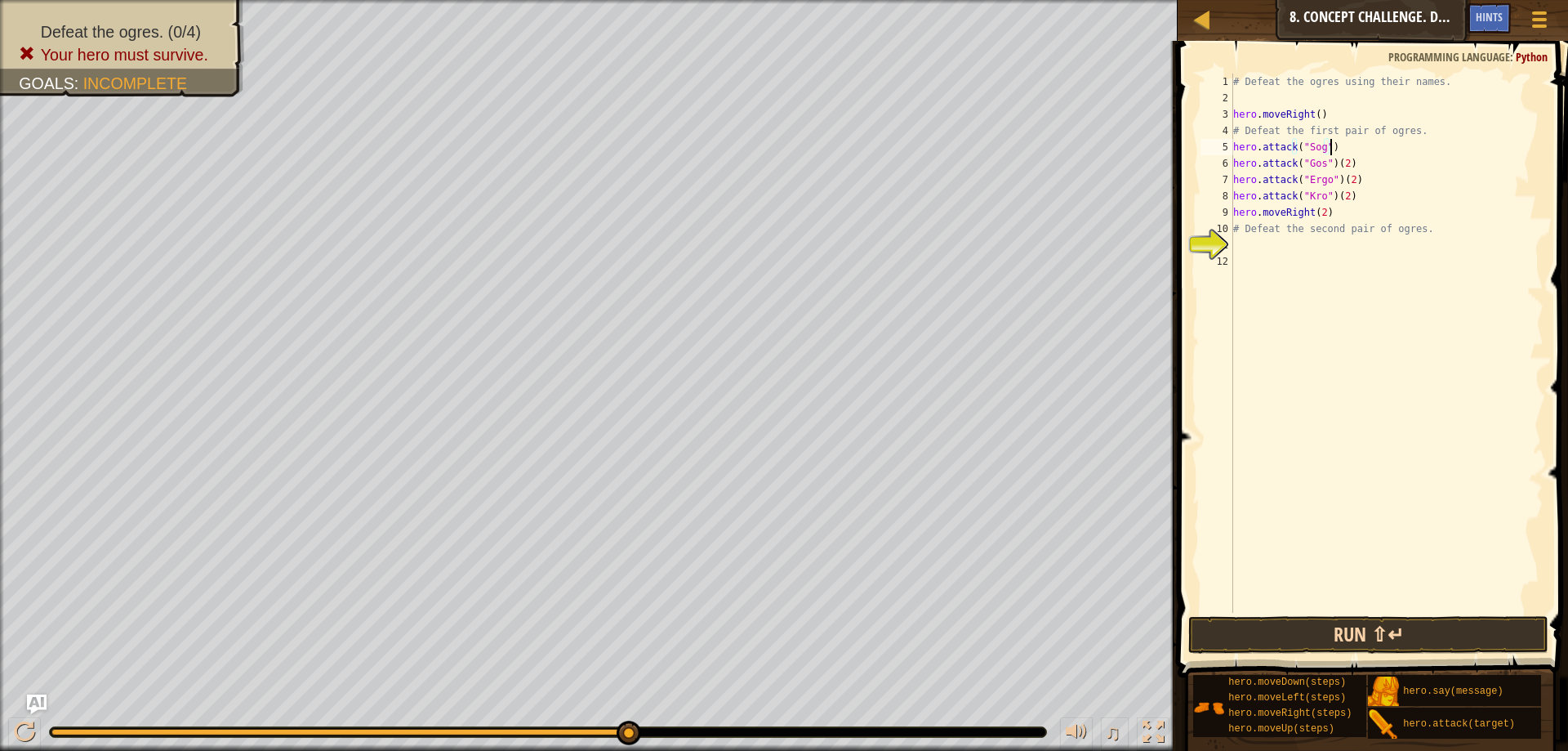
type textarea "hero.attack("Sog")"
click at [1356, 631] on button "Run ⇧↵" at bounding box center [1368, 635] width 360 height 37
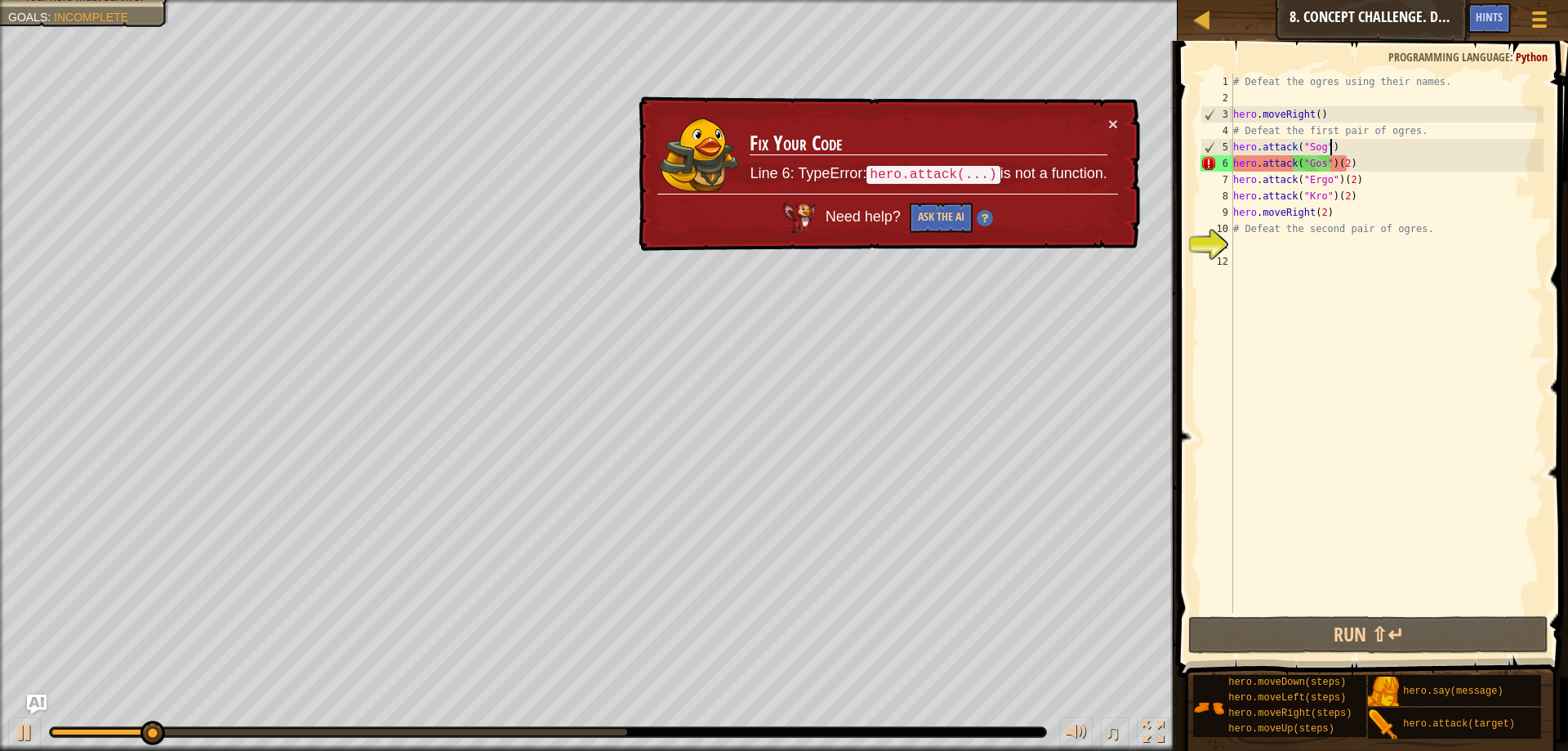
click at [1335, 451] on div "# Defeat the ogres using their names. hero . moveRight ( ) # Defeat the first p…" at bounding box center [1386, 360] width 314 height 572
drag, startPoint x: 1341, startPoint y: 163, endPoint x: 1328, endPoint y: 158, distance: 13.9
click at [1328, 158] on div "# Defeat the ogres using their names. hero . moveRight ( ) # Defeat the first p…" at bounding box center [1386, 360] width 314 height 572
click at [1351, 168] on div "# Defeat the ogres using their names. hero . moveRight ( ) # Defeat the first p…" at bounding box center [1386, 344] width 314 height 539
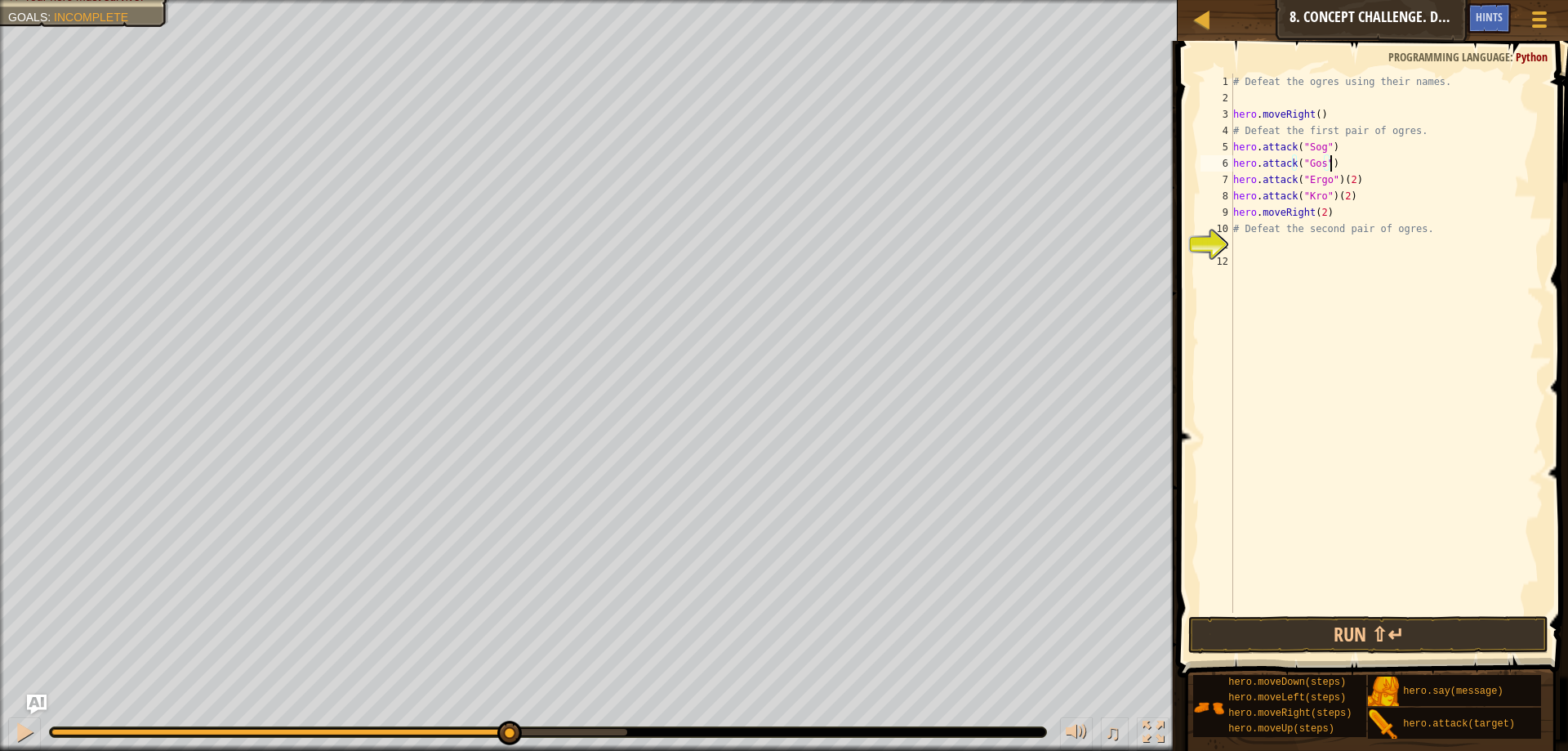
click at [1356, 175] on div "# Defeat the ogres using their names. hero . moveRight ( ) # Defeat the first p…" at bounding box center [1386, 360] width 314 height 572
click at [1354, 190] on div "# Defeat the ogres using their names. hero . moveRight ( ) # Defeat the first p…" at bounding box center [1386, 360] width 314 height 572
click at [1338, 214] on div "# Defeat the ogres using their names. hero . moveRight ( ) # Defeat the first p…" at bounding box center [1386, 360] width 314 height 572
click at [1327, 146] on div "# Defeat the ogres using their names. hero . moveRight ( ) # Defeat the first p…" at bounding box center [1386, 360] width 314 height 572
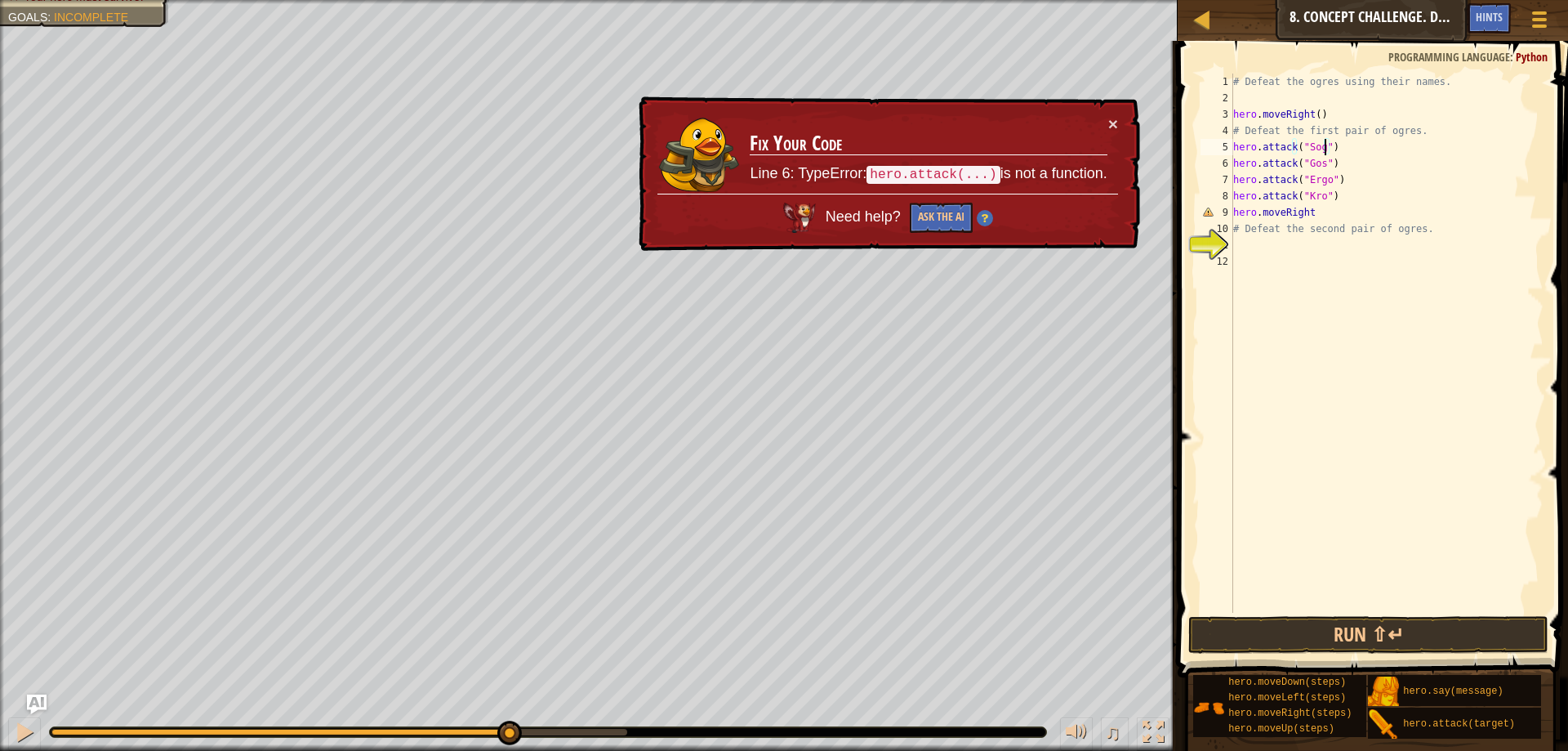
click at [1314, 214] on div "# Defeat the ogres using their names. hero . moveRight ( ) # Defeat the first p…" at bounding box center [1386, 360] width 314 height 572
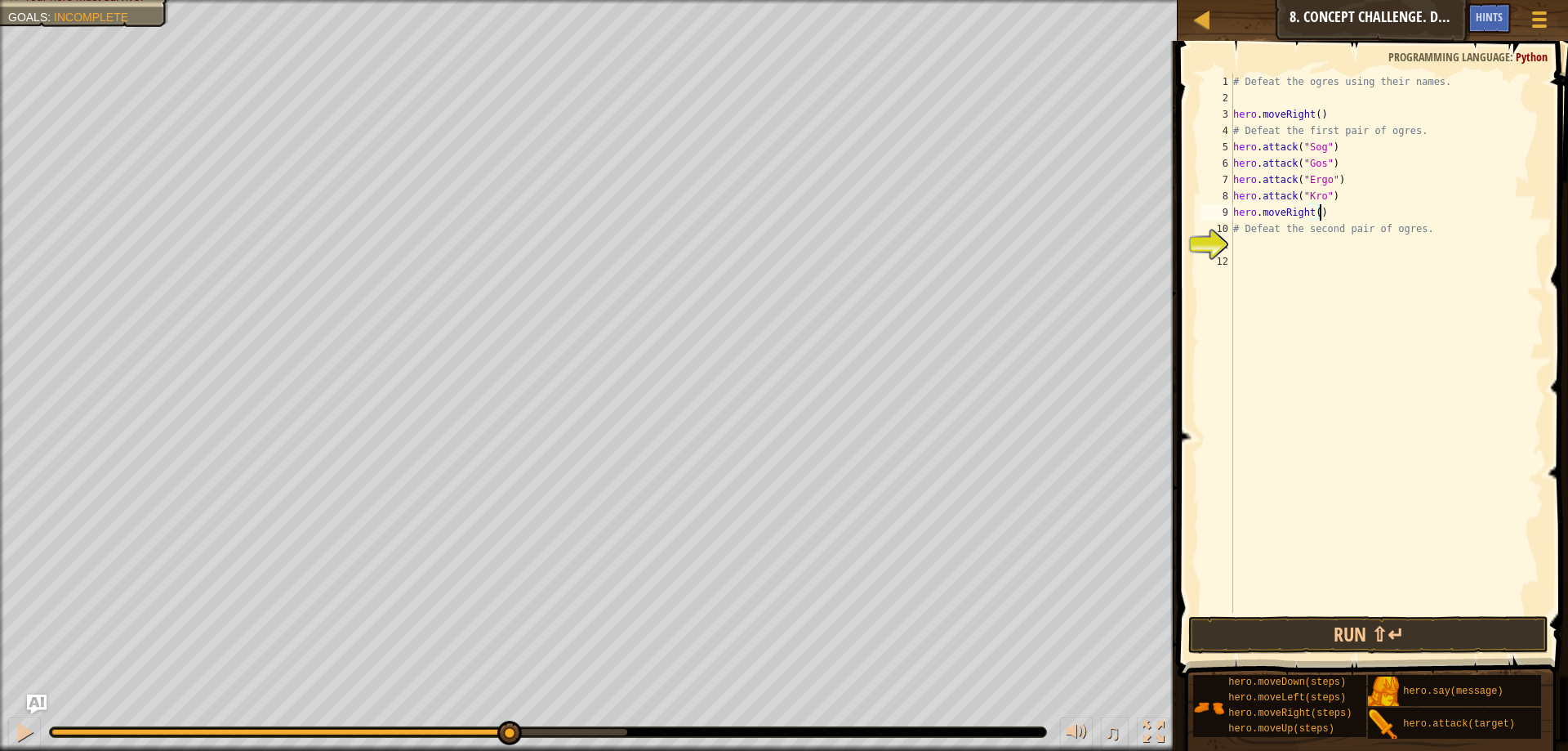
click at [1429, 169] on div "# Defeat the ogres using their names. hero . moveRight ( ) # Defeat the first p…" at bounding box center [1386, 360] width 314 height 572
drag, startPoint x: 1234, startPoint y: 141, endPoint x: 1335, endPoint y: 142, distance: 101.0
click at [1335, 142] on div "# Defeat the ogres using their names. hero . moveRight ( ) # Defeat the first p…" at bounding box center [1386, 360] width 314 height 572
drag, startPoint x: 1233, startPoint y: 183, endPoint x: 1330, endPoint y: 183, distance: 97.0
click at [1330, 183] on div "# Defeat the ogres using their names. hero . moveRight ( ) # Defeat the first p…" at bounding box center [1386, 360] width 314 height 572
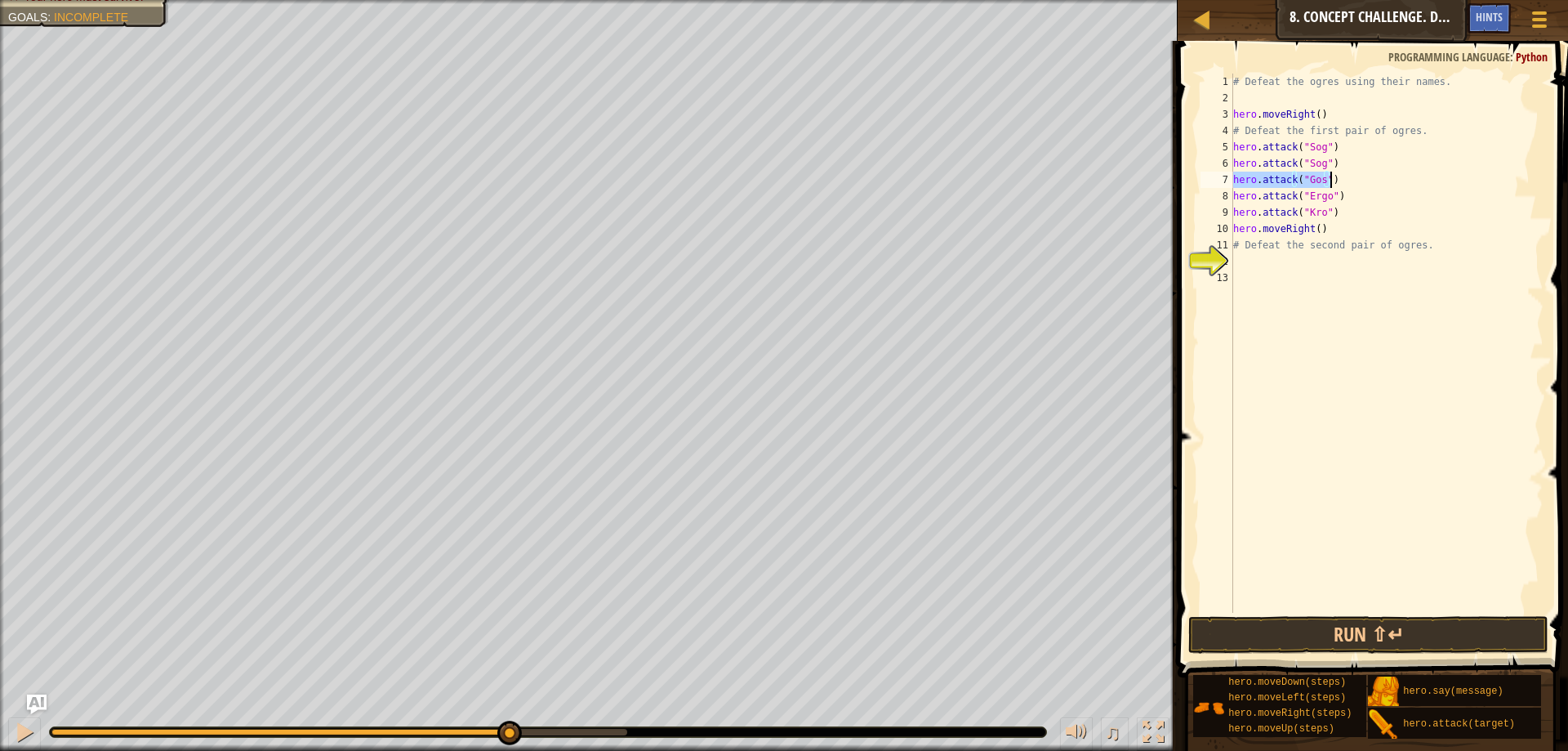
type textarea "hero.attack("Gos")"
click at [1347, 180] on div "# Defeat the ogres using their names. hero . moveRight ( ) # Defeat the first p…" at bounding box center [1386, 344] width 314 height 539
paste textarea "hero.attack("Gos")"
drag, startPoint x: 1235, startPoint y: 213, endPoint x: 1329, endPoint y: 214, distance: 94.0
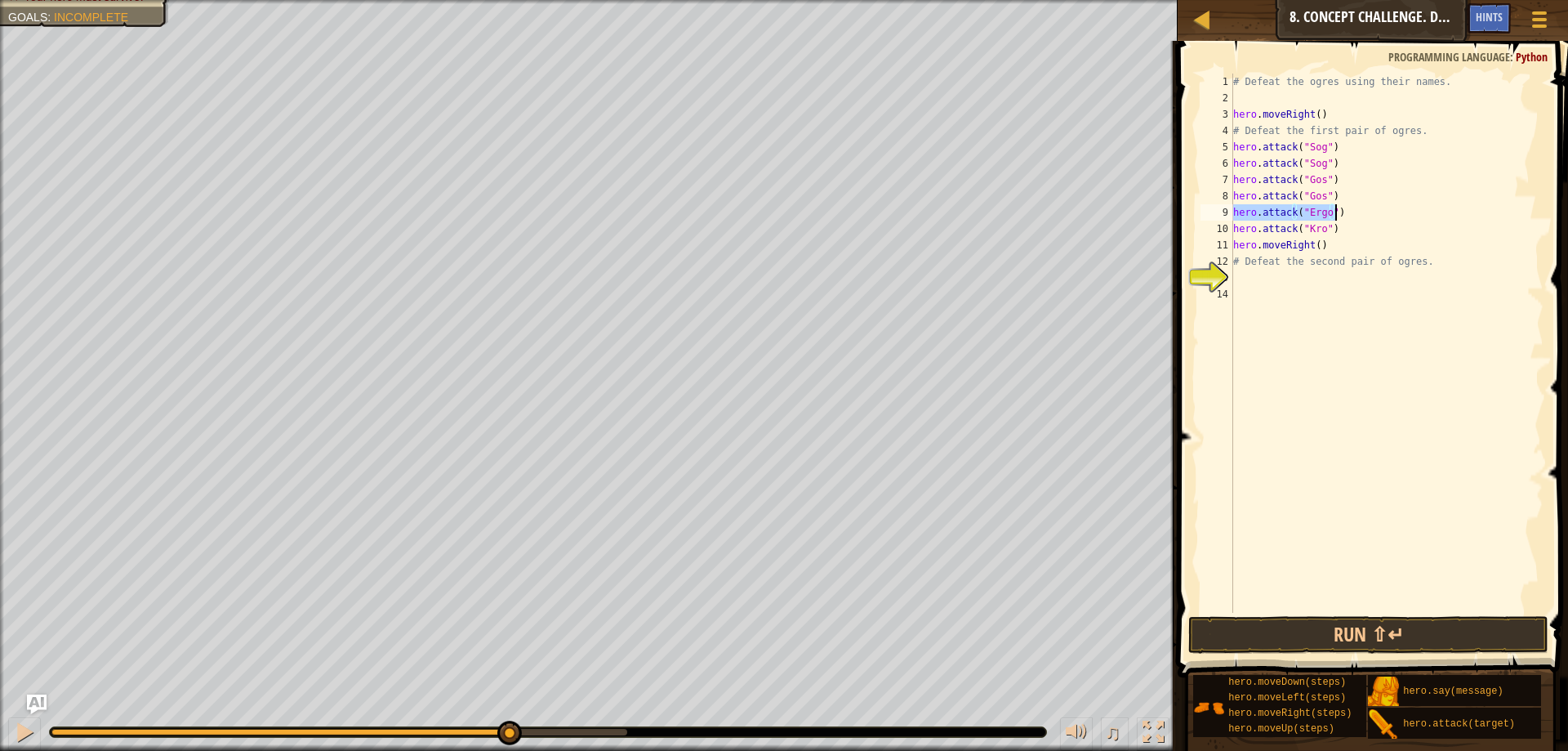
click at [1332, 214] on div "# Defeat the ogres using their names. hero . moveRight ( ) # Defeat the first p…" at bounding box center [1386, 360] width 314 height 572
type textarea "hero.attack("Ergo")"
click at [1333, 213] on div "# Defeat the ogres using their names. hero . moveRight ( ) # Defeat the first p…" at bounding box center [1386, 360] width 314 height 572
drag, startPoint x: 1339, startPoint y: 213, endPoint x: 1234, endPoint y: 208, distance: 105.1
click at [1234, 208] on div "# Defeat the ogres using their names. hero . moveRight ( ) # Defeat the first p…" at bounding box center [1386, 360] width 314 height 572
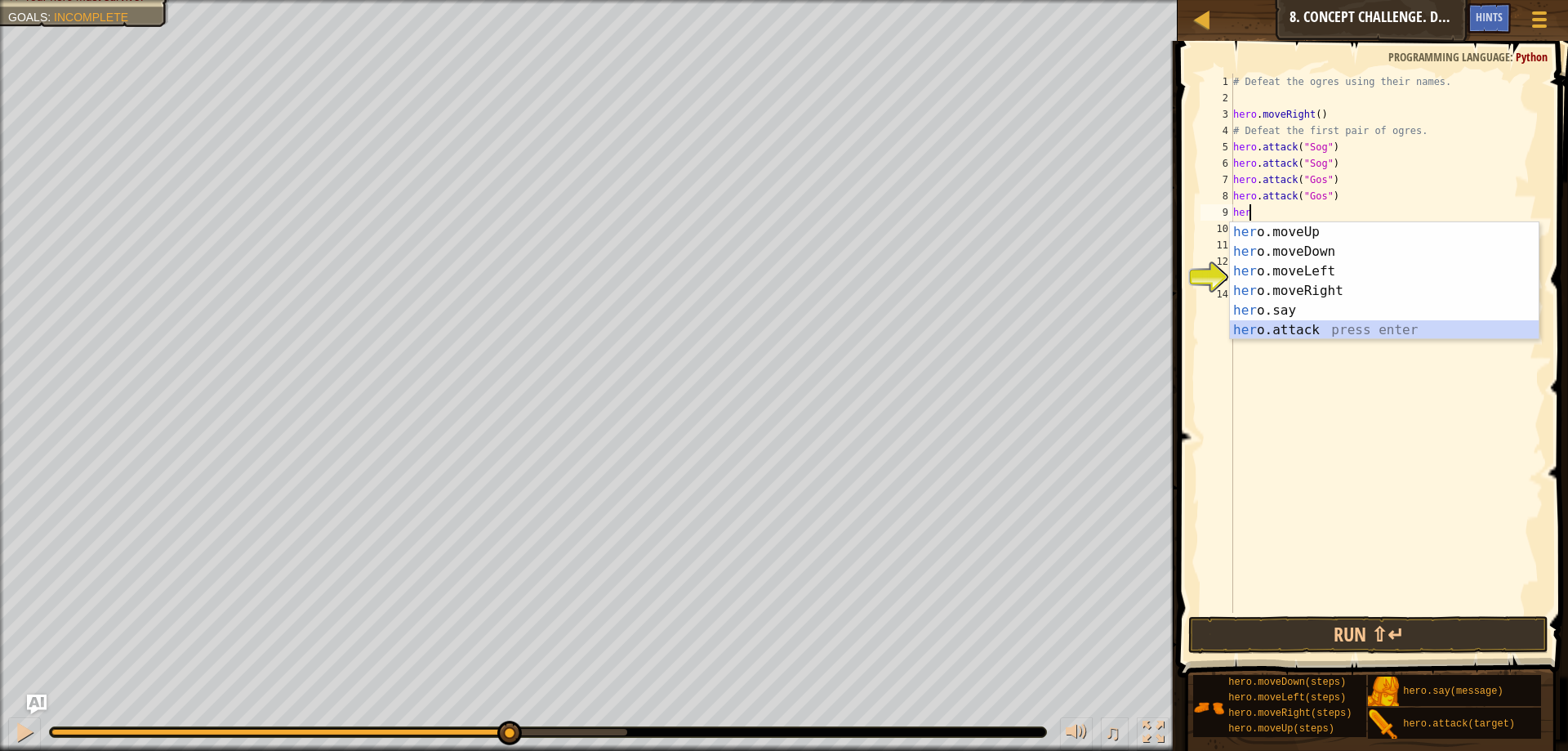
click at [1334, 323] on div "her o.moveUp press enter her o.moveDown press enter her o.moveLeft press enter …" at bounding box center [1385, 300] width 309 height 156
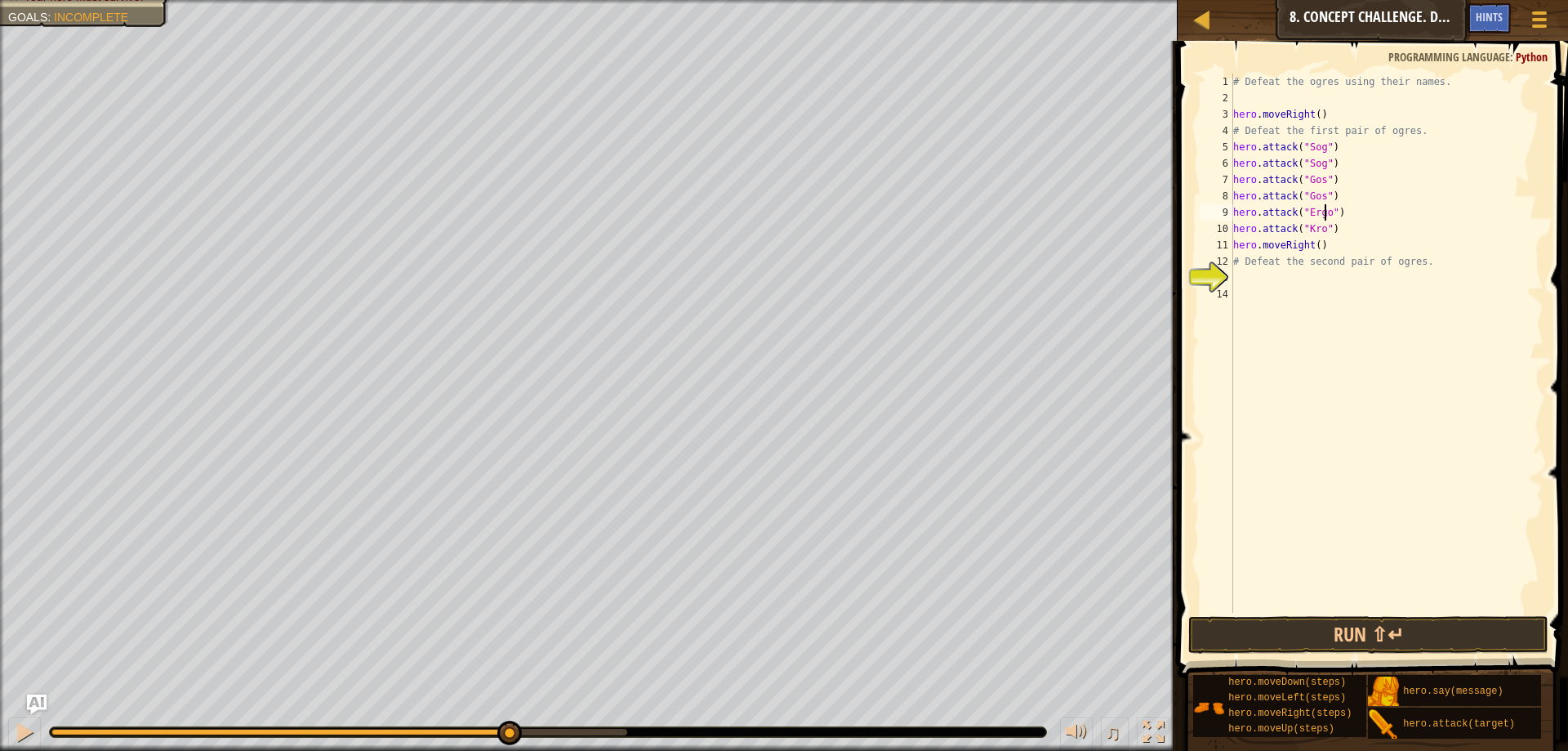
scroll to position [7, 7]
drag, startPoint x: 1234, startPoint y: 213, endPoint x: 1338, endPoint y: 213, distance: 104.0
click at [1338, 213] on div "# Defeat the ogres using their names. hero . moveRight ( ) # Defeat the first p…" at bounding box center [1386, 360] width 314 height 572
drag, startPoint x: 1234, startPoint y: 246, endPoint x: 1330, endPoint y: 248, distance: 96.0
click at [1330, 248] on div "# Defeat the ogres using their names. hero . moveRight ( ) # Defeat the first p…" at bounding box center [1386, 360] width 314 height 572
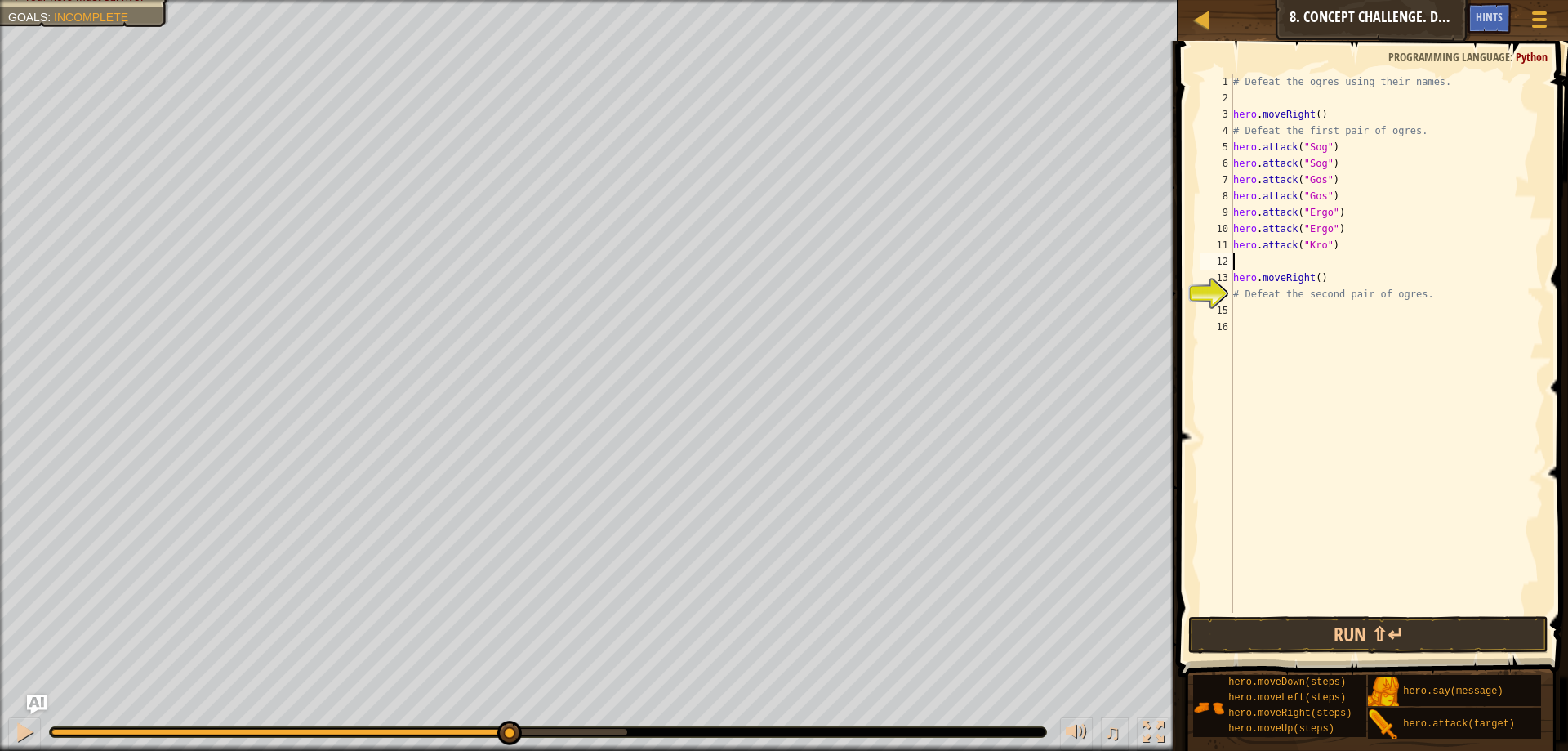
paste textarea
click at [1397, 627] on button "Run ⇧↵" at bounding box center [1368, 635] width 360 height 37
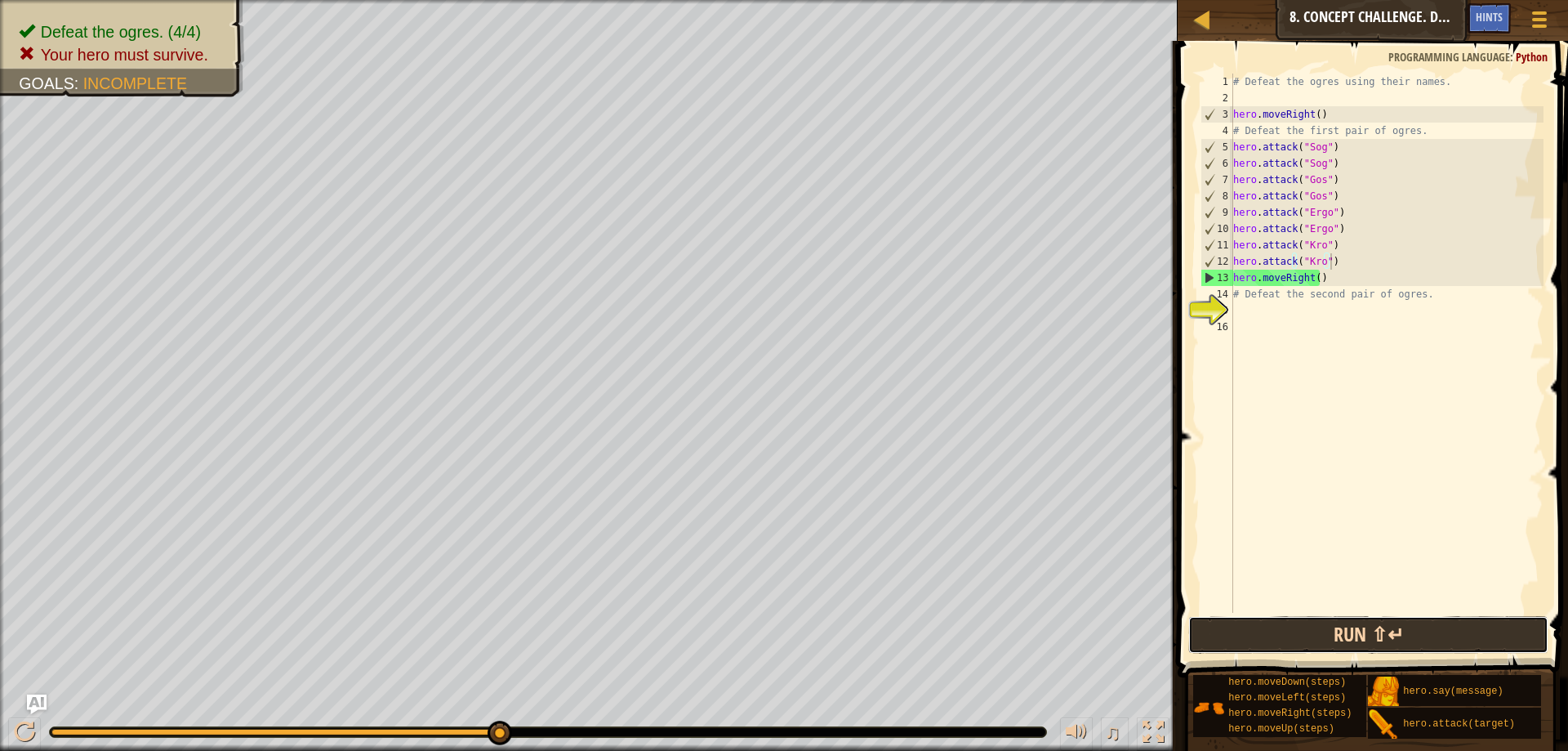
click at [1337, 639] on button "Run ⇧↵" at bounding box center [1368, 635] width 360 height 37
click at [1350, 630] on button "Run ⇧↵" at bounding box center [1368, 635] width 360 height 37
click at [1432, 623] on button "Run ⇧↵" at bounding box center [1368, 635] width 360 height 37
click at [1329, 614] on span at bounding box center [1374, 335] width 403 height 685
click at [1341, 624] on button "Run ⇧↵" at bounding box center [1368, 635] width 360 height 37
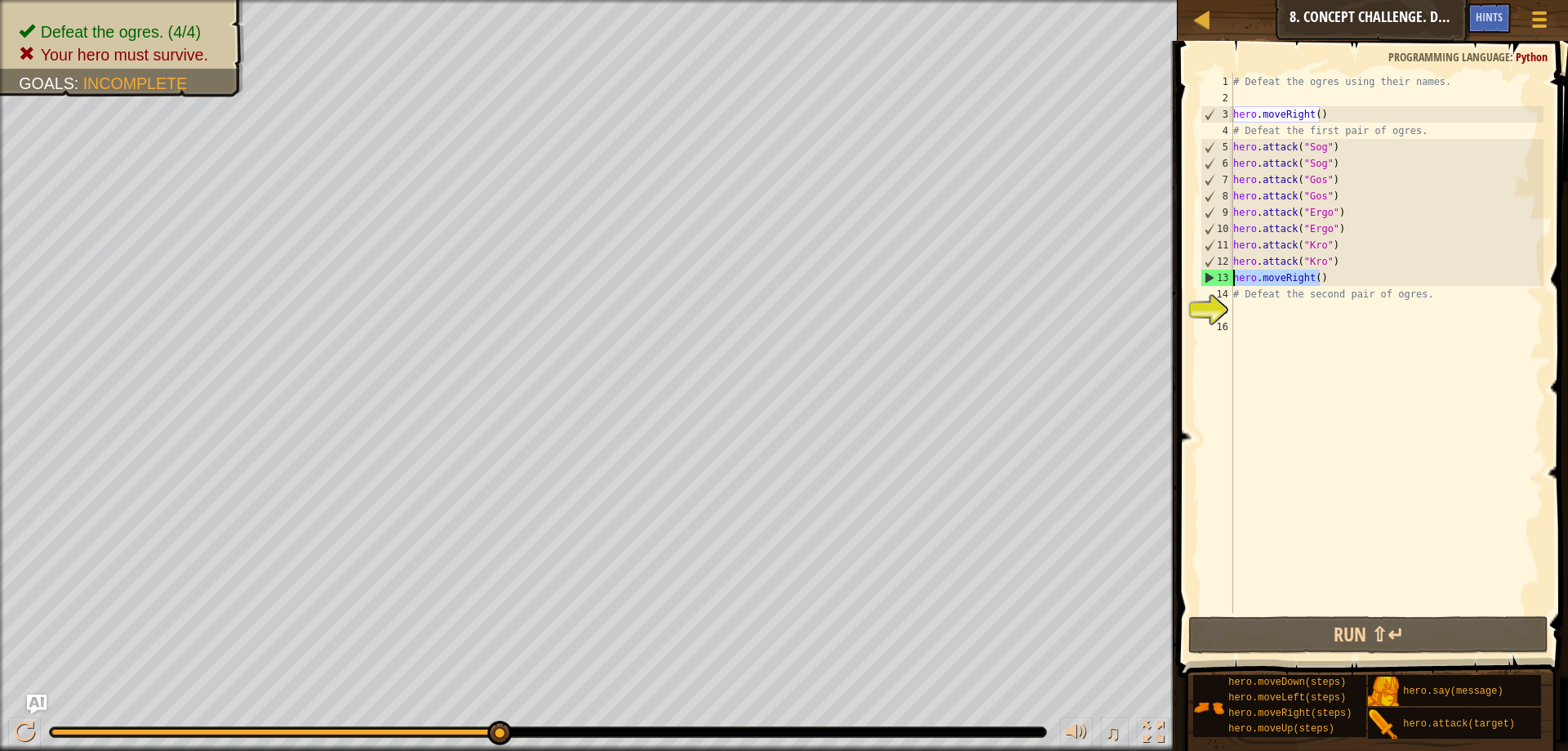
drag, startPoint x: 1333, startPoint y: 285, endPoint x: 1233, endPoint y: 281, distance: 100.1
click at [1233, 281] on div "# Defeat the ogres using their names. hero . moveRight ( ) # Defeat the first p…" at bounding box center [1386, 360] width 314 height 572
type textarea "hero.moveRight()"
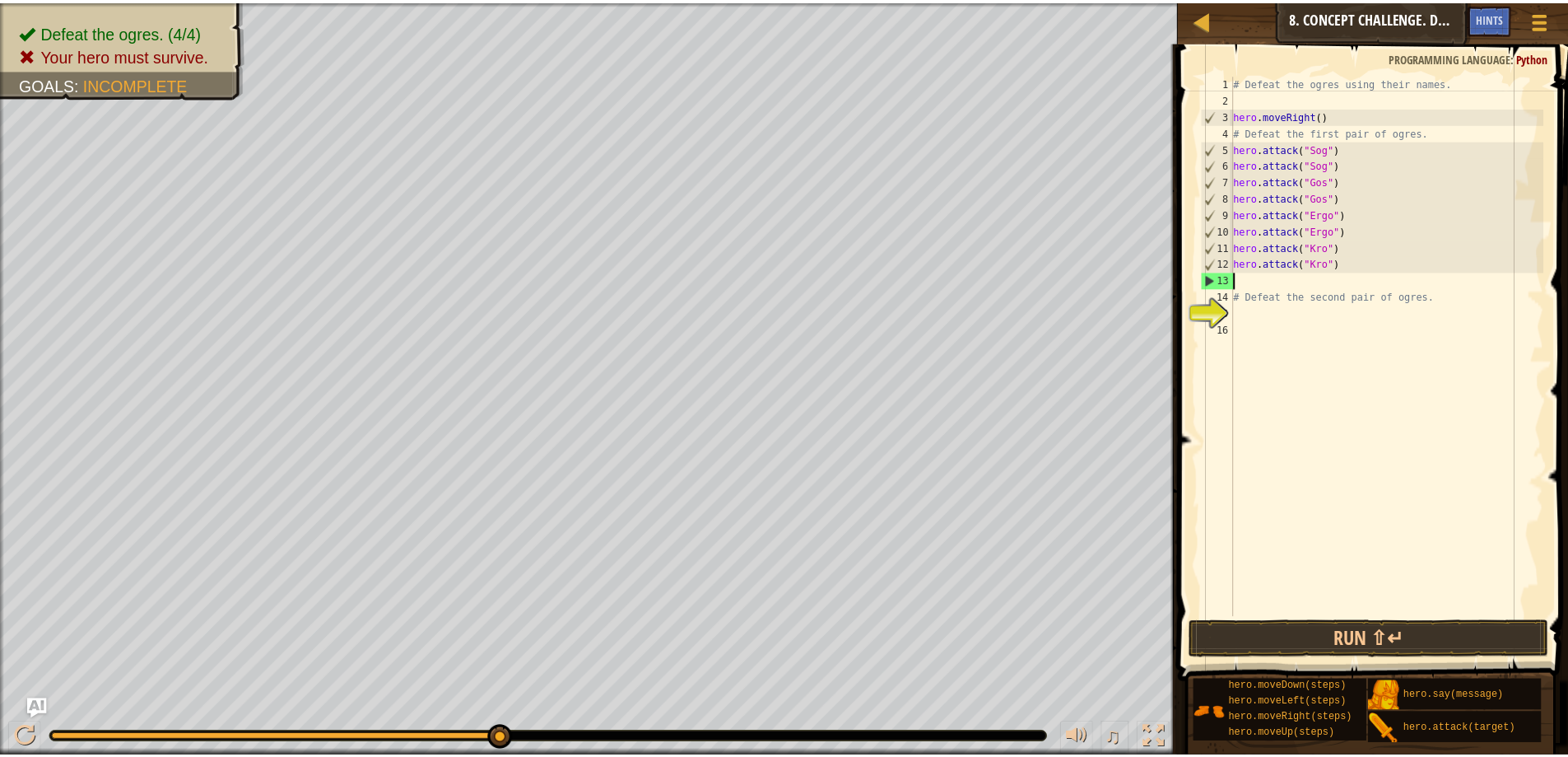
scroll to position [8, 0]
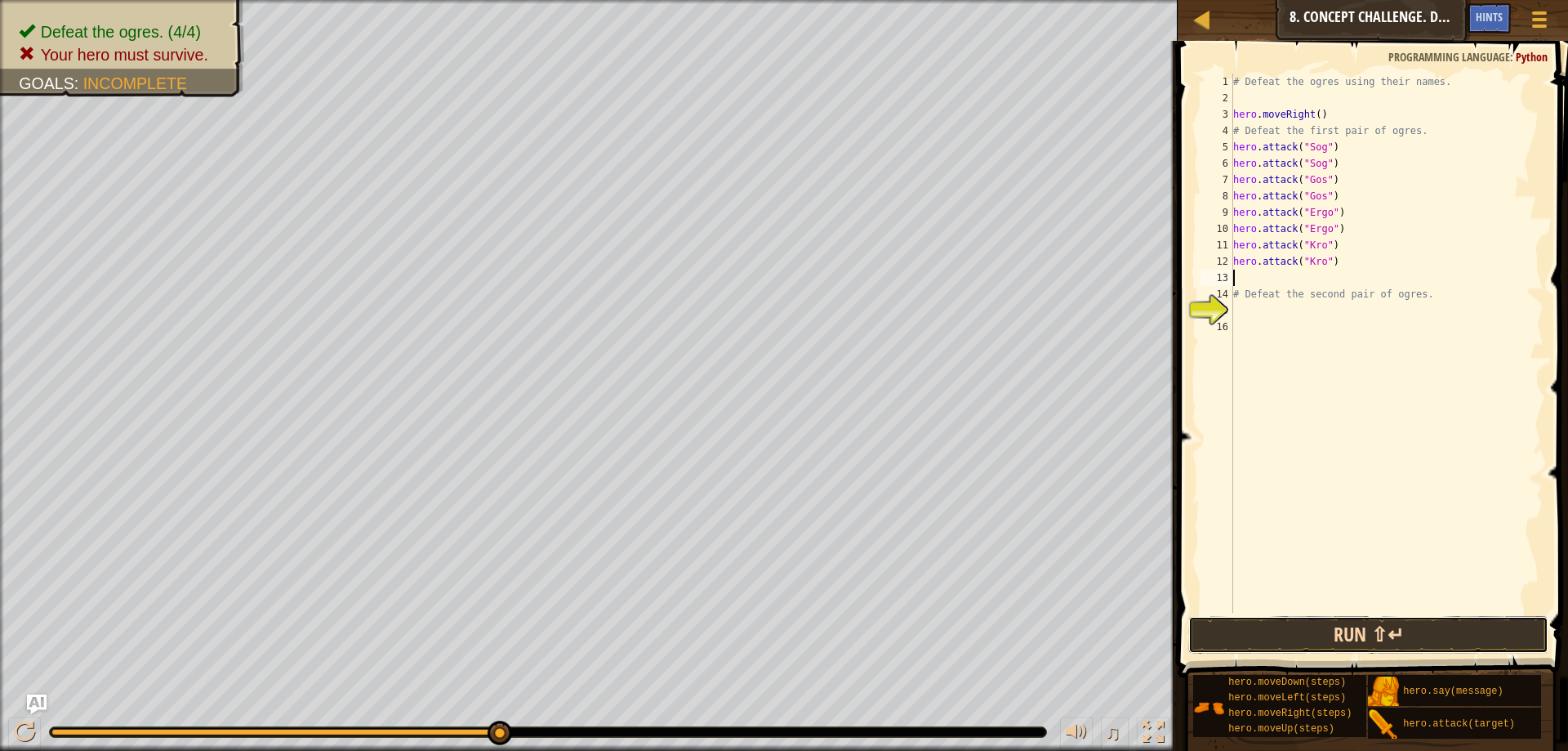
click at [1242, 649] on button "Run ⇧↵" at bounding box center [1368, 635] width 360 height 37
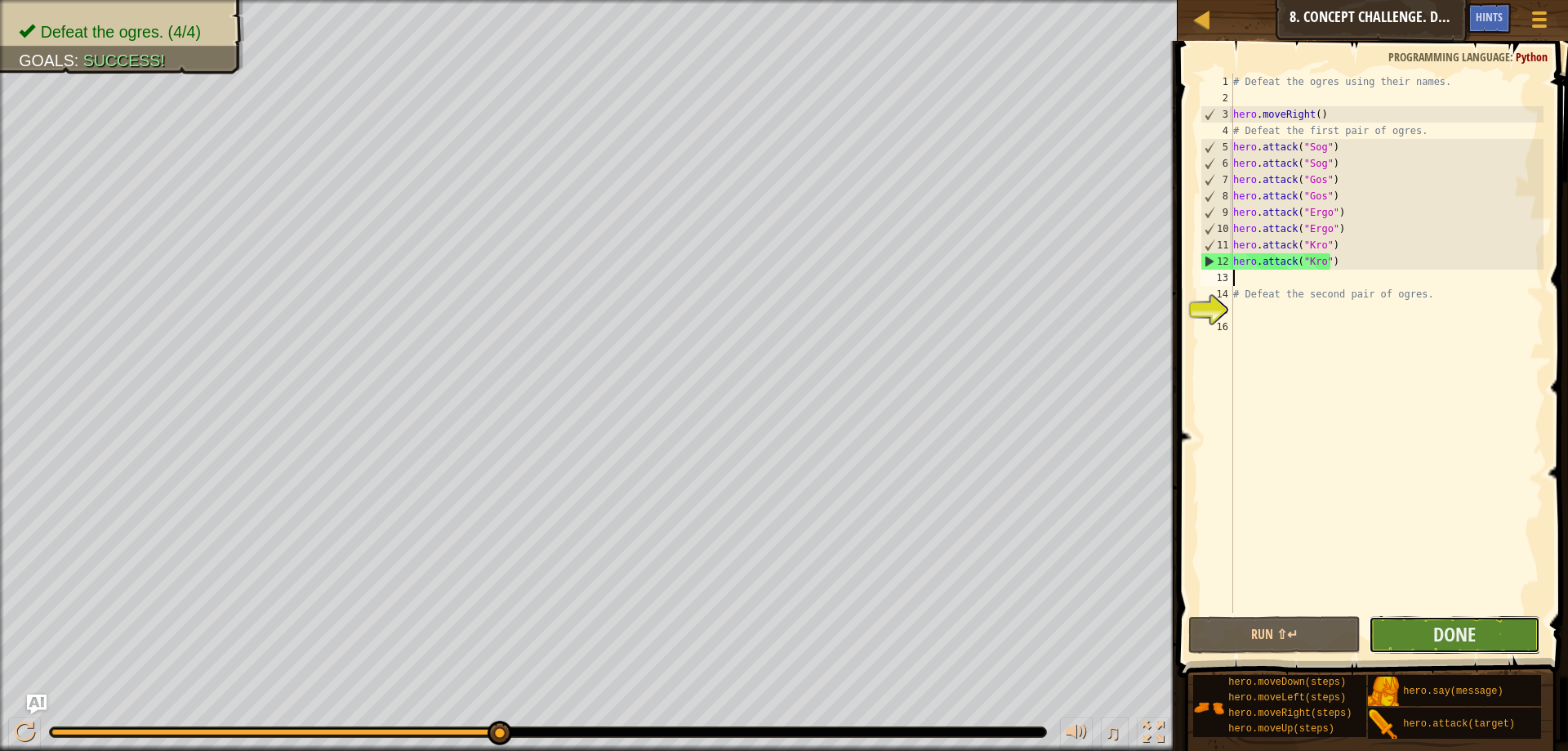
click at [1383, 627] on button "Done" at bounding box center [1454, 635] width 171 height 37
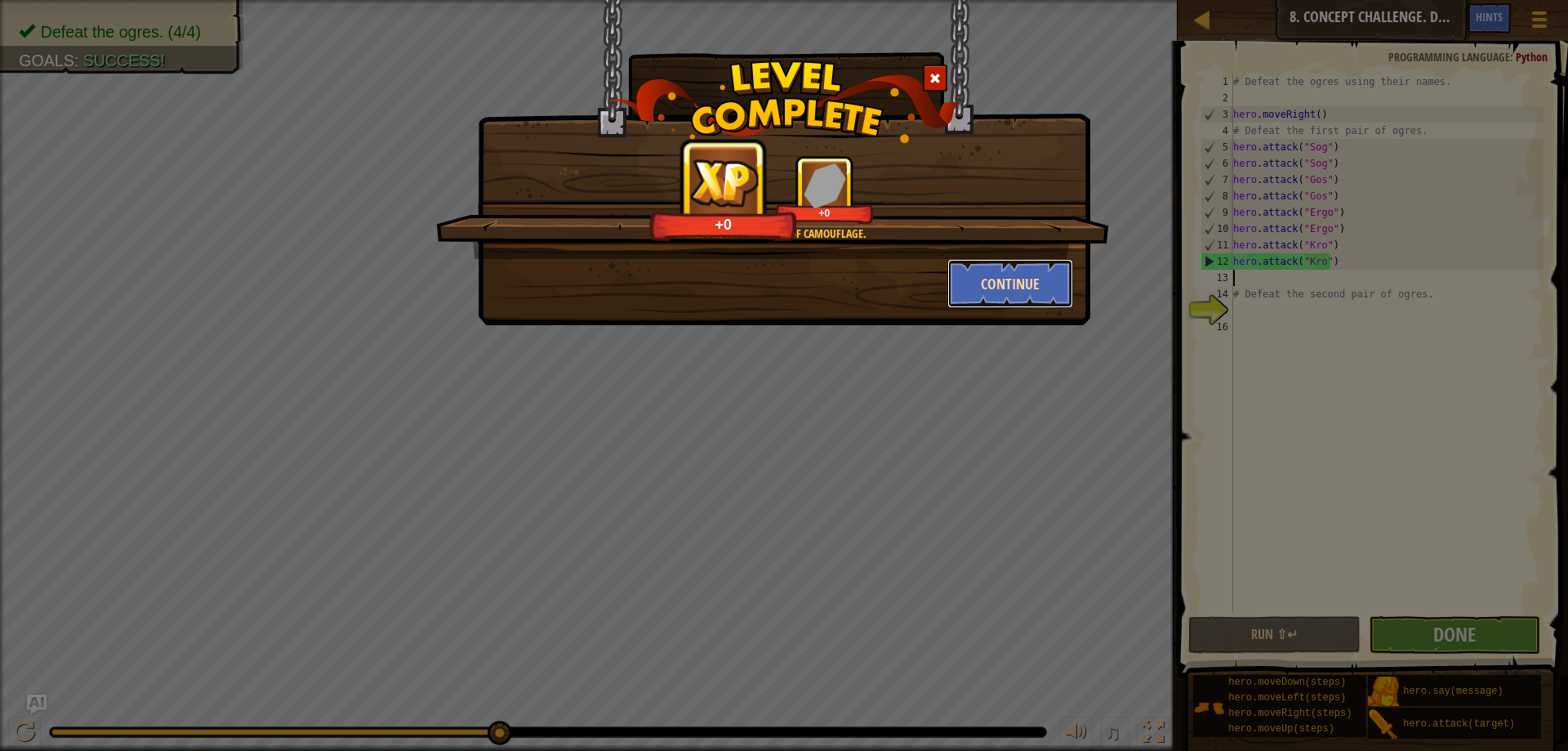
click at [1041, 281] on button "Continue" at bounding box center [1010, 284] width 126 height 49
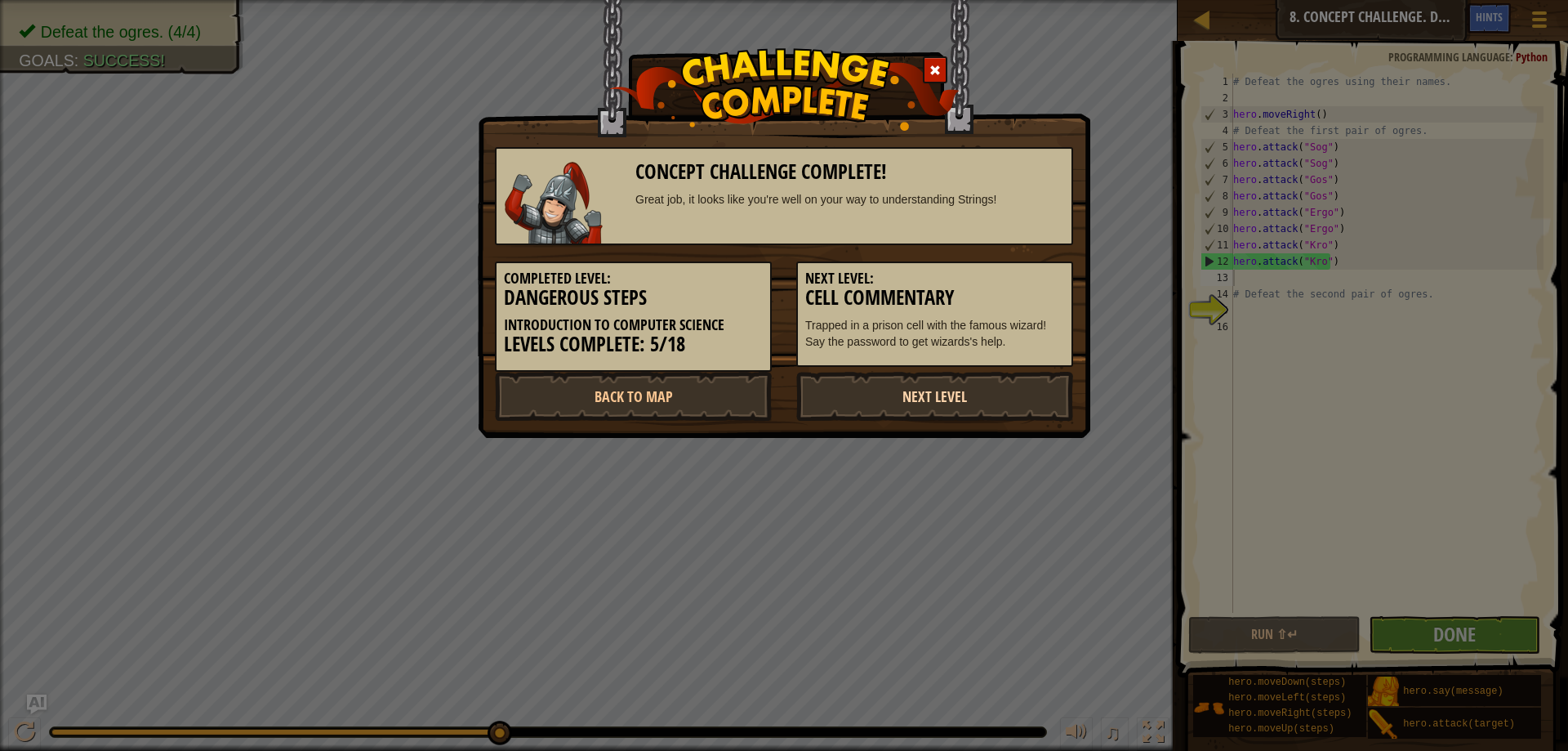
click at [842, 389] on link "Next Level" at bounding box center [935, 396] width 277 height 49
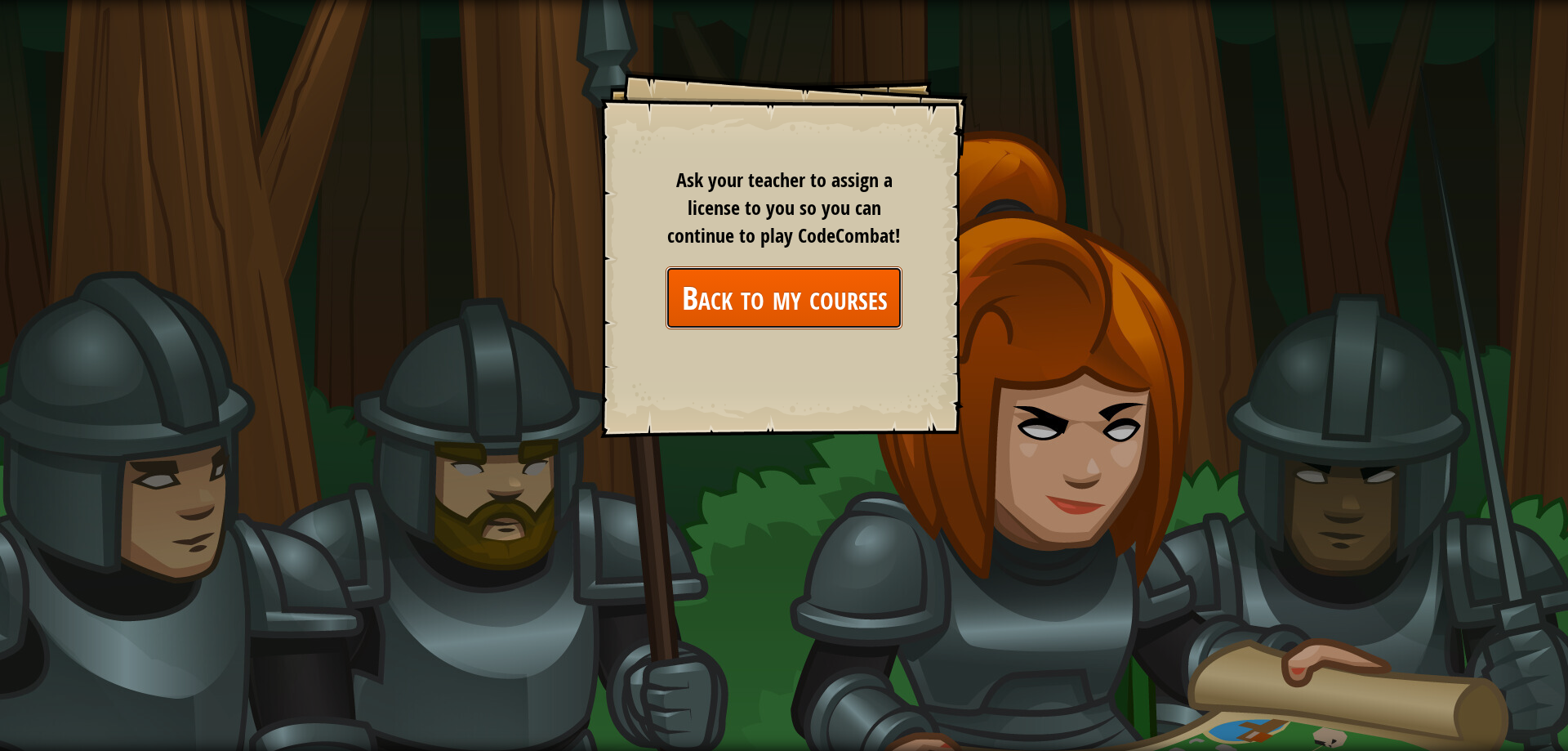
click at [846, 304] on link "Back to my courses" at bounding box center [784, 297] width 237 height 63
